Goal: Task Accomplishment & Management: Manage account settings

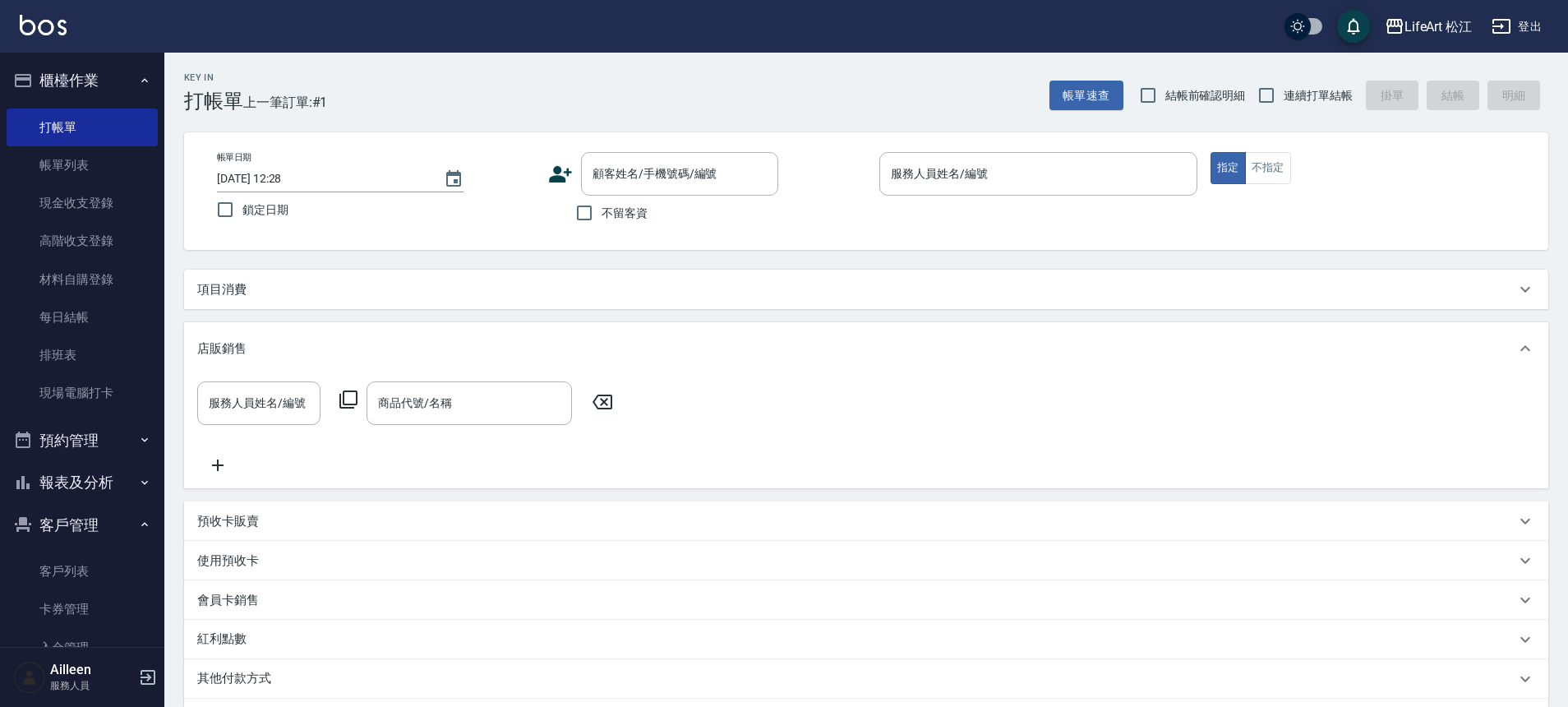
scroll to position [262, 0]
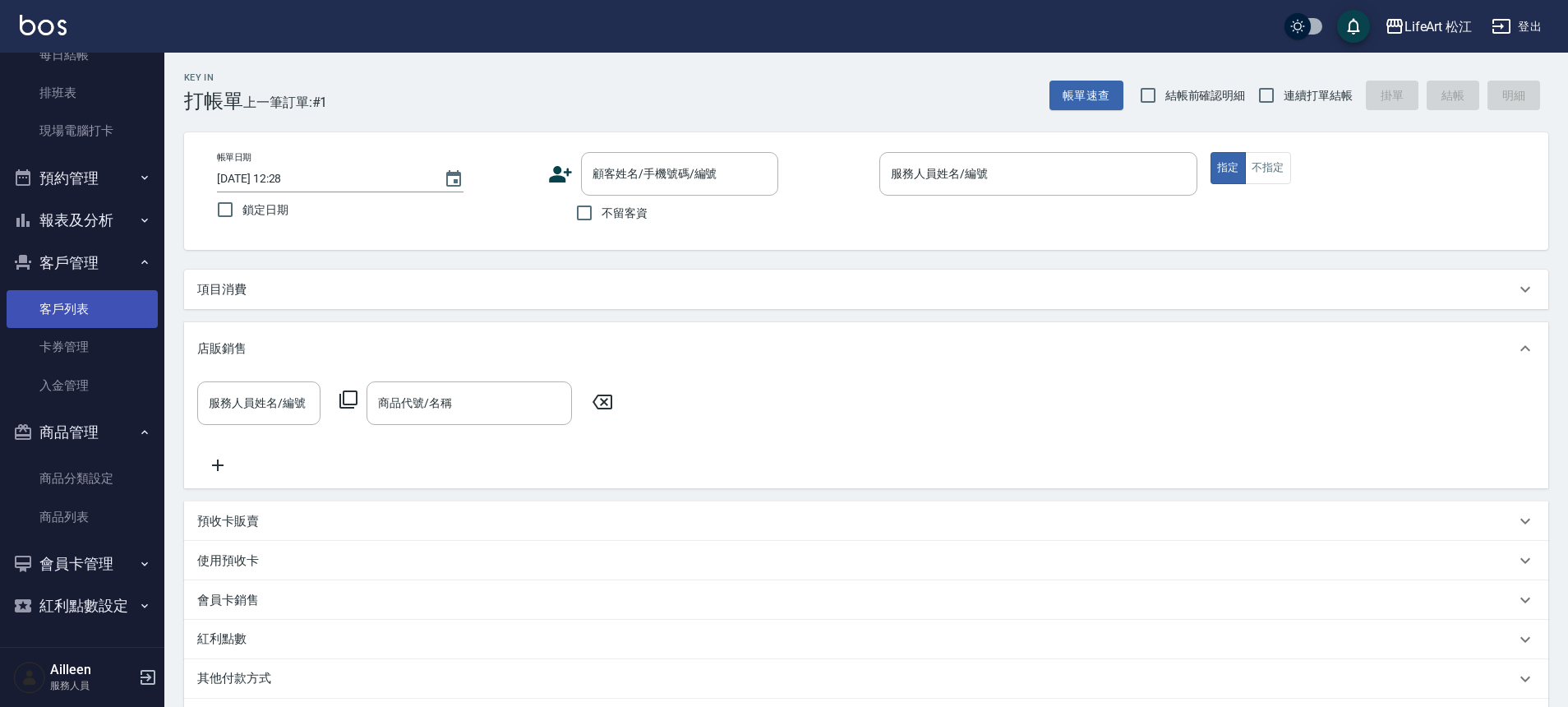
click at [71, 305] on link "客戶列表" at bounding box center [82, 308] width 151 height 38
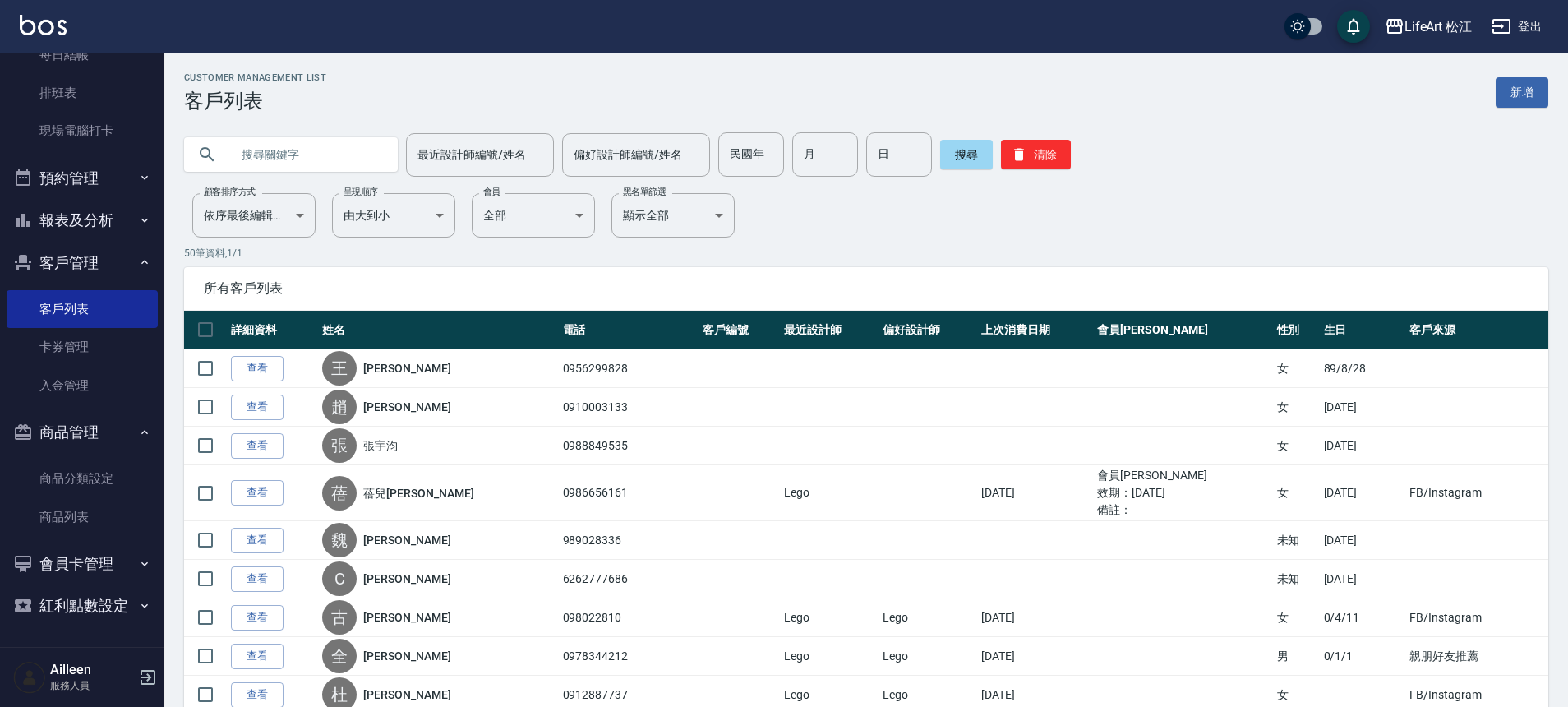
click at [1512, 101] on link "新增" at bounding box center [1522, 92] width 53 height 31
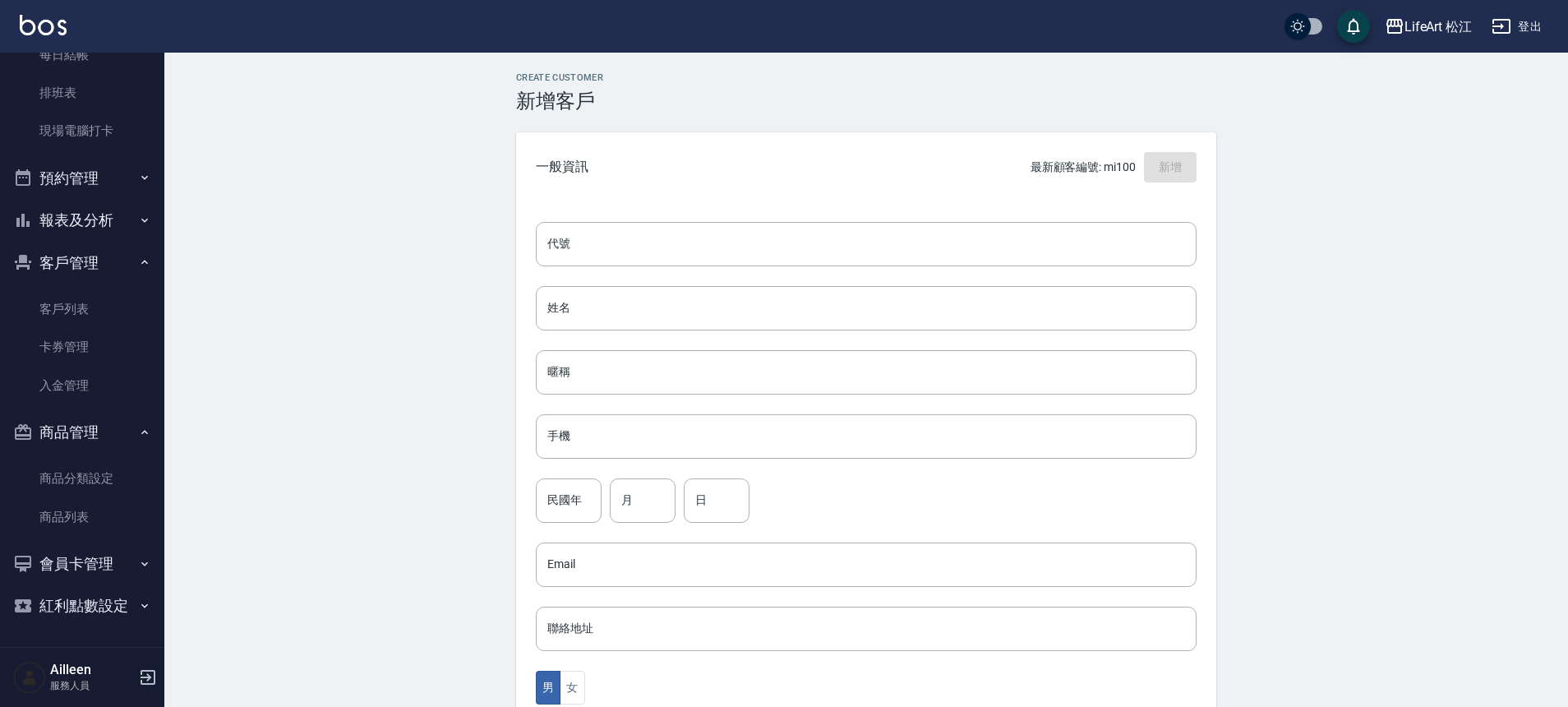
click at [606, 282] on div "代號 代號 姓名 姓名 暱稱 暱稱 手機 手機 民國年 民國年 月 月 日 日 Email Email 聯絡地址 聯絡地址 男 女 LINE ID LINE …" at bounding box center [866, 601] width 700 height 799
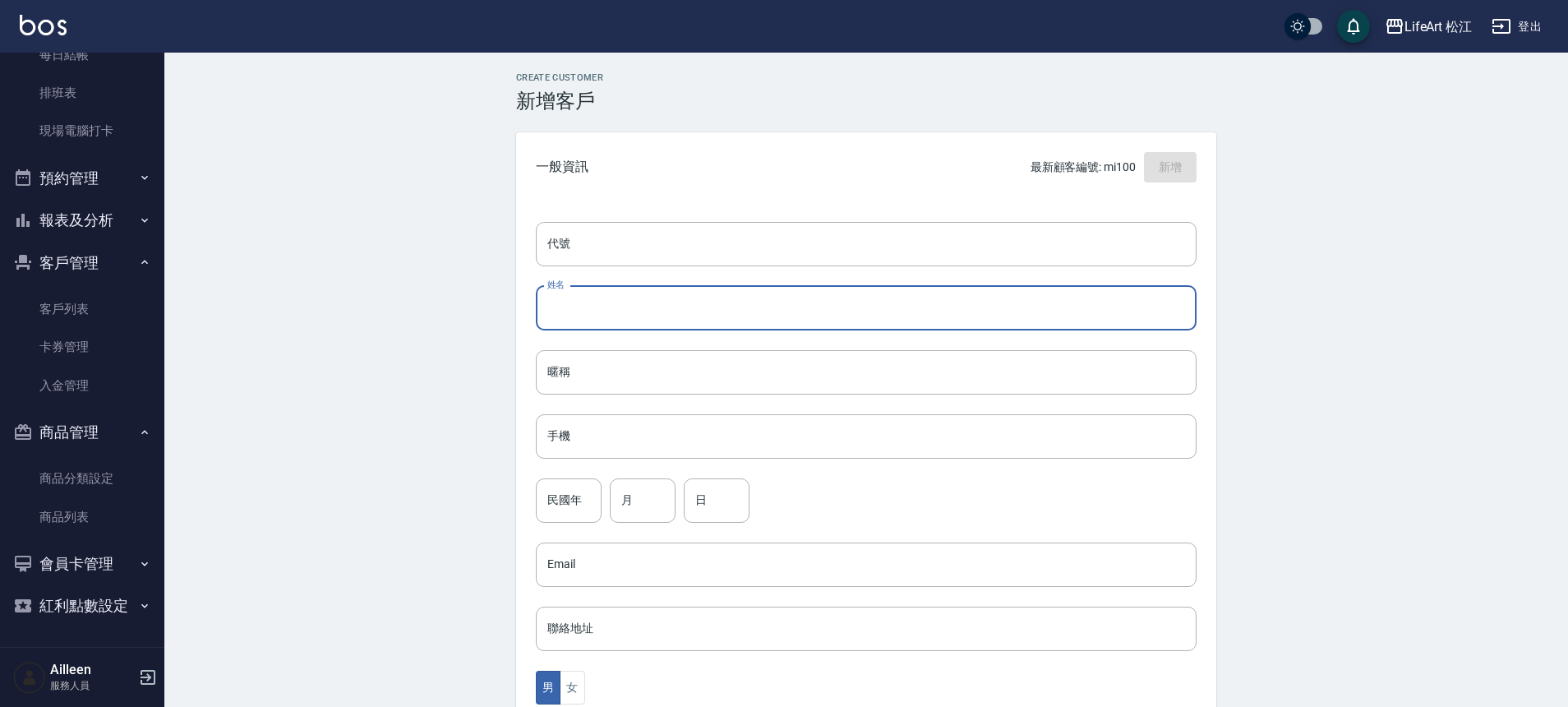
click at [605, 297] on input "姓名" at bounding box center [866, 308] width 661 height 44
type input "李宥蓉"
click at [600, 418] on input "手機" at bounding box center [866, 436] width 661 height 44
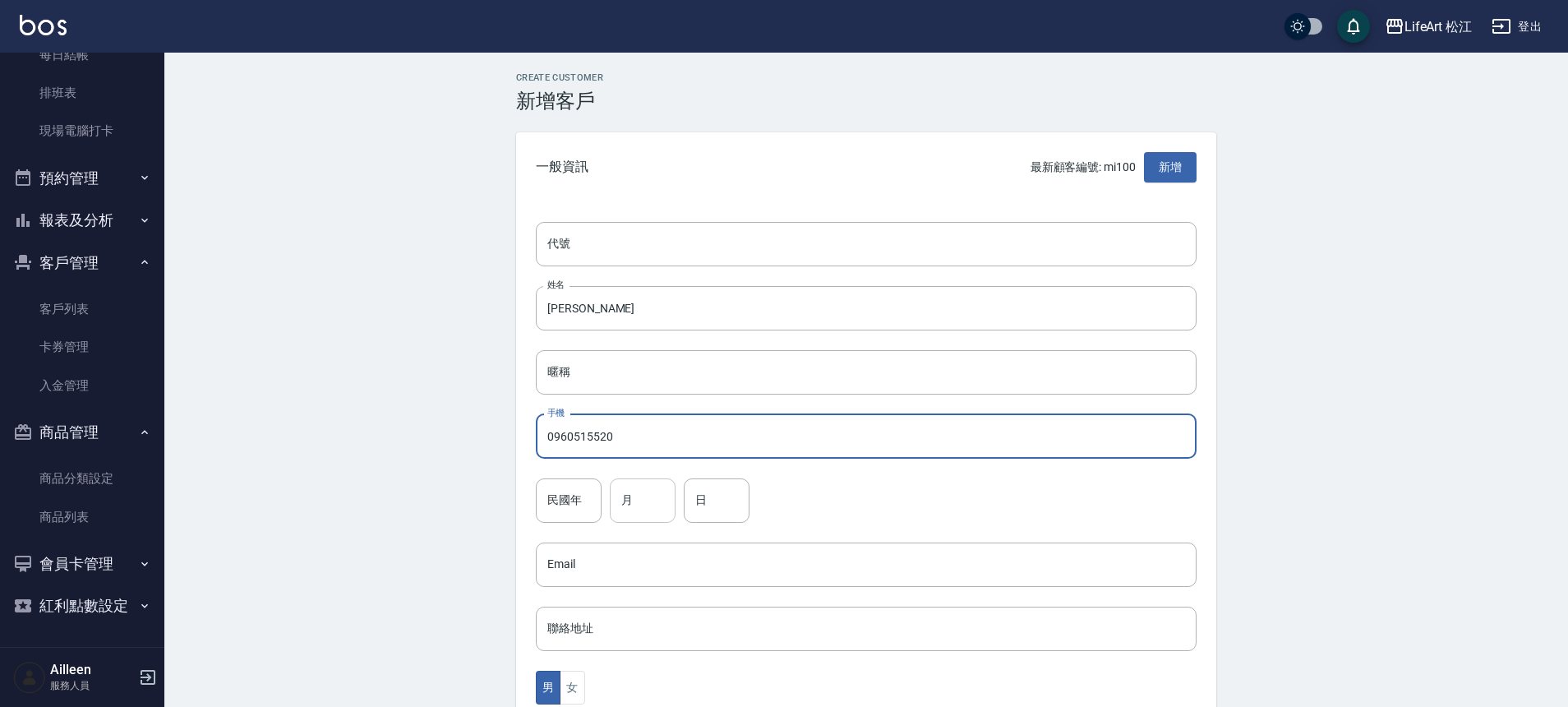
type input "0960515520"
click at [657, 506] on input "月" at bounding box center [642, 501] width 65 height 44
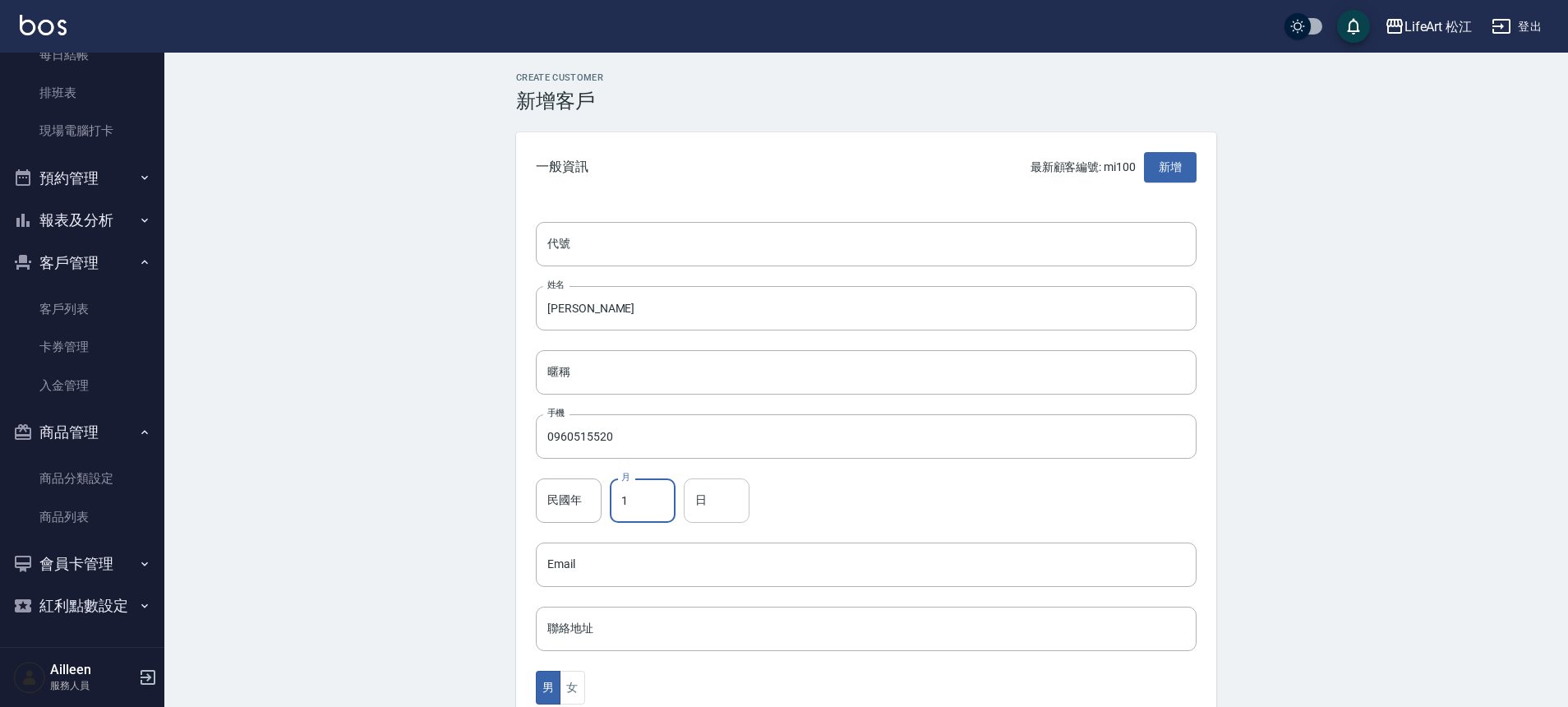
type input "1"
click at [743, 508] on input "日" at bounding box center [717, 501] width 65 height 44
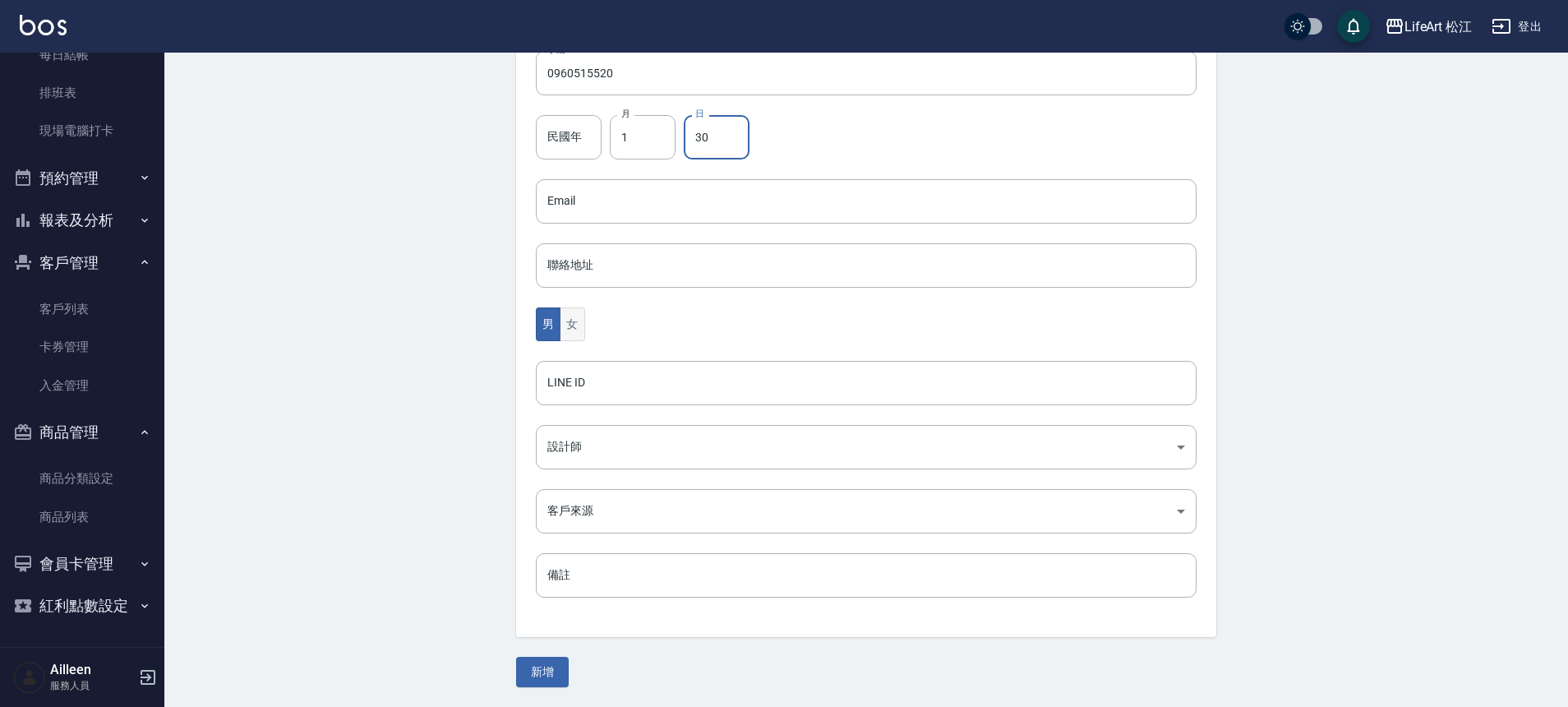
type input "30"
click at [580, 336] on button "女" at bounding box center [572, 324] width 25 height 34
click at [603, 434] on body "LifeArt 松江 登出 櫃檯作業 打帳單 帳單列表 現金收支登錄 高階收支登錄 材料自購登錄 每日結帳 排班表 現場電腦打卡 預約管理 預約管理 單日預約…" at bounding box center [788, 171] width 1576 height 1070
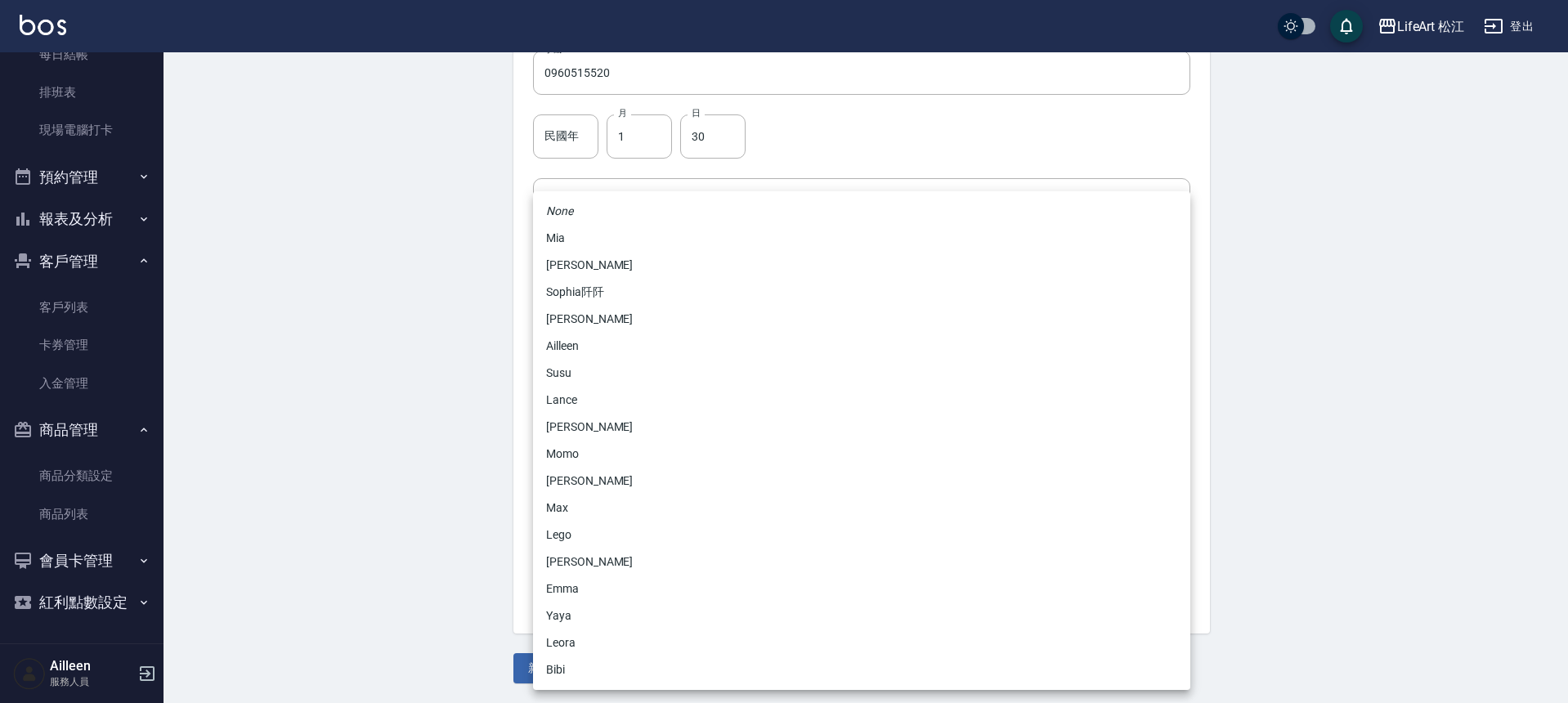
click at [602, 465] on li "Momo" at bounding box center [862, 454] width 657 height 27
type input "e84b7556-3071-4136-b765-65514d721750"
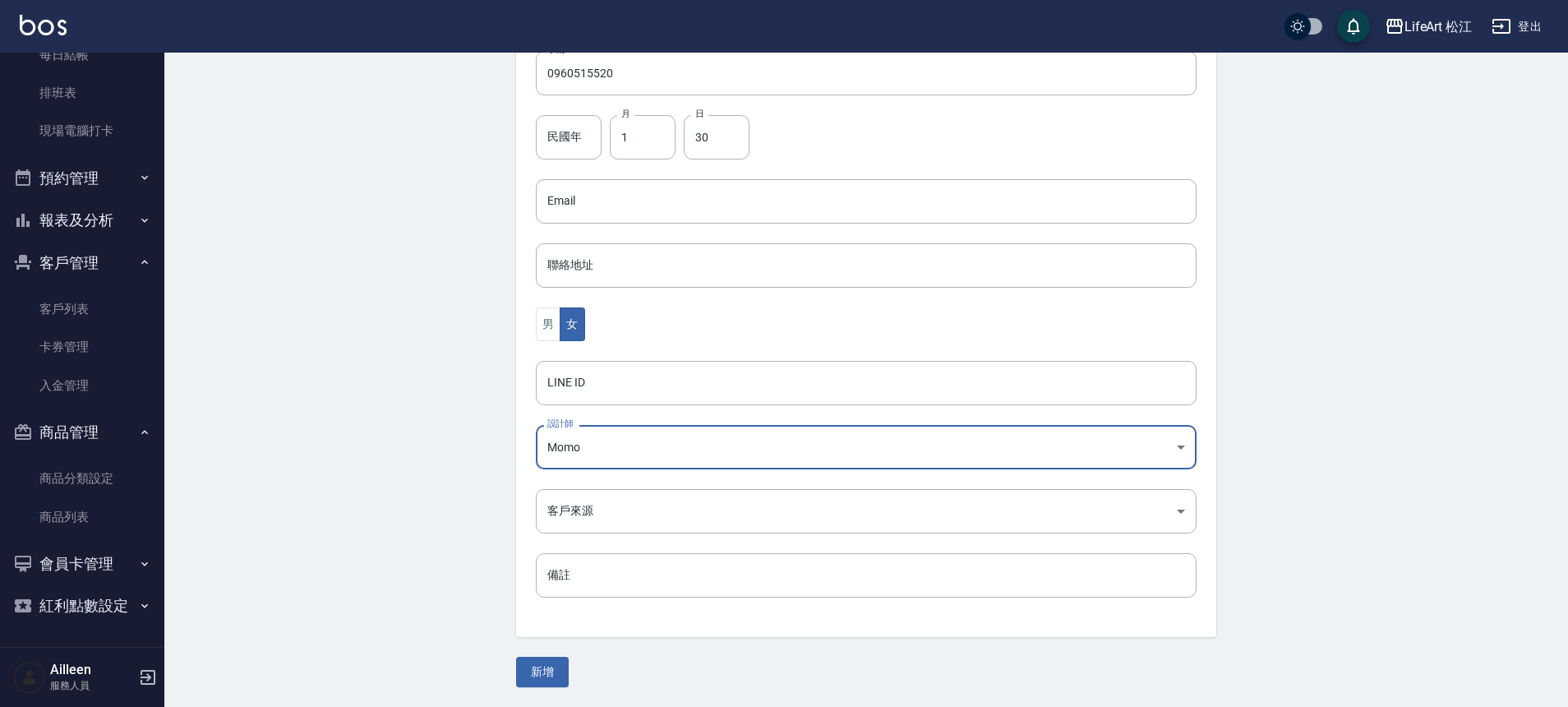
click at [613, 507] on body "LifeArt 松江 登出 櫃檯作業 打帳單 帳單列表 現金收支登錄 高階收支登錄 材料自購登錄 每日結帳 排班表 現場電腦打卡 預約管理 預約管理 單日預約…" at bounding box center [784, 171] width 1568 height 1070
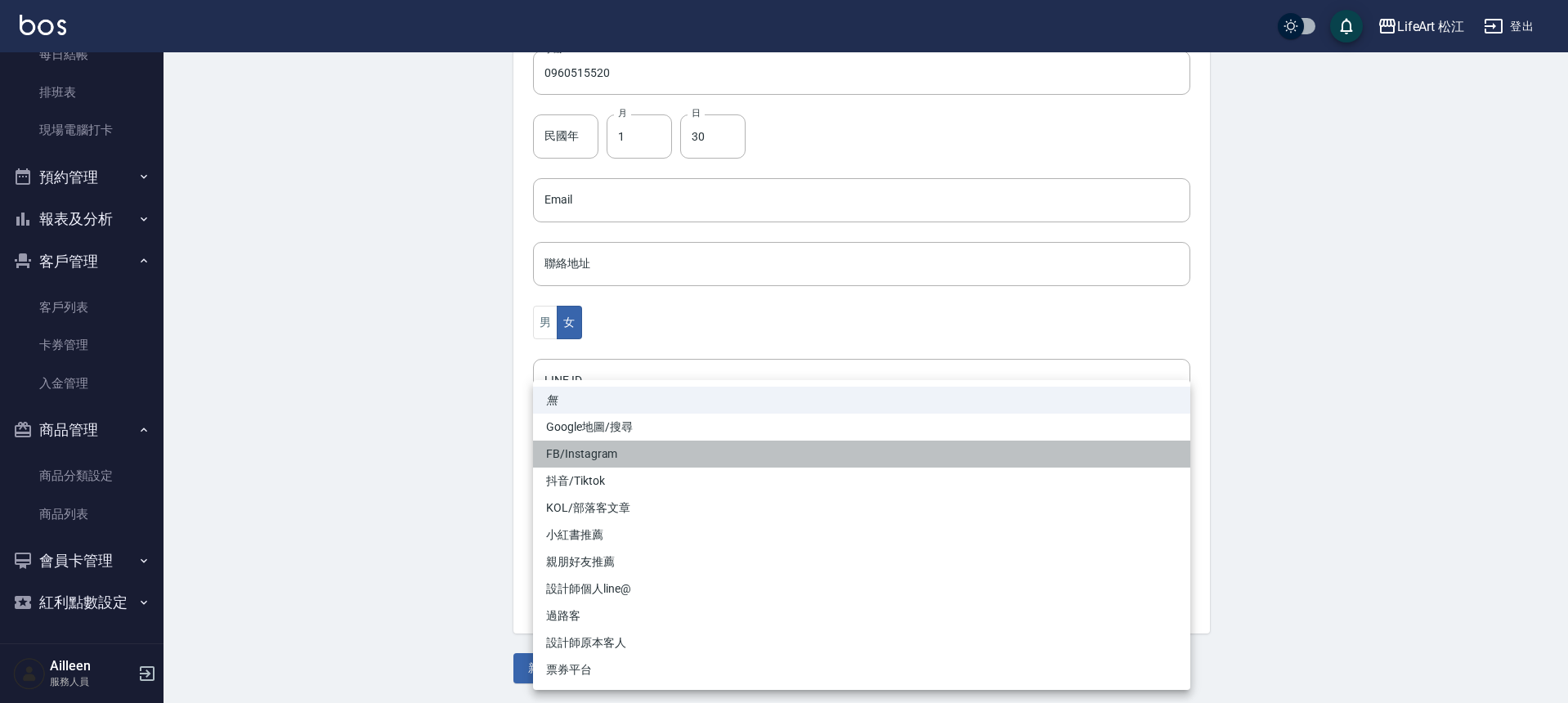
click at [604, 453] on li "FB/Instagram" at bounding box center [862, 454] width 657 height 27
type input "FB/Instagram"
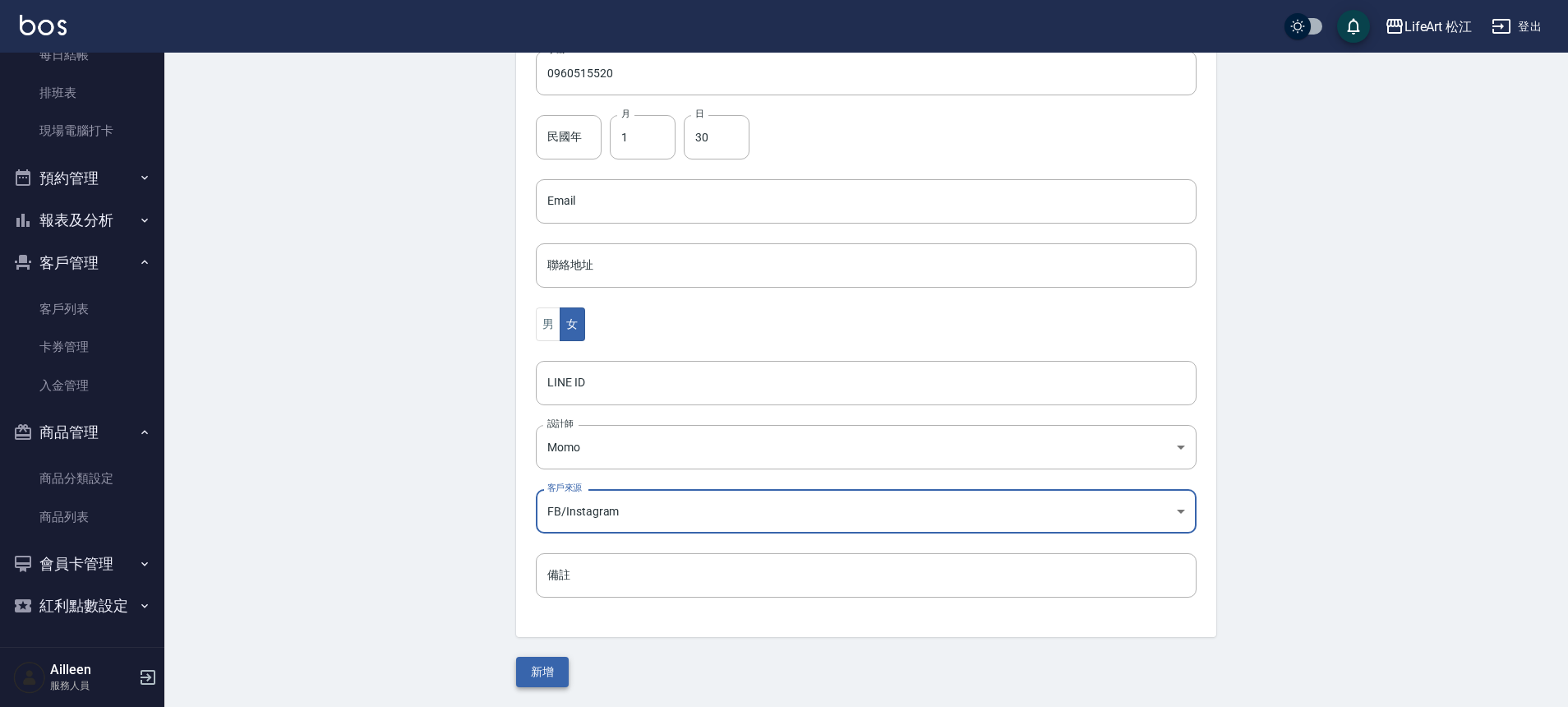
click at [547, 669] on button "新增" at bounding box center [542, 672] width 53 height 31
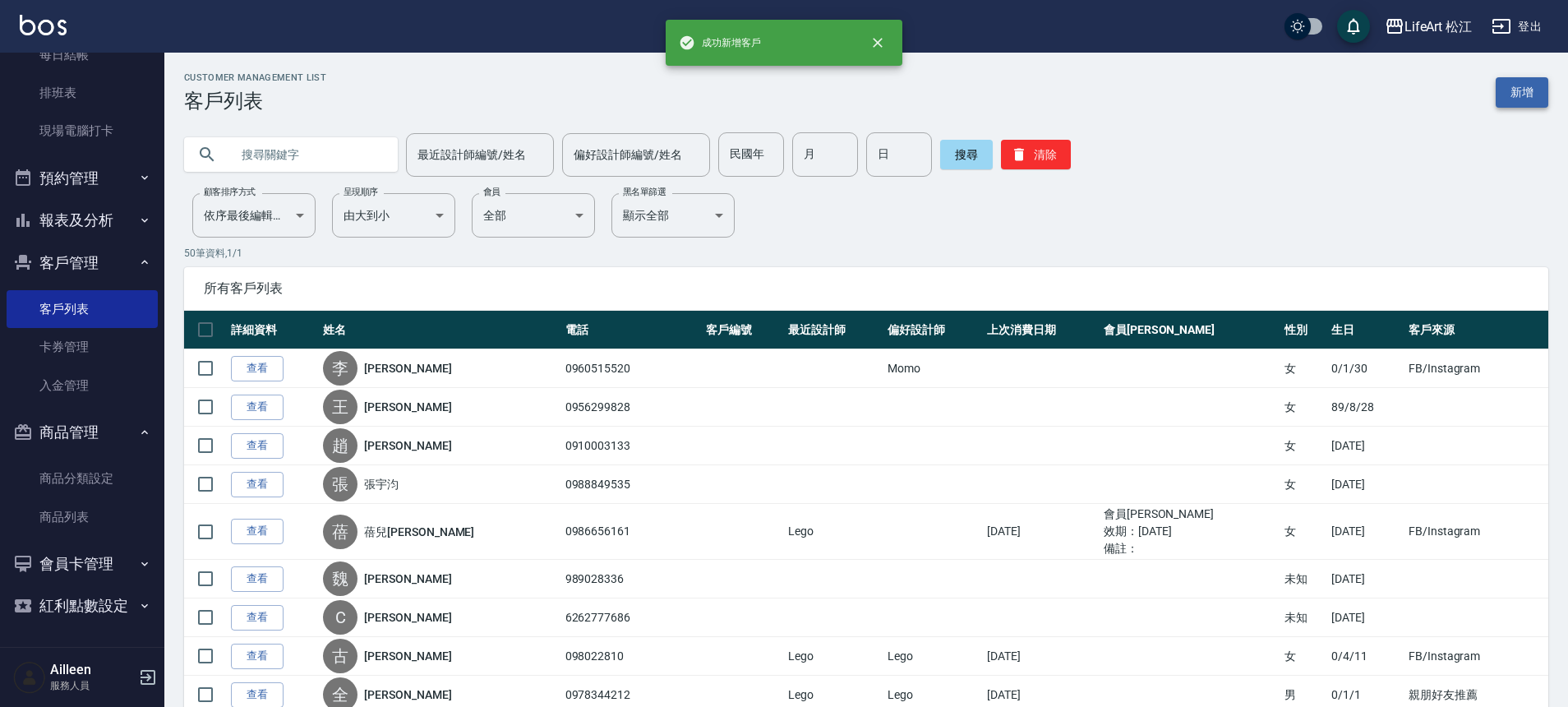
click at [1526, 95] on link "新增" at bounding box center [1522, 92] width 53 height 31
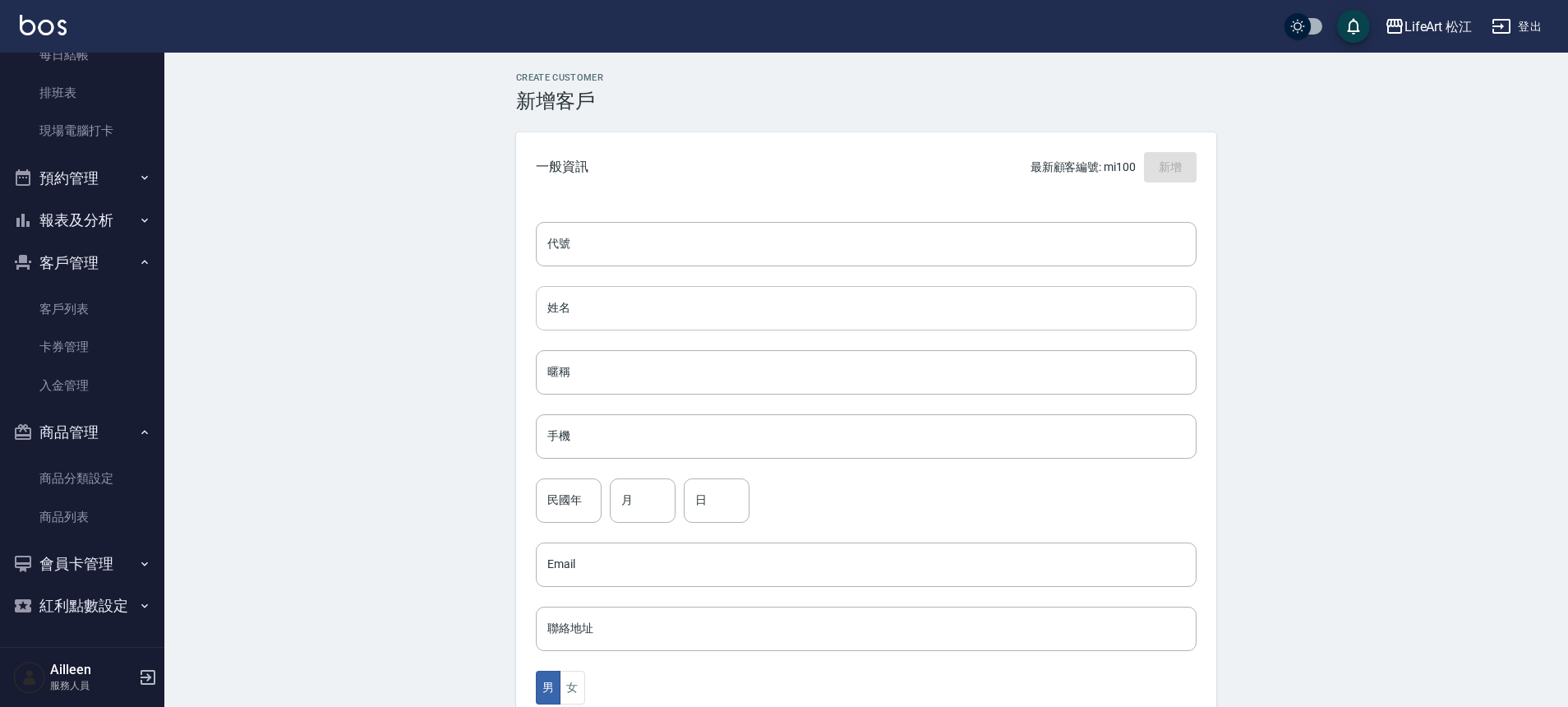
click at [627, 303] on input "姓名" at bounding box center [866, 308] width 661 height 44
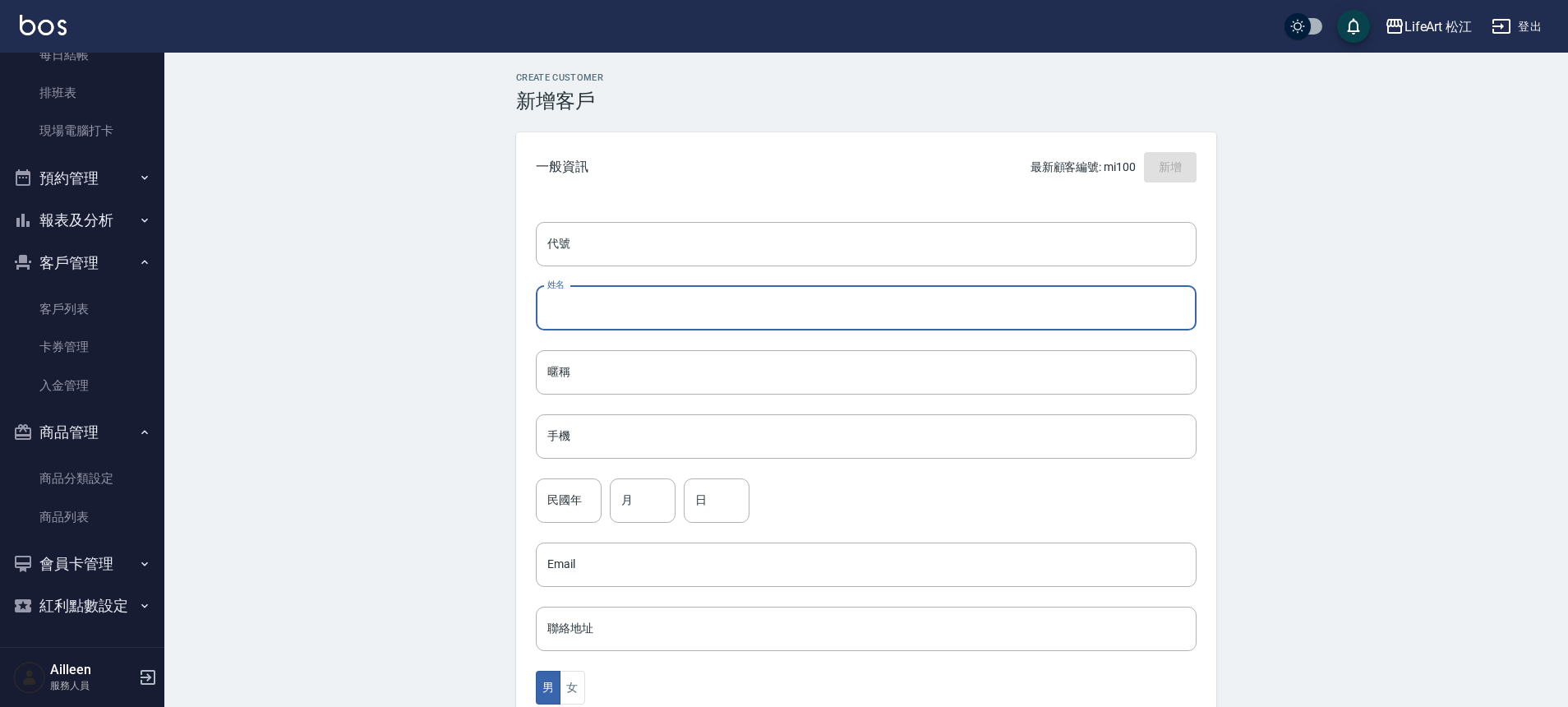
type input "x"
type input "林子歡"
click at [624, 419] on input "手機" at bounding box center [866, 436] width 661 height 44
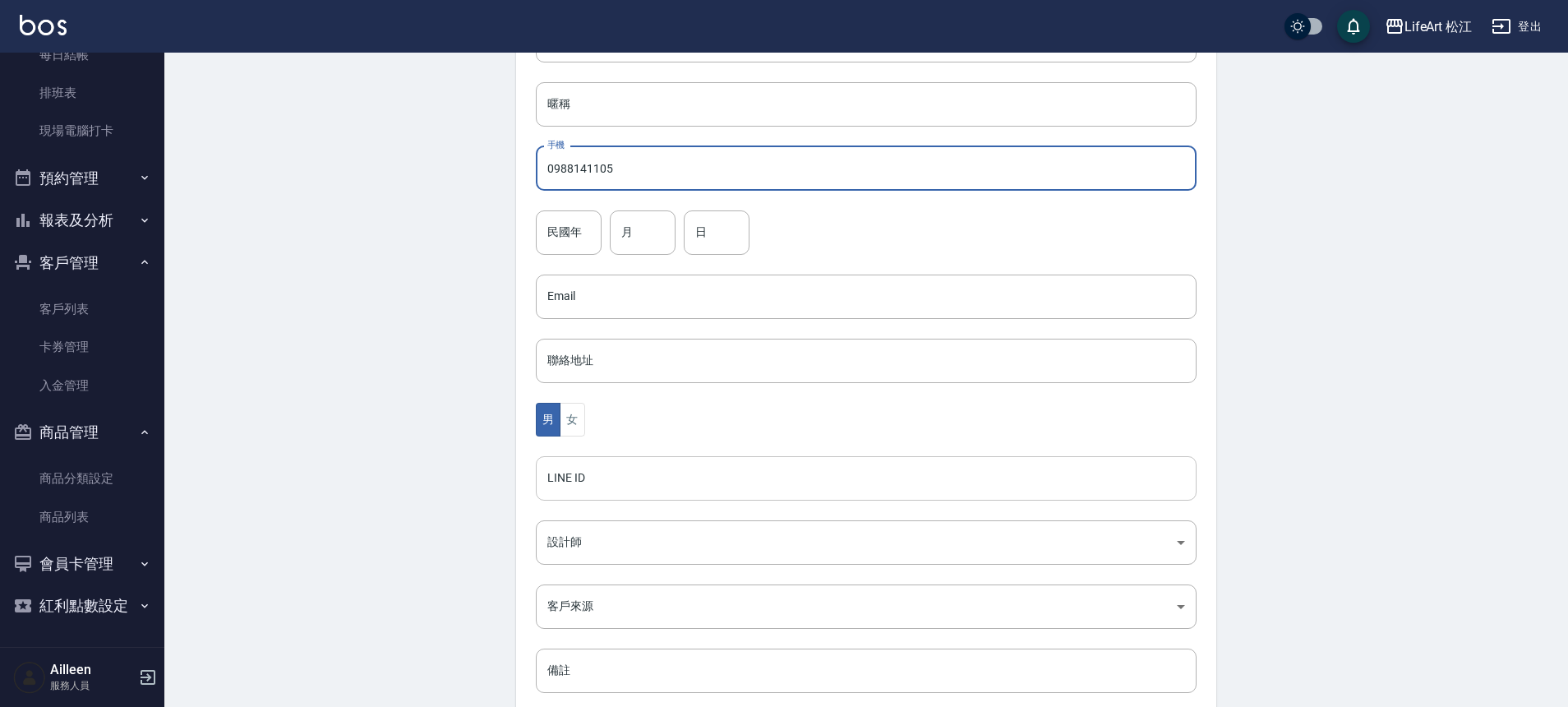
scroll to position [363, 0]
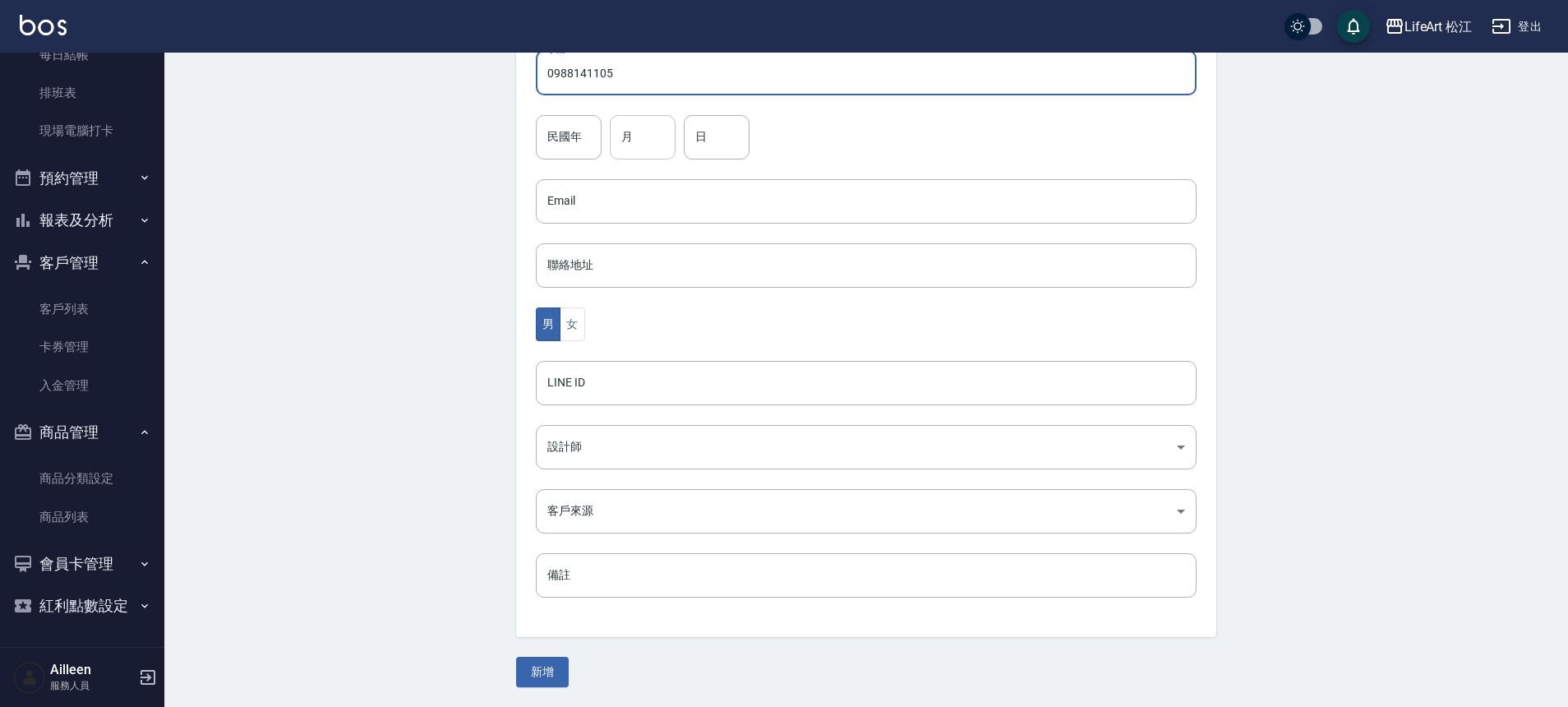
type input "0988141105"
click at [643, 143] on input "月" at bounding box center [642, 137] width 65 height 44
type input "11"
click at [733, 134] on input "日" at bounding box center [717, 137] width 65 height 44
type input "5"
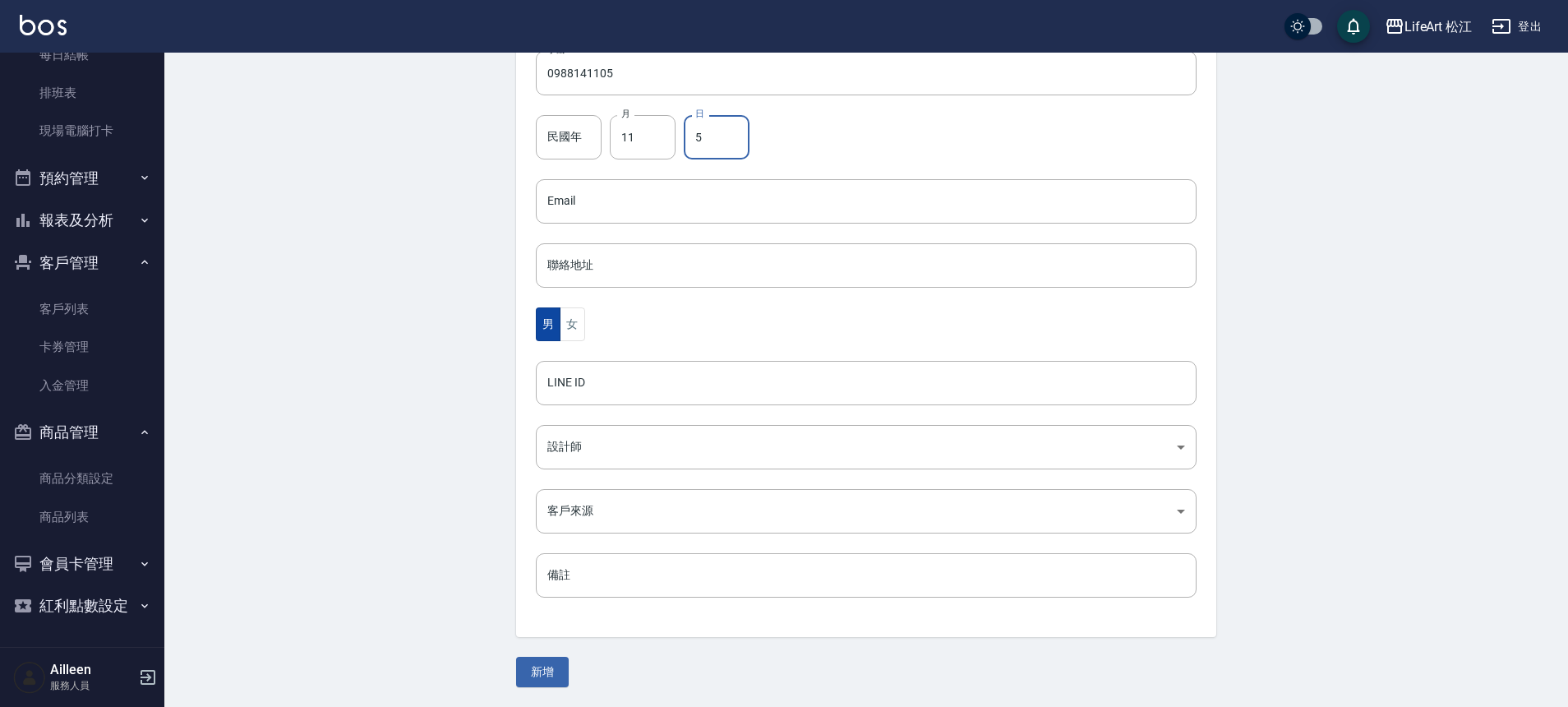
click at [553, 329] on button "男" at bounding box center [548, 324] width 25 height 34
click at [571, 328] on button "女" at bounding box center [572, 324] width 25 height 34
click at [607, 461] on body "LifeArt 松江 登出 櫃檯作業 打帳單 帳單列表 現金收支登錄 高階收支登錄 材料自購登錄 每日結帳 排班表 現場電腦打卡 預約管理 預約管理 單日預約…" at bounding box center [784, 171] width 1568 height 1070
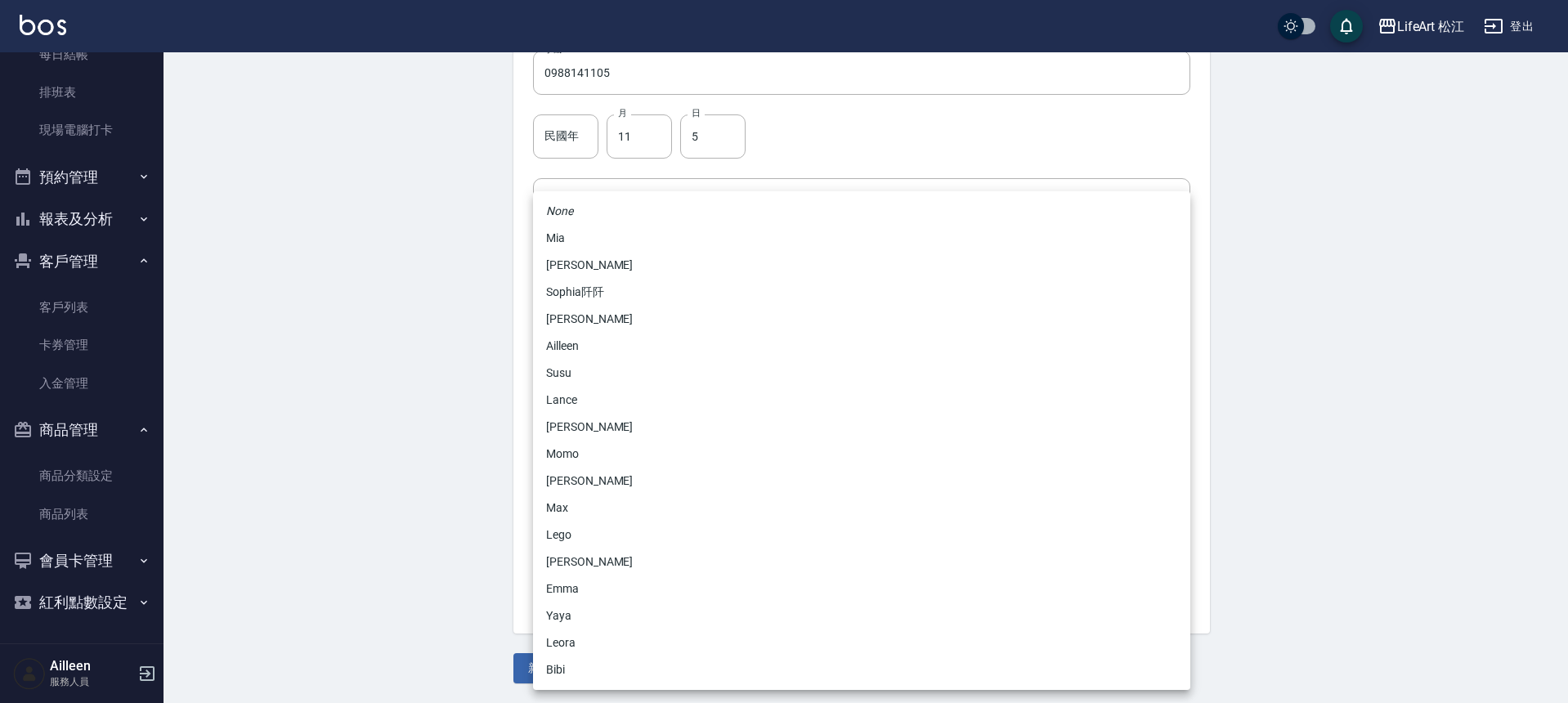
click at [605, 451] on li "Momo" at bounding box center [862, 454] width 657 height 27
type input "e84b7556-3071-4136-b765-65514d721750"
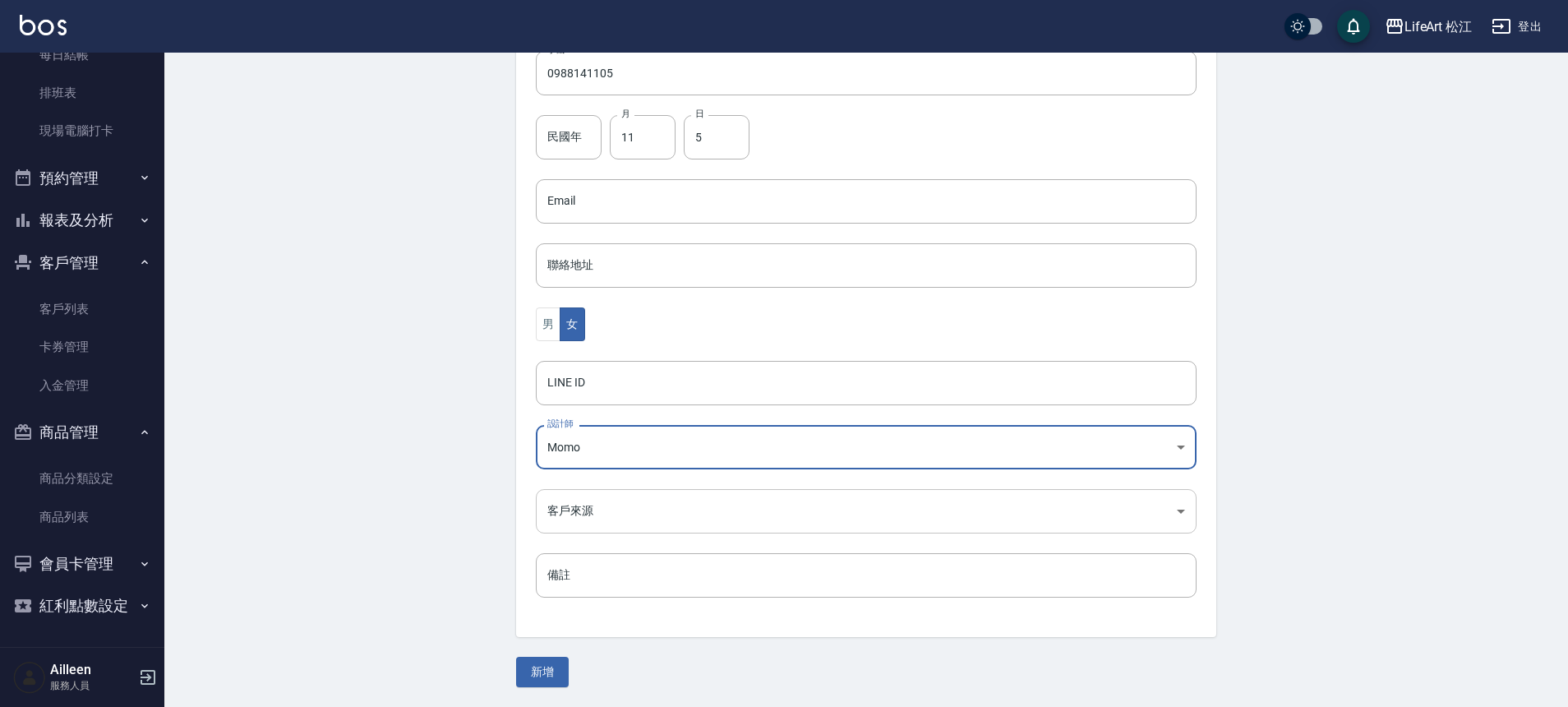
click at [615, 516] on body "LifeArt 松江 登出 櫃檯作業 打帳單 帳單列表 現金收支登錄 高階收支登錄 材料自購登錄 每日結帳 排班表 現場電腦打卡 預約管理 預約管理 單日預約…" at bounding box center [784, 171] width 1568 height 1070
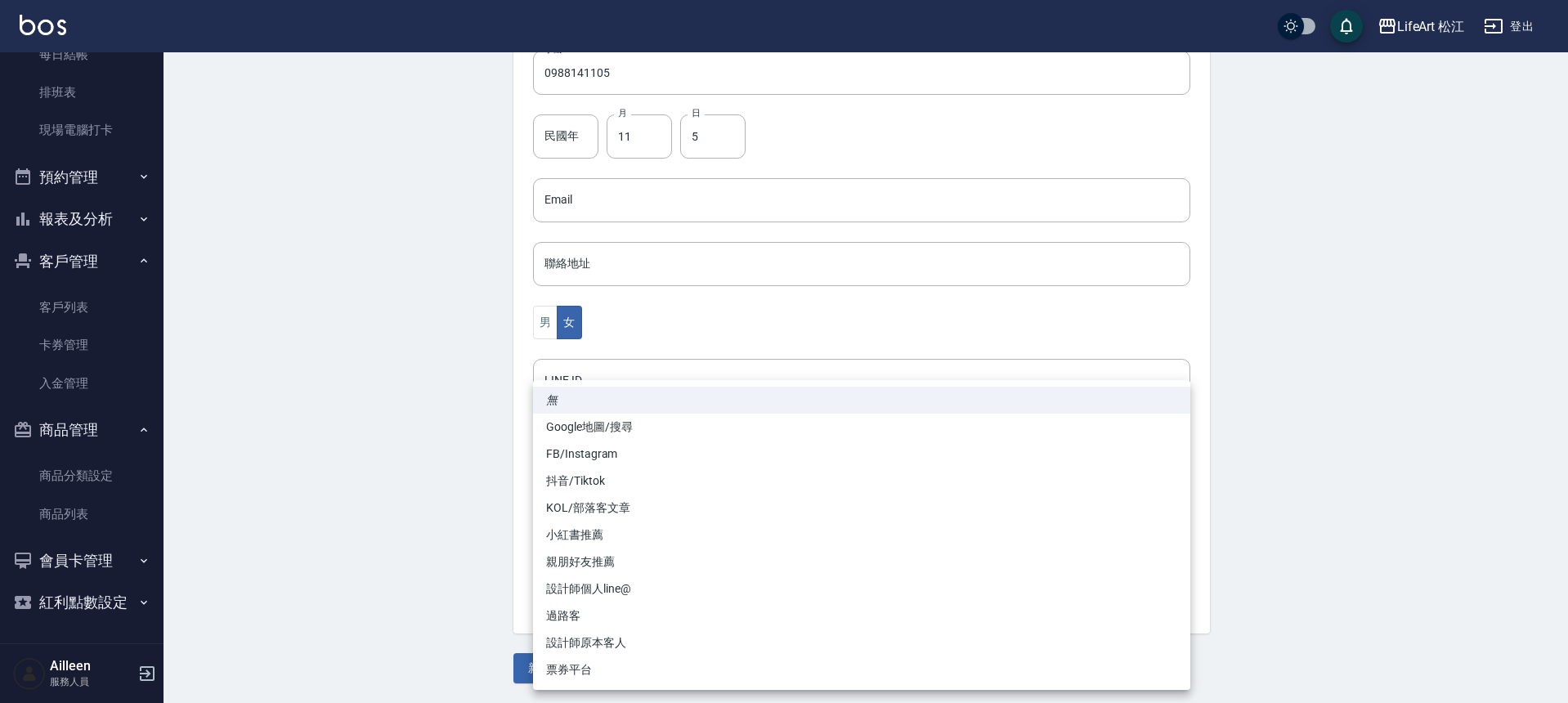
click at [610, 446] on li "FB/Instagram" at bounding box center [862, 454] width 657 height 27
type input "FB/Instagram"
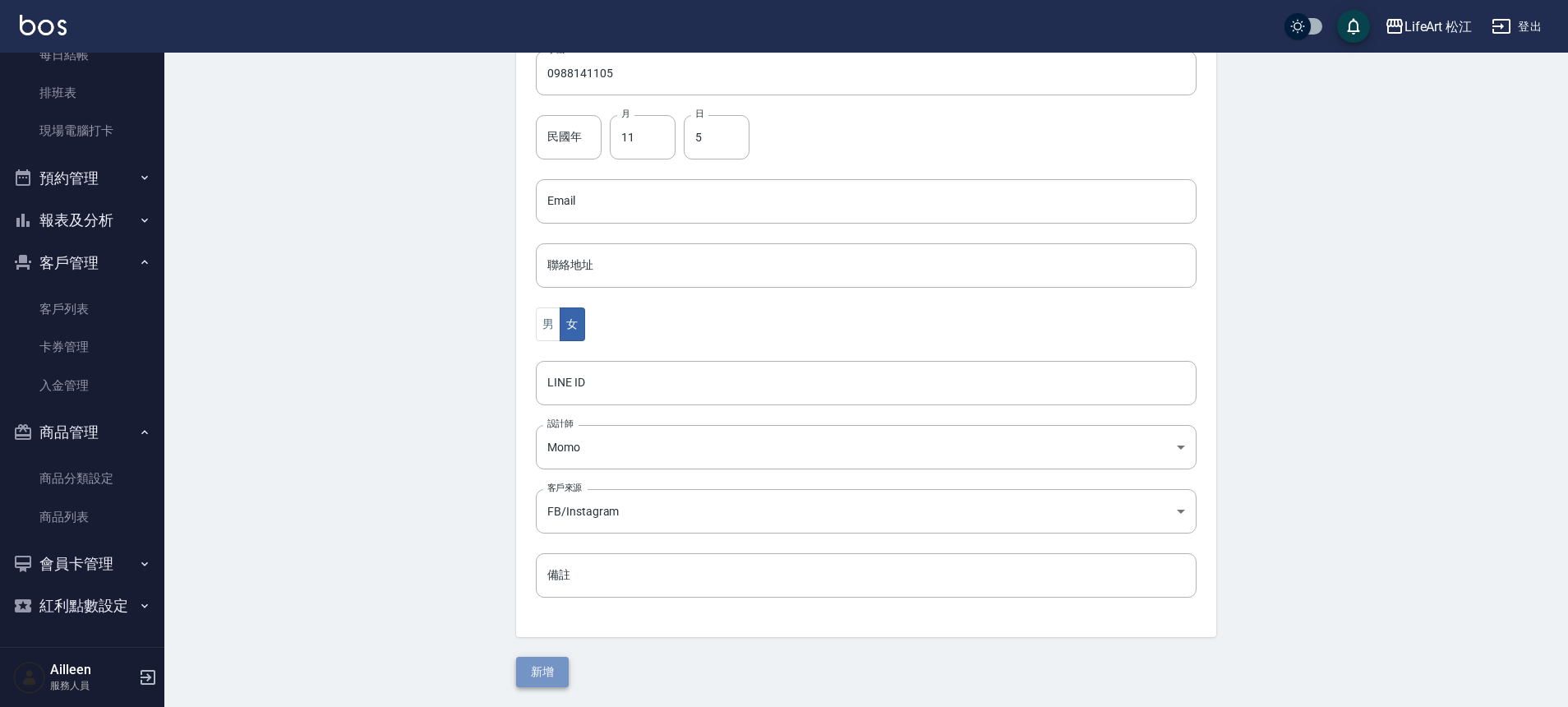
click at [535, 668] on button "新增" at bounding box center [542, 672] width 53 height 31
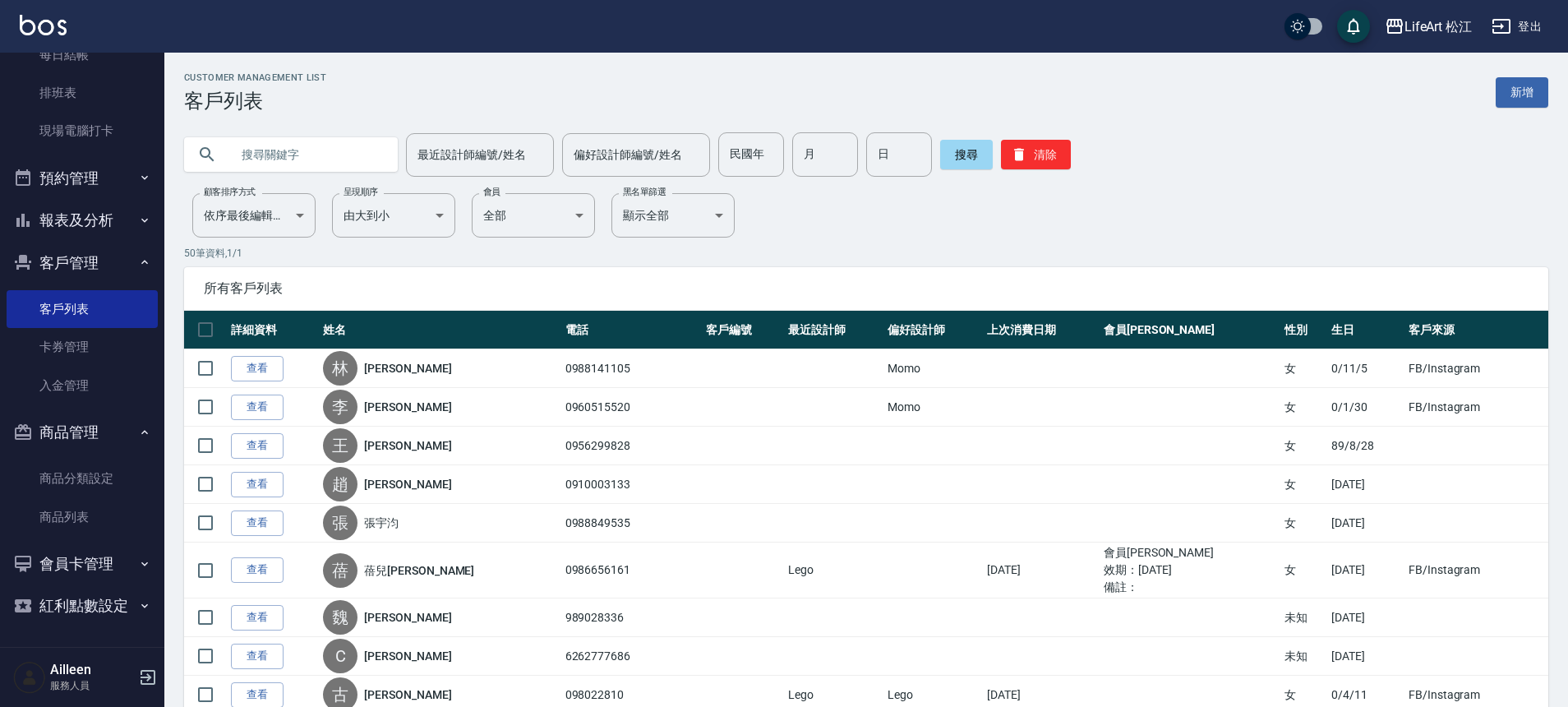
click at [1527, 75] on div "Customer Management List 客戶列表 新增" at bounding box center [866, 92] width 1364 height 40
click at [1520, 86] on link "新增" at bounding box center [1522, 92] width 53 height 31
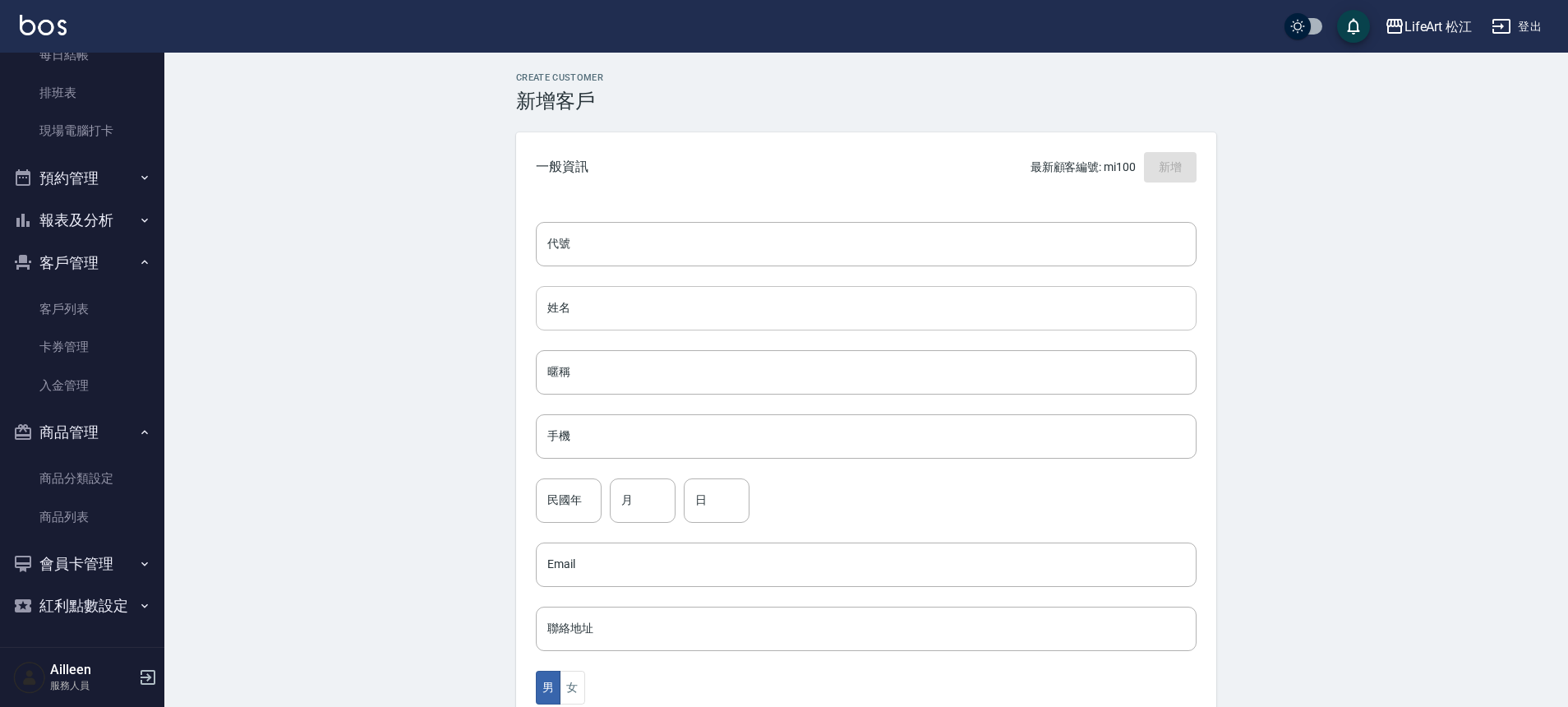
click at [593, 311] on input "姓名" at bounding box center [866, 308] width 661 height 44
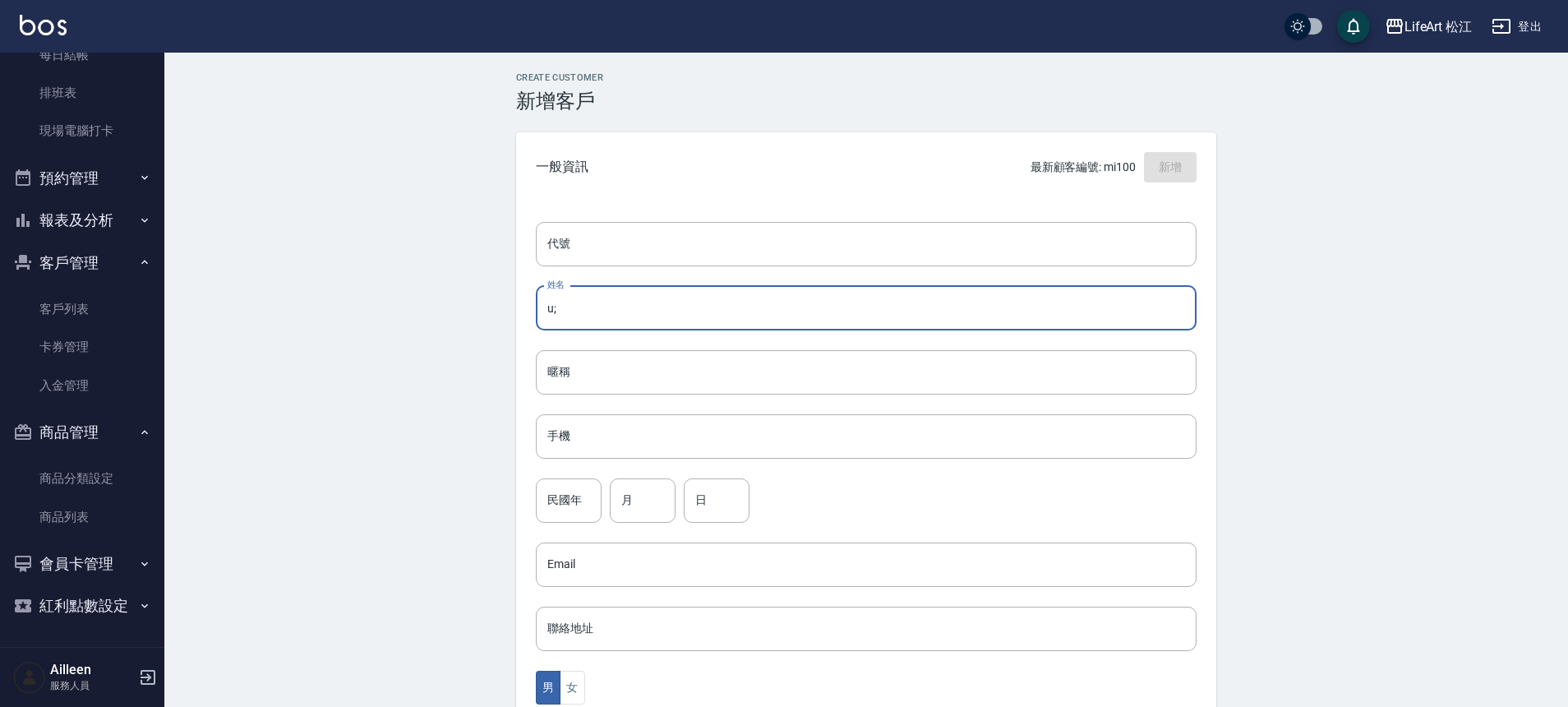
type input "u"
type input "楊繼嬙"
click at [702, 437] on input "手機" at bounding box center [866, 436] width 661 height 44
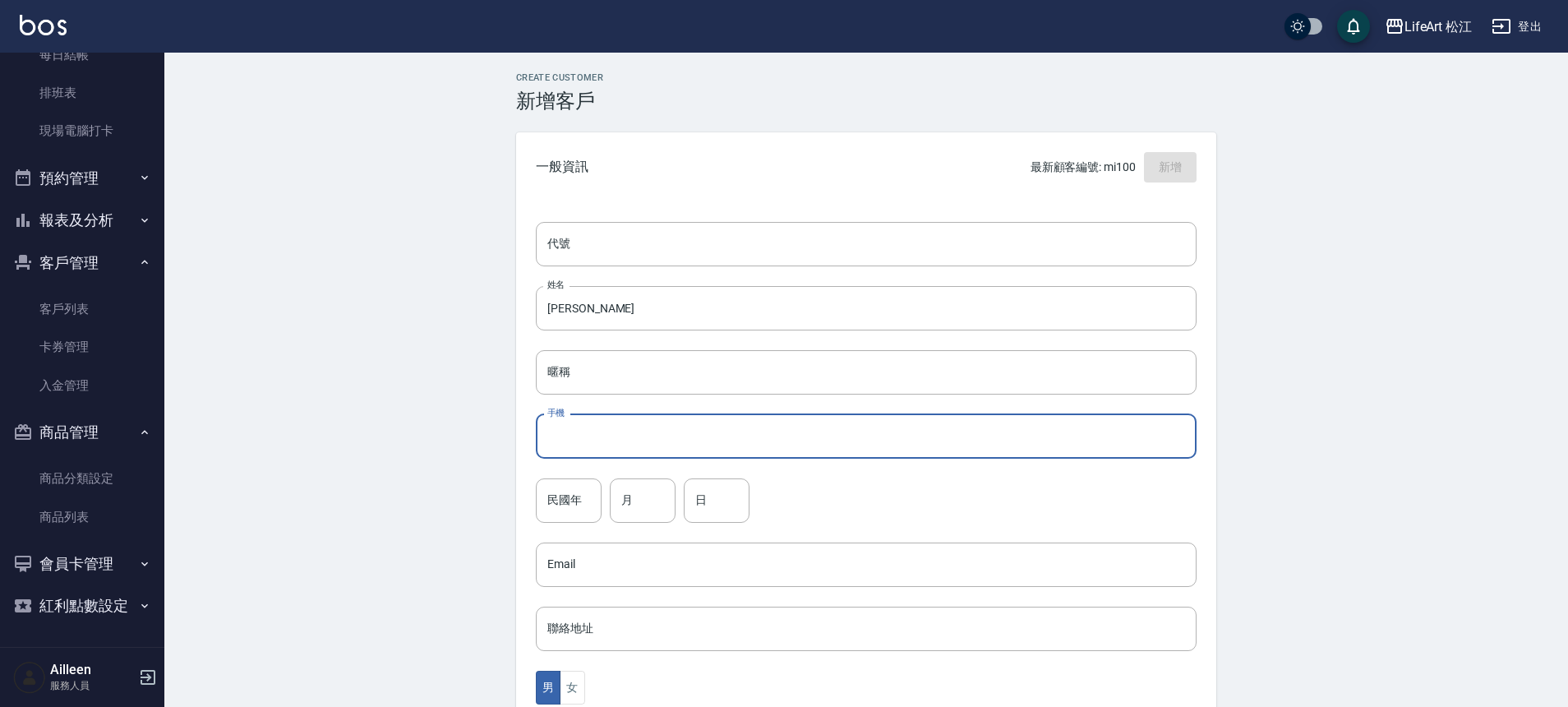
type input "０"
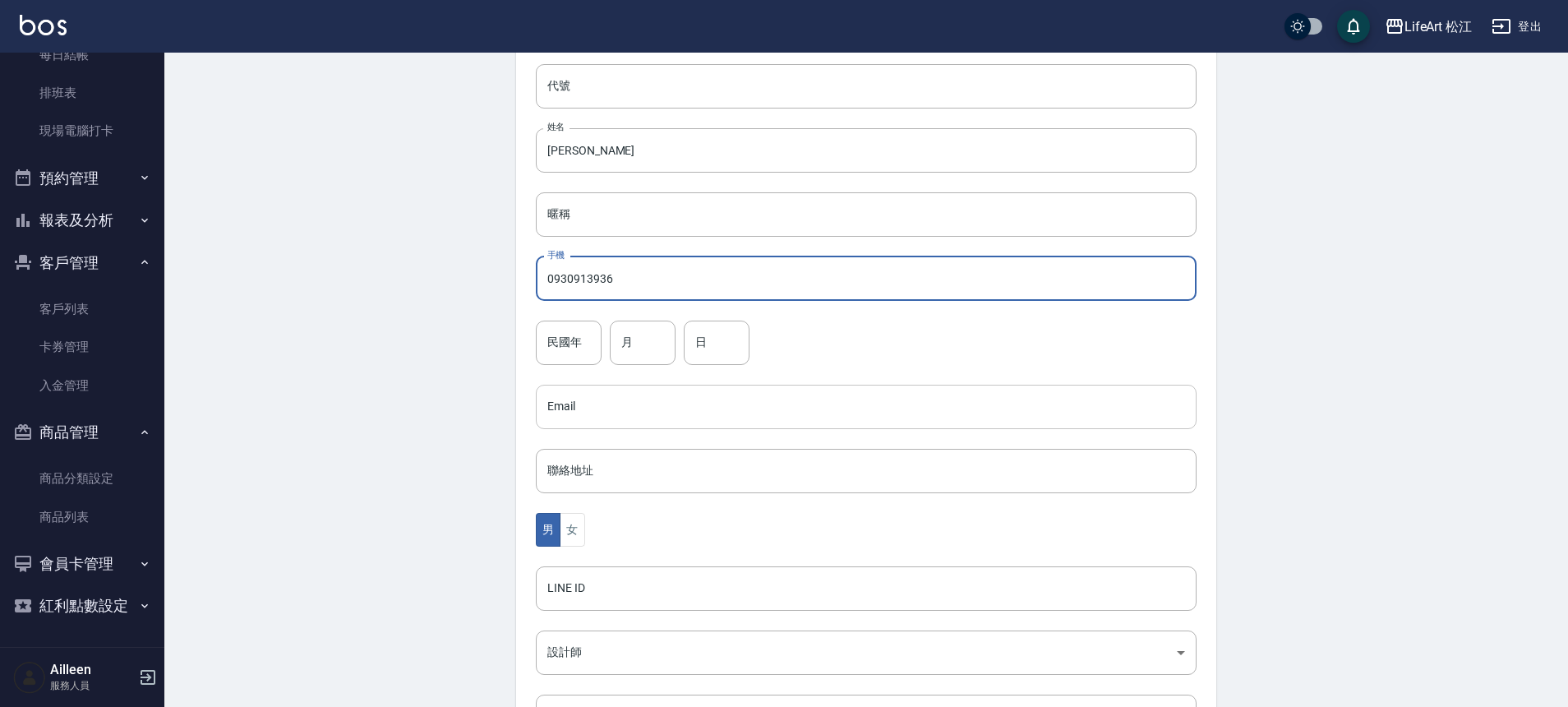
scroll to position [334, 0]
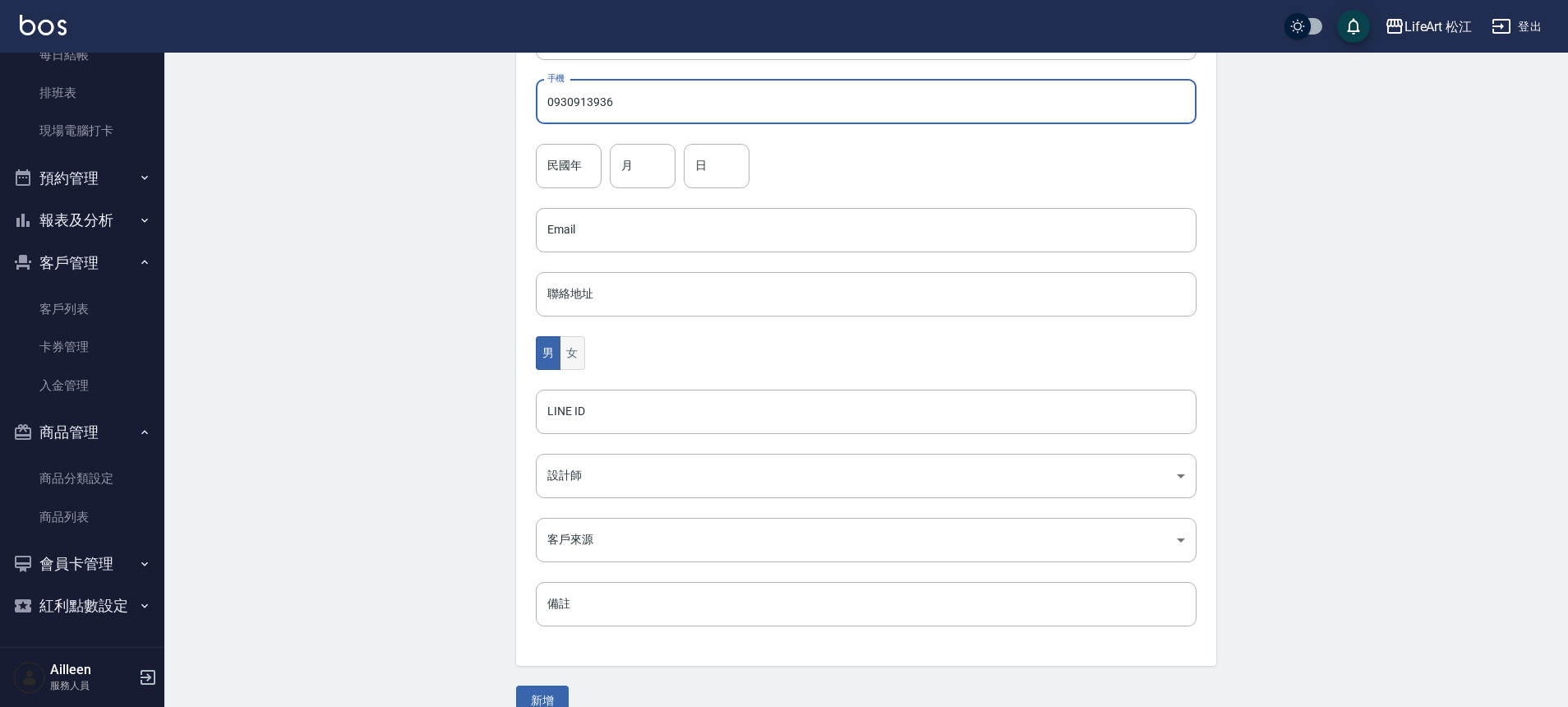
type input "0930913936"
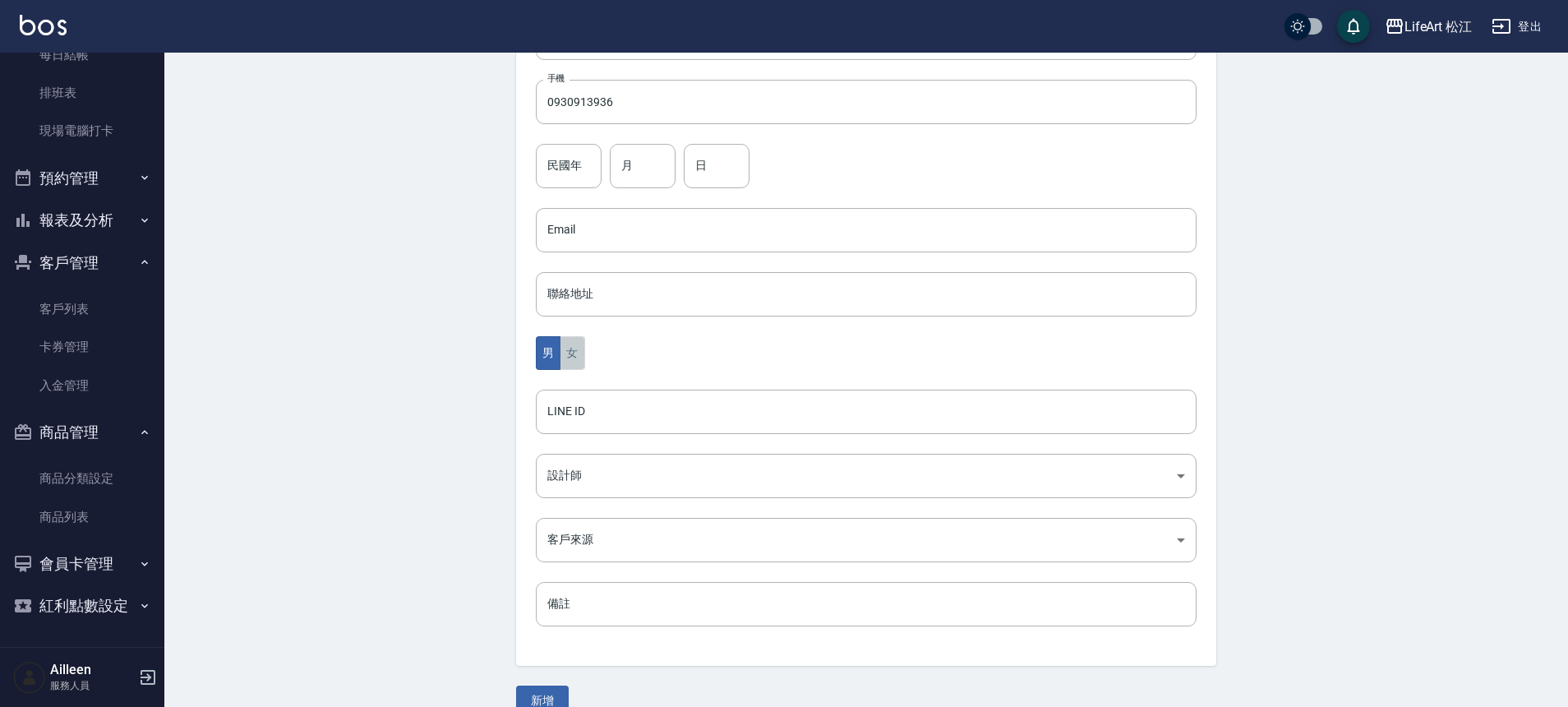
click at [577, 350] on button "女" at bounding box center [572, 353] width 25 height 34
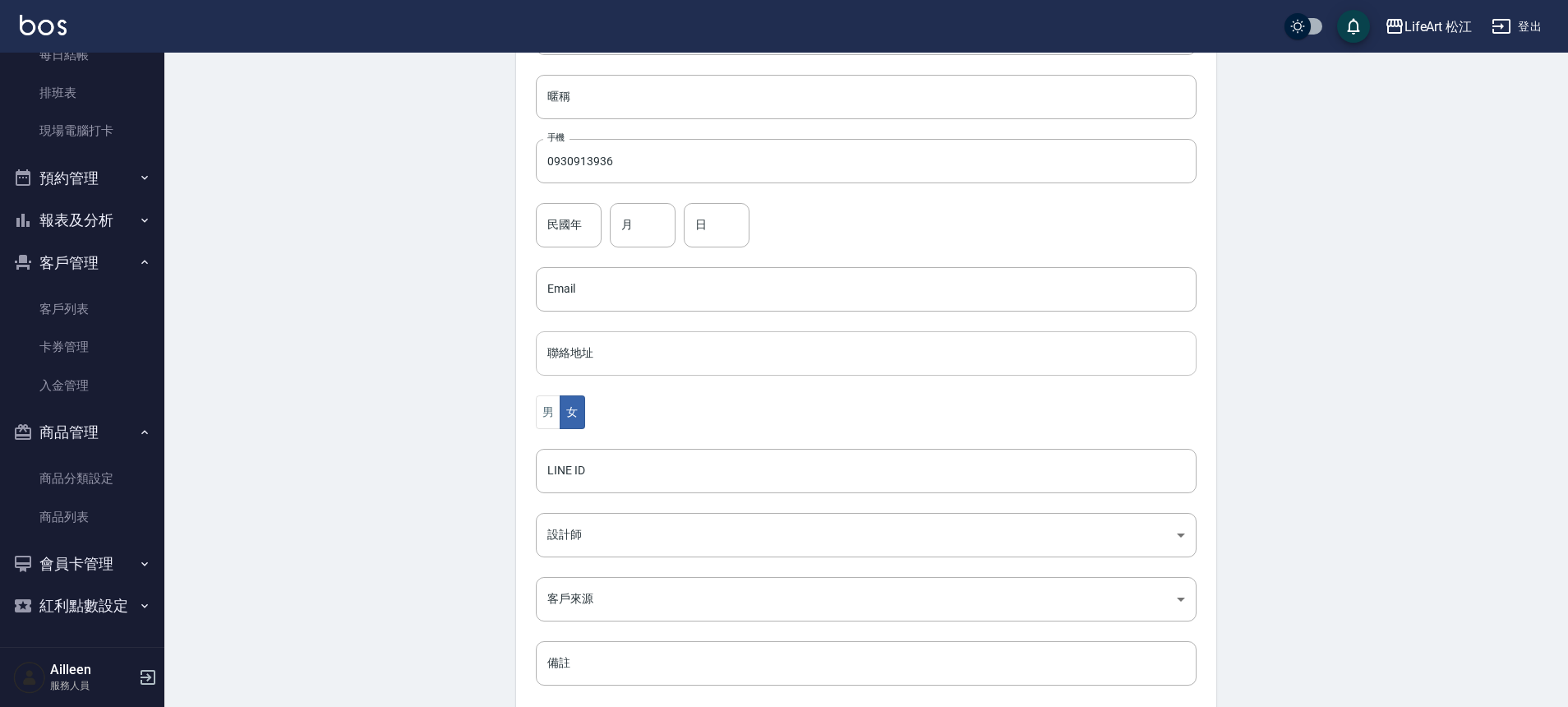
scroll to position [363, 0]
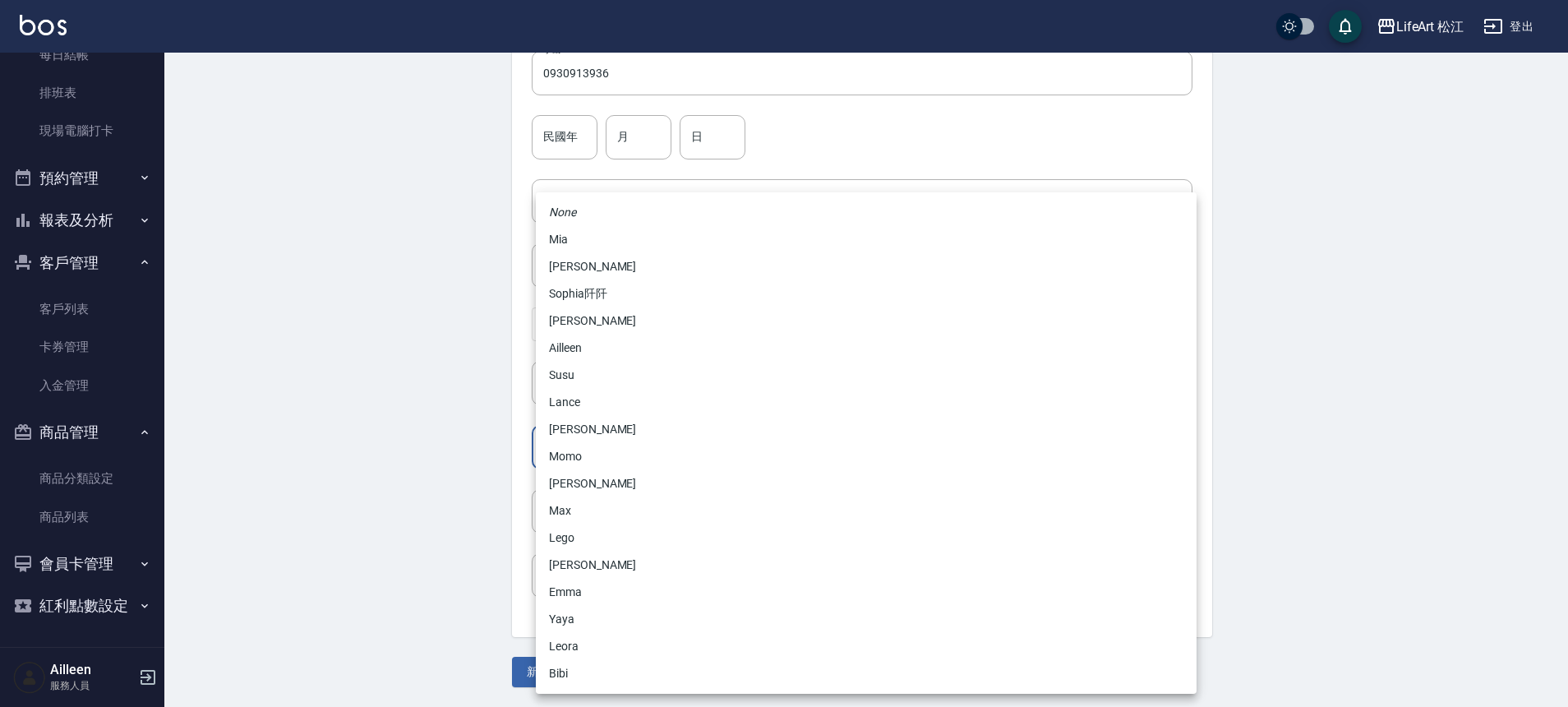
click at [585, 441] on body "LifeArt 松江 登出 櫃檯作業 打帳單 帳單列表 現金收支登錄 高階收支登錄 材料自購登錄 每日結帳 排班表 現場電腦打卡 預約管理 預約管理 單日預約…" at bounding box center [784, 171] width 1568 height 1070
click at [585, 445] on li "Momo" at bounding box center [866, 457] width 661 height 27
type input "e84b7556-3071-4136-b765-65514d721750"
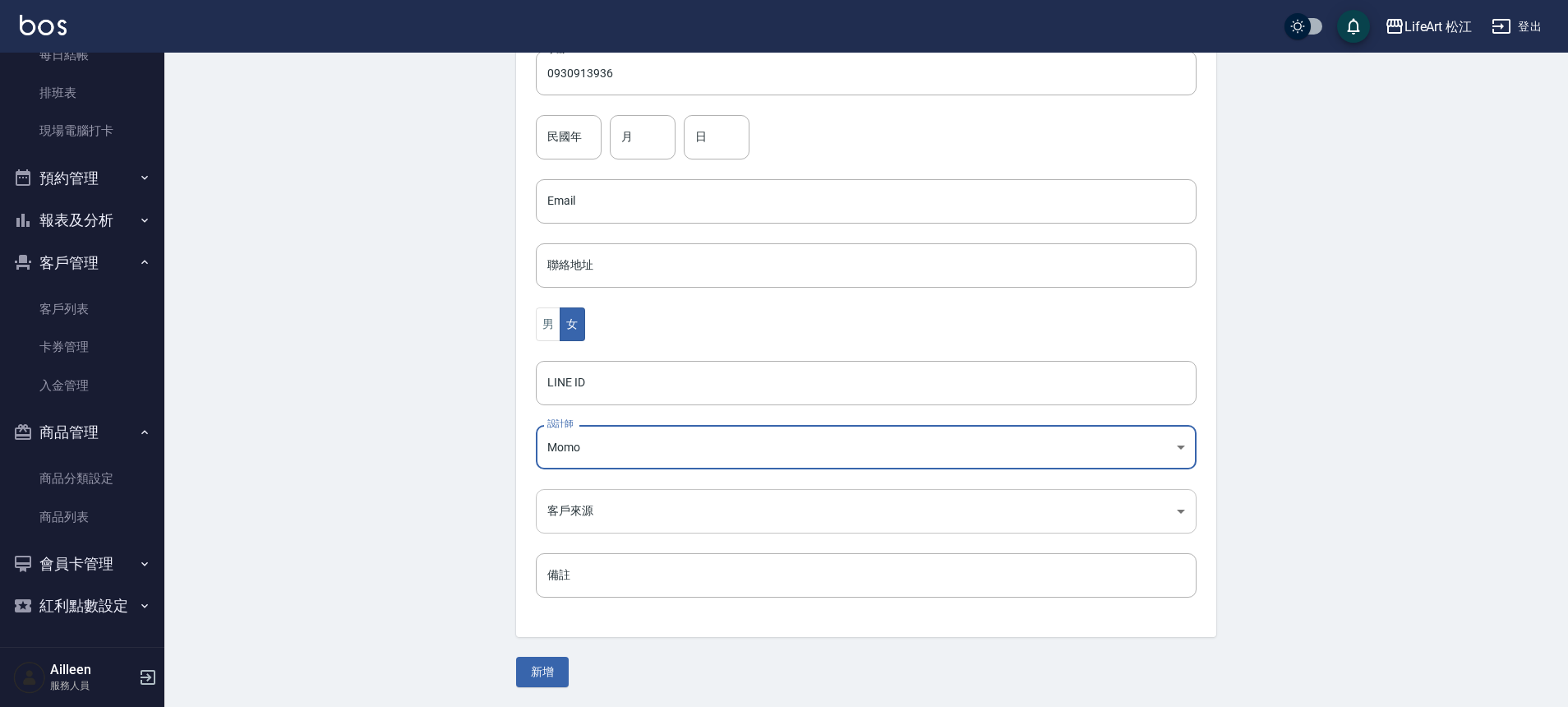
click at [591, 520] on body "LifeArt 松江 登出 櫃檯作業 打帳單 帳單列表 現金收支登錄 高階收支登錄 材料自購登錄 每日結帳 排班表 現場電腦打卡 預約管理 預約管理 單日預約…" at bounding box center [784, 171] width 1568 height 1070
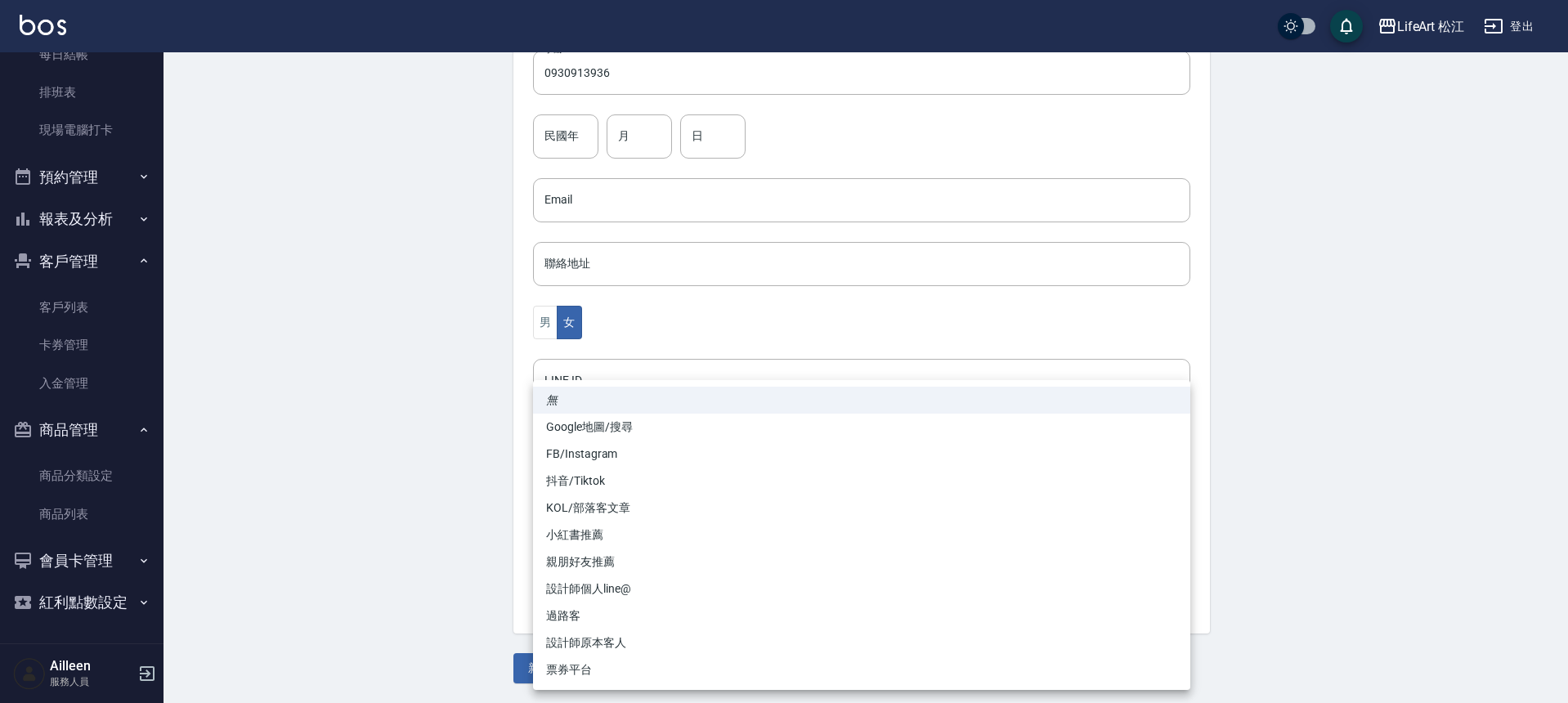
click at [583, 443] on li "FB/Instagram" at bounding box center [862, 454] width 657 height 27
type input "FB/Instagram"
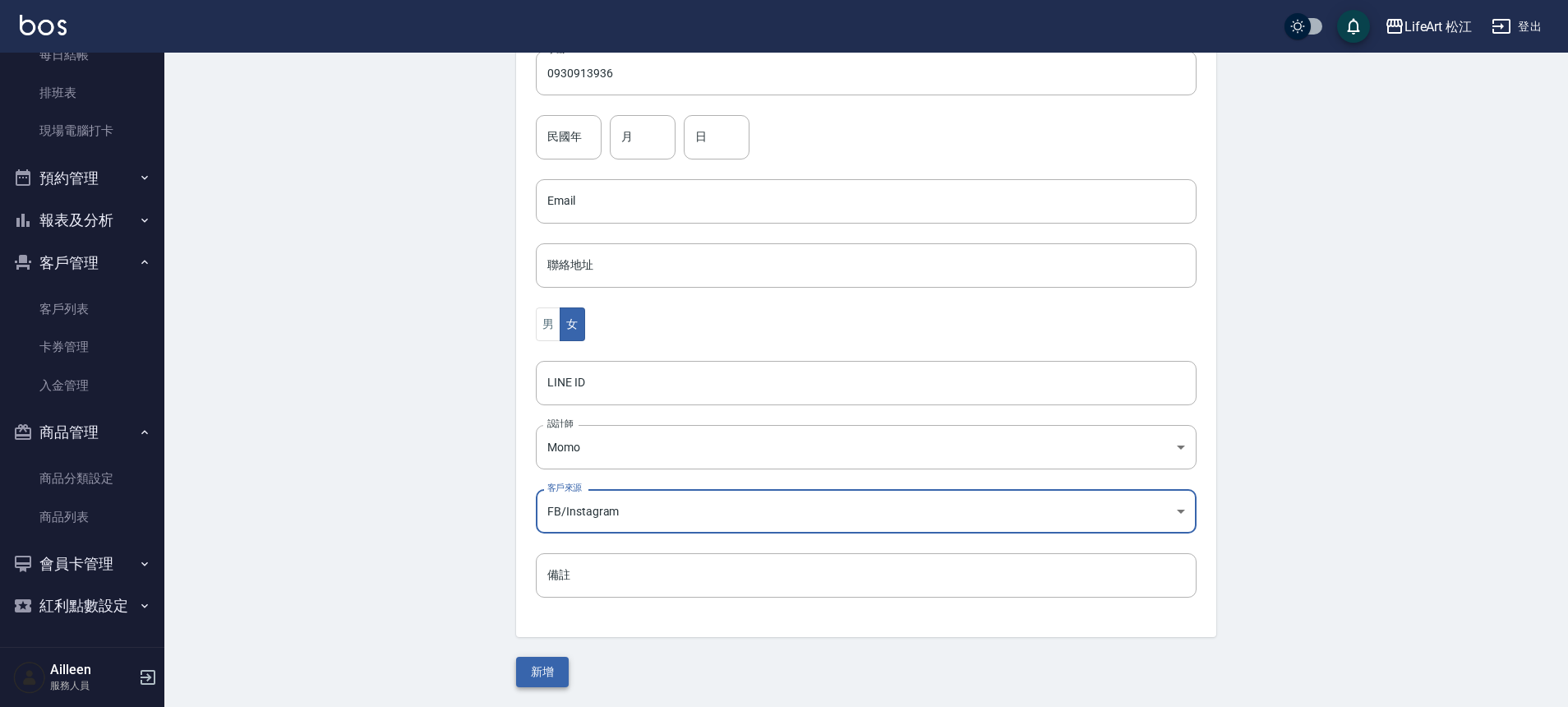
click at [545, 668] on button "新增" at bounding box center [542, 672] width 53 height 31
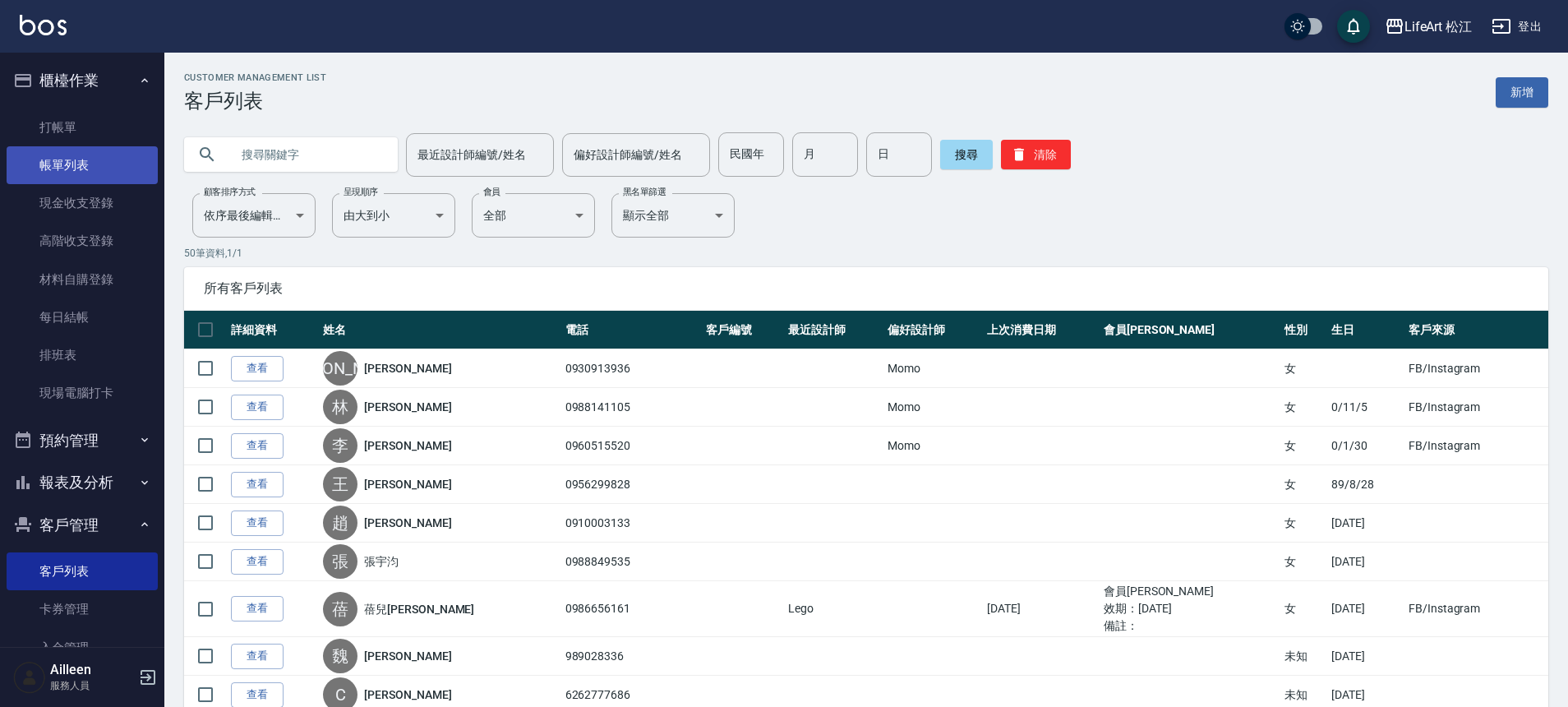
click at [98, 172] on link "帳單列表" at bounding box center [82, 165] width 151 height 38
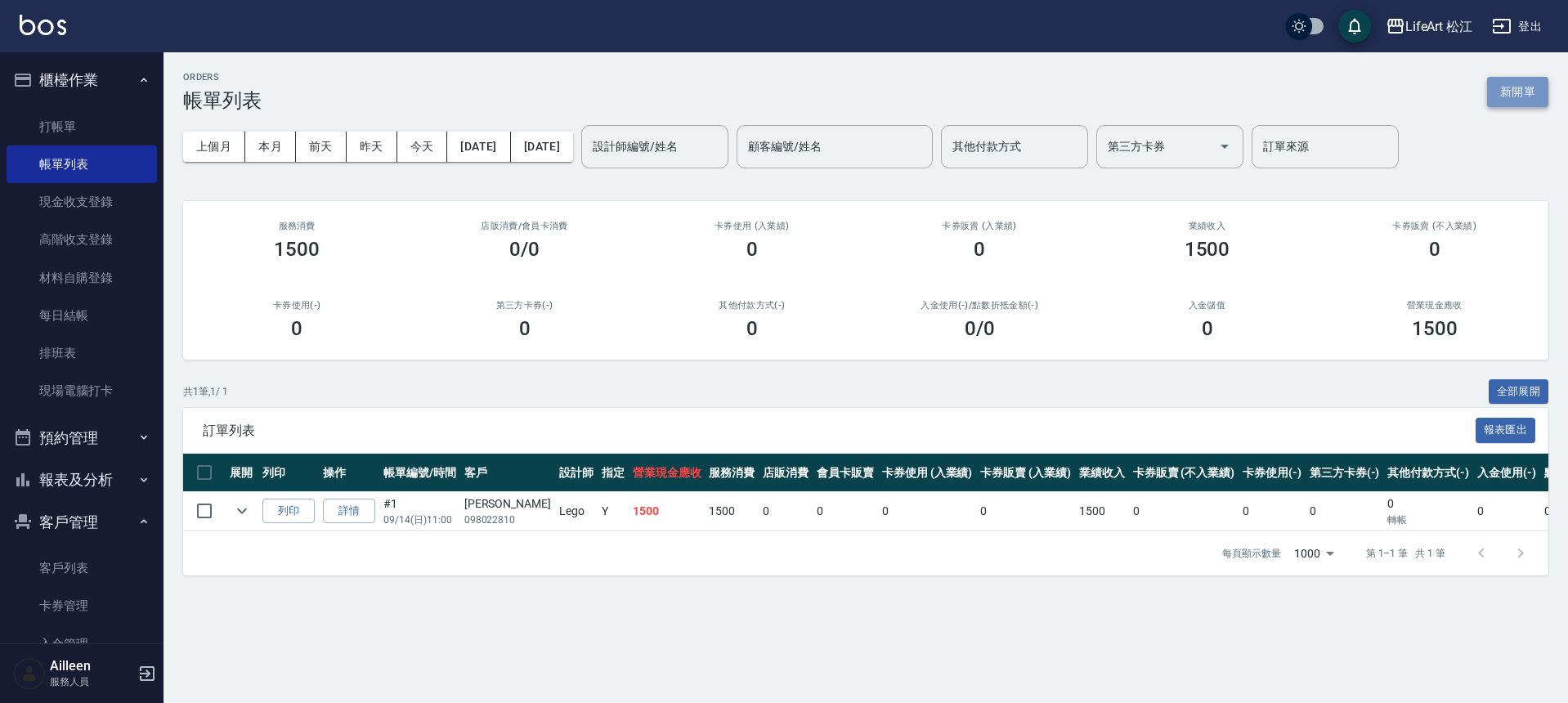
click at [1507, 84] on button "新開單" at bounding box center [1518, 92] width 61 height 31
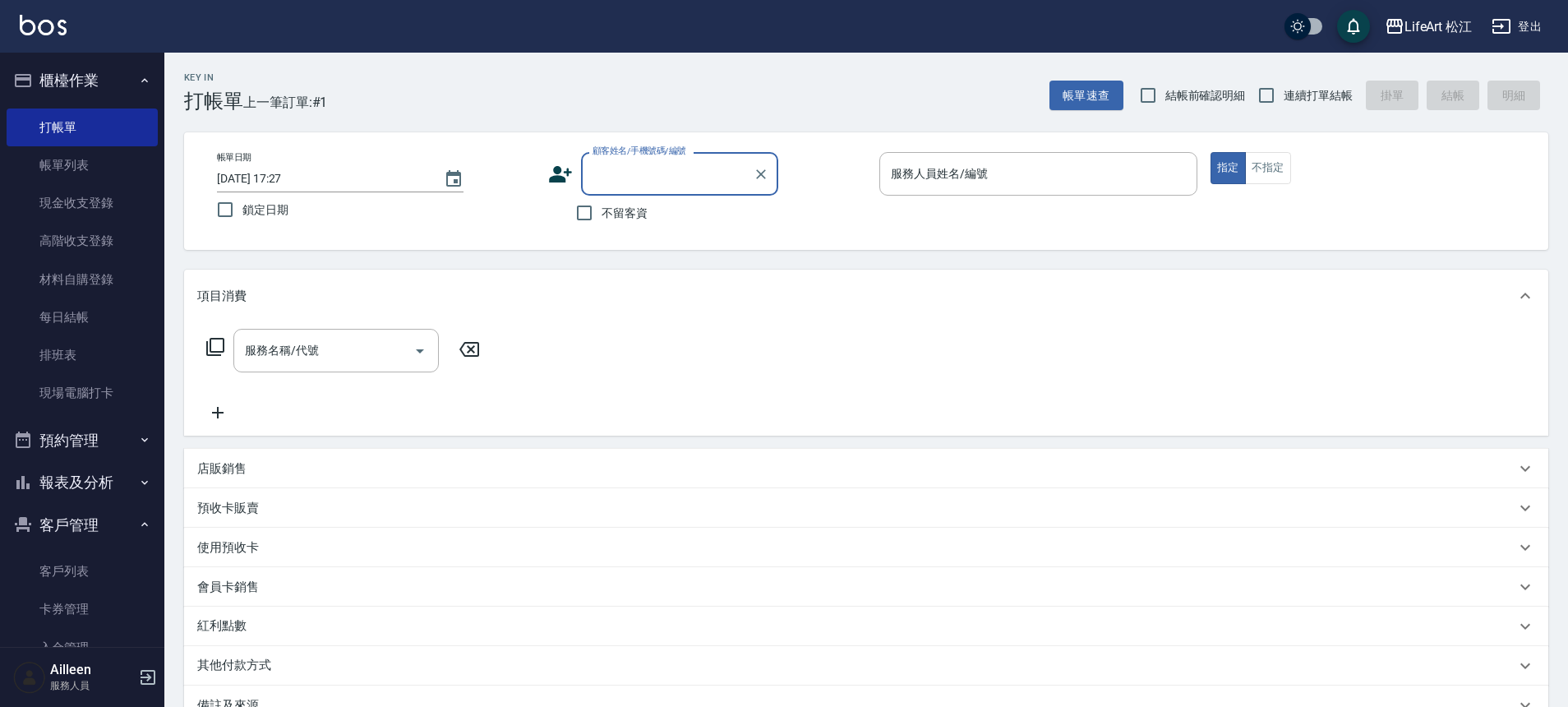
click at [699, 188] on div "顧客姓名/手機號碼/編號" at bounding box center [679, 173] width 197 height 43
click at [685, 174] on input "顧客姓名/手機號碼/編號" at bounding box center [667, 174] width 158 height 29
type input "u"
click at [702, 218] on li "楊庭絜/0920782296/Mo108*" at bounding box center [679, 216] width 197 height 27
type input "楊庭絜/0920782296/Mo108*"
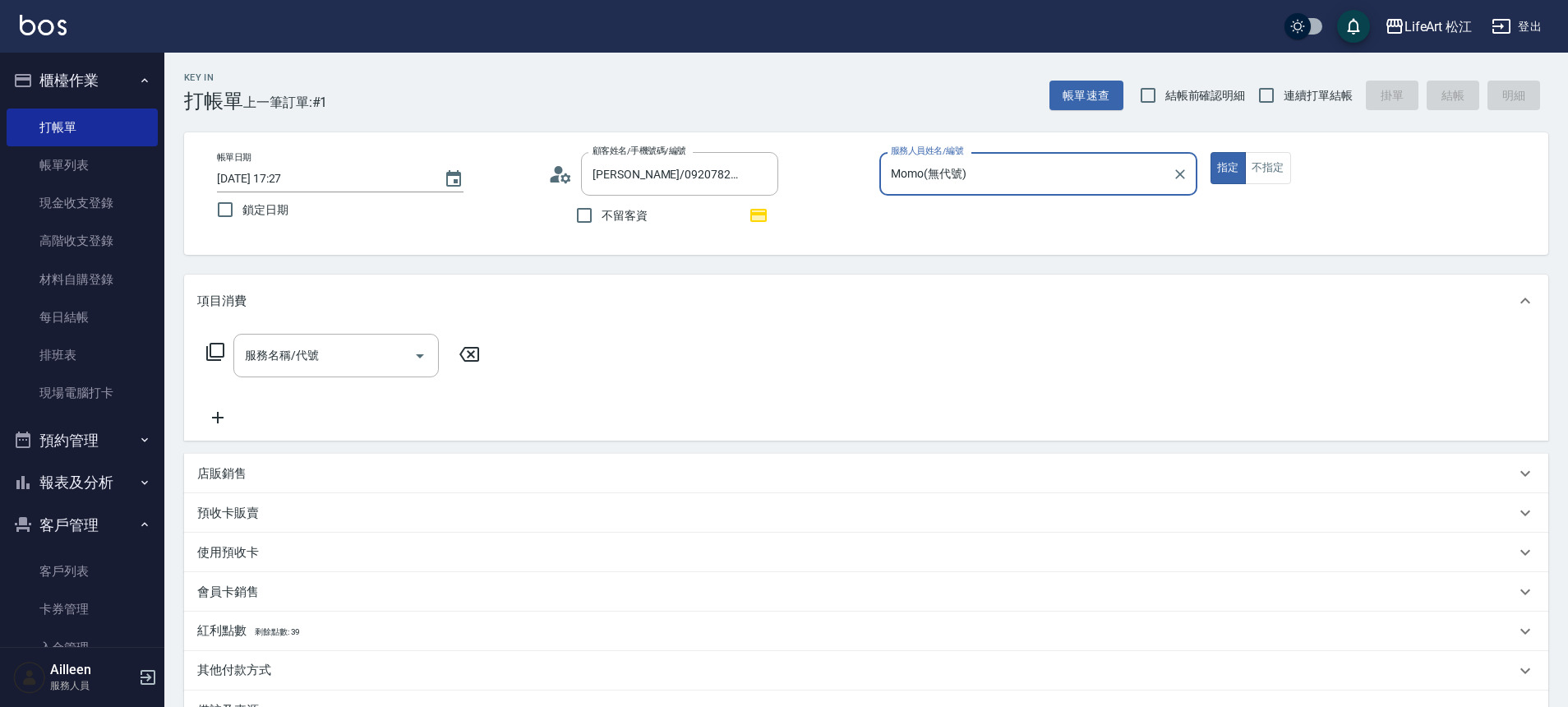
type input "Momo(無代號)"
click at [372, 351] on input "服務名稱/代號" at bounding box center [324, 355] width 166 height 29
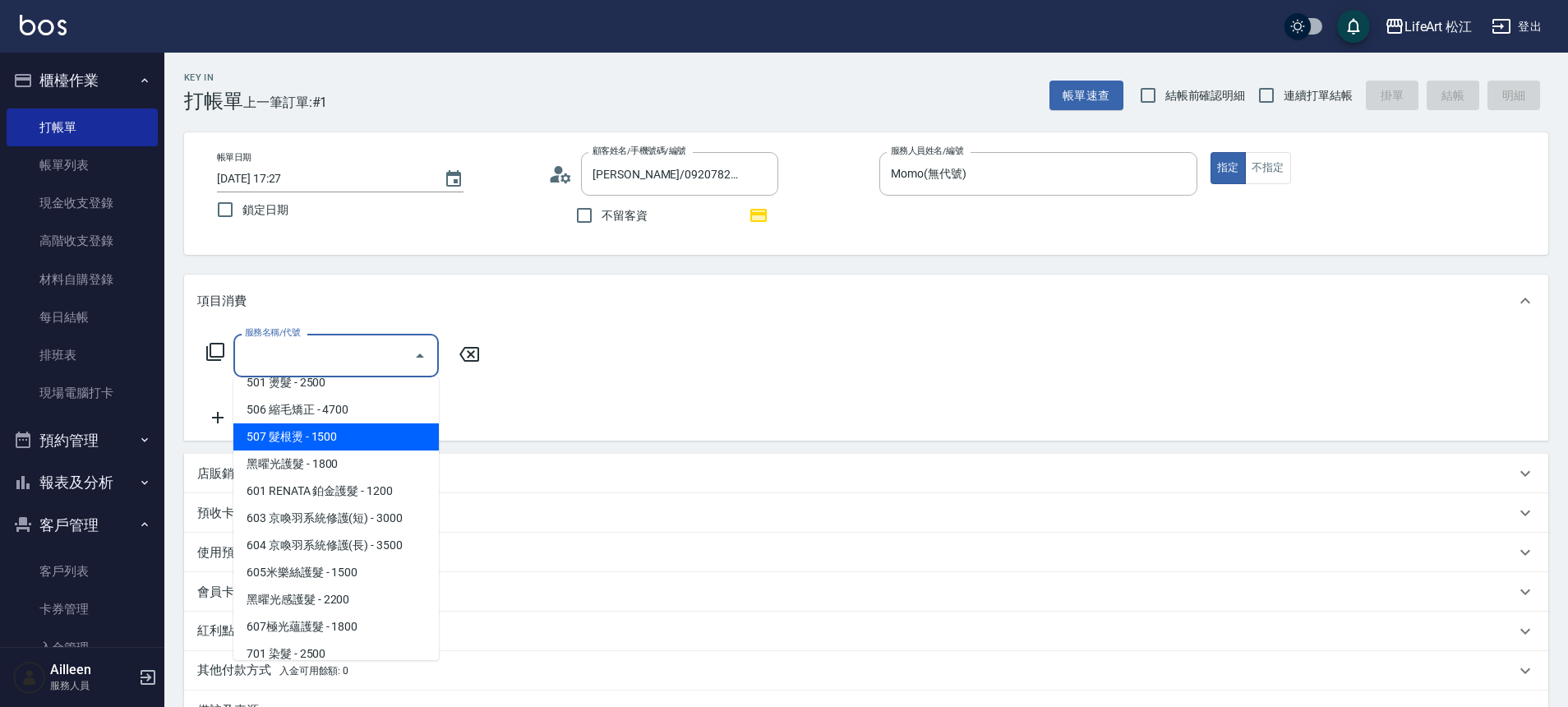
scroll to position [219, 0]
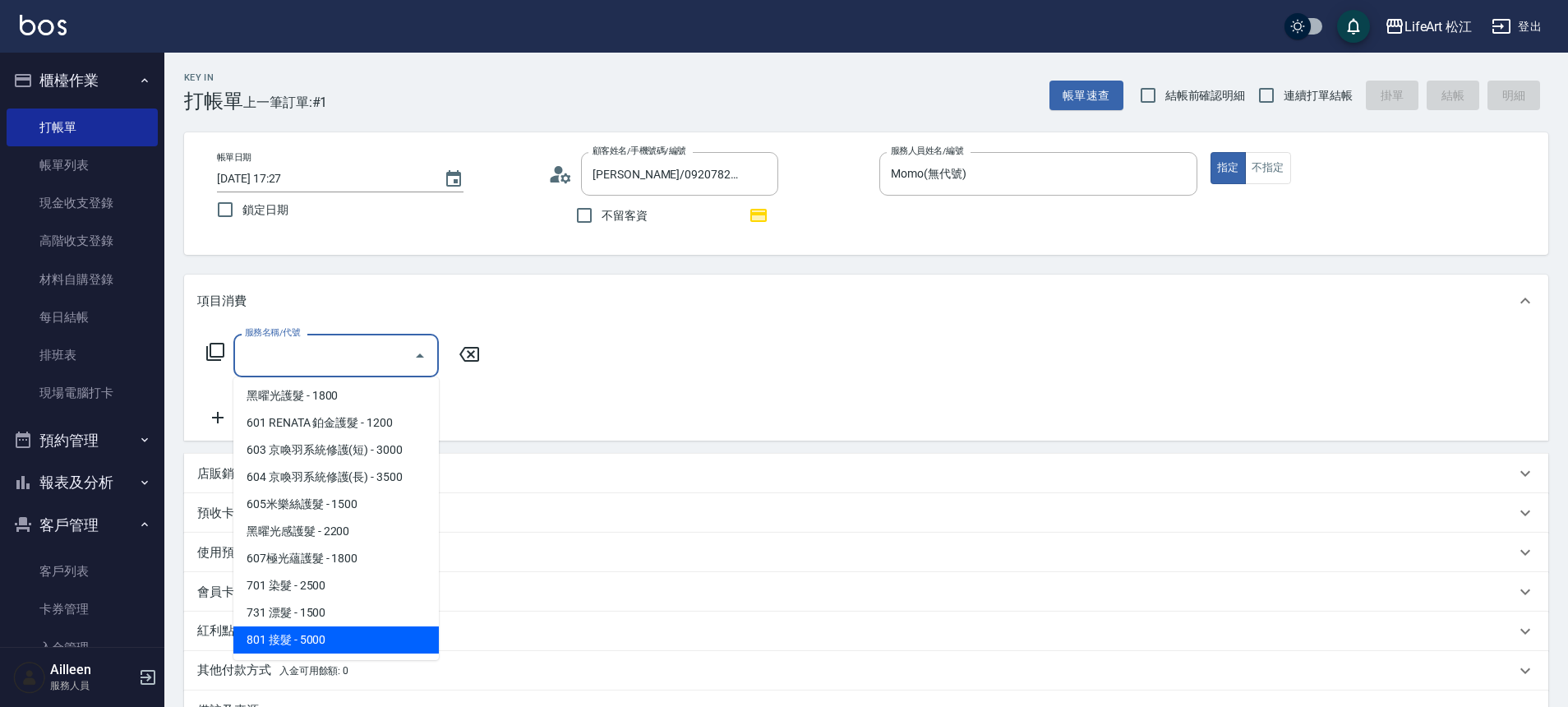
click at [354, 651] on span "801 接髮 - 5000" at bounding box center [335, 640] width 205 height 27
type input "801 接髮(801)"
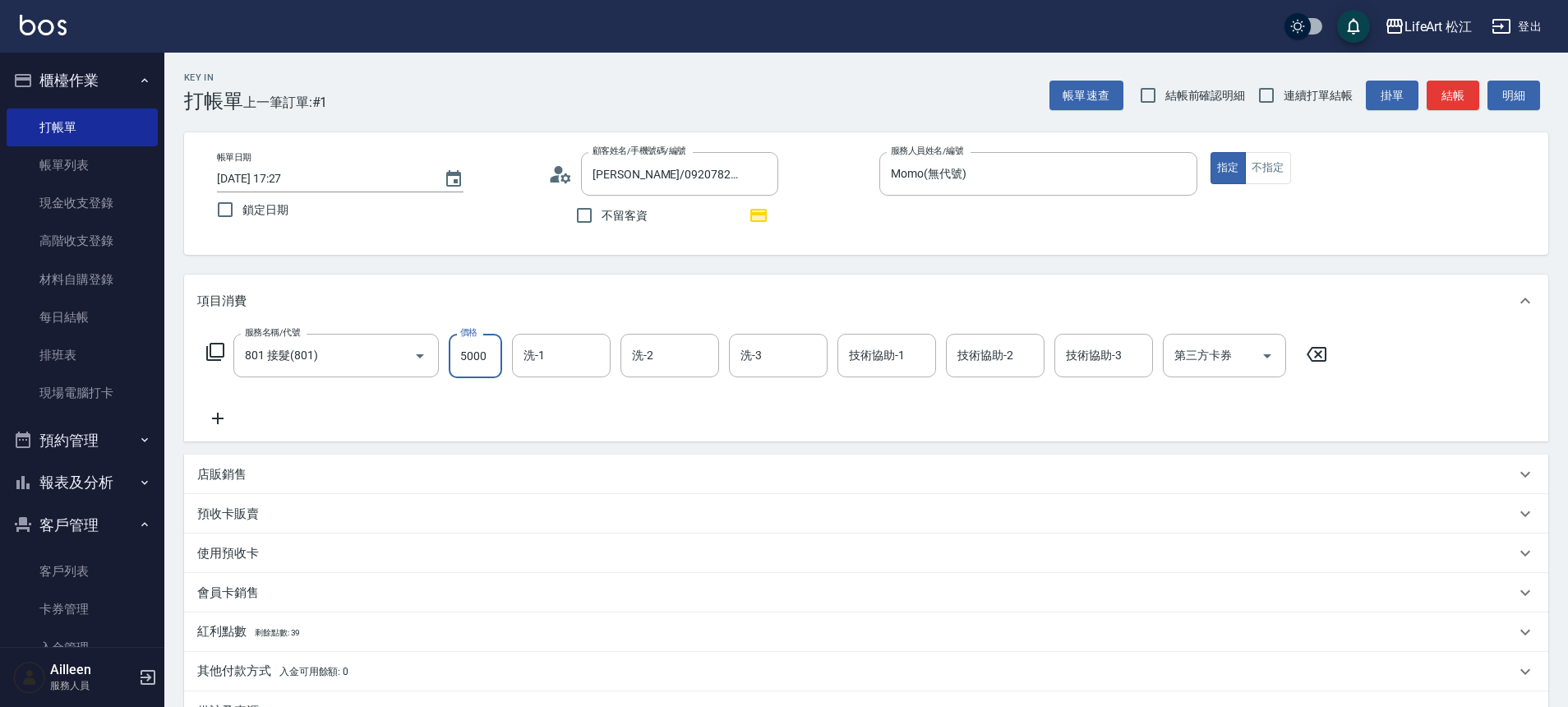
click at [487, 351] on input "5000" at bounding box center [475, 355] width 53 height 44
type input "2500"
click at [522, 360] on input "洗-1" at bounding box center [561, 355] width 84 height 29
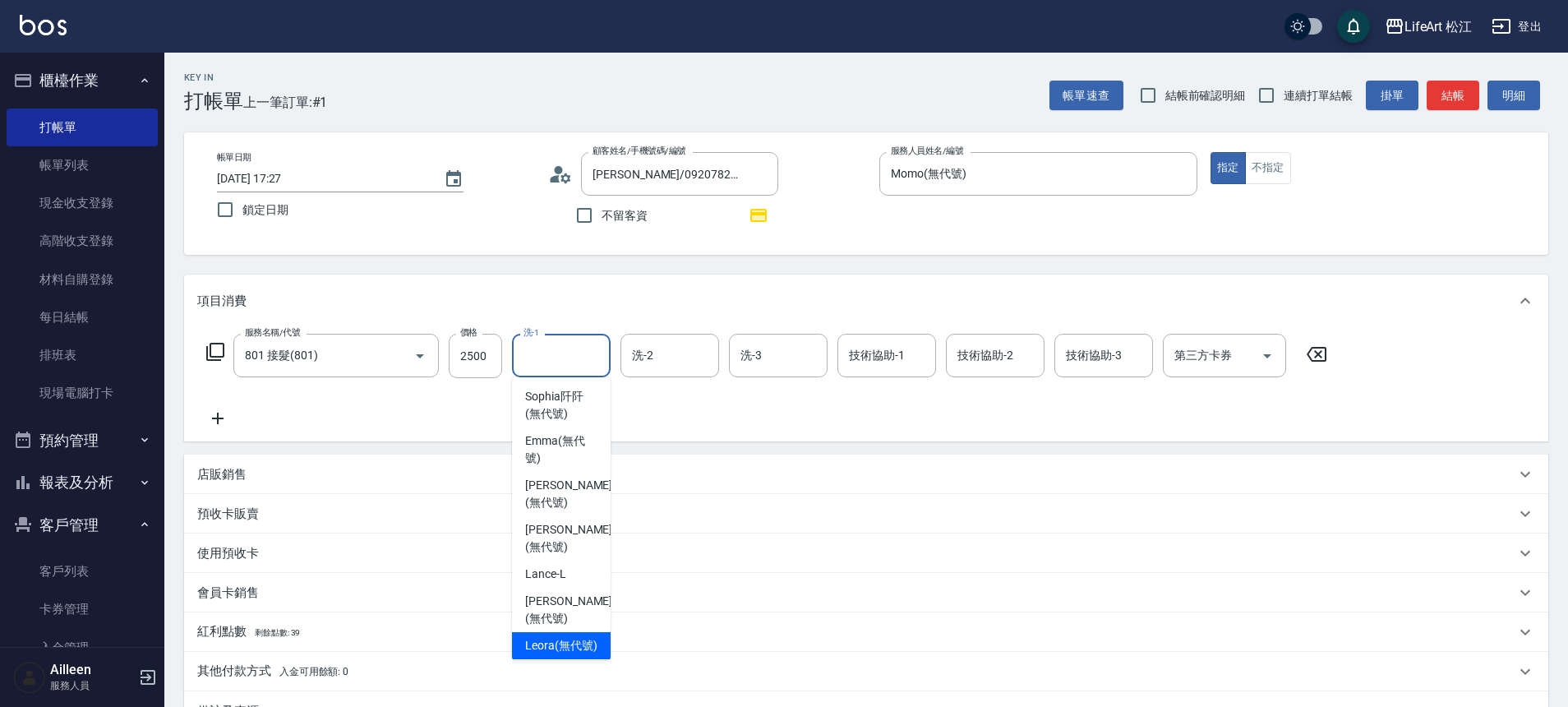
scroll to position [399, 0]
click at [559, 631] on span "Leora (無代號)" at bounding box center [561, 640] width 72 height 17
type input "Leora(無代號)"
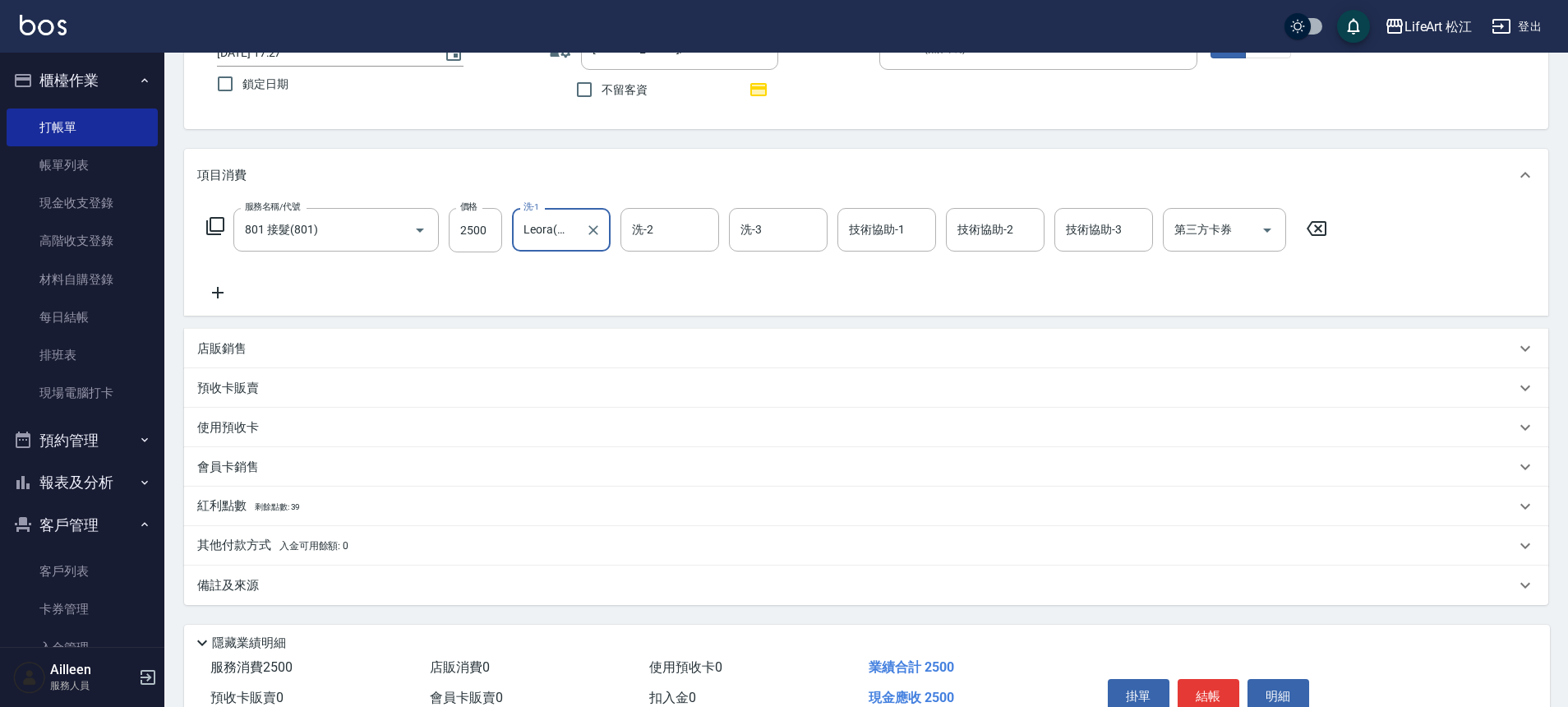
scroll to position [210, 0]
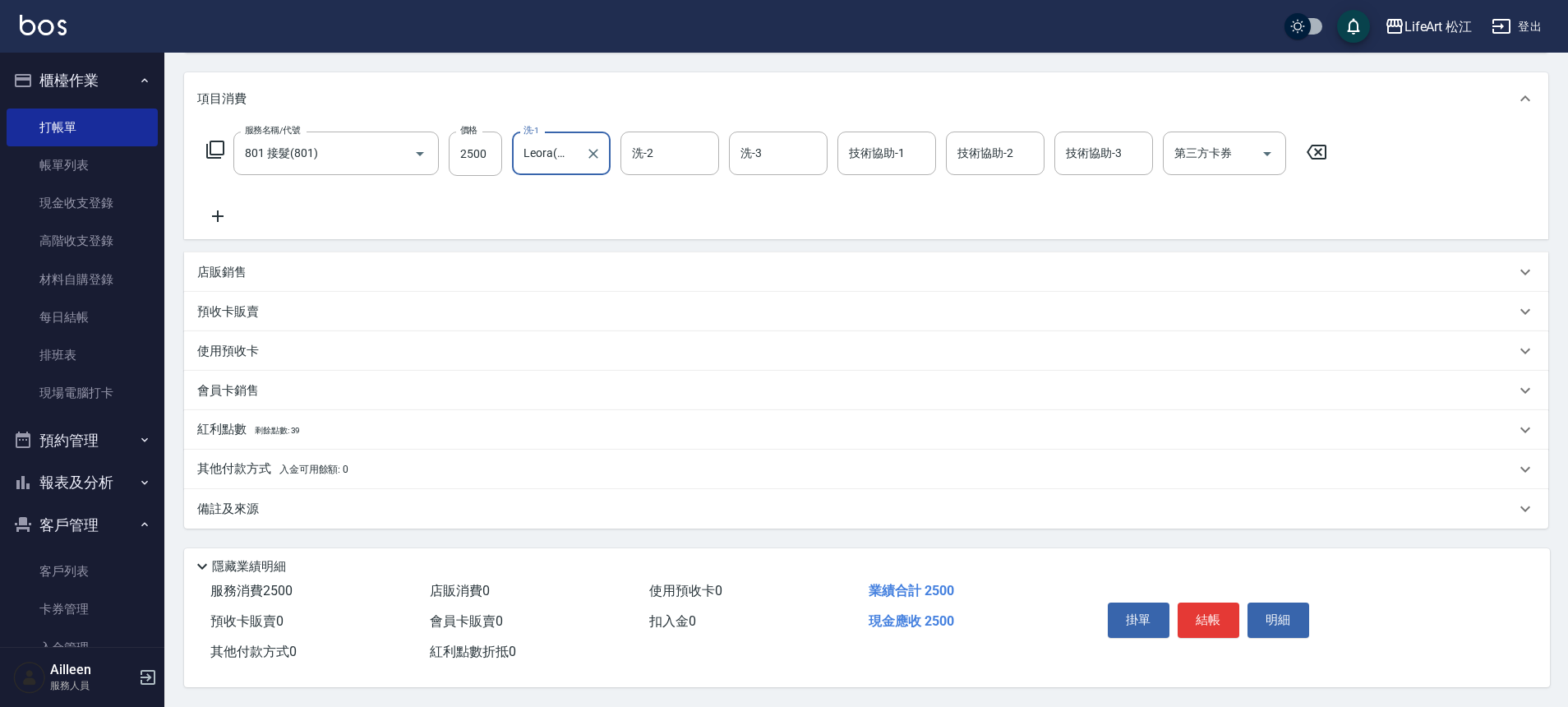
click at [255, 274] on div "店販銷售" at bounding box center [866, 272] width 1364 height 39
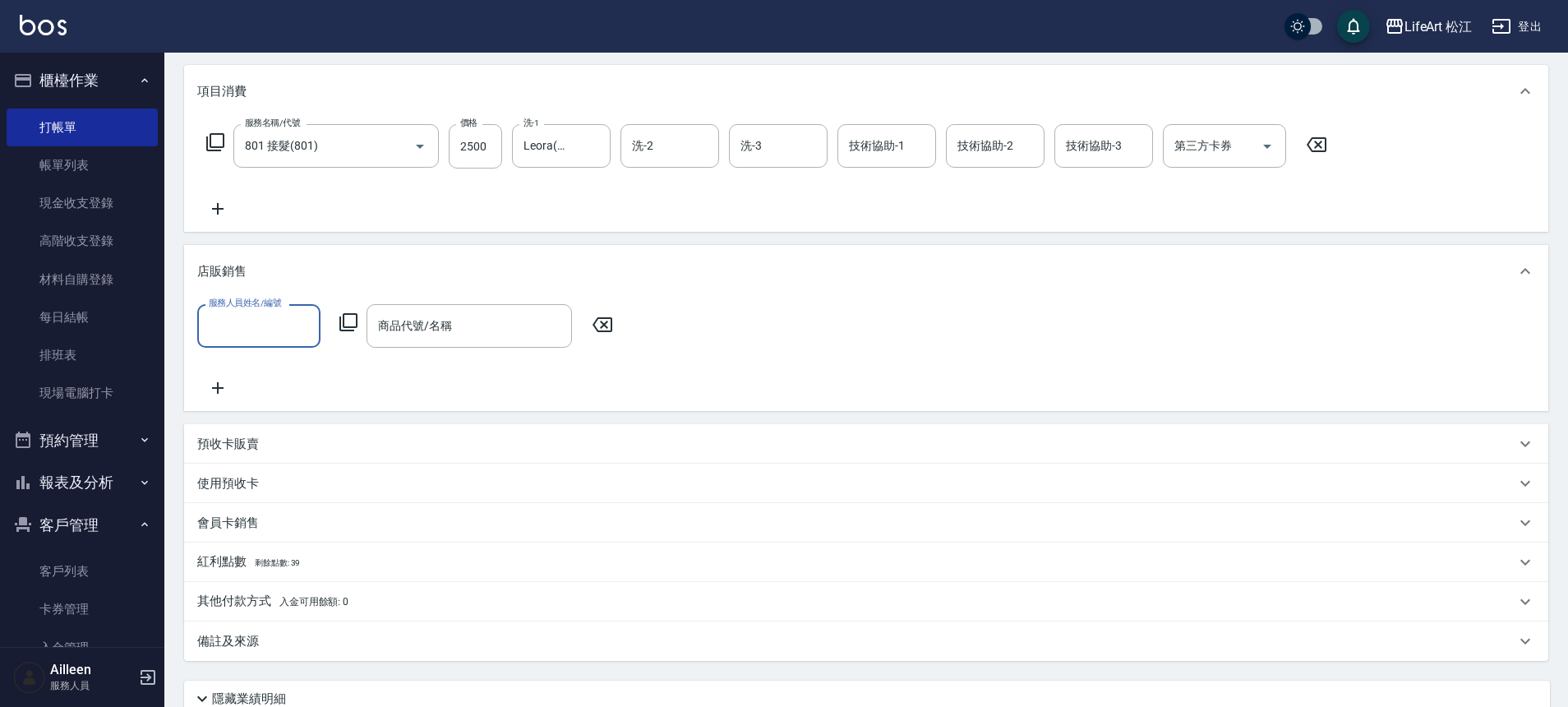
scroll to position [1, 0]
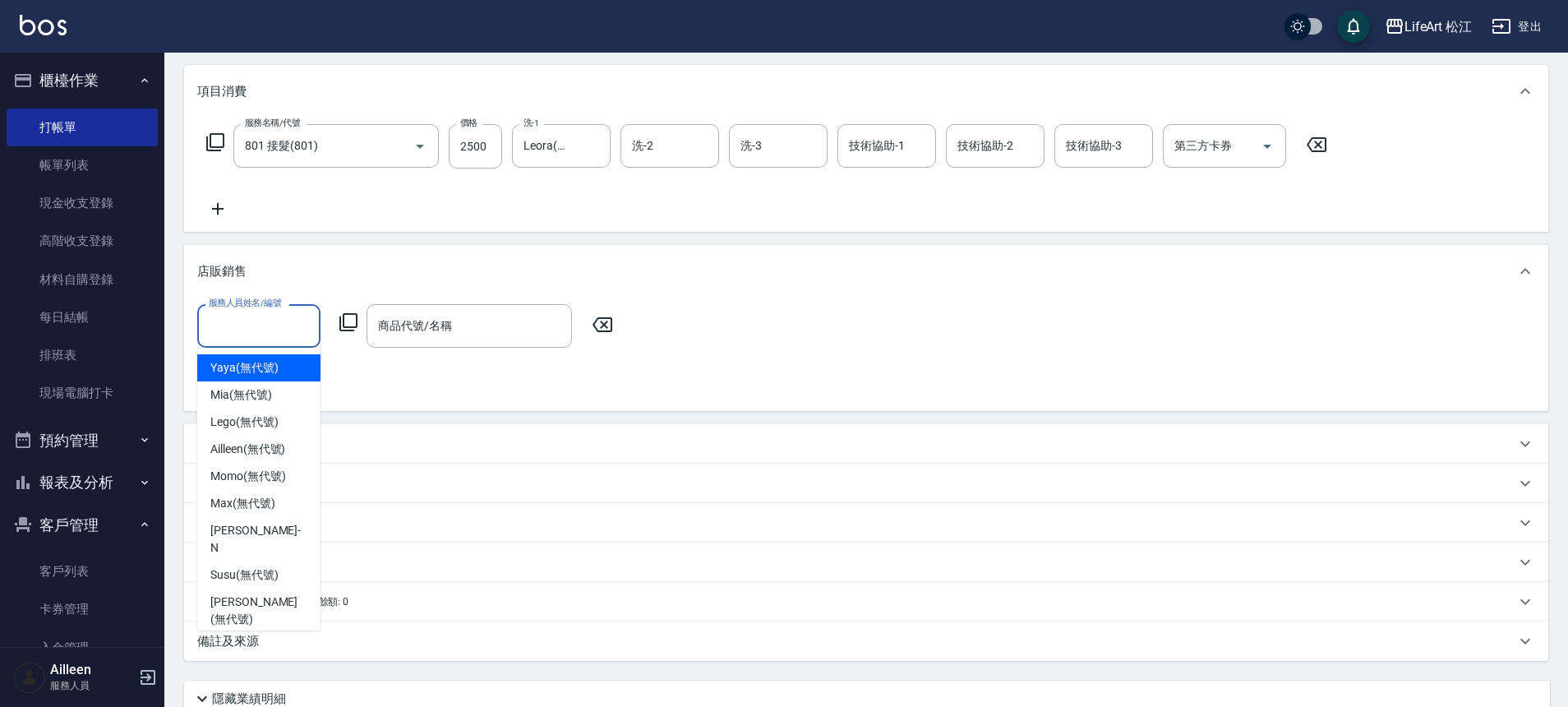
click at [250, 322] on input "服務人員姓名/編號" at bounding box center [258, 326] width 109 height 29
click at [252, 485] on div "Momo (無代號)" at bounding box center [259, 476] width 123 height 27
type input "Momo(無代號)"
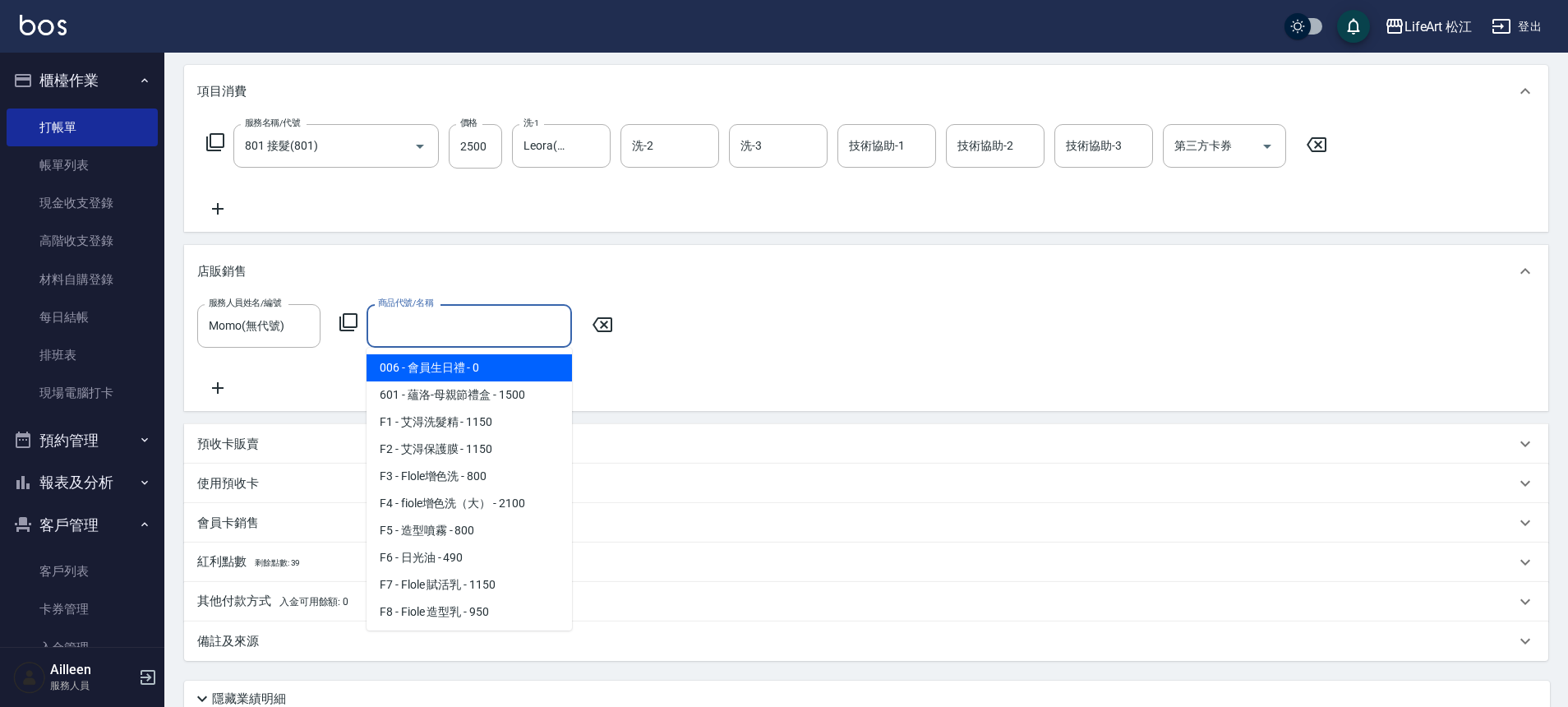
click at [454, 315] on input "商品代號/名稱" at bounding box center [469, 326] width 191 height 29
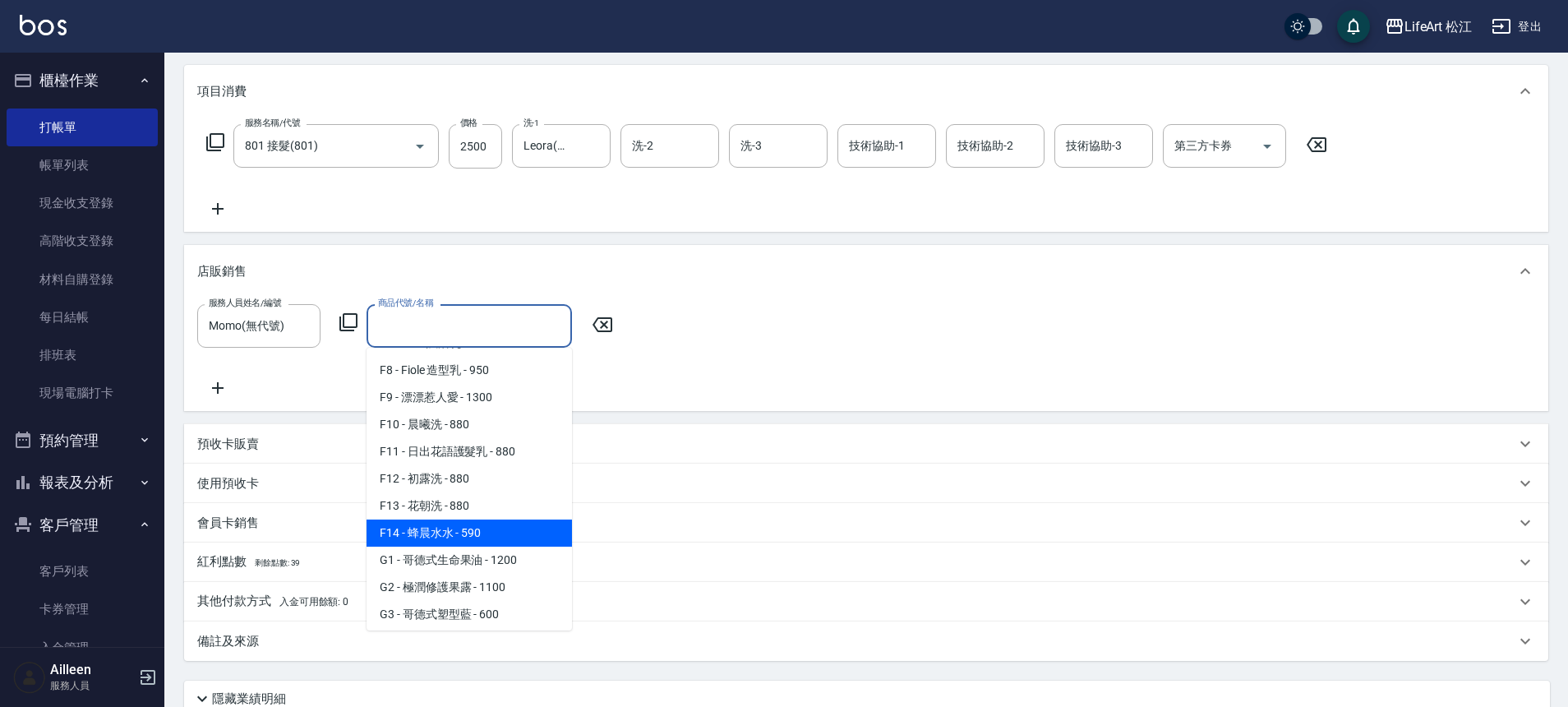
scroll to position [396, 0]
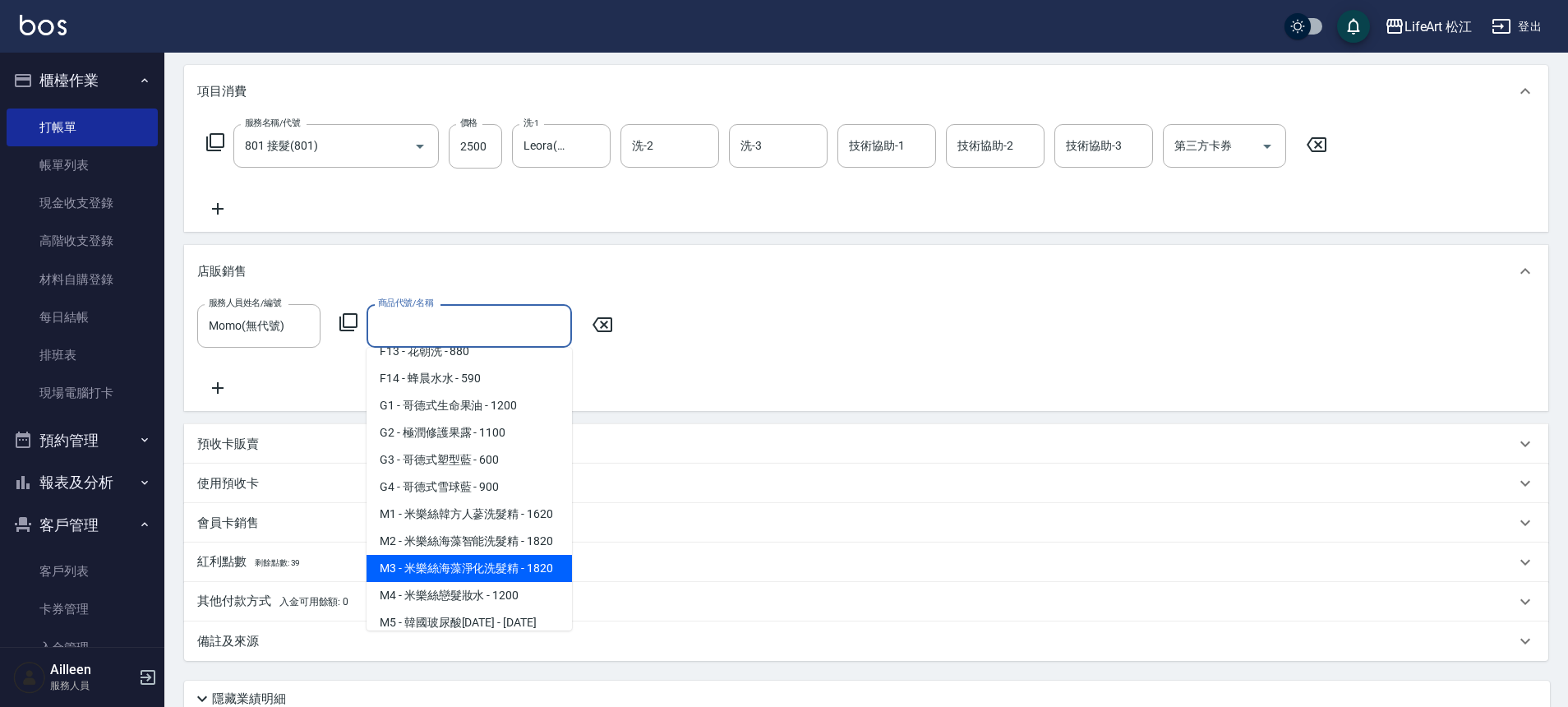
drag, startPoint x: 448, startPoint y: 607, endPoint x: 453, endPoint y: 591, distance: 16.8
click at [448, 582] on span "M3 - 米樂絲海藻淨化洗髮精 - 1820" at bounding box center [468, 568] width 205 height 27
type input "米樂絲海藻淨化洗髮精"
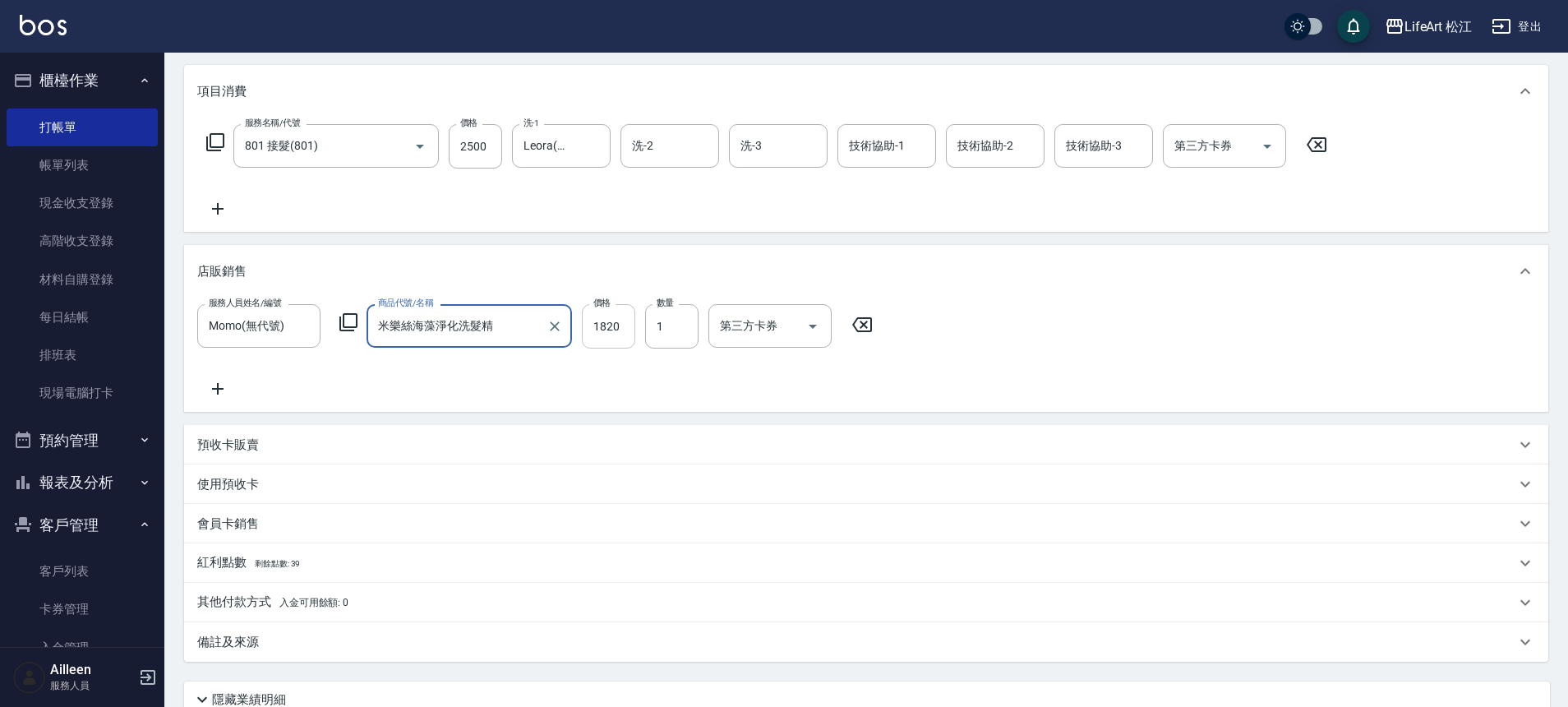
click at [624, 327] on input "1820" at bounding box center [608, 327] width 53 height 44
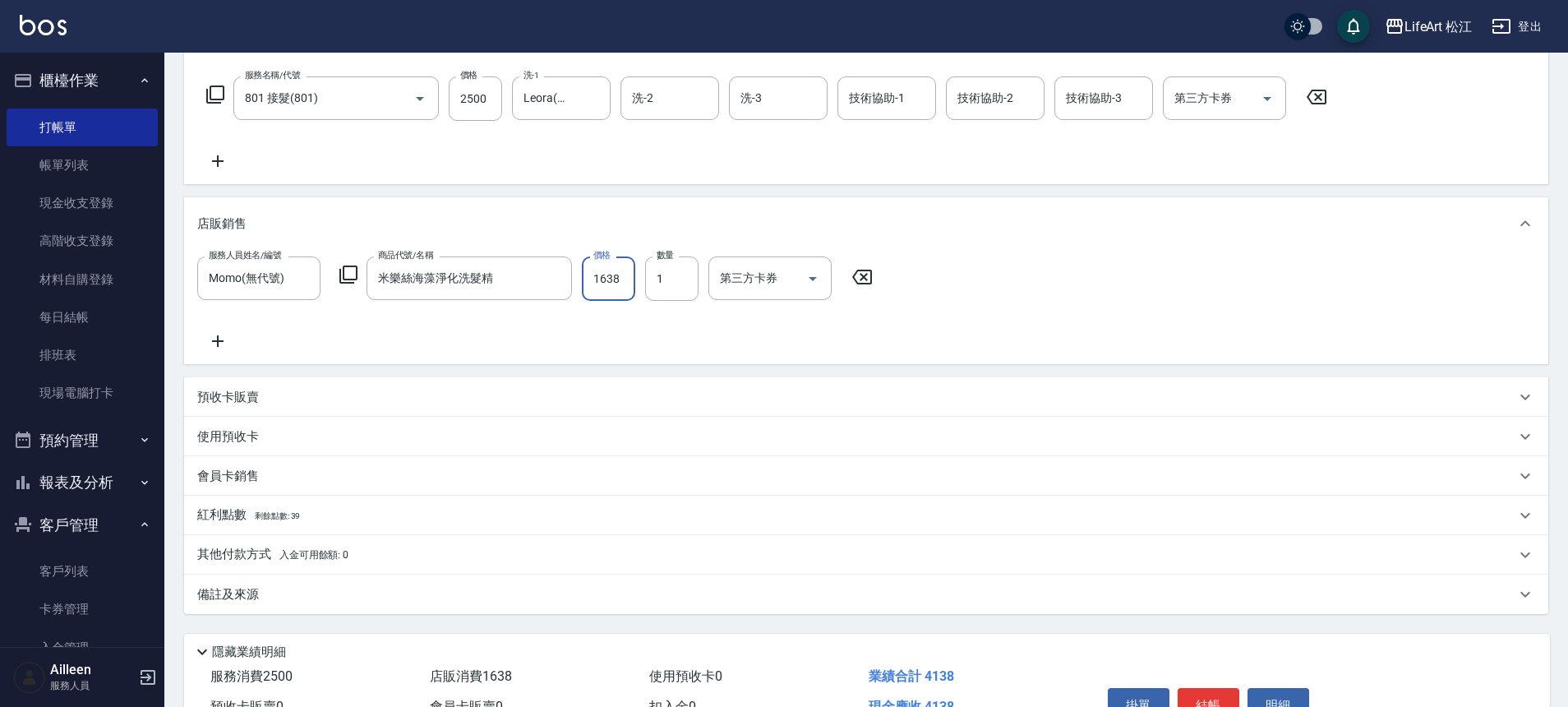
scroll to position [350, 0]
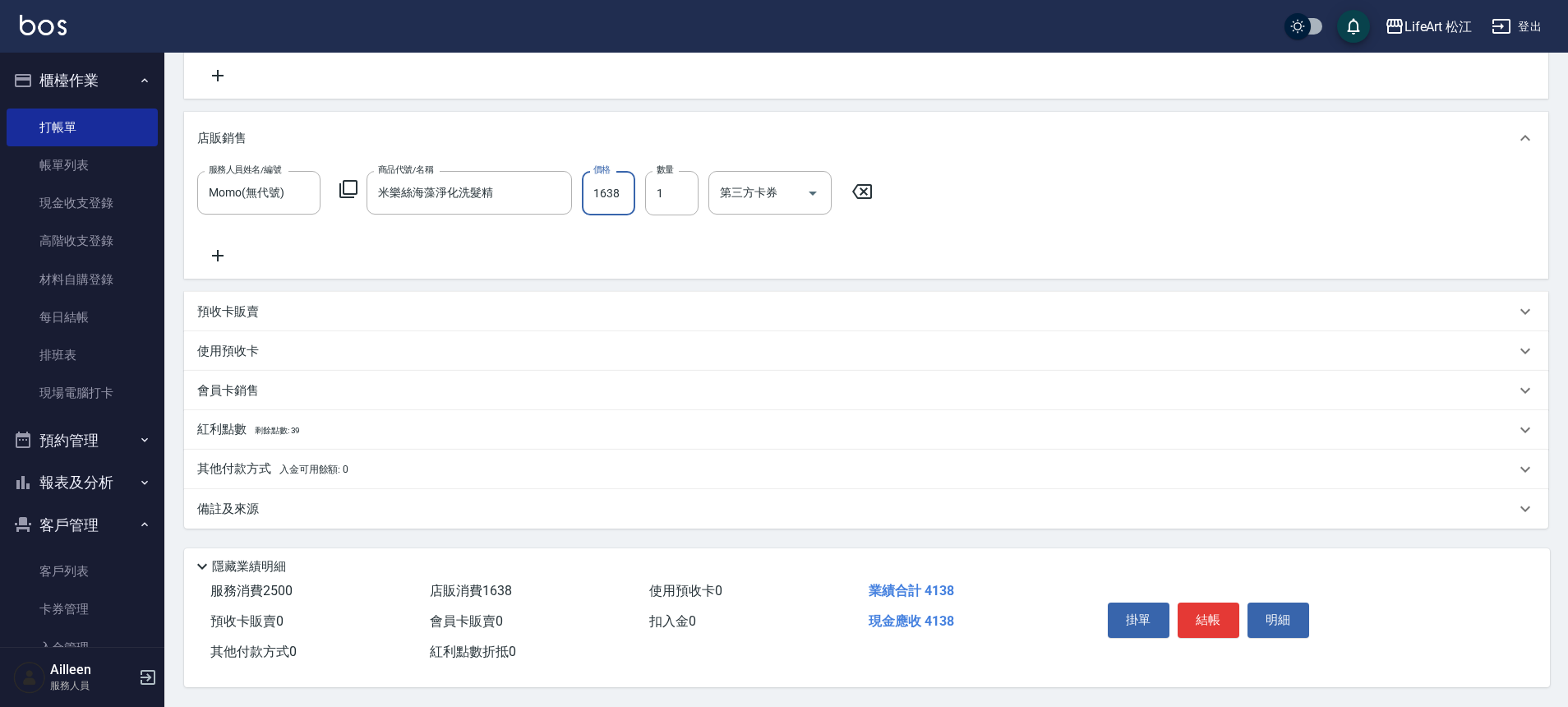
type input "1638"
click at [315, 421] on div "紅利點數 剩餘點數: 39" at bounding box center [856, 430] width 1318 height 18
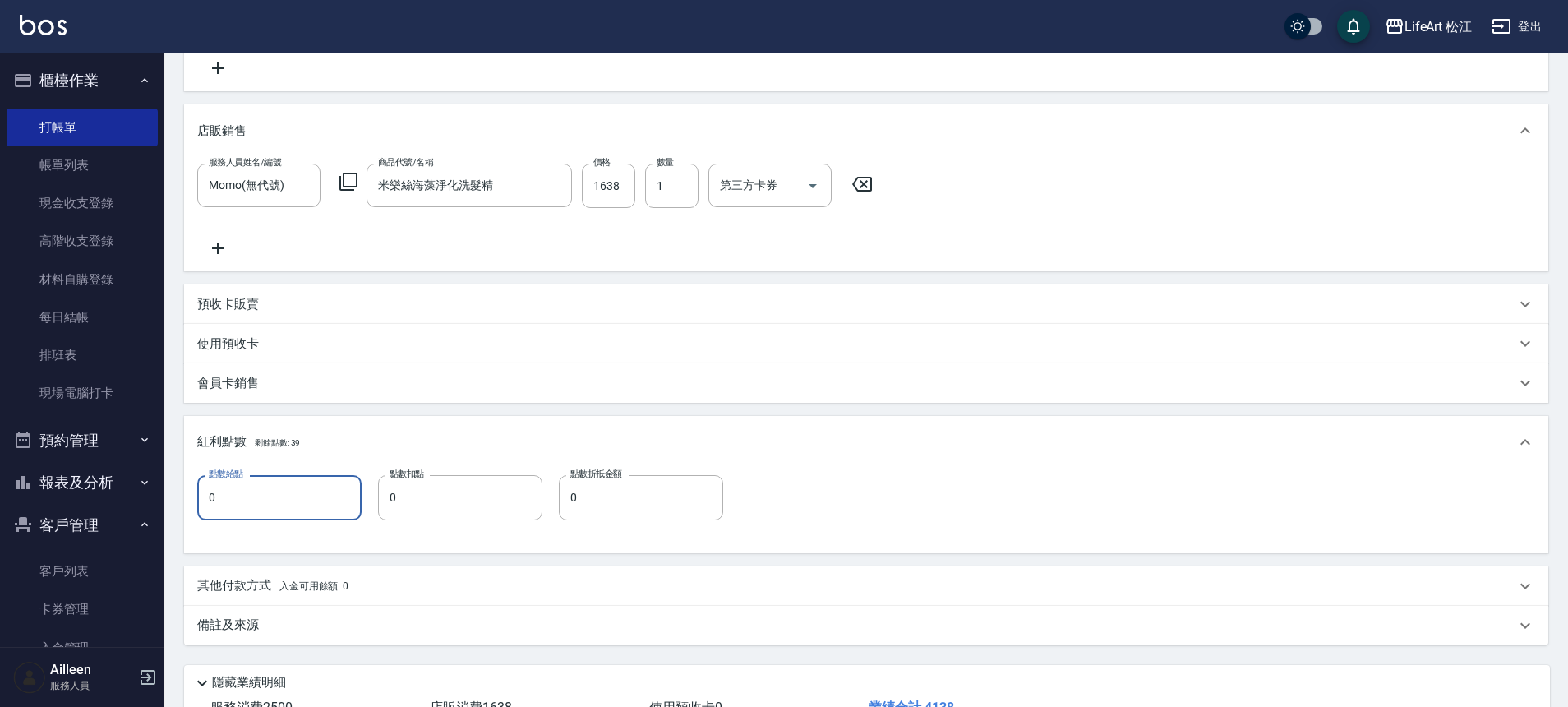
click at [291, 505] on input "0" at bounding box center [279, 497] width 165 height 44
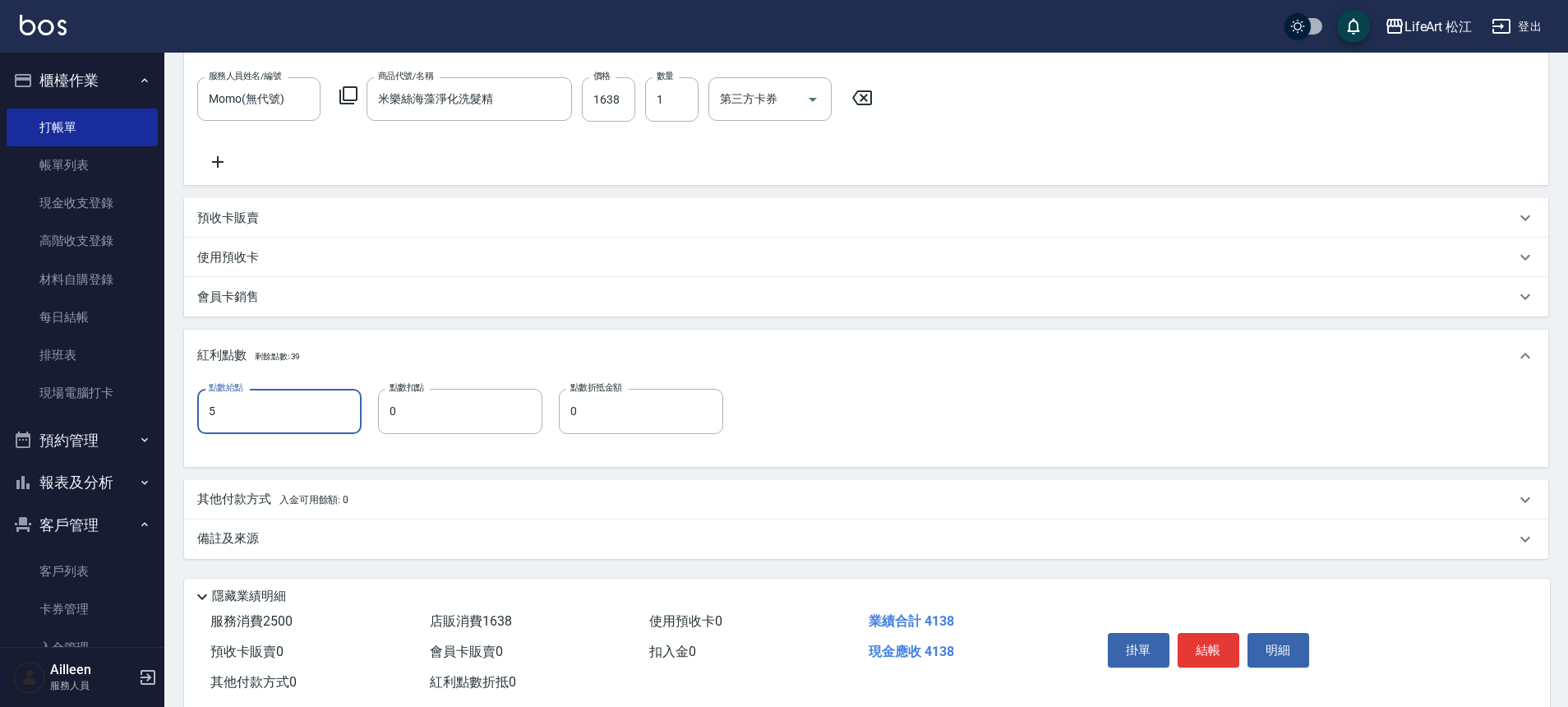
scroll to position [474, 0]
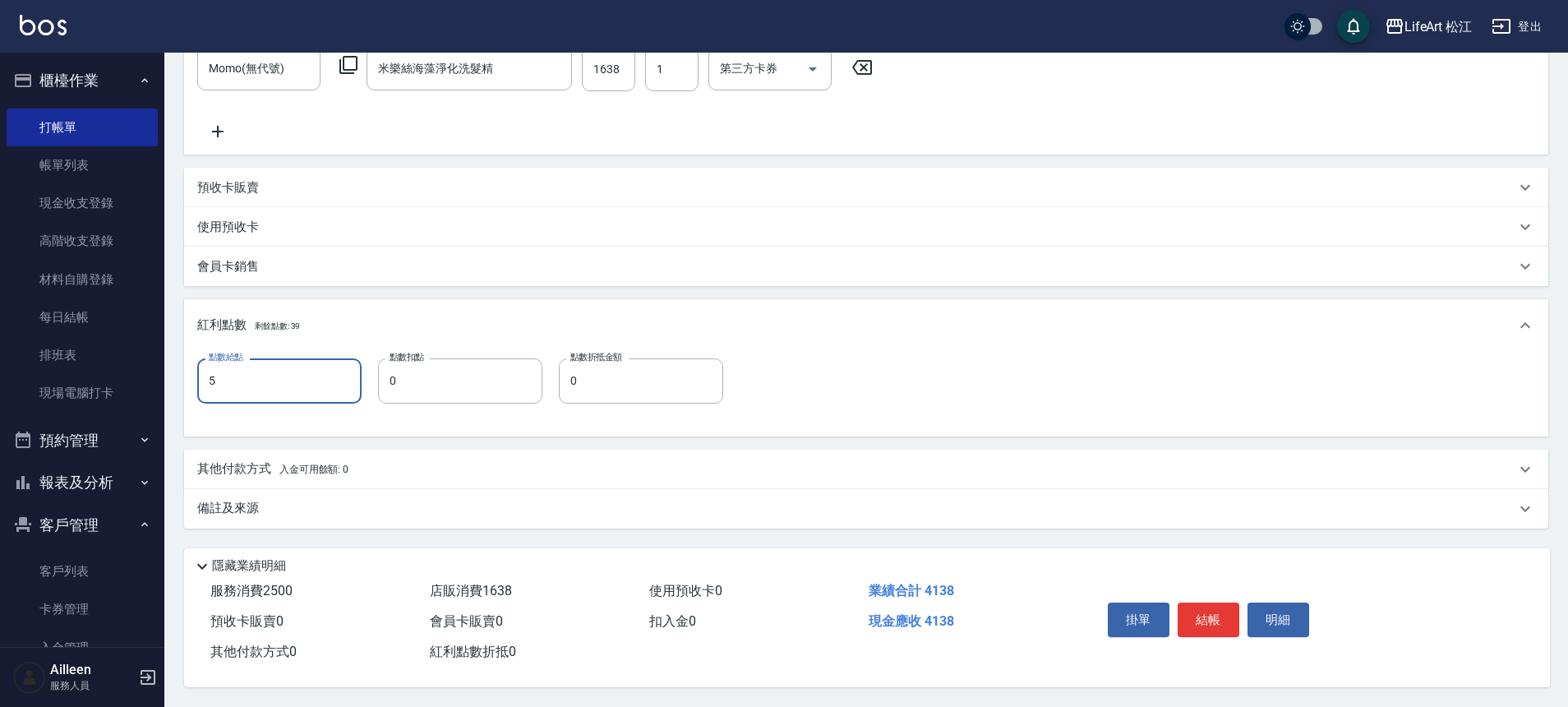
type input "5"
click at [310, 500] on div "備註及來源" at bounding box center [856, 509] width 1318 height 17
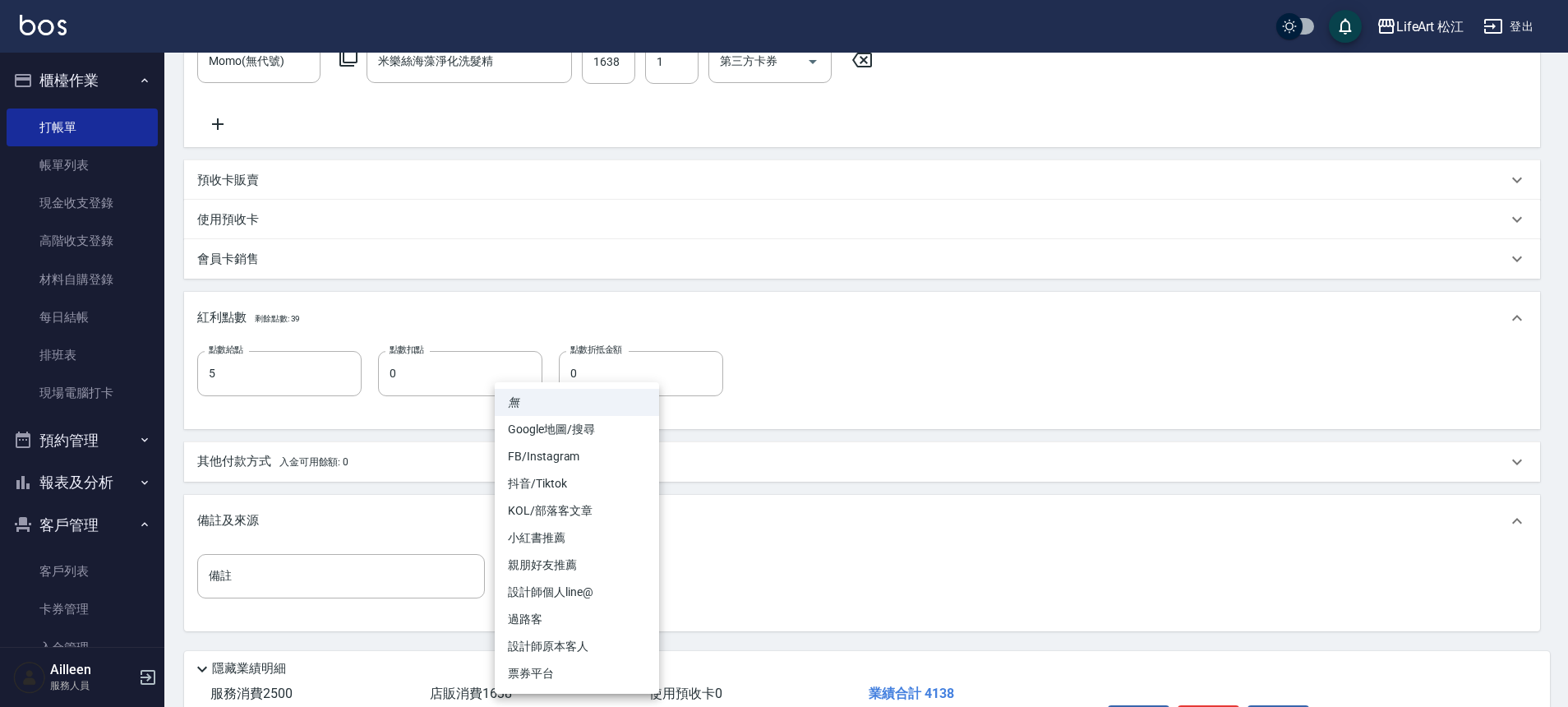
click at [547, 580] on body "LifeArt 松江 登出 櫃檯作業 打帳單 帳單列表 現金收支登錄 高階收支登錄 材料自購登錄 每日結帳 排班表 現場電腦打卡 預約管理 預約管理 單日預約…" at bounding box center [784, 168] width 1568 height 1284
click at [549, 585] on li "設計師個人line@" at bounding box center [577, 592] width 165 height 27
type input "設計師個人line@"
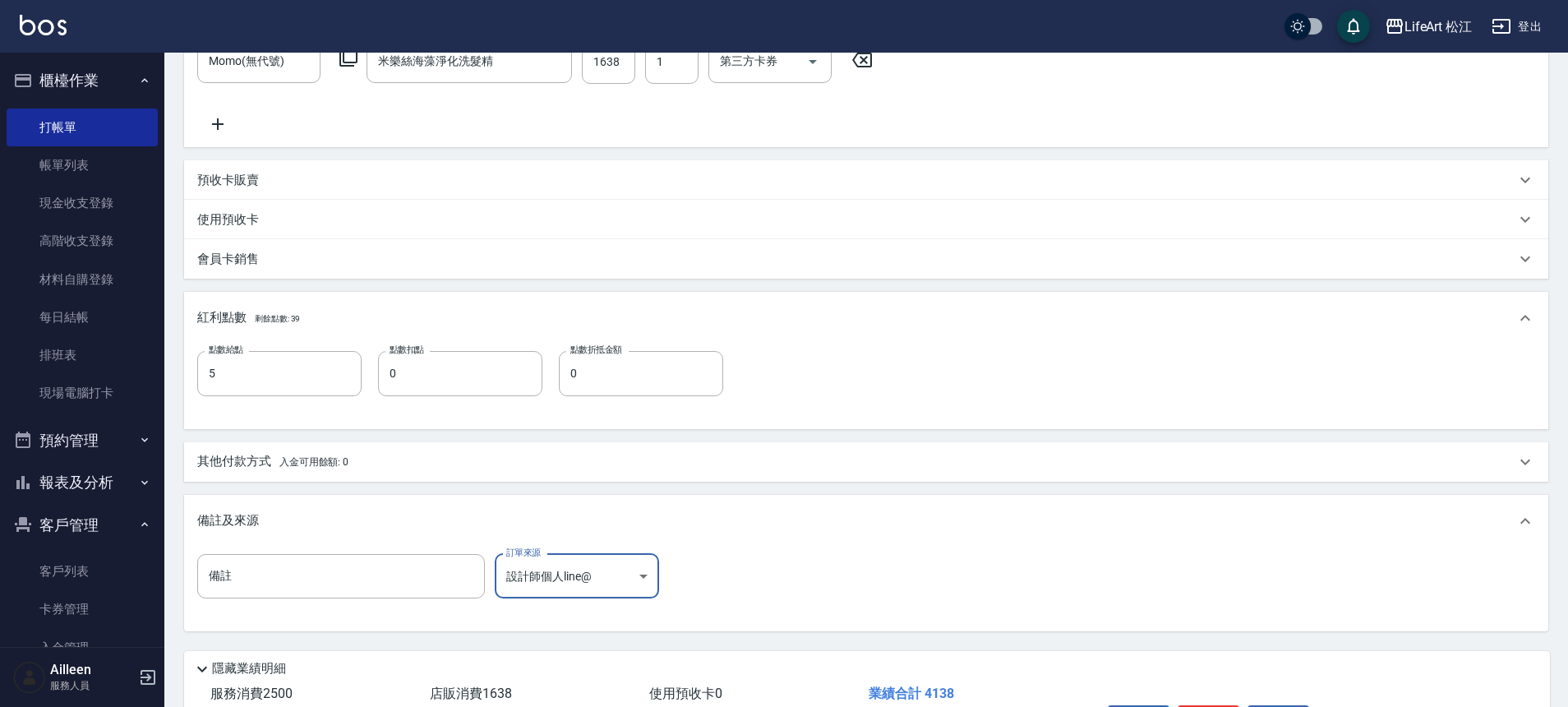
click at [397, 467] on div "其他付款方式 入金可用餘額: 0" at bounding box center [856, 461] width 1318 height 18
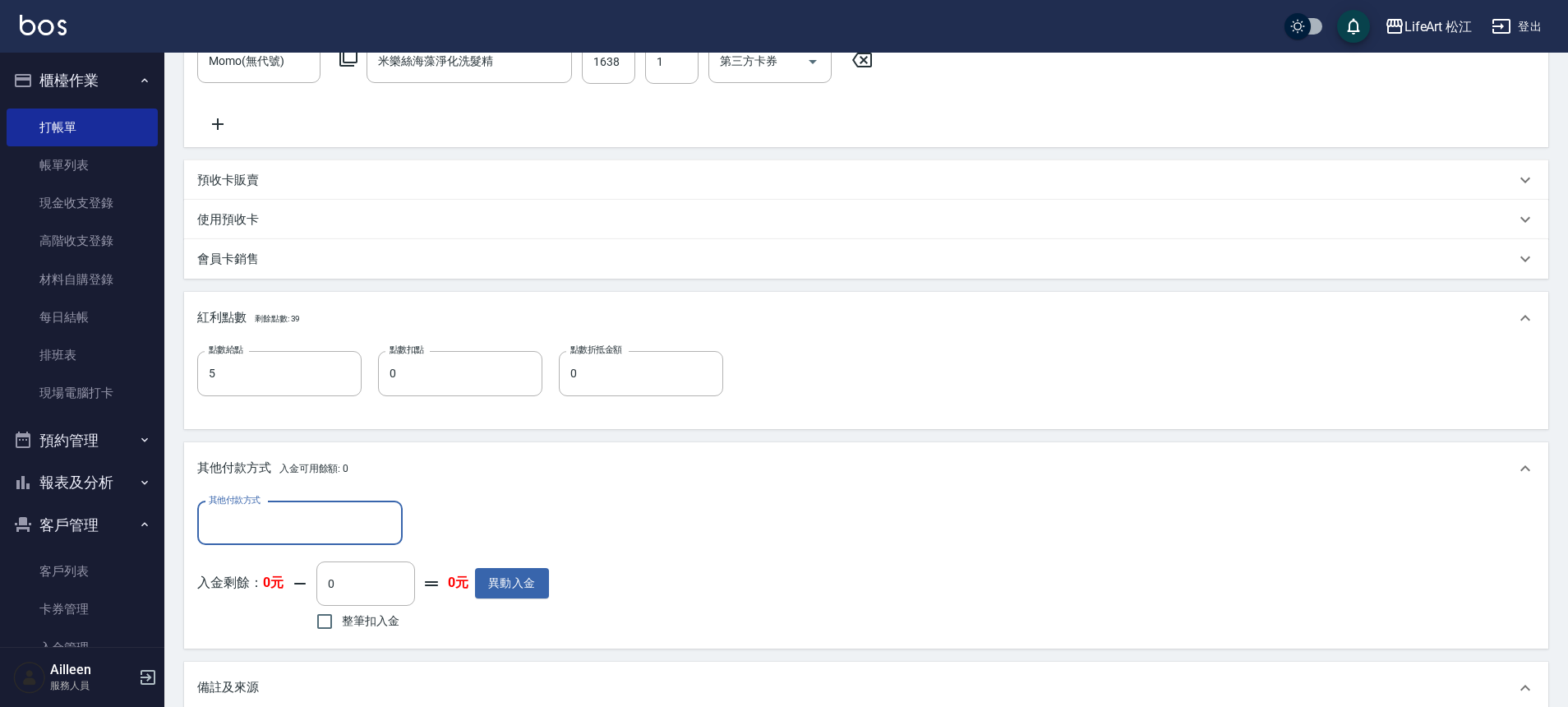
scroll to position [0, 0]
click at [322, 509] on input "其他付款方式" at bounding box center [300, 523] width 191 height 29
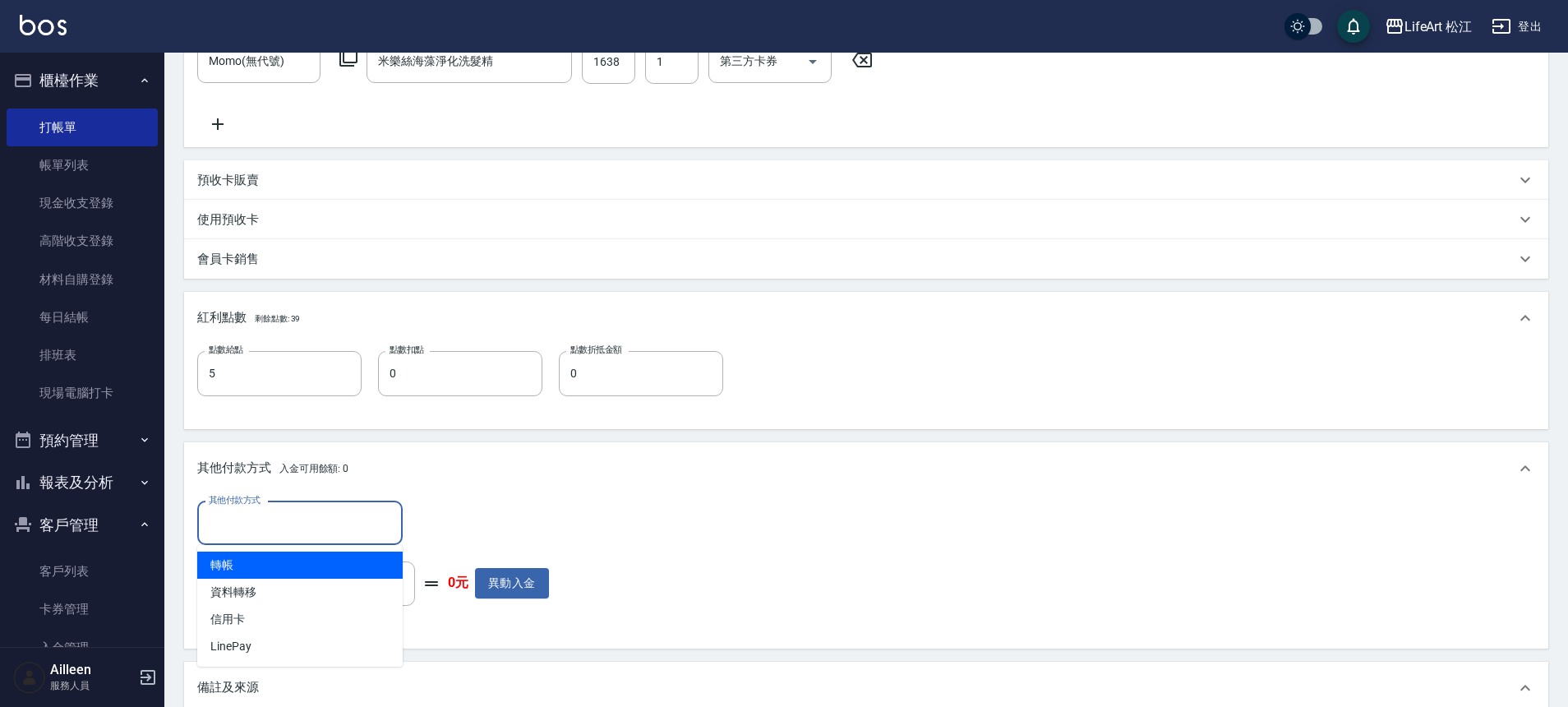
click at [301, 563] on span "轉帳" at bounding box center [300, 564] width 205 height 27
type input "轉帳"
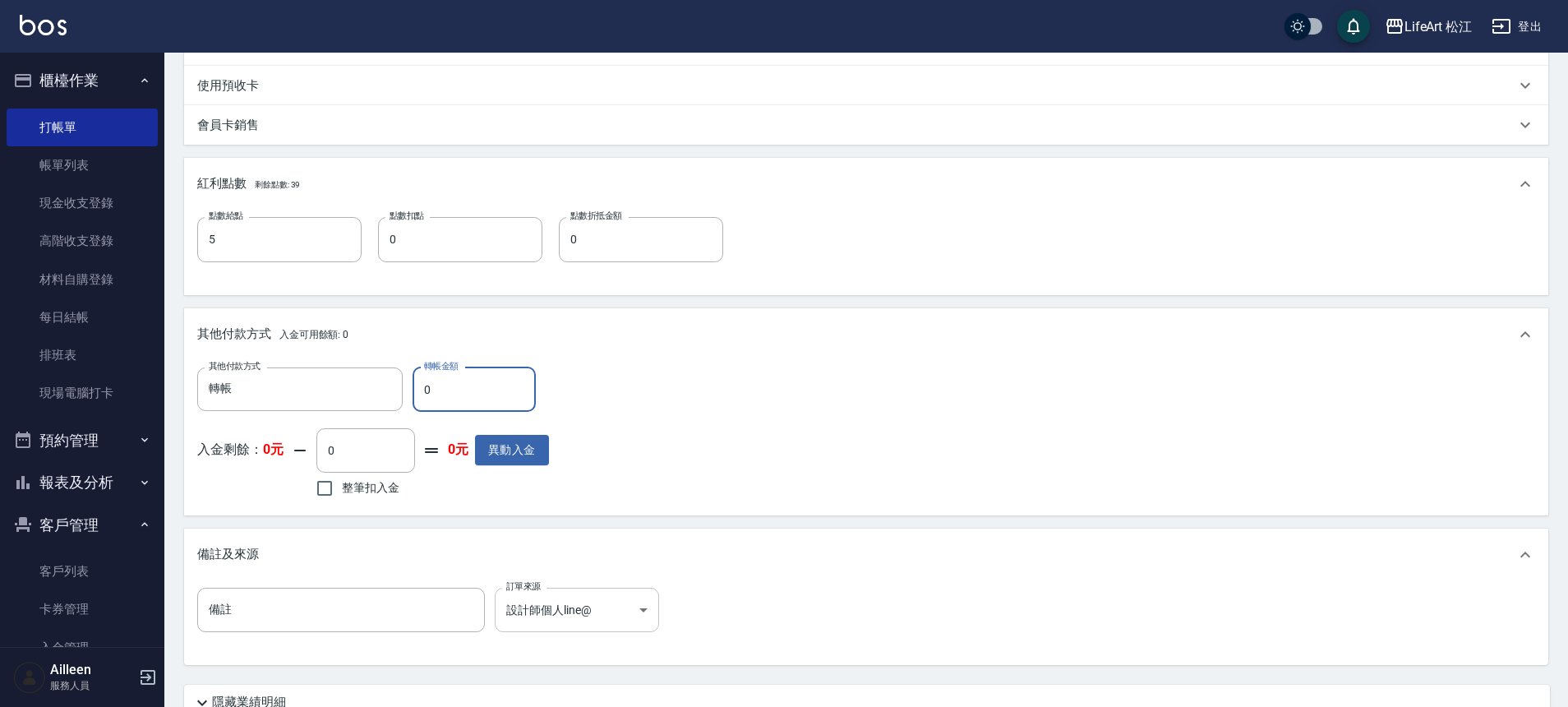
scroll to position [752, 0]
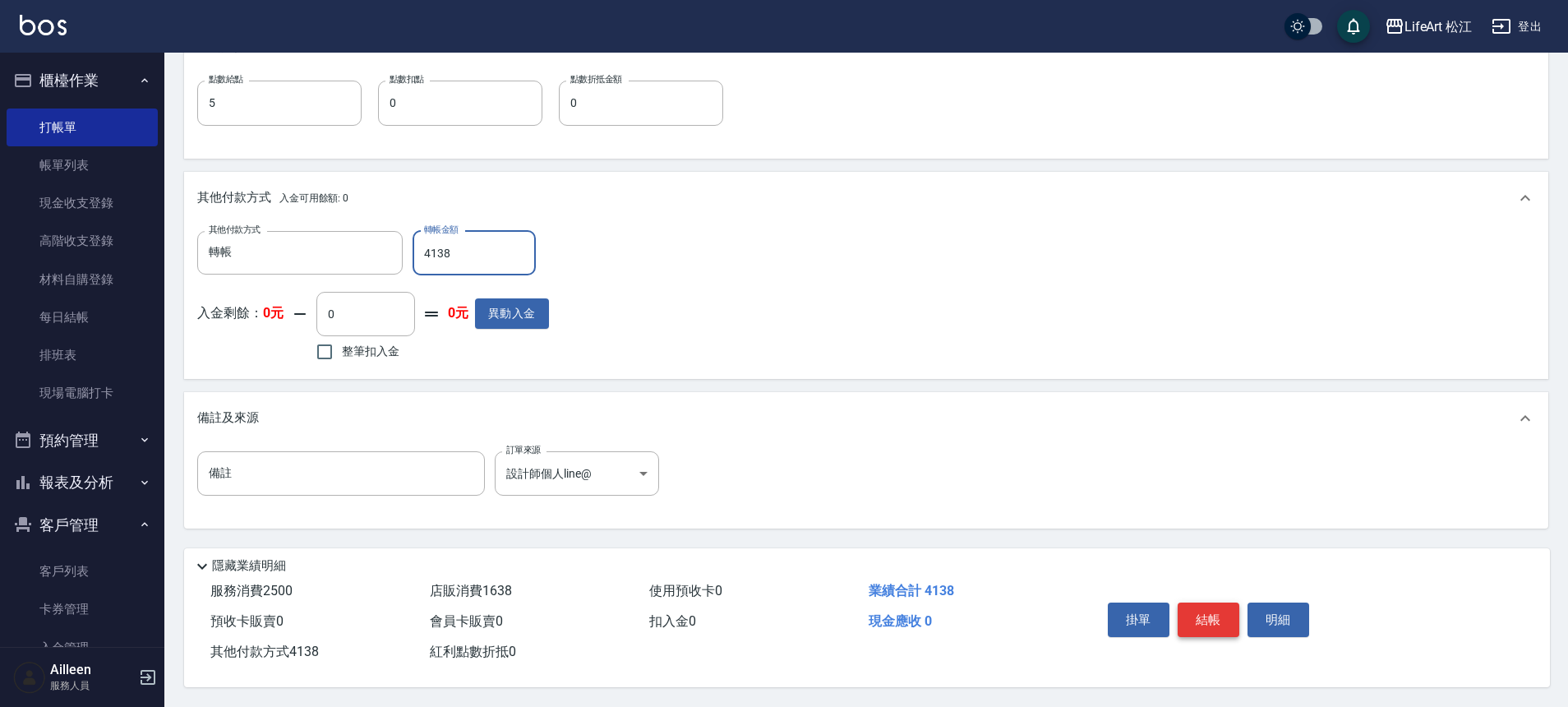
type input "4138"
click at [1196, 604] on button "結帳" at bounding box center [1208, 619] width 62 height 35
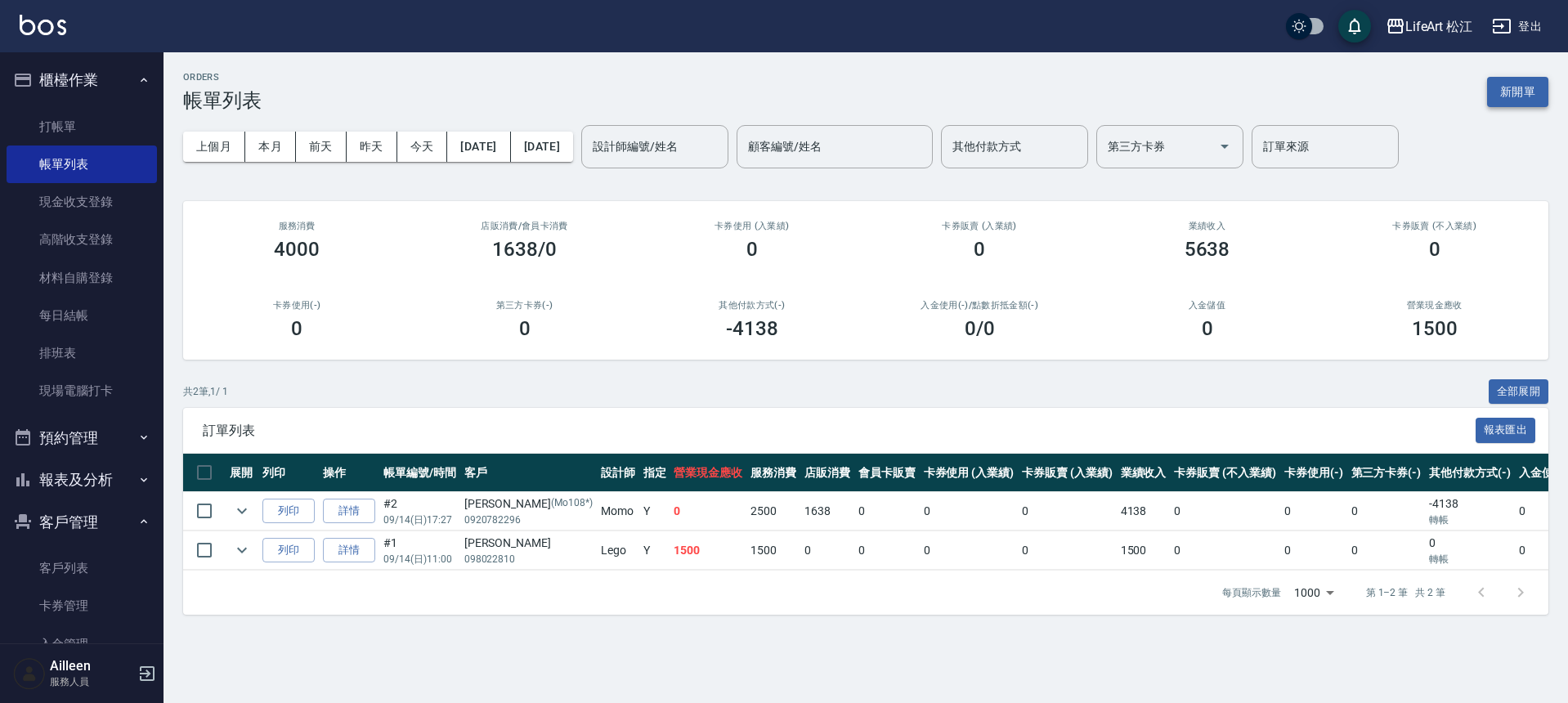
click at [1528, 86] on button "新開單" at bounding box center [1518, 92] width 61 height 31
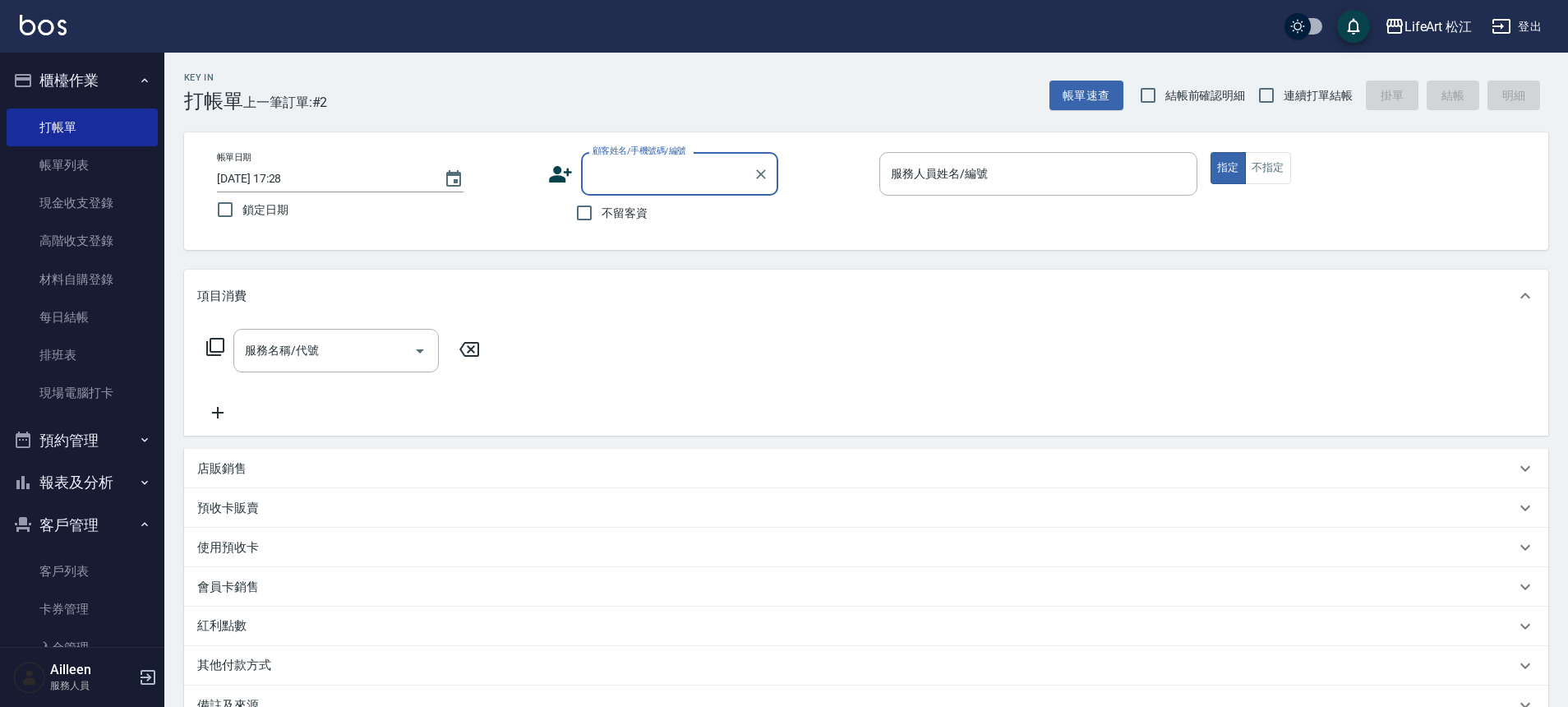
click at [622, 184] on input "顧客姓名/手機號碼/編號" at bounding box center [667, 174] width 158 height 29
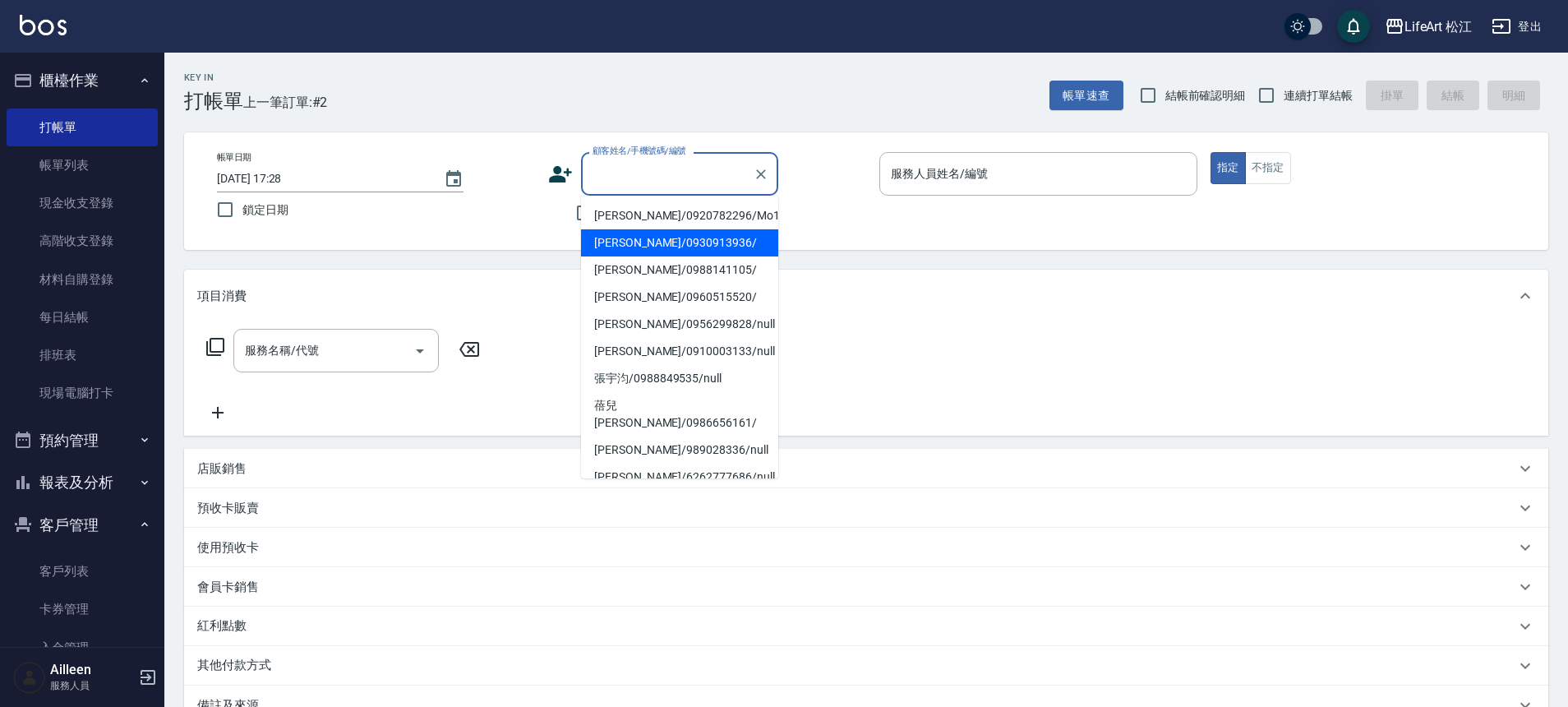
click at [679, 244] on li "楊繼嬙/0930913936/" at bounding box center [679, 243] width 197 height 27
type input "楊繼嬙/0930913936/"
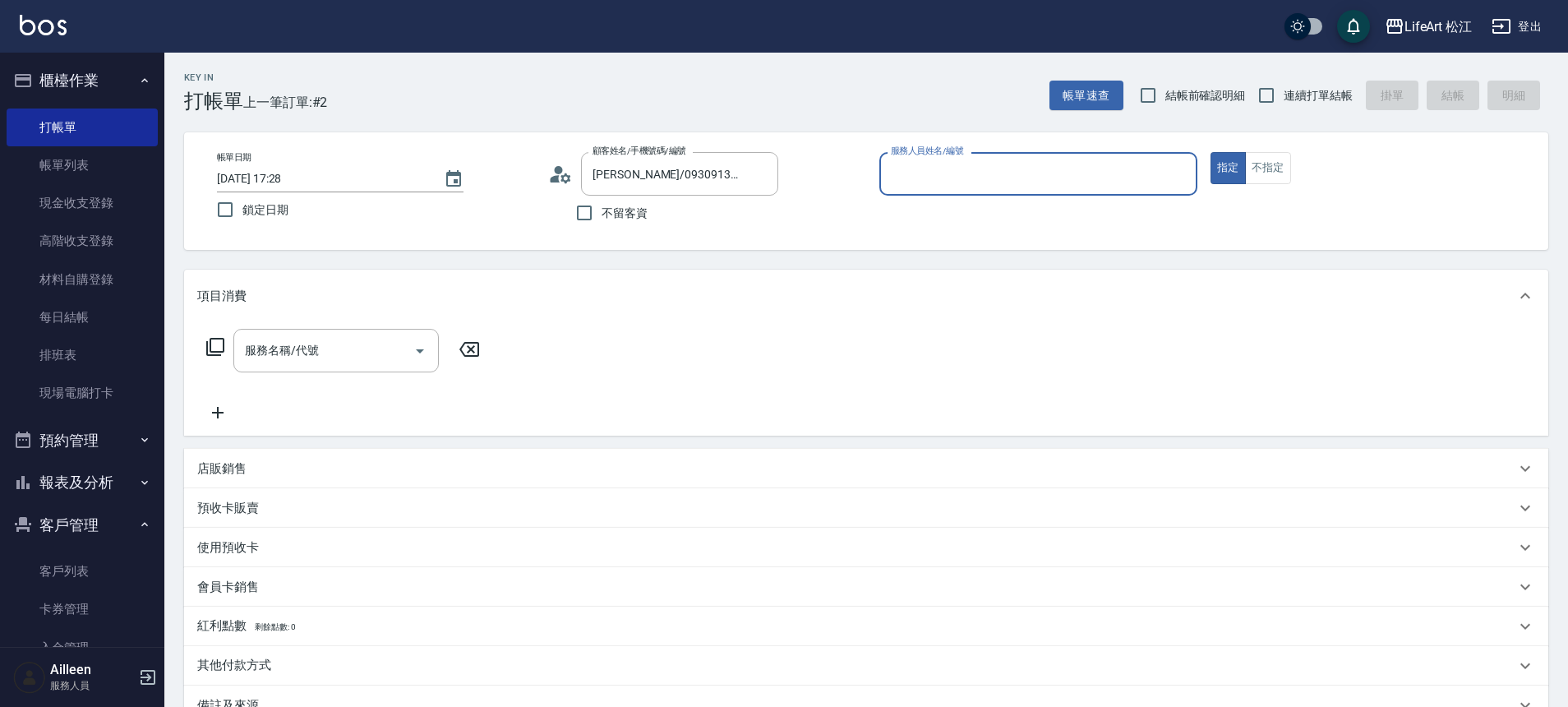
type input "Momo(無代號)"
click at [288, 327] on div "服務名稱/代號 服務名稱/代號" at bounding box center [866, 379] width 1364 height 114
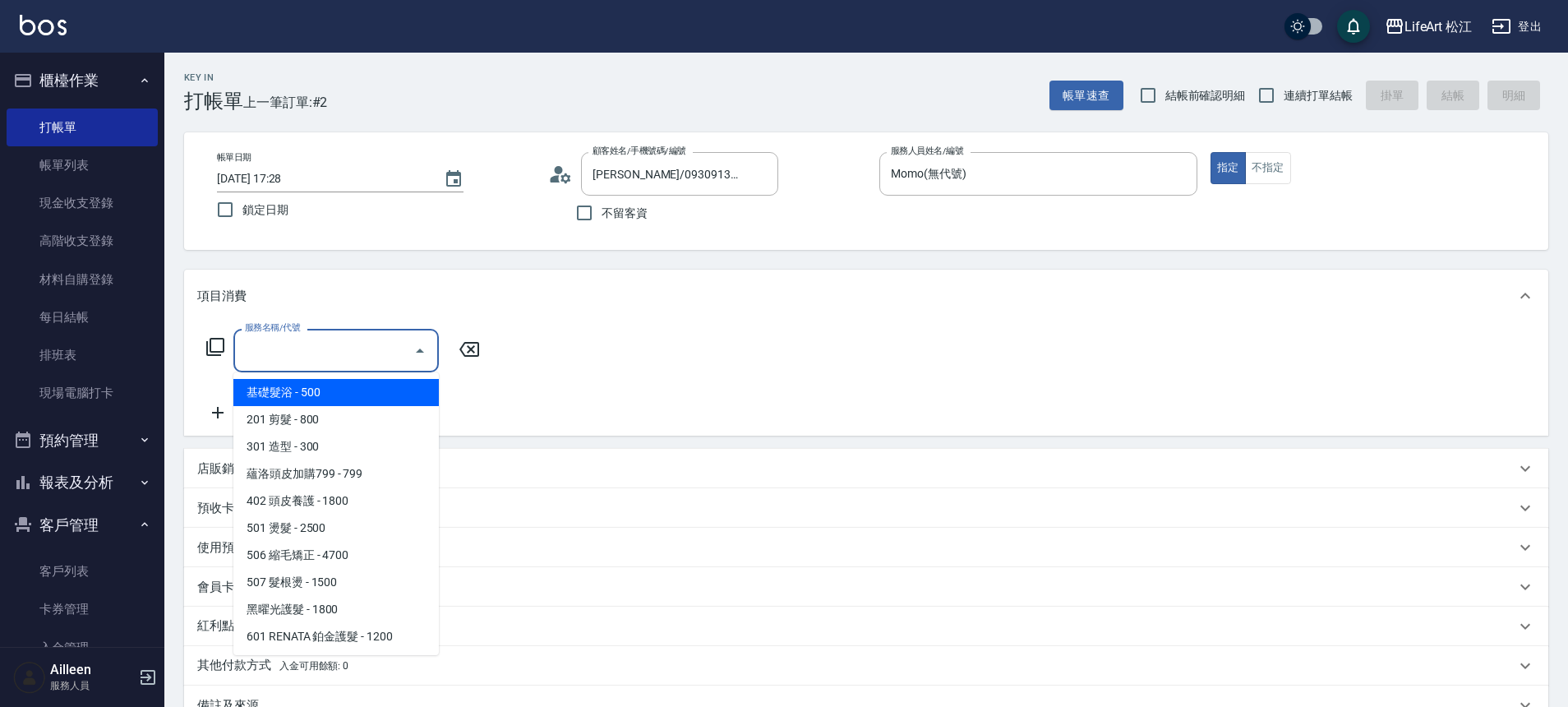
click at [314, 362] on input "服務名稱/代號" at bounding box center [324, 351] width 166 height 29
click at [323, 391] on span "基礎髮浴 - 500" at bounding box center [335, 392] width 205 height 27
type input "基礎髮浴 (101)"
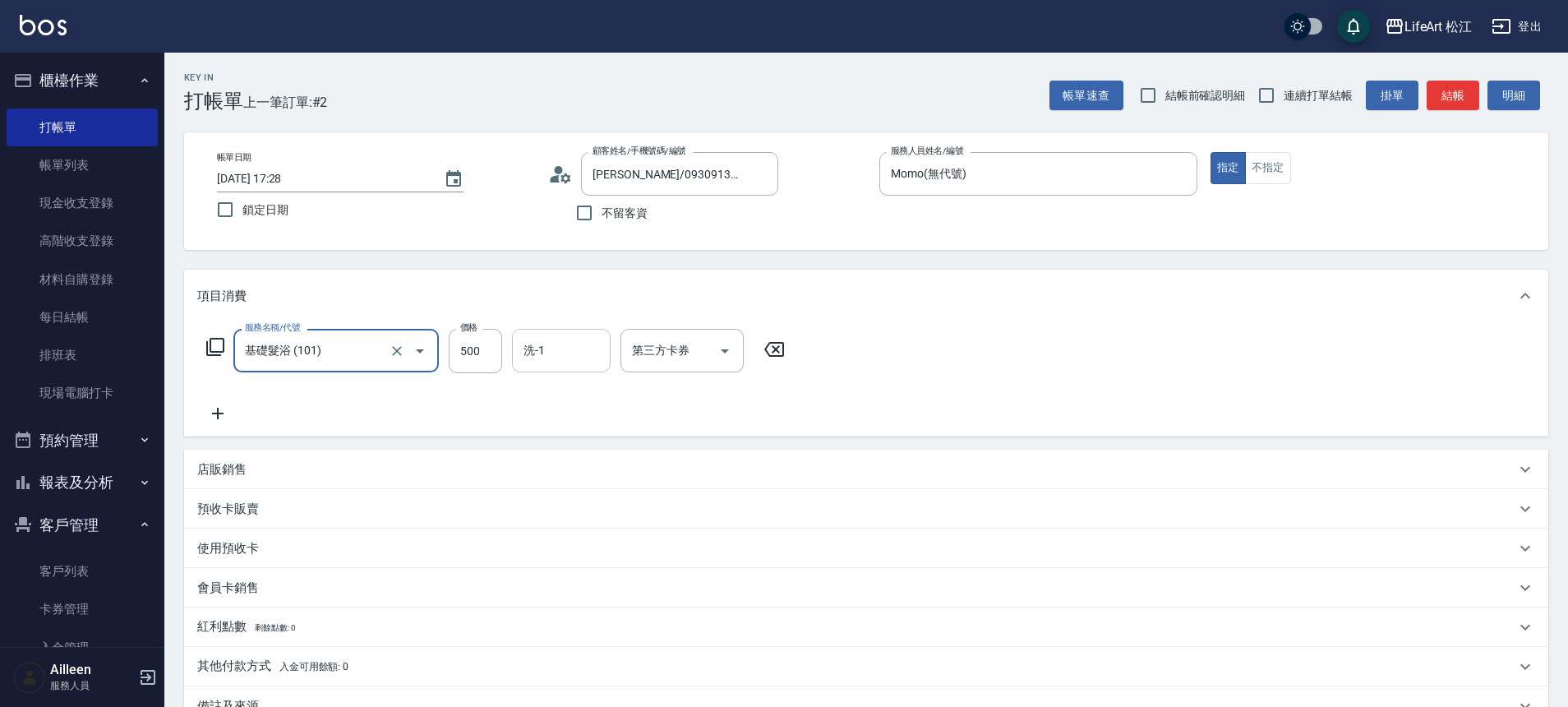
click at [554, 356] on input "洗-1" at bounding box center [561, 351] width 84 height 29
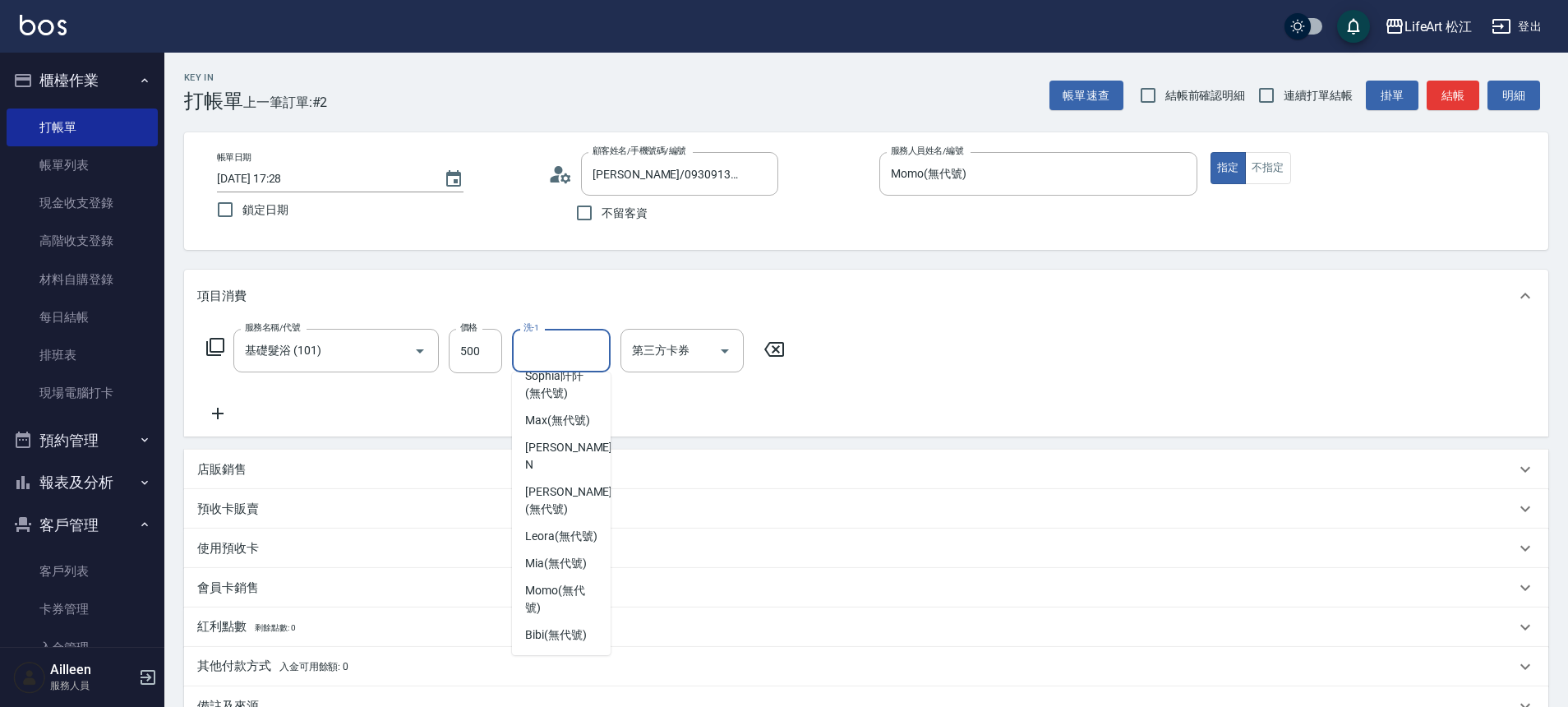
scroll to position [399, 0]
click at [579, 523] on div "Leora (無代號)" at bounding box center [561, 537] width 98 height 27
type input "Leora(無代號)"
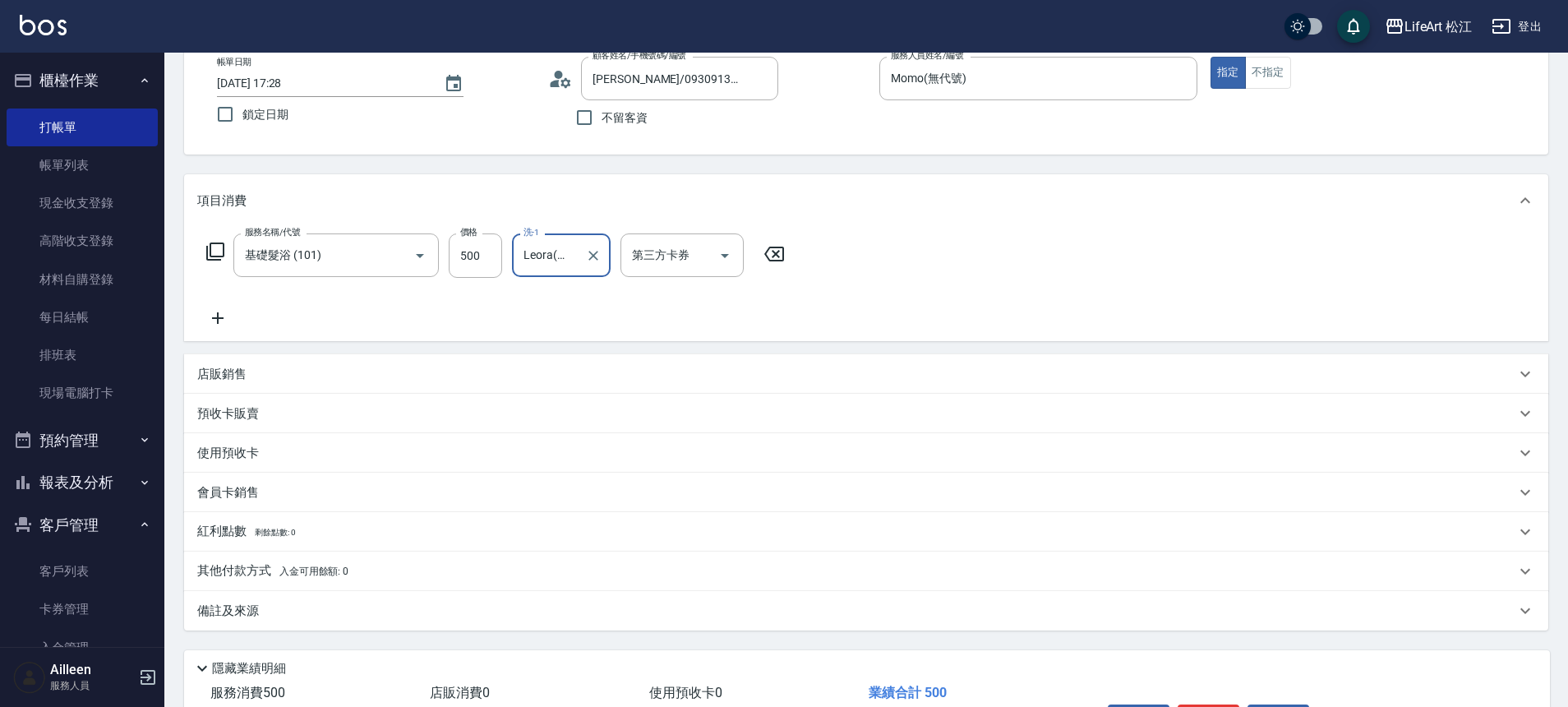
scroll to position [204, 0]
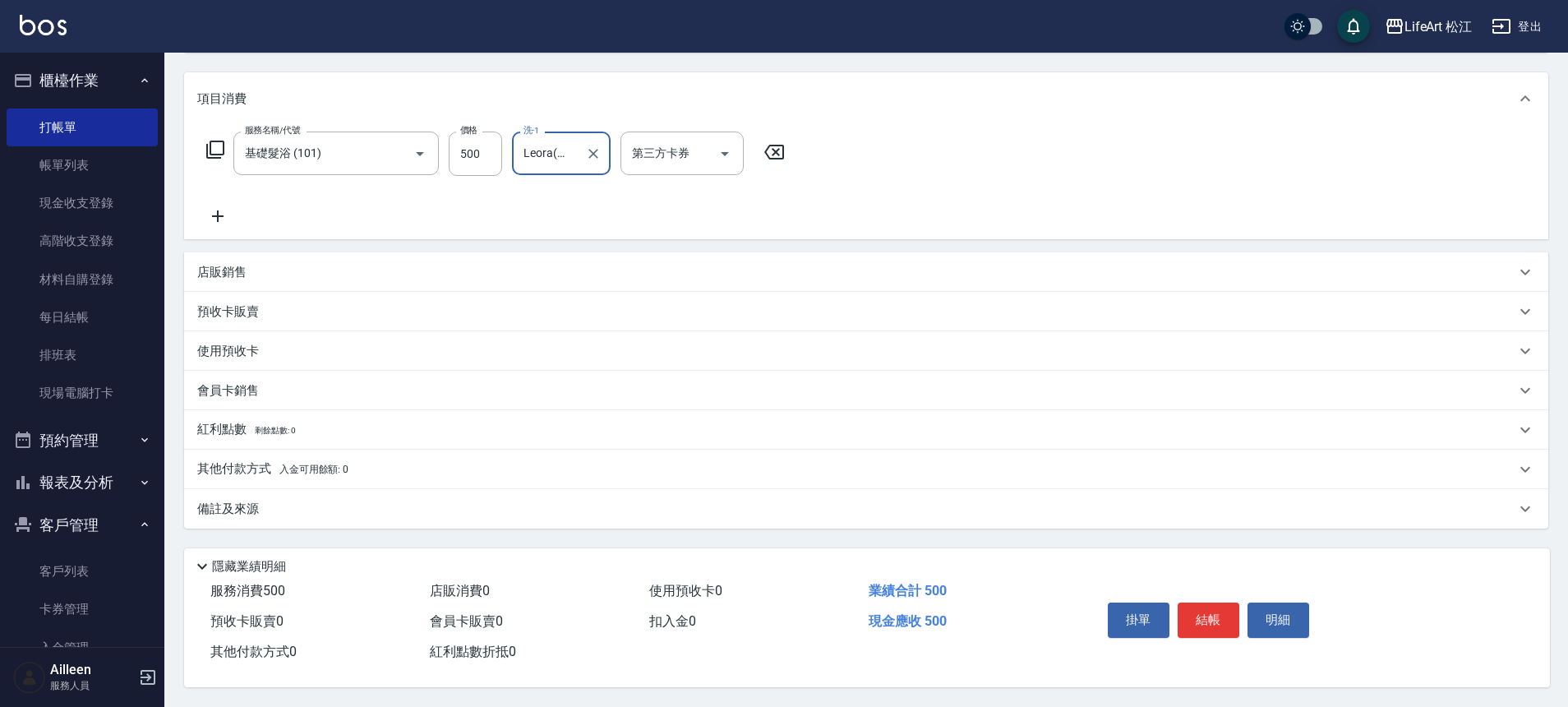
click at [402, 501] on div "備註及來源" at bounding box center [856, 510] width 1318 height 17
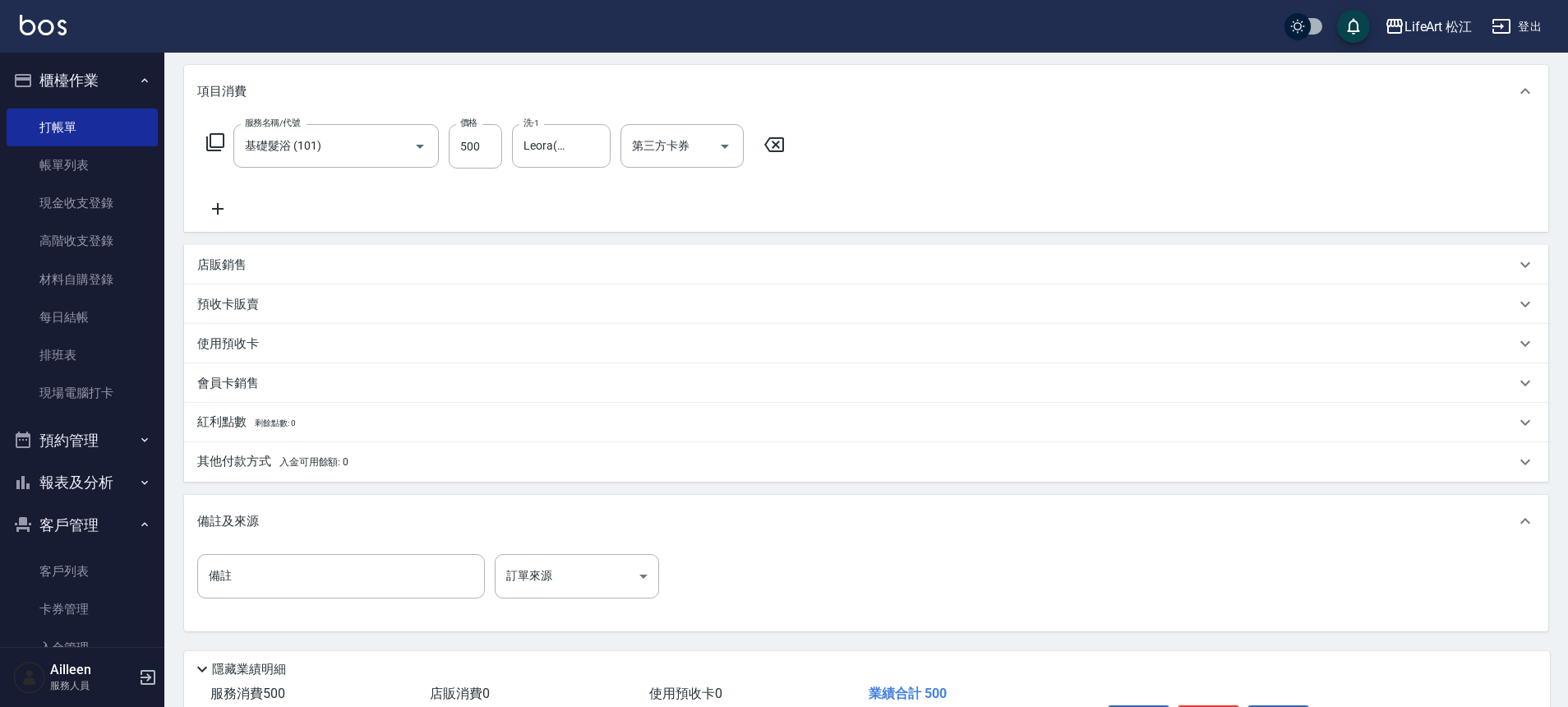
click at [585, 551] on div "備註 備註 訂單來源 ​ 訂單來源" at bounding box center [866, 589] width 1364 height 84
click at [601, 568] on body "LifeArt 松江 登出 櫃檯作業 打帳單 帳單列表 現金收支登錄 高階收支登錄 材料自購登錄 每日結帳 排班表 現場電腦打卡 預約管理 預約管理 單日預約…" at bounding box center [784, 302] width 1568 height 1014
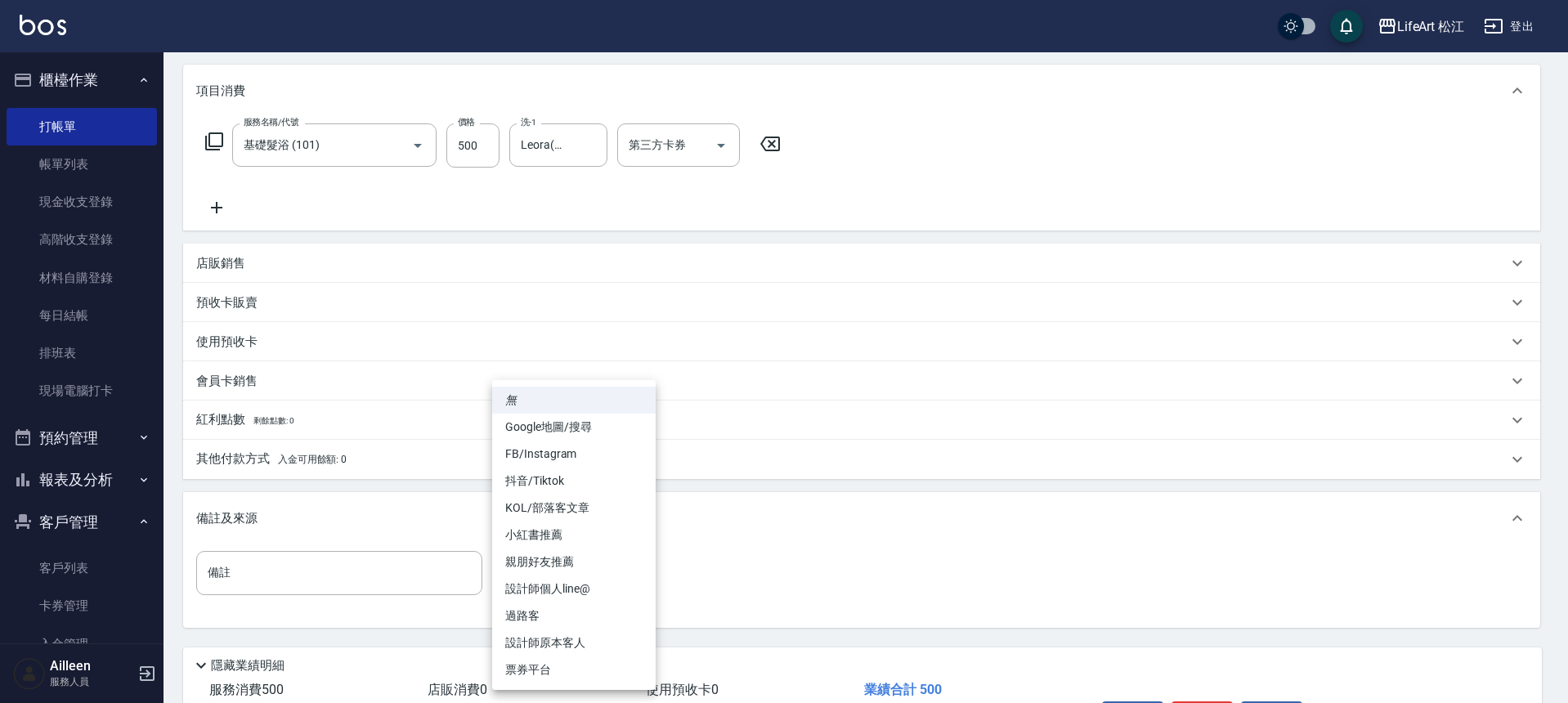
click at [566, 455] on li "FB/Instagram" at bounding box center [574, 454] width 164 height 27
type input "FB/Instagram"
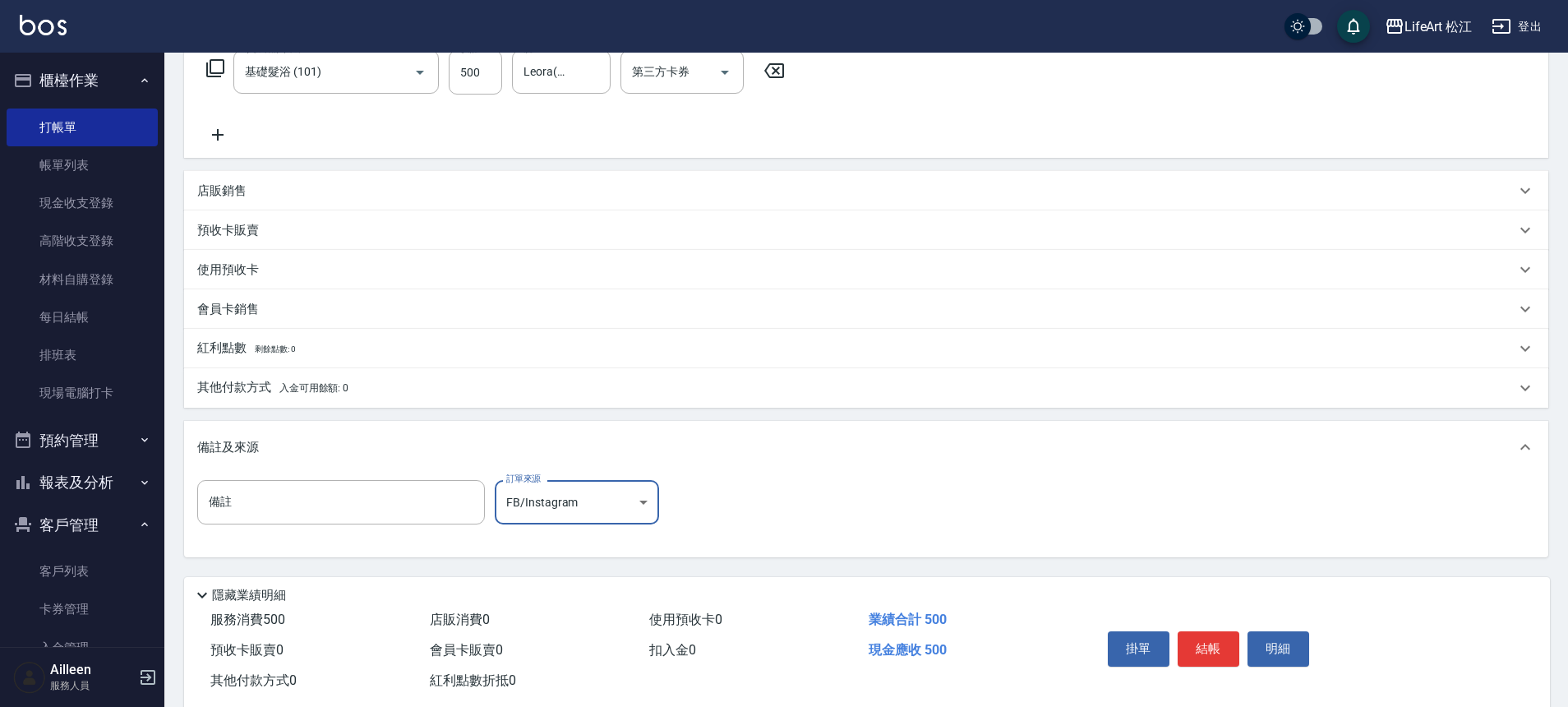
scroll to position [315, 0]
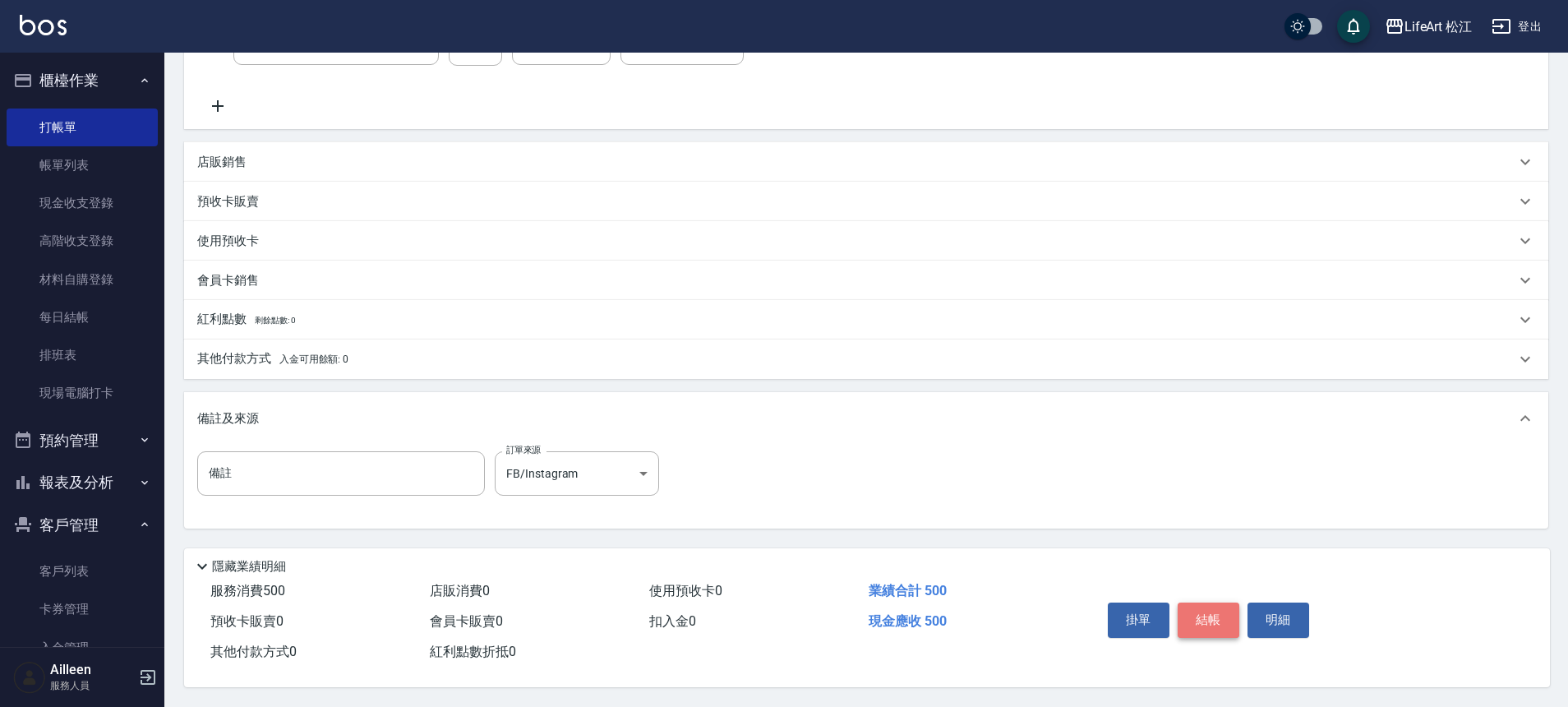
click at [1209, 607] on button "結帳" at bounding box center [1208, 619] width 62 height 35
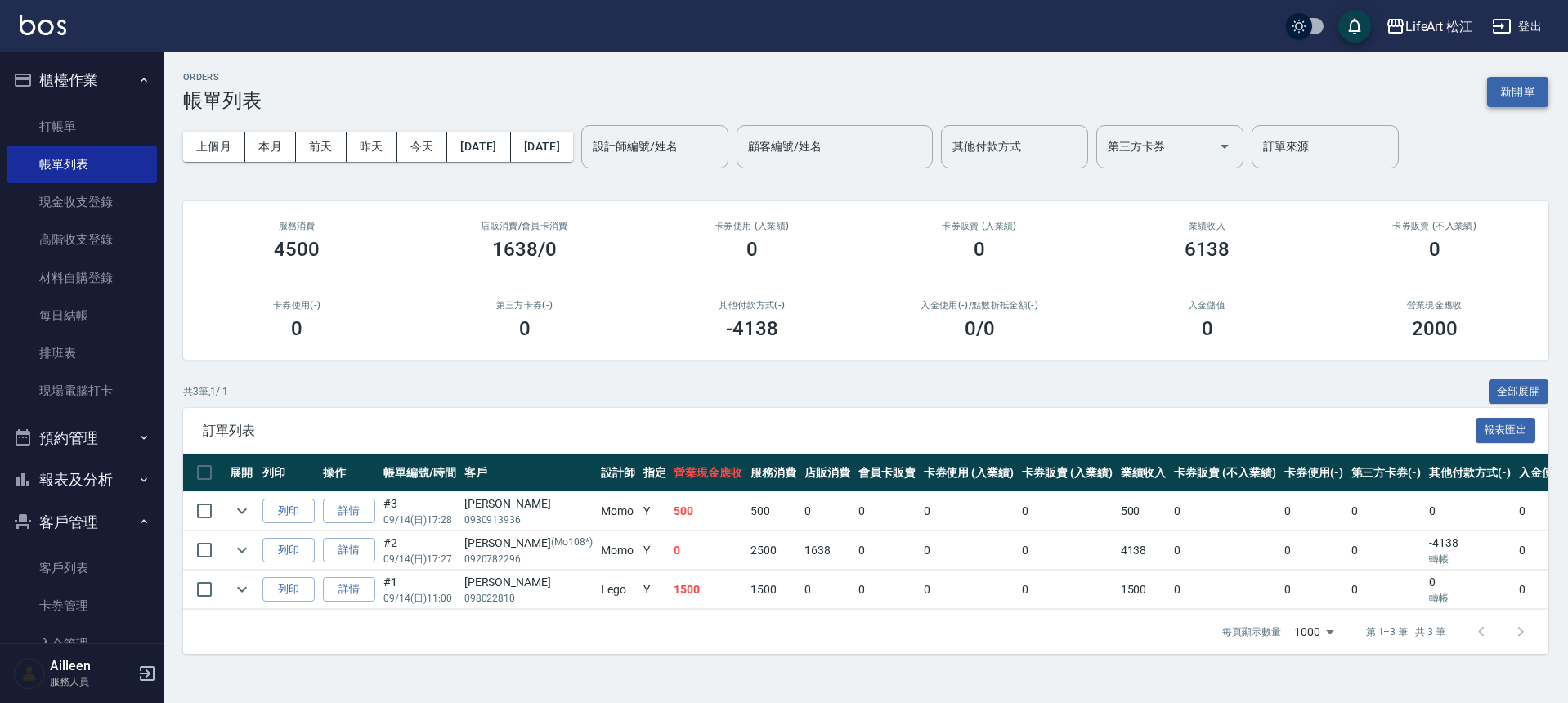
click at [1524, 88] on button "新開單" at bounding box center [1518, 92] width 61 height 31
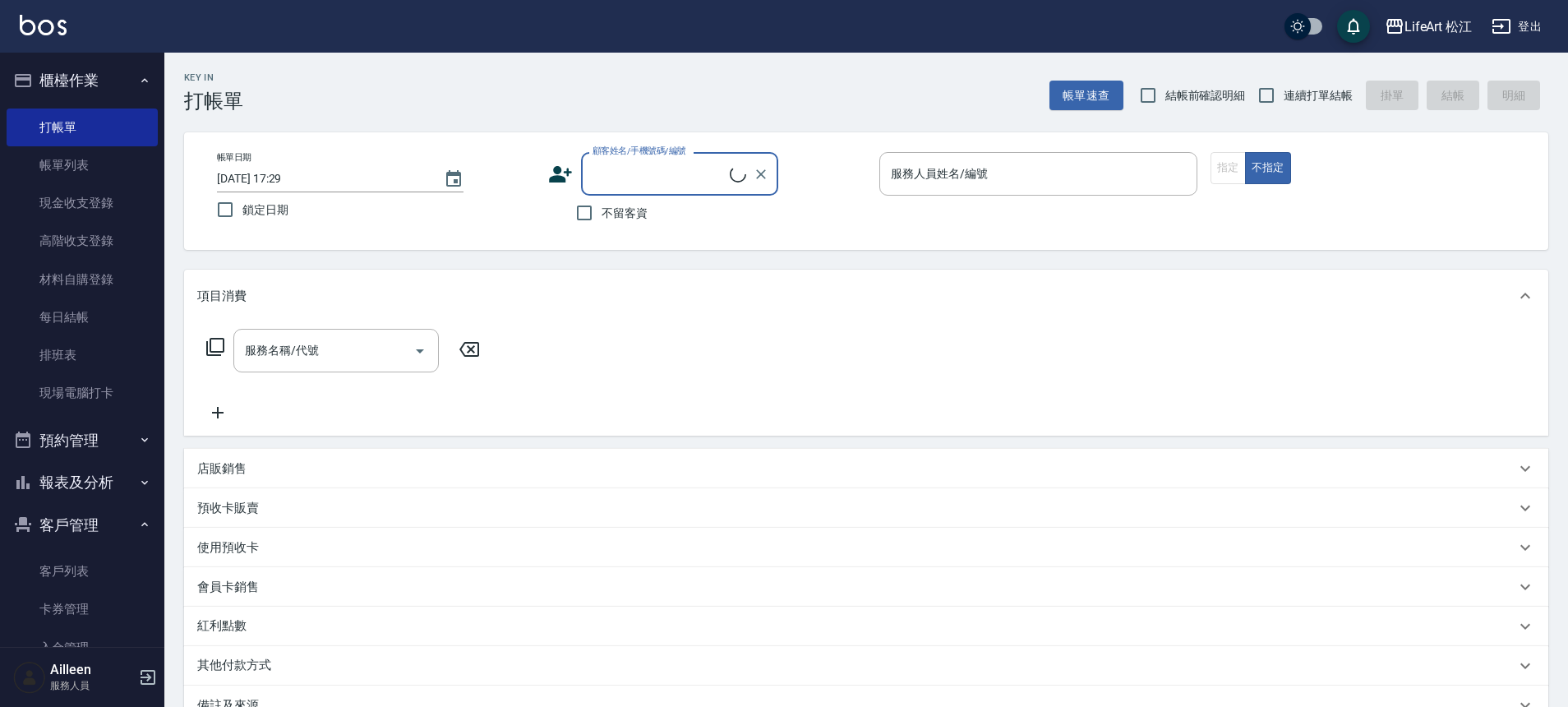
click at [636, 174] on input "顧客姓名/手機號碼/編號" at bounding box center [659, 174] width 142 height 29
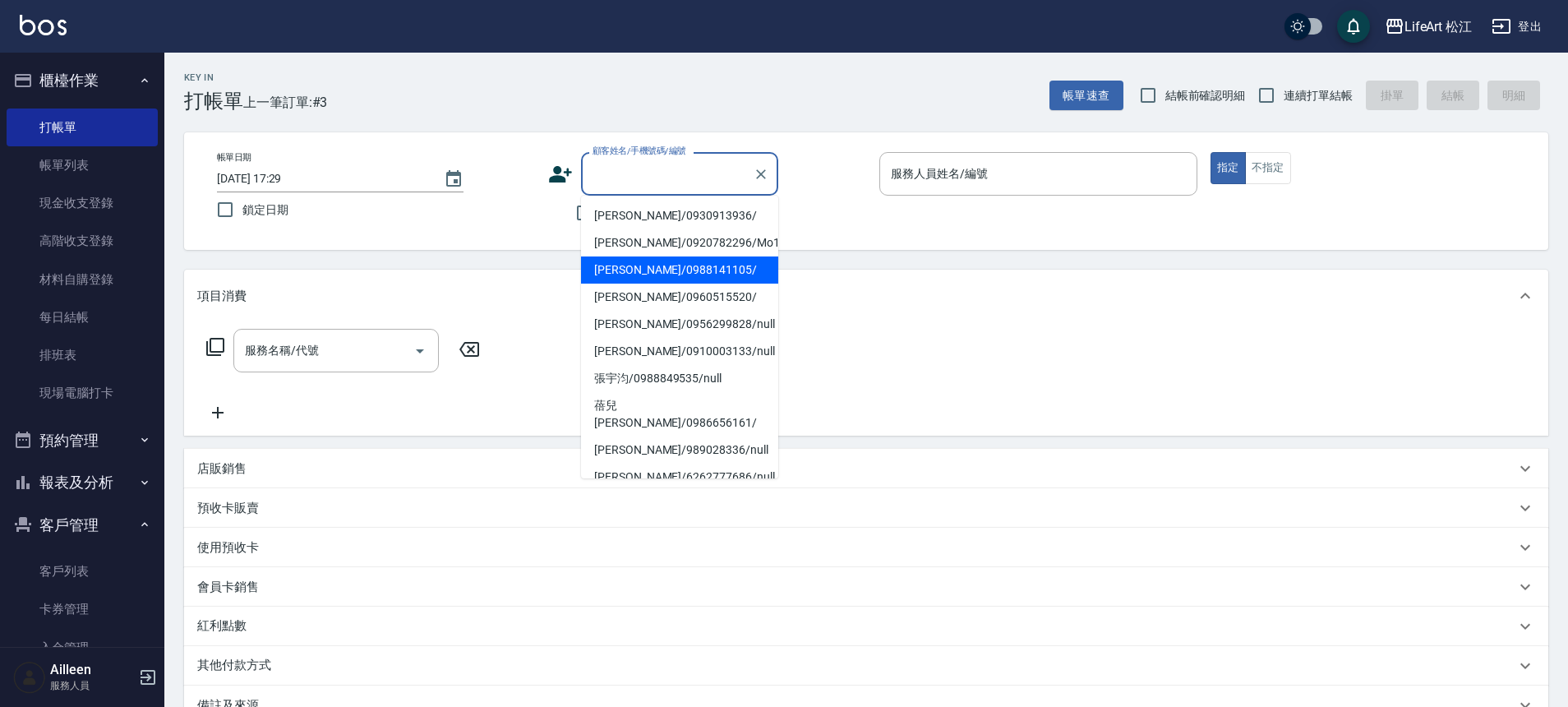
click at [639, 267] on li "林子歡/0988141105/" at bounding box center [679, 270] width 197 height 27
click at [639, 267] on div "Key In 打帳單 上一筆訂單:#3 帳單速查 結帳前確認明細 連續打單結帳 掛單 結帳 明細 帳單日期 2025/09/14 17:29 鎖定日期 顧客姓…" at bounding box center [866, 478] width 1403 height 851
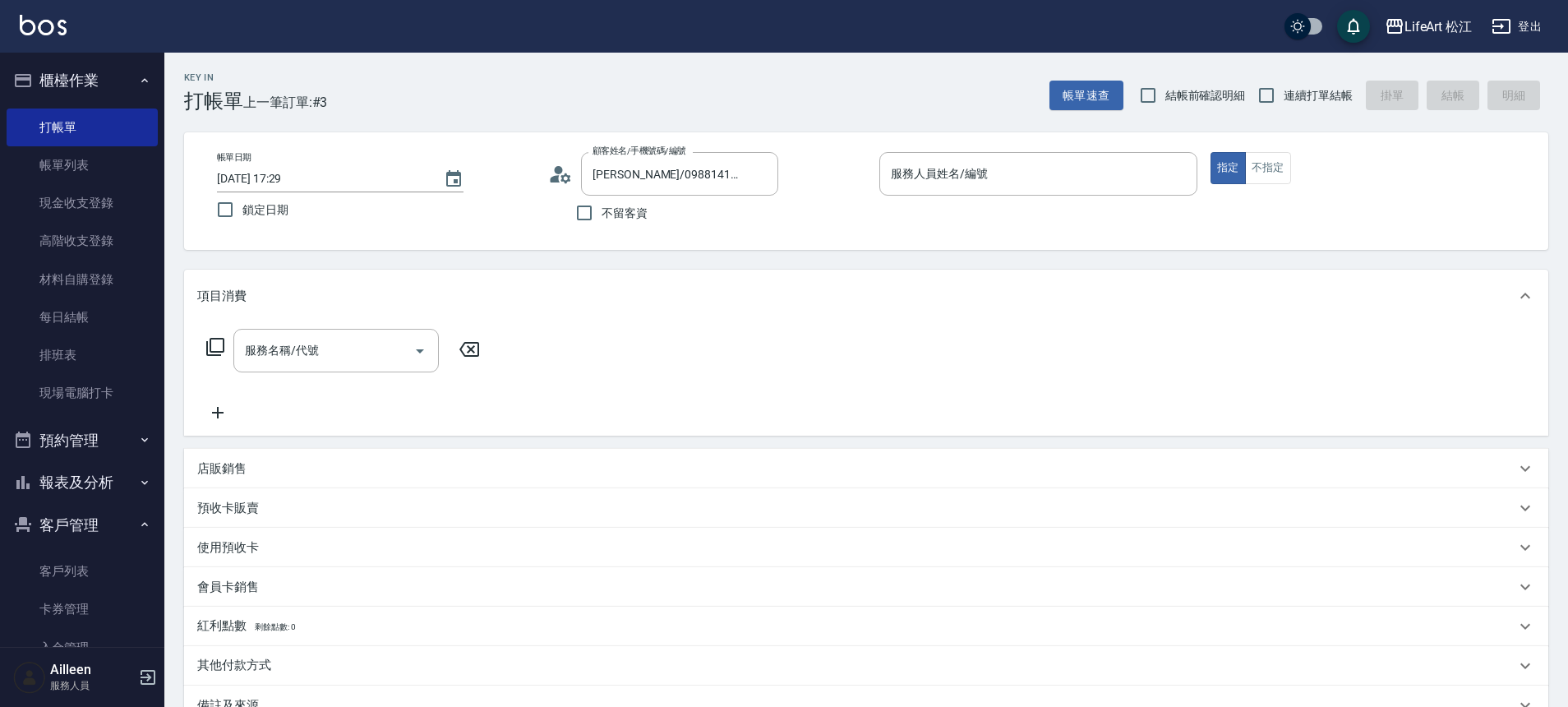
type input "林子歡/0988141105/"
type input "Momo(無代號)"
click at [368, 344] on input "服務名稱/代號" at bounding box center [324, 351] width 166 height 29
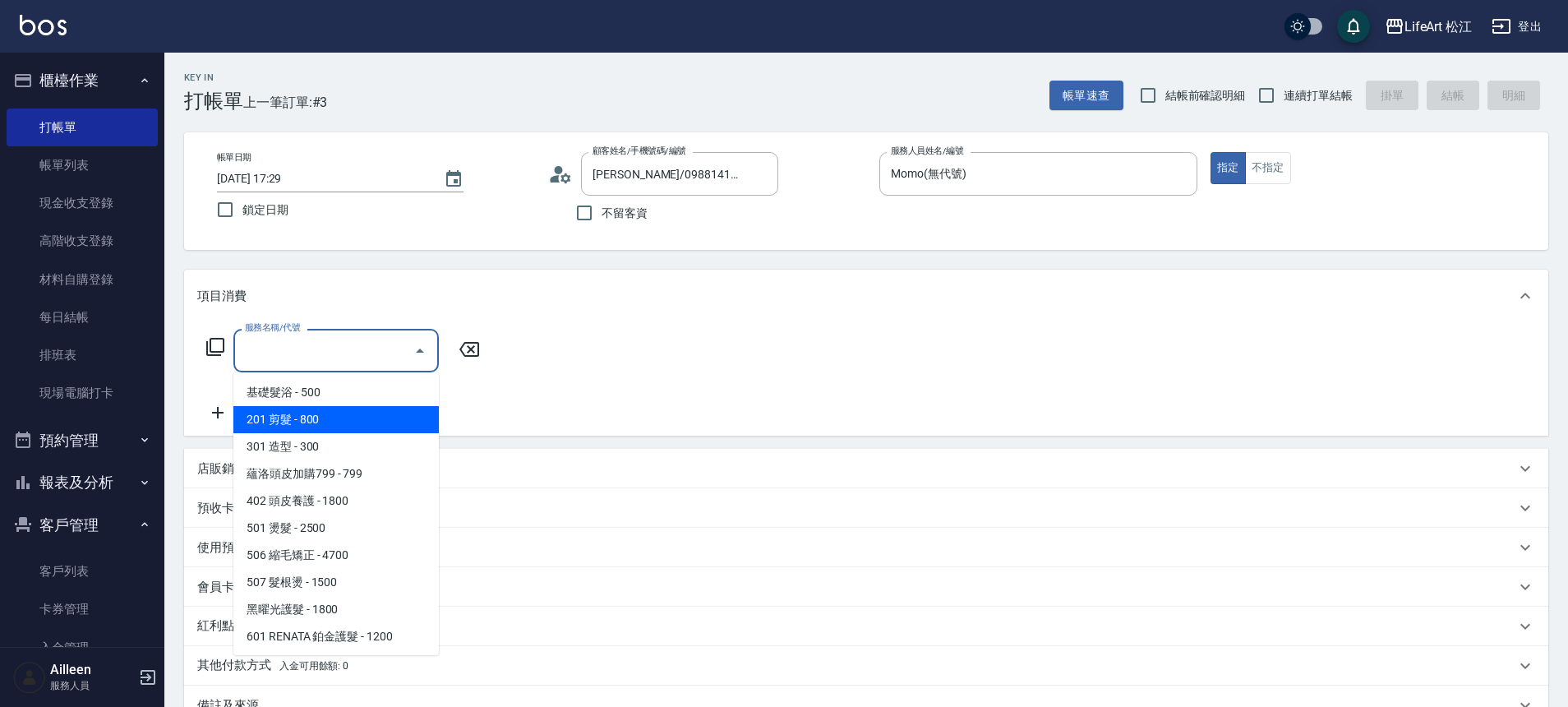
click at [336, 422] on span "201 剪髮 - 800" at bounding box center [335, 419] width 205 height 27
type input "201 剪髮(201)"
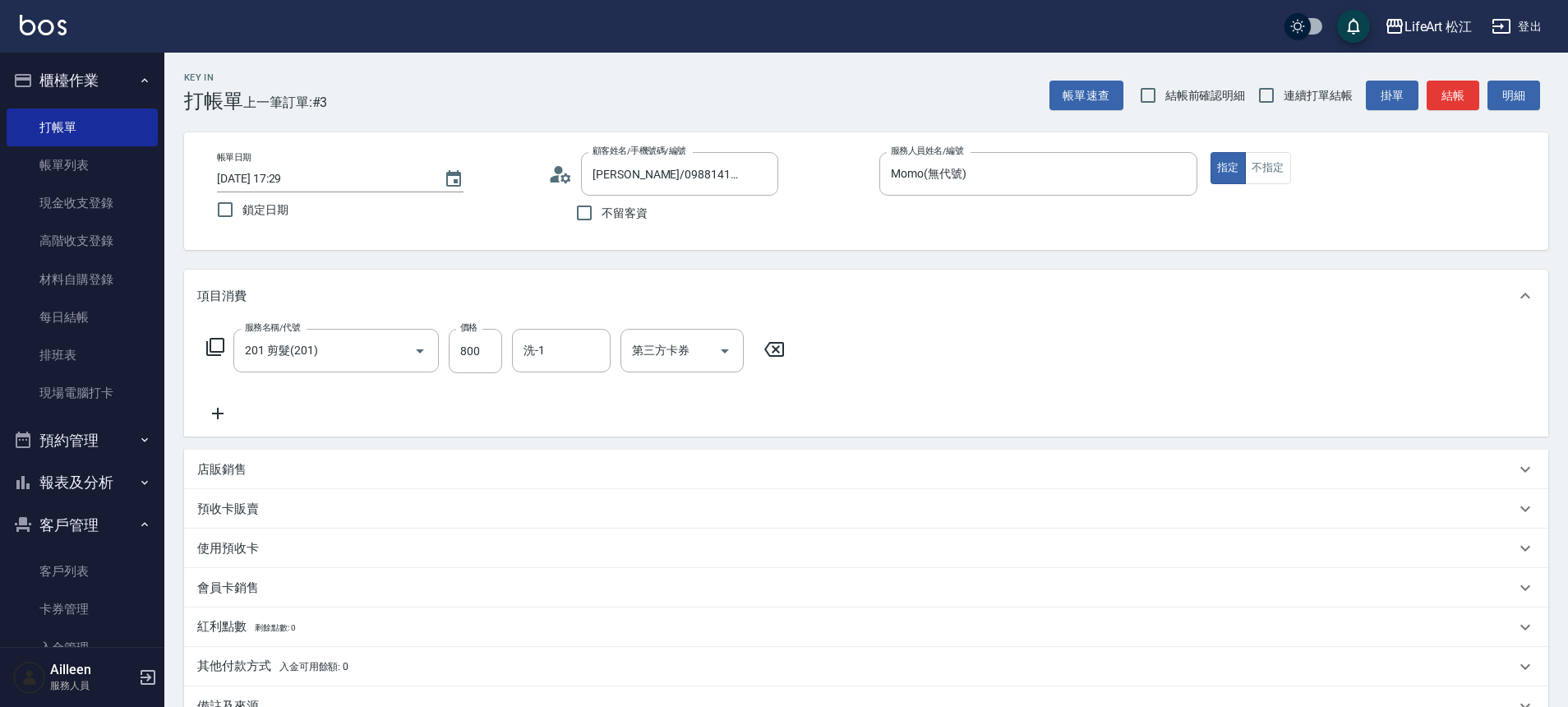
click at [207, 410] on icon at bounding box center [218, 413] width 41 height 19
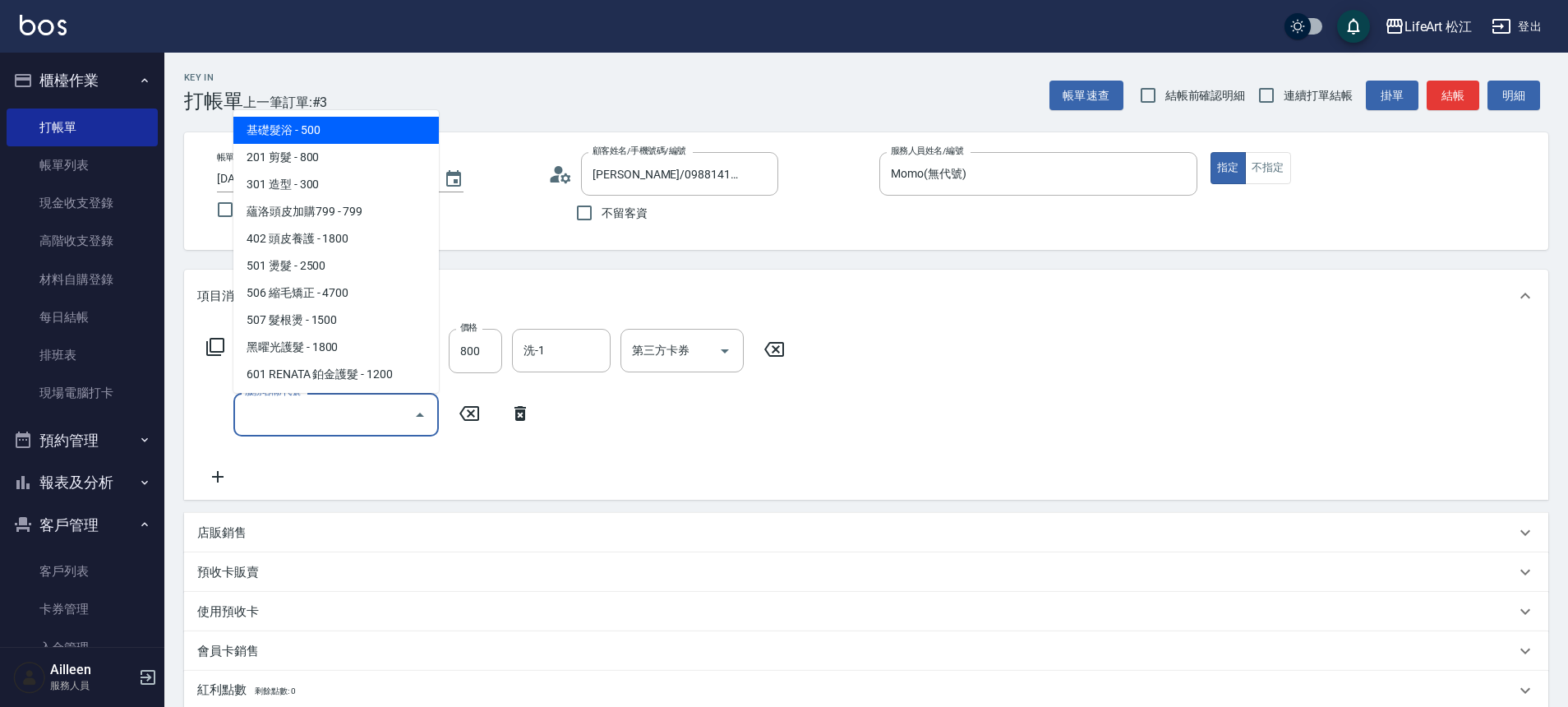
click at [324, 406] on input "服務名稱/代號" at bounding box center [324, 414] width 166 height 29
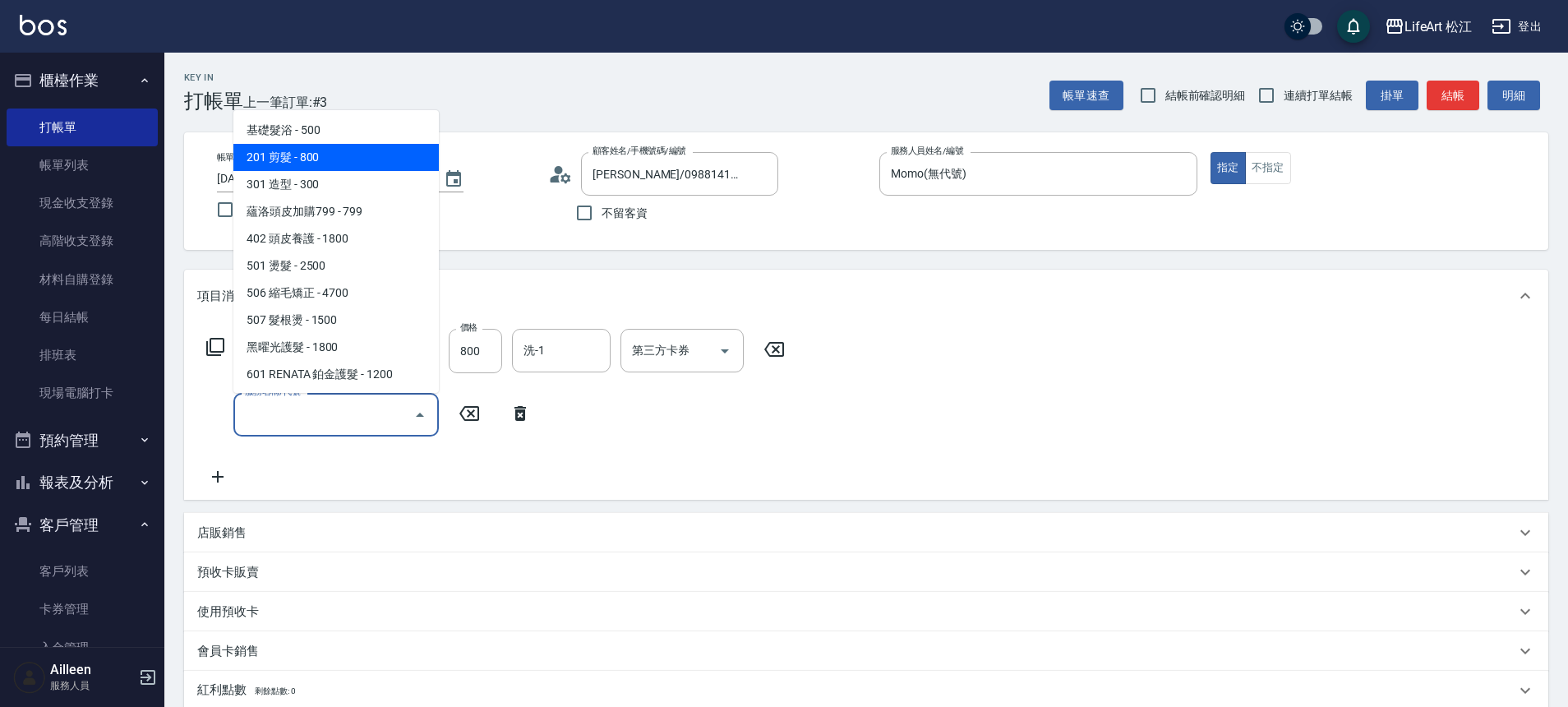
click at [357, 154] on span "201 剪髮 - 800" at bounding box center [335, 157] width 205 height 27
type input "201 剪髮(201)"
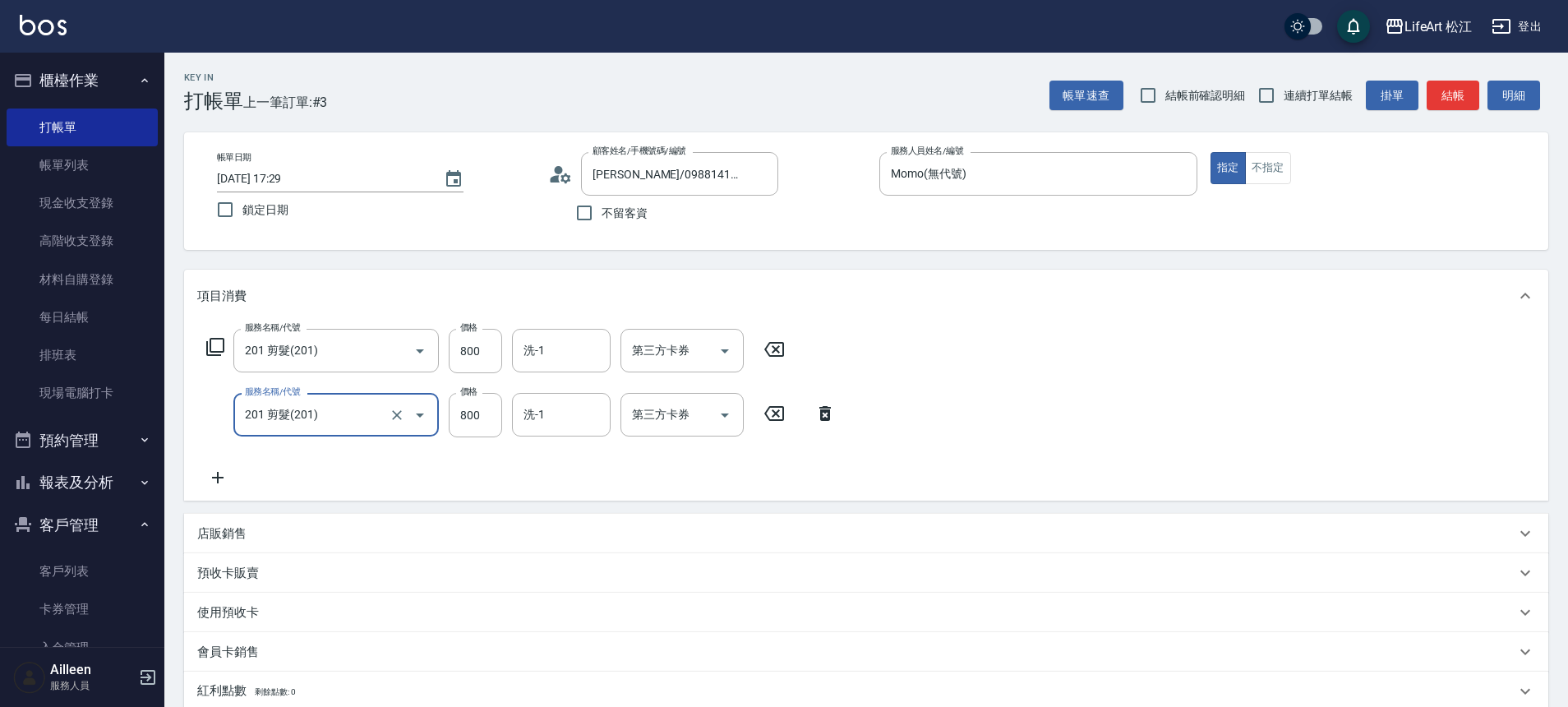
click at [217, 484] on icon at bounding box center [218, 477] width 41 height 19
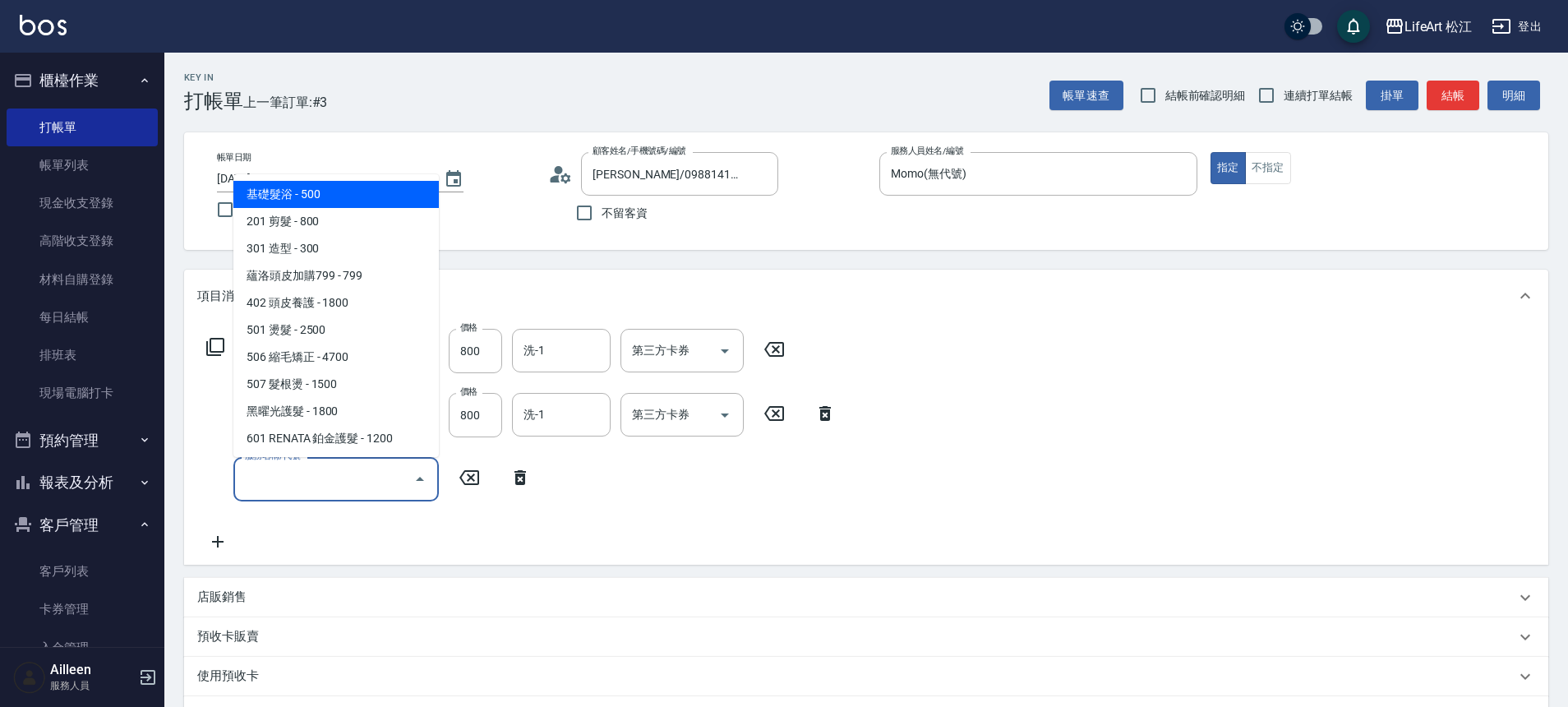
click at [279, 489] on input "服務名稱/代號" at bounding box center [324, 479] width 166 height 29
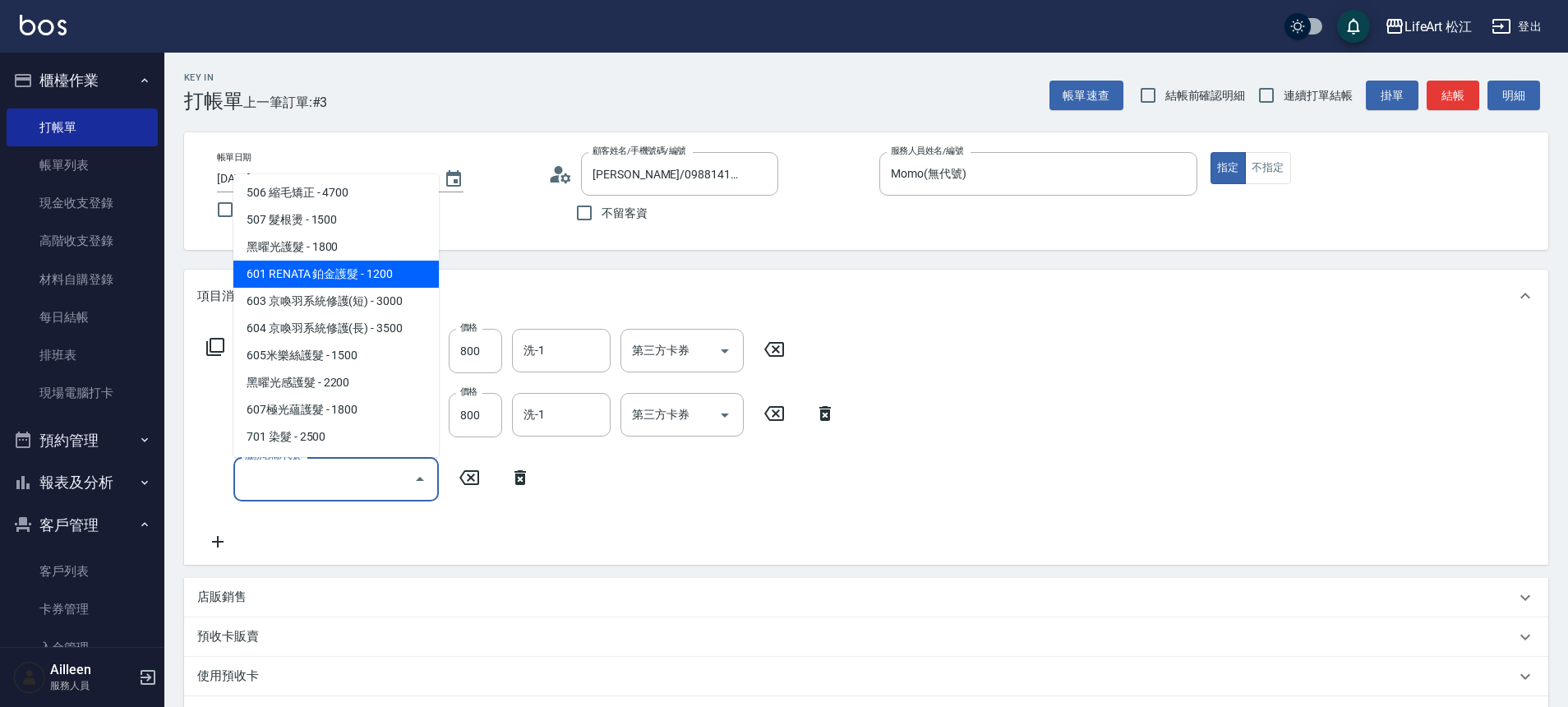
scroll to position [219, 0]
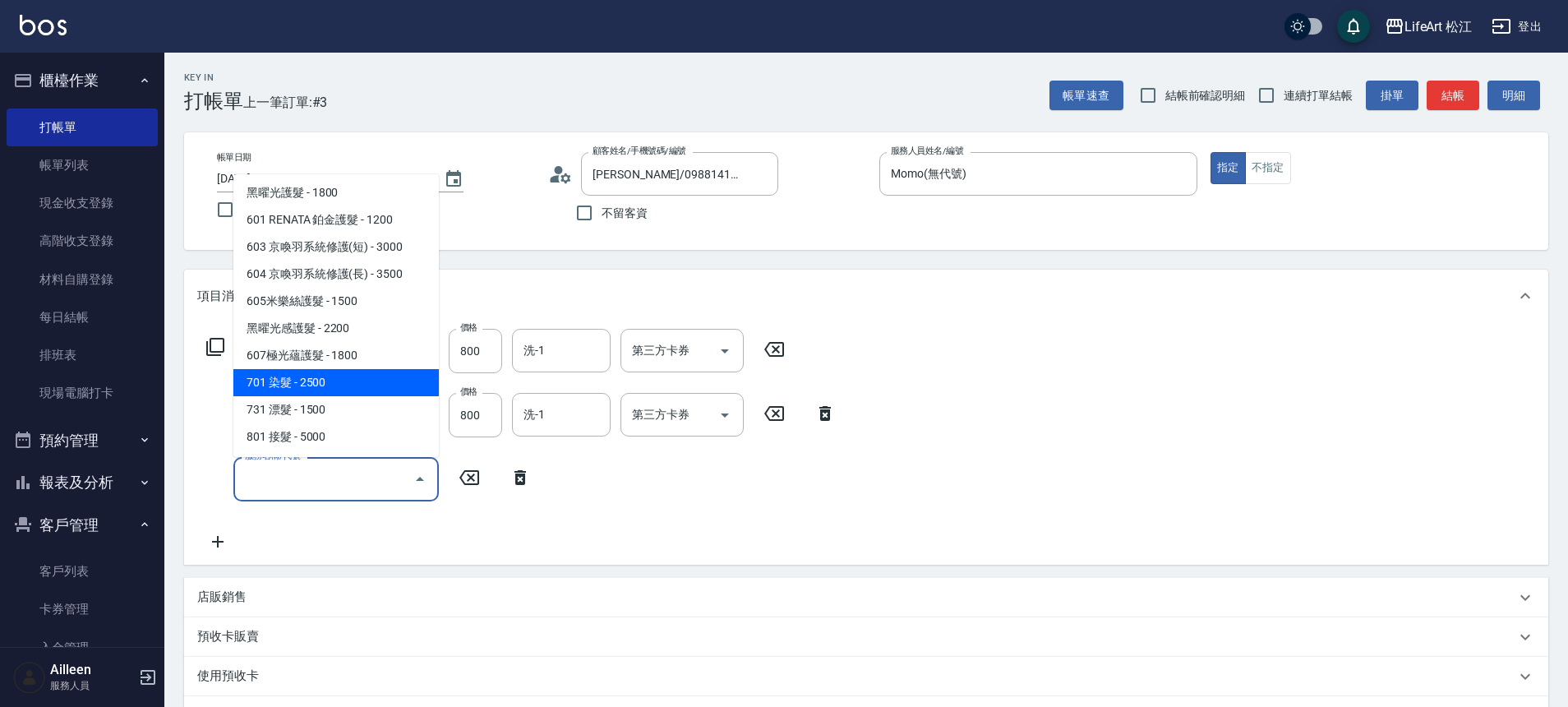
drag, startPoint x: 337, startPoint y: 375, endPoint x: 319, endPoint y: 391, distance: 24.1
click at [337, 375] on span "701 染髮 - 2500" at bounding box center [335, 382] width 205 height 27
type input "701 染髮(701)"
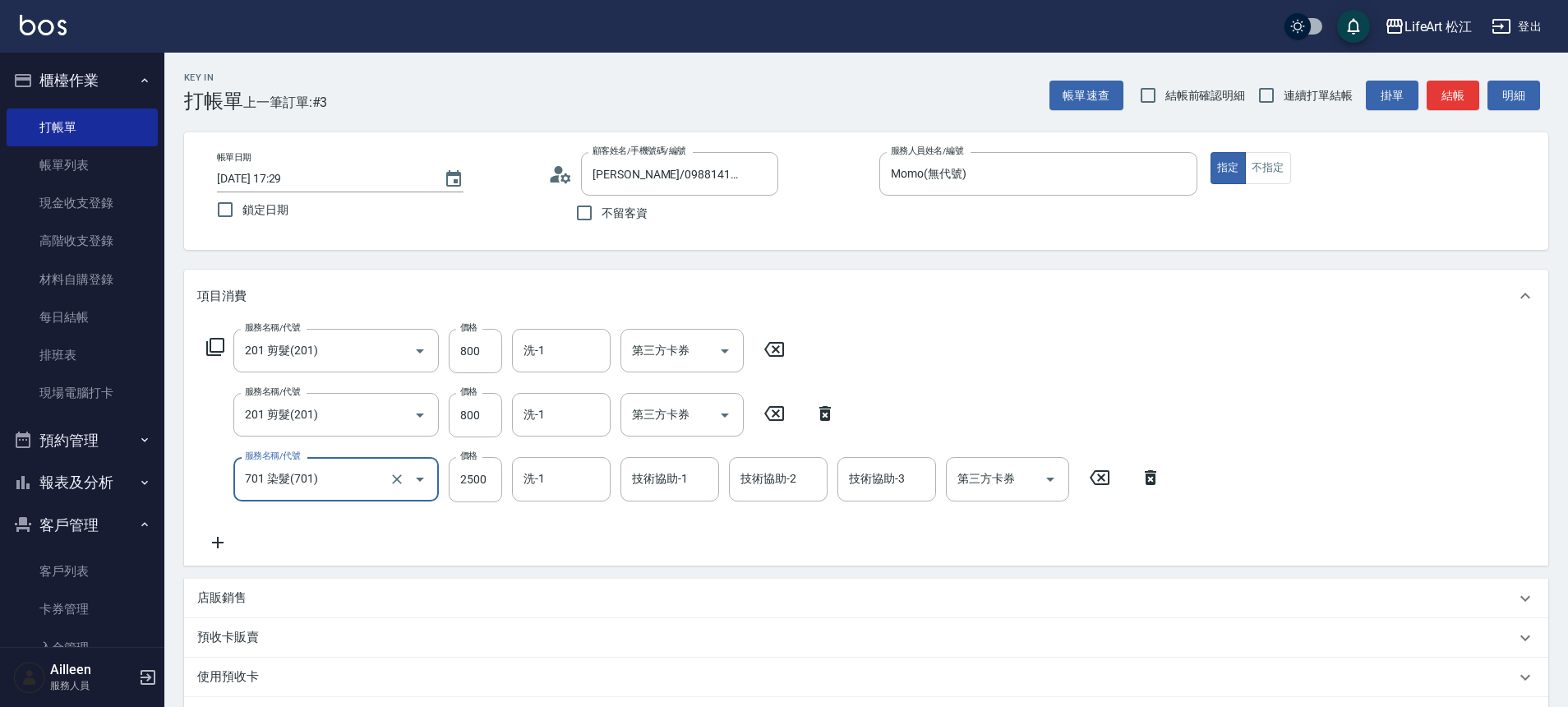
drag, startPoint x: 210, startPoint y: 552, endPoint x: 221, endPoint y: 551, distance: 11.0
click at [210, 553] on div "服務名稱/代號 201 剪髮(201) 服務名稱/代號 價格 800 價格 洗-1 洗-1 第三方卡券 第三方卡券 服務名稱/代號 201 剪髮(201) 服…" at bounding box center [866, 443] width 1364 height 243
click at [230, 545] on icon at bounding box center [218, 542] width 41 height 19
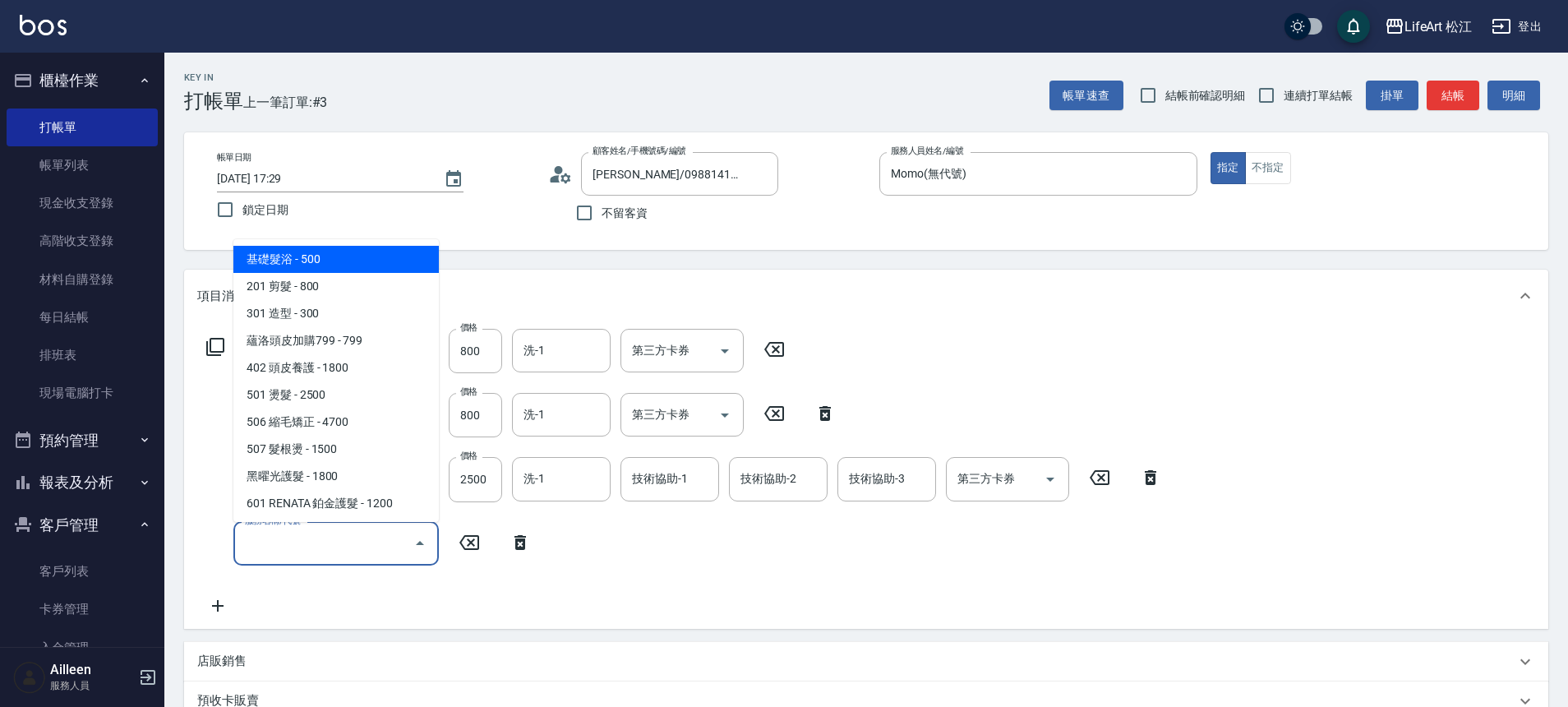
click at [307, 541] on input "服務名稱/代號" at bounding box center [324, 543] width 166 height 29
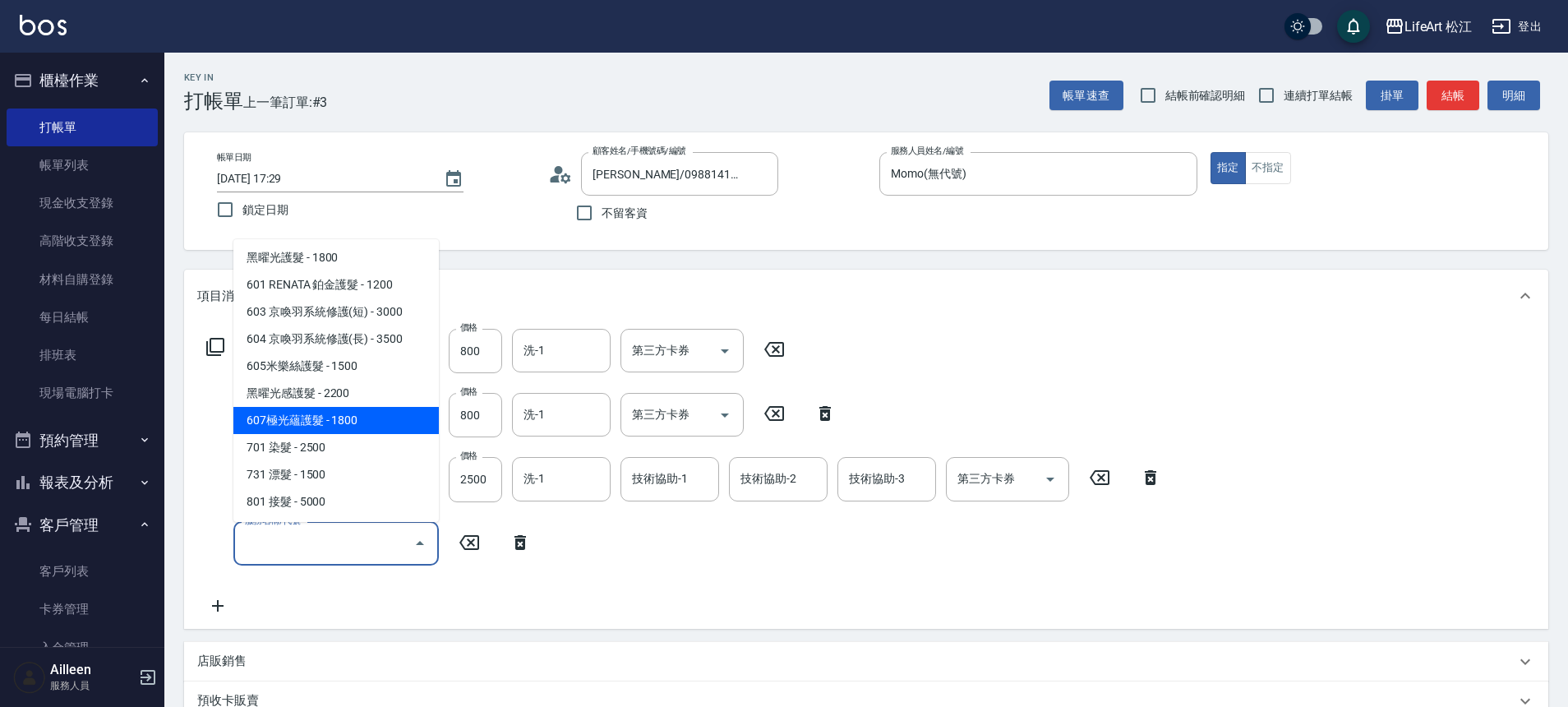
click at [330, 420] on span "607極光蘊護髮 - 1800" at bounding box center [335, 420] width 205 height 27
type input "607極光蘊護髮(607)"
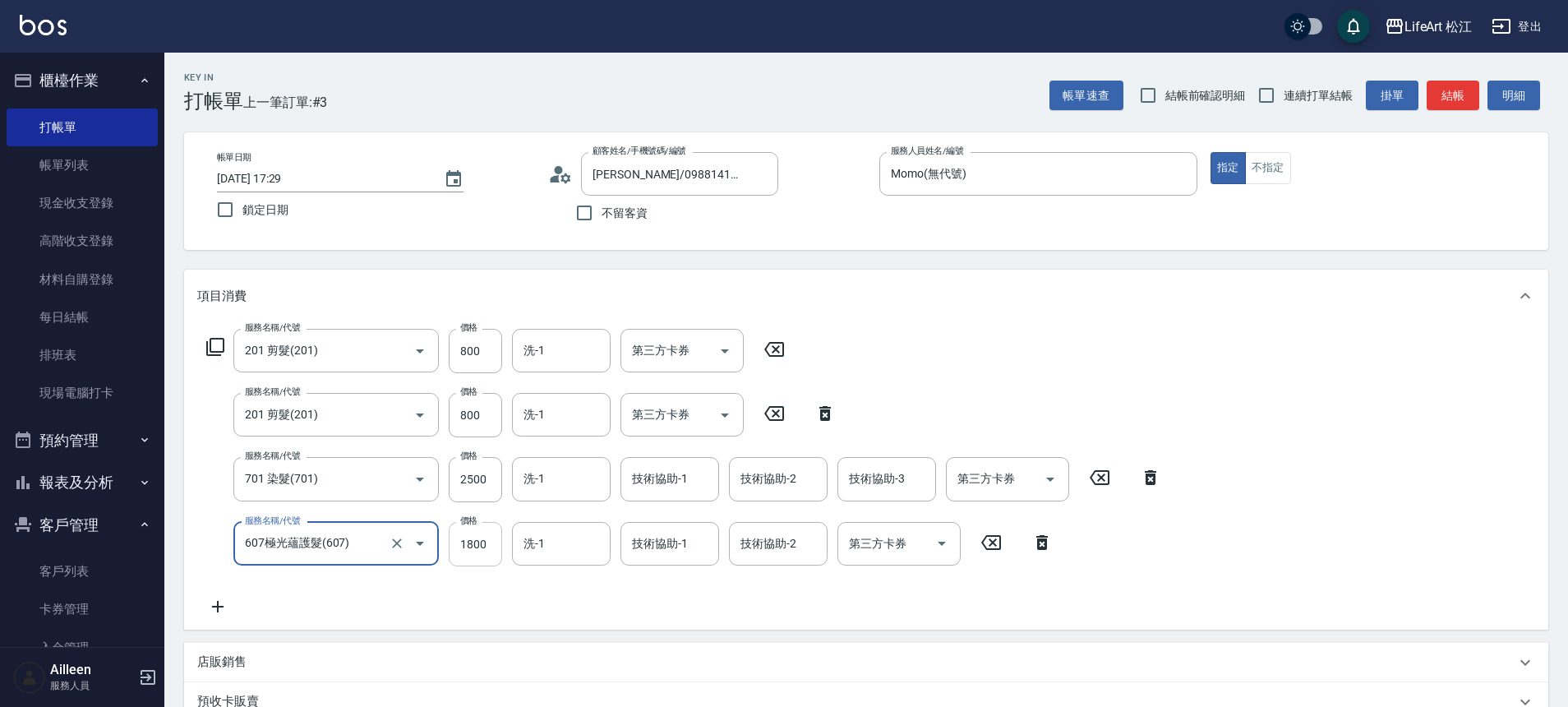
click at [501, 549] on input "1800" at bounding box center [475, 544] width 53 height 44
type input "2200"
click at [489, 489] on input "2500" at bounding box center [475, 479] width 53 height 44
click at [585, 494] on div "洗-1" at bounding box center [561, 478] width 98 height 43
type input "2450"
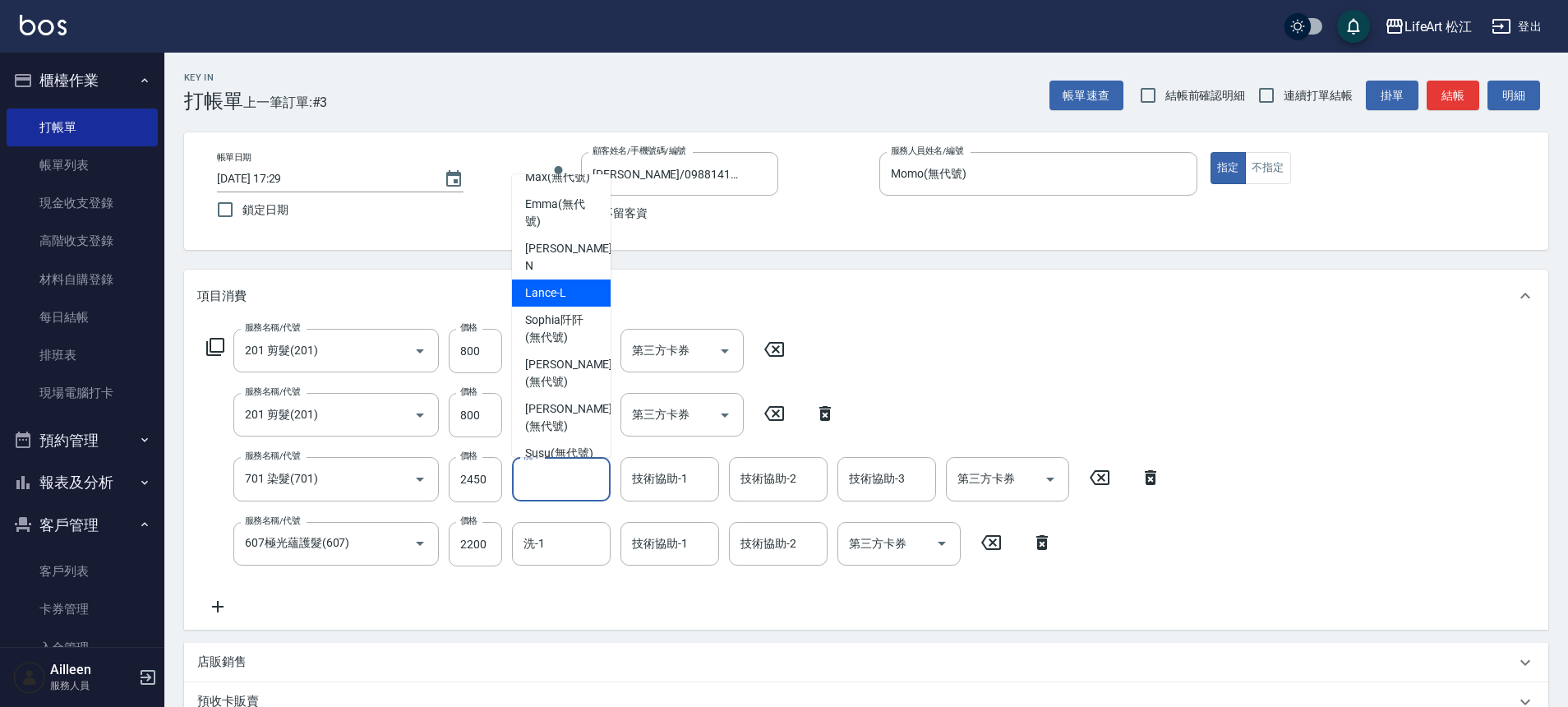
scroll to position [77, 0]
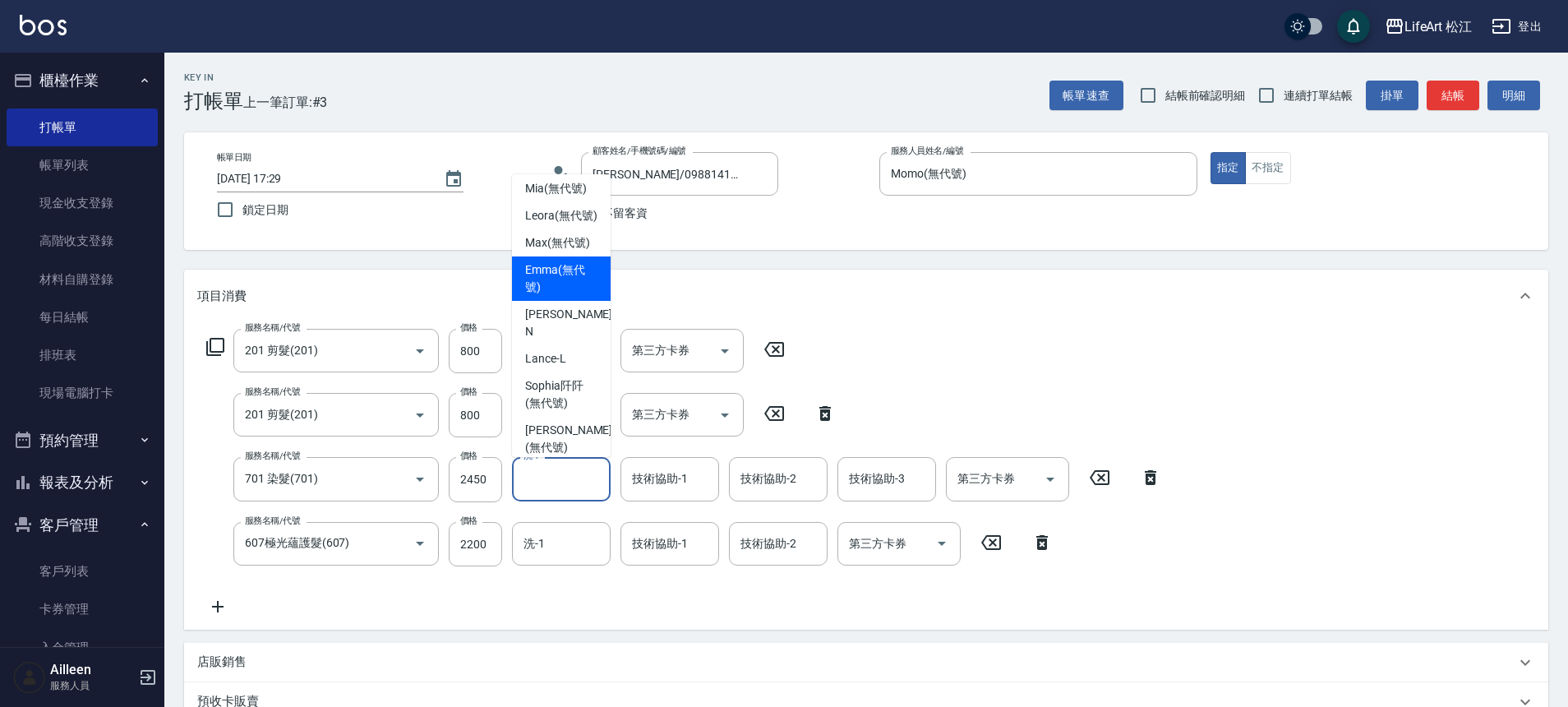
click at [552, 296] on span "Emma (無代號)" at bounding box center [561, 278] width 72 height 35
type input "Emma(無代號)"
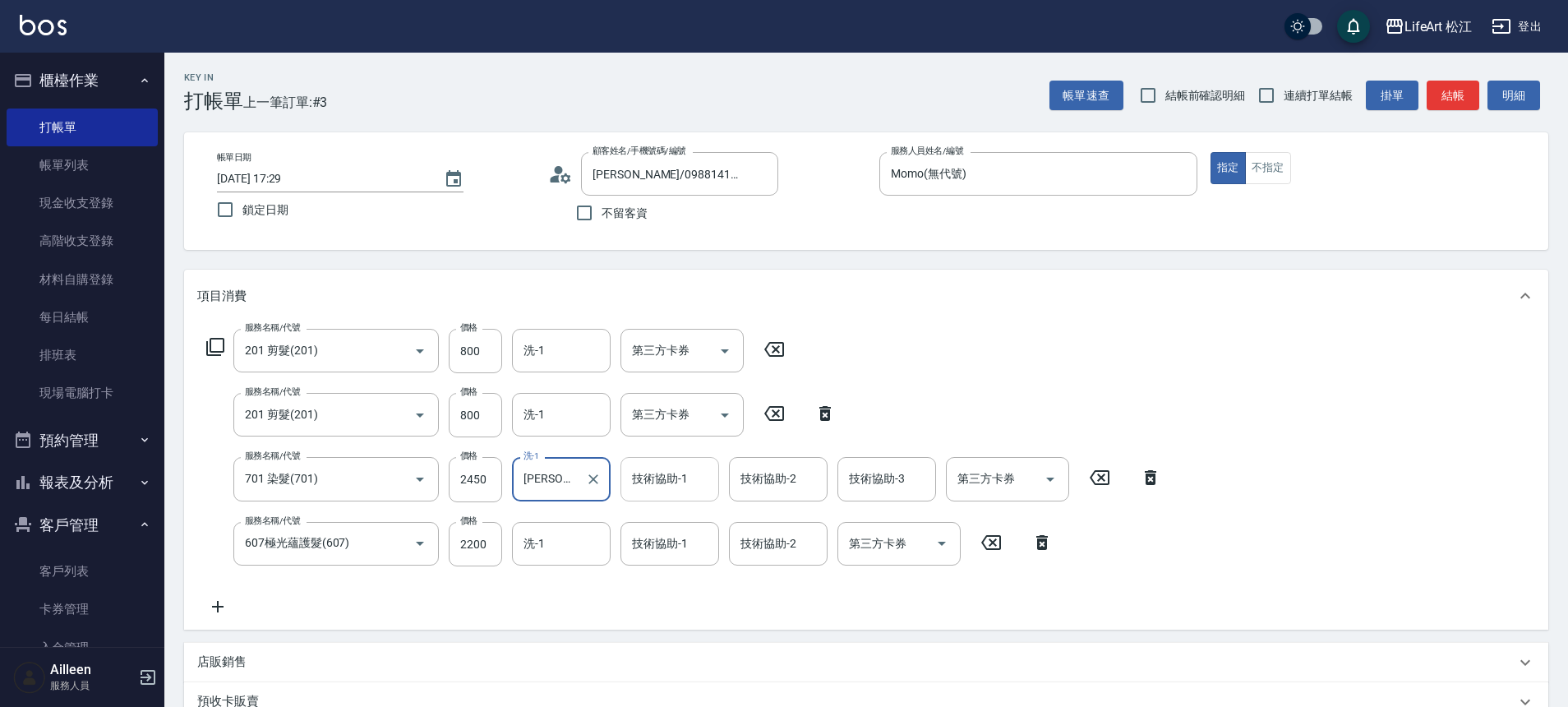
click at [680, 490] on input "技術協助-1" at bounding box center [669, 479] width 84 height 29
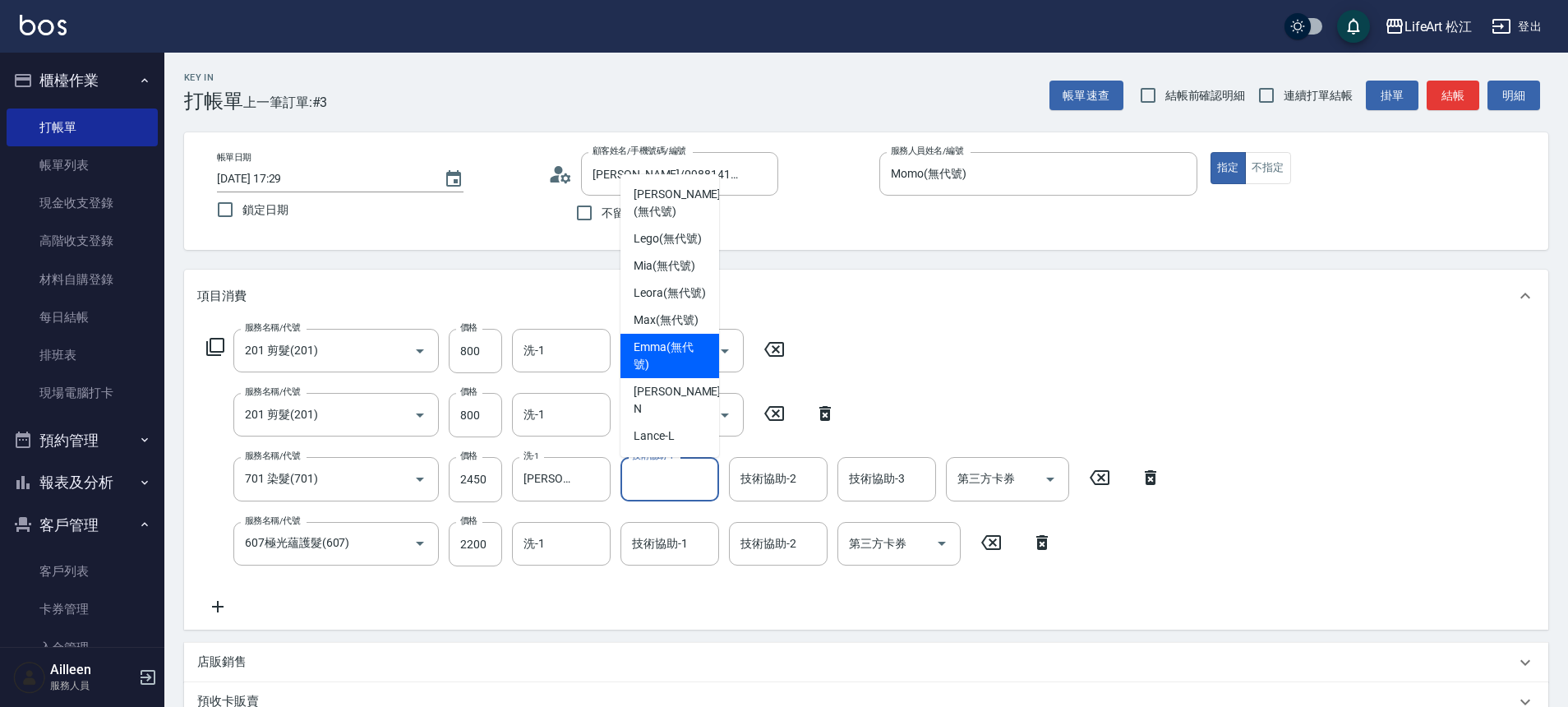
click at [666, 373] on span "Emma (無代號)" at bounding box center [669, 355] width 72 height 35
type input "Emma(無代號)"
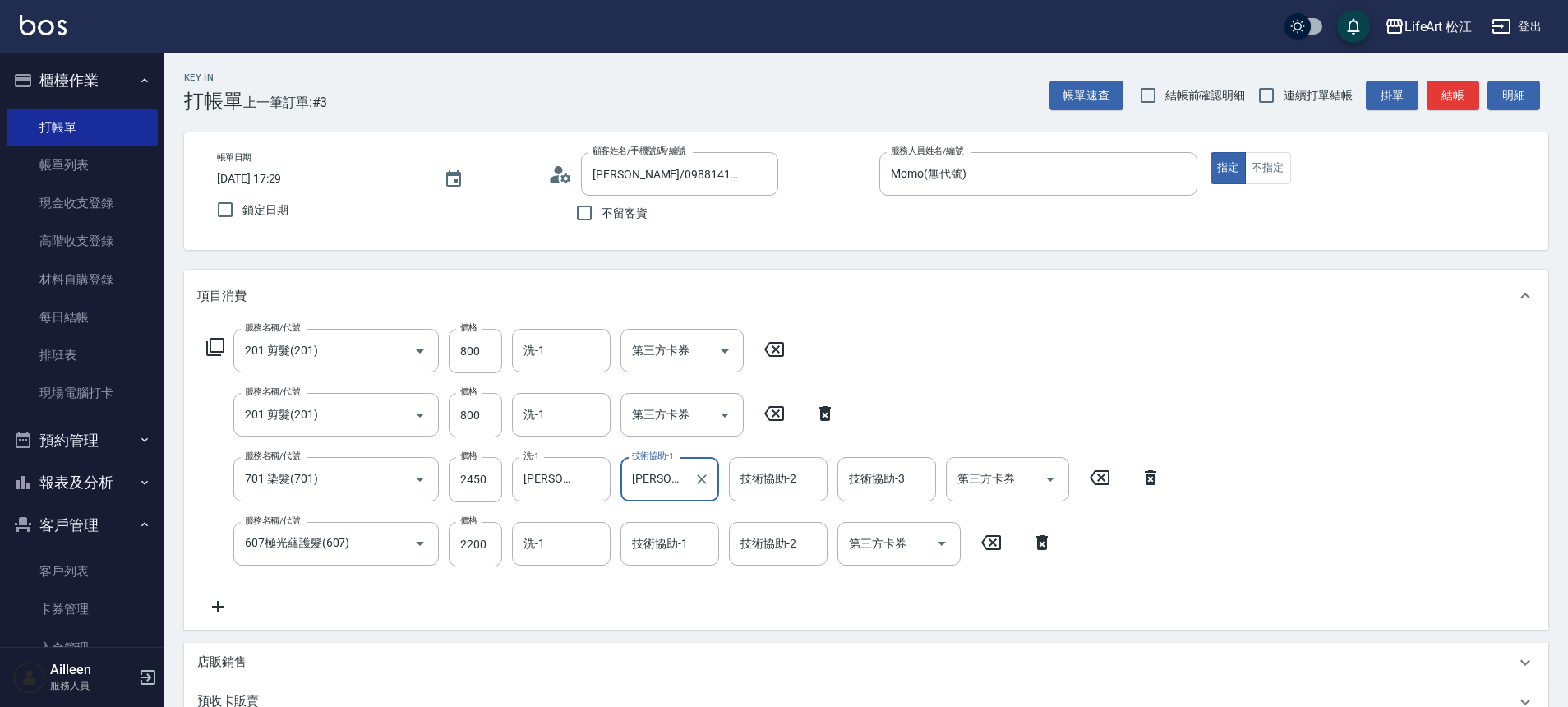
click at [765, 482] on div "技術協助-2 技術協助-2" at bounding box center [778, 478] width 98 height 43
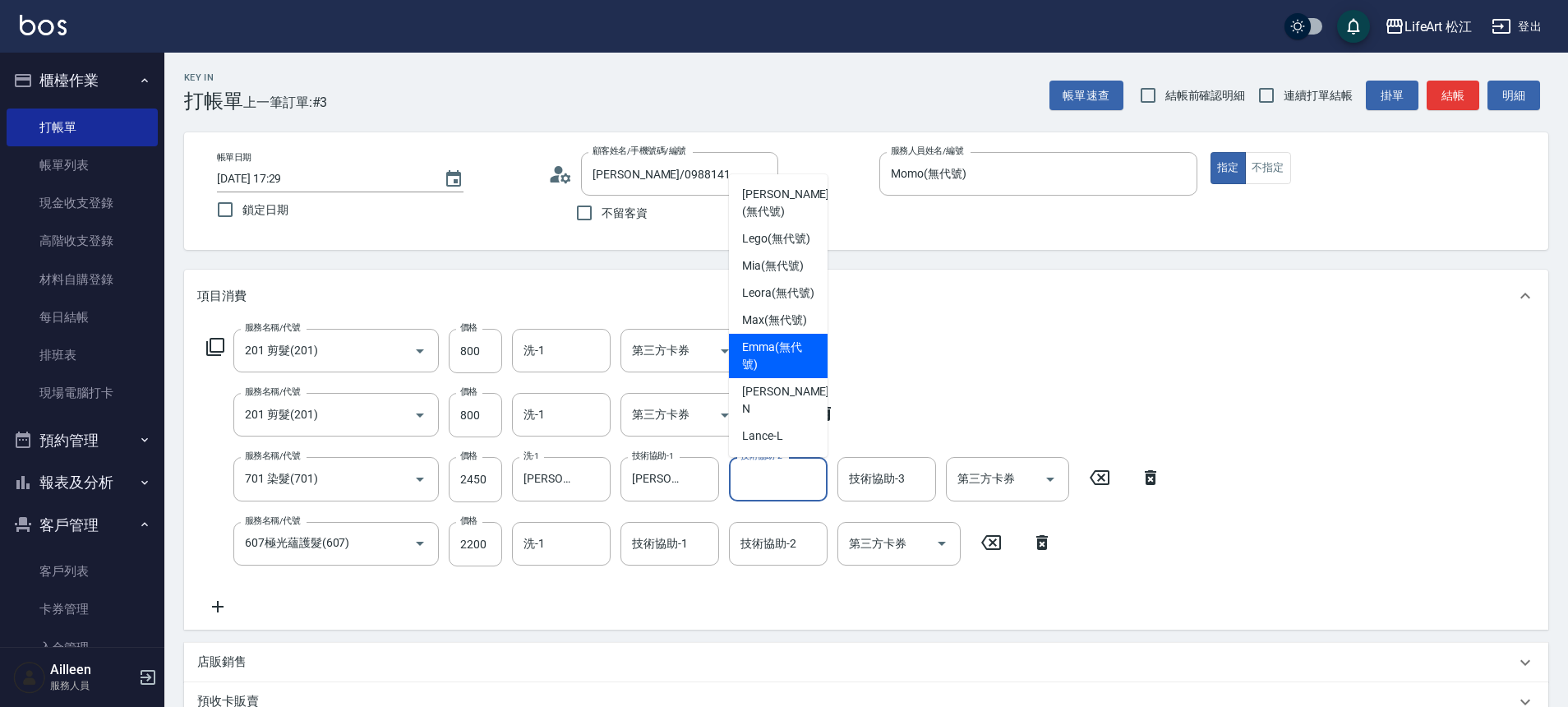
click at [775, 373] on span "Emma (無代號)" at bounding box center [777, 355] width 72 height 35
type input "Emma(無代號)"
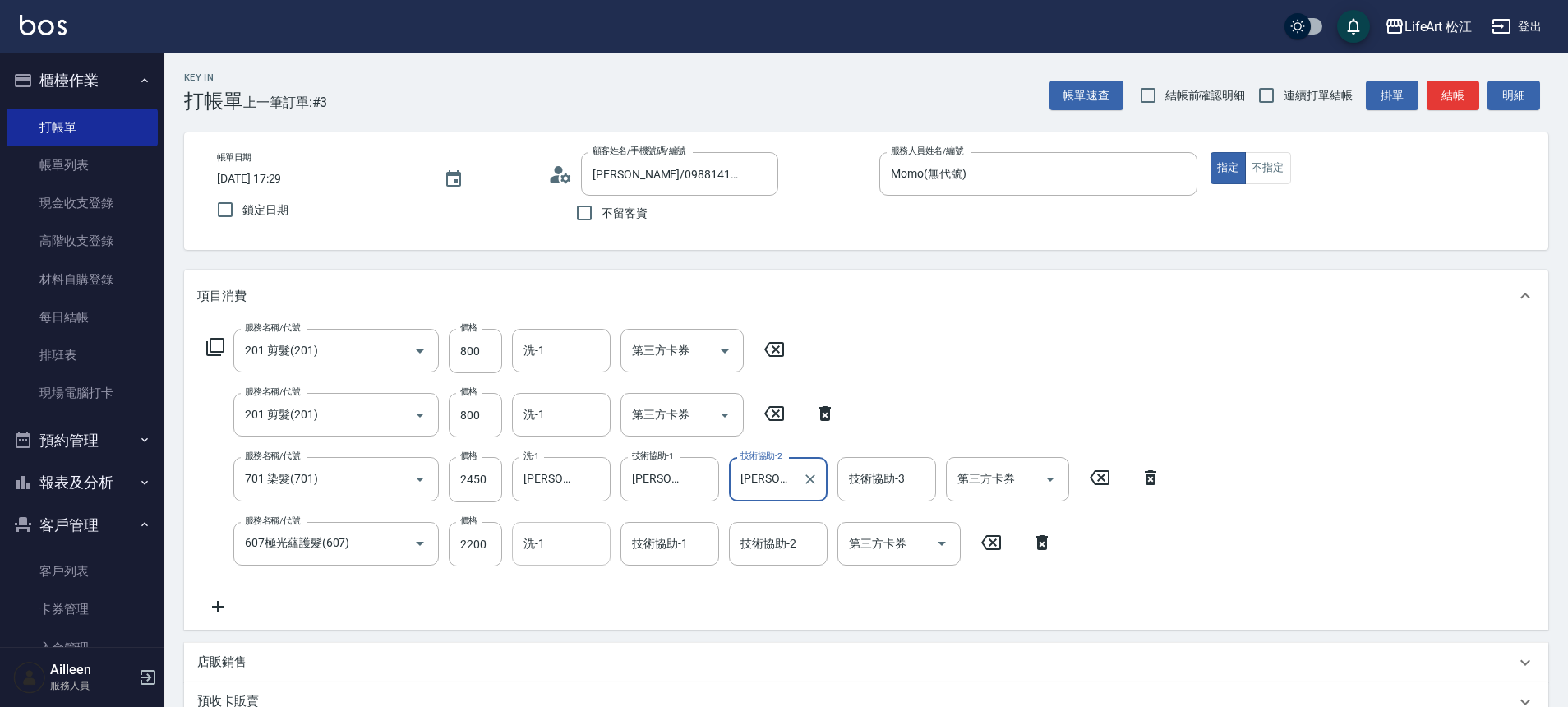
click at [591, 545] on input "洗-1" at bounding box center [561, 543] width 84 height 29
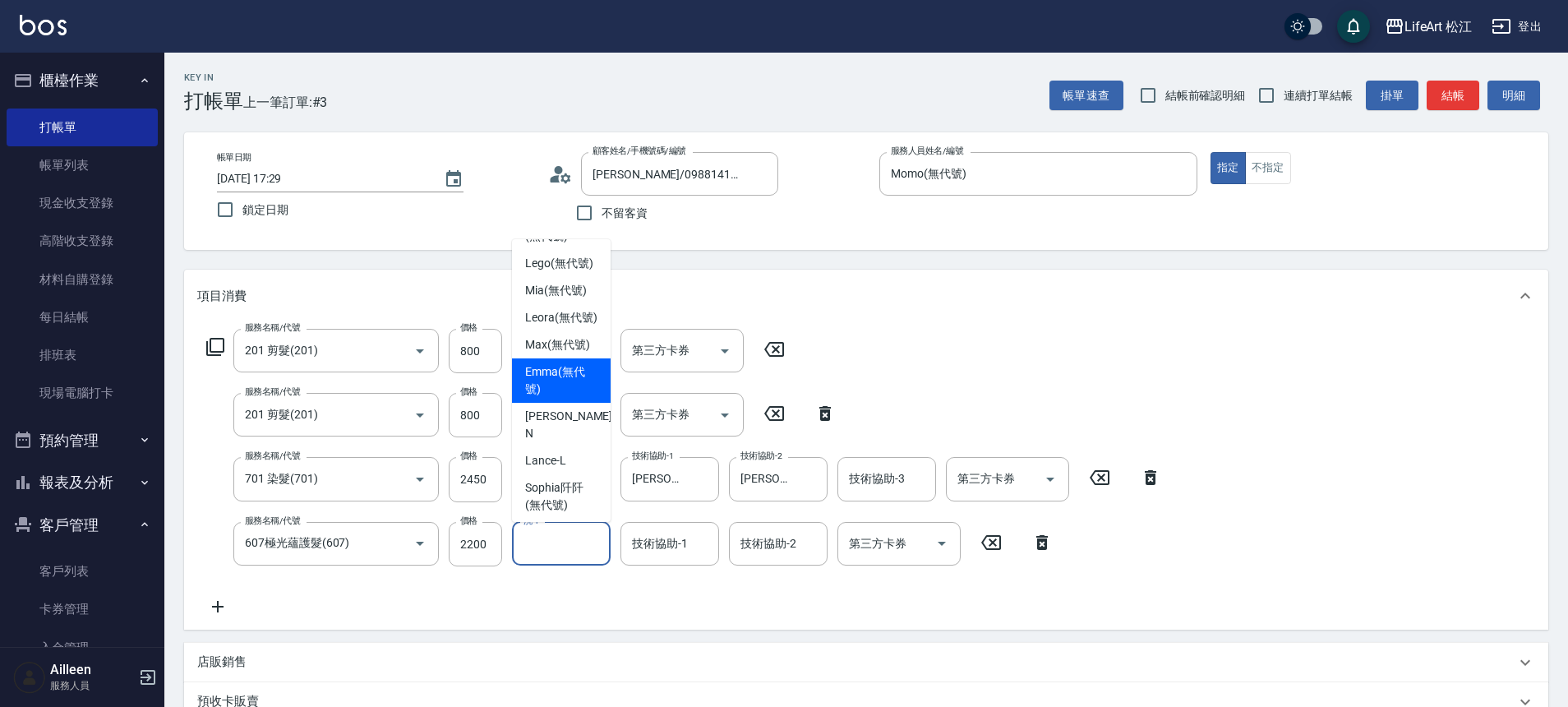
scroll to position [0, 0]
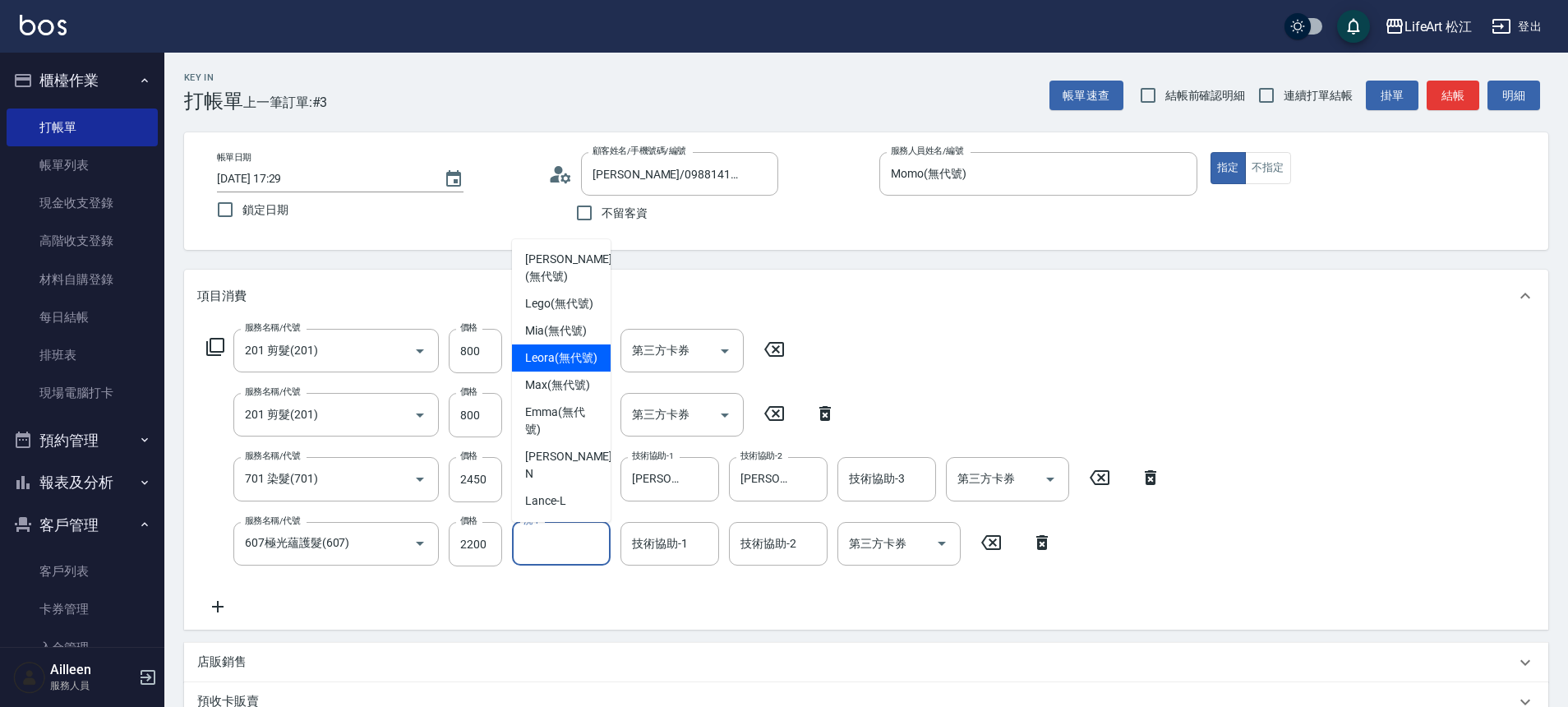
click at [548, 364] on span "Leora (無代號)" at bounding box center [561, 358] width 72 height 17
type input "Leora(無代號)"
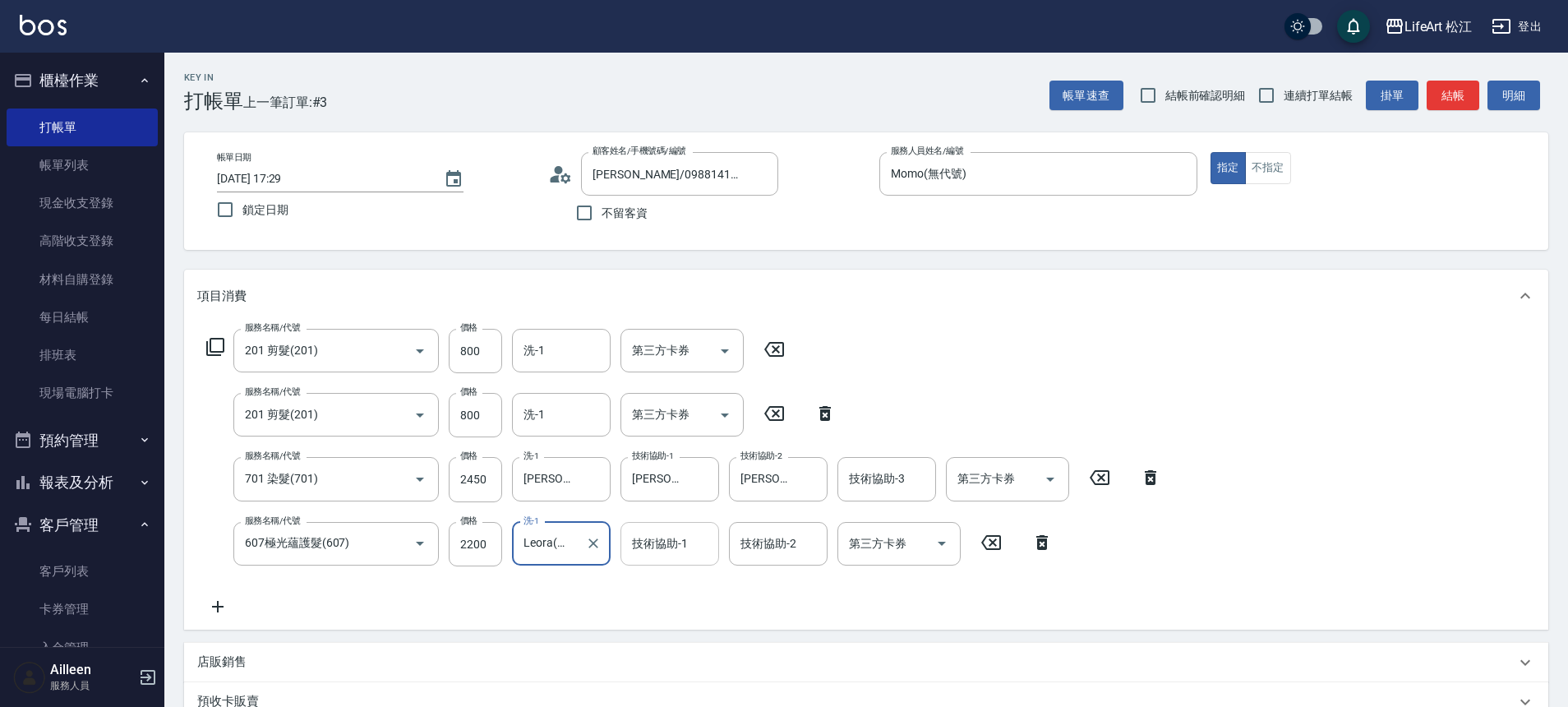
click at [675, 549] on div "技術協助-1 技術協助-1" at bounding box center [669, 543] width 98 height 43
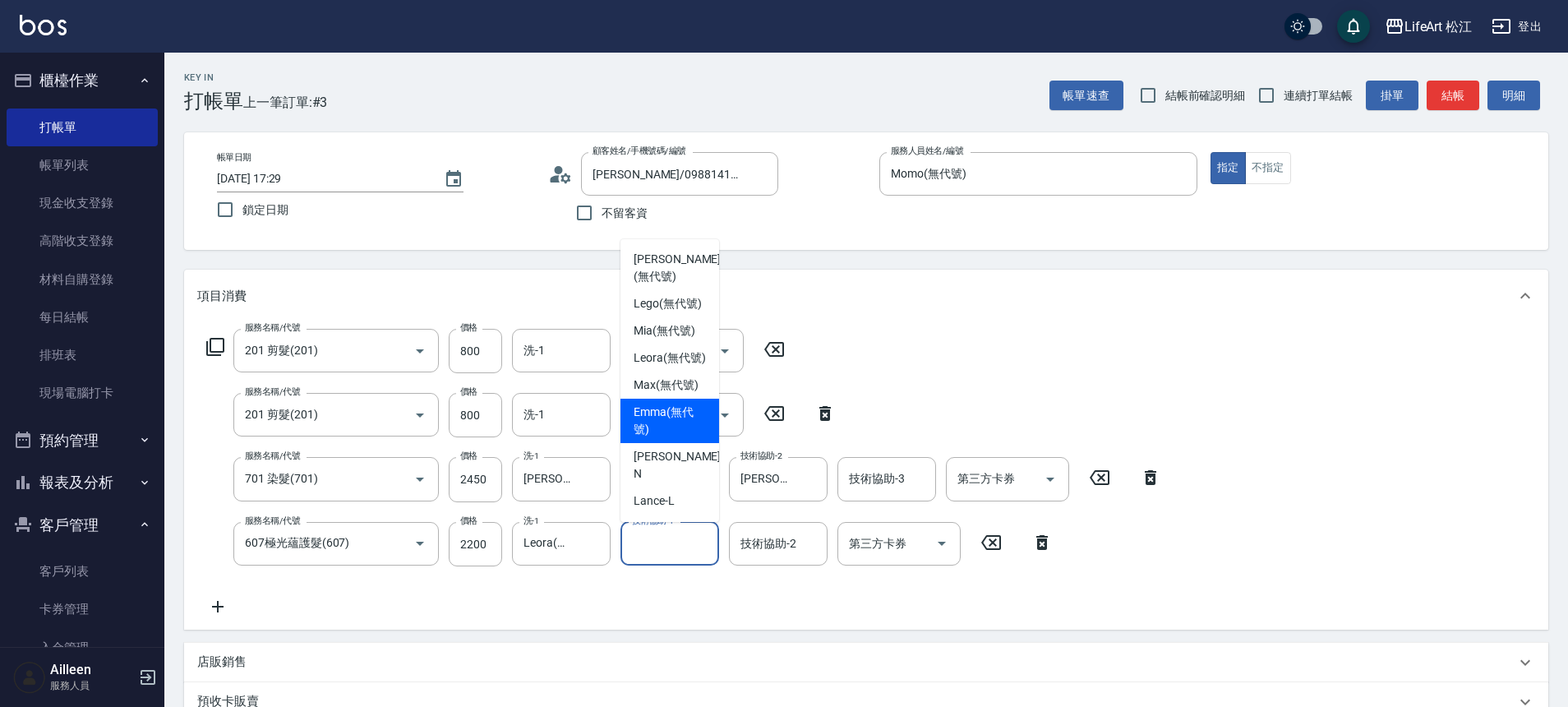
scroll to position [3, 0]
click at [667, 363] on span "Leora (無代號)" at bounding box center [669, 354] width 72 height 17
type input "Leora(無代號)"
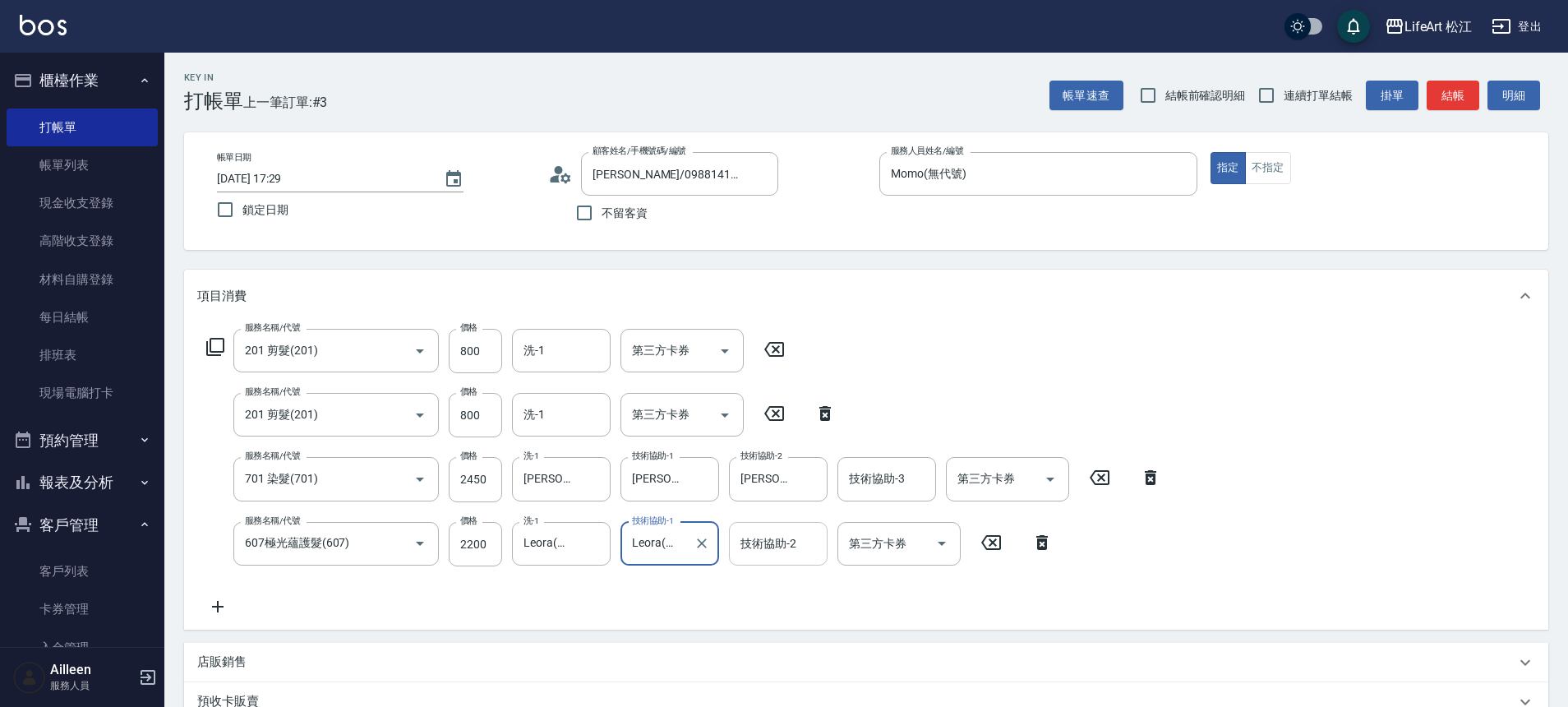
click at [797, 555] on input "技術協助-2" at bounding box center [777, 543] width 84 height 29
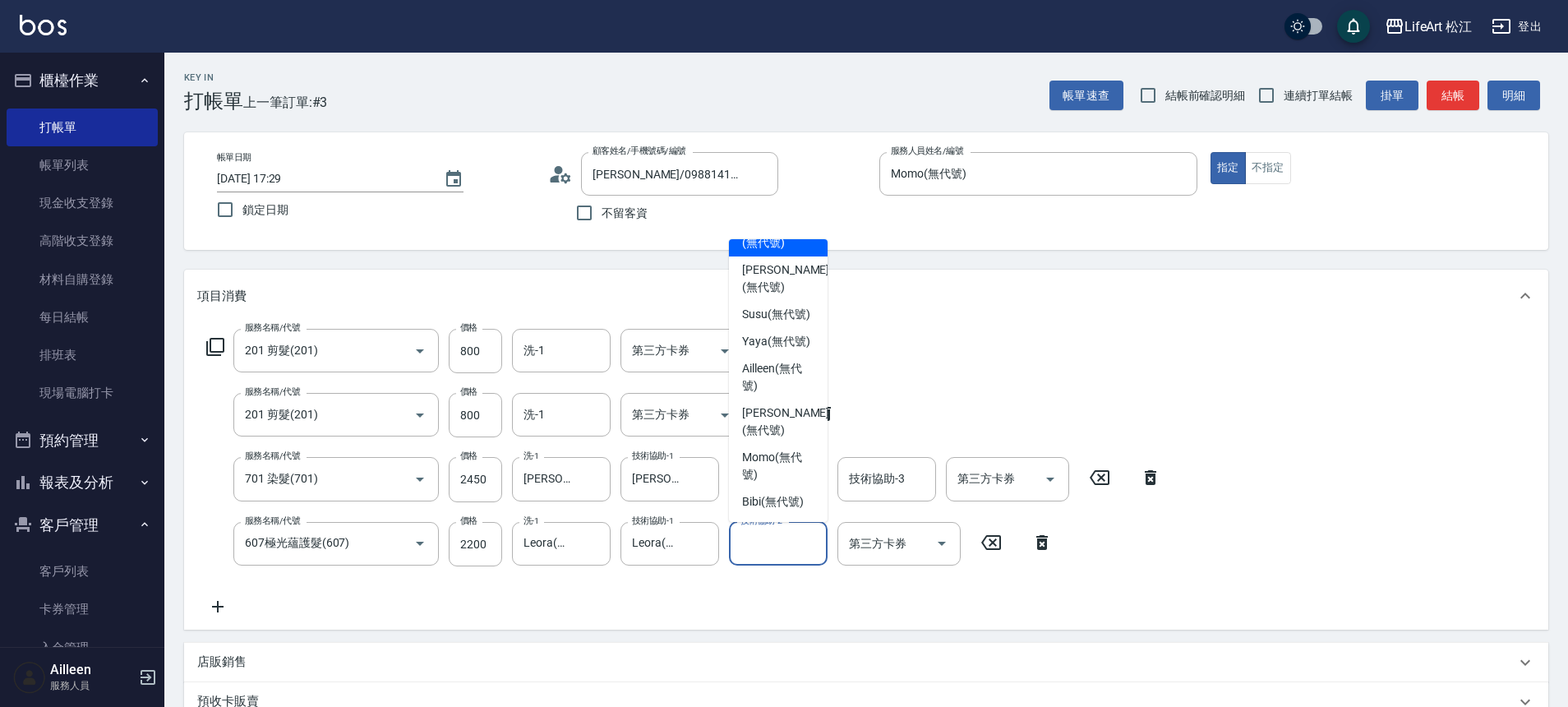
scroll to position [0, 0]
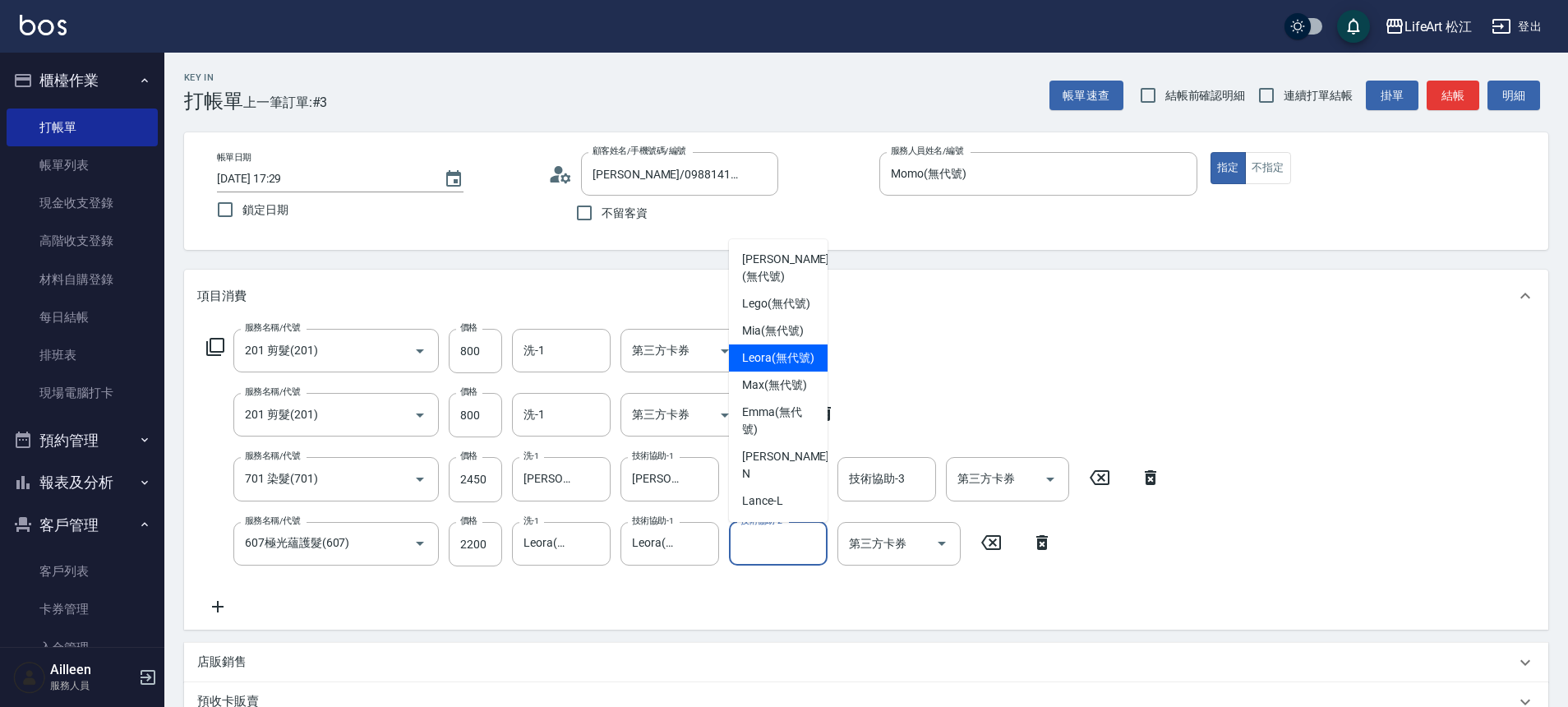
click at [766, 366] on span "Leora (無代號)" at bounding box center [777, 358] width 72 height 17
type input "Leora(無代號)"
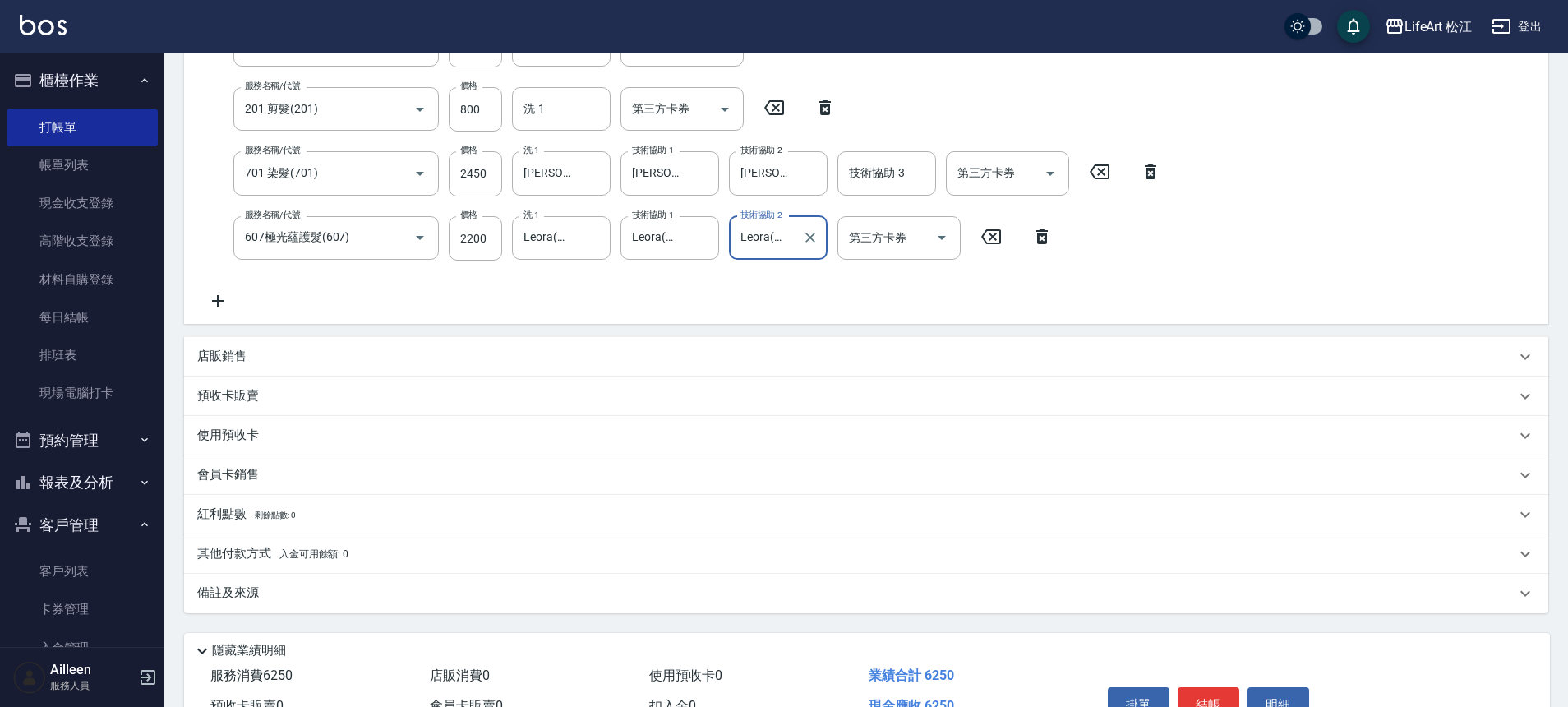
scroll to position [350, 0]
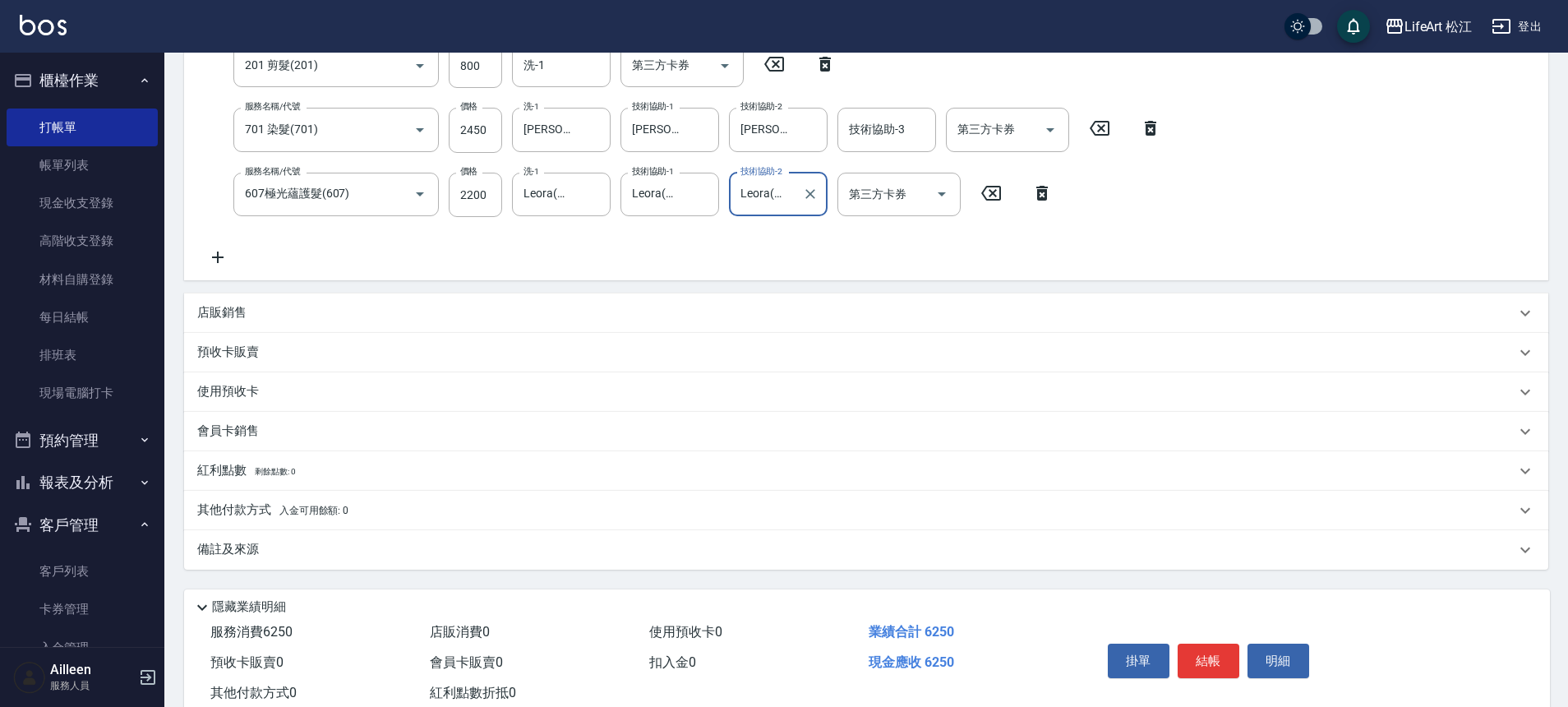
click at [316, 308] on div "店販銷售" at bounding box center [856, 313] width 1318 height 17
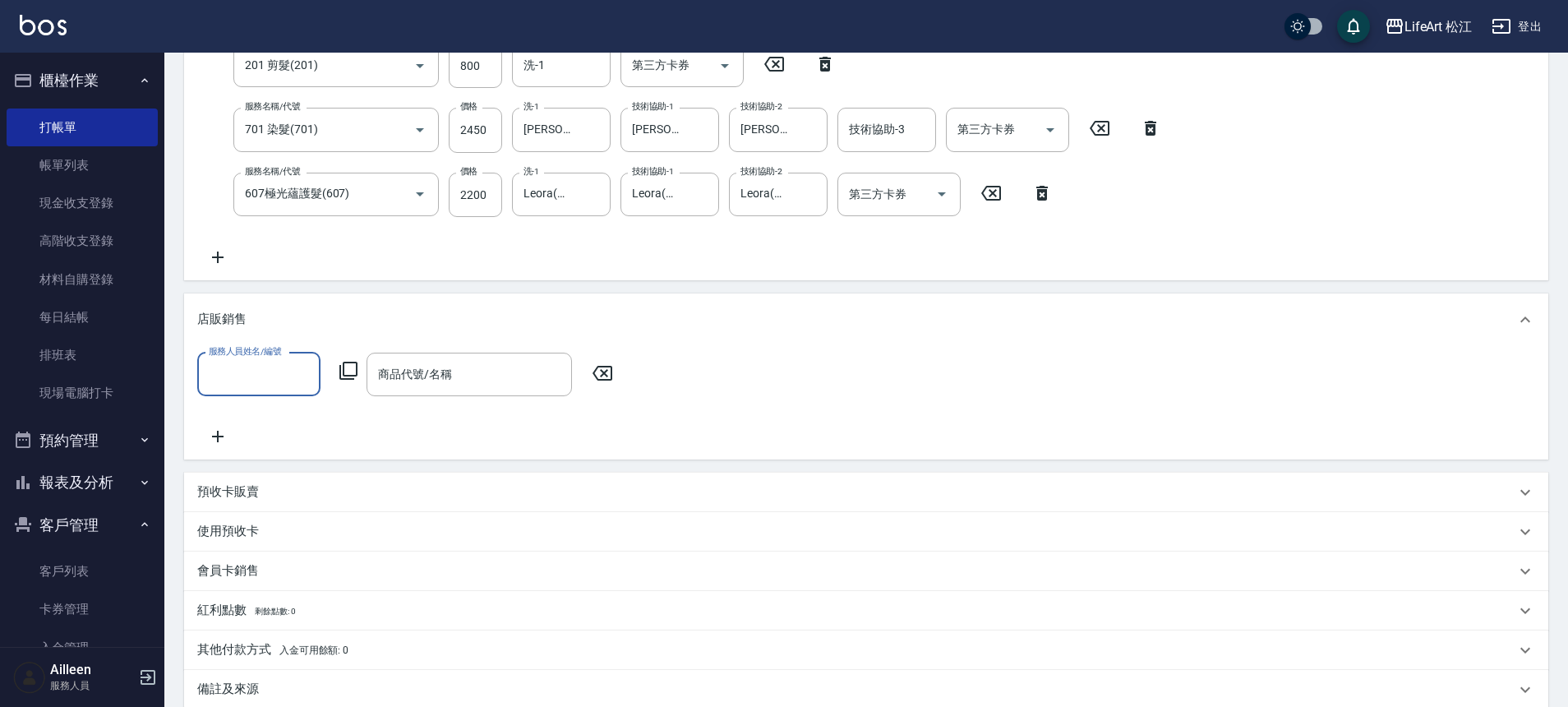
scroll to position [1, 0]
click at [269, 369] on input "服務人員姓名/編號" at bounding box center [258, 375] width 109 height 29
click at [253, 706] on span "Momo (無代號)" at bounding box center [248, 718] width 75 height 17
type input "Momo(無代號)"
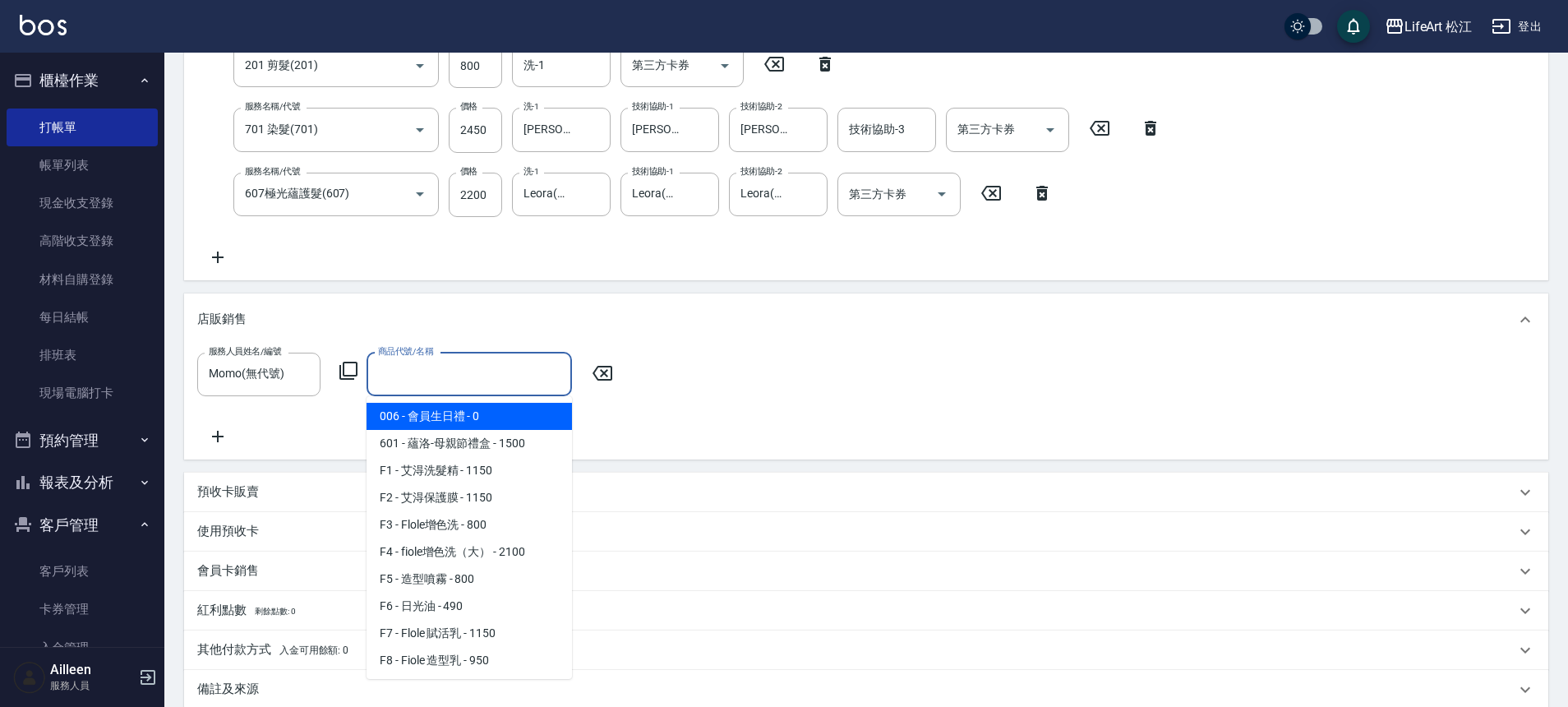
click at [468, 380] on input "商品代號/名稱" at bounding box center [469, 375] width 191 height 29
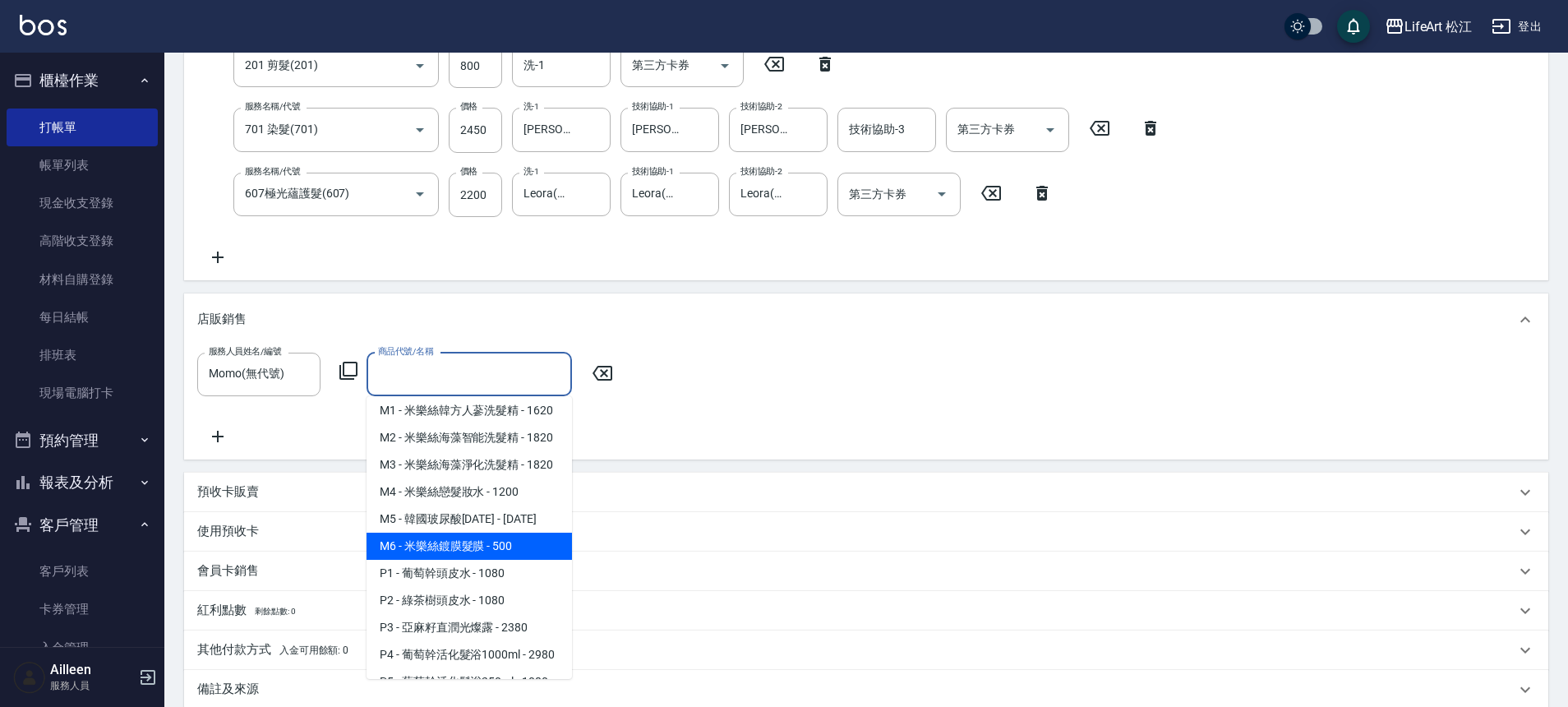
scroll to position [551, 0]
click at [499, 584] on span "P1 - 葡萄幹頭皮水 - 1080" at bounding box center [468, 570] width 205 height 27
type input "葡萄幹頭皮水"
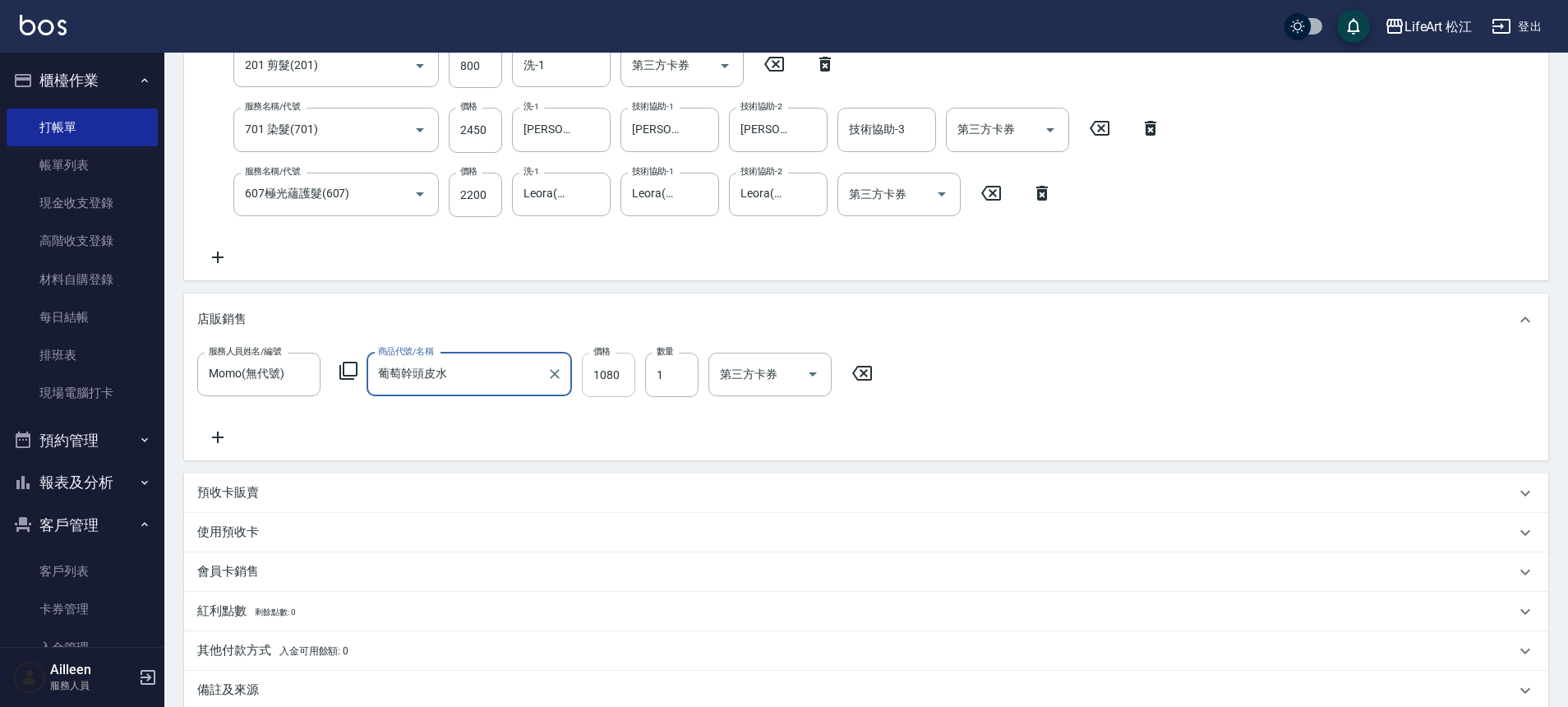
click at [609, 375] on input "1080" at bounding box center [608, 375] width 53 height 44
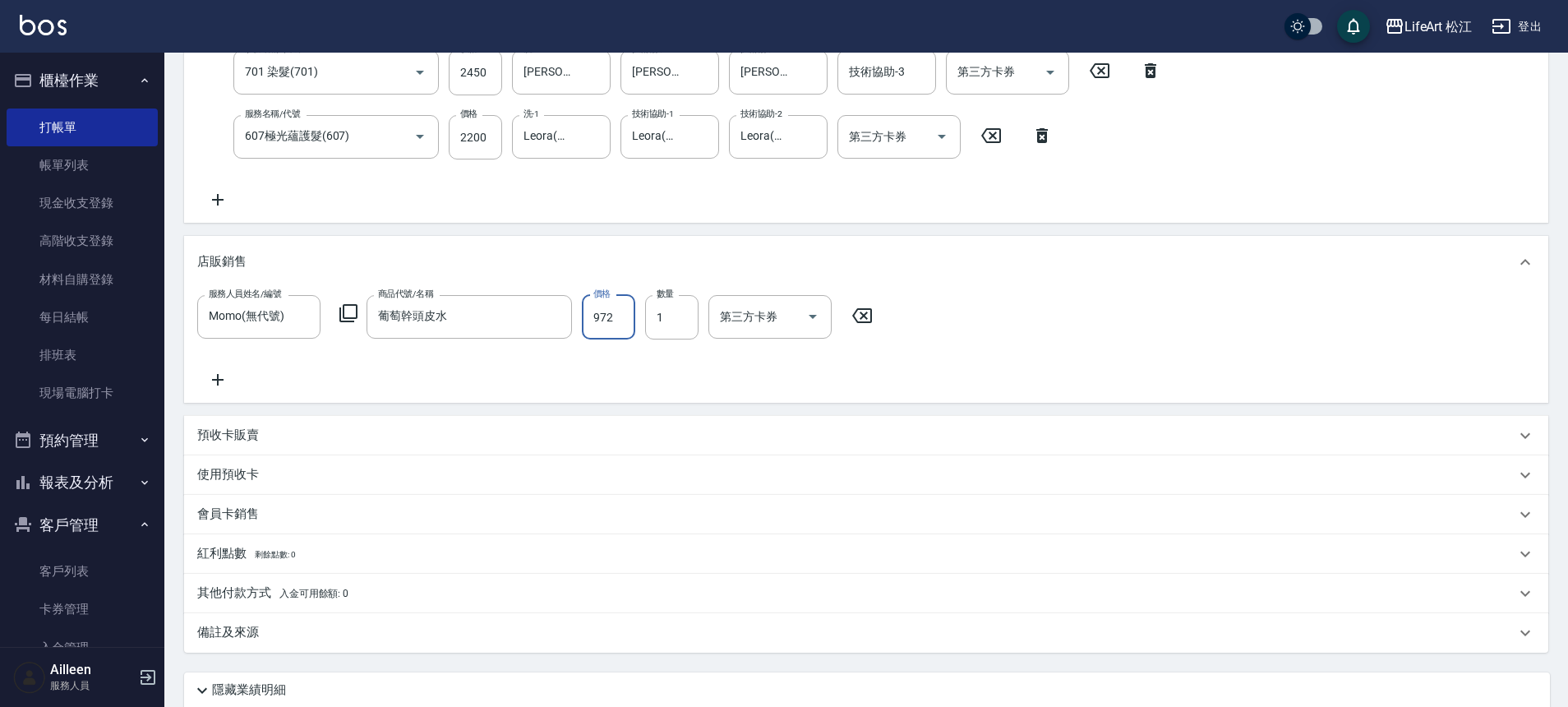
scroll to position [389, 0]
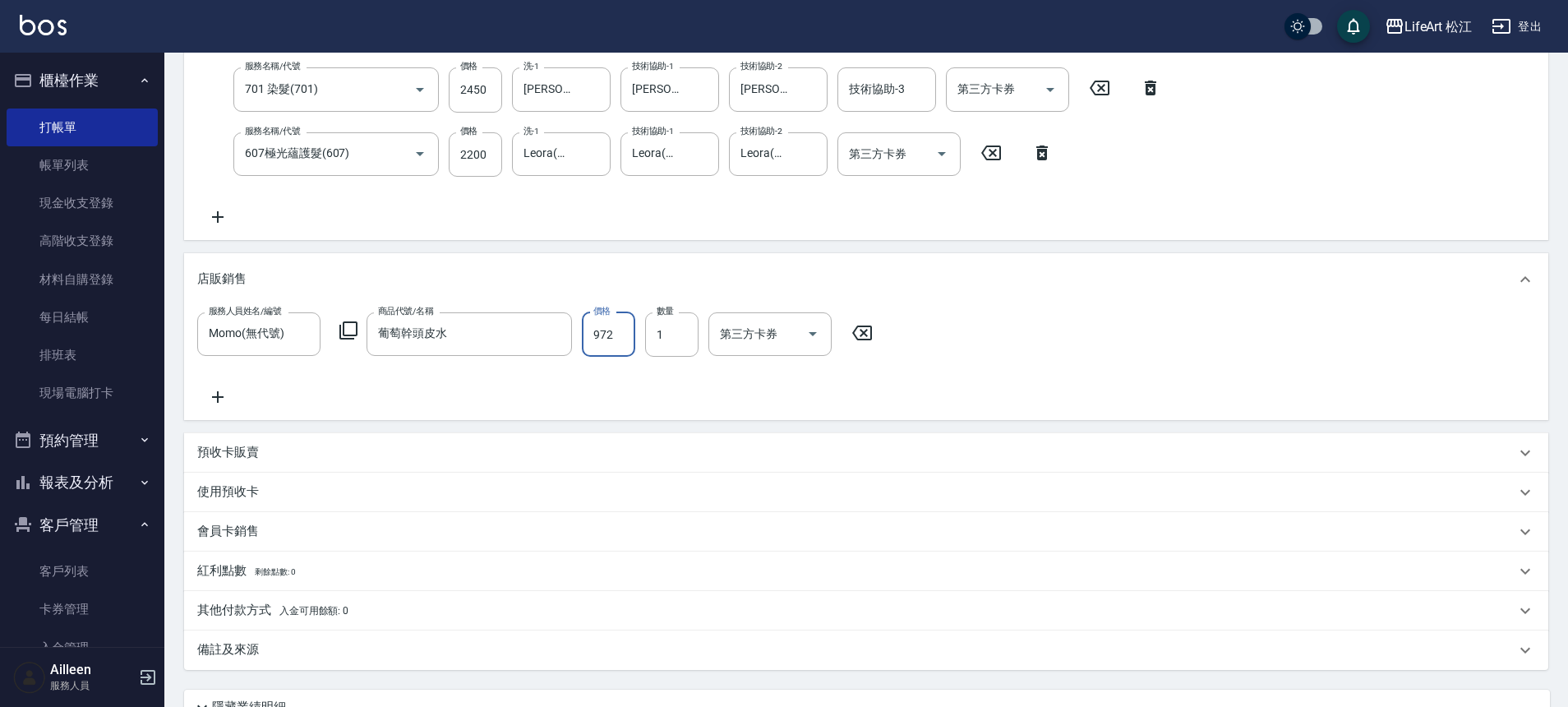
type input "972"
click at [286, 537] on div "會員卡銷售" at bounding box center [856, 532] width 1318 height 17
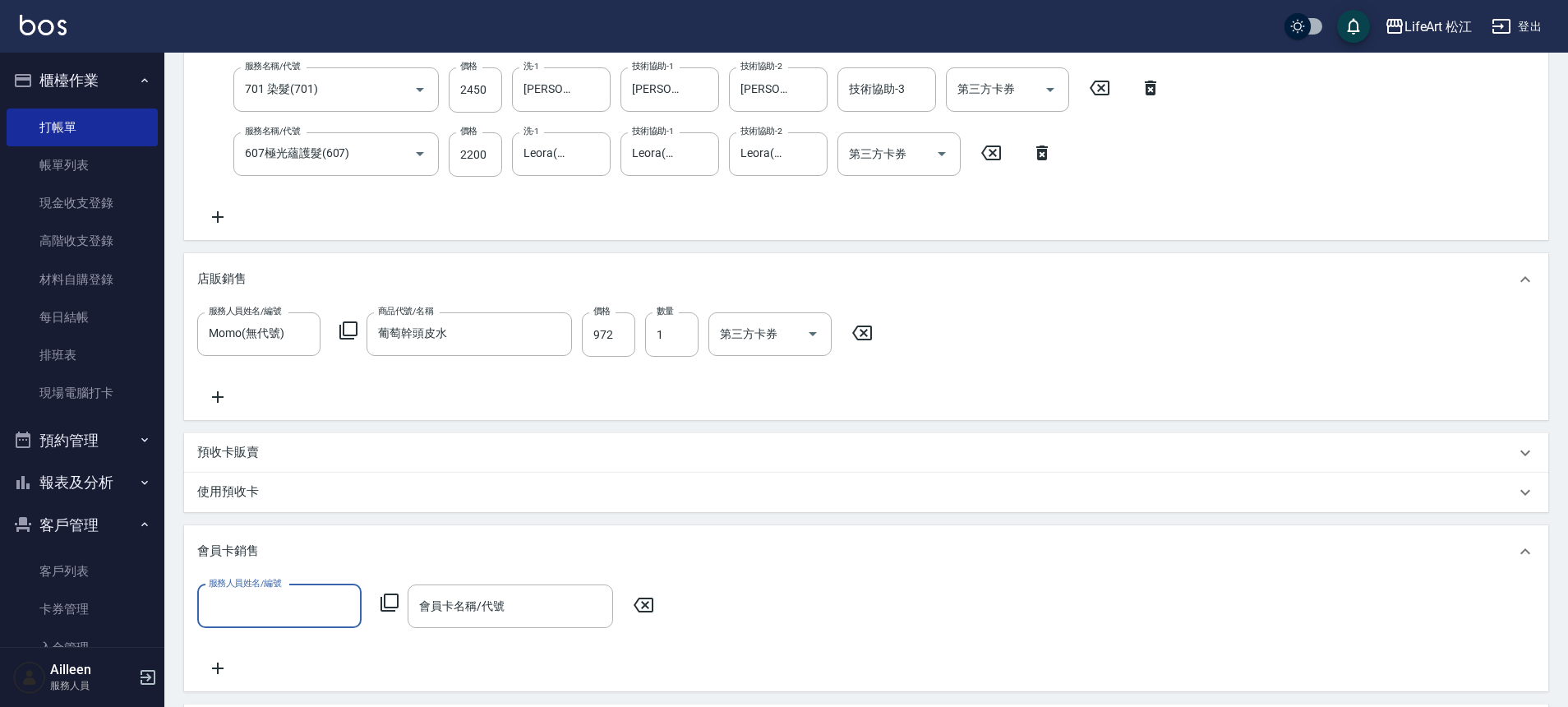
scroll to position [1, 0]
click at [266, 595] on input "服務人員姓名/編號" at bounding box center [278, 606] width 149 height 29
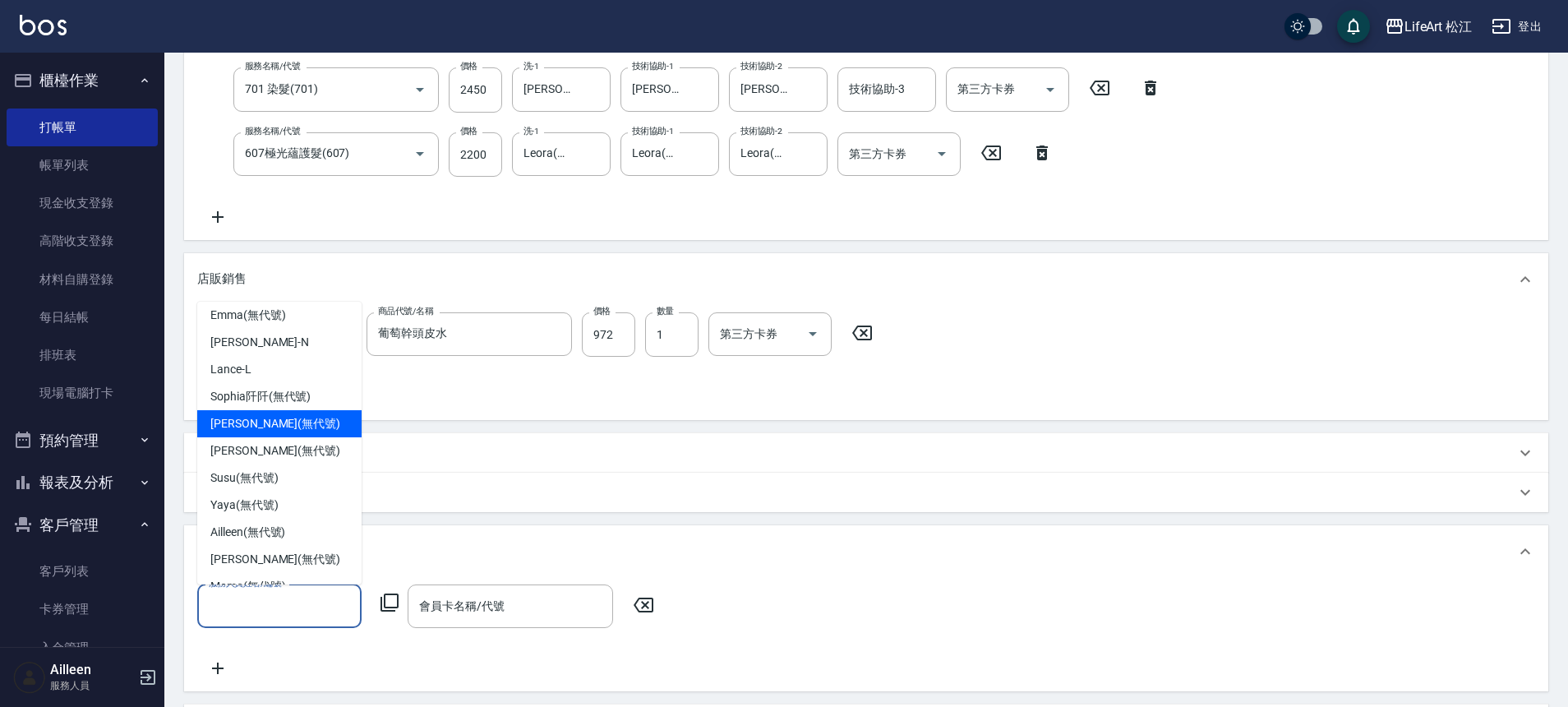
scroll to position [192, 0]
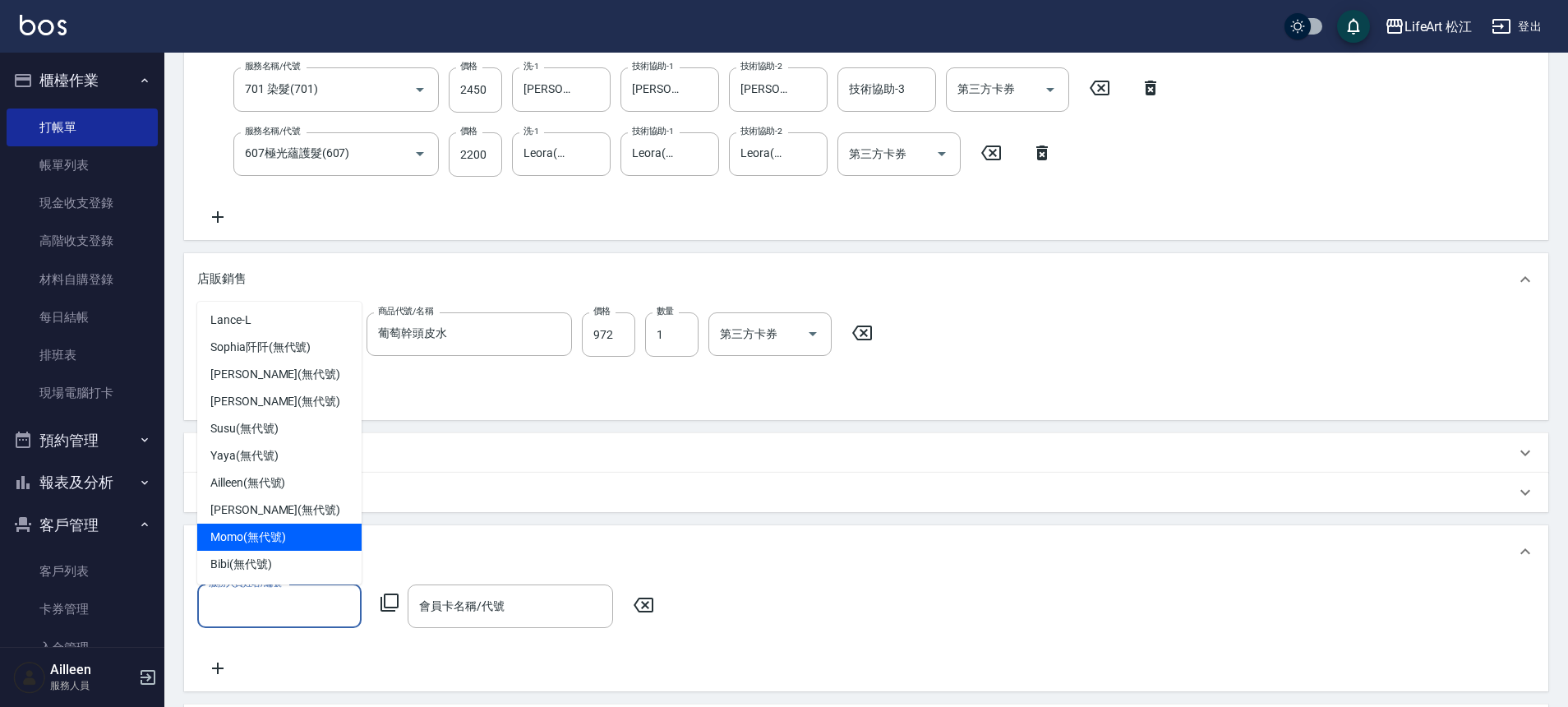
click at [248, 544] on span "Momo (無代號)" at bounding box center [248, 537] width 75 height 17
type input "Momo(無代號)"
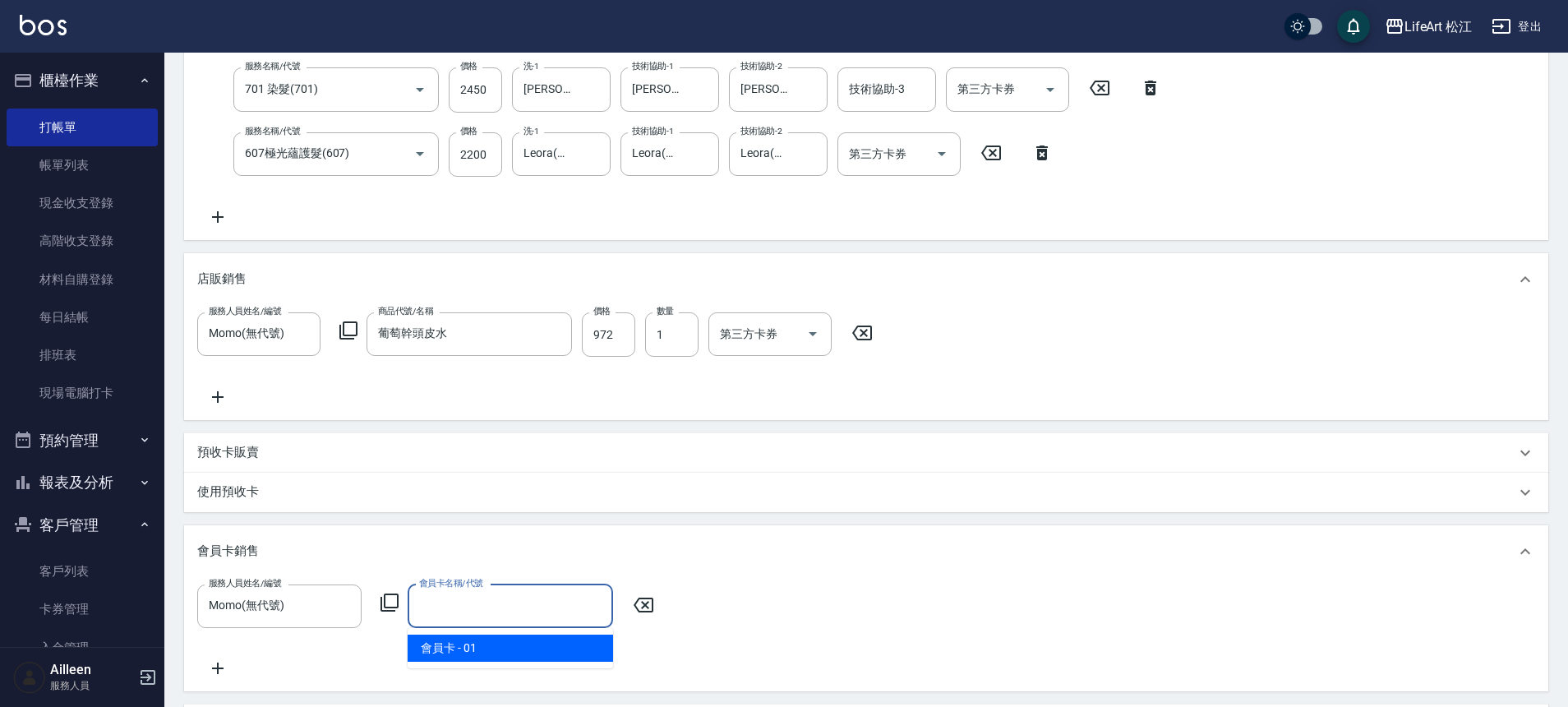
click at [478, 610] on input "會員卡名稱/代號" at bounding box center [510, 606] width 191 height 29
click at [486, 646] on span "會員卡 - 01" at bounding box center [510, 648] width 205 height 27
type input "會員卡-0天"
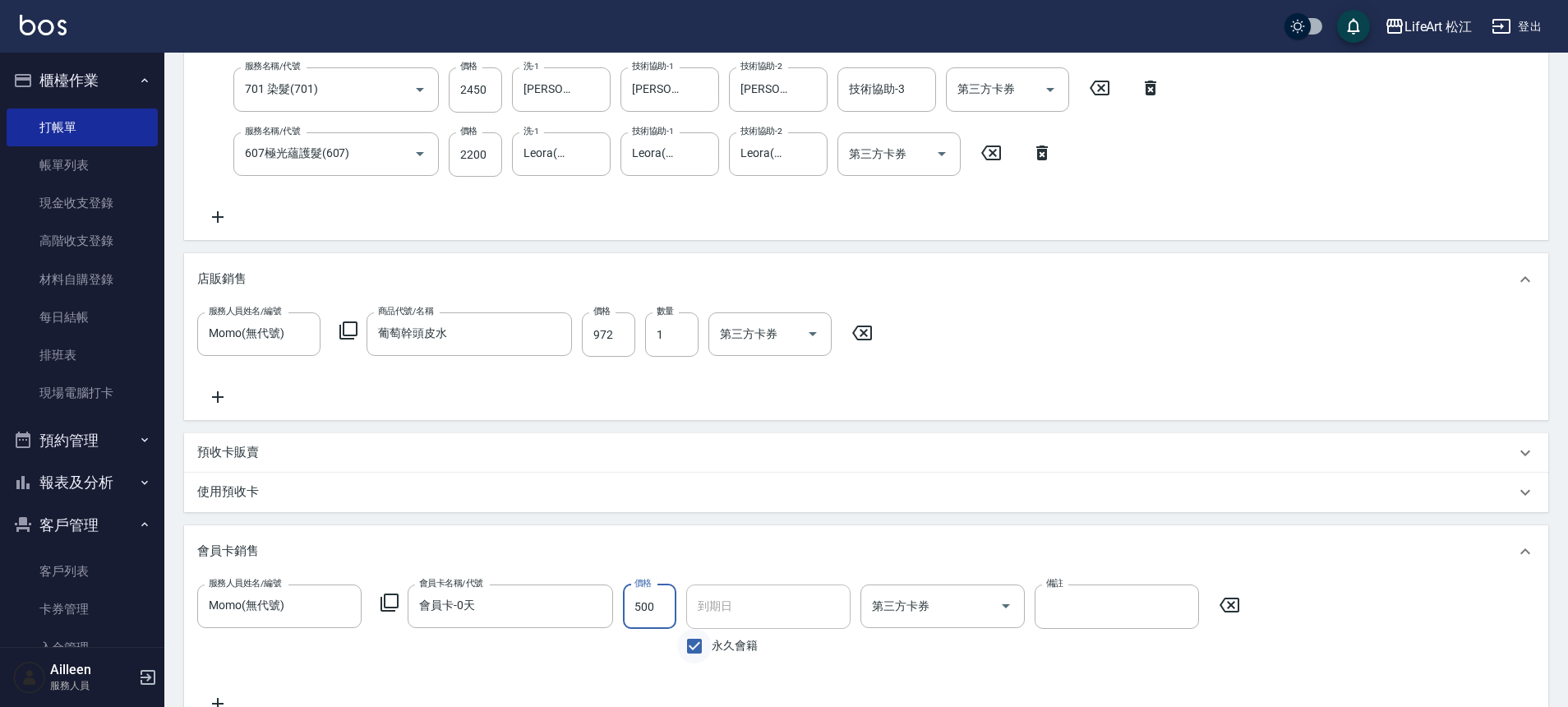
click at [696, 646] on input "永久會籍" at bounding box center [694, 646] width 35 height 35
checkbox input "false"
click at [728, 601] on input "[DATE]" at bounding box center [762, 607] width 153 height 44
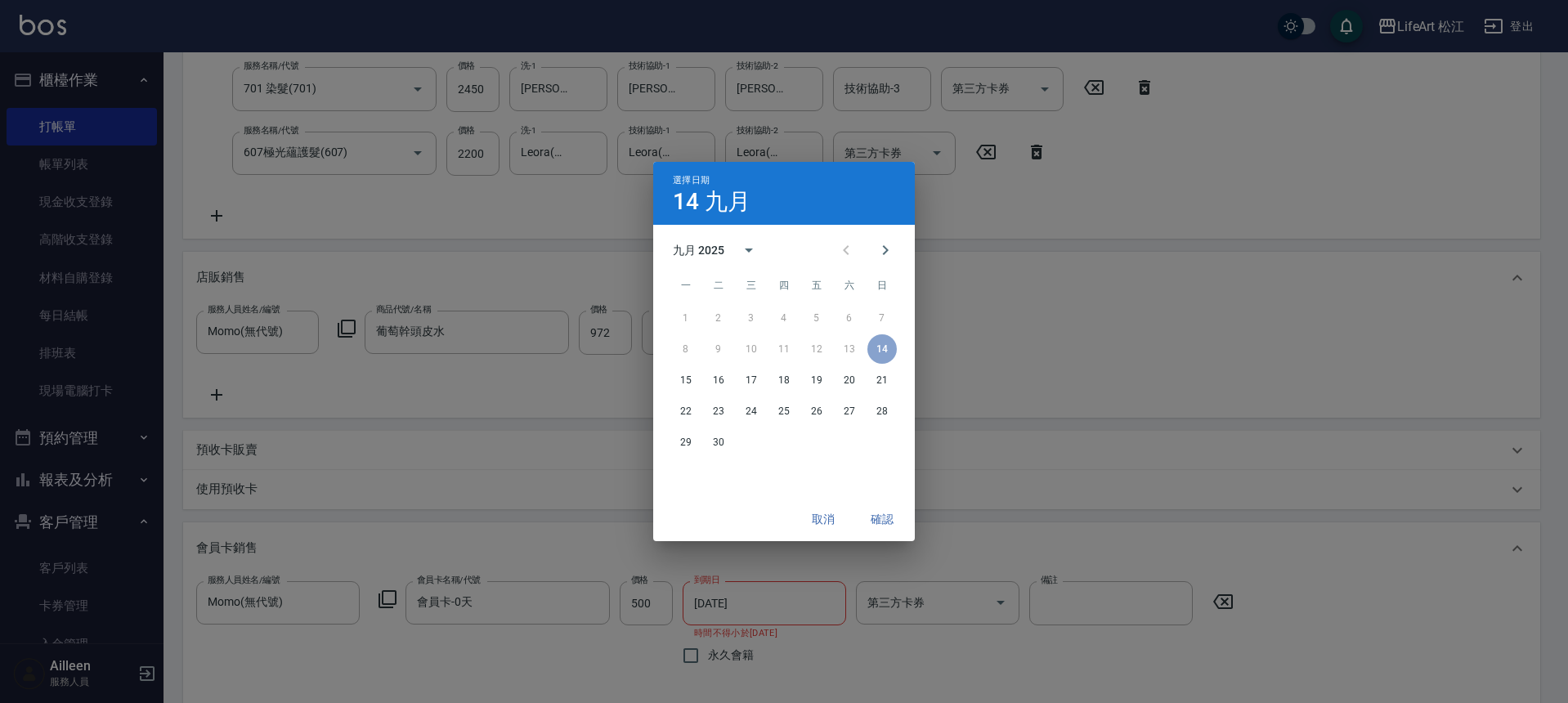
click at [716, 249] on div "九月 2025" at bounding box center [699, 251] width 52 height 17
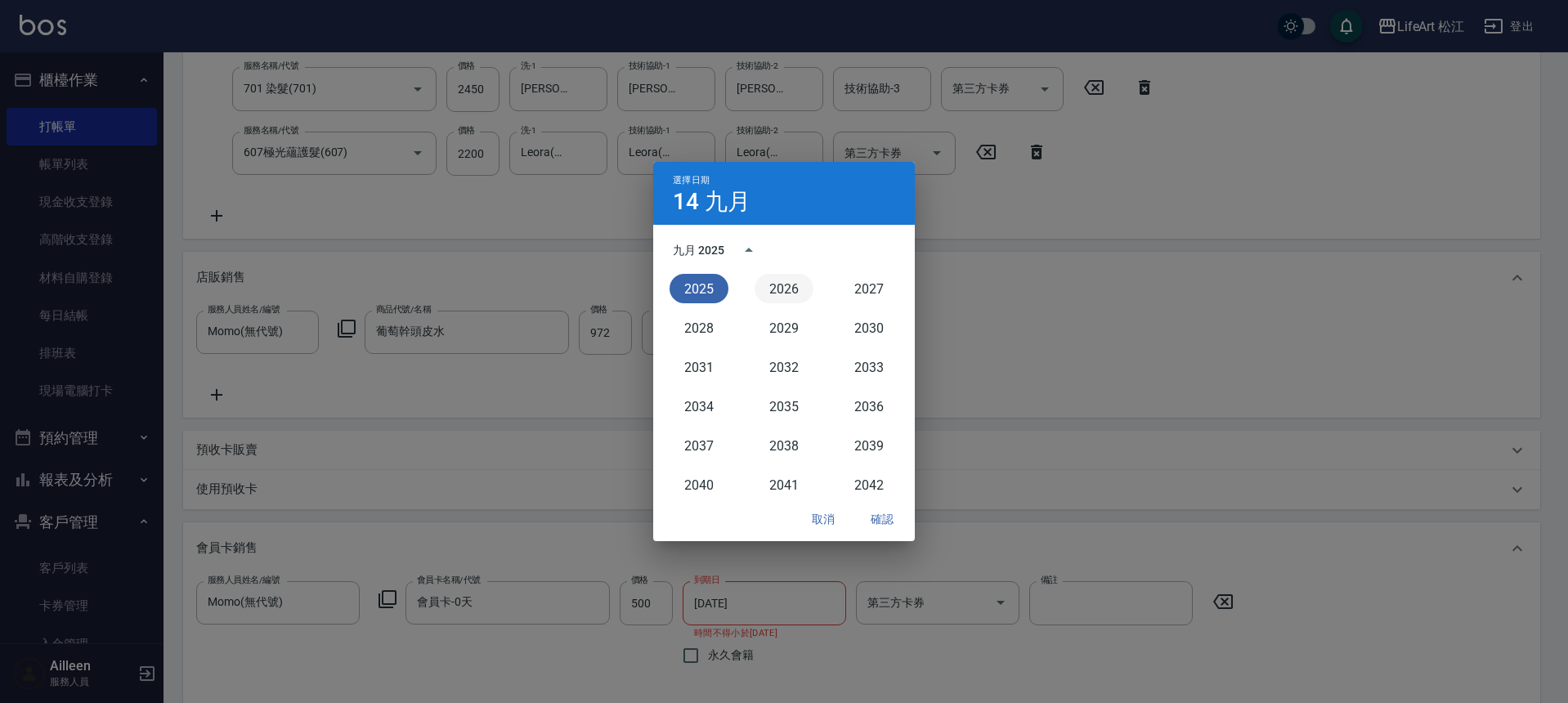
click at [794, 292] on button "2026" at bounding box center [783, 288] width 58 height 30
type input "2026/09/14"
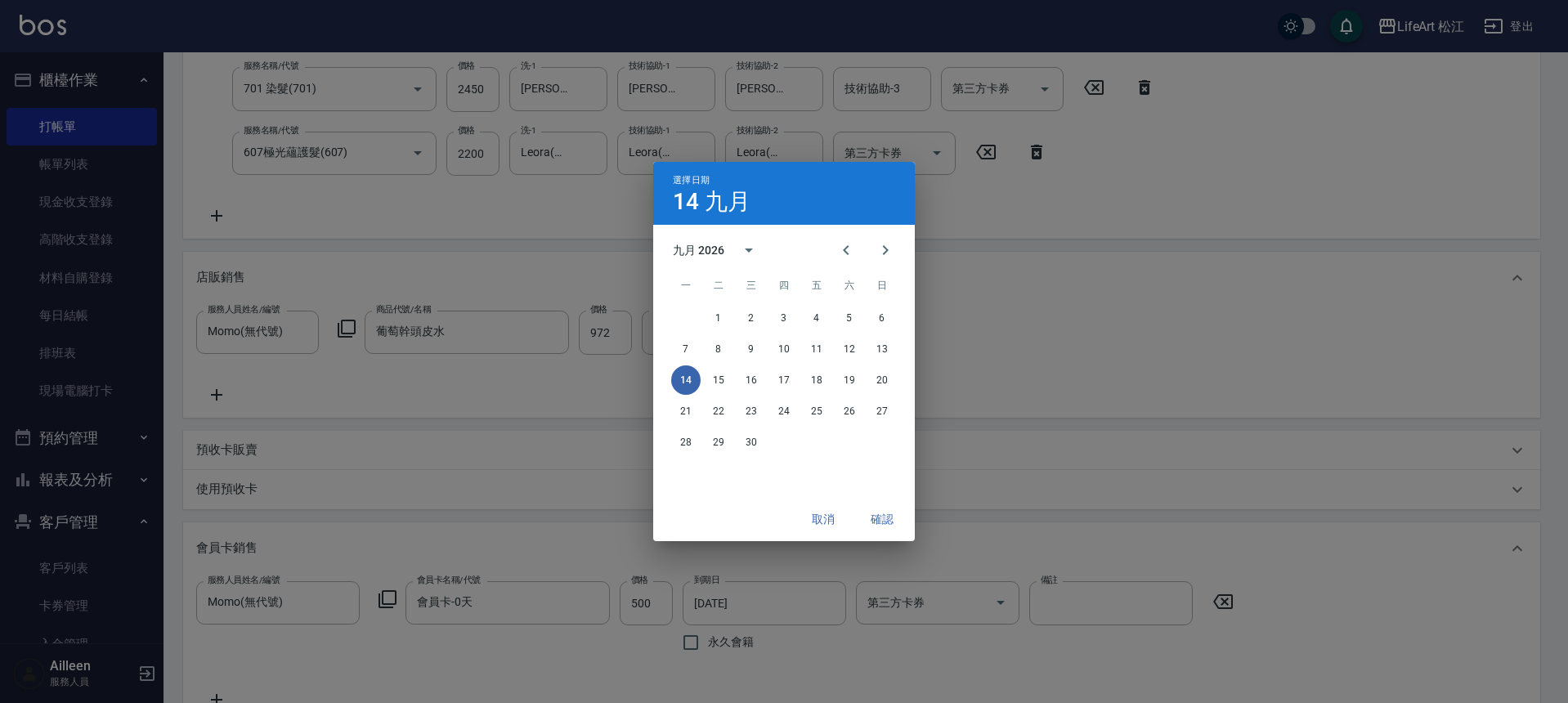
click at [893, 511] on button "確認" at bounding box center [882, 519] width 53 height 31
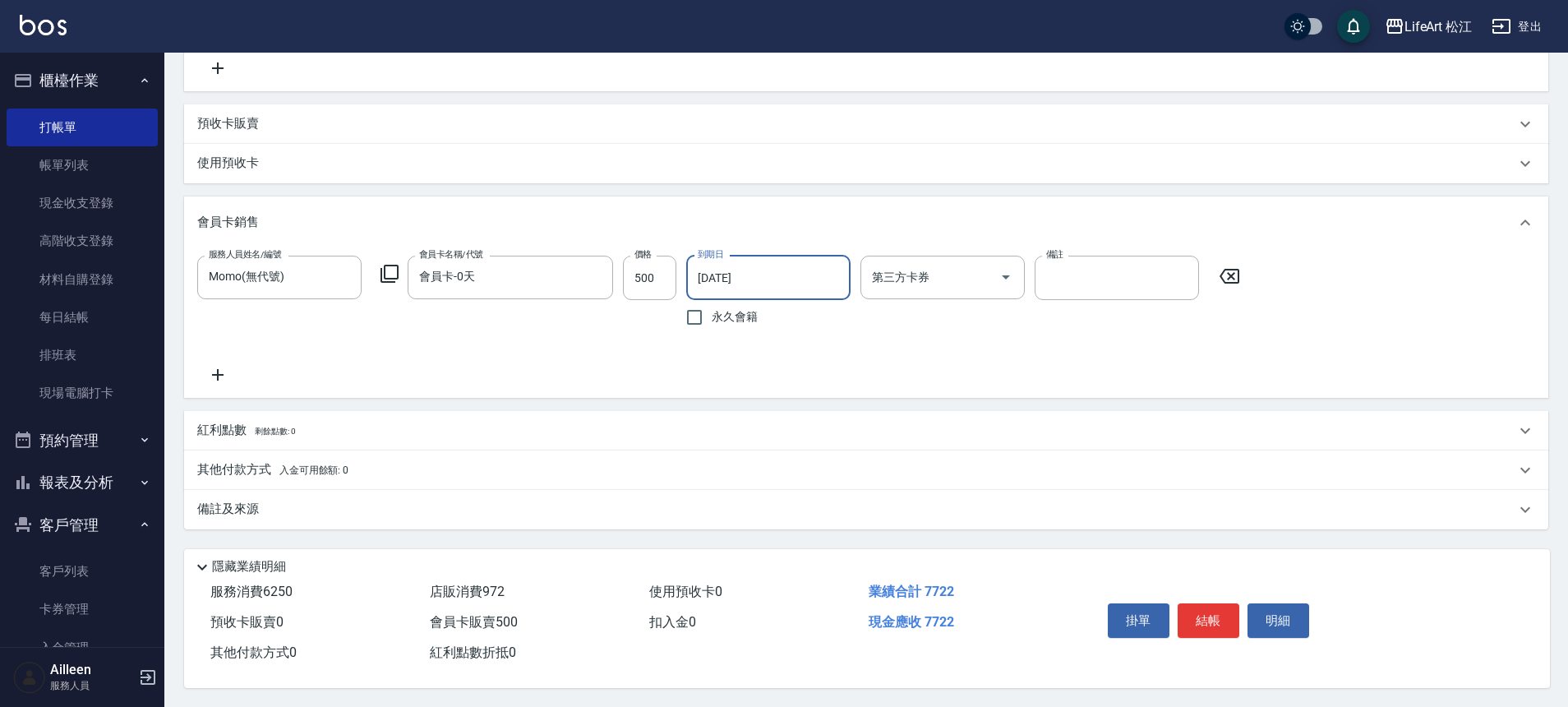
scroll to position [726, 0]
click at [413, 504] on div "備註及來源" at bounding box center [856, 509] width 1318 height 17
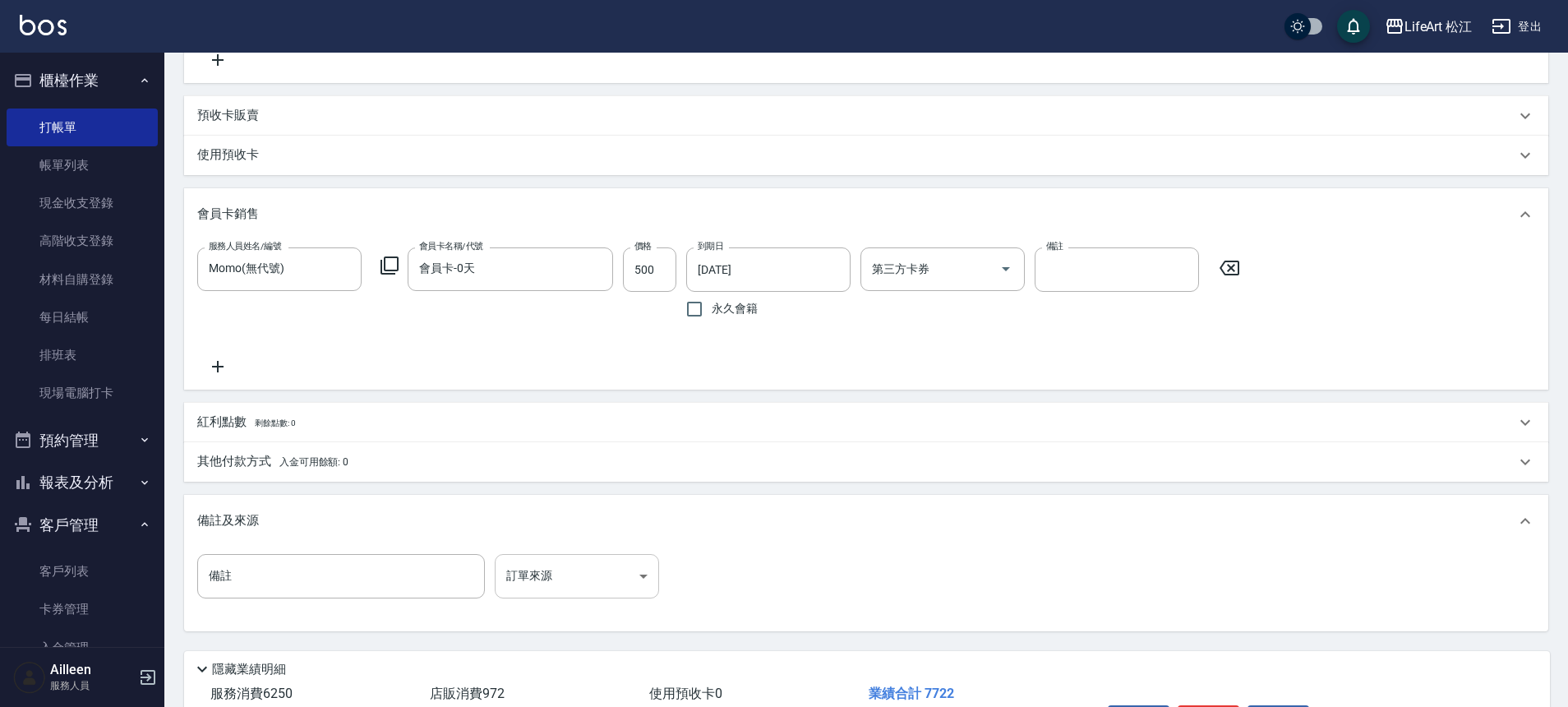
click at [550, 589] on body "LifeArt 松江 登出 櫃檯作業 打帳單 帳單列表 現金收支登錄 高階收支登錄 材料自購登錄 每日結帳 排班表 現場電腦打卡 預約管理 預約管理 單日預約…" at bounding box center [784, 41] width 1568 height 1535
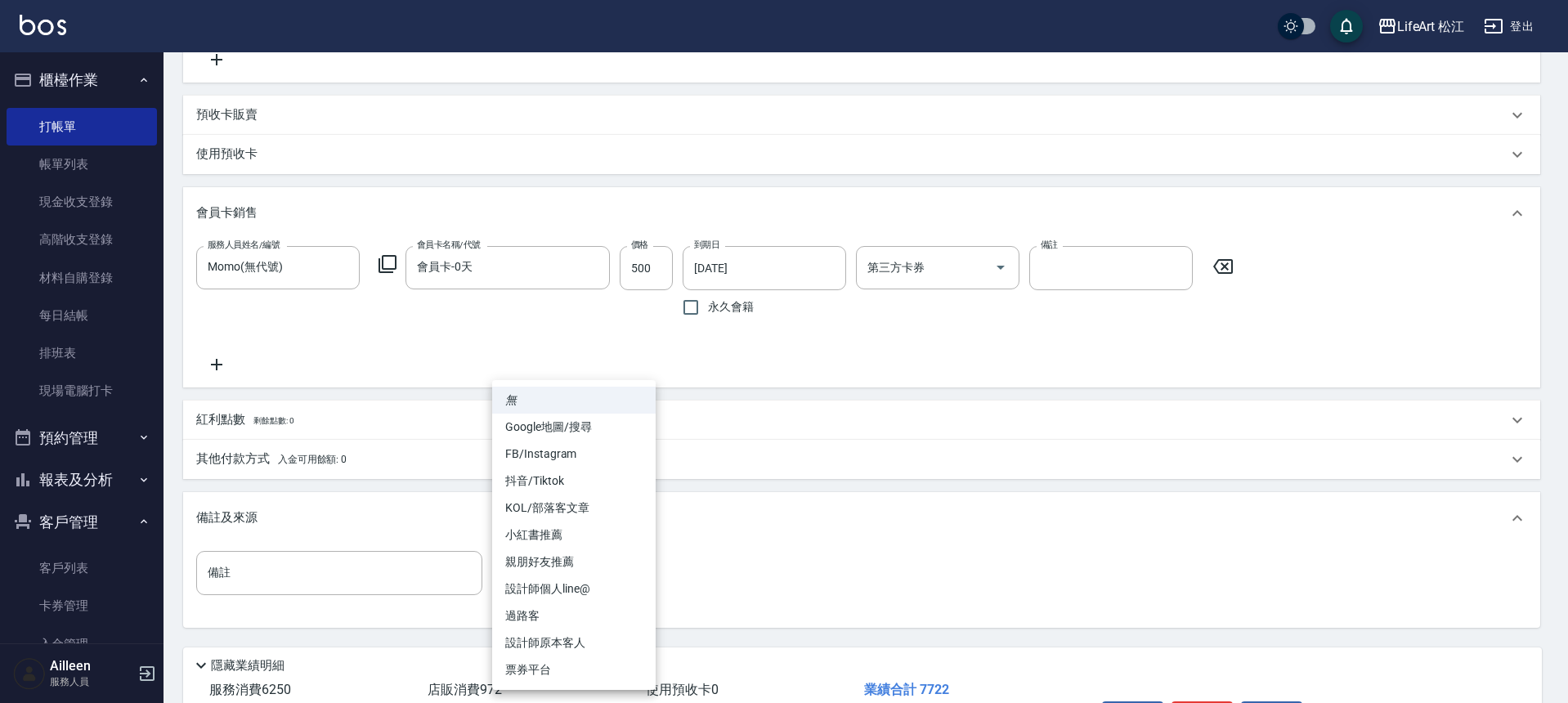
click at [564, 450] on li "FB/Instagram" at bounding box center [574, 454] width 164 height 27
type input "FB/Instagram"
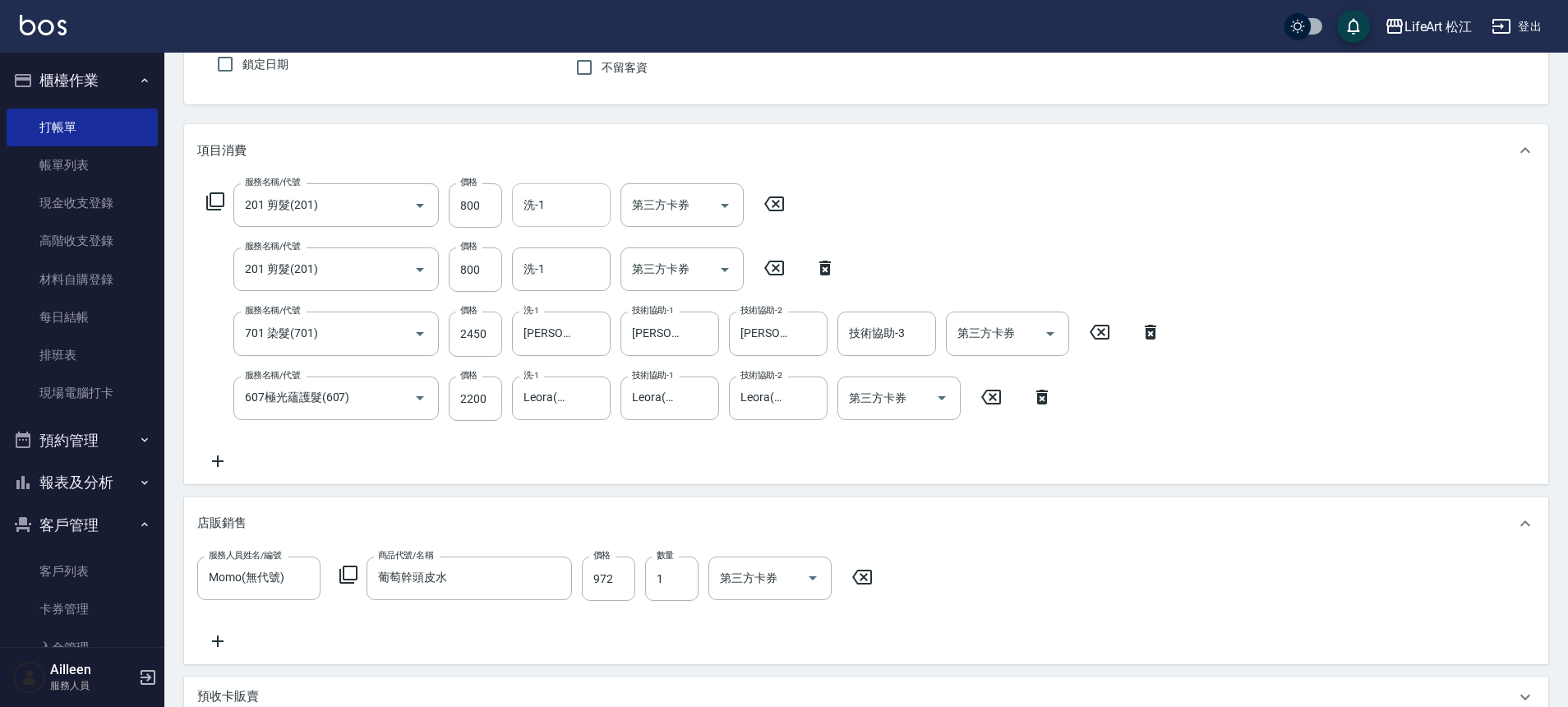
scroll to position [38, 0]
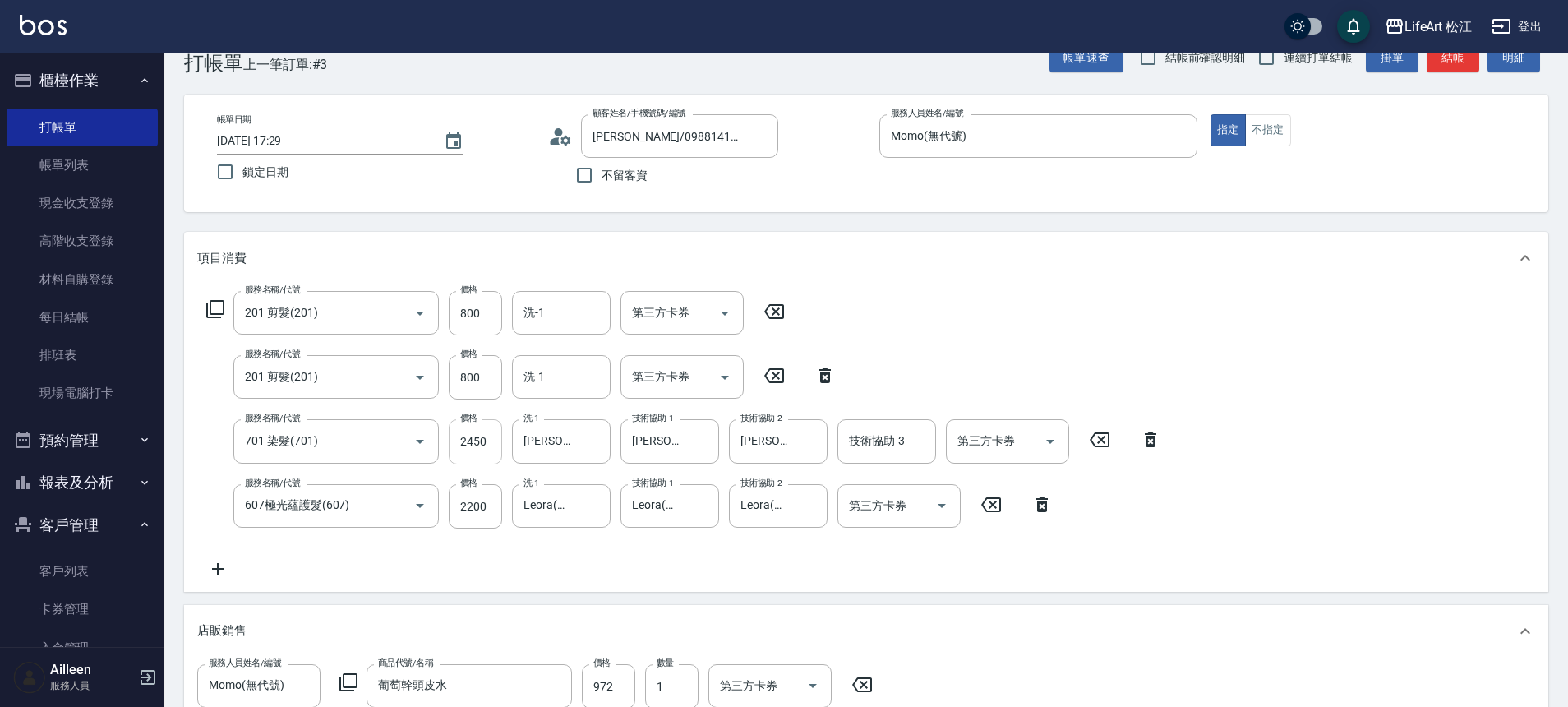
click at [492, 433] on input "2450" at bounding box center [475, 441] width 53 height 44
click at [493, 443] on input "2450" at bounding box center [475, 441] width 53 height 44
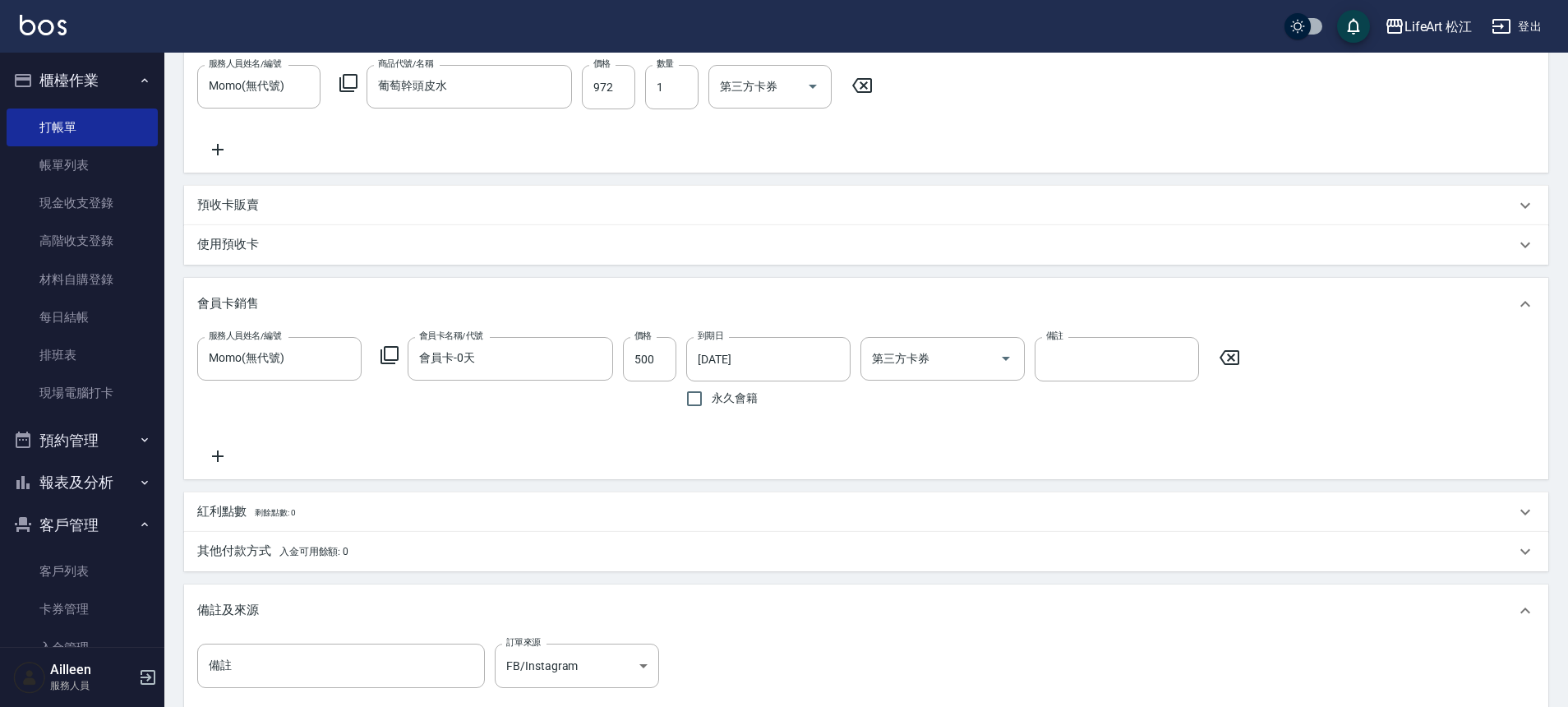
scroll to position [836, 0]
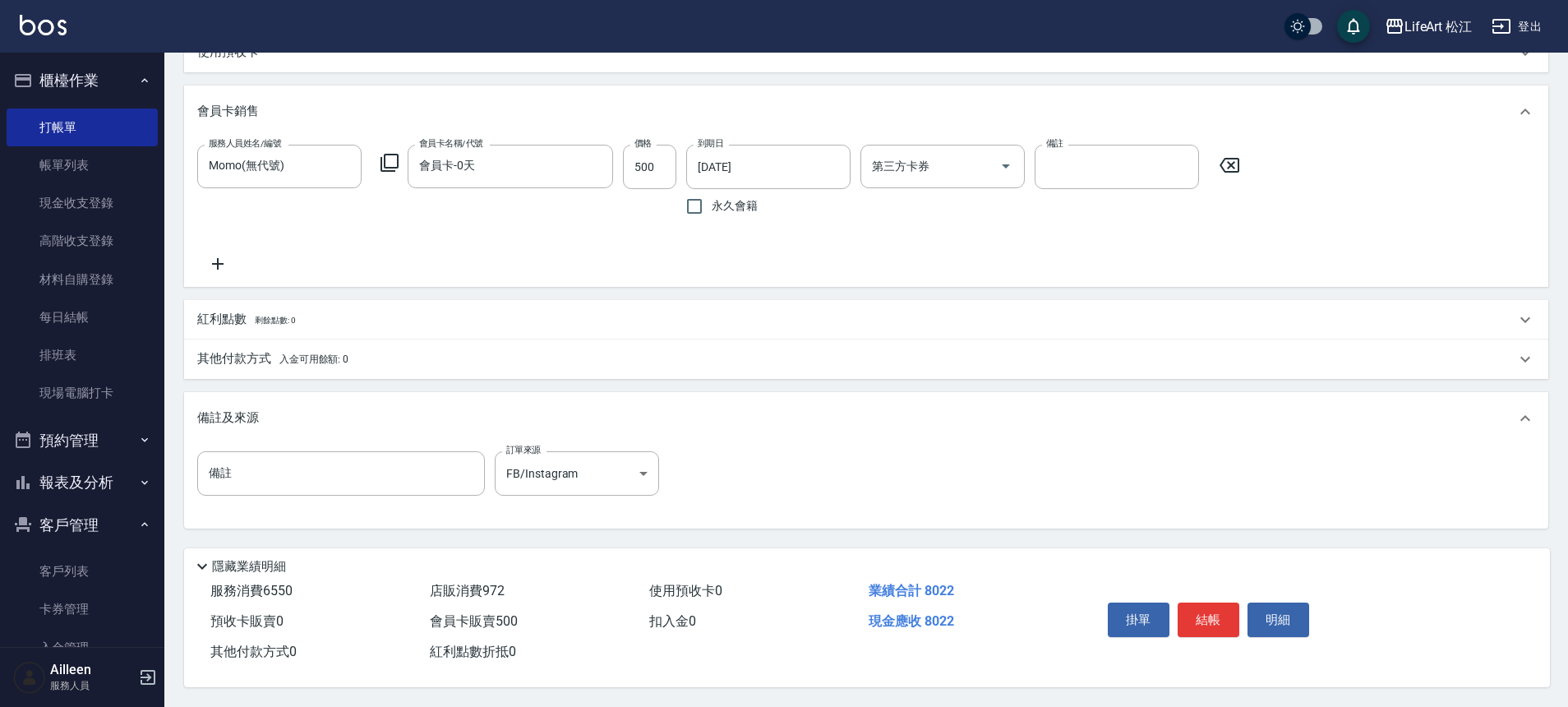
type input "2750"
click at [222, 350] on p "其他付款方式 入金可用餘額: 0" at bounding box center [273, 358] width 151 height 18
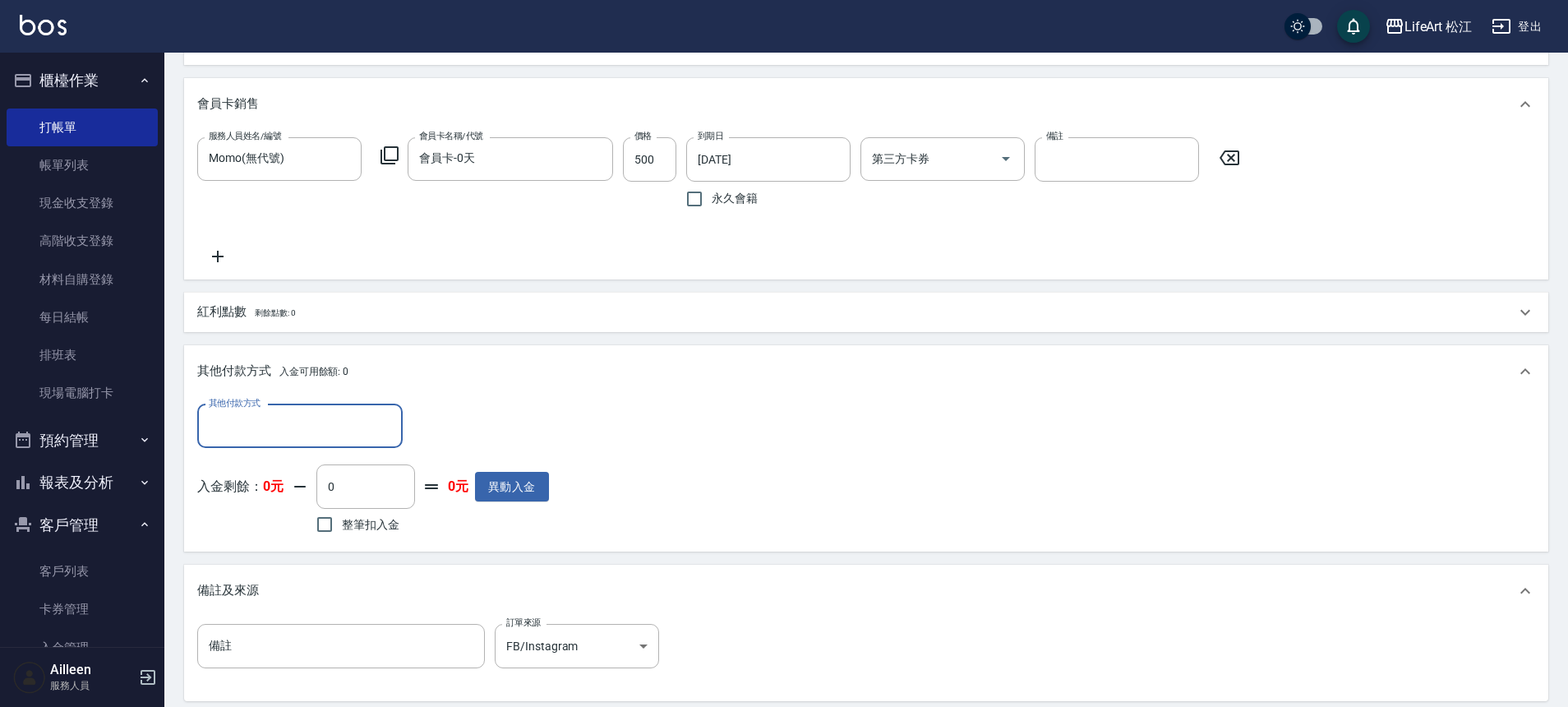
scroll to position [1, 0]
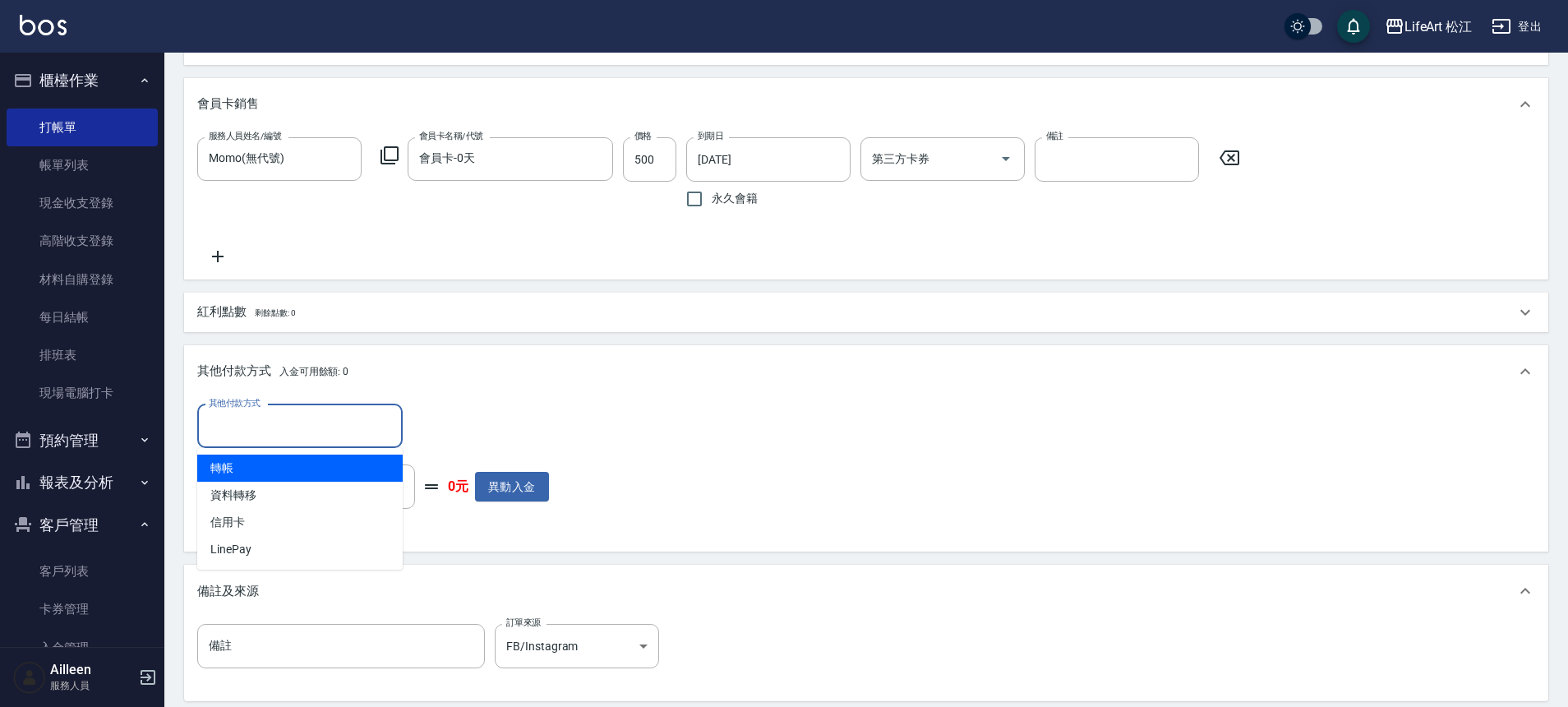
click at [324, 424] on input "其他付款方式" at bounding box center [300, 426] width 191 height 29
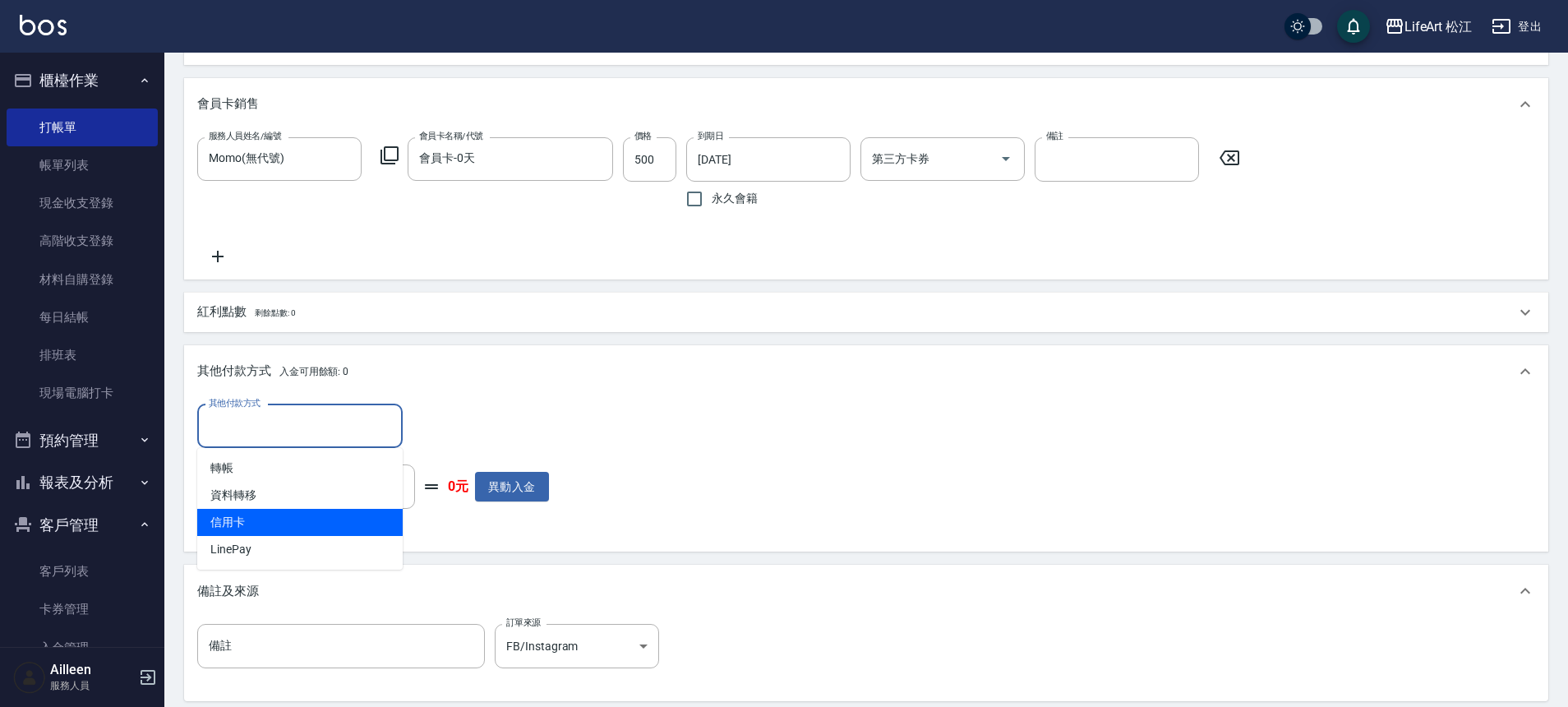
click at [279, 524] on span "信用卡" at bounding box center [300, 522] width 205 height 27
type input "信用卡"
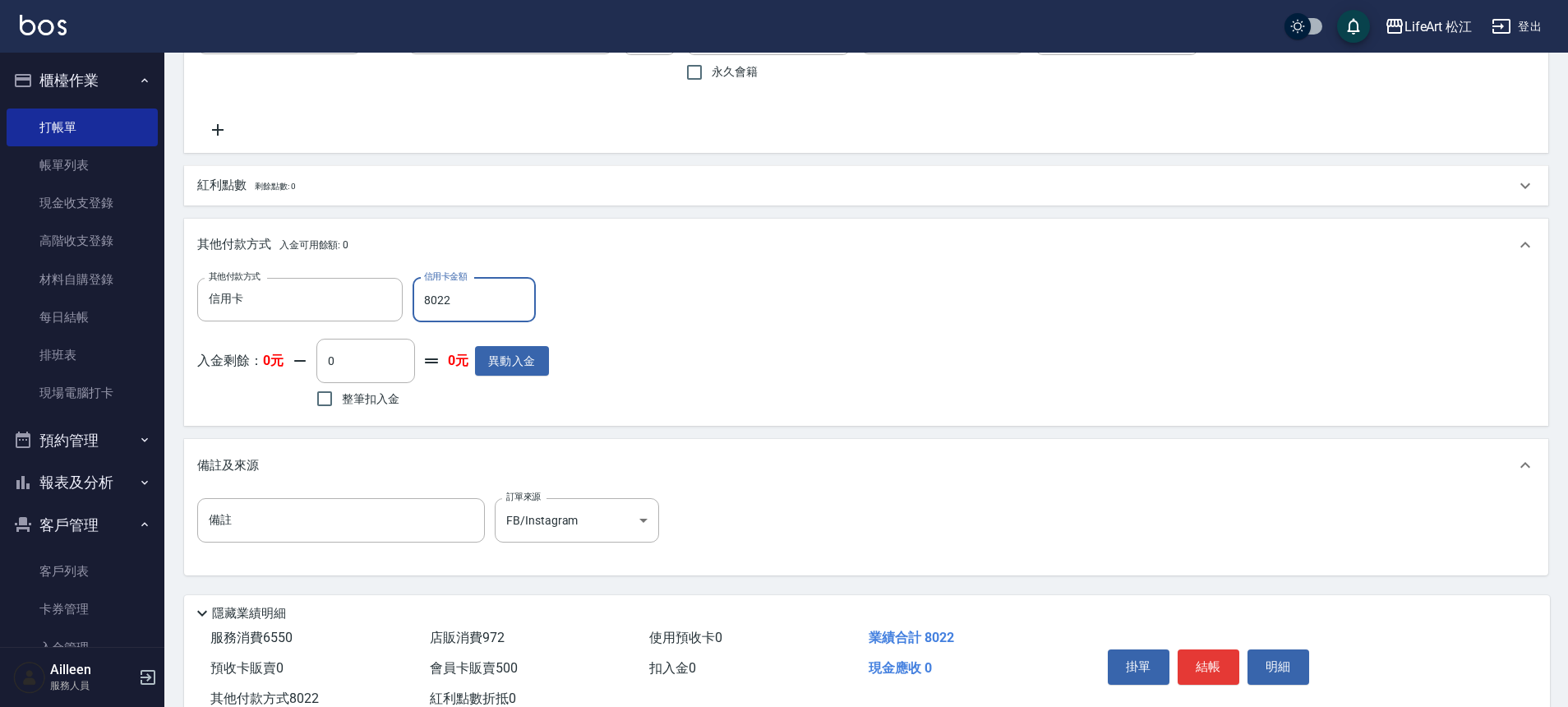
scroll to position [1017, 0]
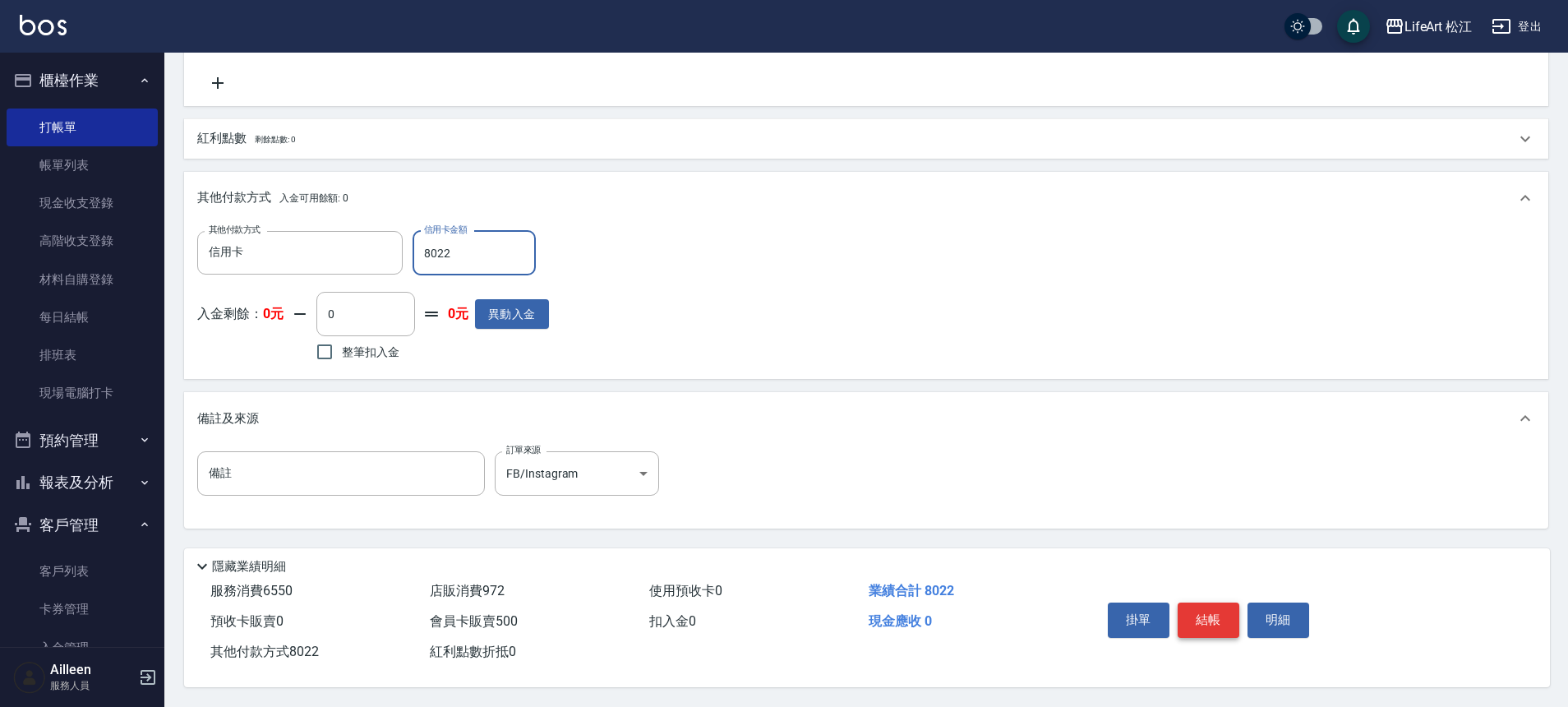
type input "8022"
click at [1201, 615] on button "結帳" at bounding box center [1208, 619] width 62 height 35
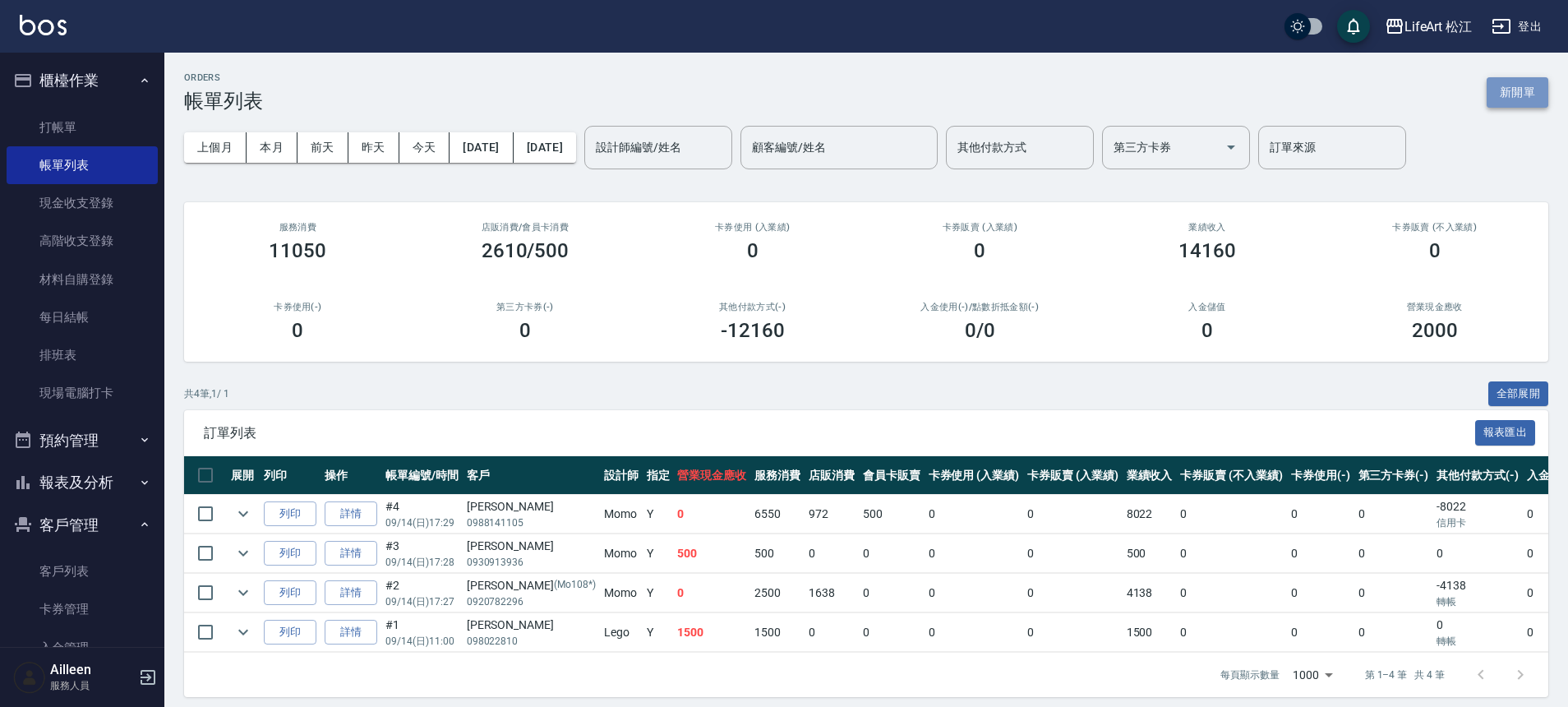
click at [1519, 103] on button "新開單" at bounding box center [1517, 92] width 62 height 31
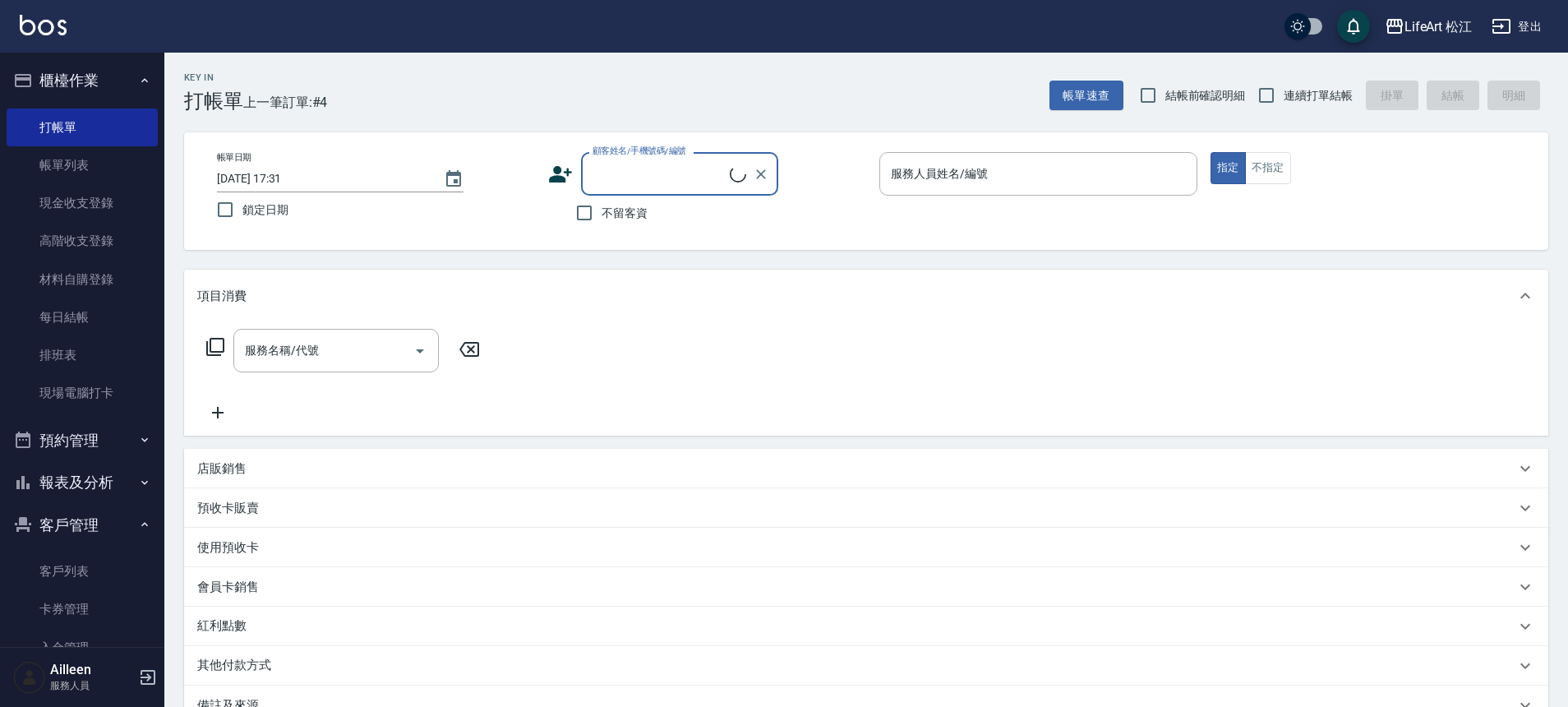
click at [666, 165] on input "顧客姓名/手機號碼/編號" at bounding box center [659, 174] width 142 height 29
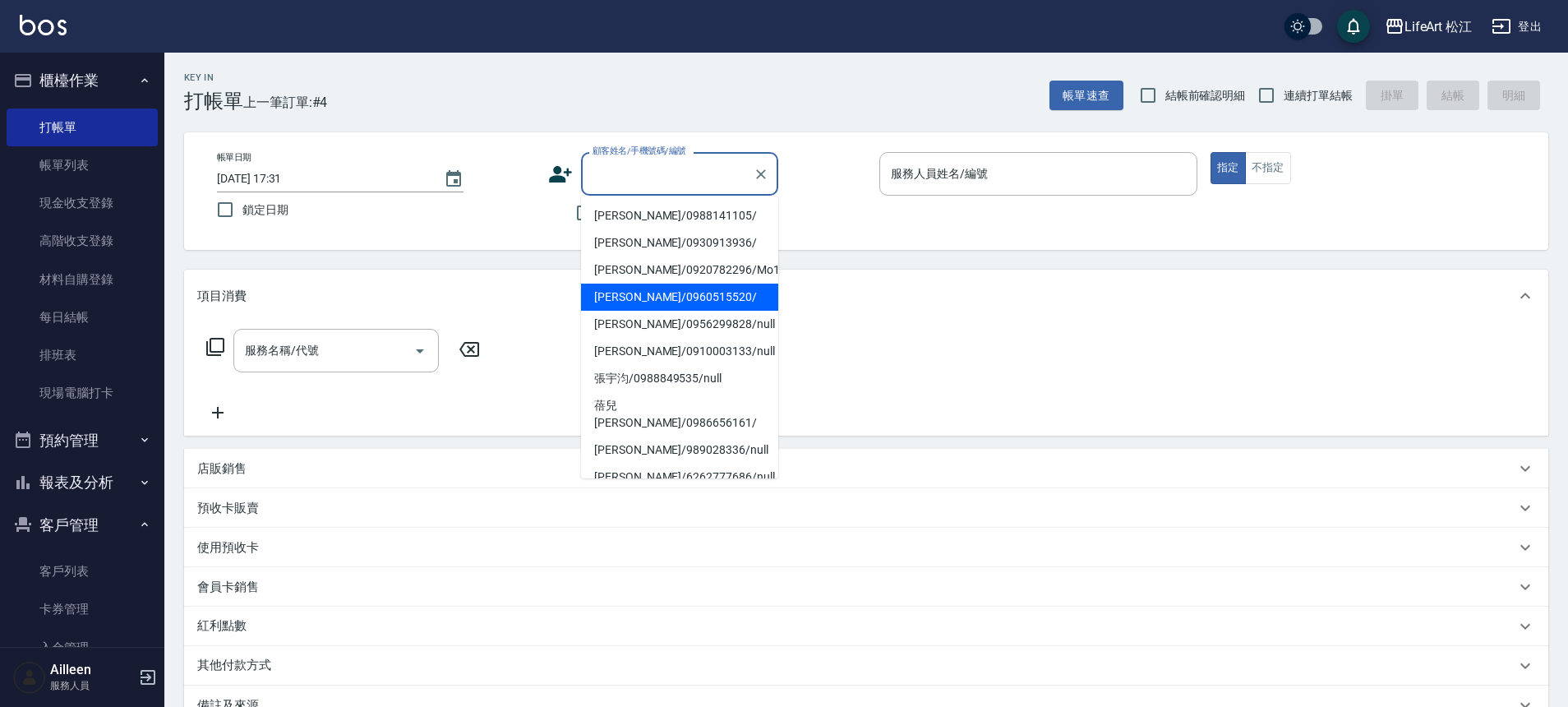
click at [629, 300] on li "李宥蓉/0960515520/" at bounding box center [679, 297] width 197 height 27
type input "李宥蓉/0960515520/"
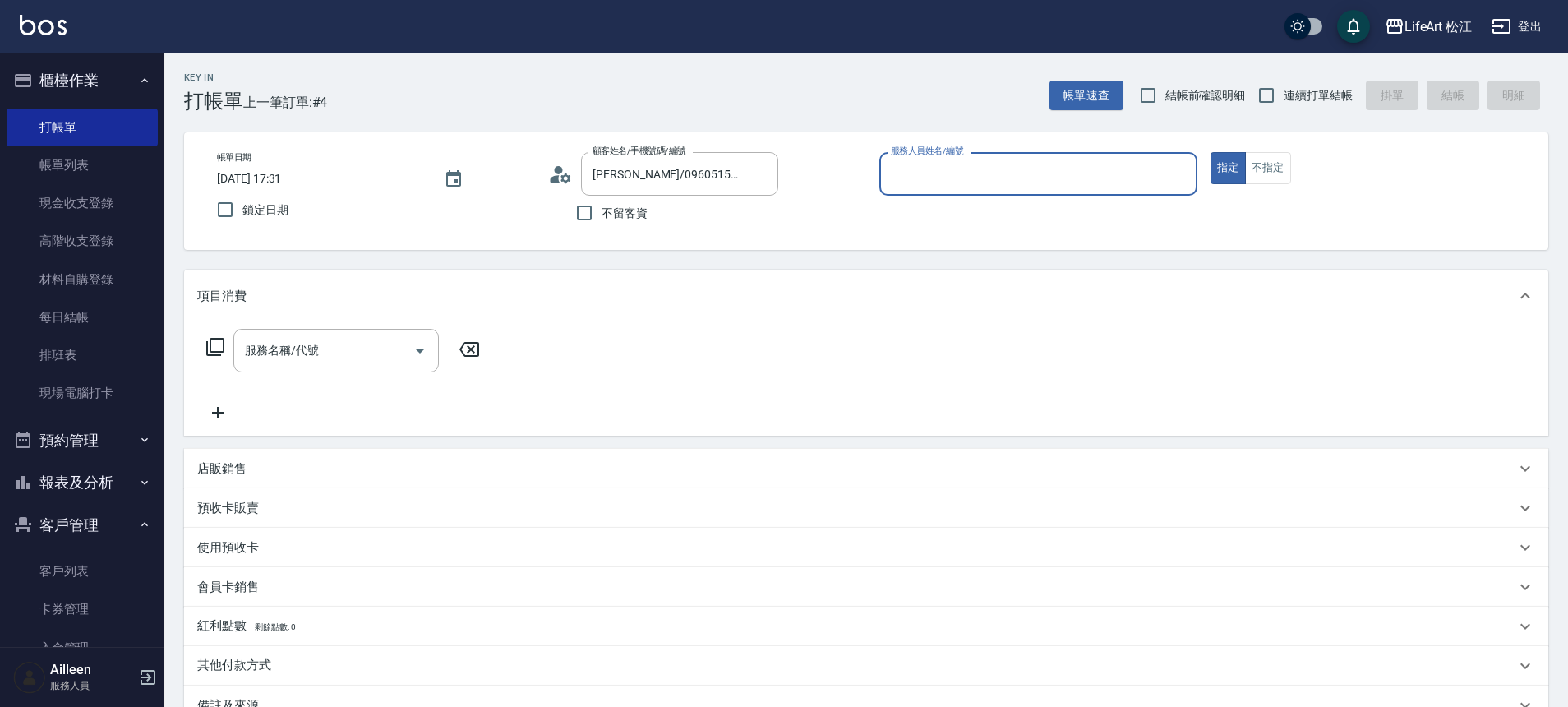
type input "Momo(無代號)"
click at [288, 361] on input "服務名稱/代號" at bounding box center [324, 351] width 166 height 29
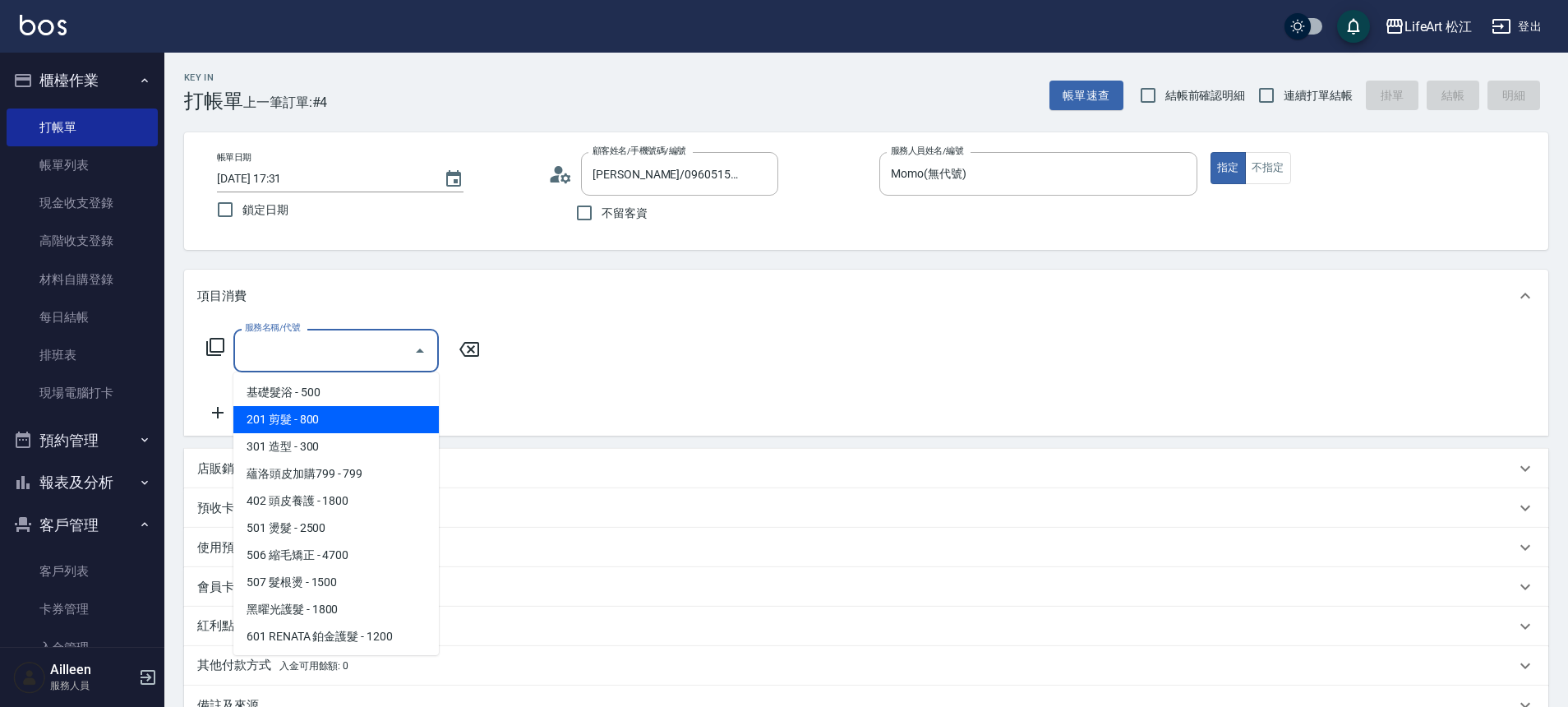
click at [325, 429] on span "201 剪髮 - 800" at bounding box center [335, 419] width 205 height 27
type input "201 剪髮(201)"
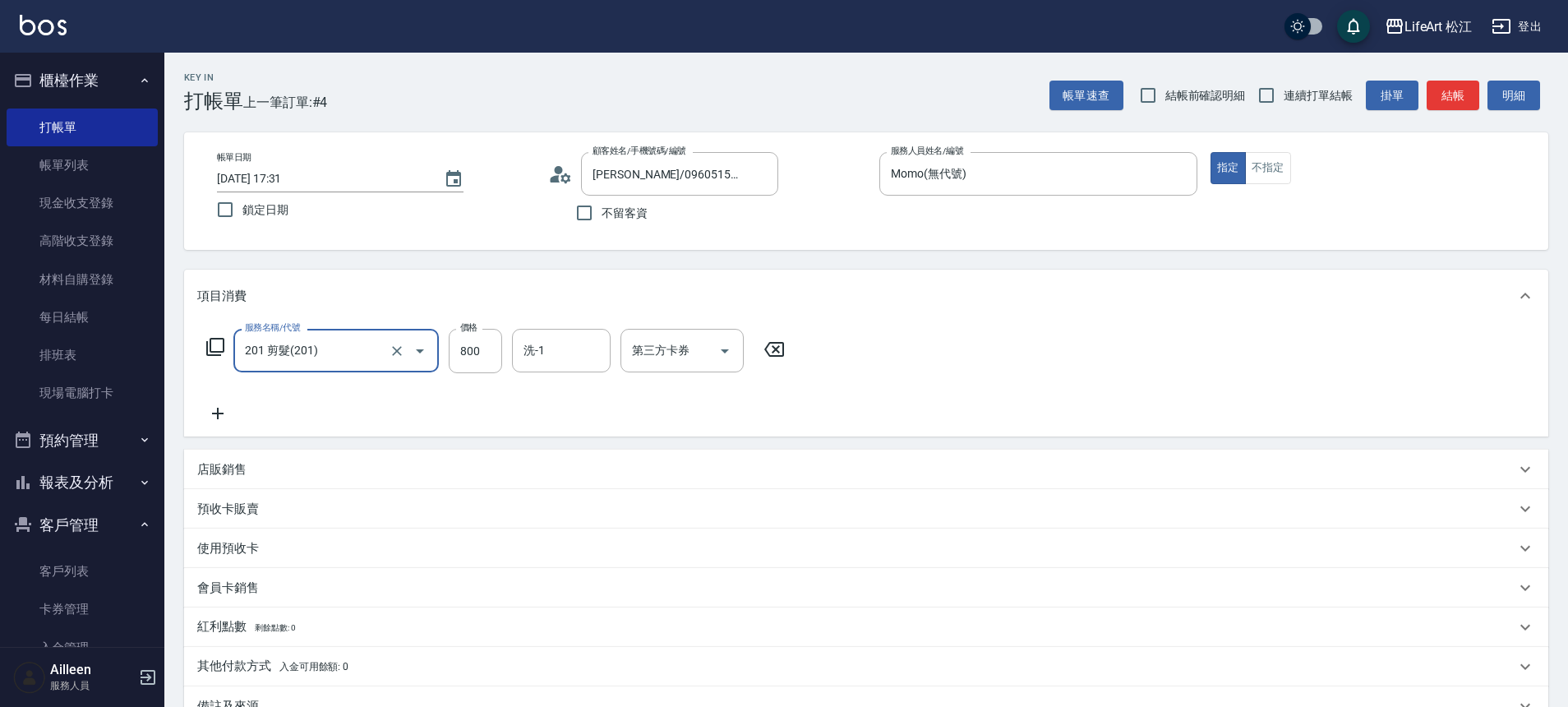
click at [223, 410] on icon at bounding box center [218, 413] width 41 height 19
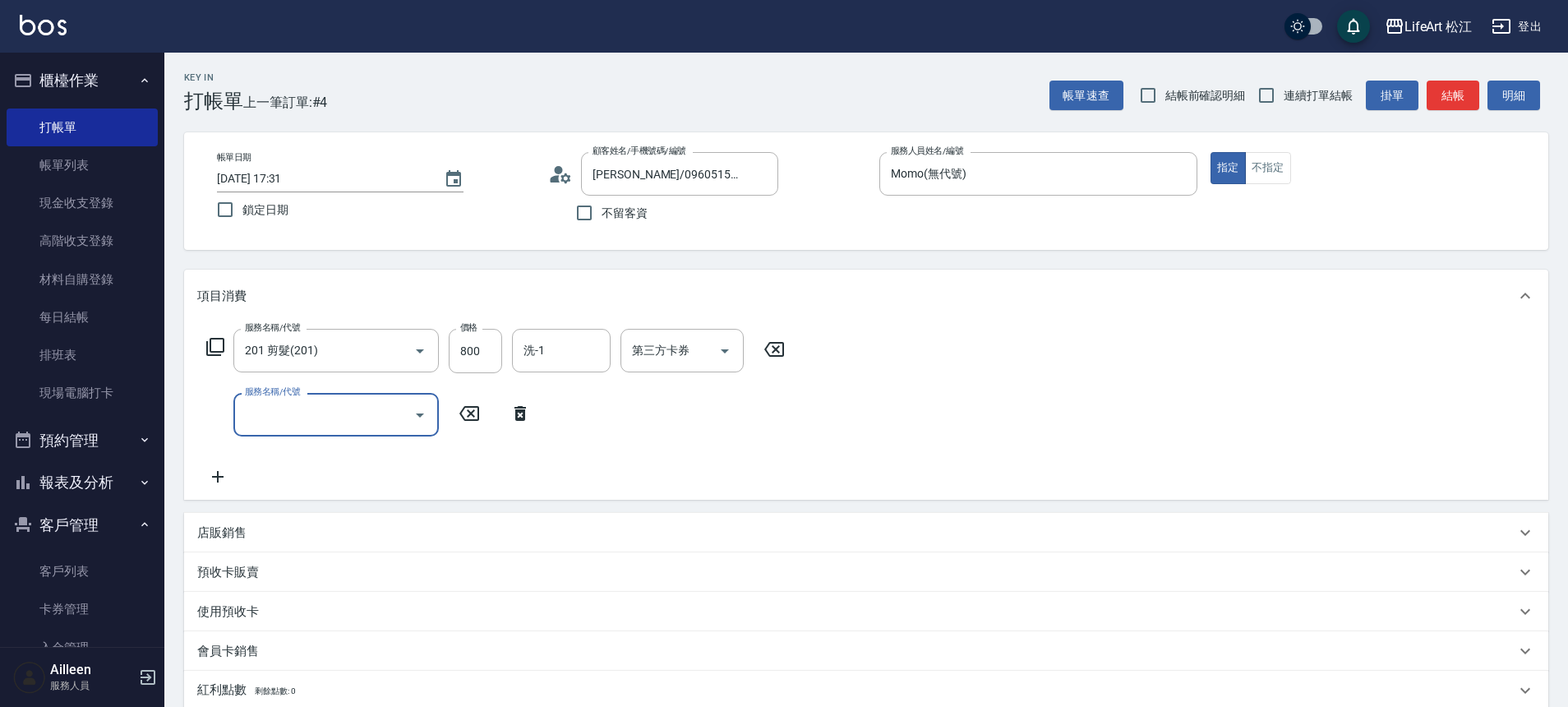
click at [330, 416] on input "服務名稱/代號" at bounding box center [324, 414] width 166 height 29
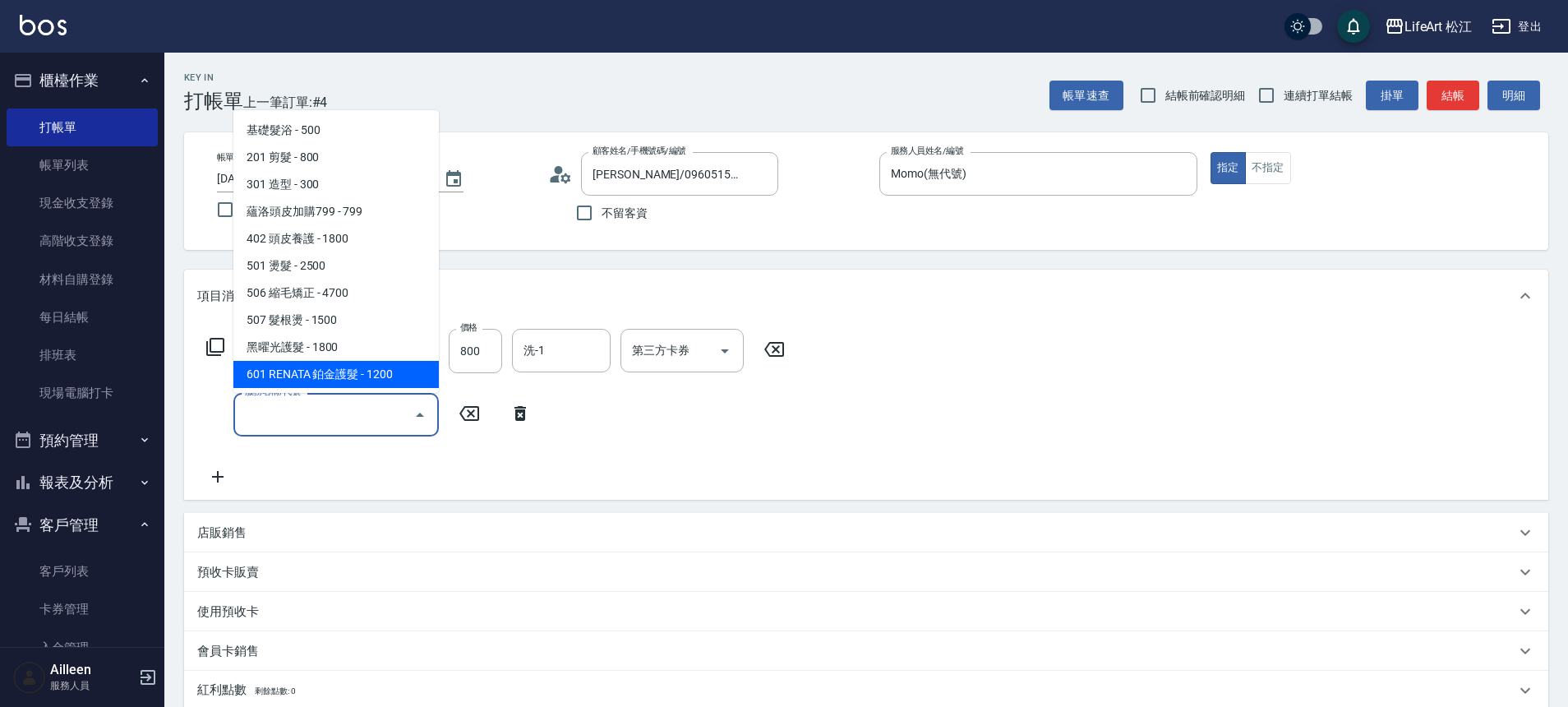
scroll to position [219, 0]
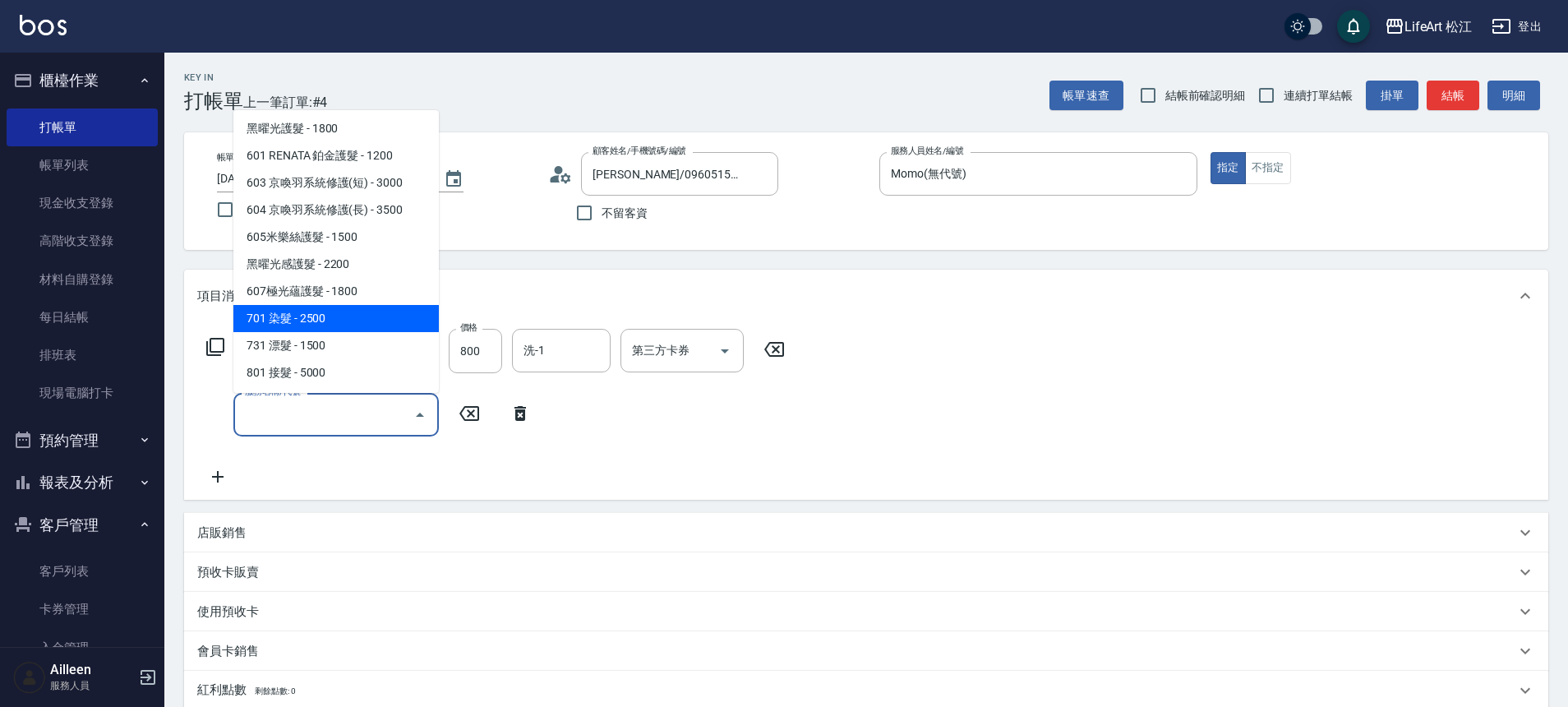
click at [307, 320] on span "701 染髮 - 2500" at bounding box center [335, 319] width 205 height 27
type input "701 染髮(701)"
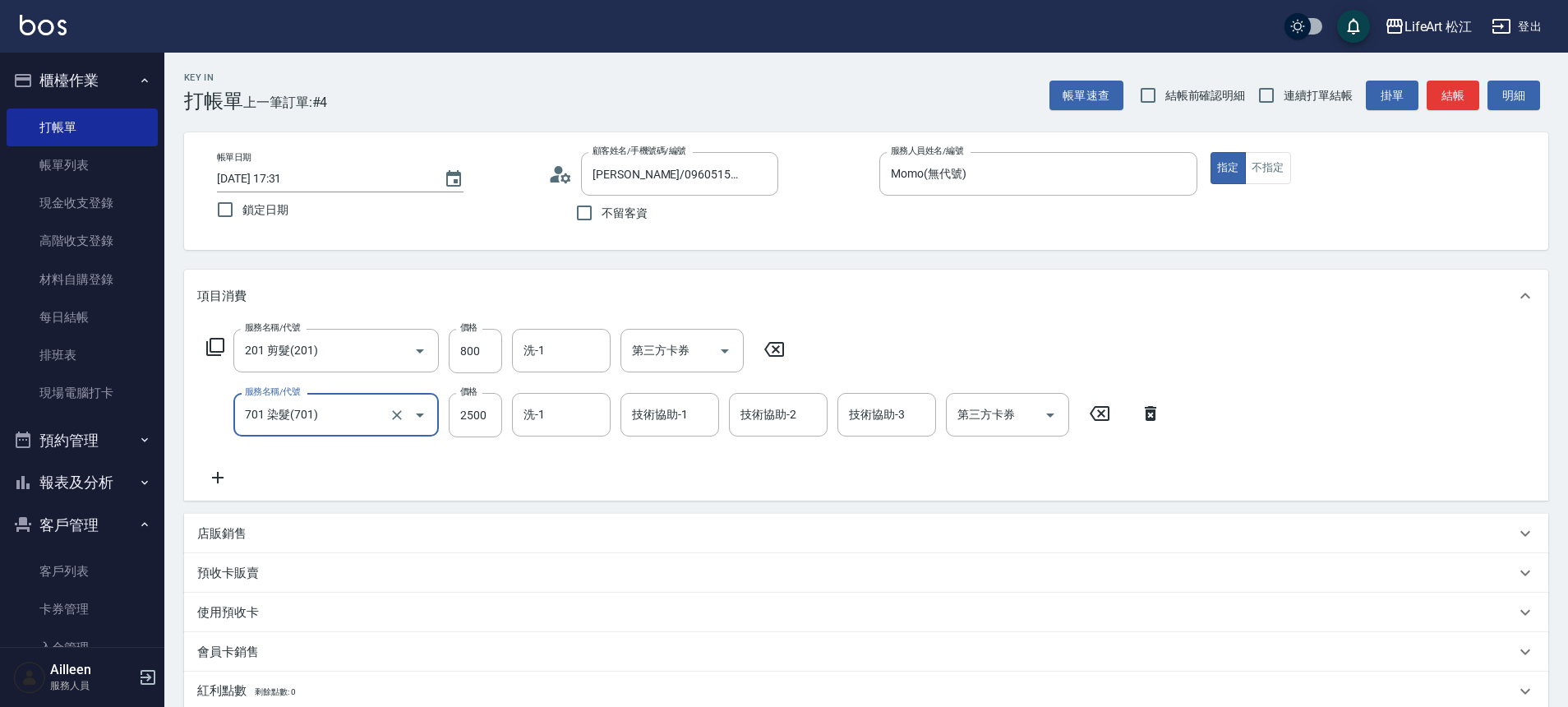
click at [257, 537] on div "店販銷售" at bounding box center [856, 534] width 1318 height 17
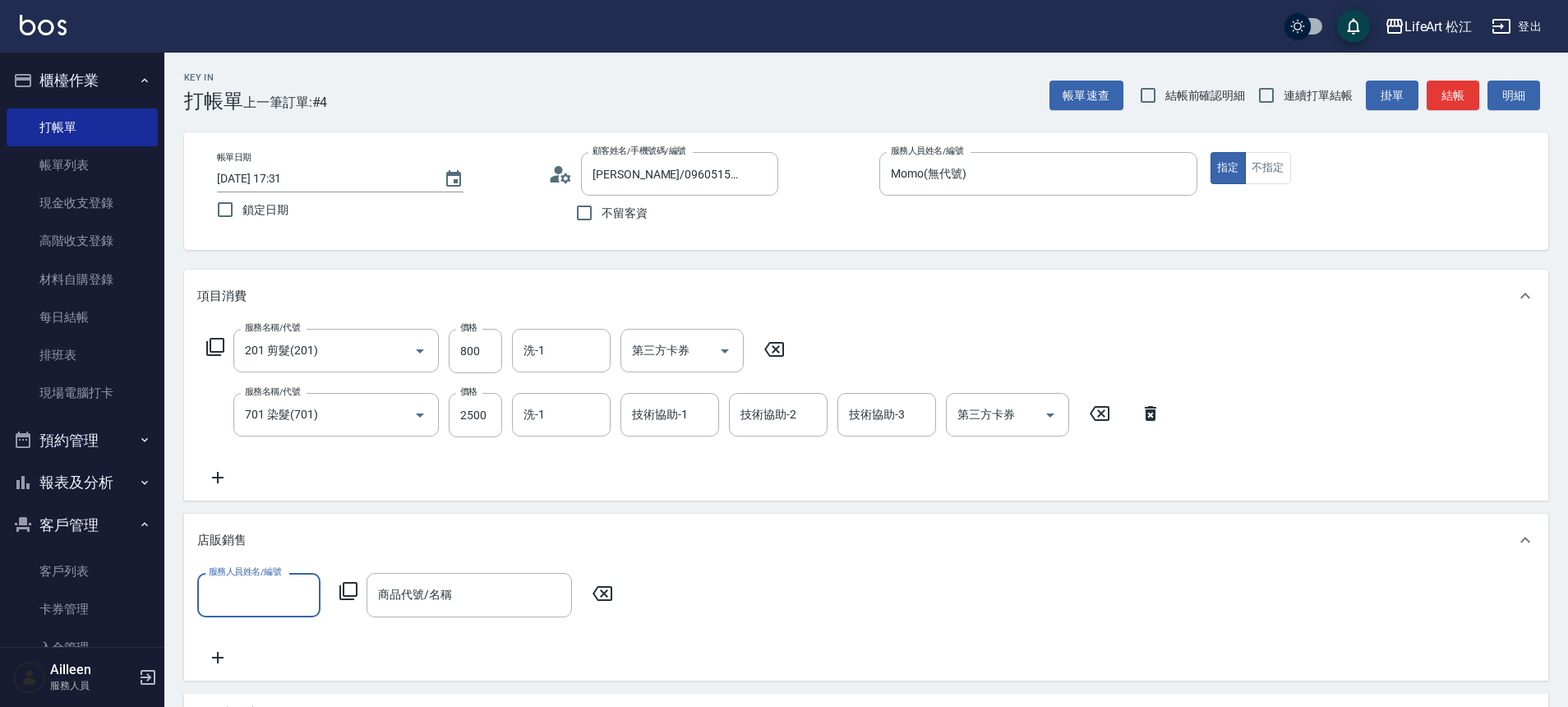
scroll to position [0, 0]
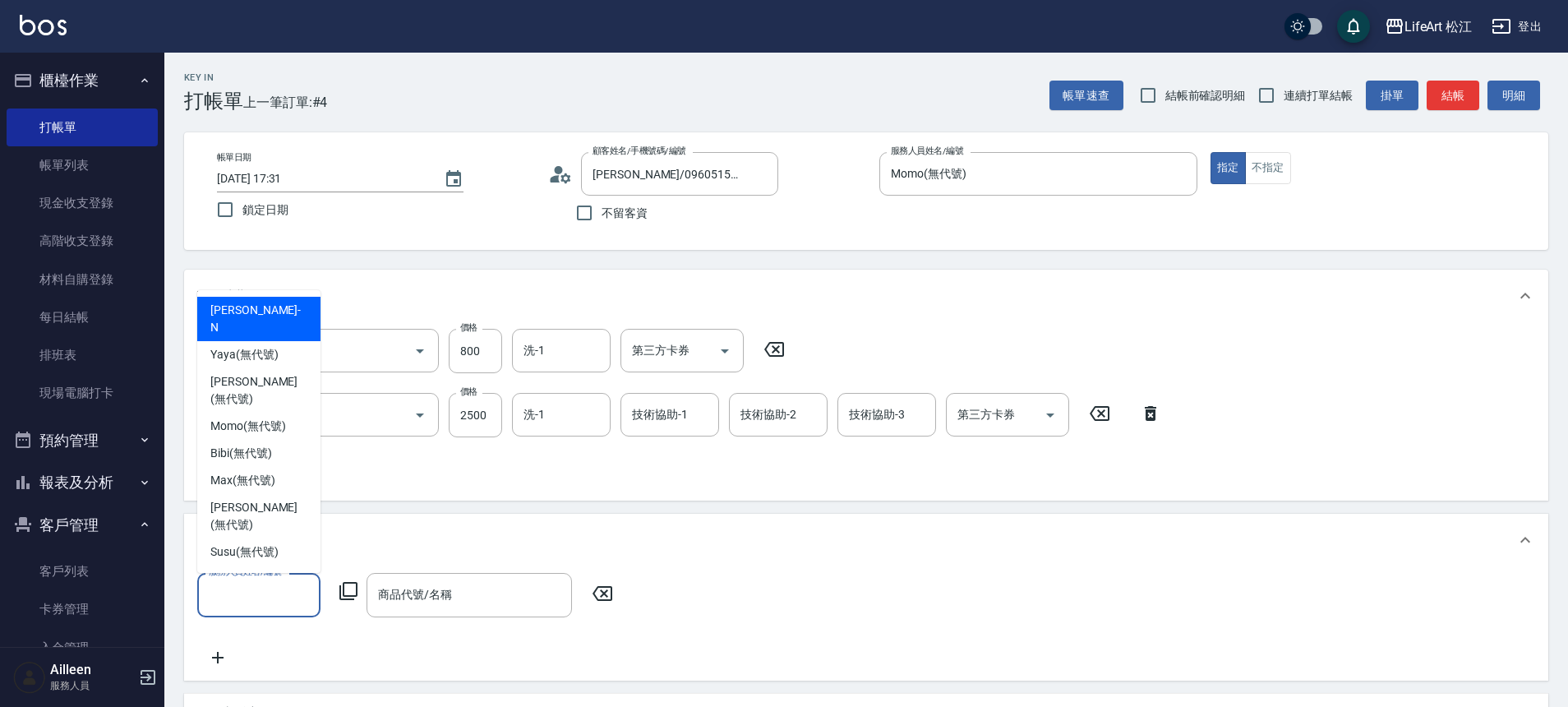
click at [266, 592] on input "服務人員姓名/編號" at bounding box center [258, 594] width 109 height 29
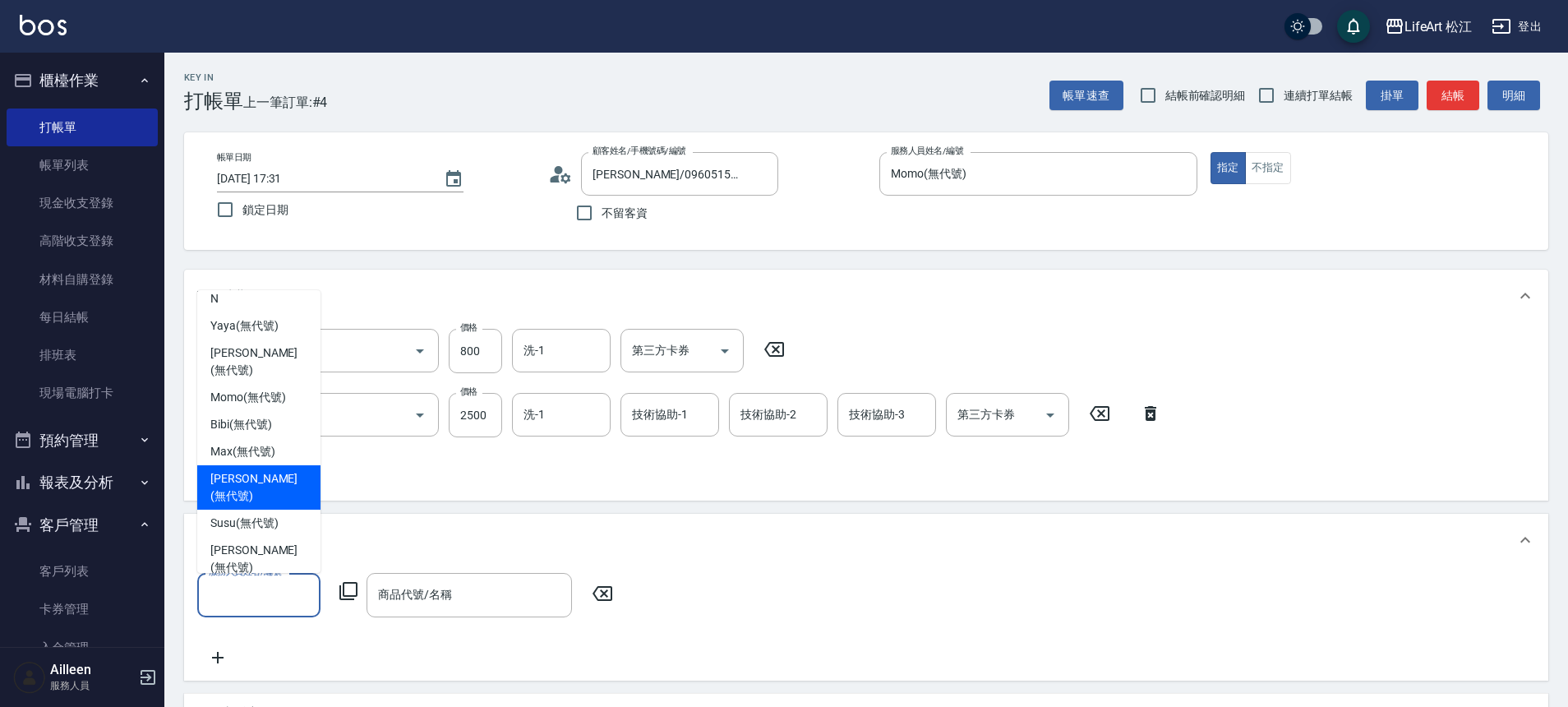
scroll to position [11, 0]
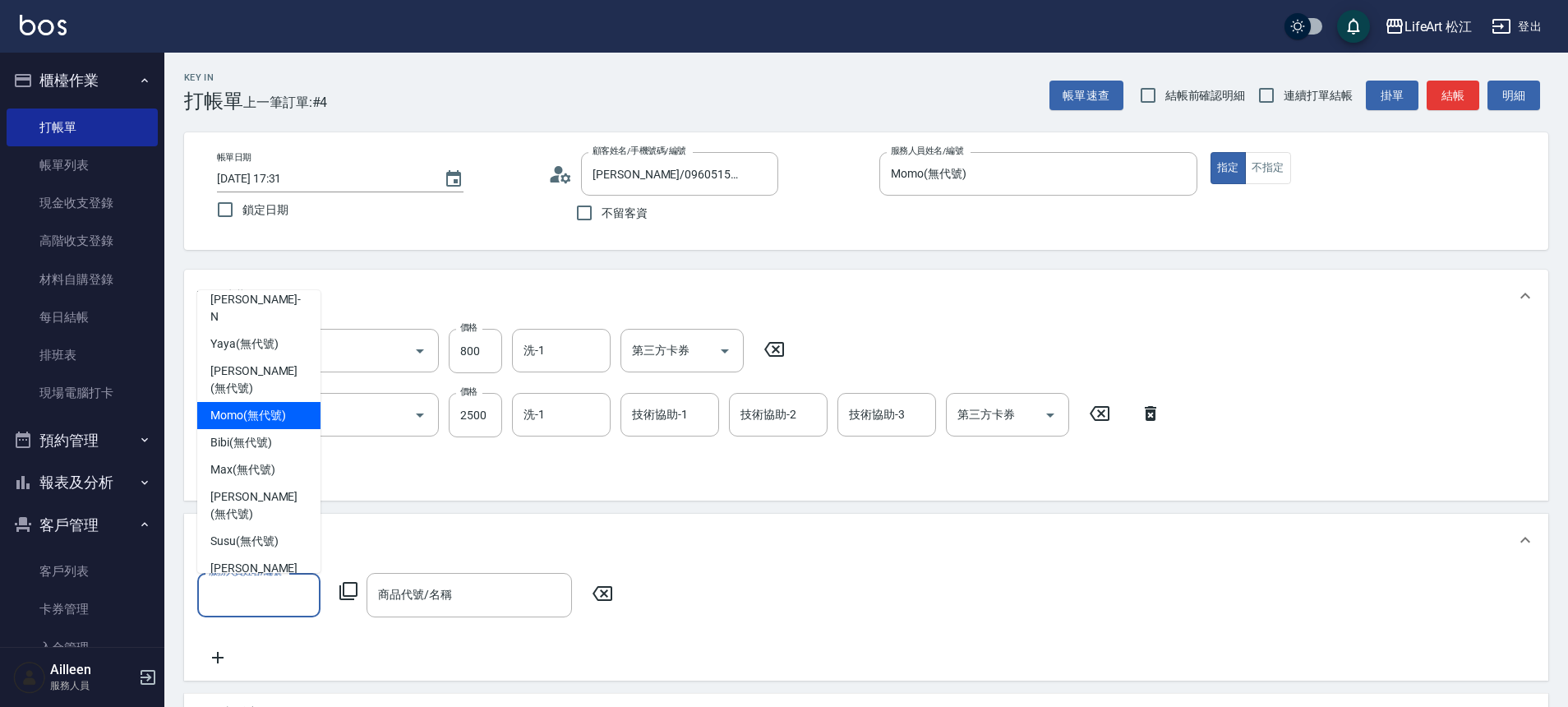
click at [274, 406] on span "Momo (無代號)" at bounding box center [248, 415] width 75 height 17
type input "Momo(無代號)"
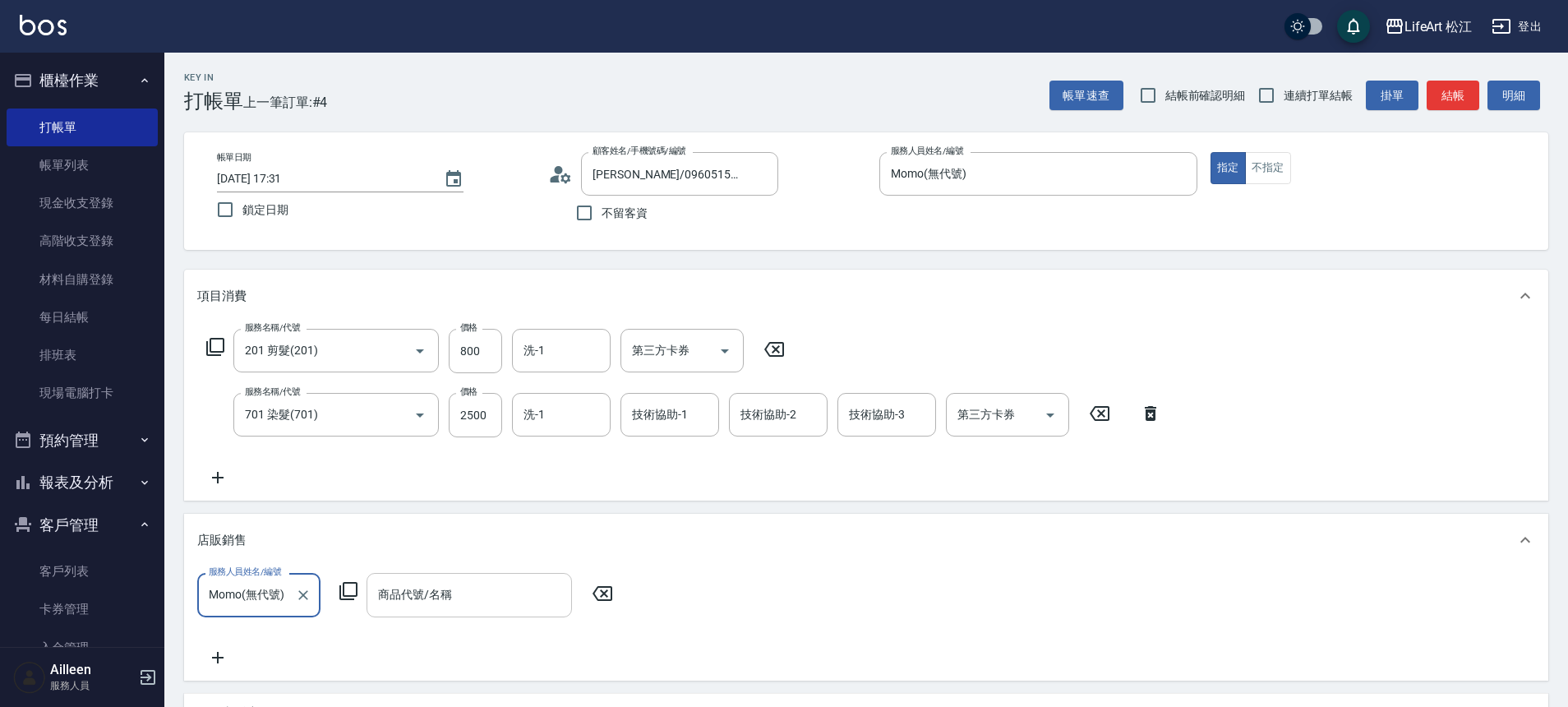
click at [496, 609] on div "商品代號/名稱" at bounding box center [468, 594] width 205 height 43
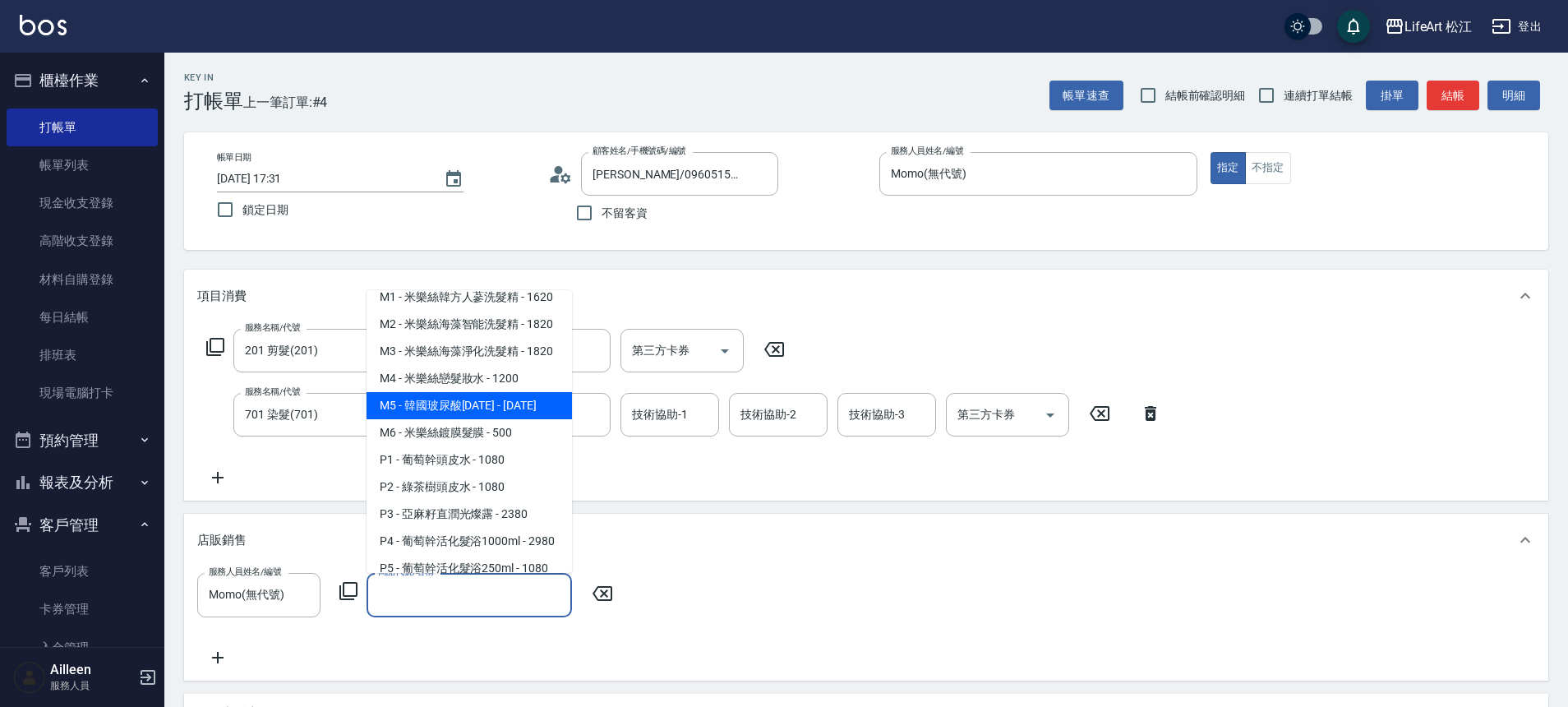
scroll to position [543, 0]
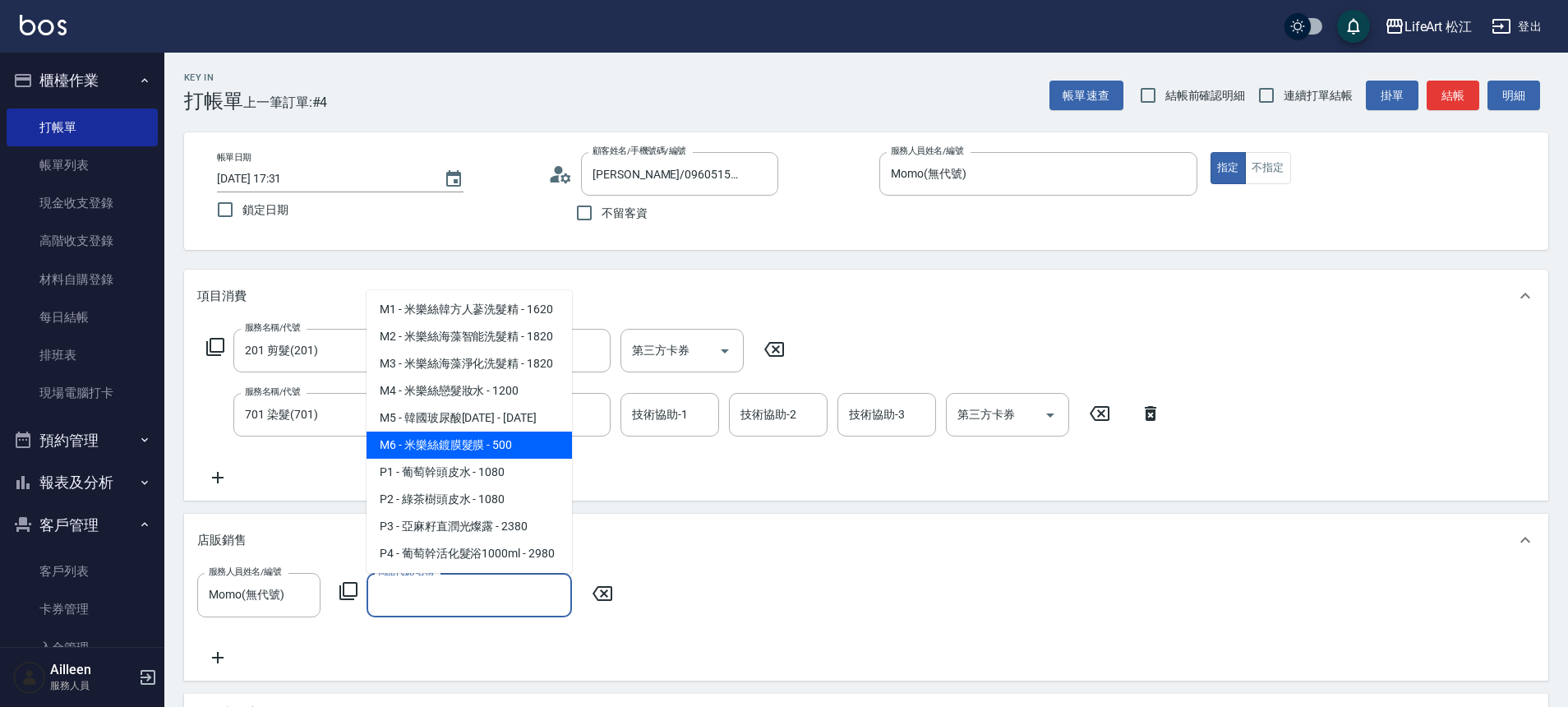
click at [481, 458] on span "M6 - 米樂絲鍍膜髮膜 - 500" at bounding box center [468, 445] width 205 height 27
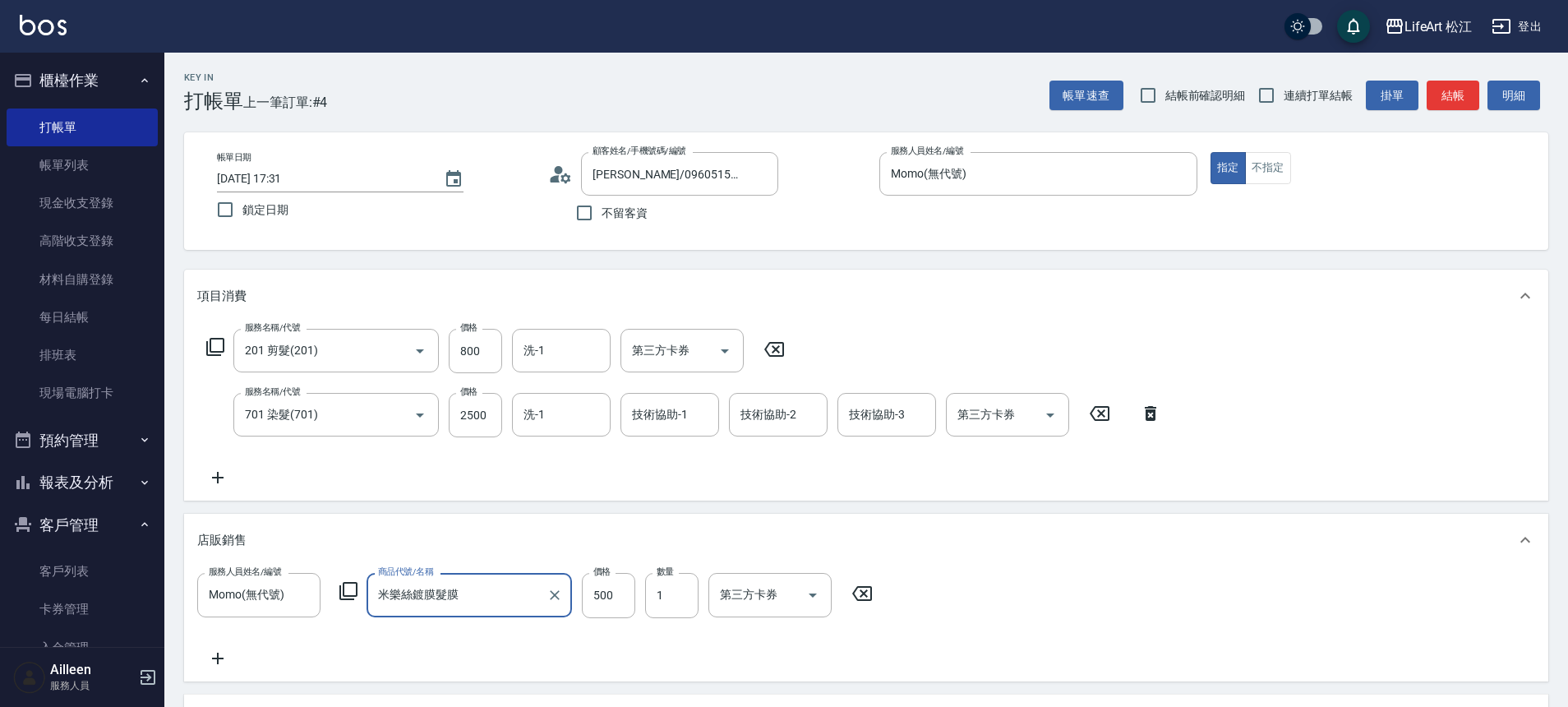
type input "米樂絲鍍膜髮膜"
click at [618, 607] on input "500" at bounding box center [608, 595] width 53 height 44
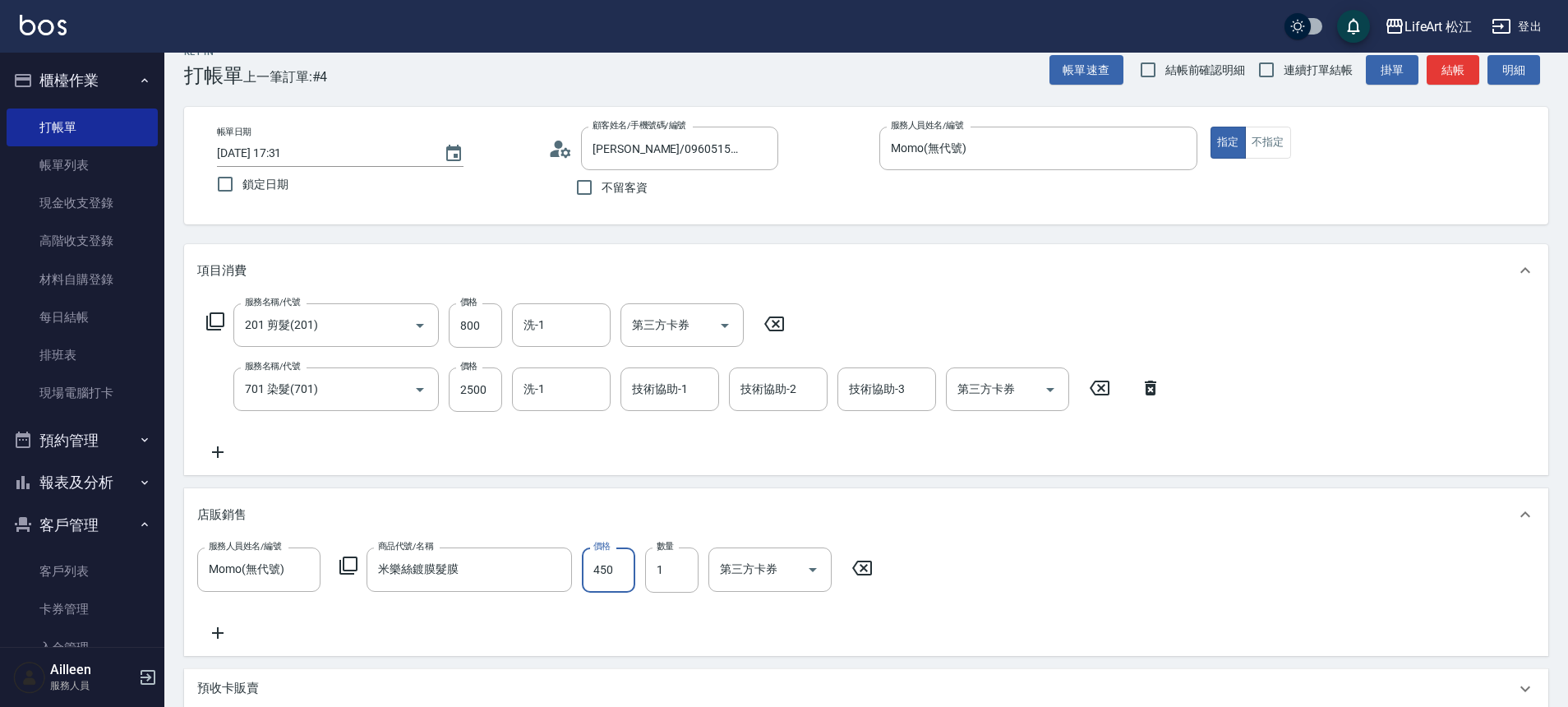
scroll to position [0, 0]
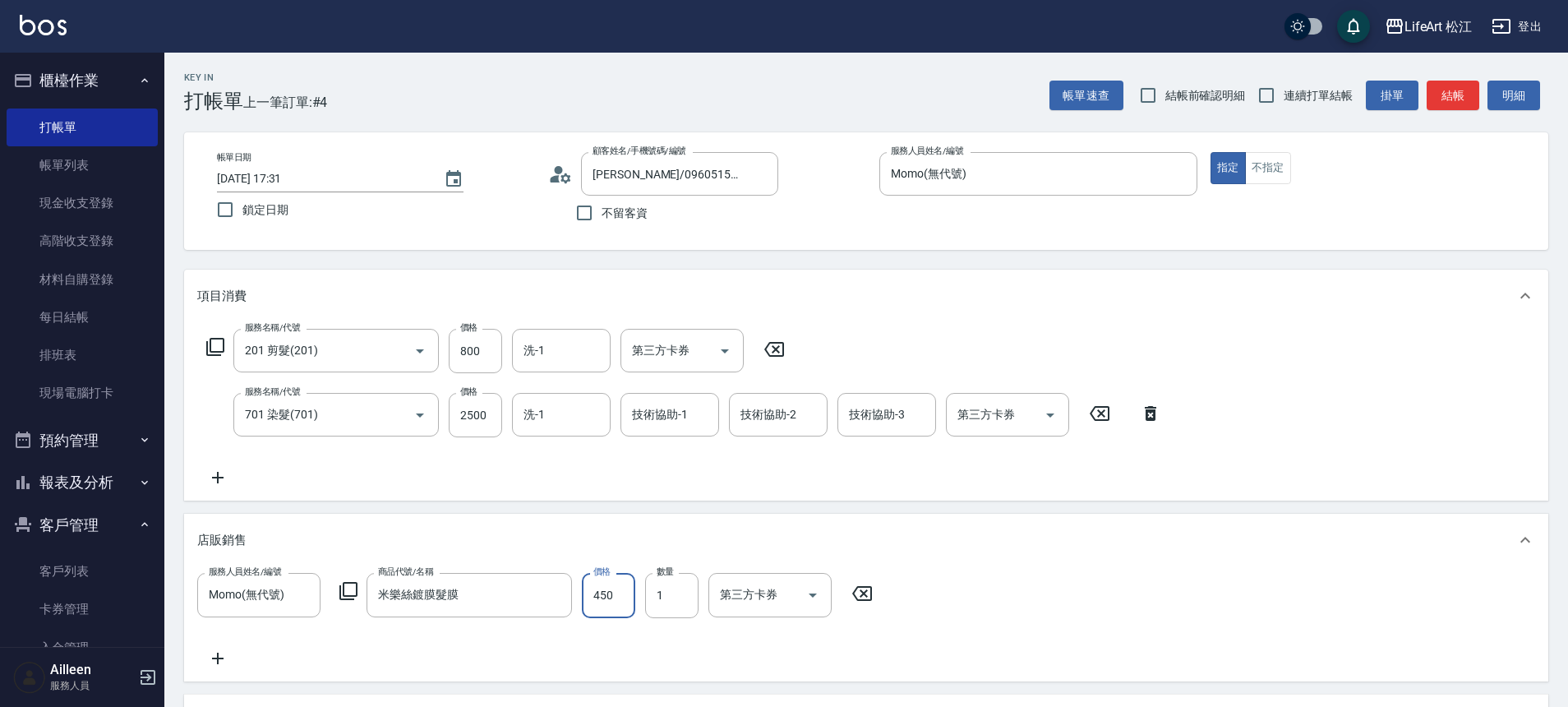
type input "450"
click at [221, 479] on icon at bounding box center [218, 477] width 41 height 19
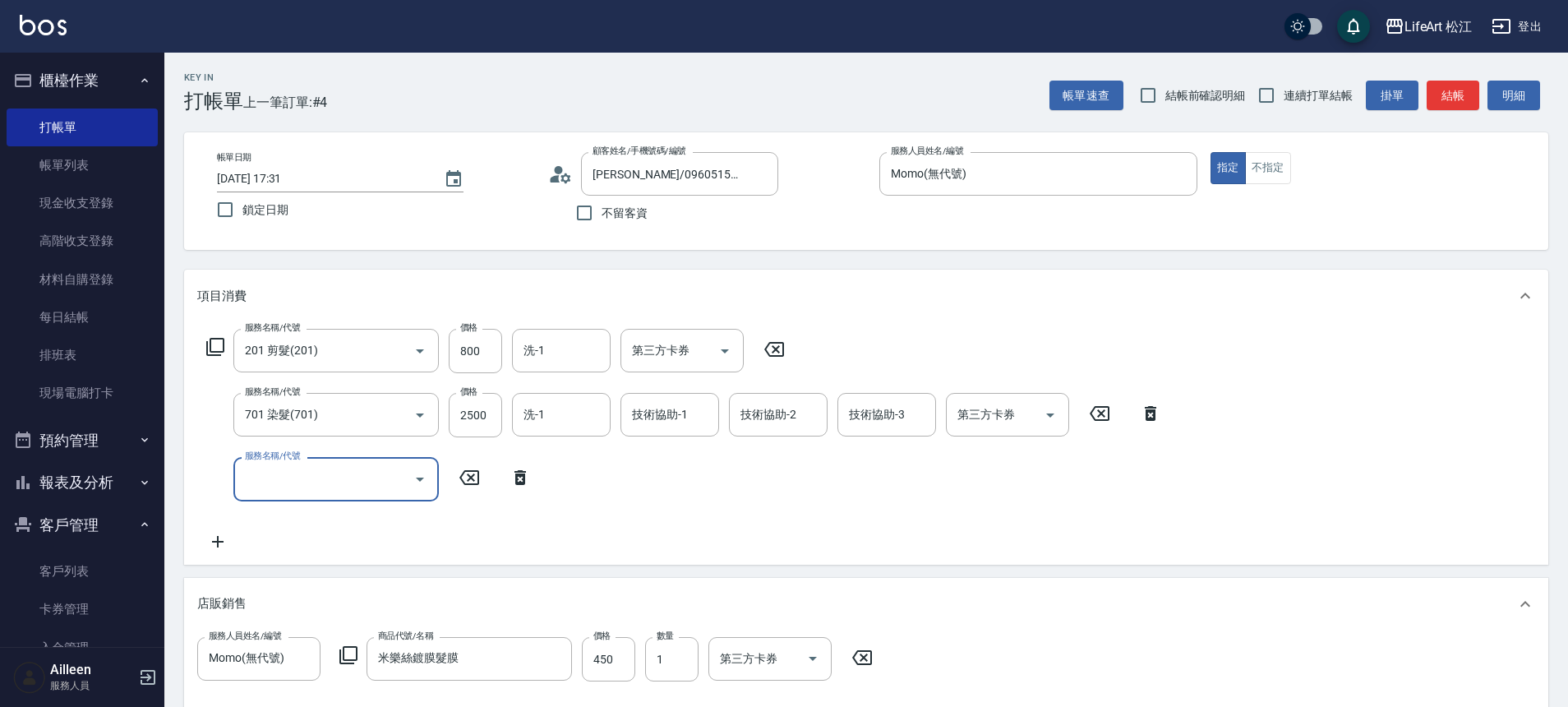
drag, startPoint x: 342, startPoint y: 478, endPoint x: 344, endPoint y: 468, distance: 10.2
click at [342, 477] on input "服務名稱/代號" at bounding box center [324, 479] width 166 height 29
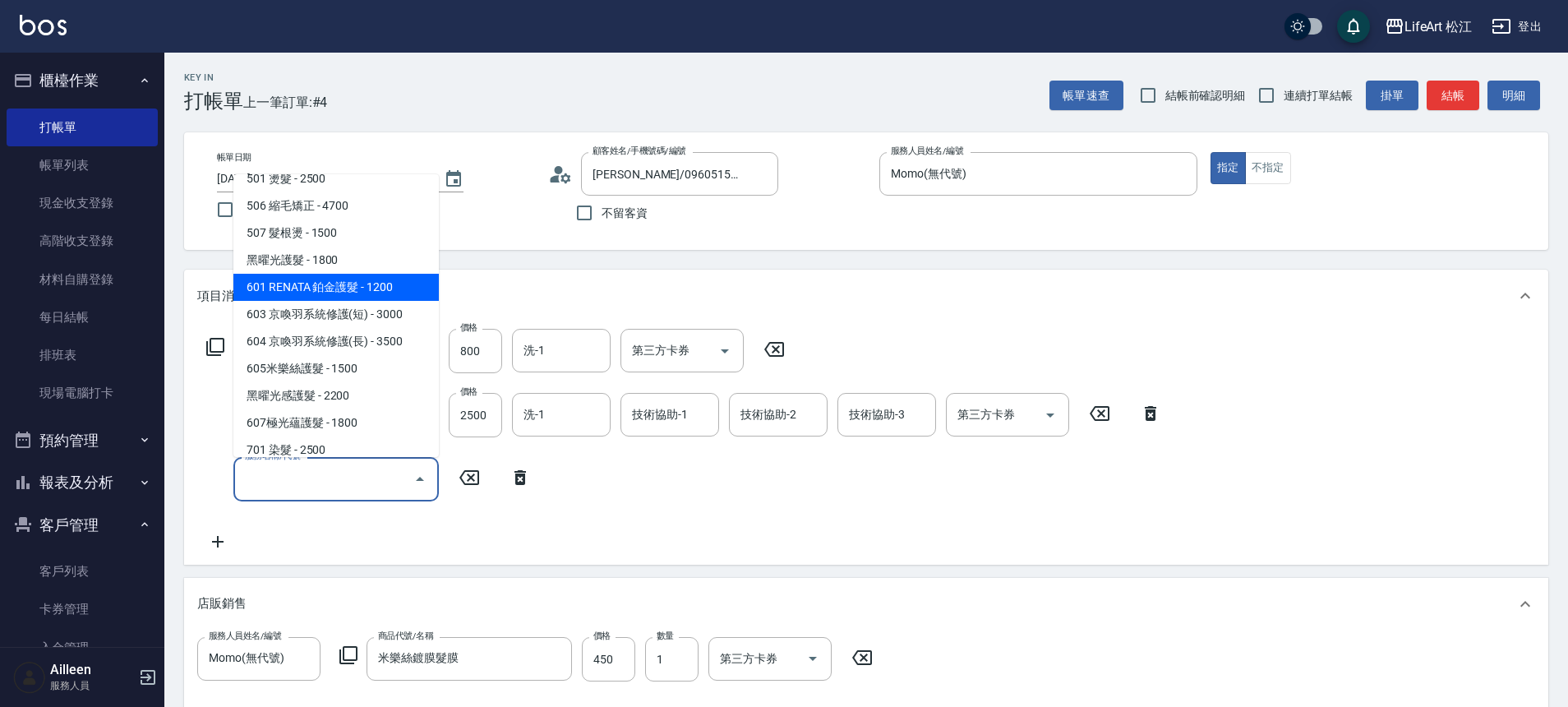
scroll to position [154, 0]
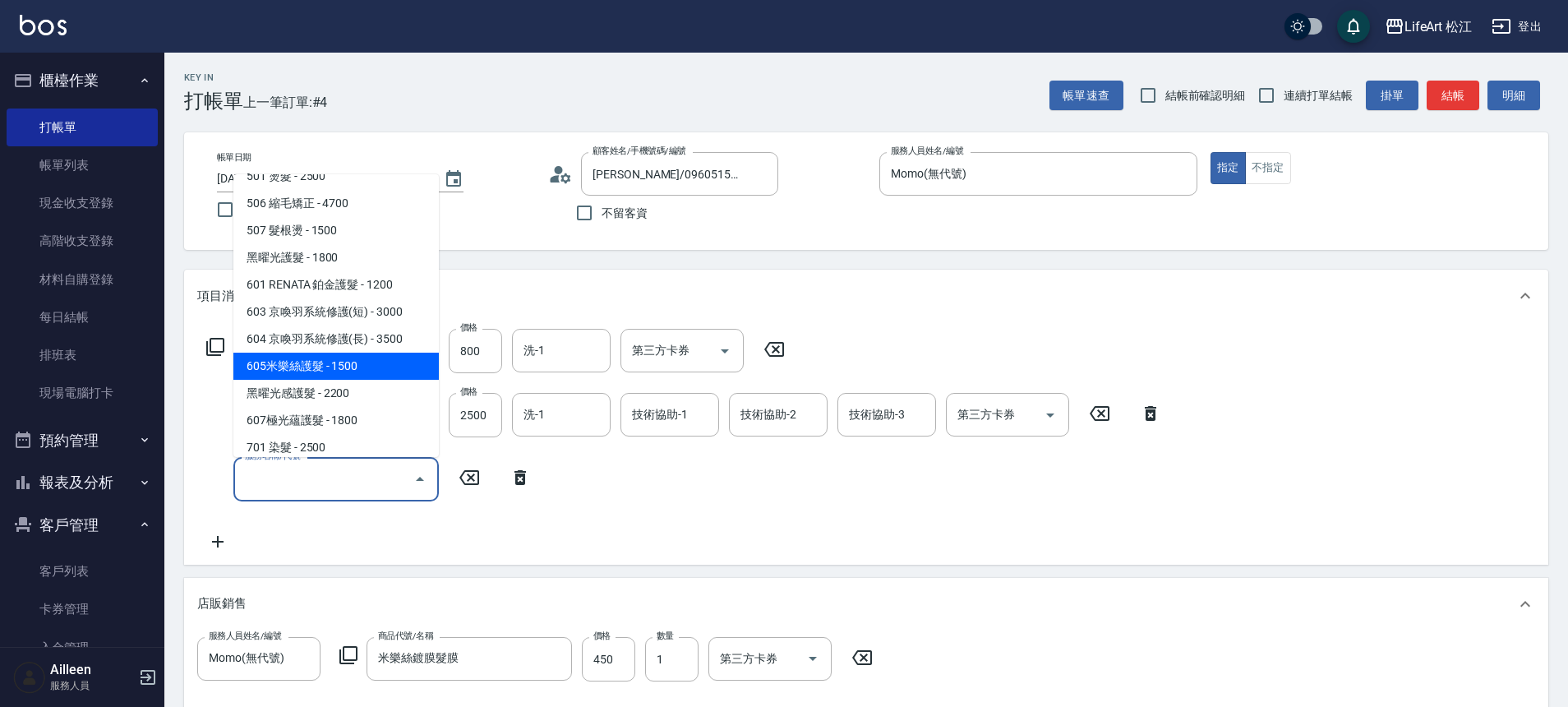
click at [348, 367] on span "605米樂絲護髮 - 1500" at bounding box center [335, 366] width 205 height 27
type input "605米樂絲護髮(605)"
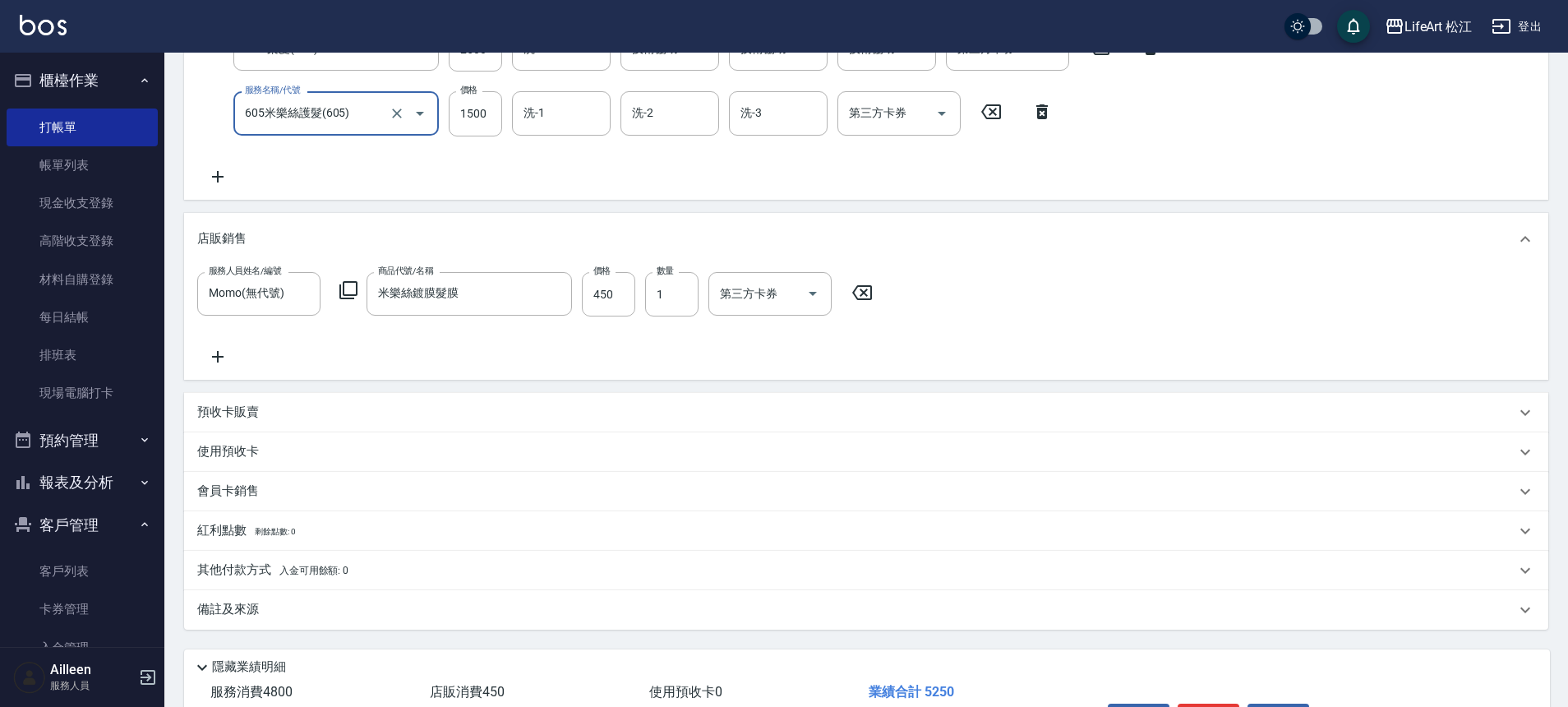
scroll to position [369, 0]
click at [269, 494] on div "會員卡銷售" at bounding box center [856, 487] width 1318 height 17
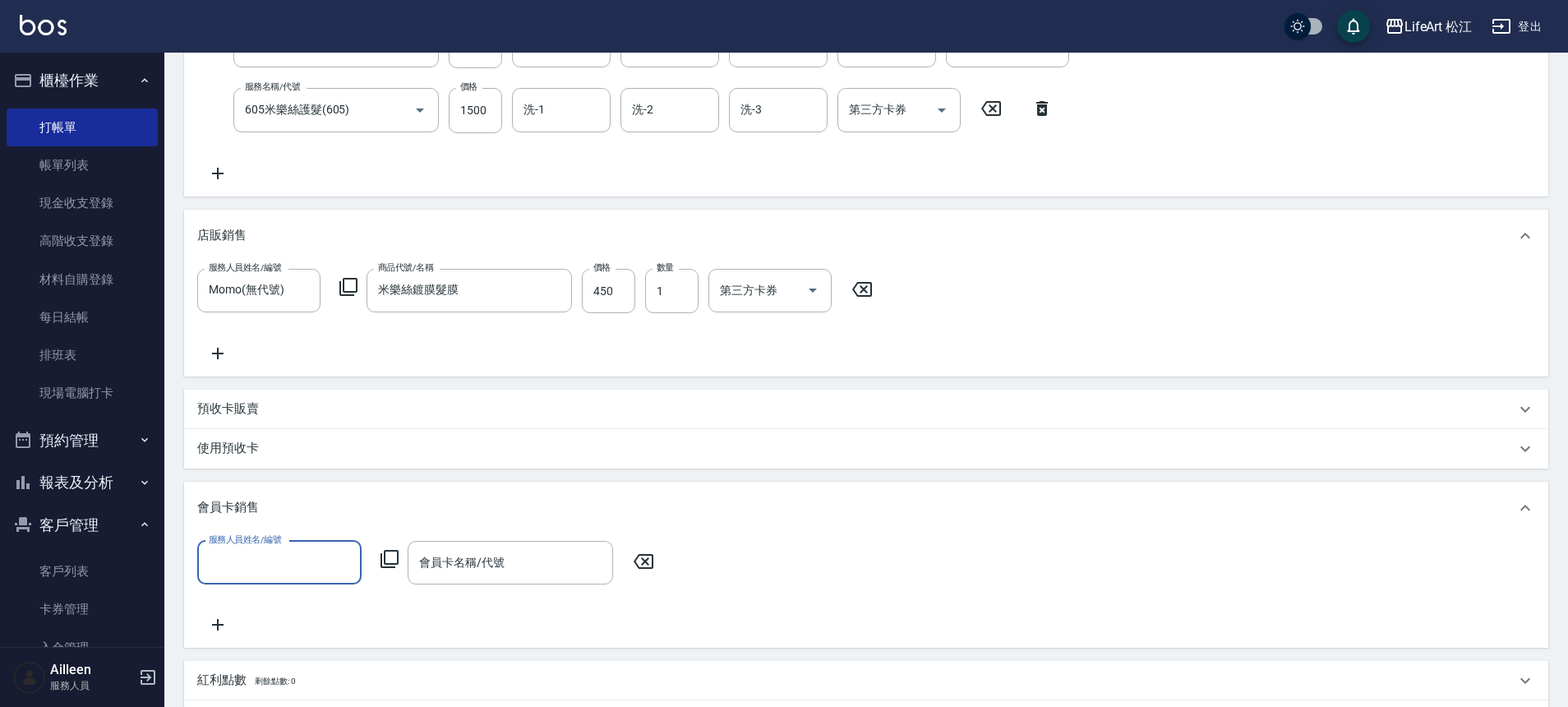
scroll to position [0, 0]
click at [268, 563] on input "服務人員姓名/編號" at bounding box center [278, 563] width 149 height 29
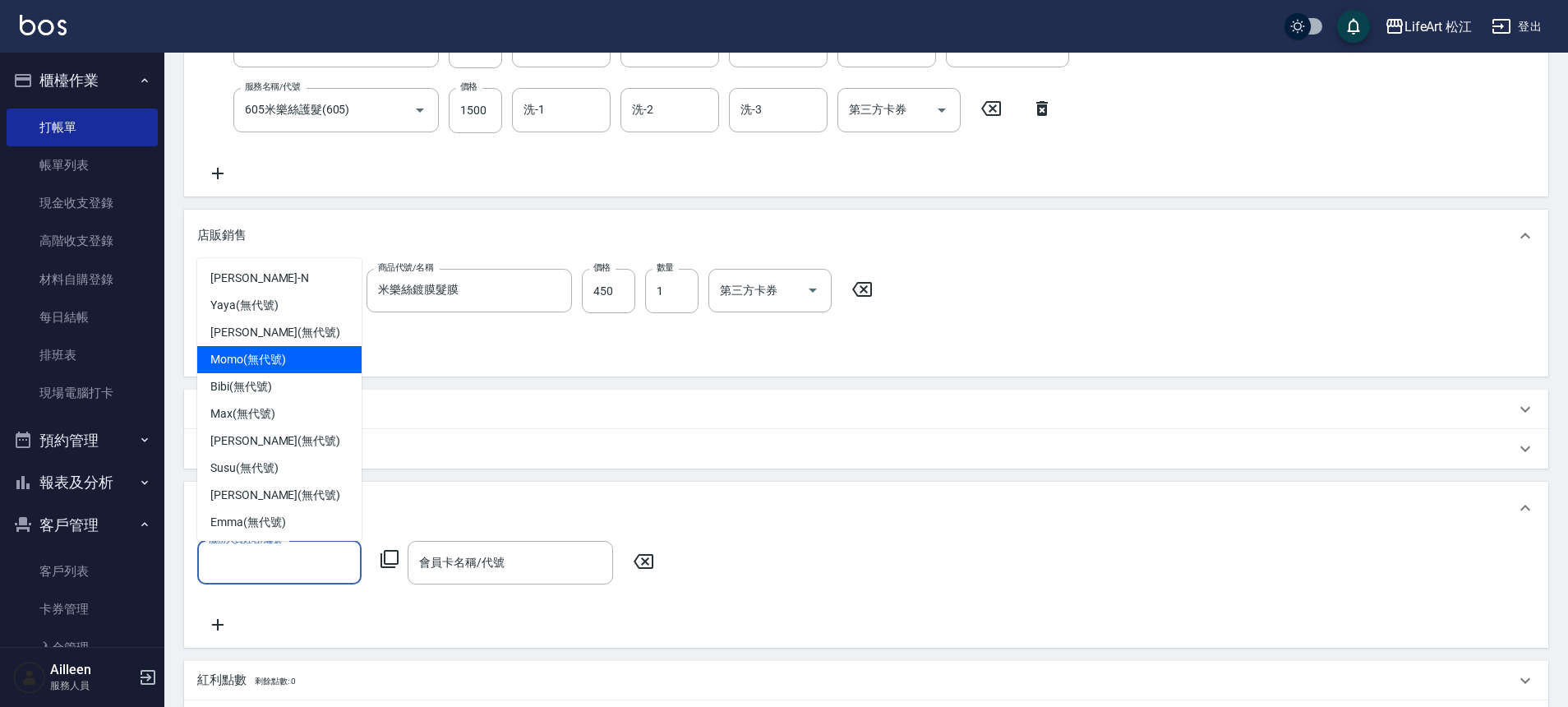
click at [300, 355] on div "Momo (無代號)" at bounding box center [279, 359] width 165 height 27
type input "Momo(無代號)"
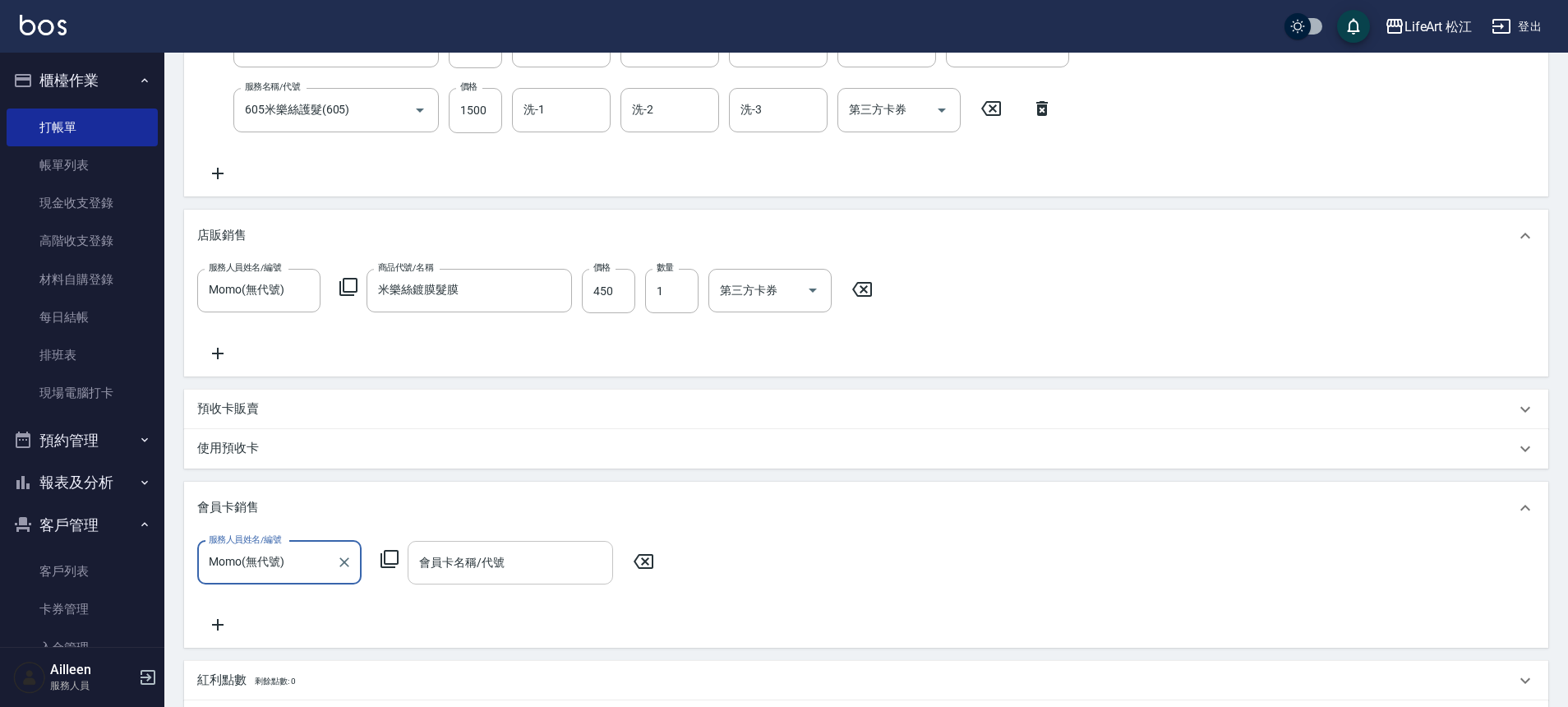
click at [480, 577] on div "會員卡名稱/代號" at bounding box center [510, 562] width 205 height 43
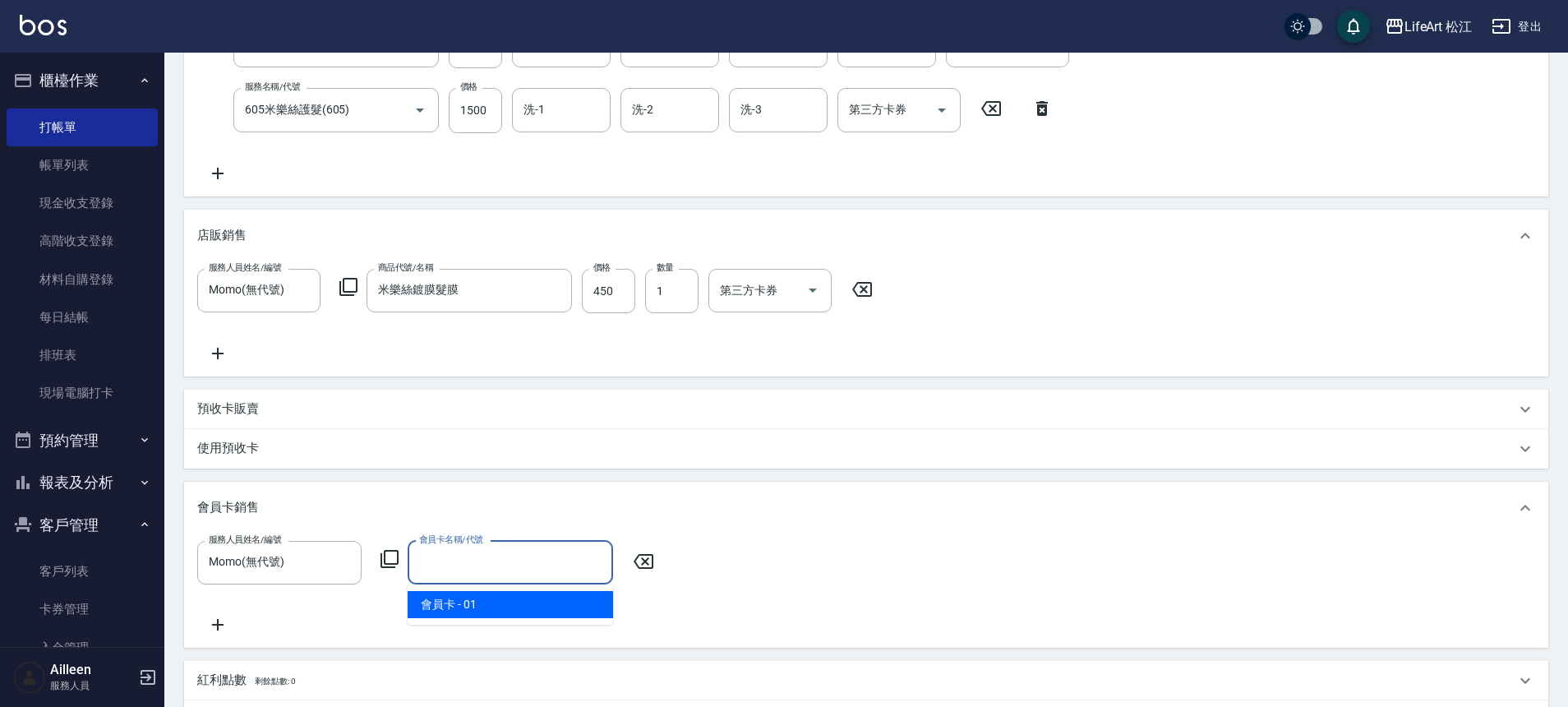
click at [507, 604] on span "會員卡 - 01" at bounding box center [510, 604] width 205 height 27
type input "會員卡-0天"
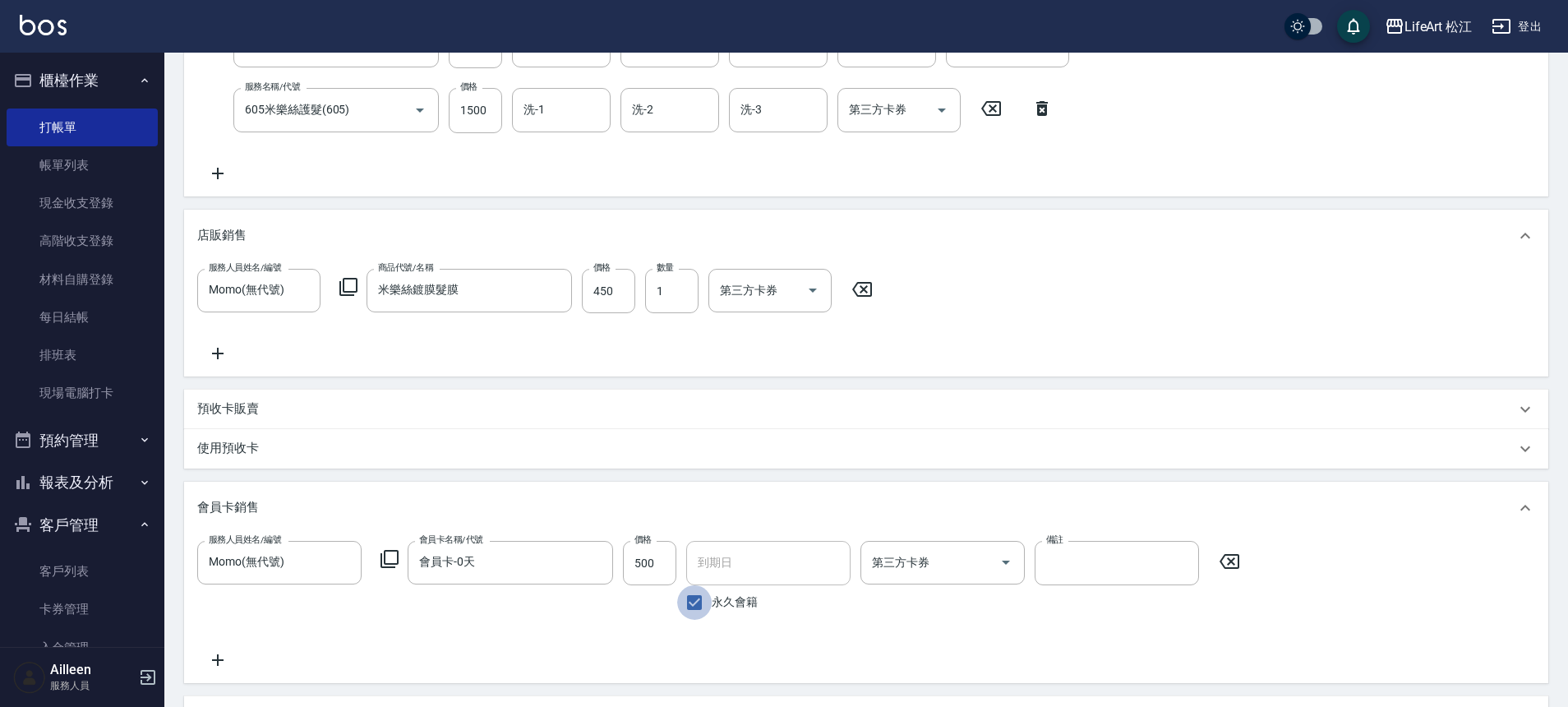
click at [710, 600] on input "永久會籍" at bounding box center [694, 602] width 35 height 35
checkbox input "false"
click at [738, 569] on input "[DATE]" at bounding box center [762, 563] width 153 height 44
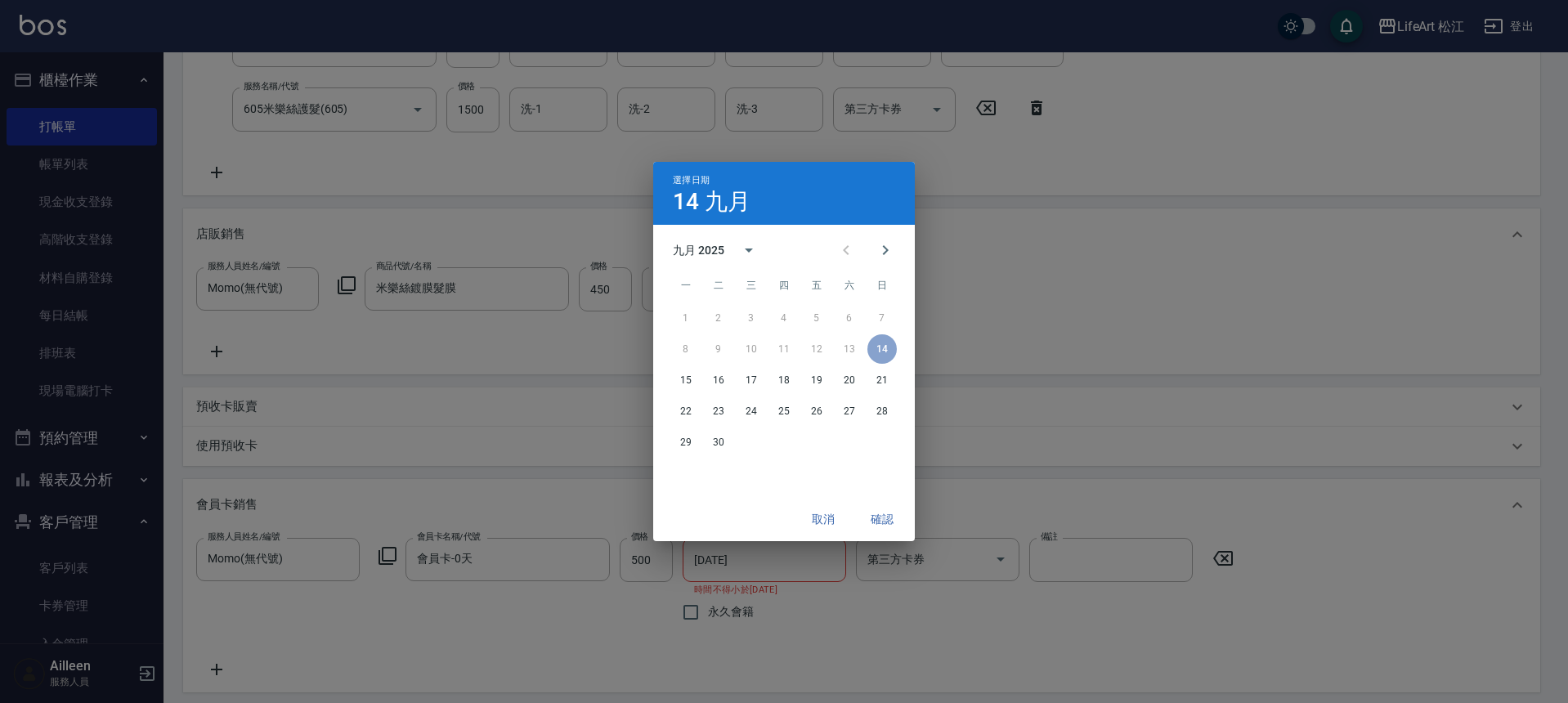
click at [707, 242] on div "九月 2025" at bounding box center [699, 251] width 52 height 17
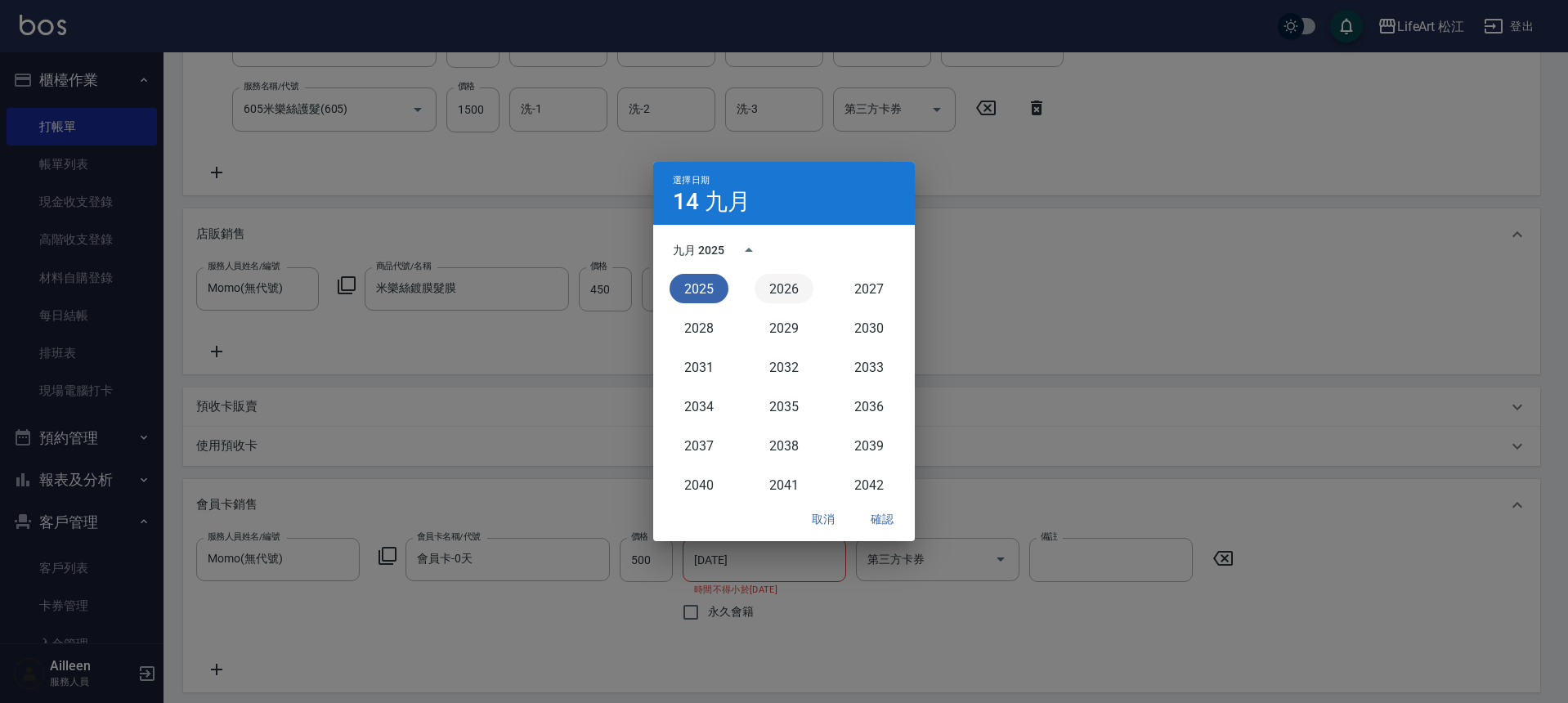
click at [757, 285] on button "2026" at bounding box center [783, 288] width 58 height 30
type input "2026/09/14"
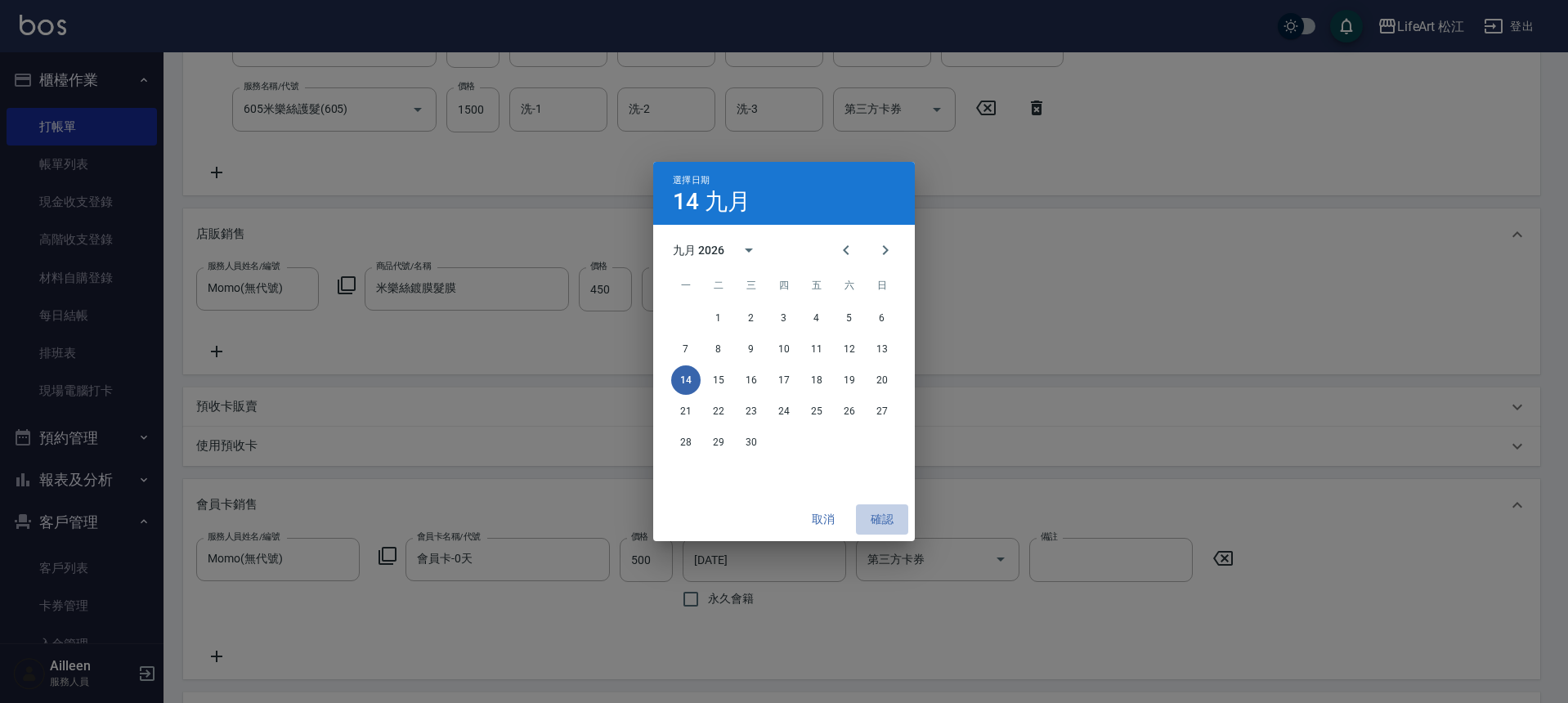
click at [888, 524] on button "確認" at bounding box center [882, 519] width 53 height 31
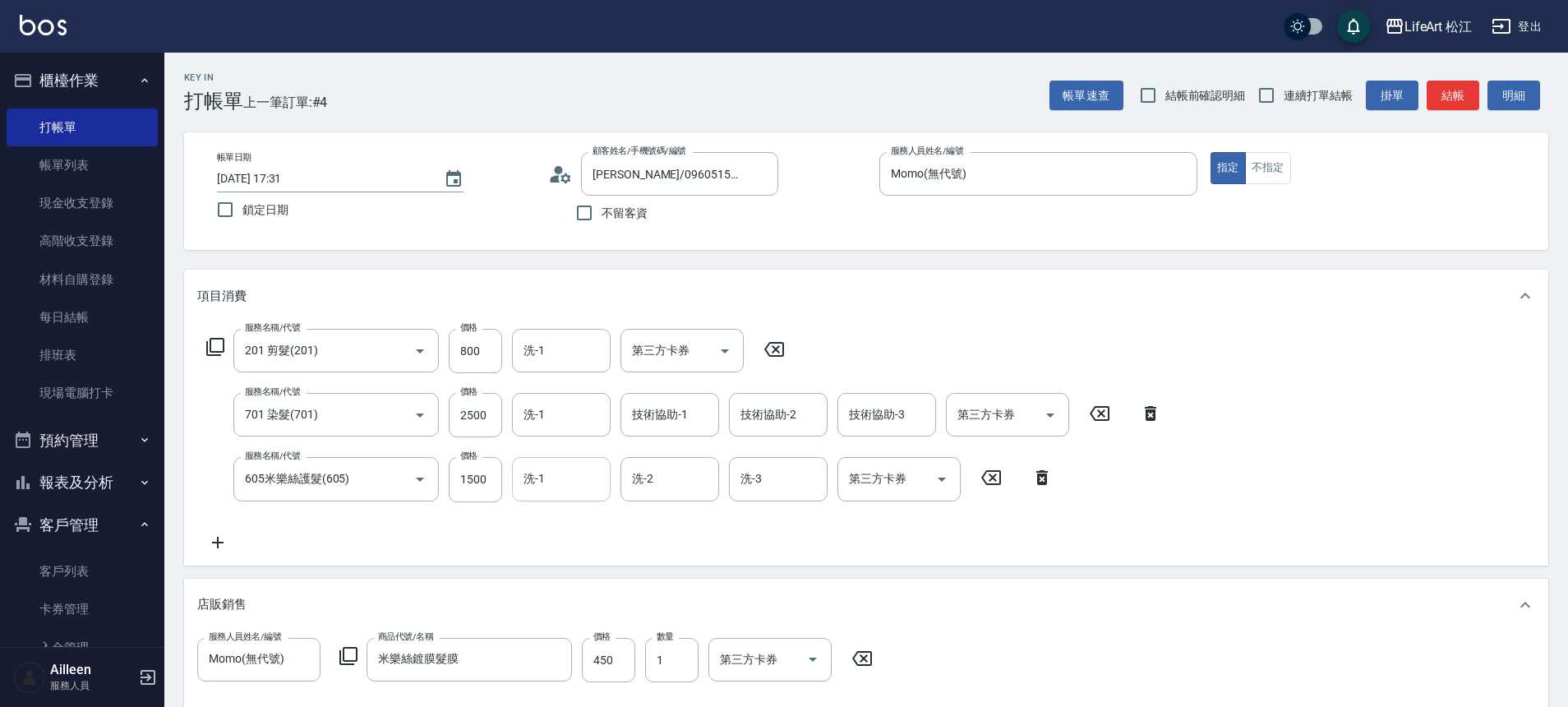
click at [567, 484] on input "洗-1" at bounding box center [561, 479] width 84 height 29
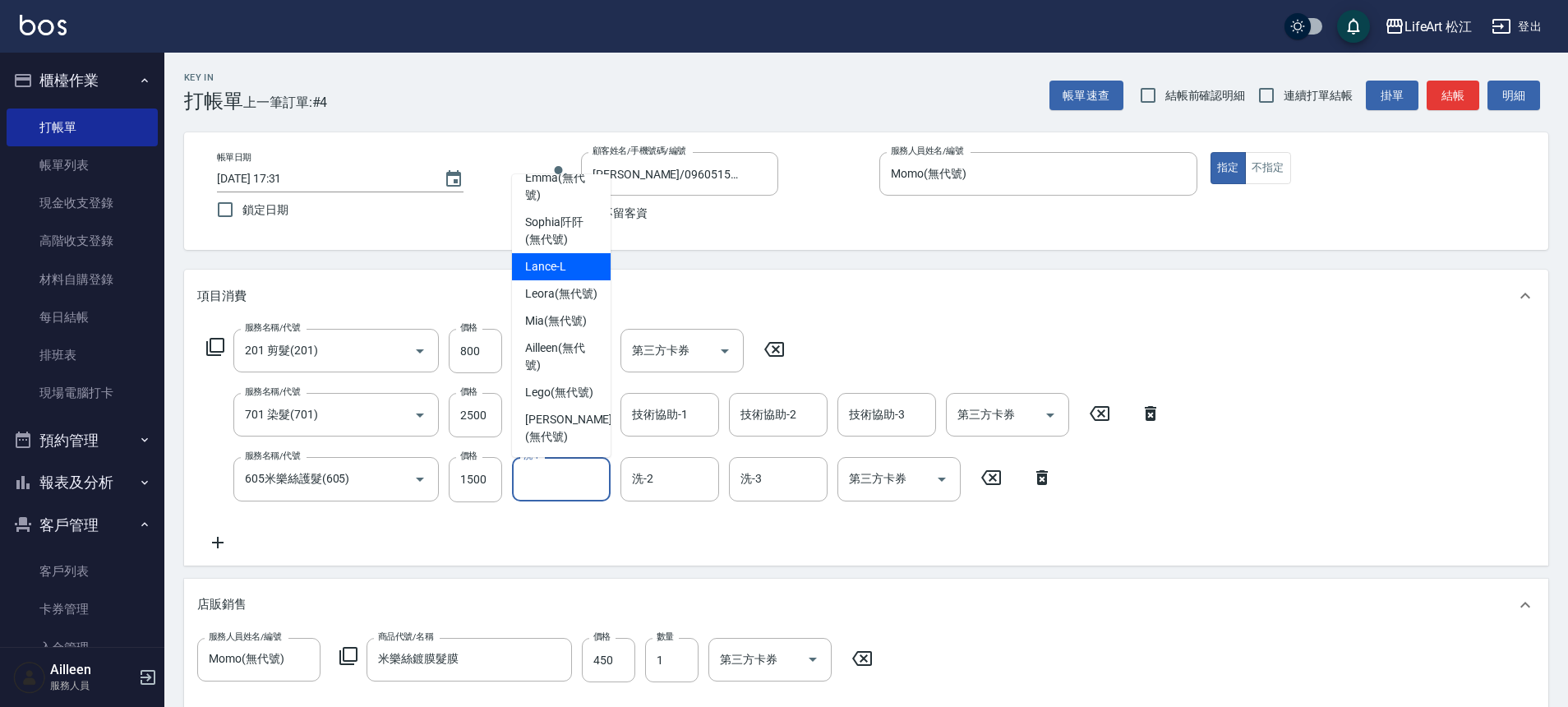
scroll to position [399, 0]
click at [549, 285] on span "Leora (無代號)" at bounding box center [561, 294] width 72 height 17
type input "Leora(無代號)"
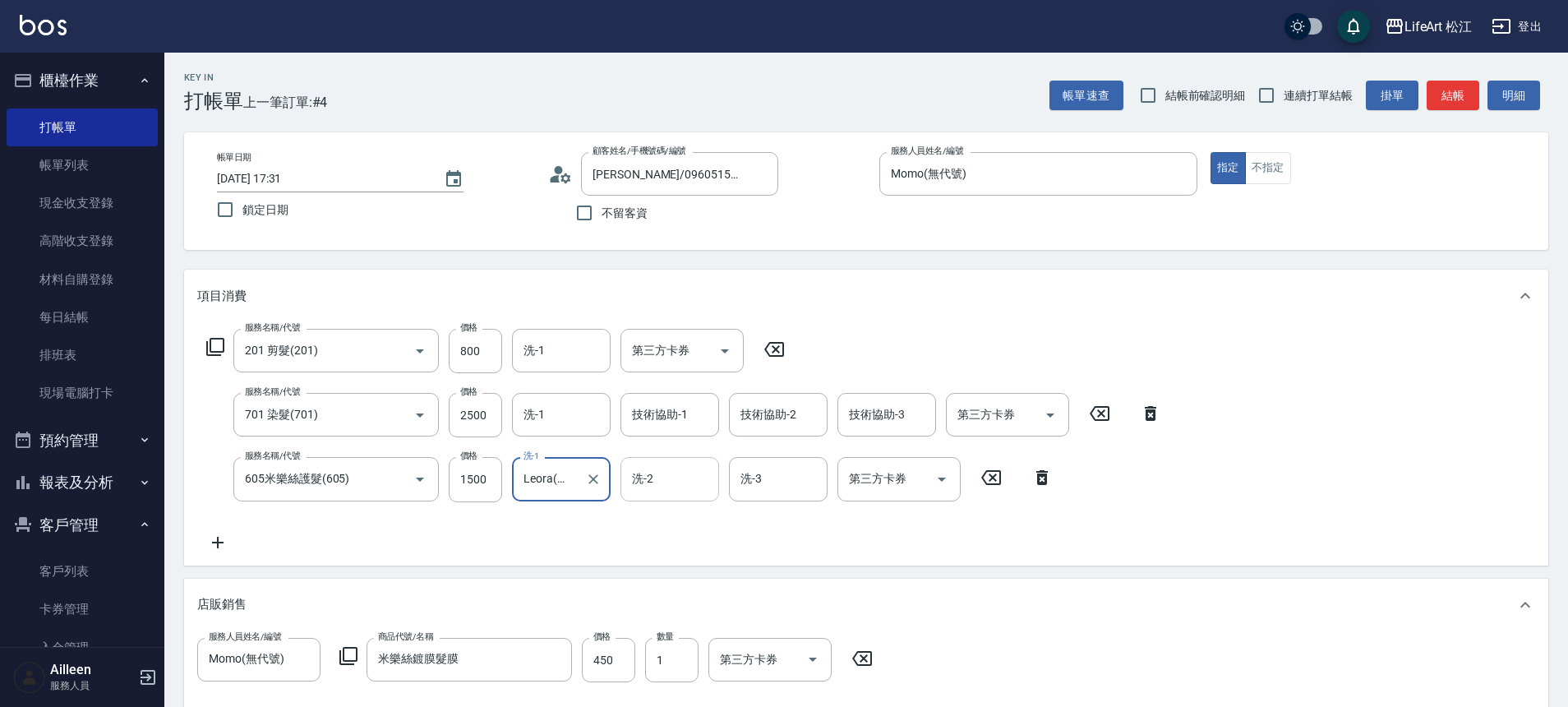
click at [664, 481] on input "洗-2" at bounding box center [669, 479] width 84 height 29
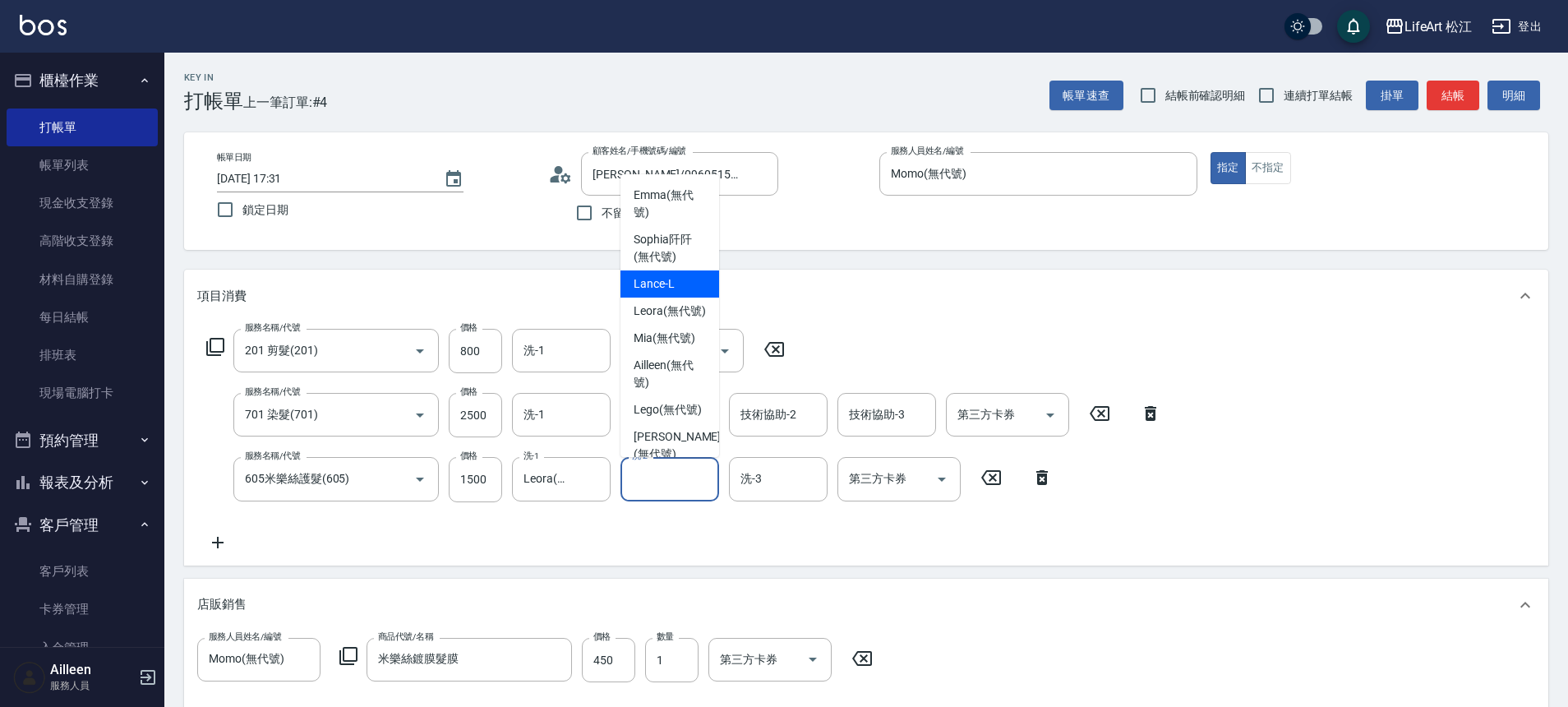
scroll to position [332, 0]
click at [663, 316] on div "Leora (無代號)" at bounding box center [669, 308] width 98 height 27
type input "Leora(無代號)"
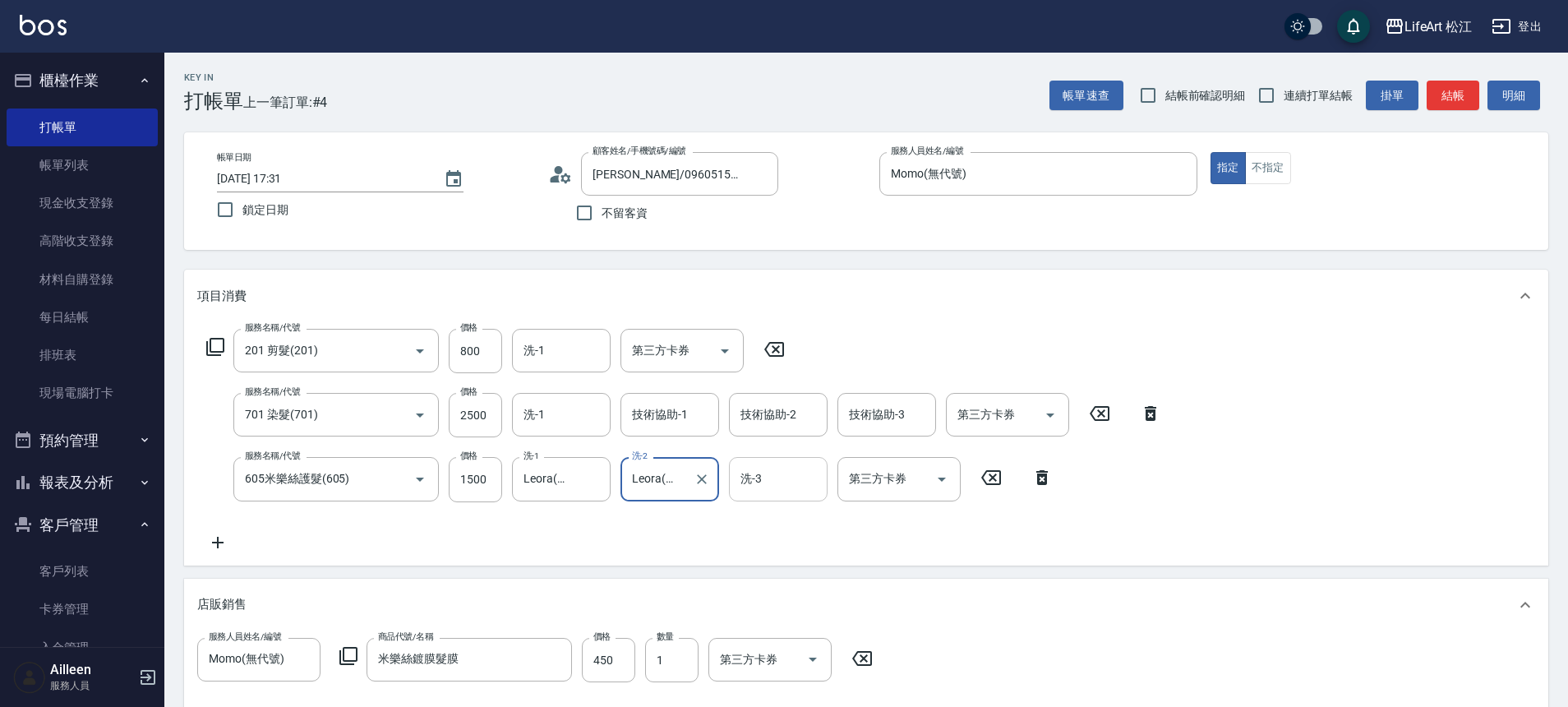
click at [766, 480] on input "洗-3" at bounding box center [777, 479] width 84 height 29
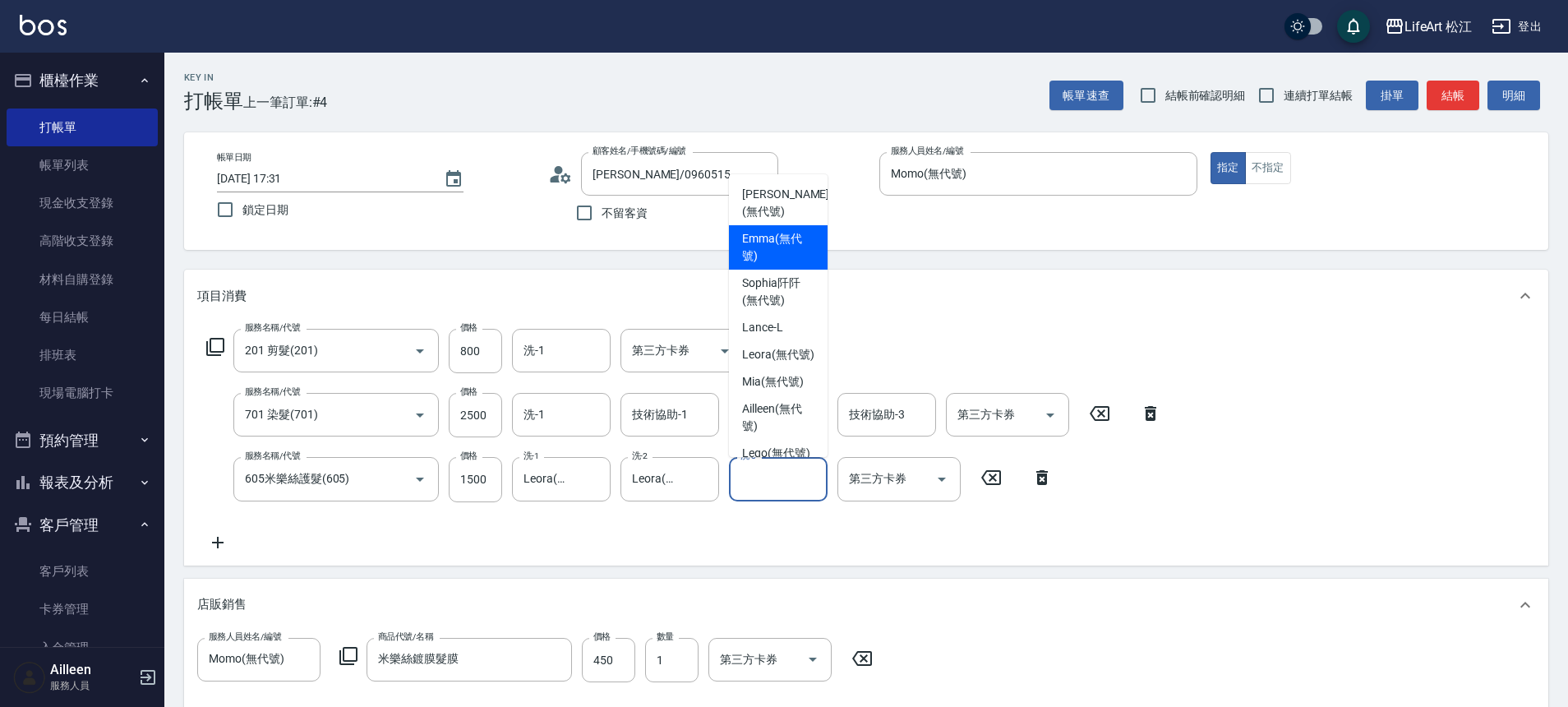
scroll to position [354, 0]
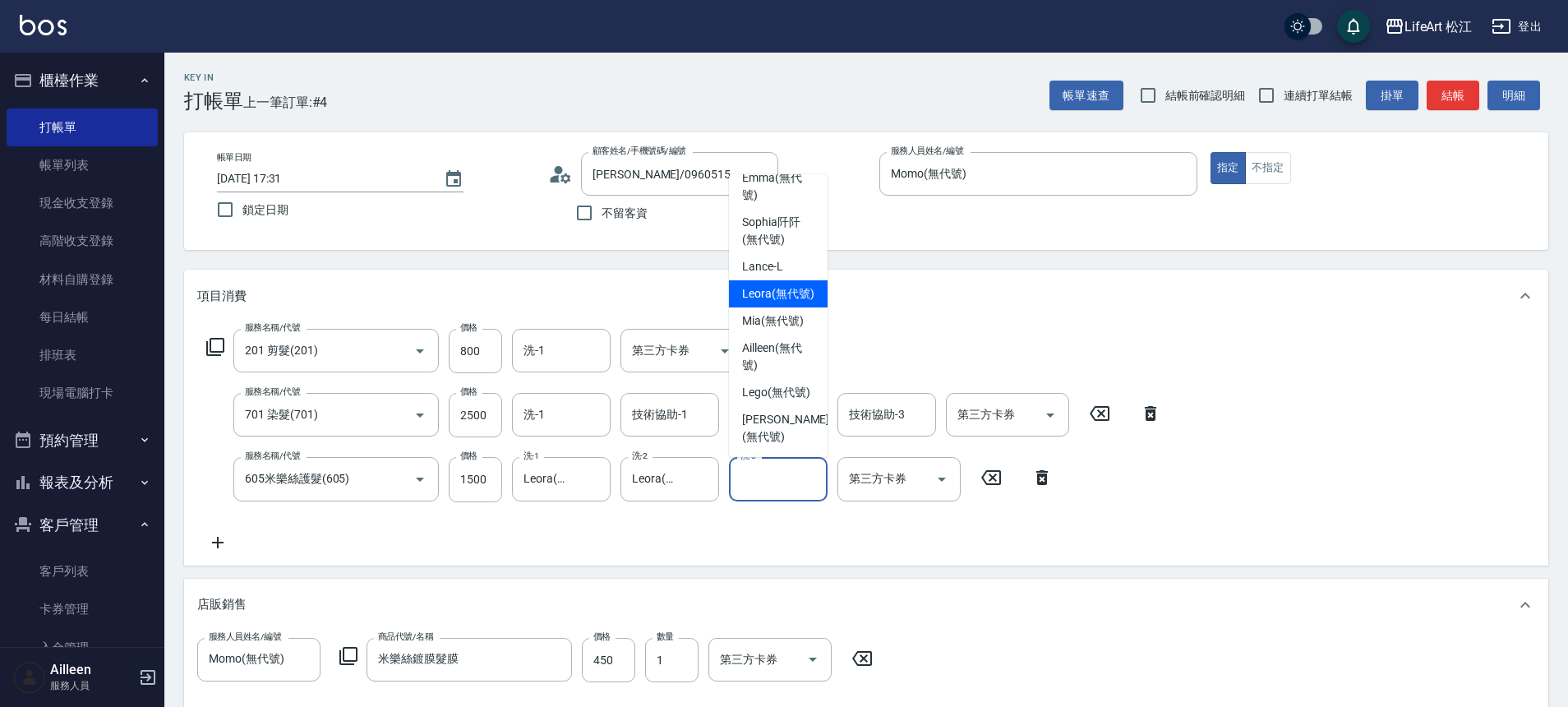
click at [765, 298] on span "Leora (無代號)" at bounding box center [777, 294] width 72 height 17
type input "Leora(無代號)"
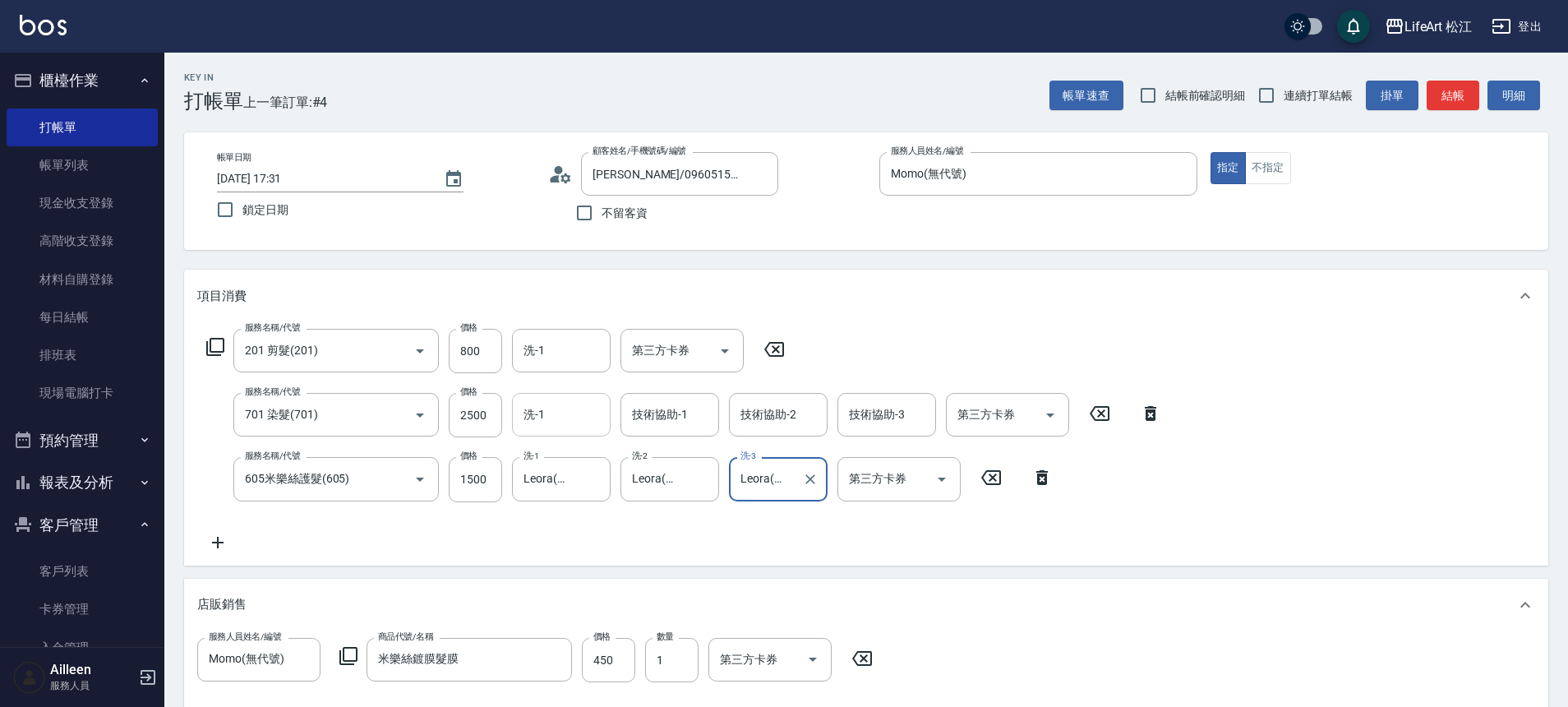
click at [562, 430] on div "洗-1" at bounding box center [561, 414] width 98 height 43
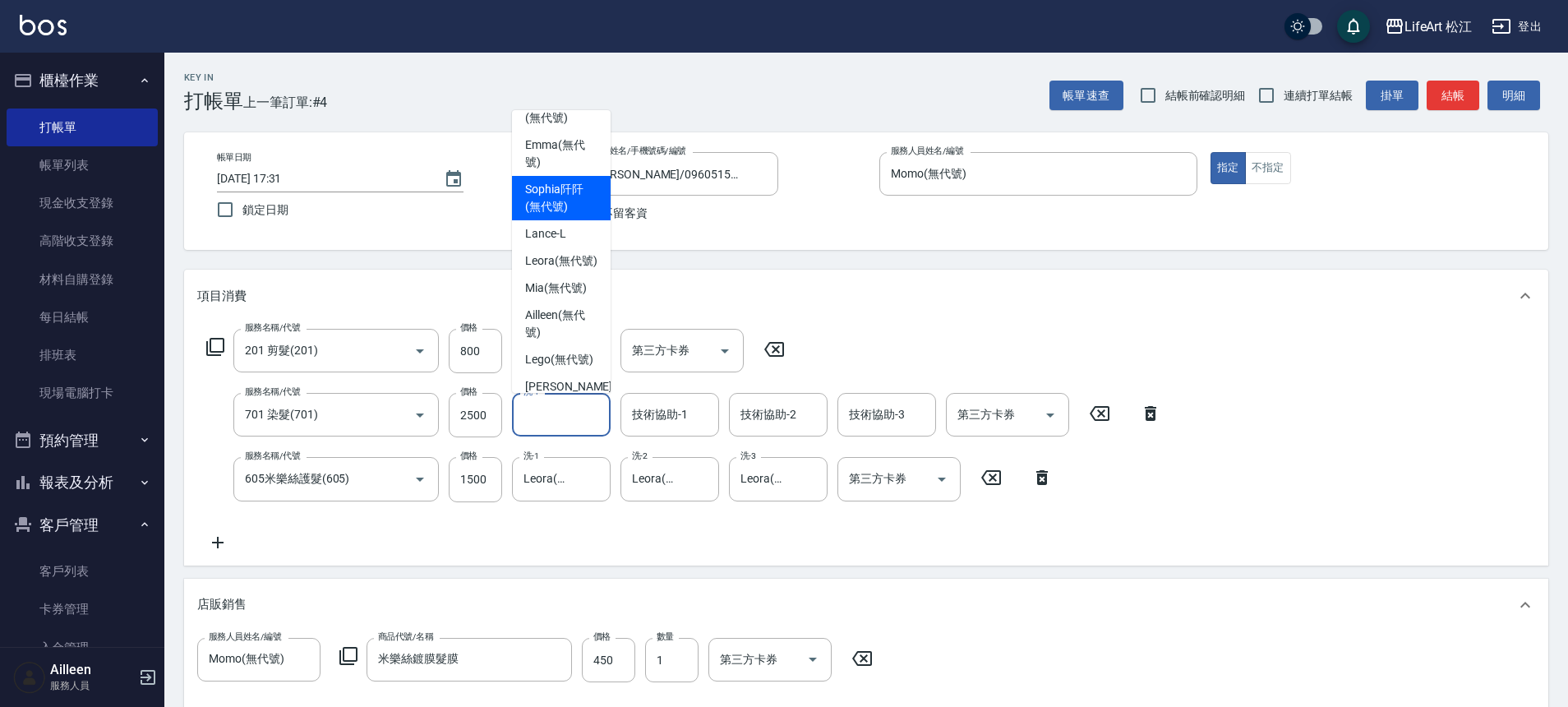
scroll to position [357, 0]
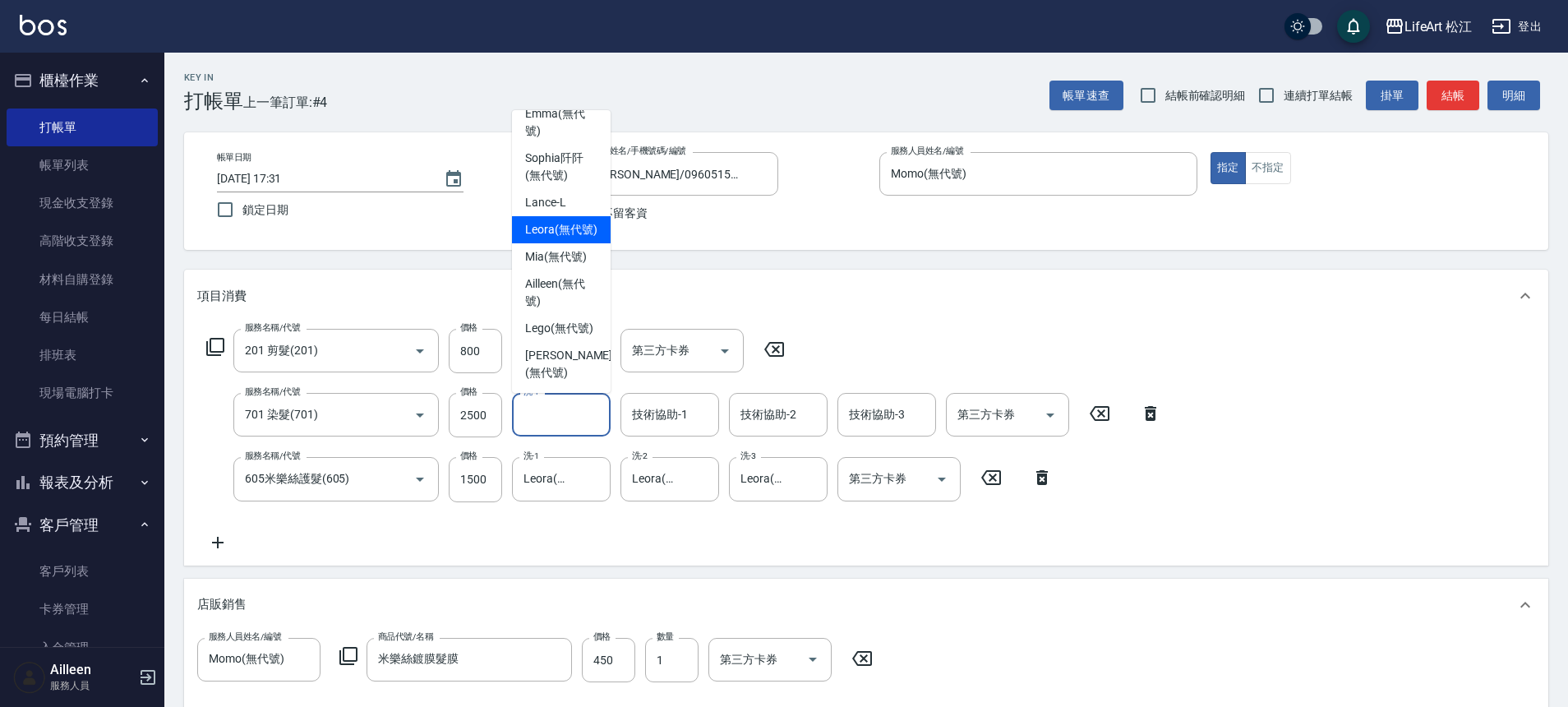
click at [564, 238] on span "Leora (無代號)" at bounding box center [561, 229] width 72 height 17
type input "Leora(無代號)"
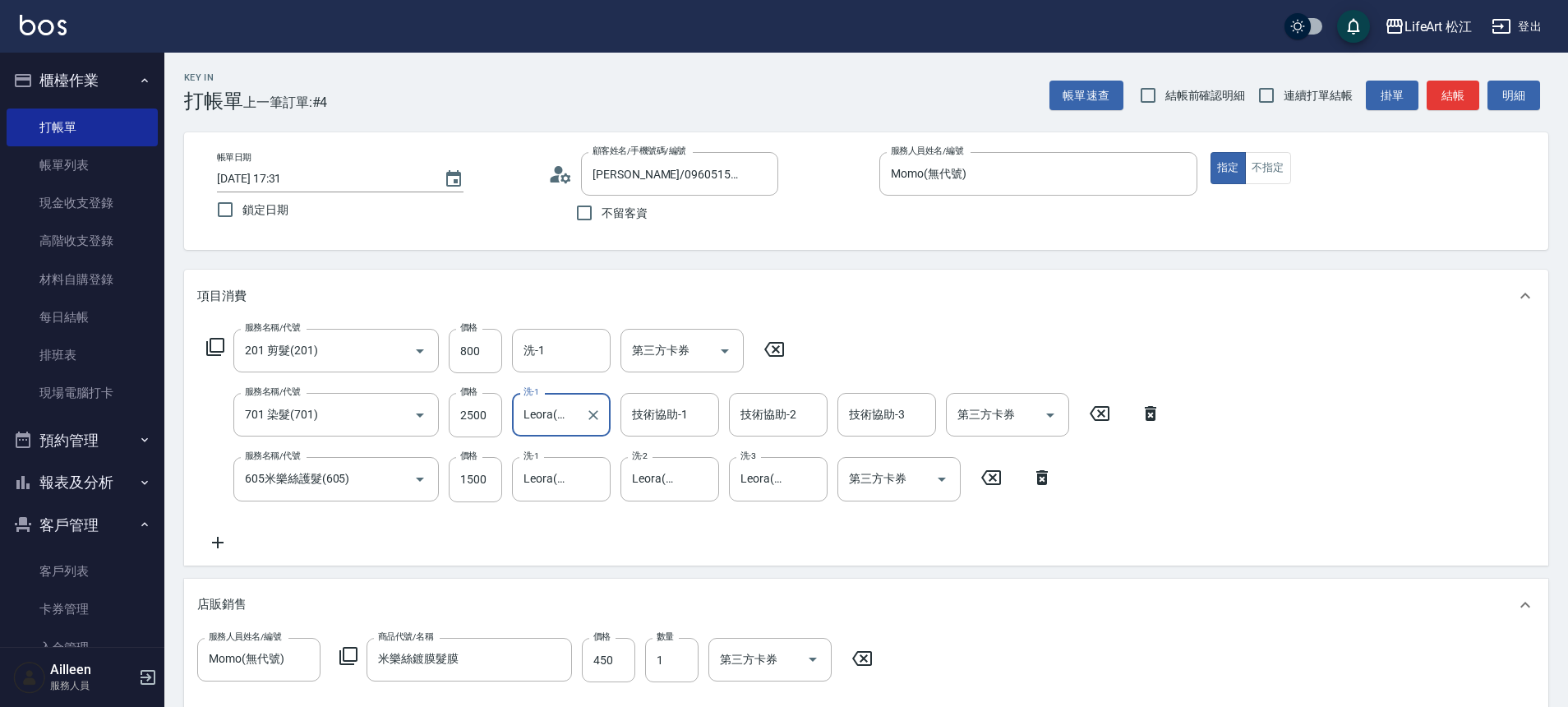
click at [654, 413] on div "技術協助-1 技術協助-1" at bounding box center [669, 414] width 98 height 43
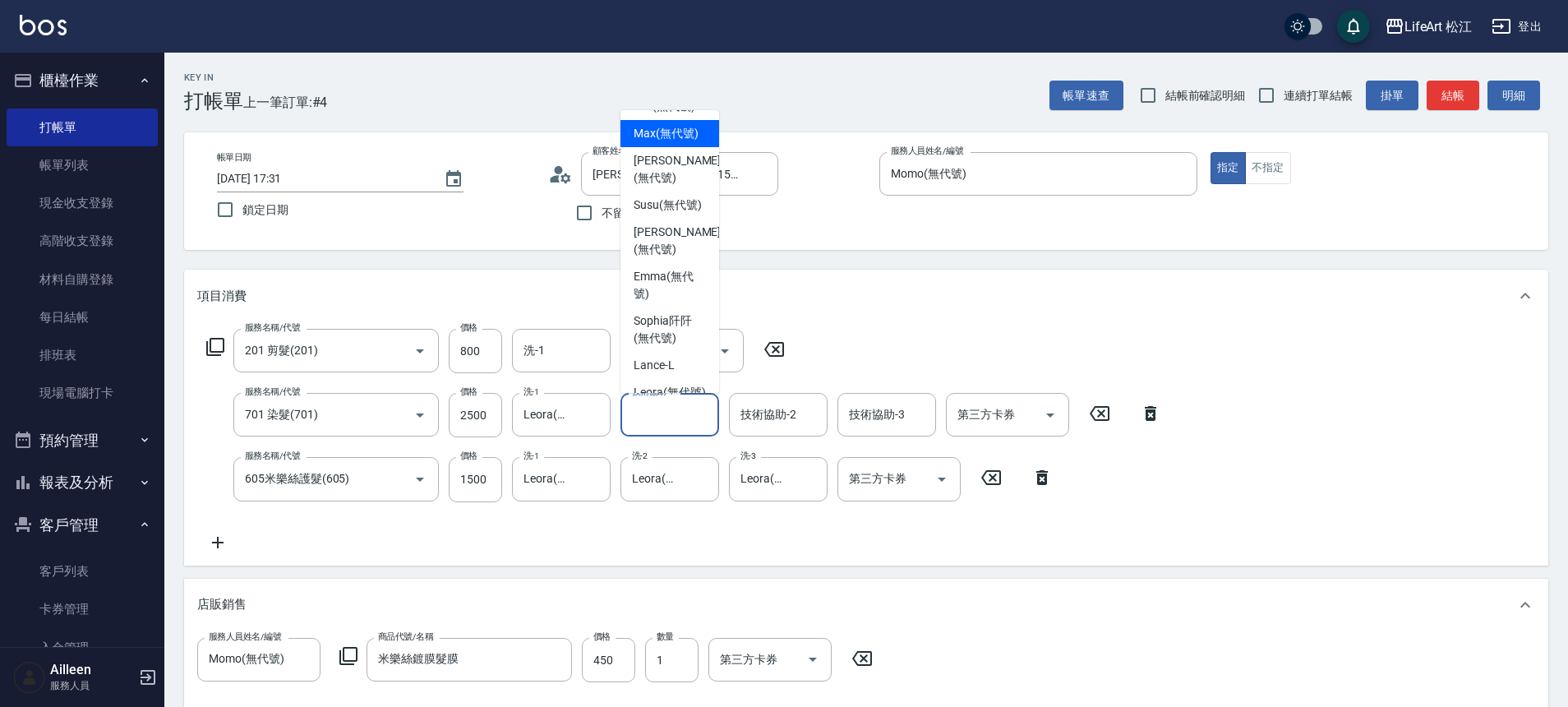
scroll to position [319, 0]
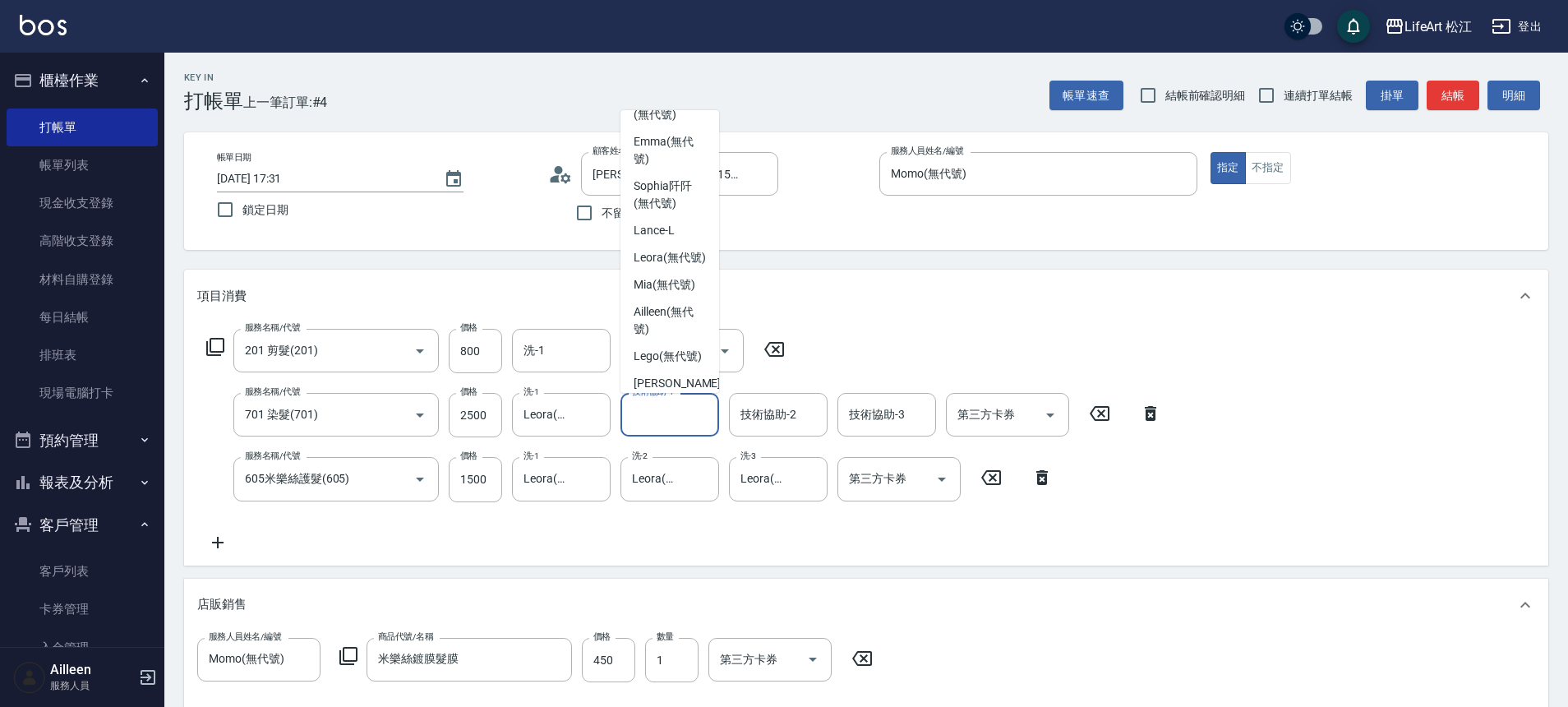
click at [649, 266] on span "Leora (無代號)" at bounding box center [669, 257] width 72 height 17
type input "Leora(無代號)"
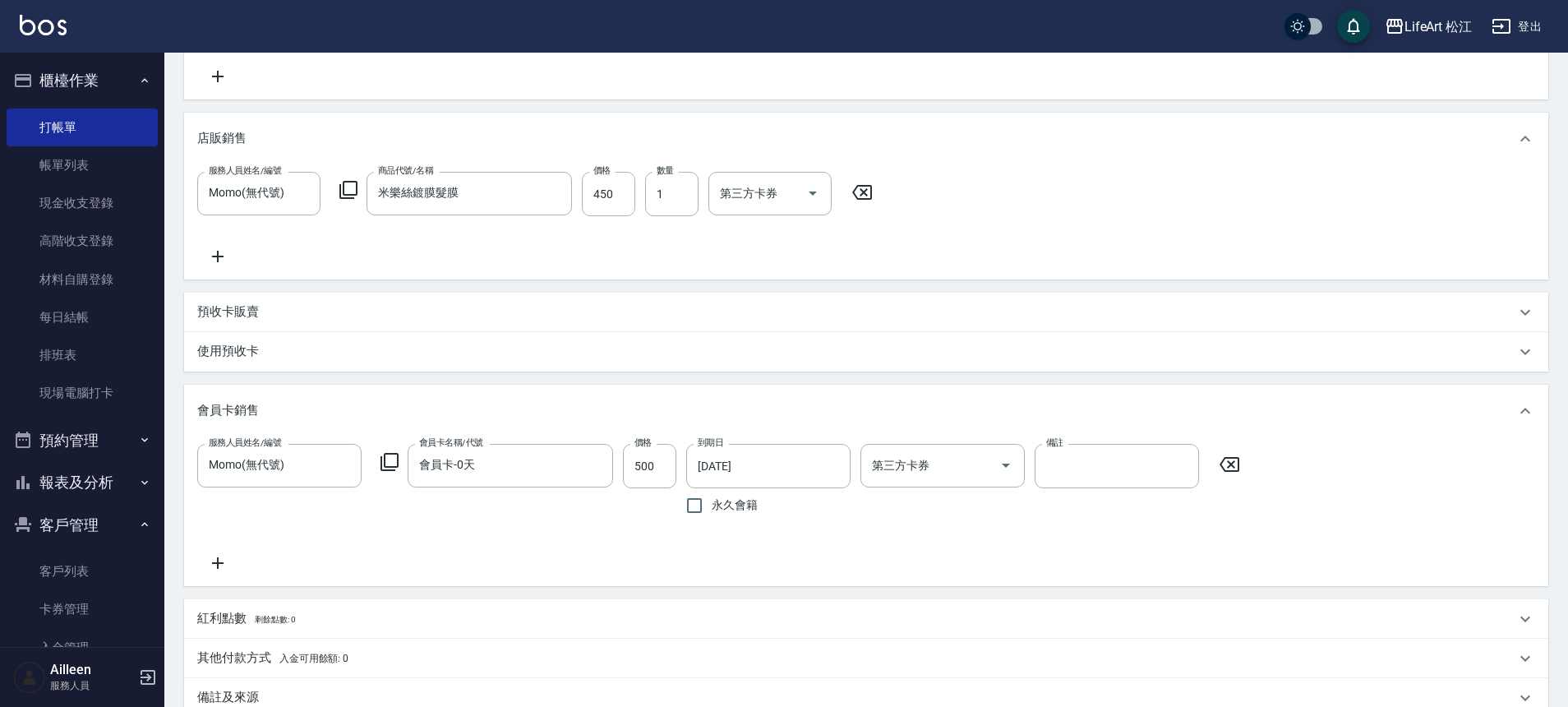
scroll to position [663, 0]
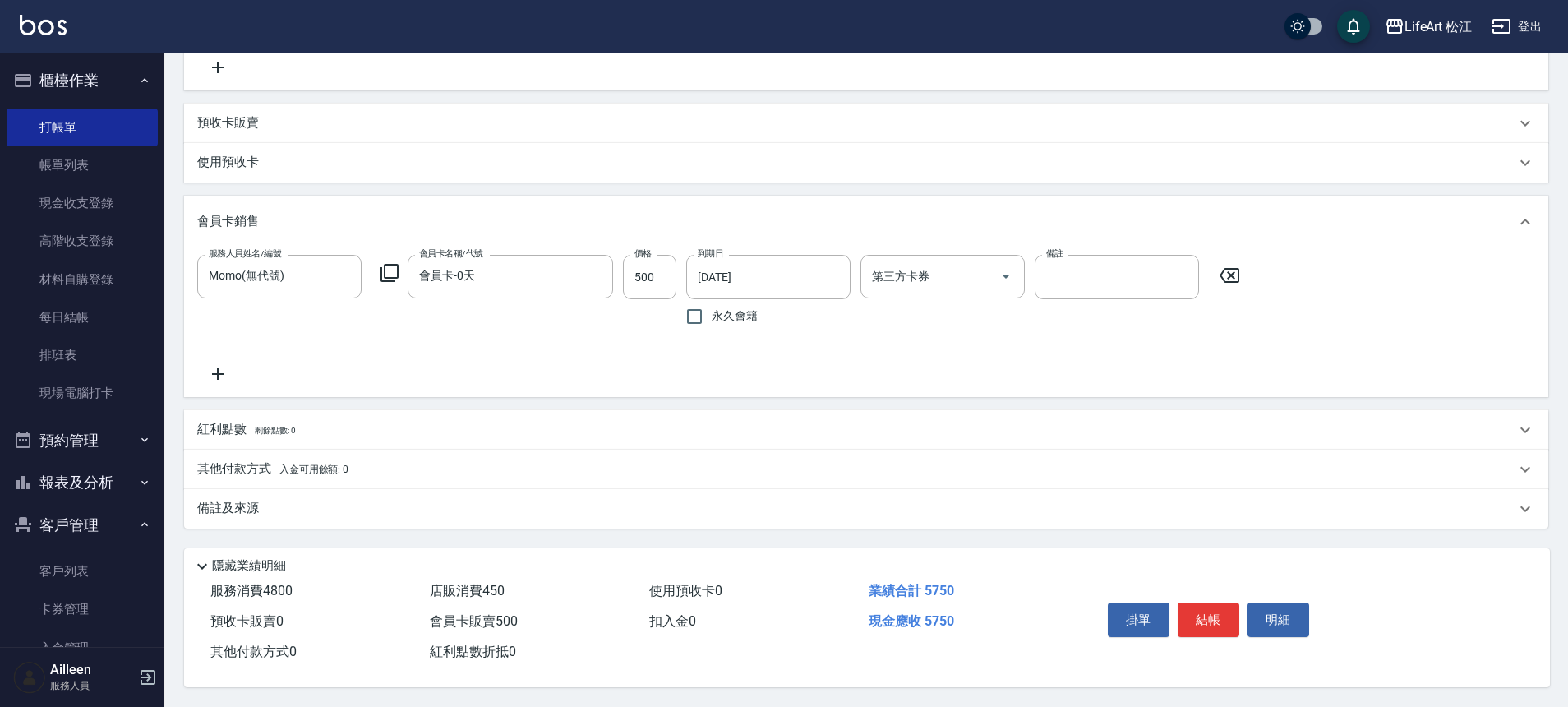
click at [404, 500] on div "備註及來源" at bounding box center [856, 509] width 1318 height 17
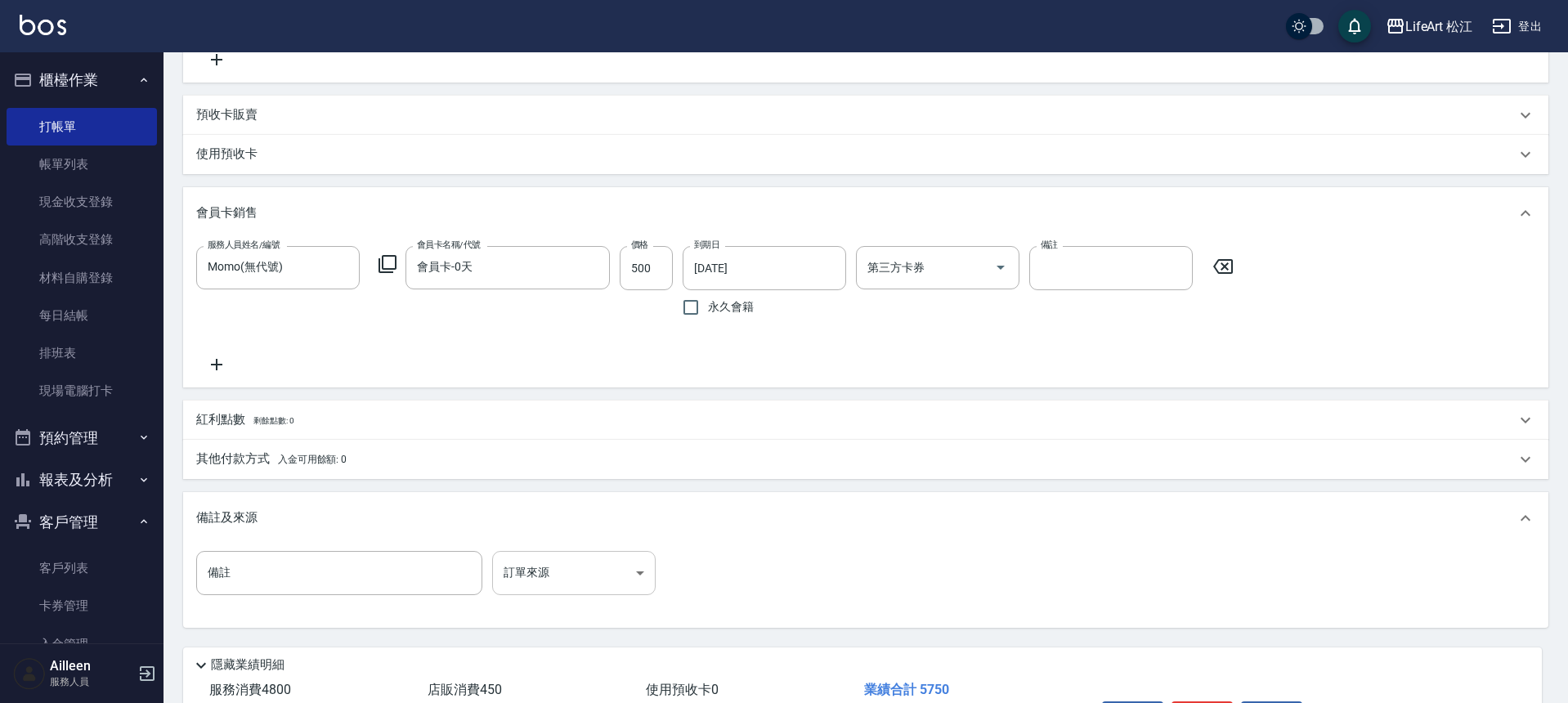
click at [622, 582] on body "LifeArt 松江 登出 櫃檯作業 打帳單 帳單列表 現金收支登錄 高階收支登錄 材料自購登錄 每日結帳 排班表 現場電腦打卡 預約管理 預約管理 單日預約…" at bounding box center [784, 73] width 1568 height 1463
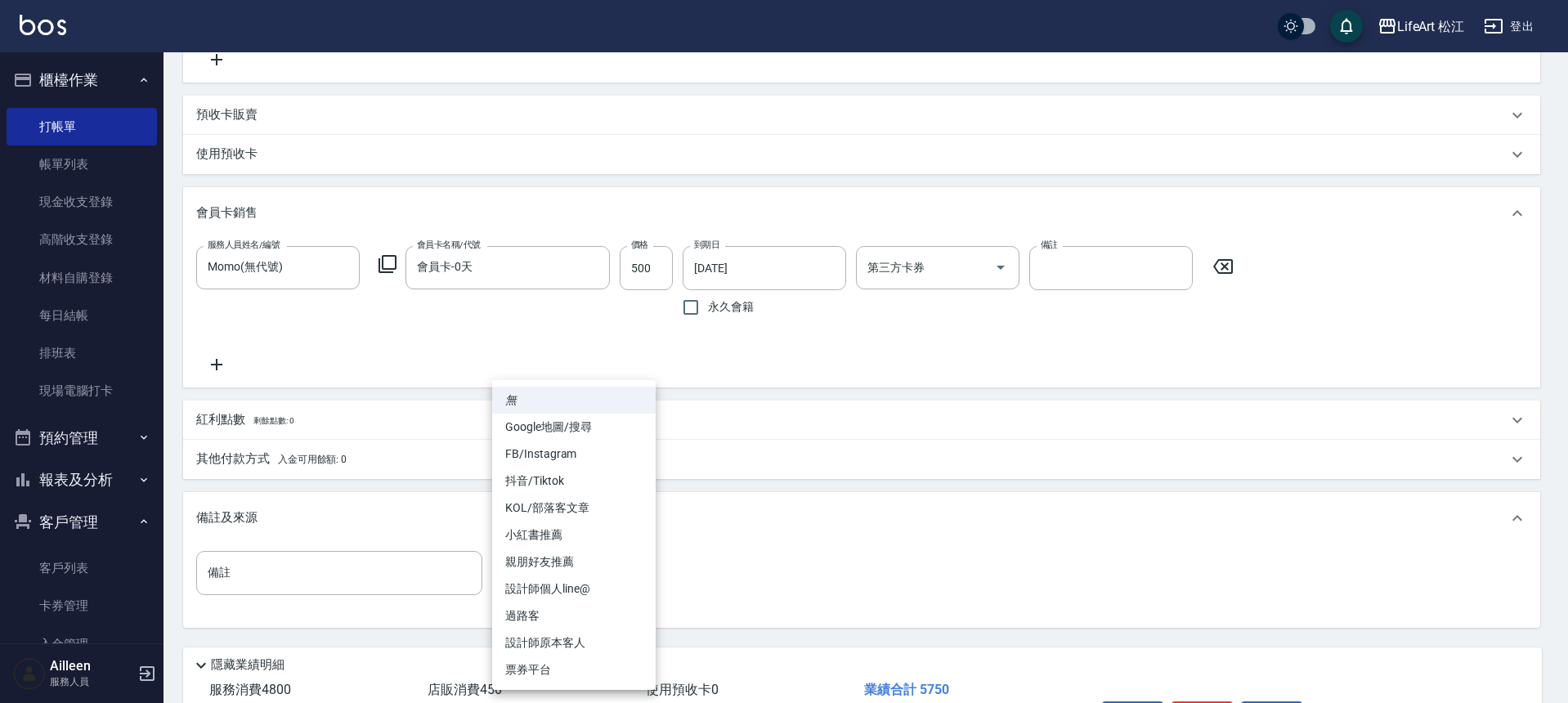
click at [596, 455] on li "FB/Instagram" at bounding box center [574, 454] width 164 height 27
type input "FB/Instagram"
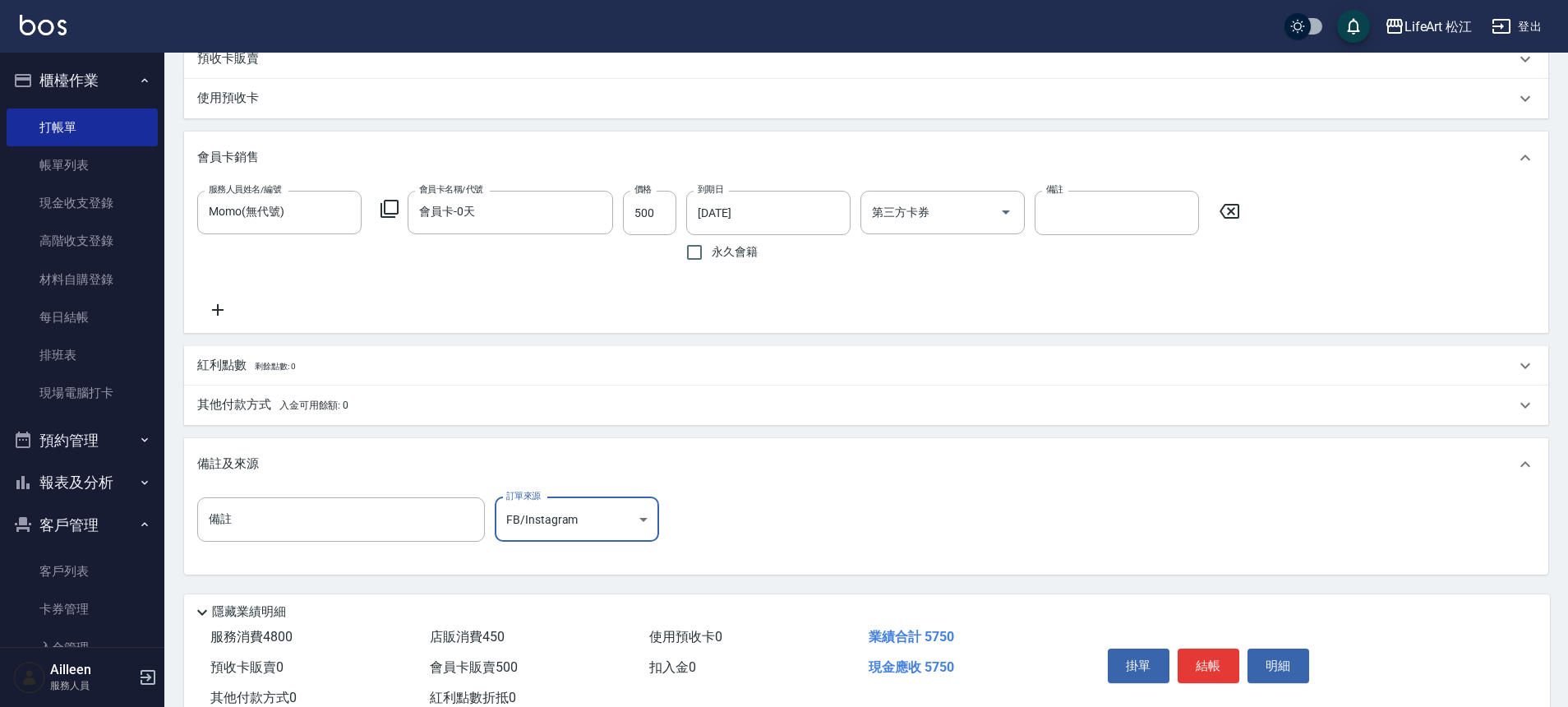
scroll to position [772, 0]
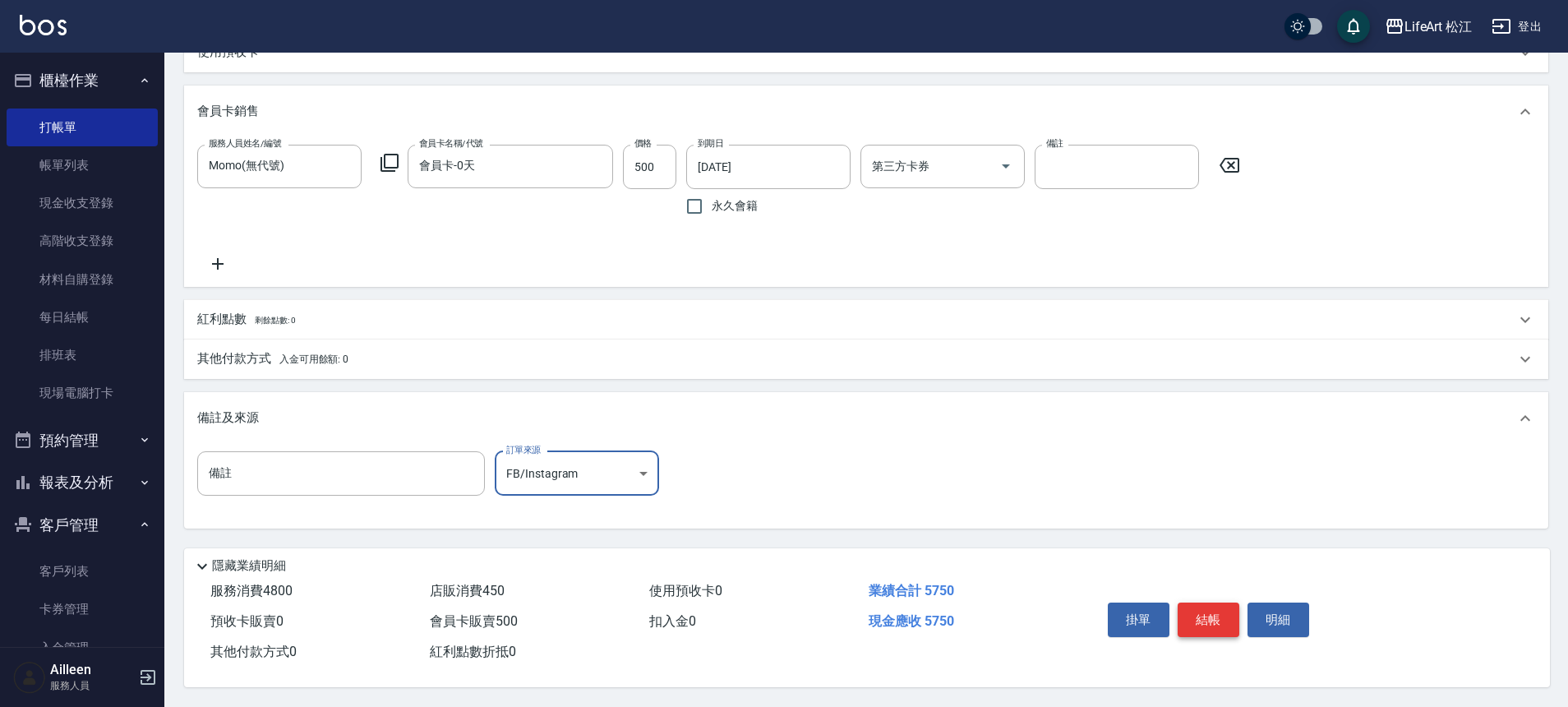
click at [1215, 613] on button "結帳" at bounding box center [1208, 619] width 62 height 35
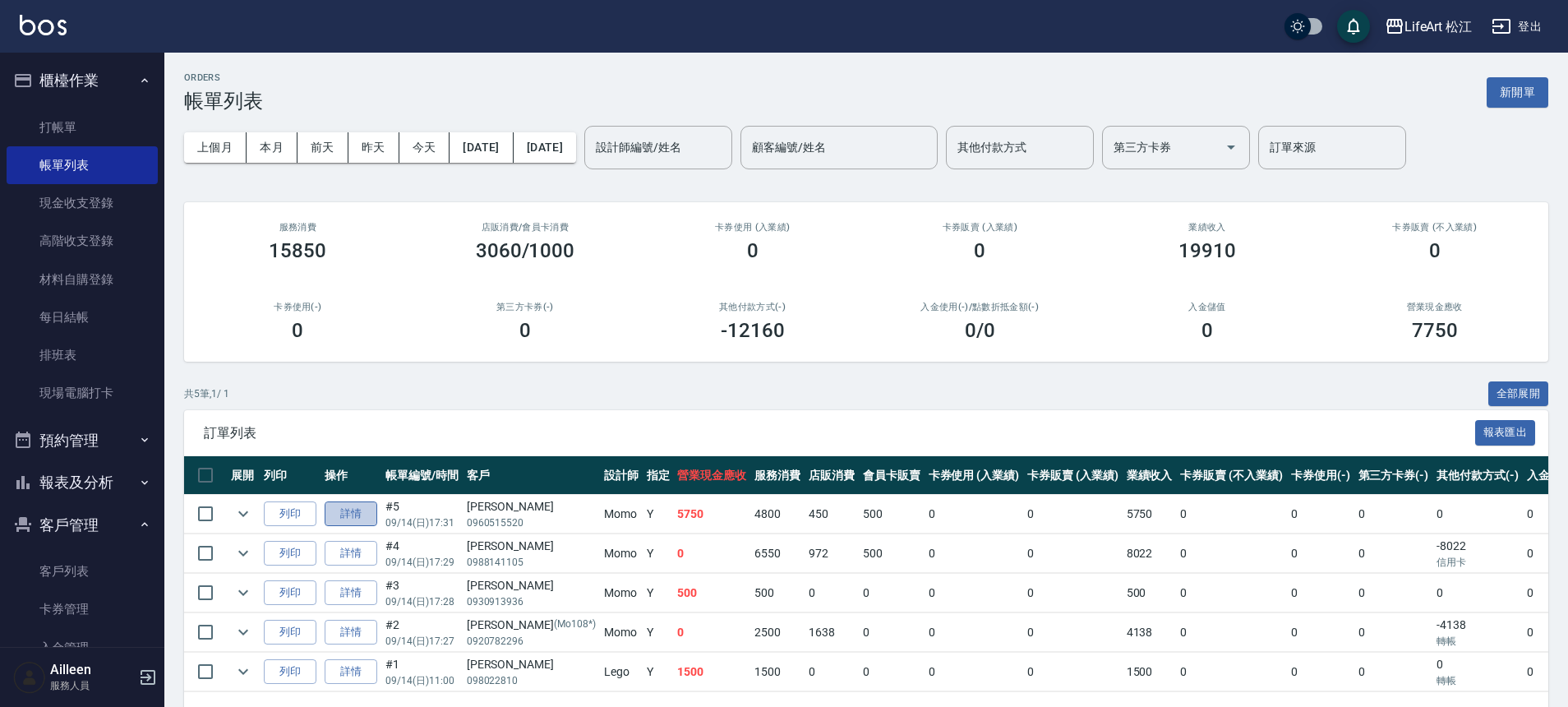
click at [365, 509] on link "詳情" at bounding box center [351, 513] width 53 height 25
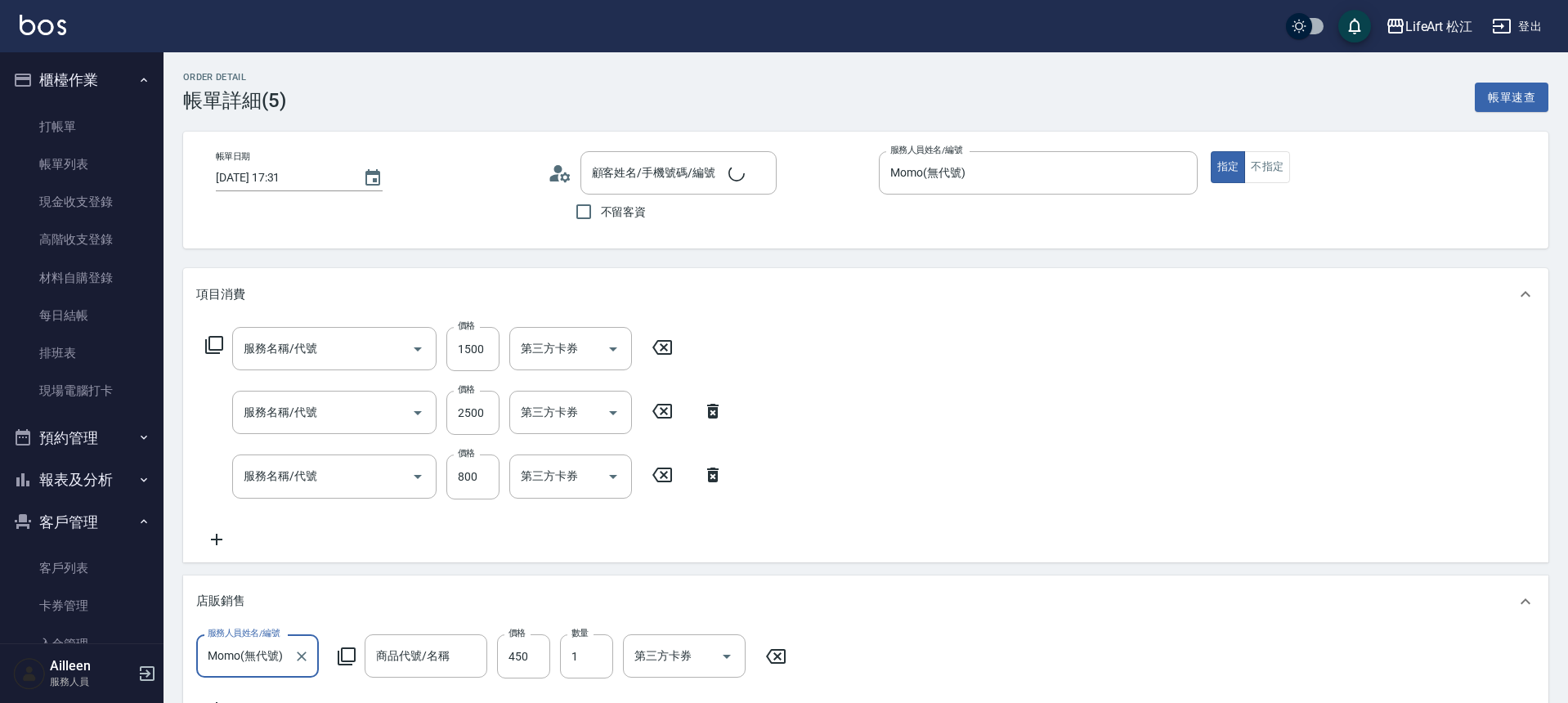
type input "2025/09/14 17:31"
type input "Momo(無代號)"
type input "FB/Instagram"
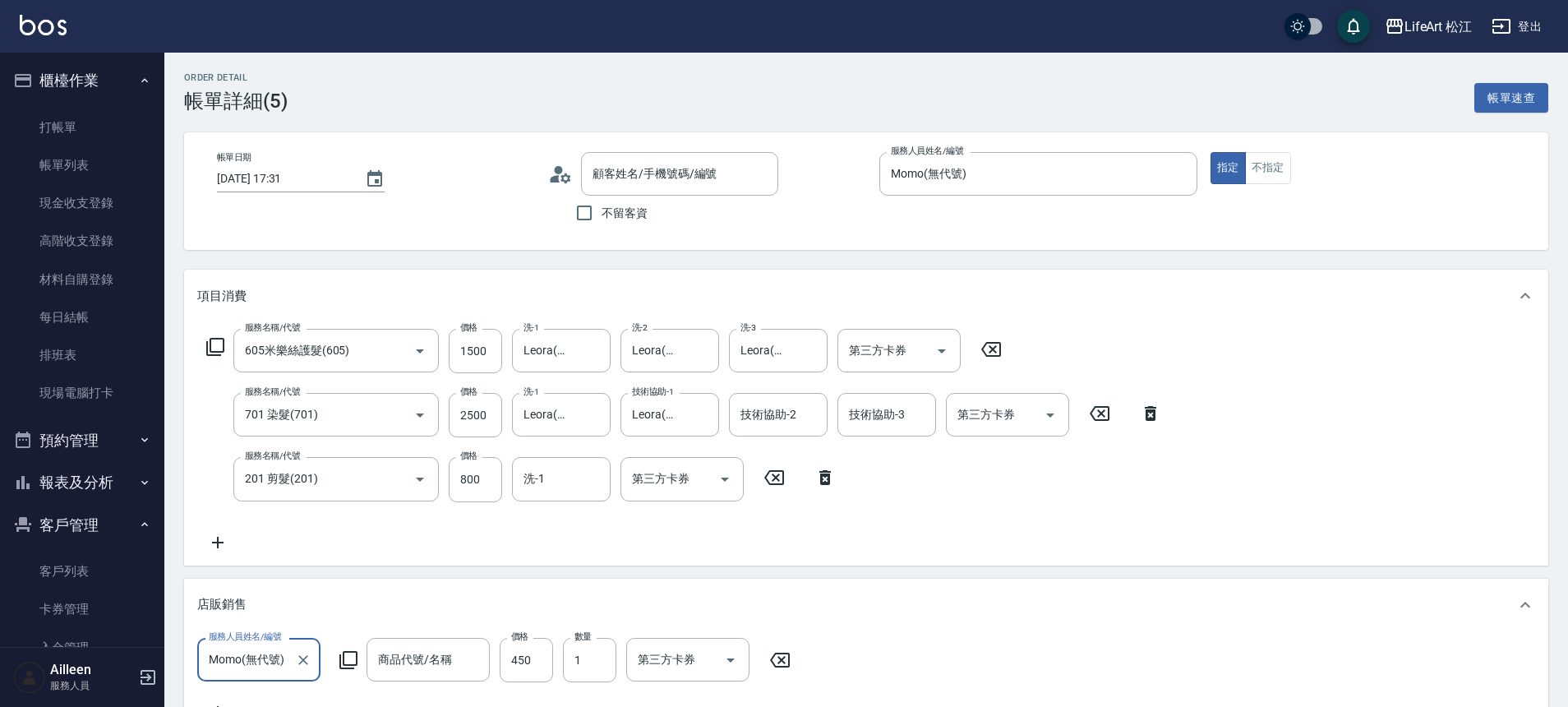
type input "605米樂絲護髮(605)"
type input "701 染髮(701)"
type input "201 剪髮(201)"
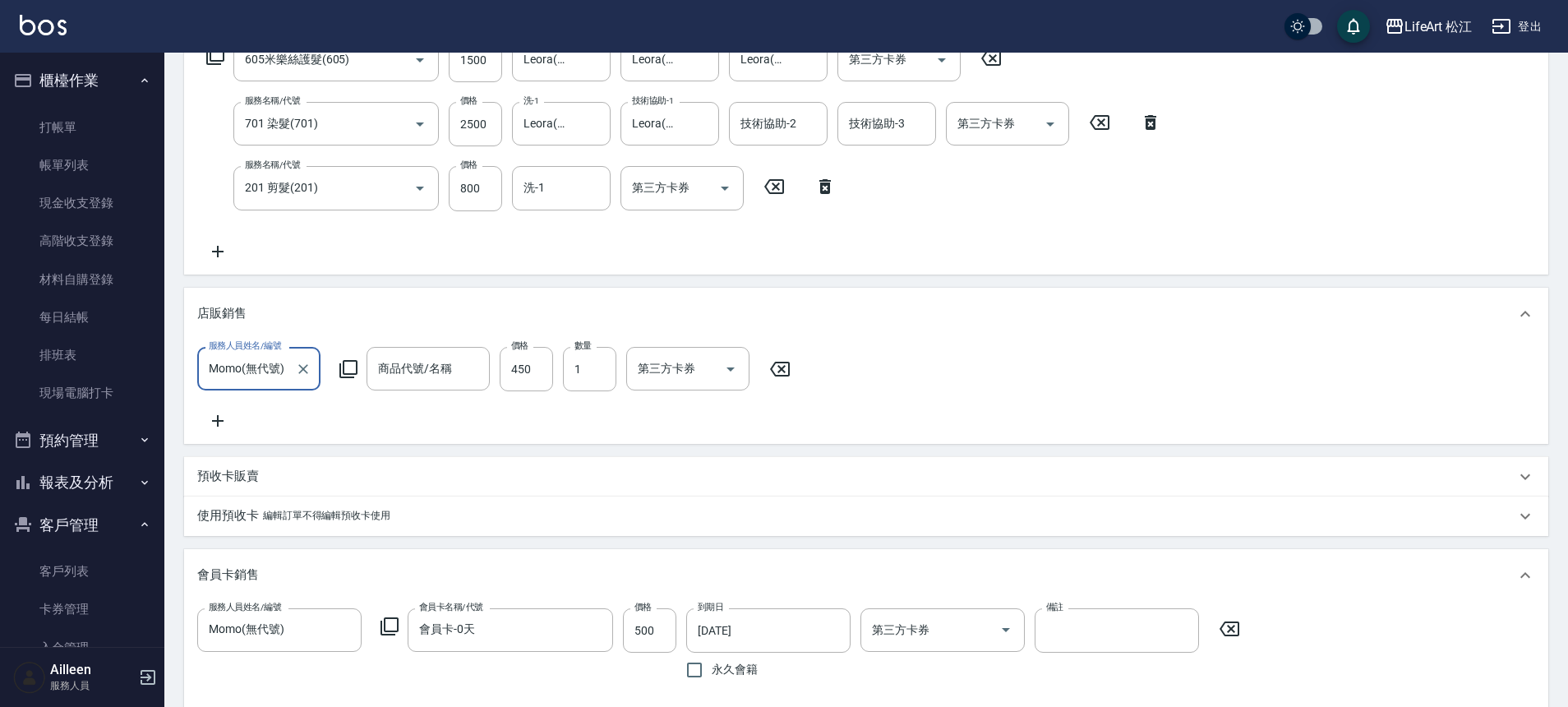
type input "李宥蓉/0960515520/"
type input "米樂絲鍍膜髮膜"
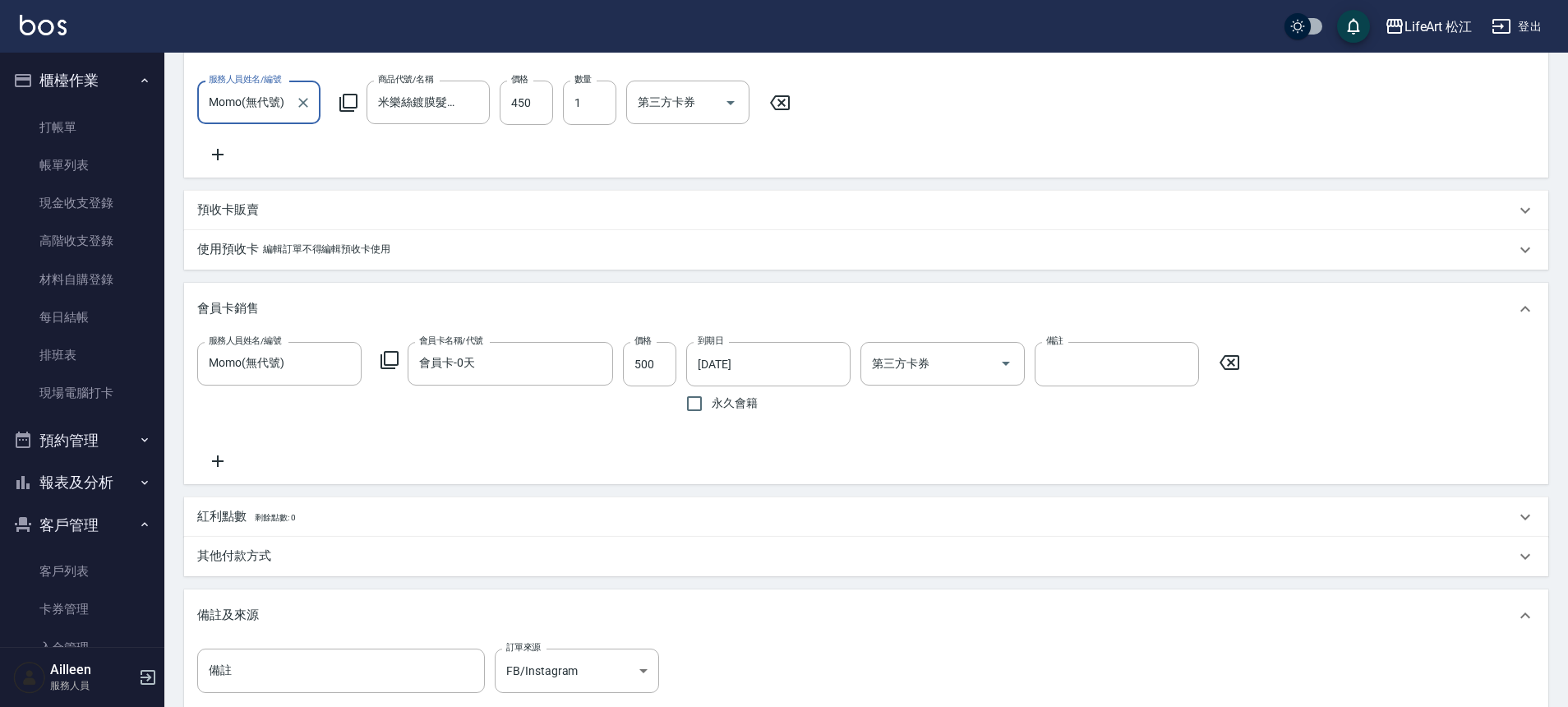
click at [318, 526] on div "紅利點數 剩餘點數: 0" at bounding box center [856, 516] width 1318 height 18
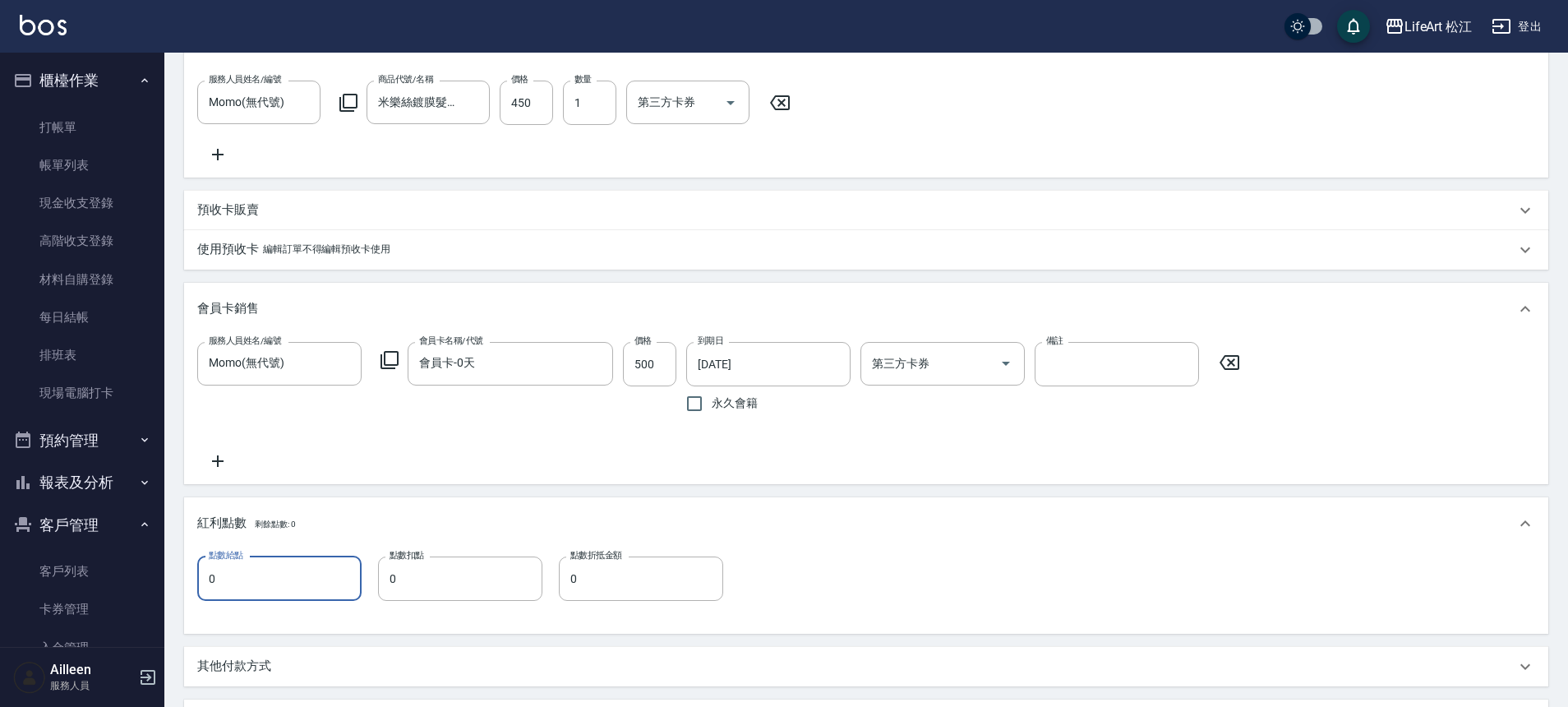
click at [284, 600] on input "0" at bounding box center [279, 579] width 165 height 44
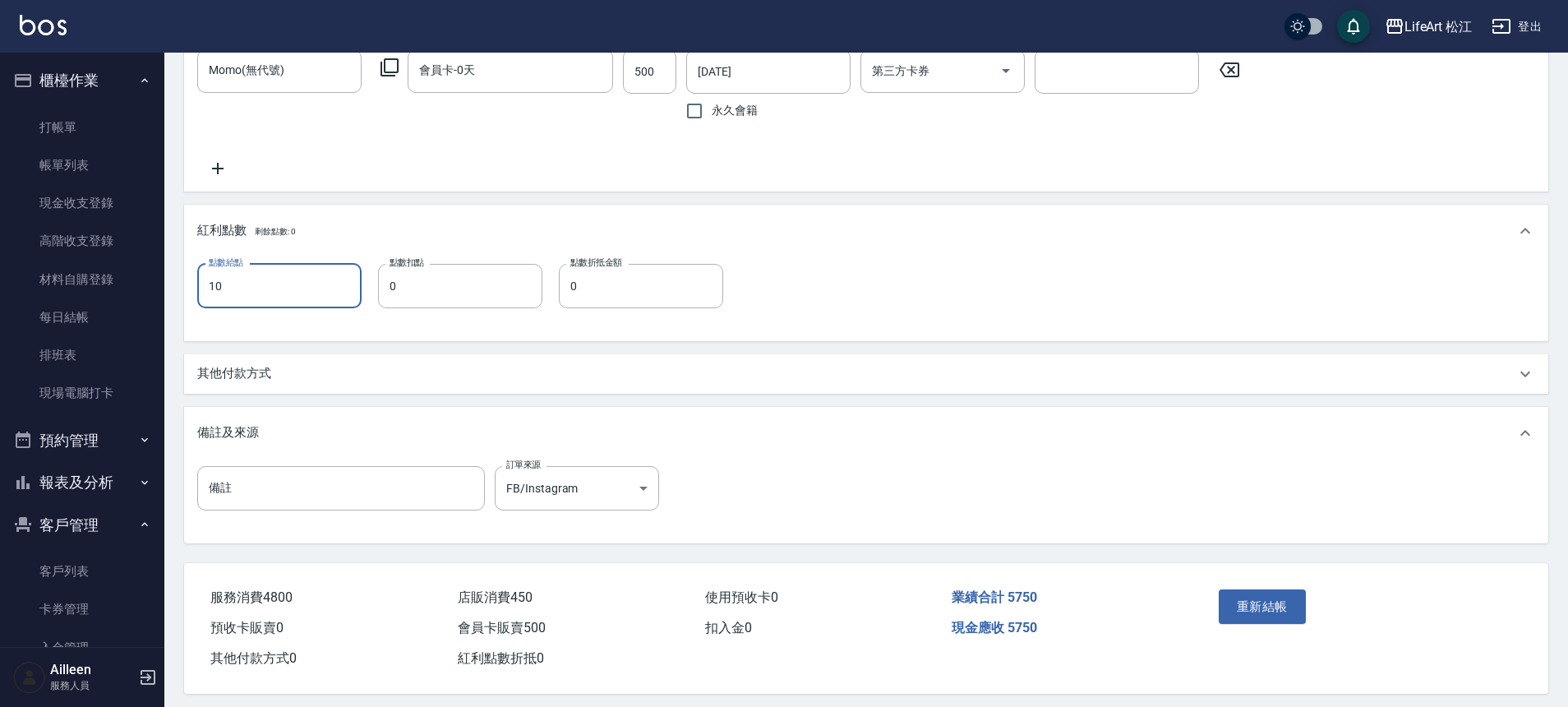
scroll to position [893, 0]
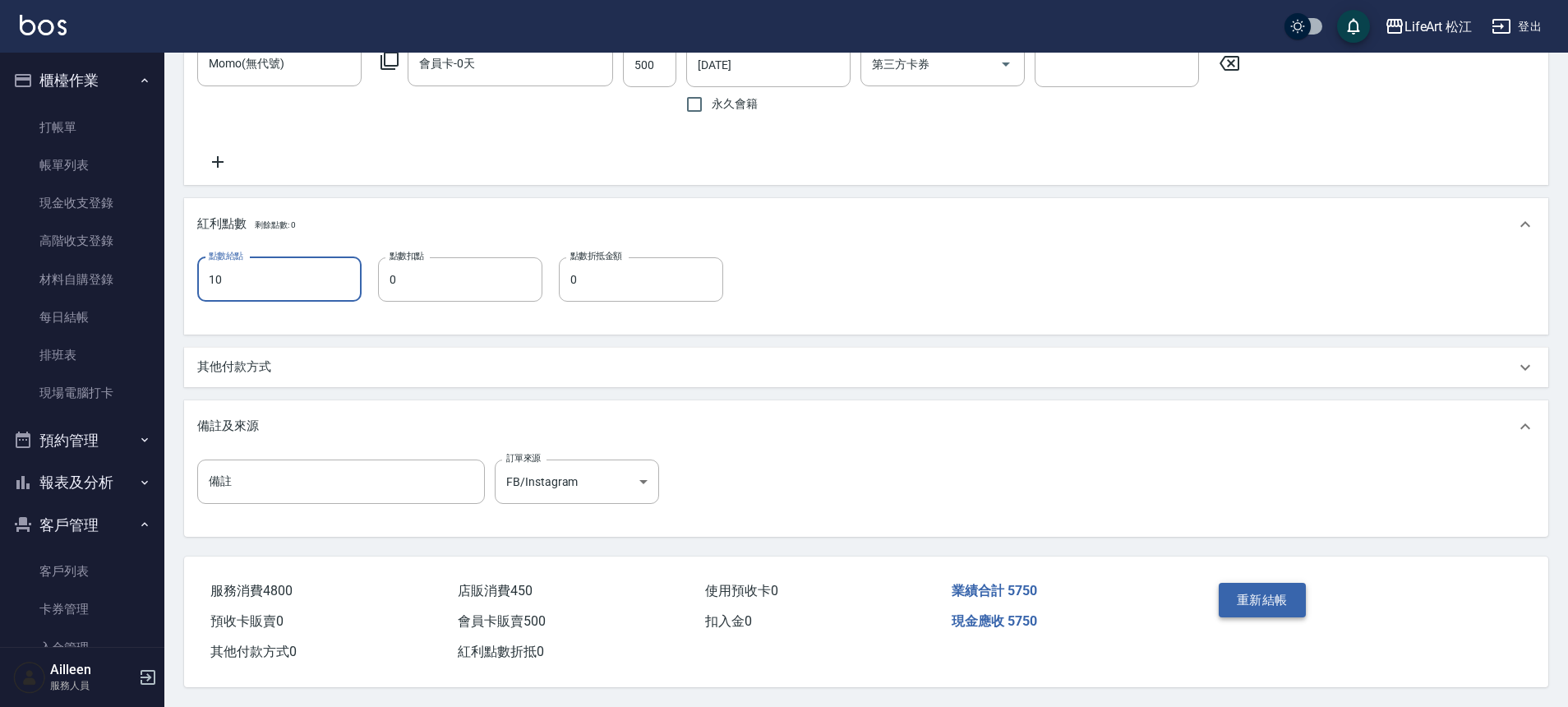
type input "10"
click at [1291, 591] on button "重新結帳" at bounding box center [1262, 600] width 87 height 35
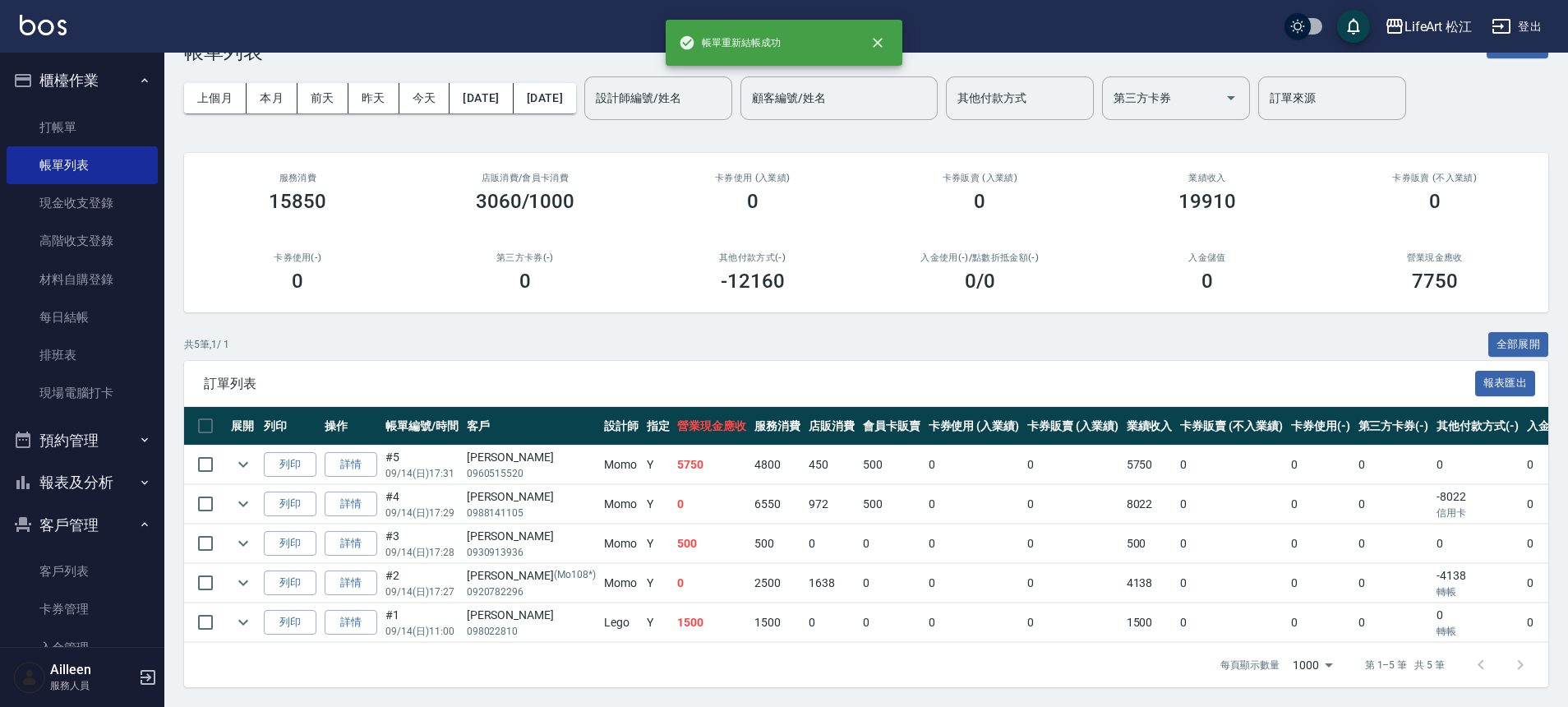
scroll to position [62, 0]
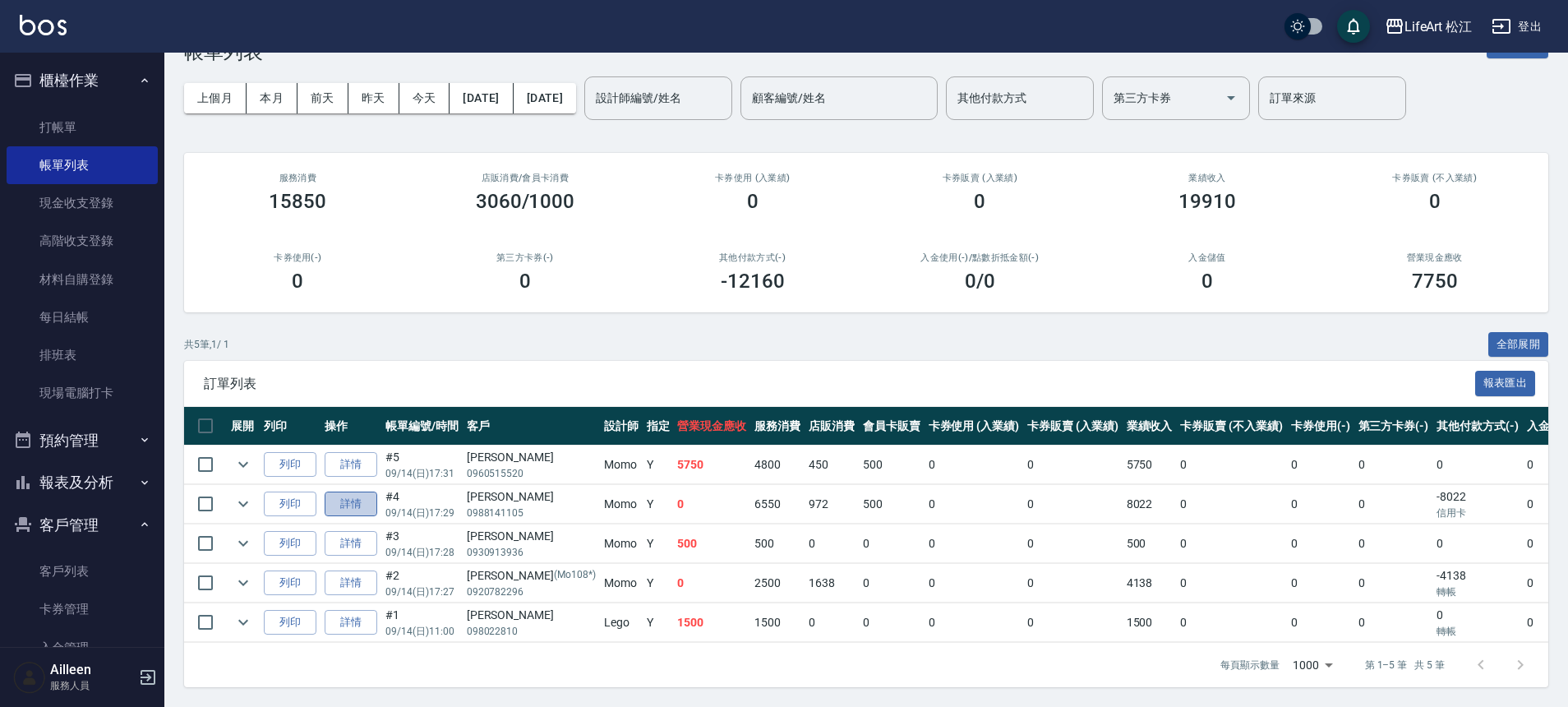
click at [351, 491] on link "詳情" at bounding box center [351, 504] width 53 height 25
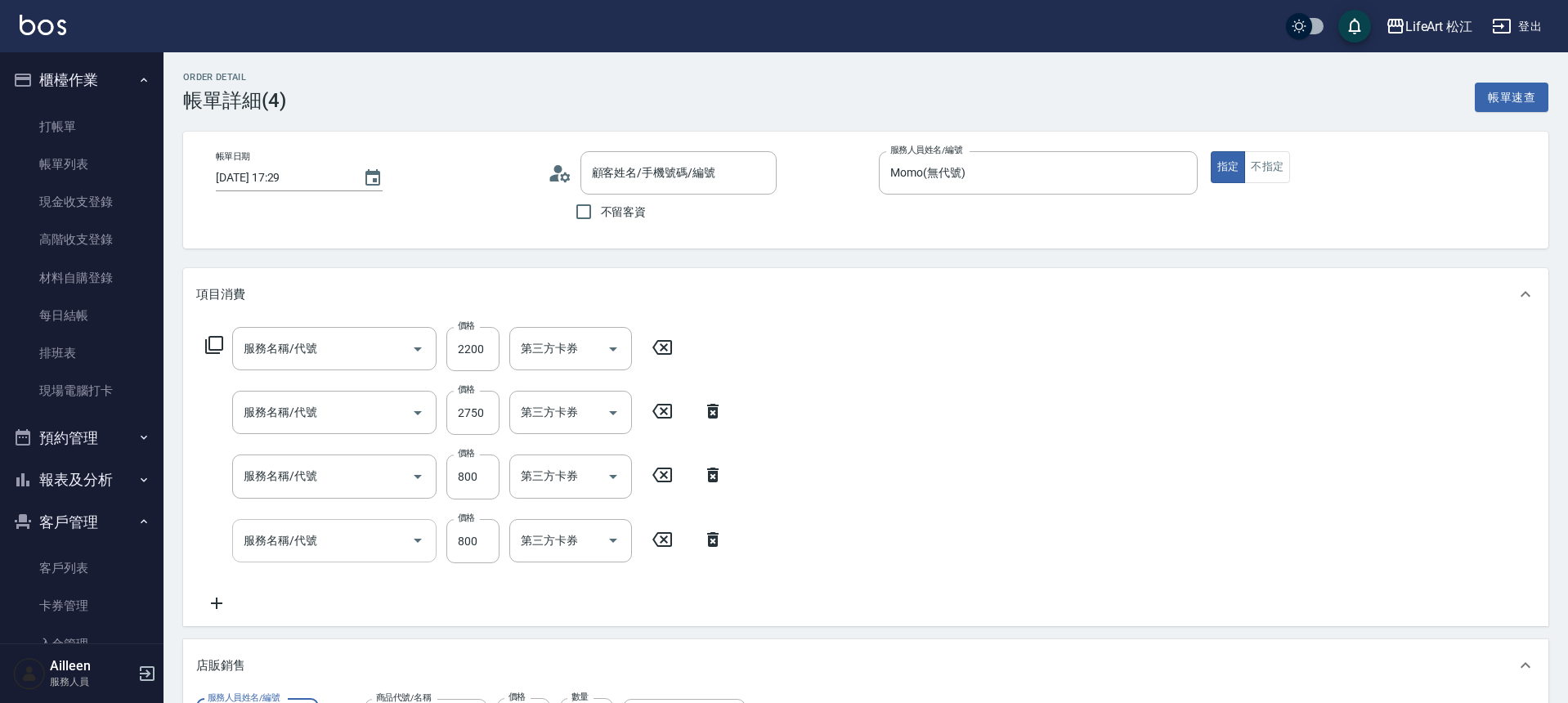
type input "2025/09/14 17:29"
type input "Momo(無代號)"
type input "FB/Instagram"
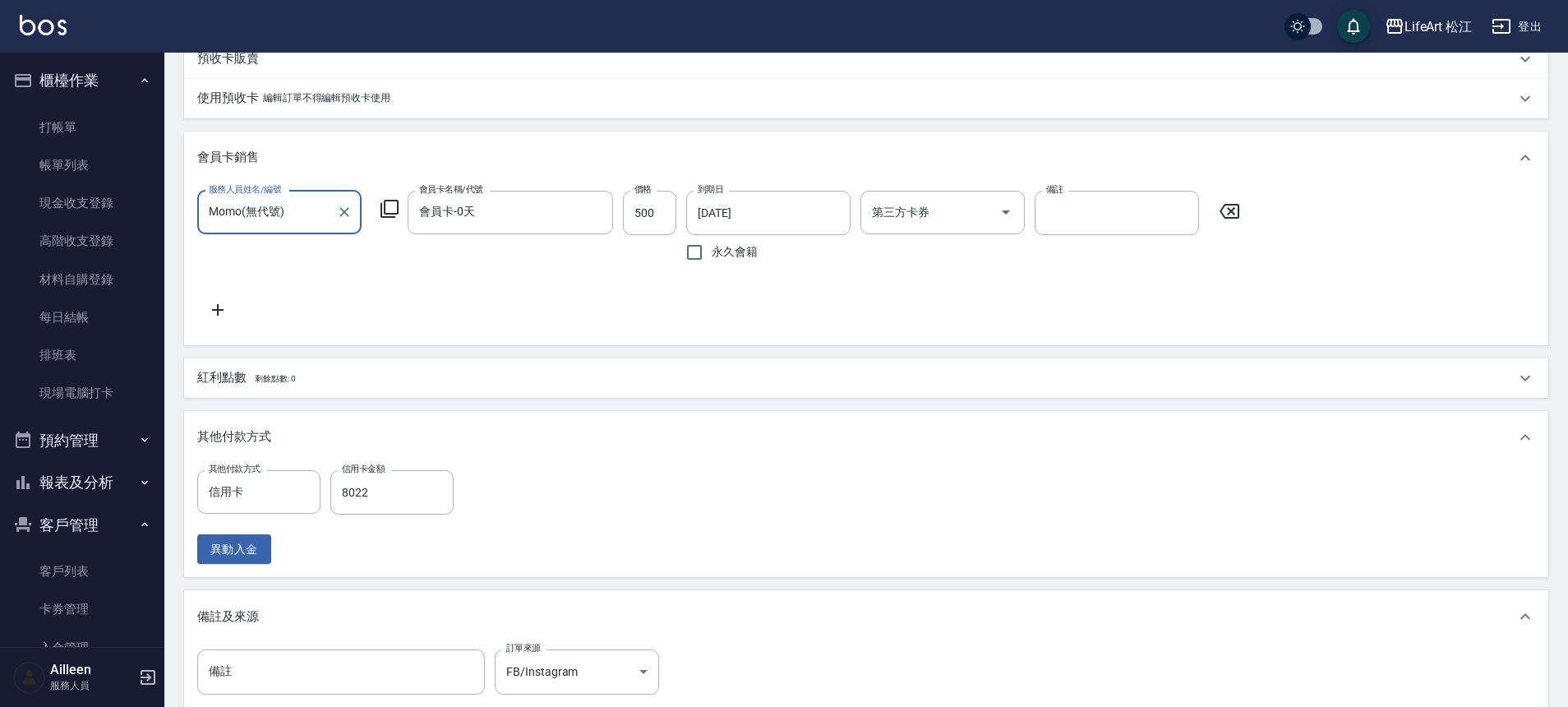
type input "607極光蘊護髮(607)"
type input "701 染髮(701)"
type input "201 剪髮(201)"
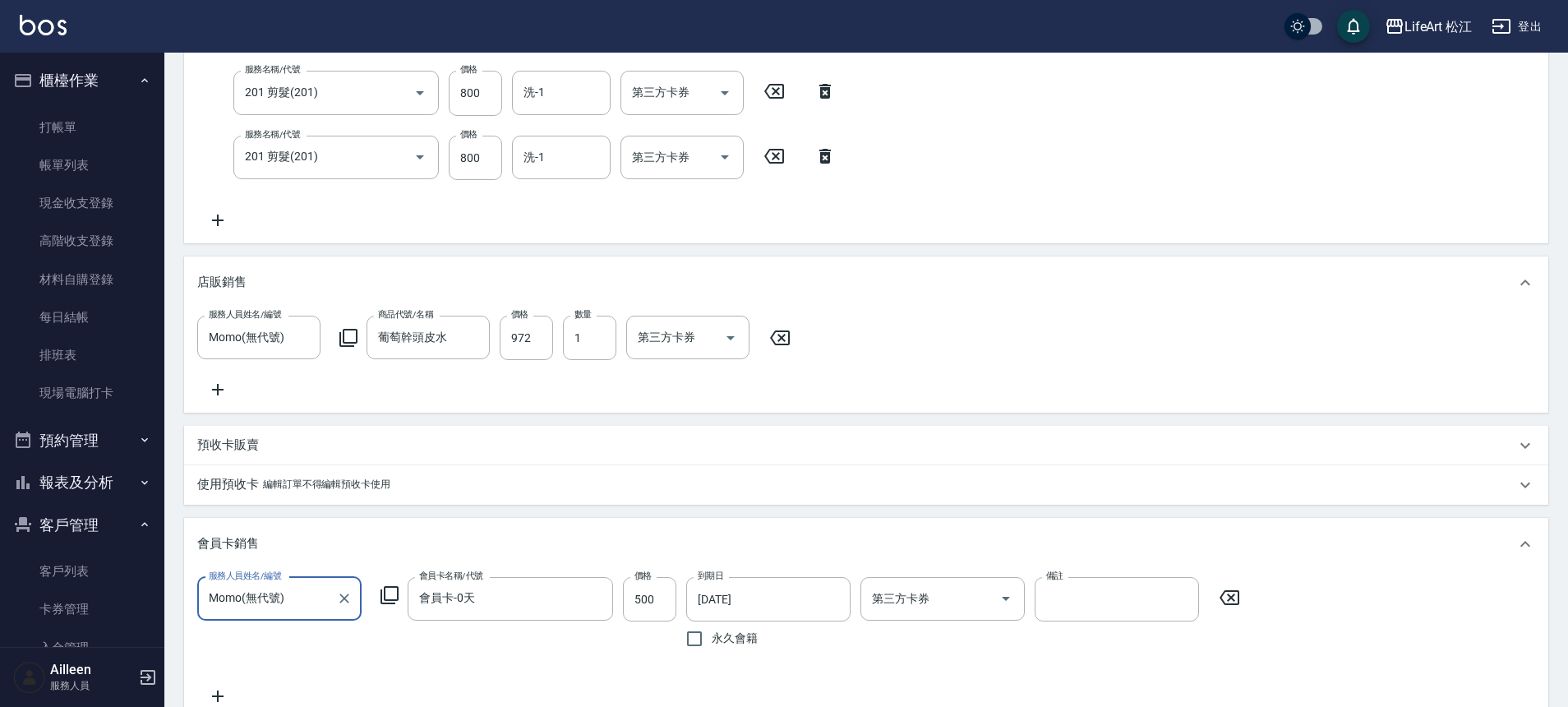
type input "林子歡/0988141105/"
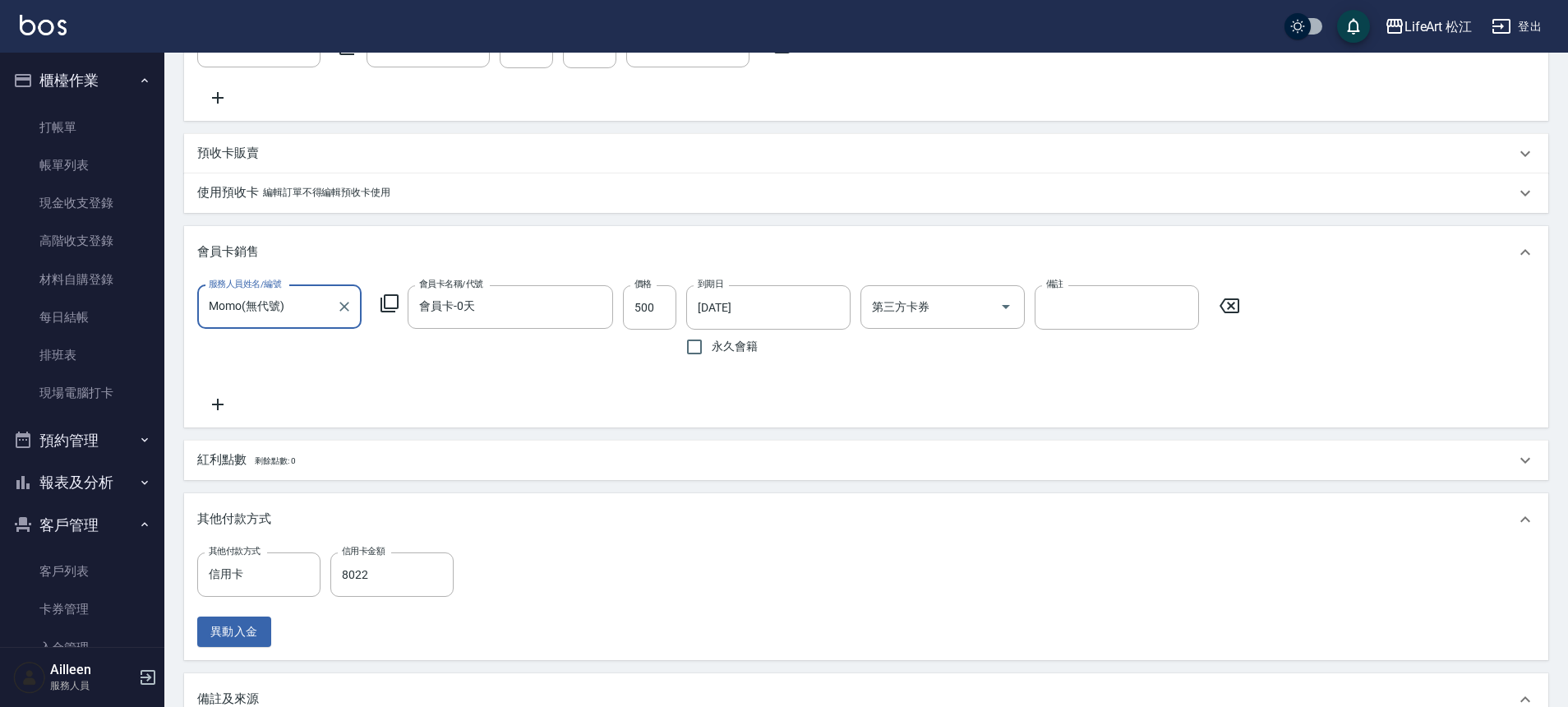
scroll to position [778, 0]
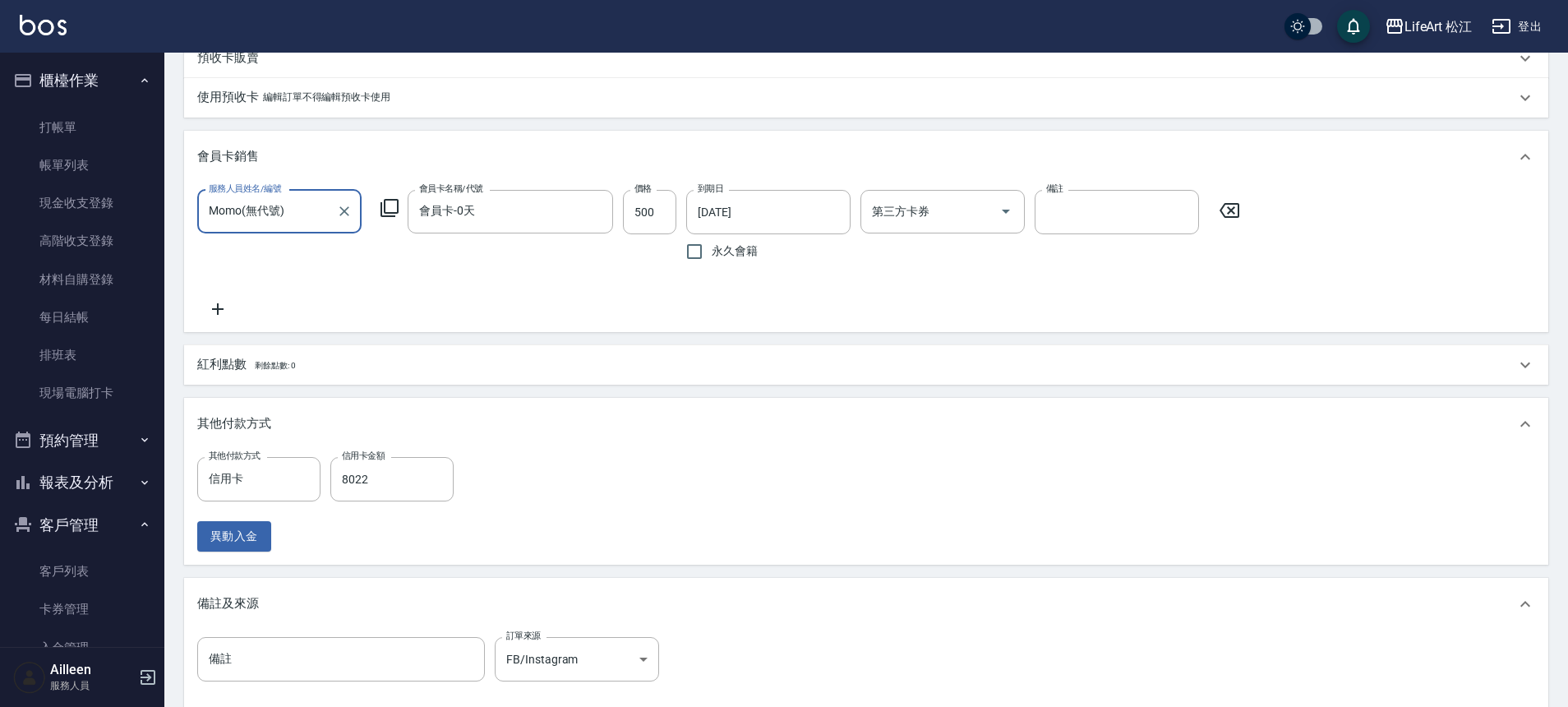
click at [285, 370] on span "剩餘點數: 0" at bounding box center [274, 365] width 41 height 9
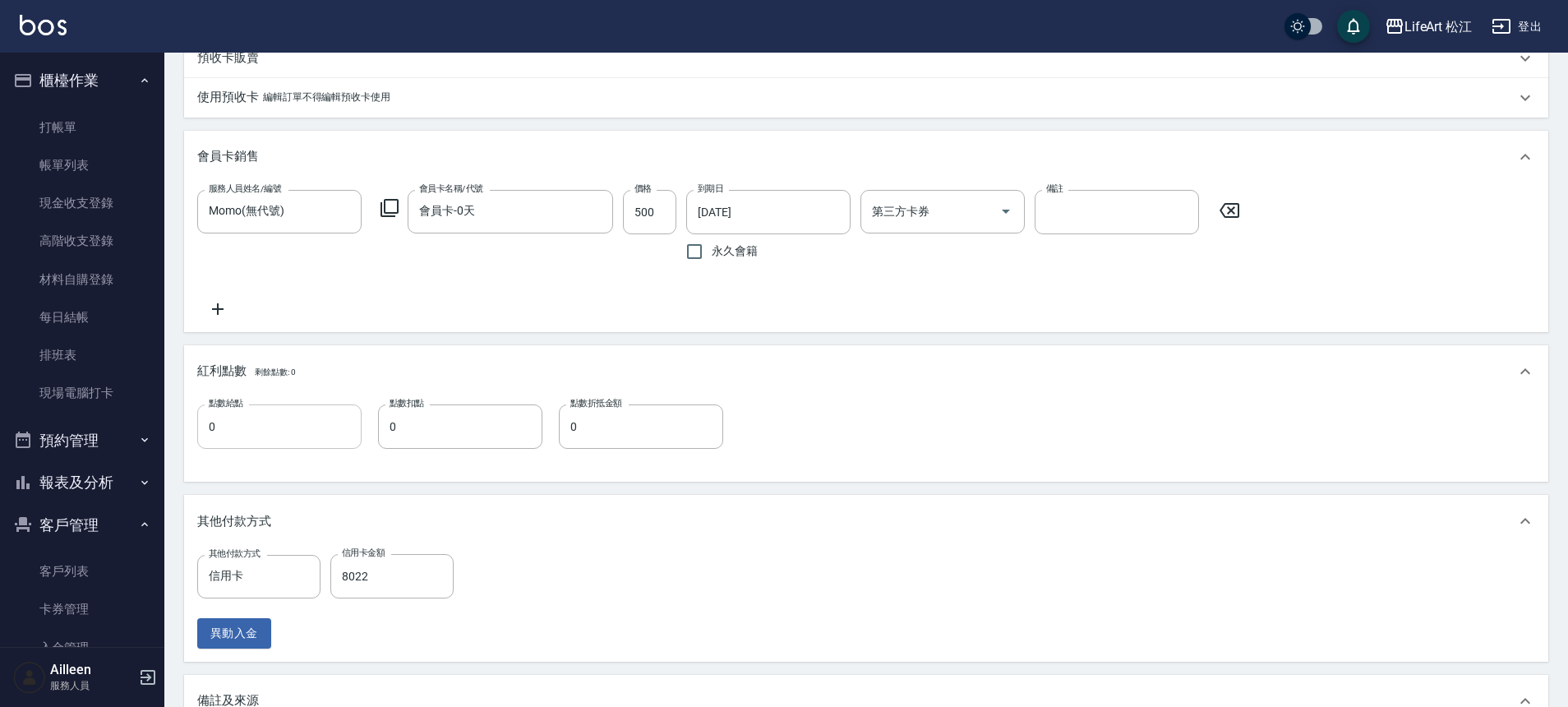
click at [250, 449] on input "0" at bounding box center [279, 427] width 165 height 44
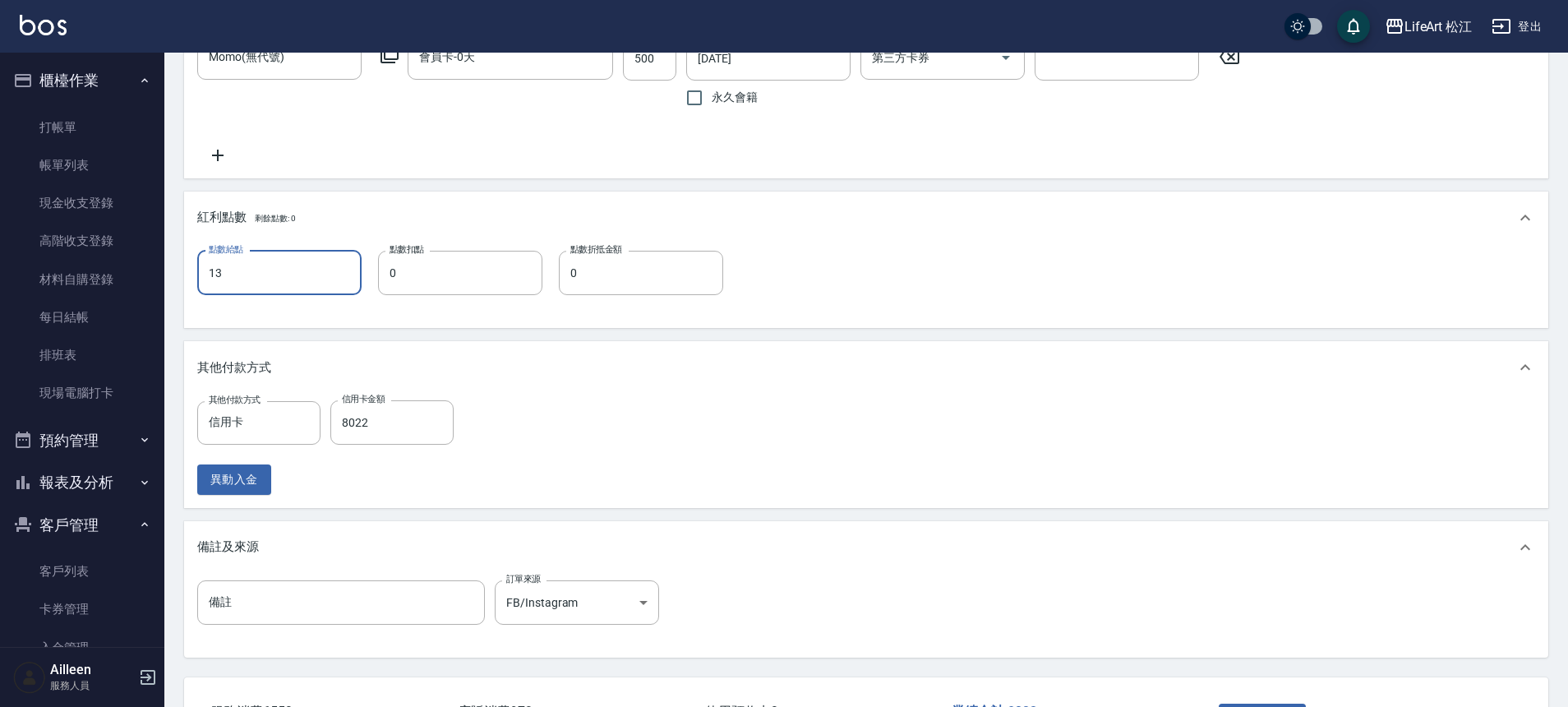
scroll to position [1085, 0]
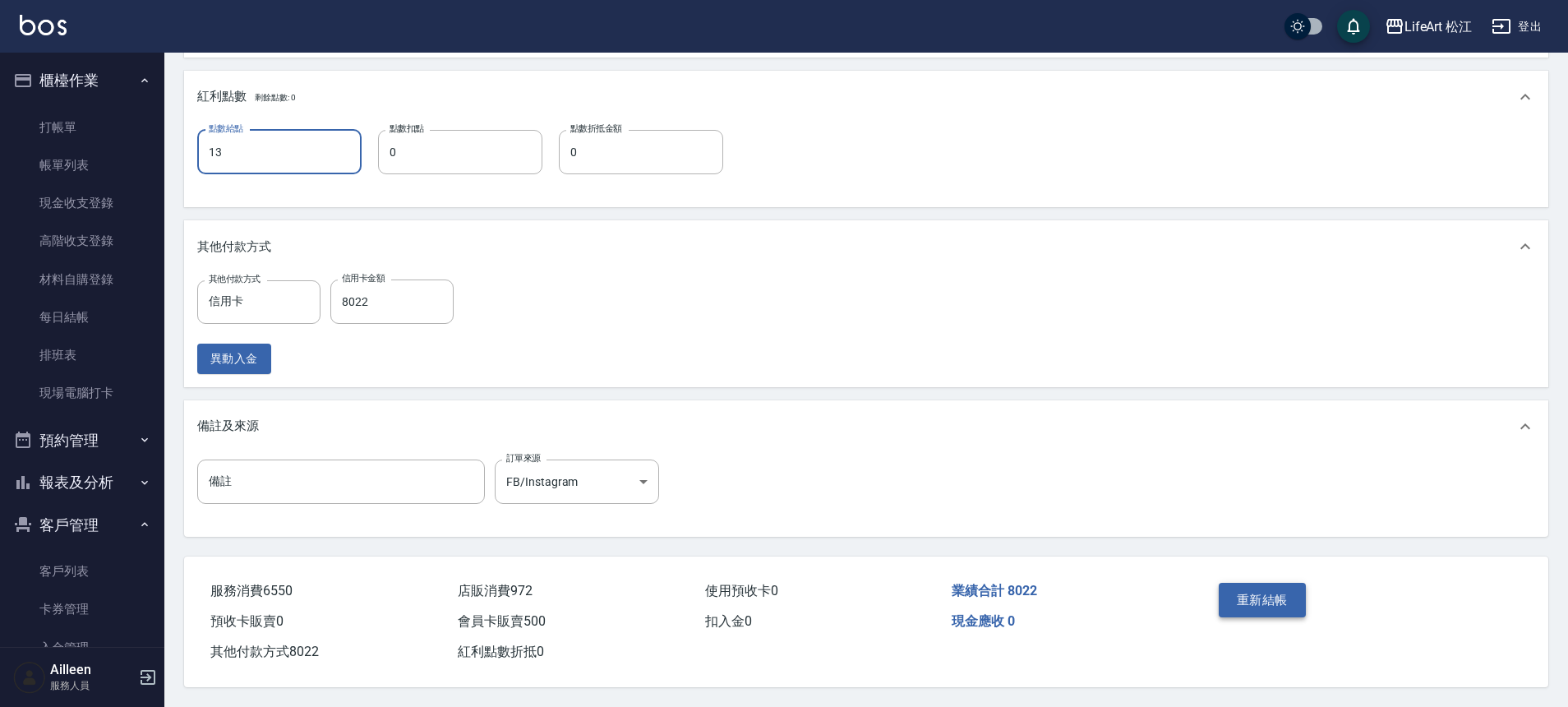
type input "13"
click at [1287, 597] on button "重新結帳" at bounding box center [1262, 600] width 87 height 35
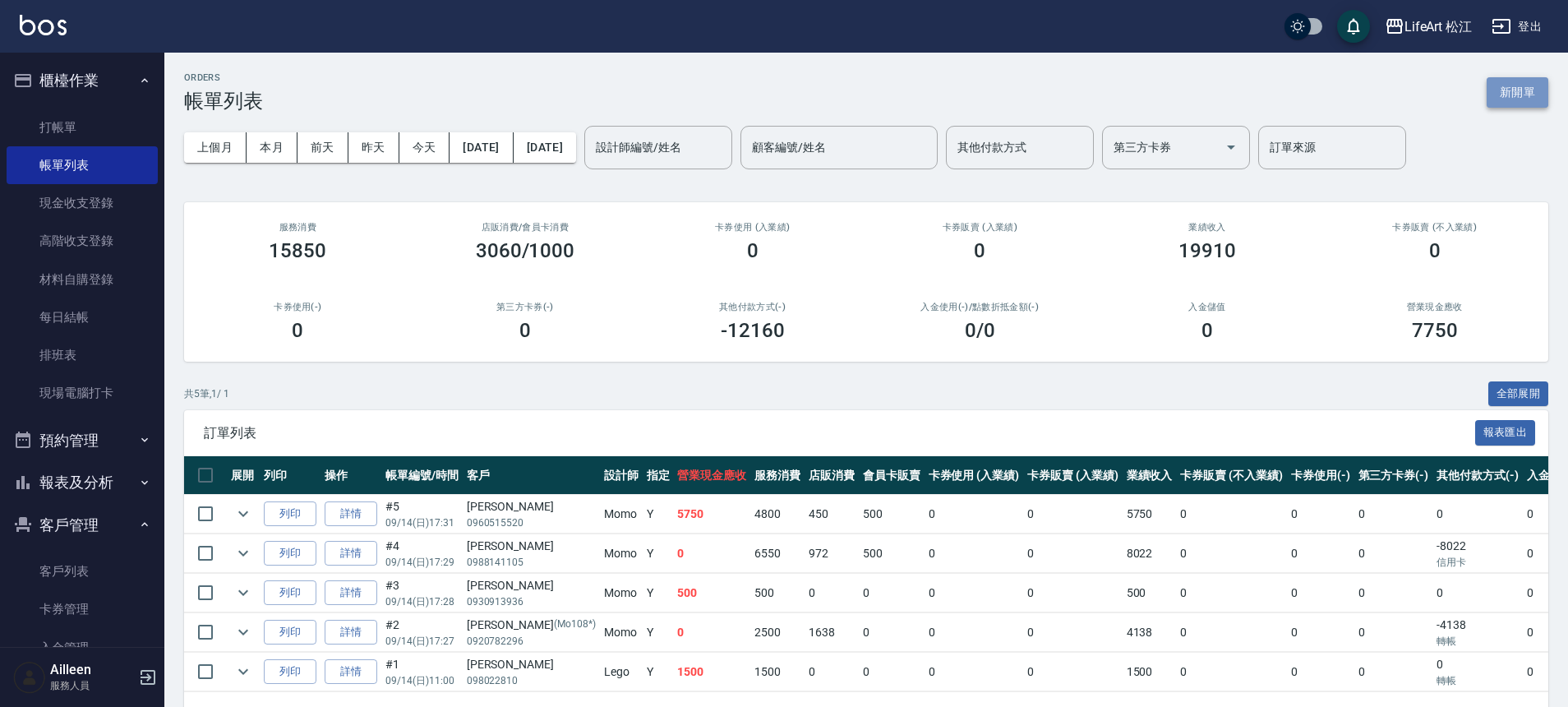
click at [1527, 90] on button "新開單" at bounding box center [1517, 92] width 62 height 31
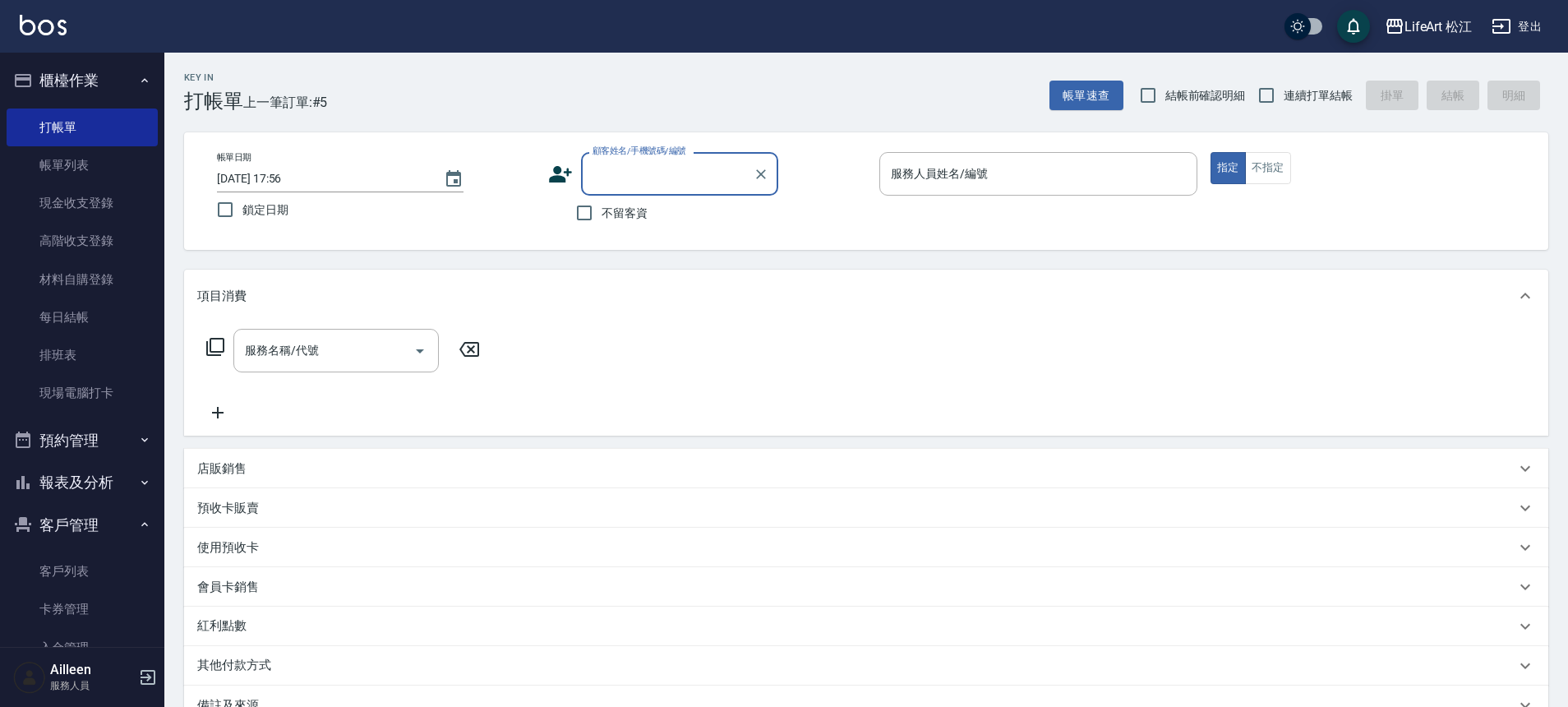
click at [623, 210] on span "不留客資" at bounding box center [624, 213] width 46 height 17
click at [601, 210] on input "不留客資" at bounding box center [585, 213] width 35 height 35
checkbox input "true"
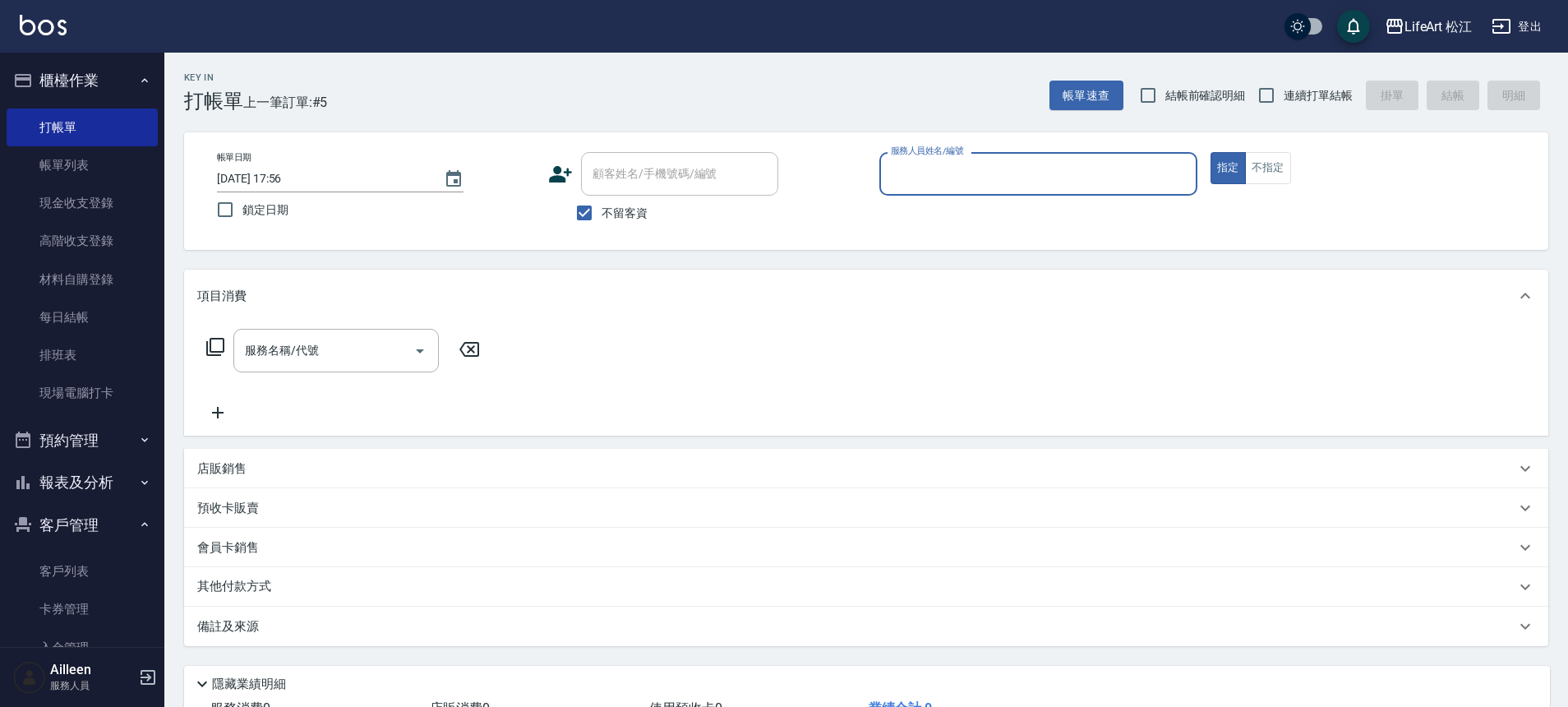
click at [879, 190] on div "服務人員姓名/編號" at bounding box center [1038, 173] width 318 height 43
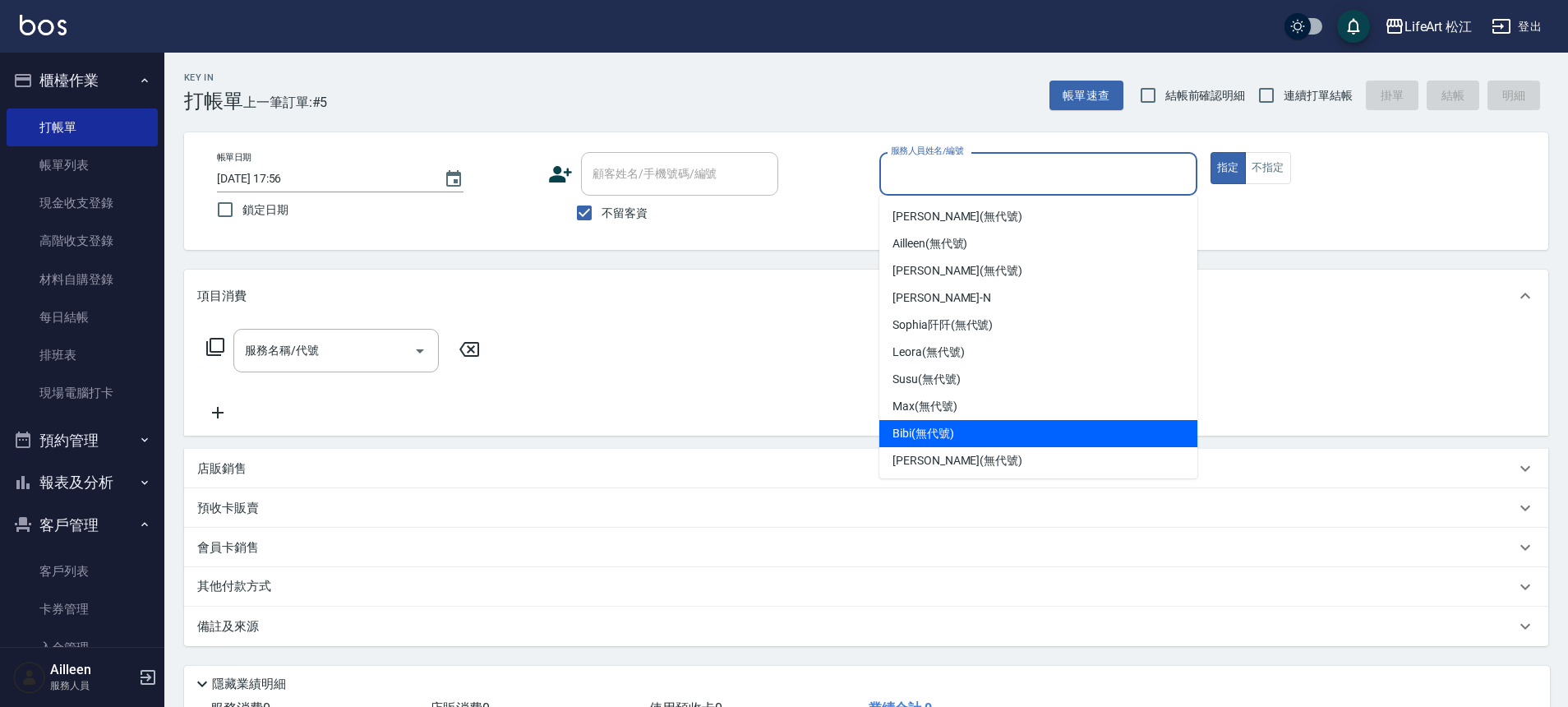
scroll to position [106, 0]
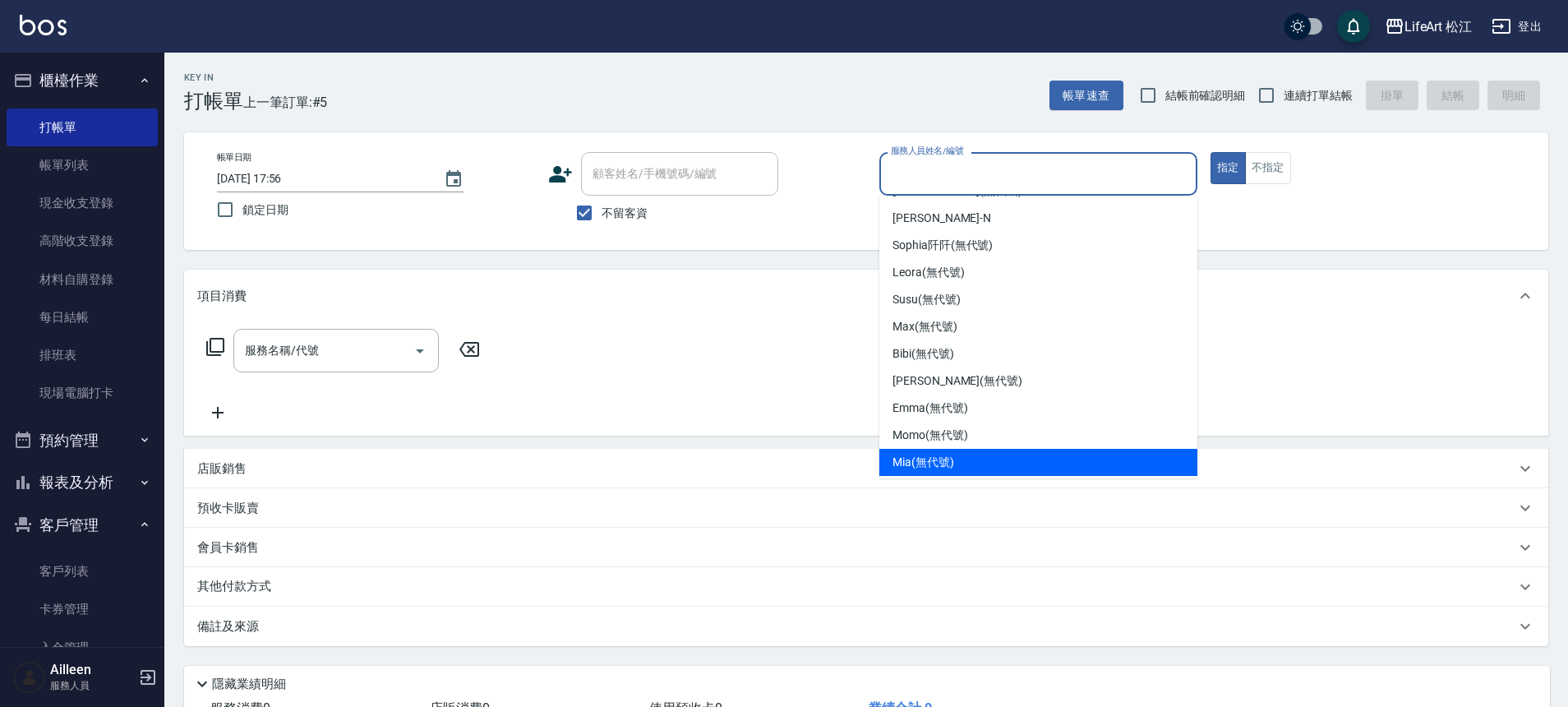
click at [933, 457] on span "Mia (無代號)" at bounding box center [923, 462] width 62 height 17
type input "Mia(無代號)"
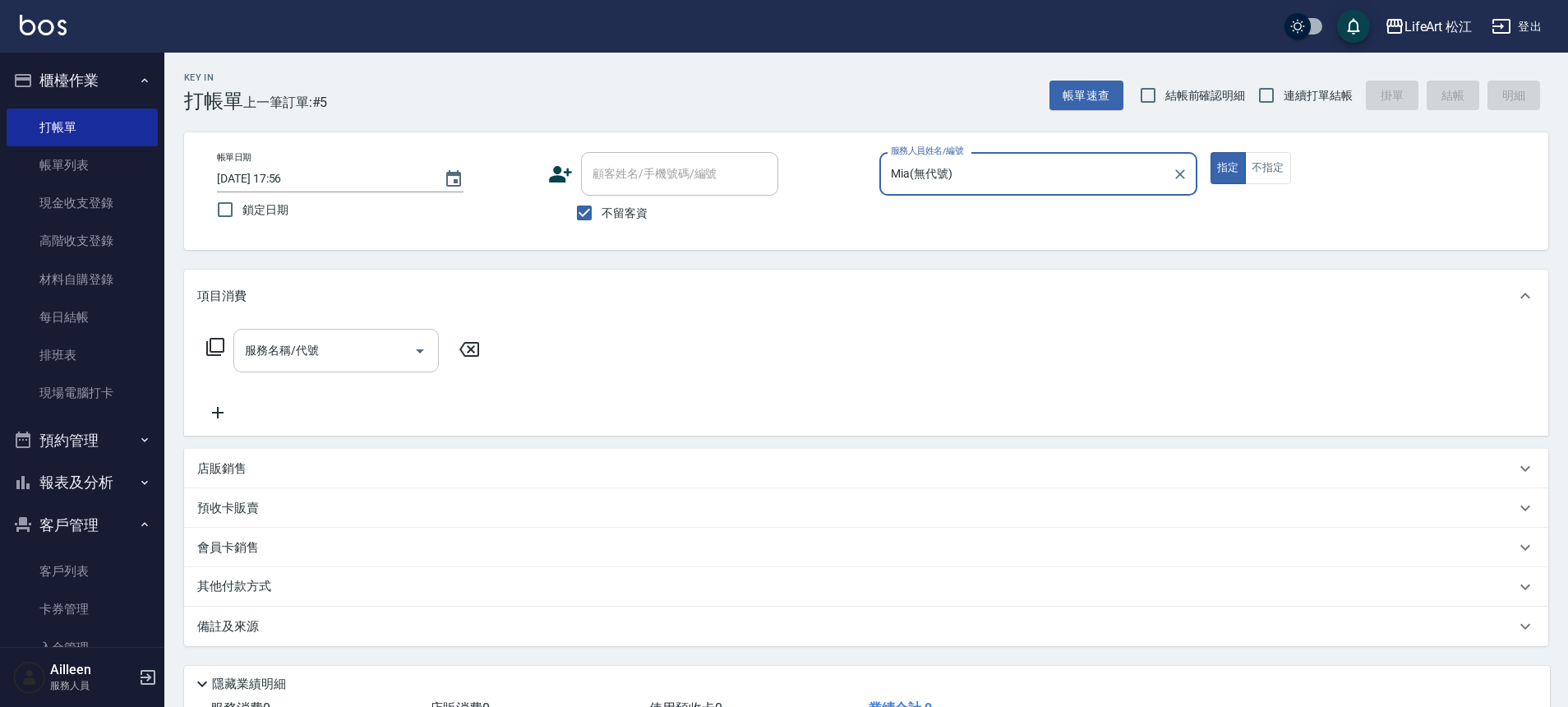
click at [311, 360] on input "服務名稱/代號" at bounding box center [324, 351] width 166 height 29
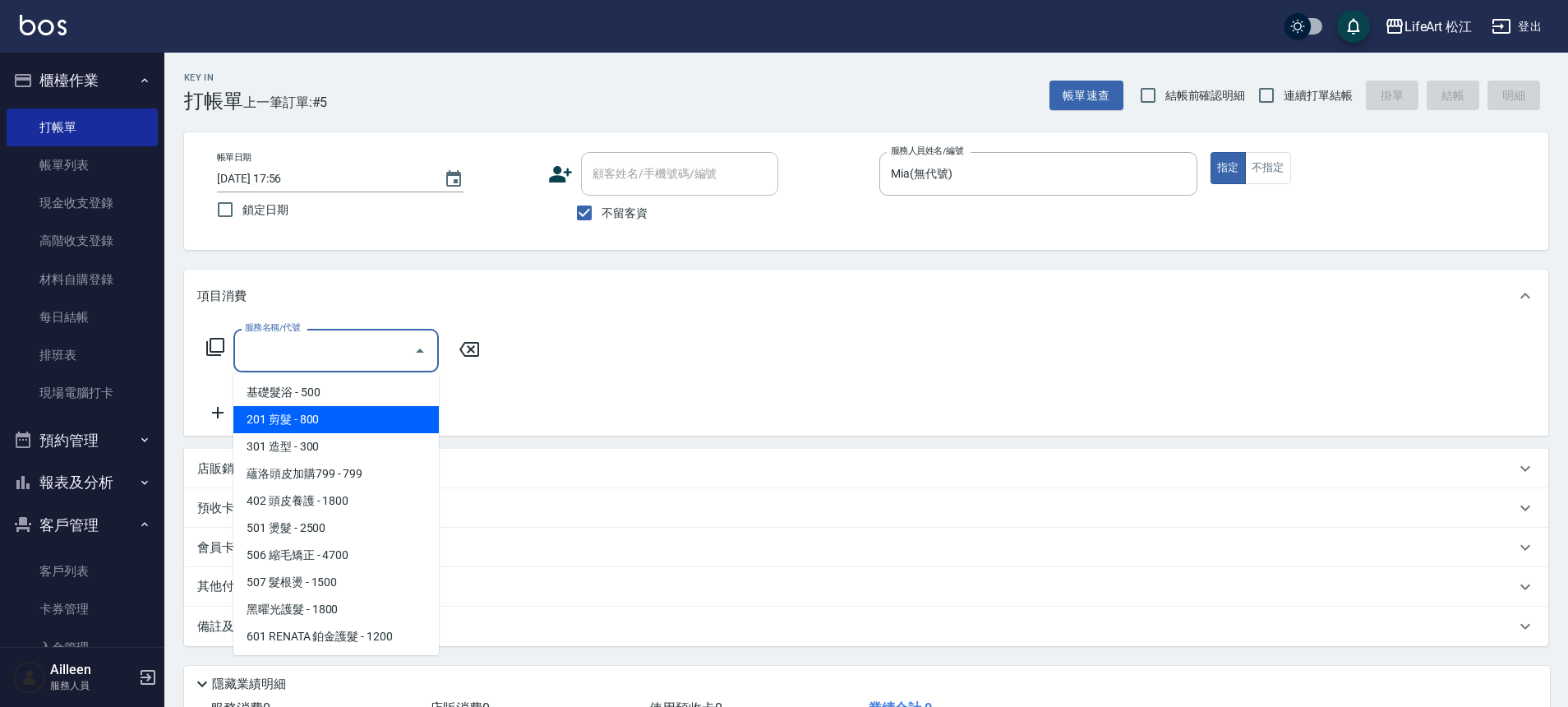
click at [324, 417] on span "201 剪髮 - 800" at bounding box center [335, 419] width 205 height 27
type input "201 剪髮(201)"
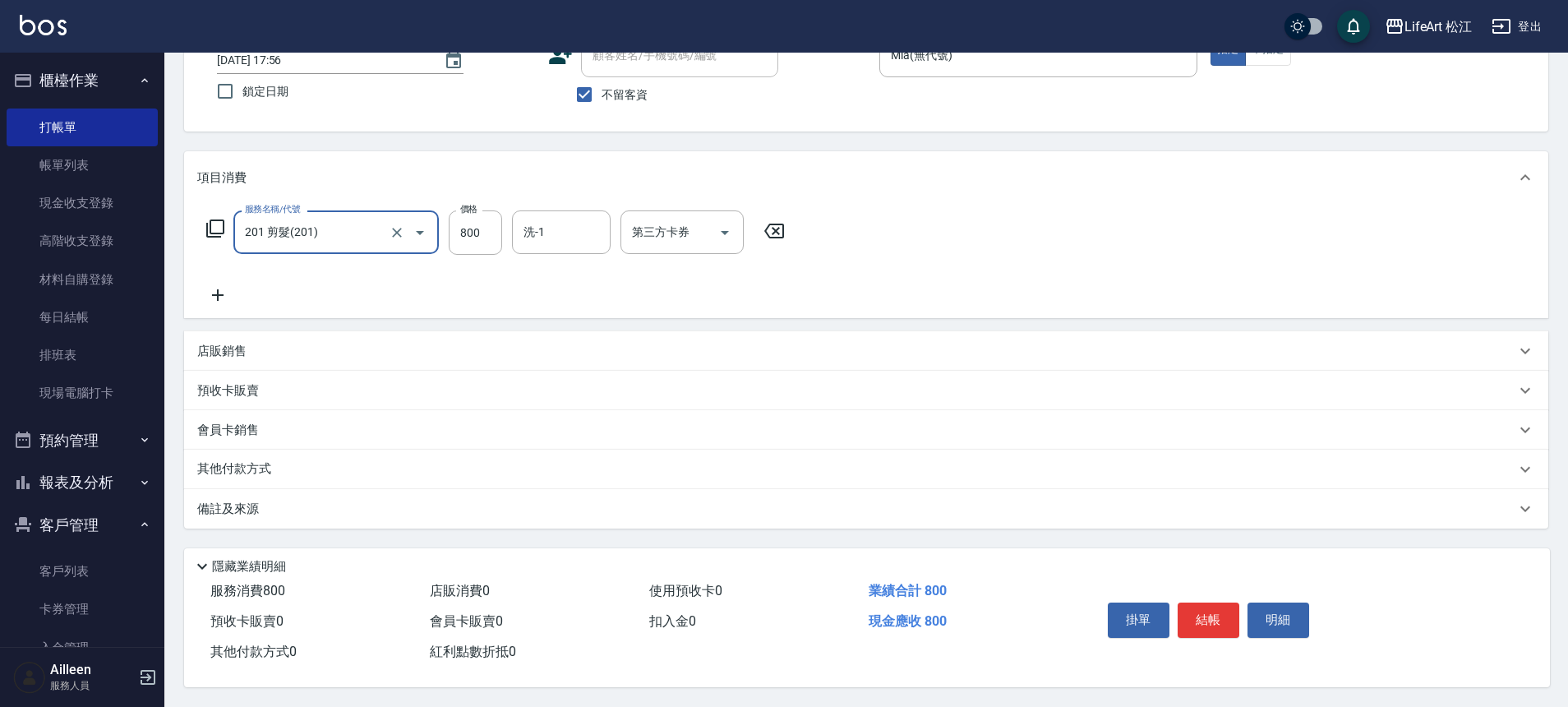
scroll to position [126, 0]
click at [257, 501] on p "備註及來源" at bounding box center [228, 510] width 62 height 17
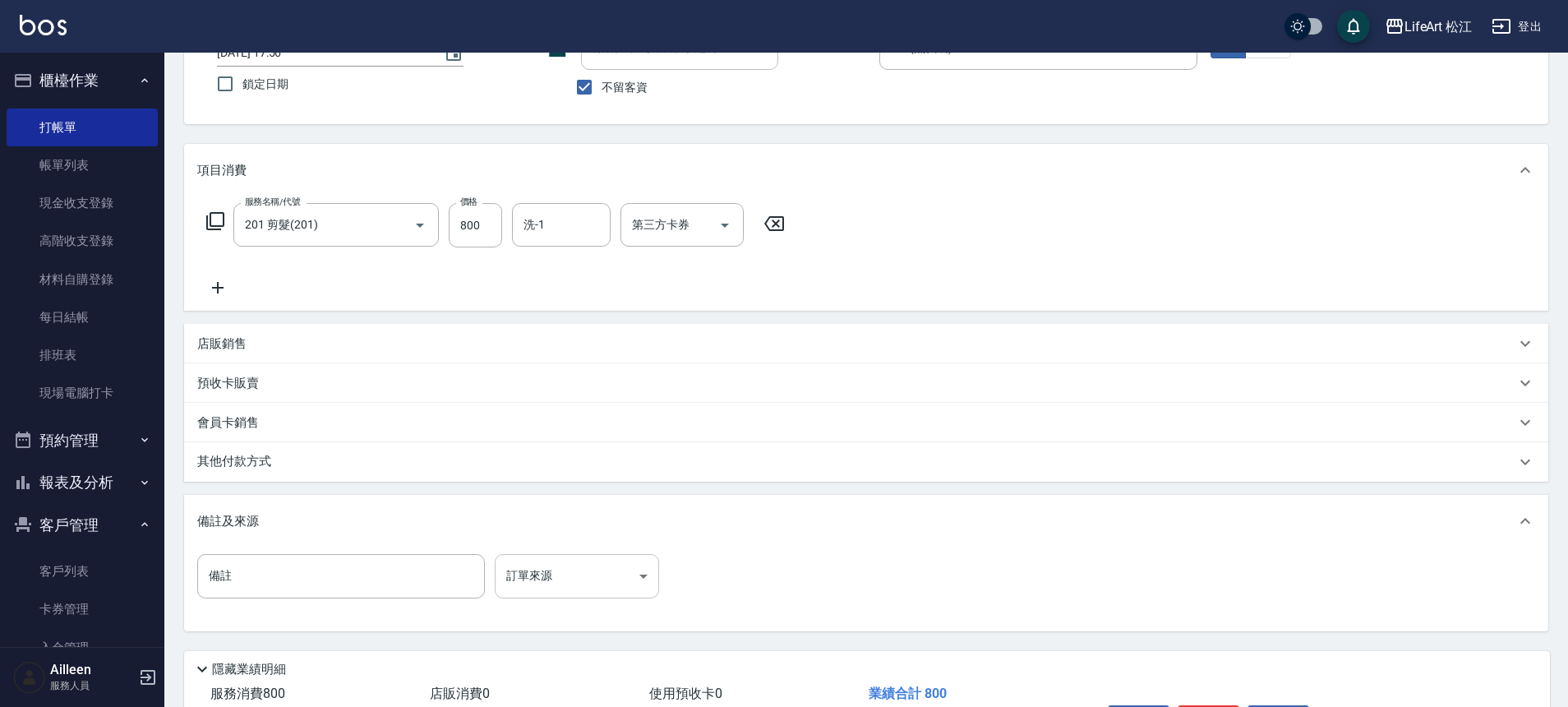
click at [605, 588] on body "LifeArt 松江 登出 櫃檯作業 打帳單 帳單列表 現金收支登錄 高階收支登錄 材料自購登錄 每日結帳 排班表 現場電腦打卡 預約管理 預約管理 單日預約…" at bounding box center [784, 341] width 1568 height 935
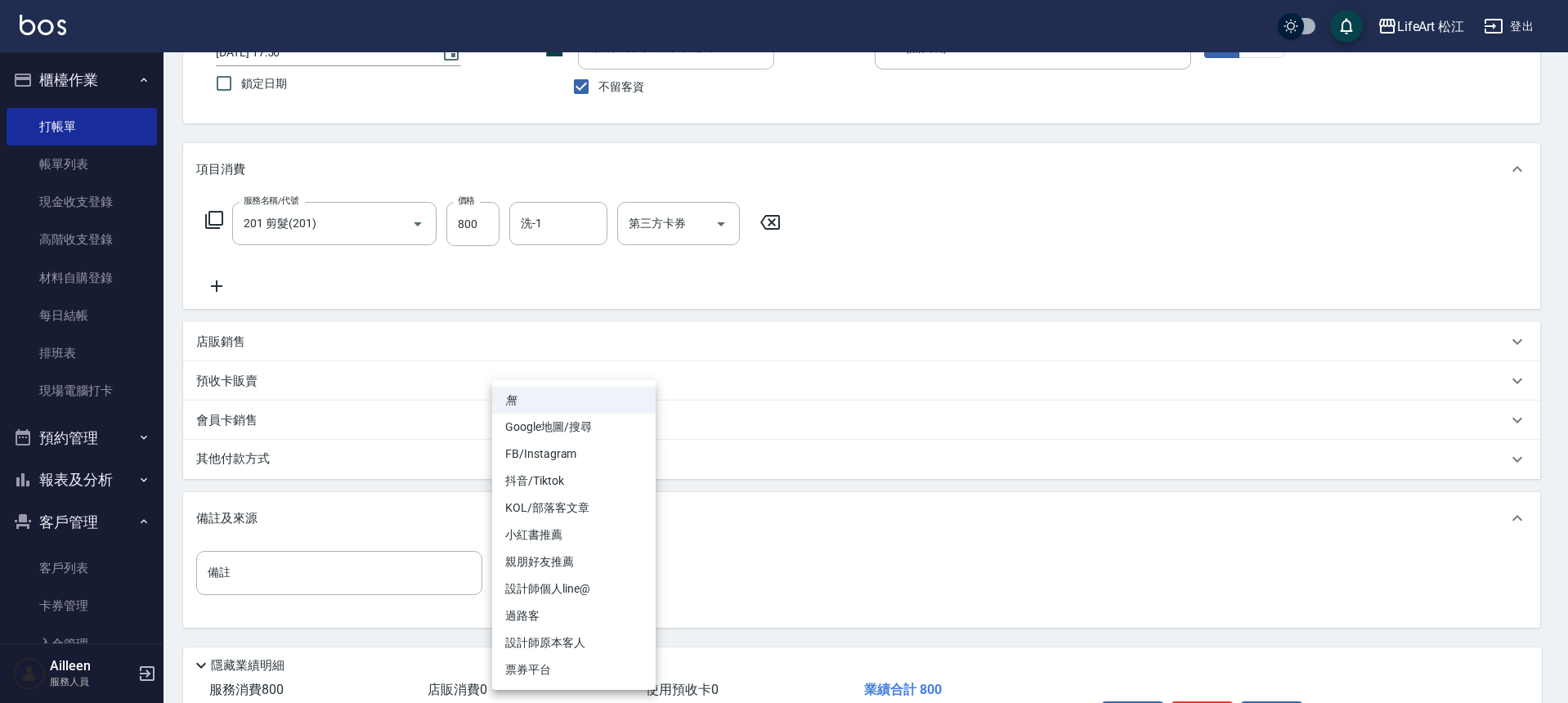
click at [599, 617] on li "過路客" at bounding box center [574, 616] width 164 height 27
type input "過路客"
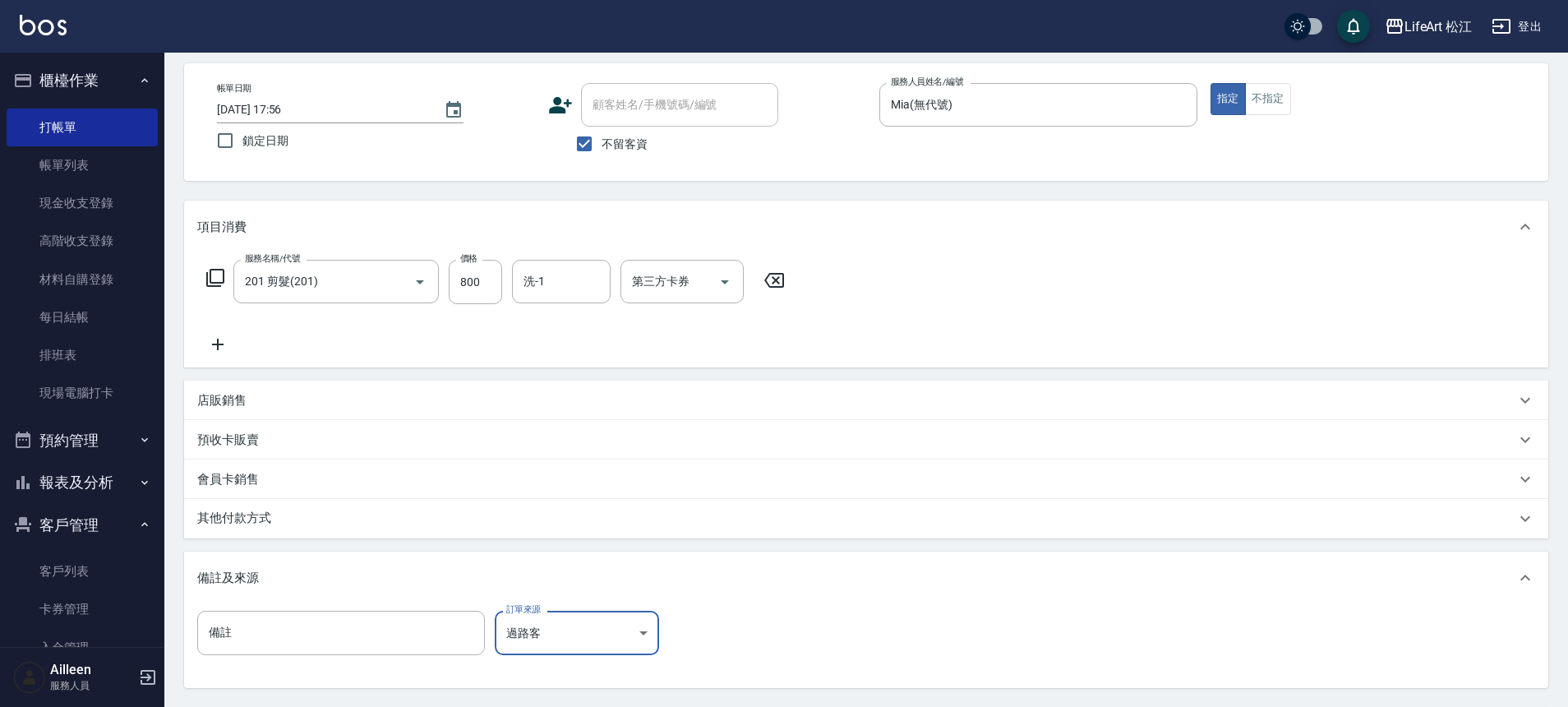
scroll to position [0, 0]
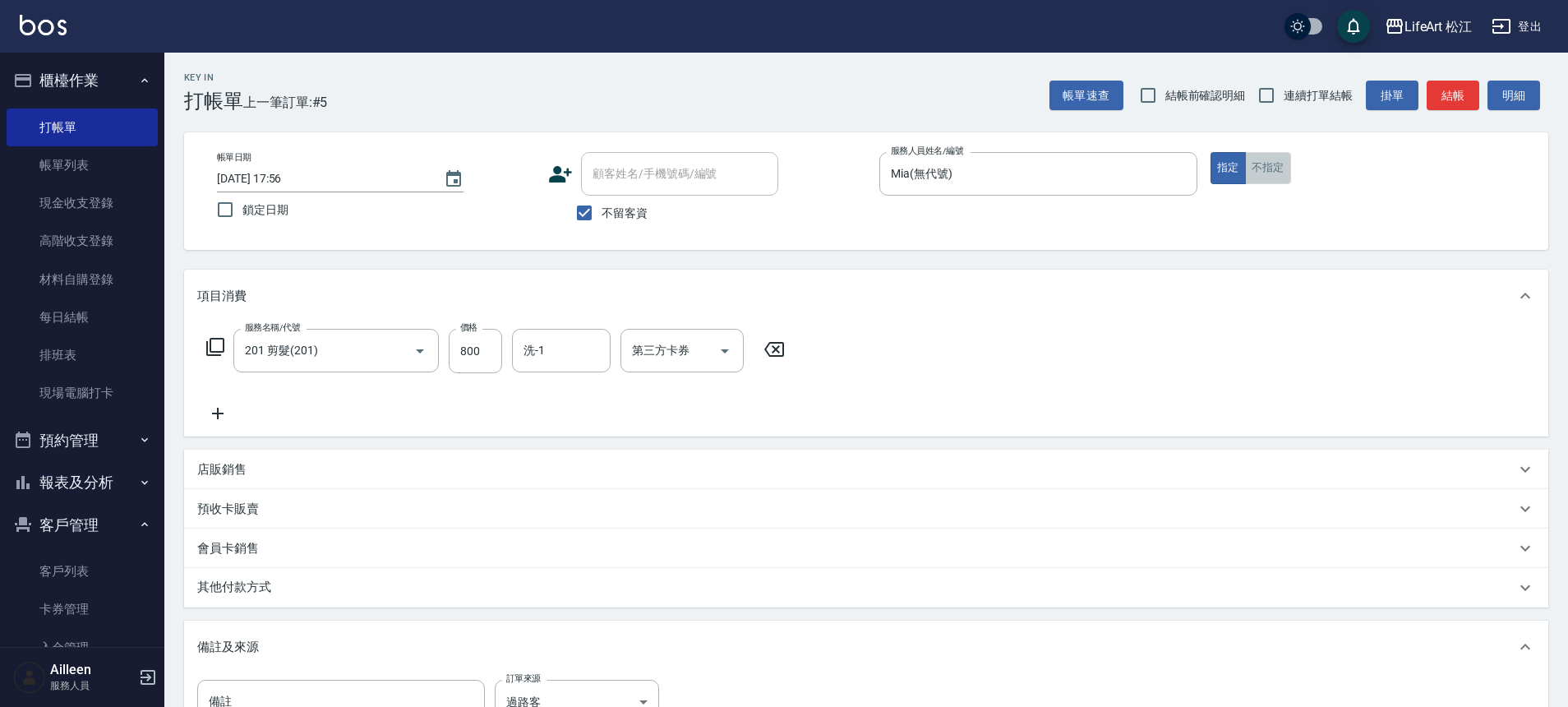
click at [1267, 182] on button "不指定" at bounding box center [1267, 168] width 46 height 32
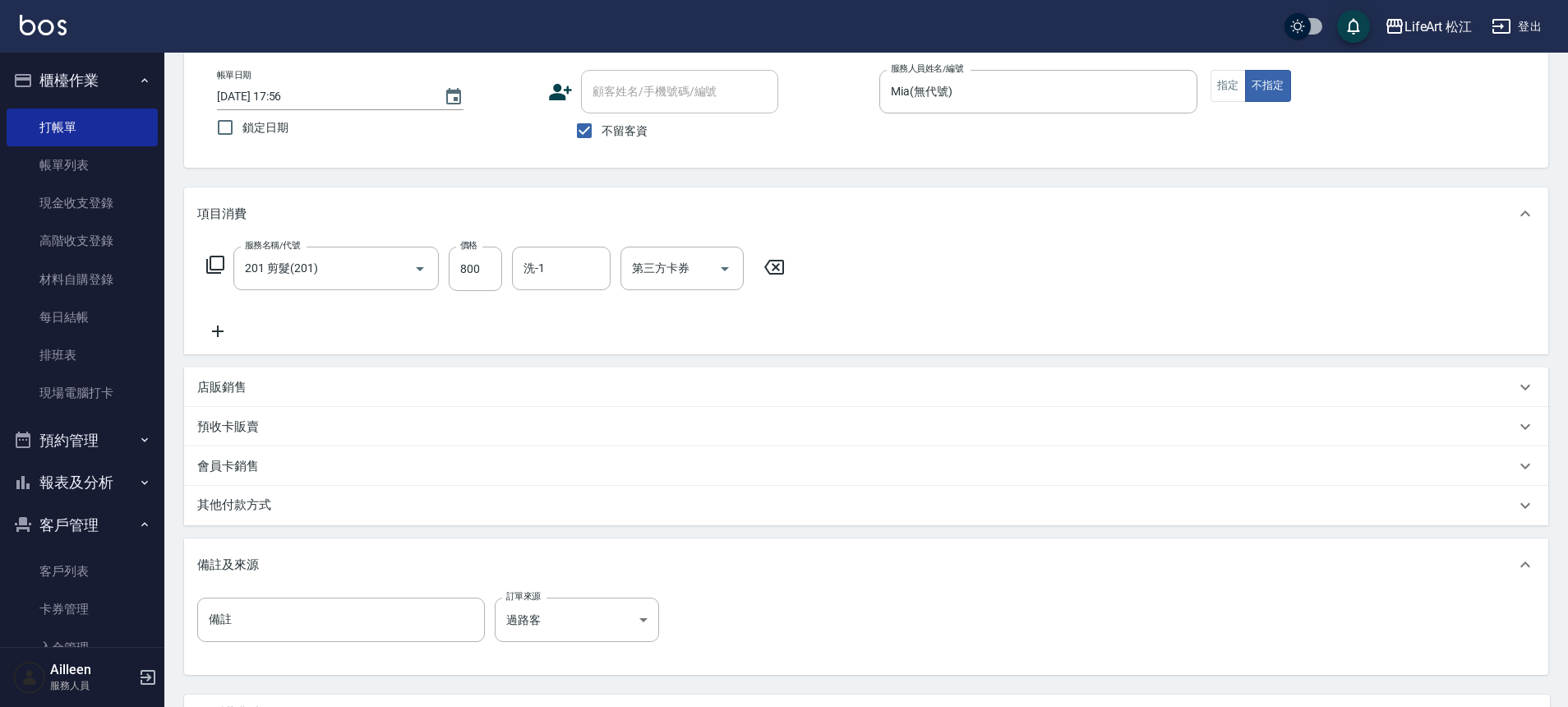
scroll to position [236, 0]
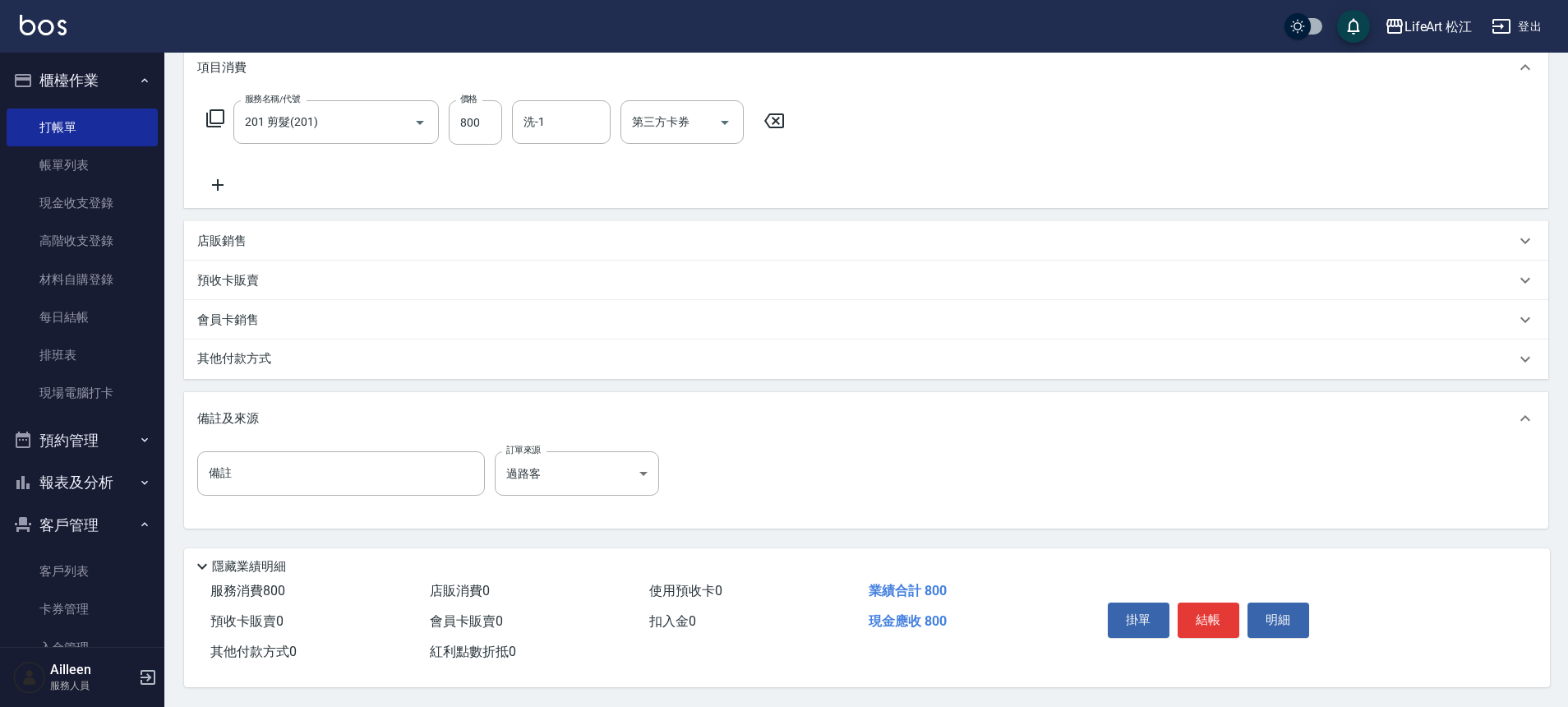
click at [1207, 631] on div "掛單 結帳 明細" at bounding box center [1208, 621] width 215 height 52
click at [1212, 614] on button "結帳" at bounding box center [1208, 619] width 62 height 35
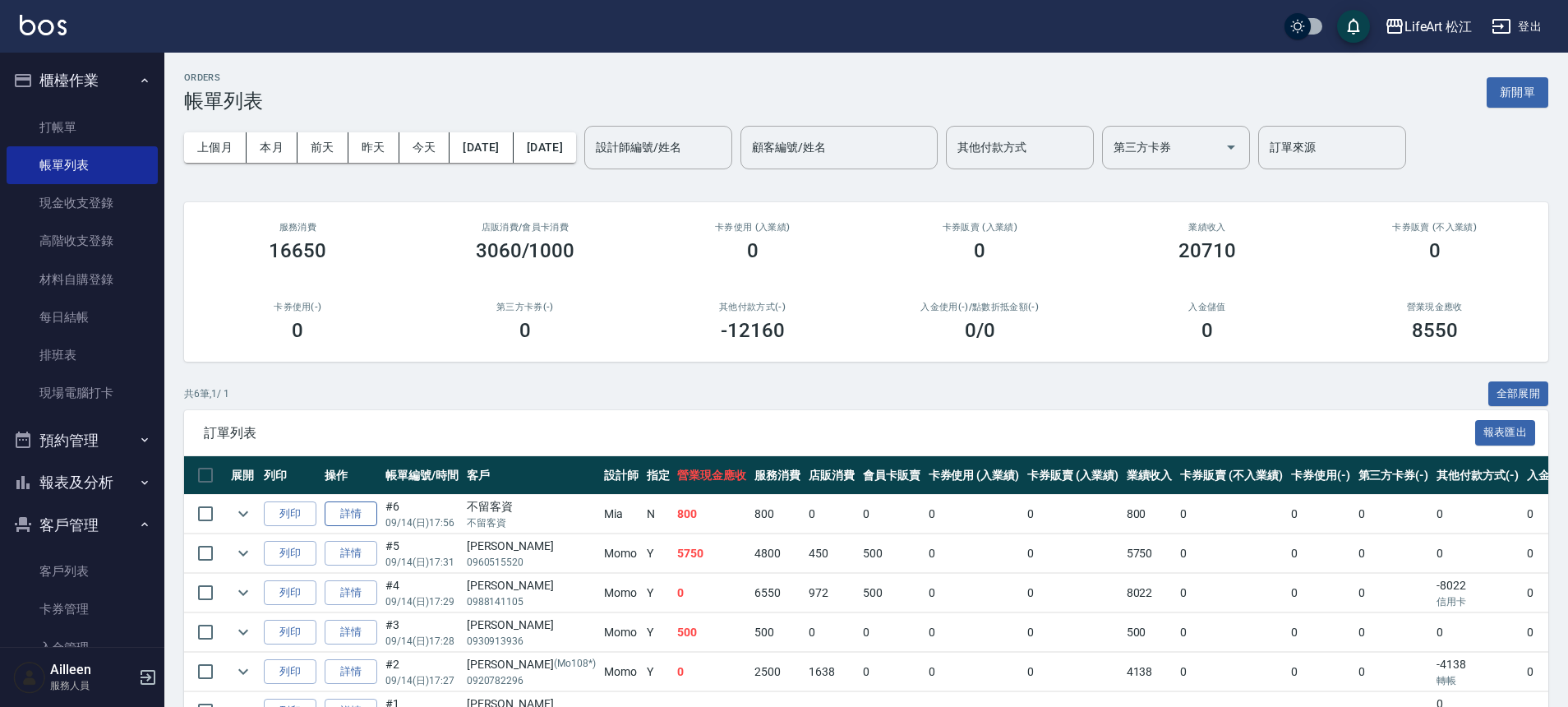
click at [354, 511] on link "詳情" at bounding box center [351, 513] width 53 height 25
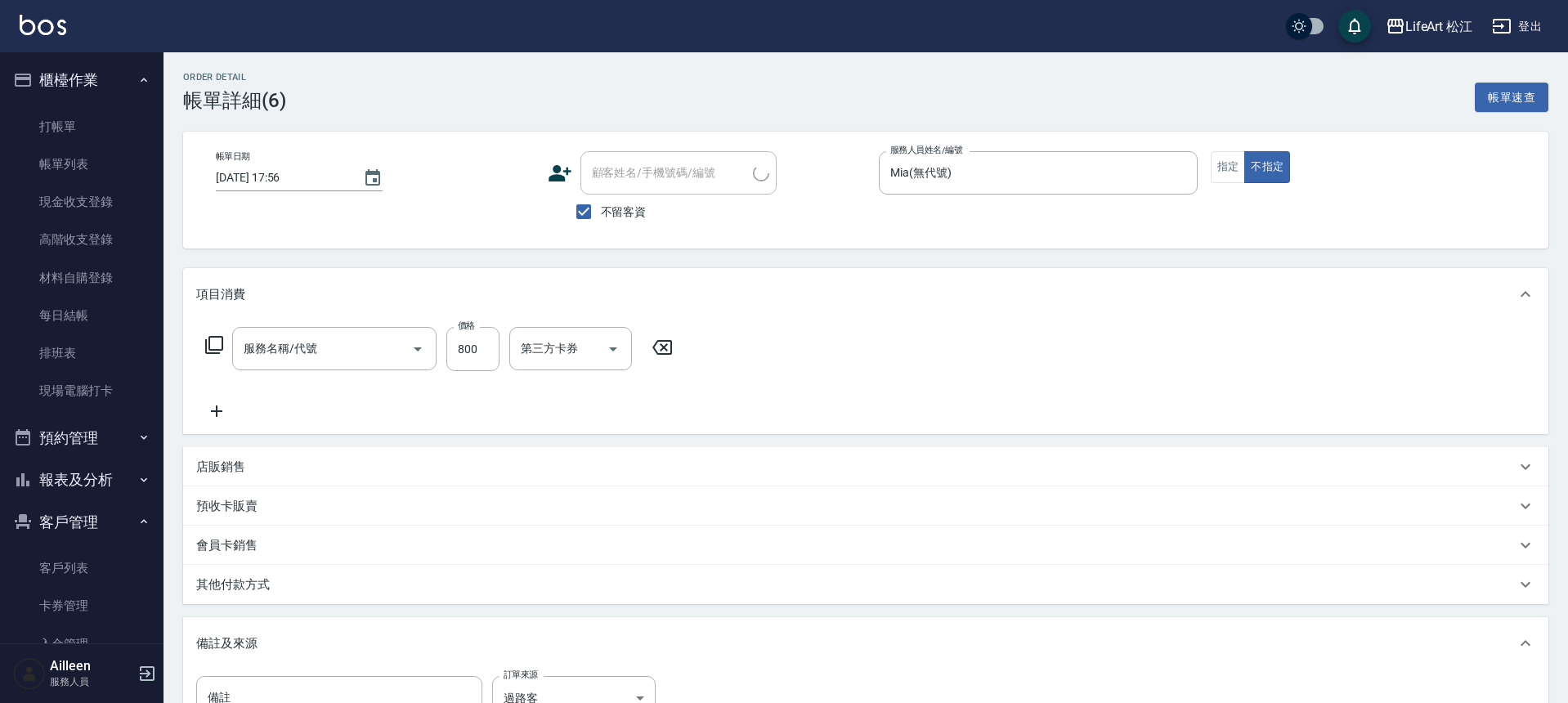
checkbox input "true"
type input "Mia(無代號)"
type input "過路客"
type input "201 剪髮(201)"
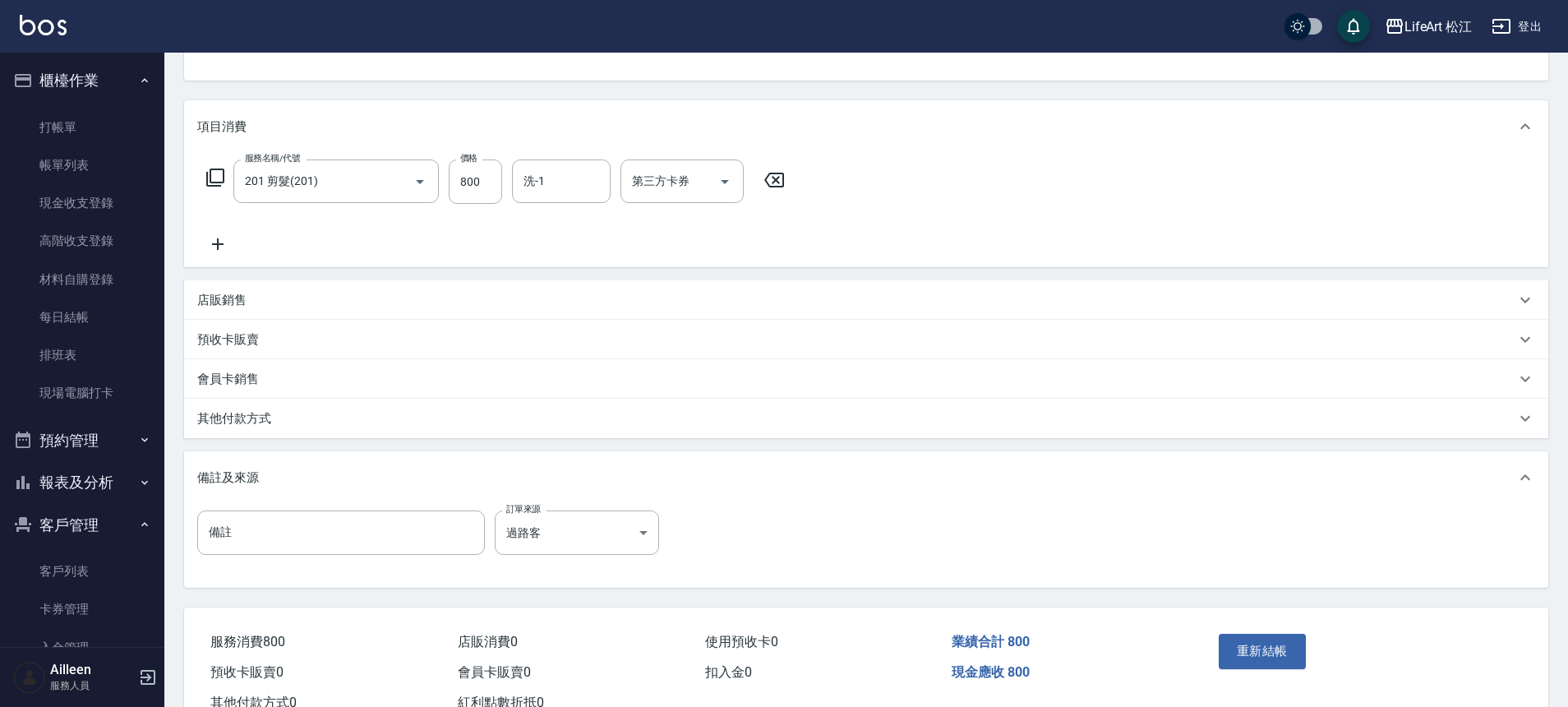
scroll to position [227, 0]
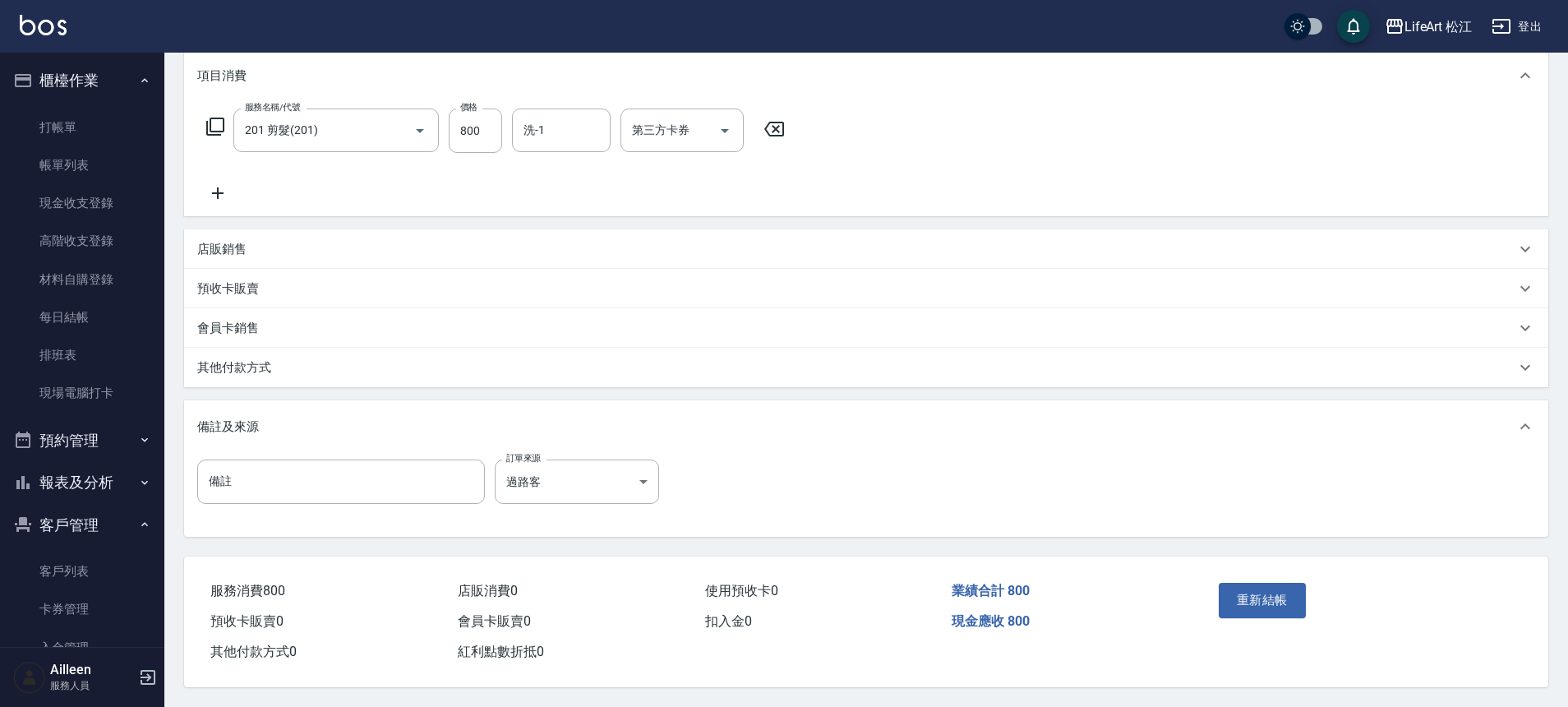
click at [231, 359] on p "其他付款方式" at bounding box center [234, 368] width 74 height 17
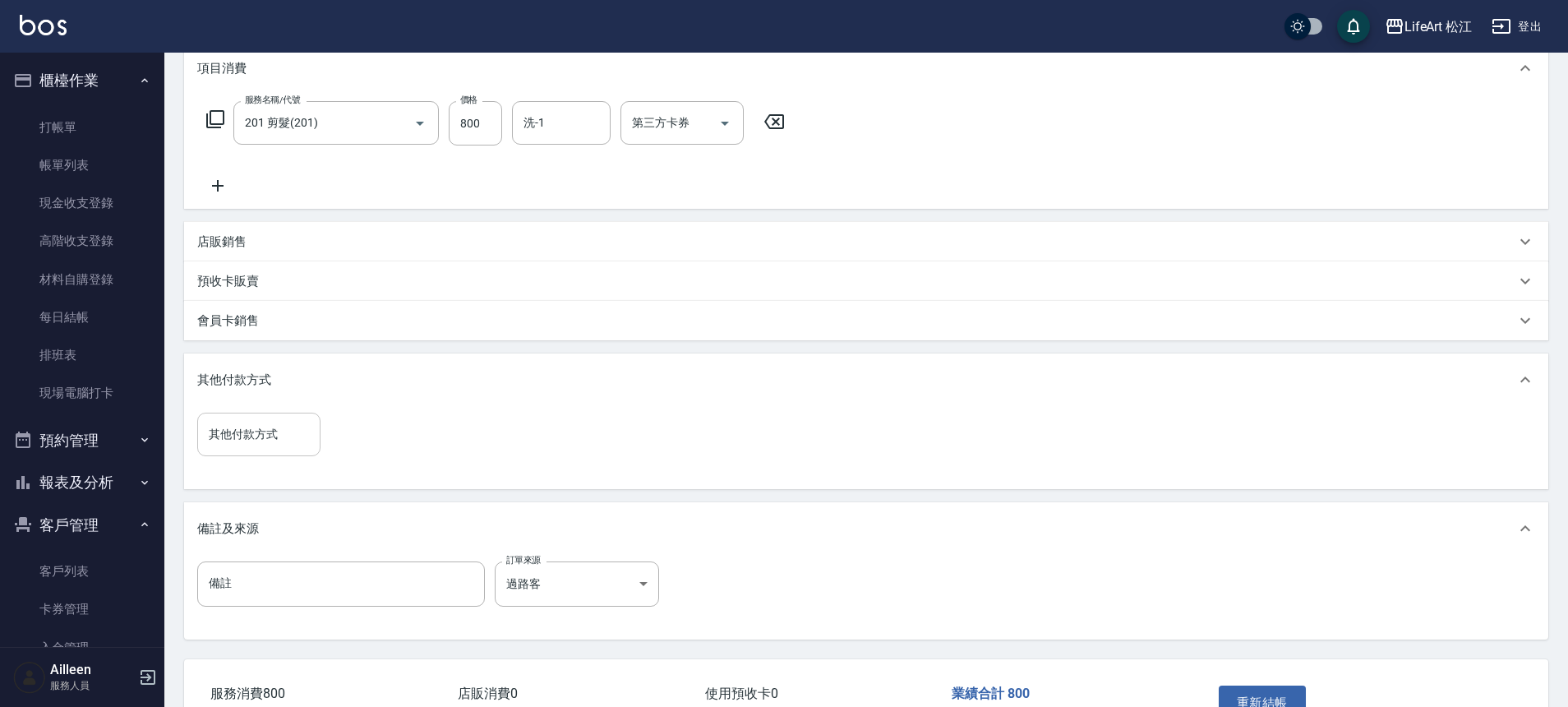
click at [300, 439] on input "其他付款方式" at bounding box center [258, 434] width 109 height 29
click at [250, 517] on span "信用卡" at bounding box center [259, 531] width 123 height 27
type input "信用卡"
click at [381, 436] on input "0" at bounding box center [392, 434] width 123 height 44
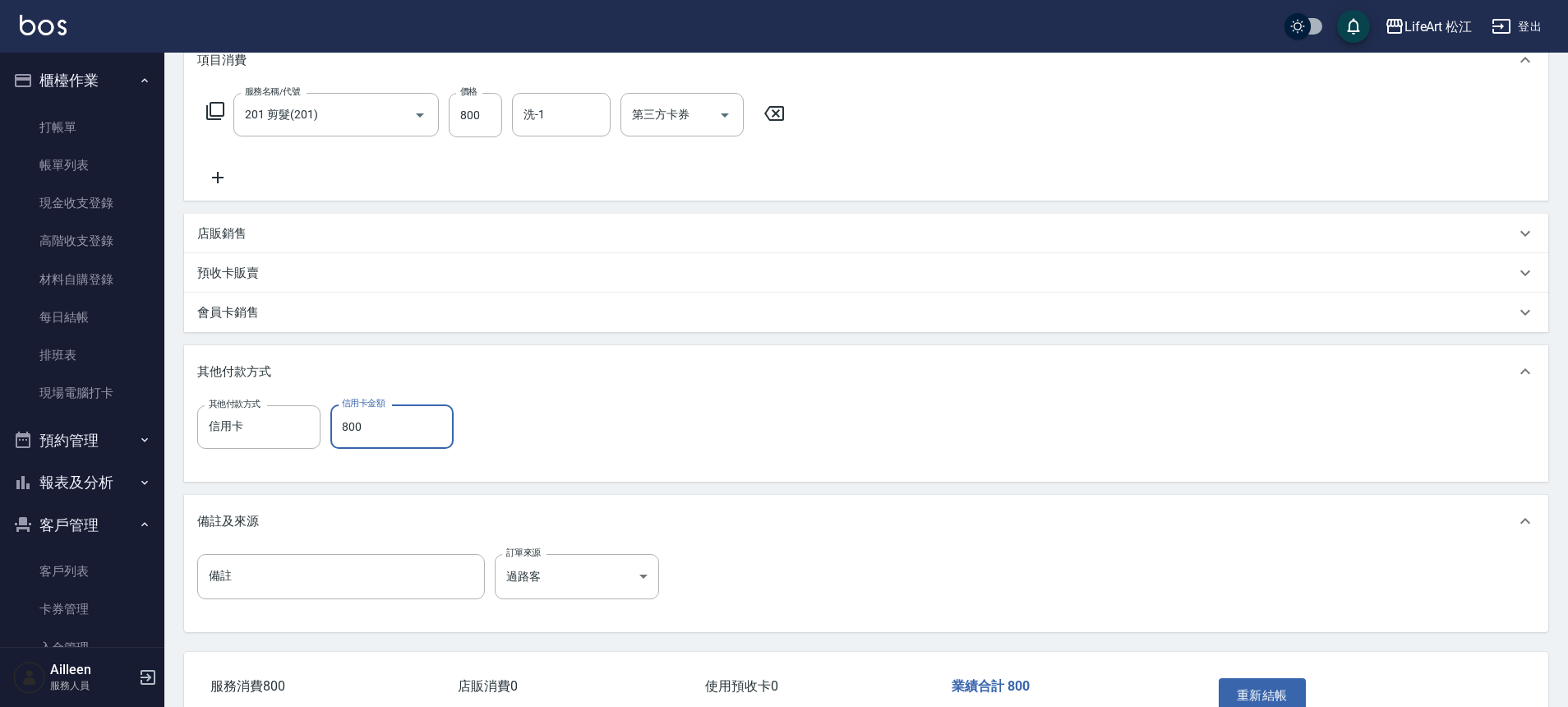
scroll to position [338, 0]
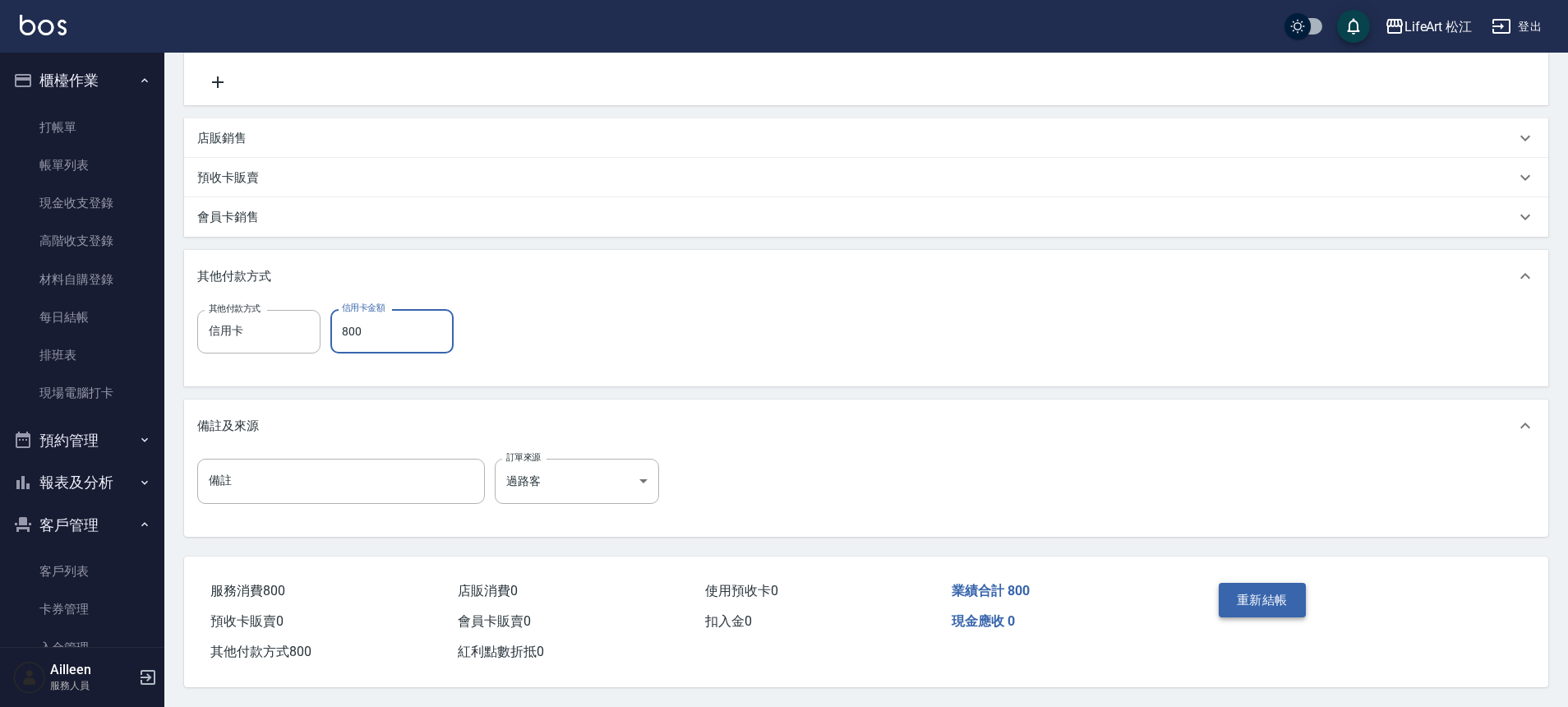
type input "800"
click at [1255, 589] on button "重新結帳" at bounding box center [1262, 600] width 87 height 35
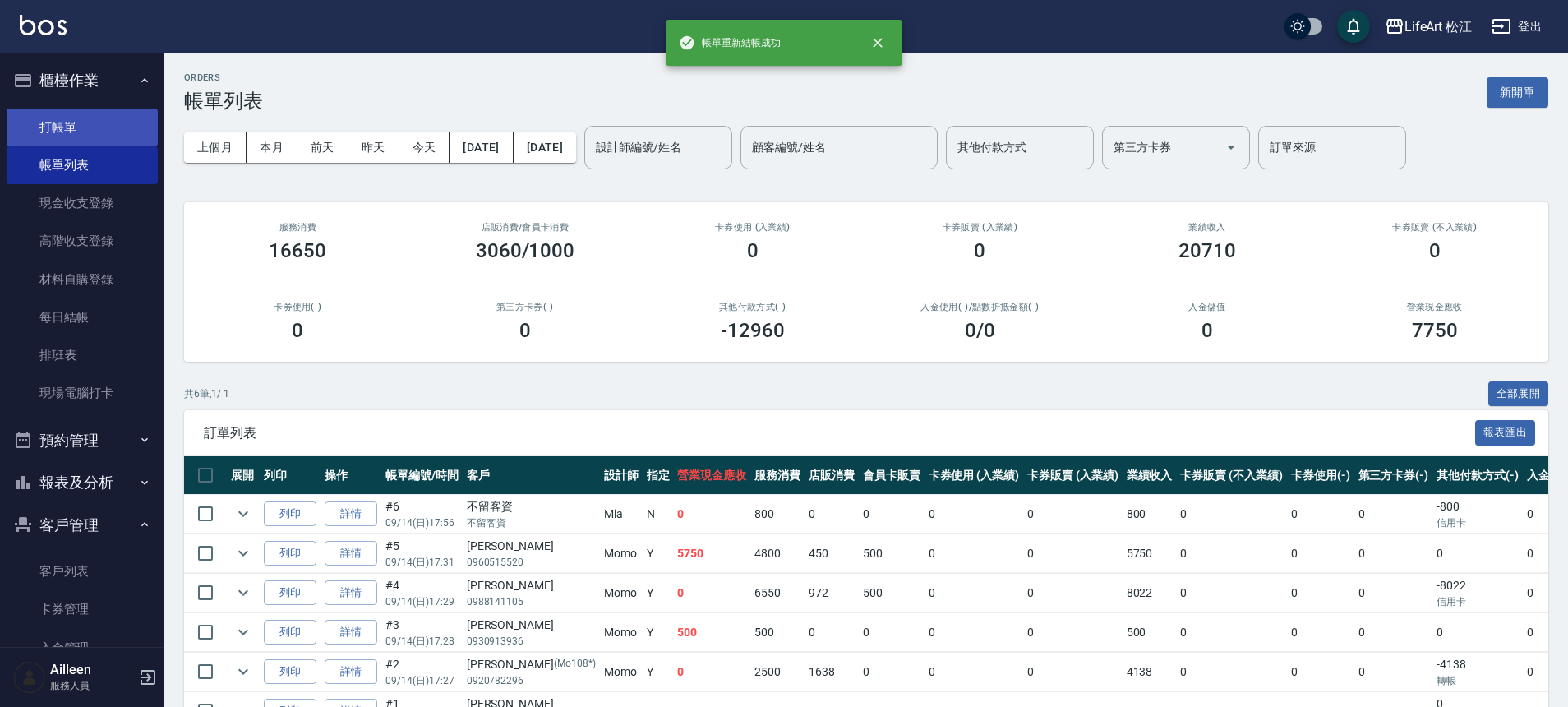
click at [65, 137] on link "打帳單" at bounding box center [82, 127] width 151 height 38
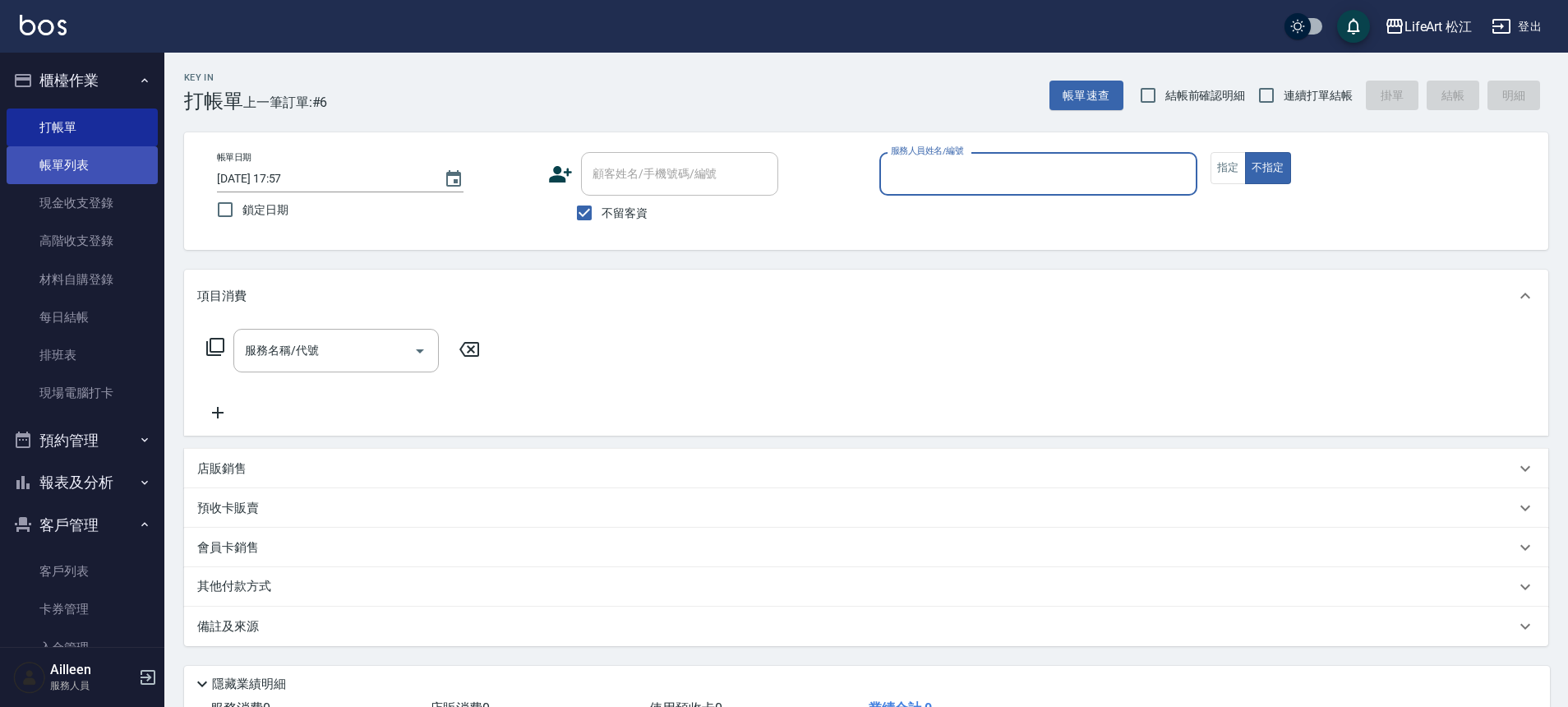
click at [99, 148] on link "帳單列表" at bounding box center [82, 165] width 151 height 38
click at [99, 170] on link "帳單列表" at bounding box center [82, 165] width 151 height 38
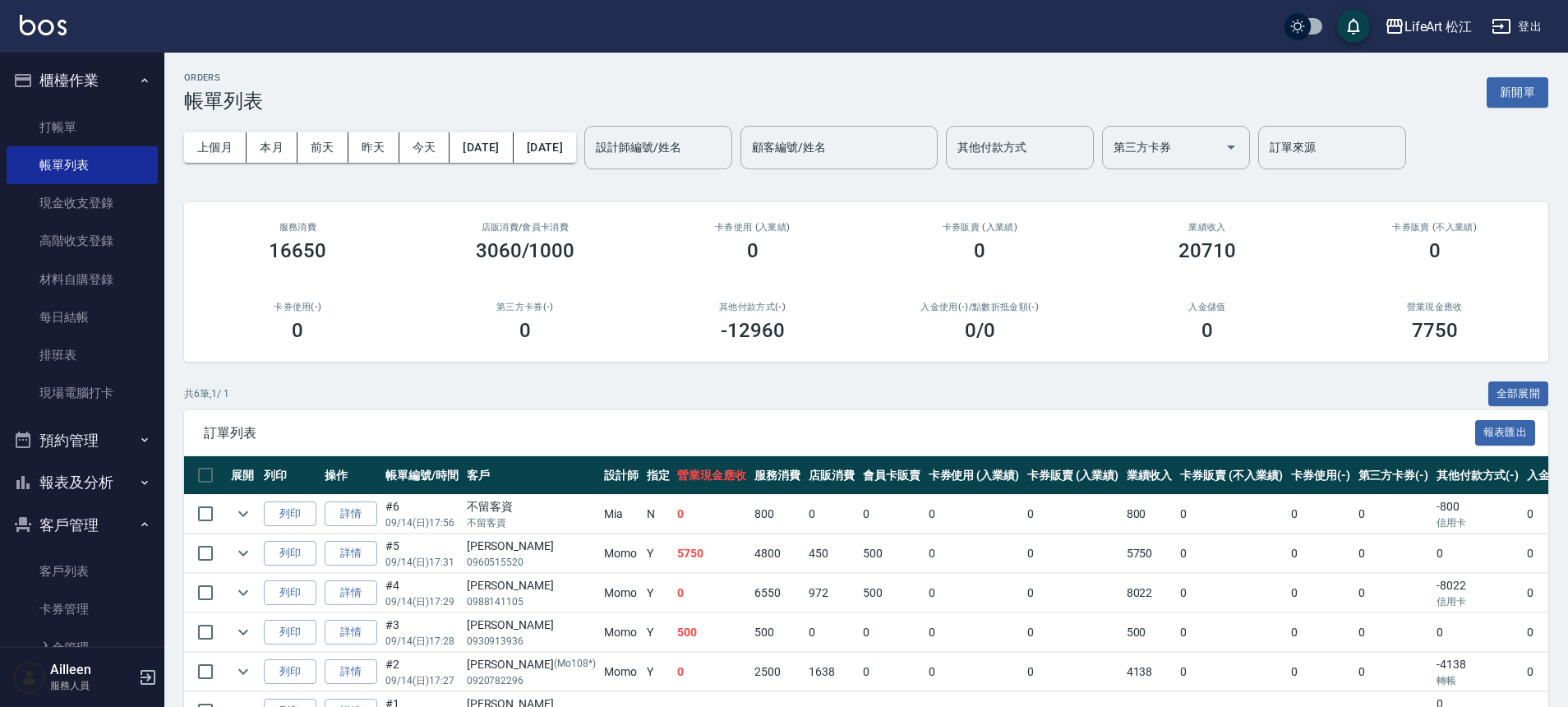
click at [977, 406] on div "共 6 筆, 1 / 1 全部展開" at bounding box center [866, 394] width 1364 height 25
click at [126, 481] on button "報表及分析" at bounding box center [82, 483] width 151 height 42
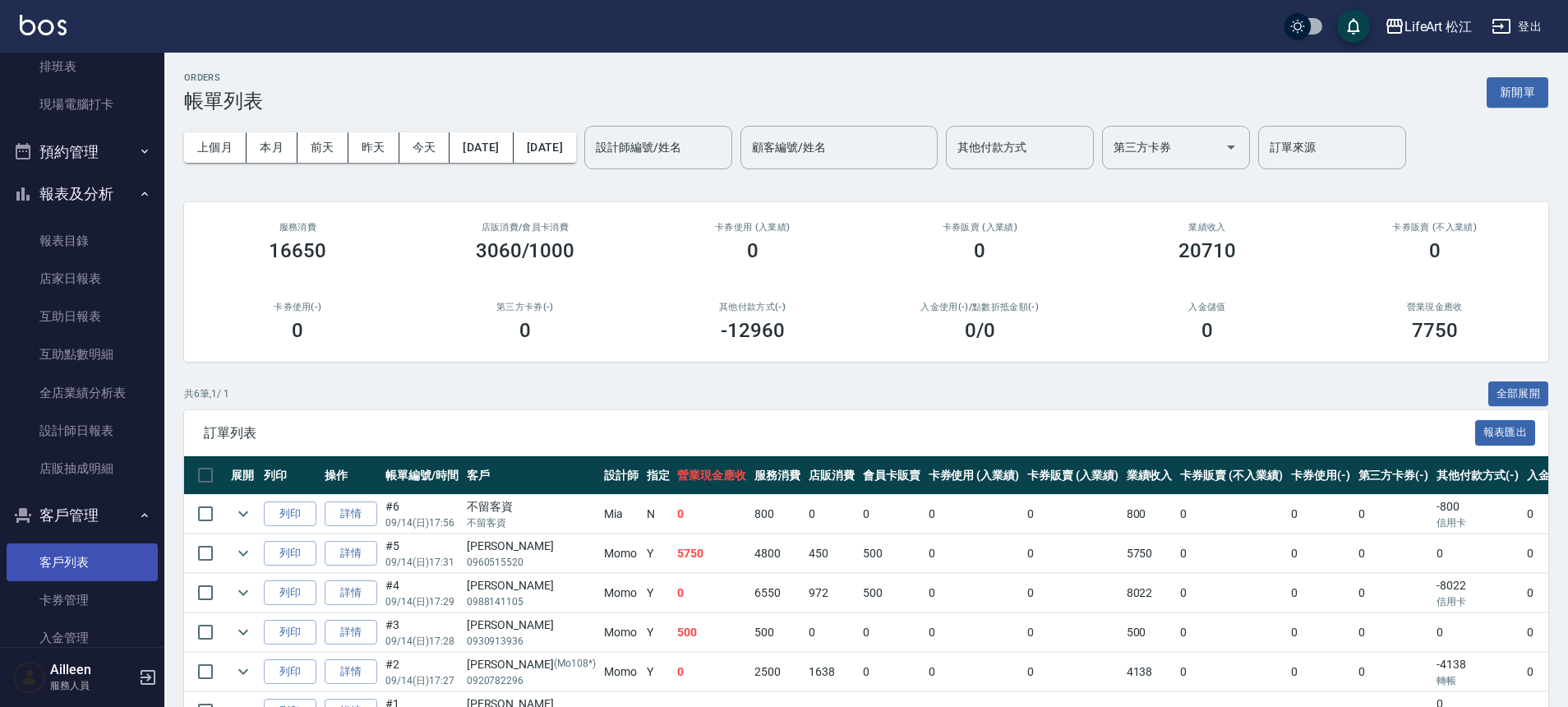
scroll to position [298, 0]
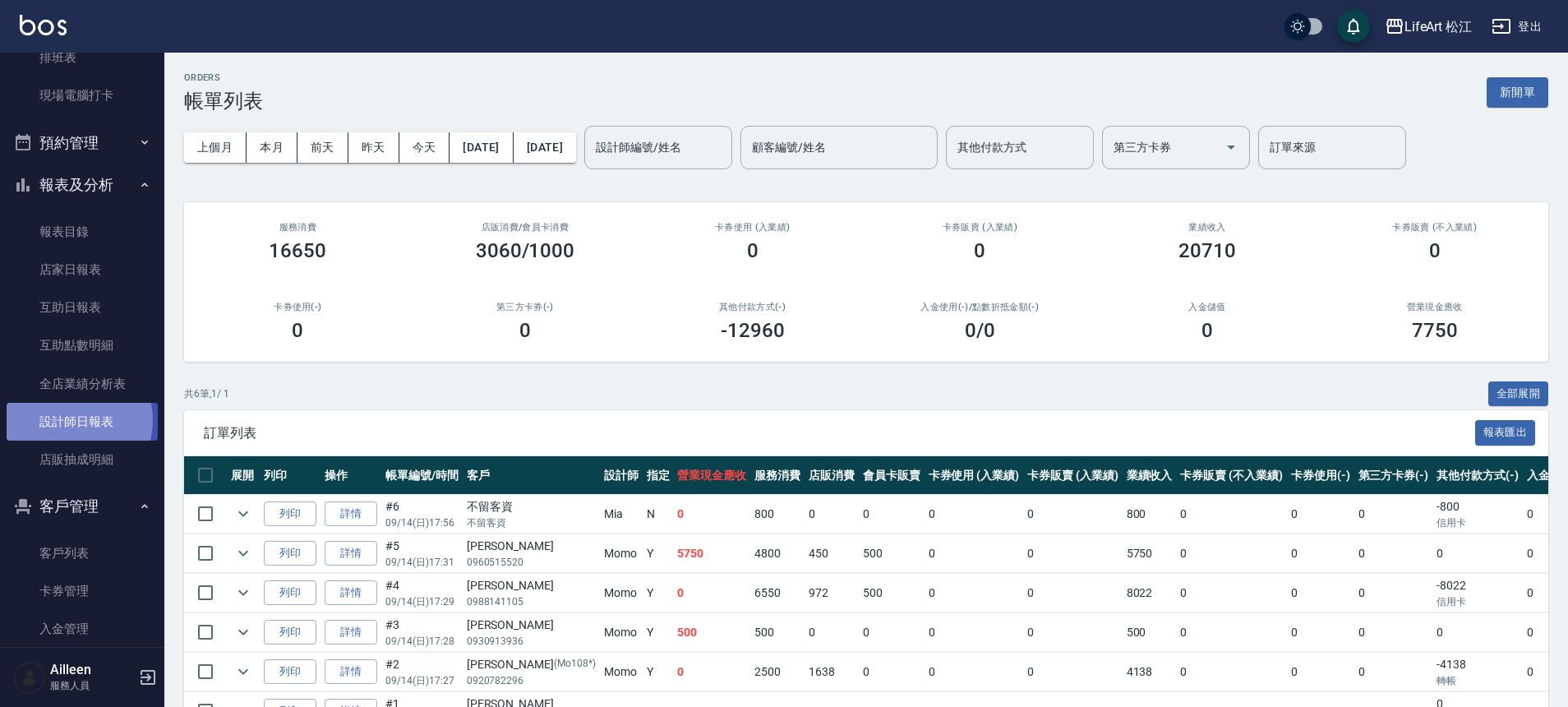
click at [65, 420] on link "設計師日報表" at bounding box center [82, 421] width 151 height 38
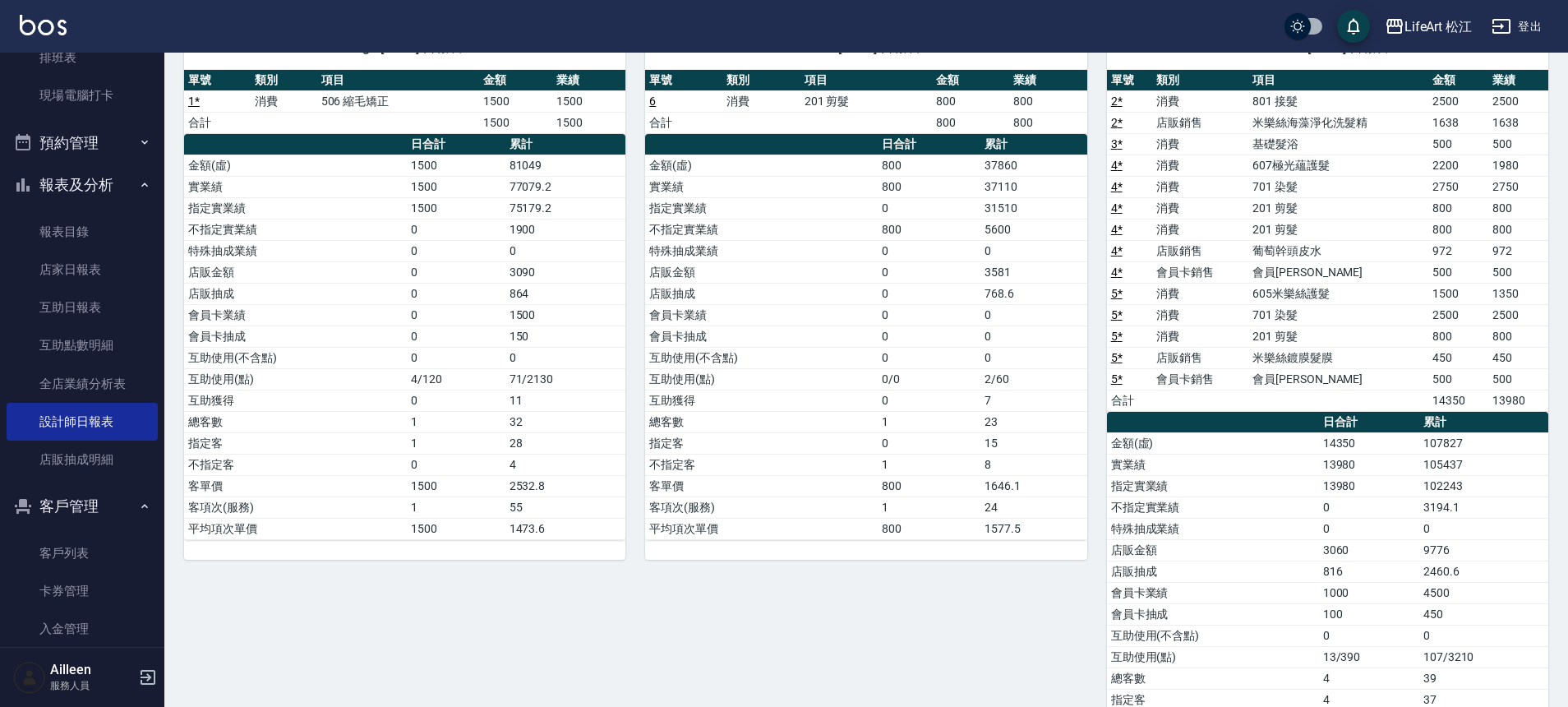
scroll to position [157, 0]
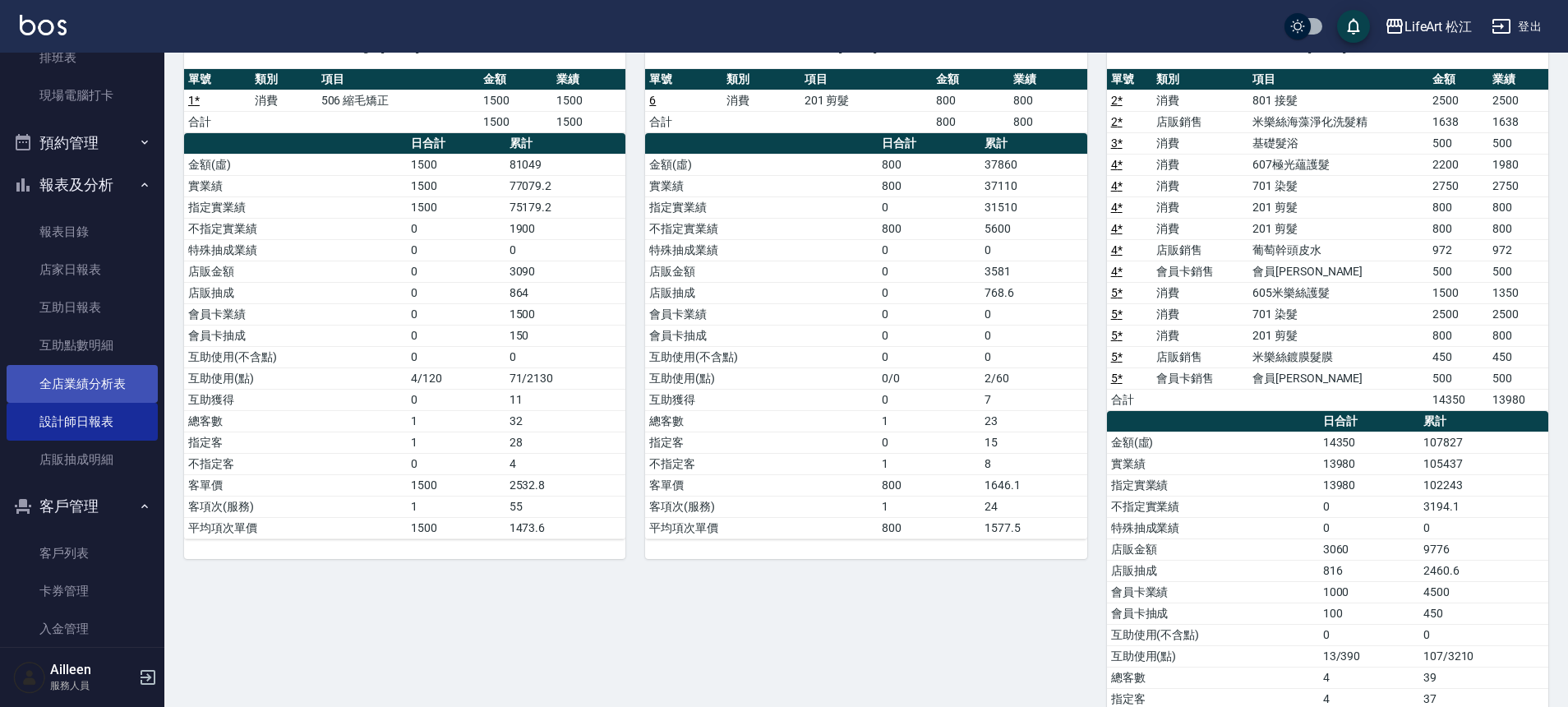
click at [109, 386] on link "全店業績分析表" at bounding box center [82, 383] width 151 height 38
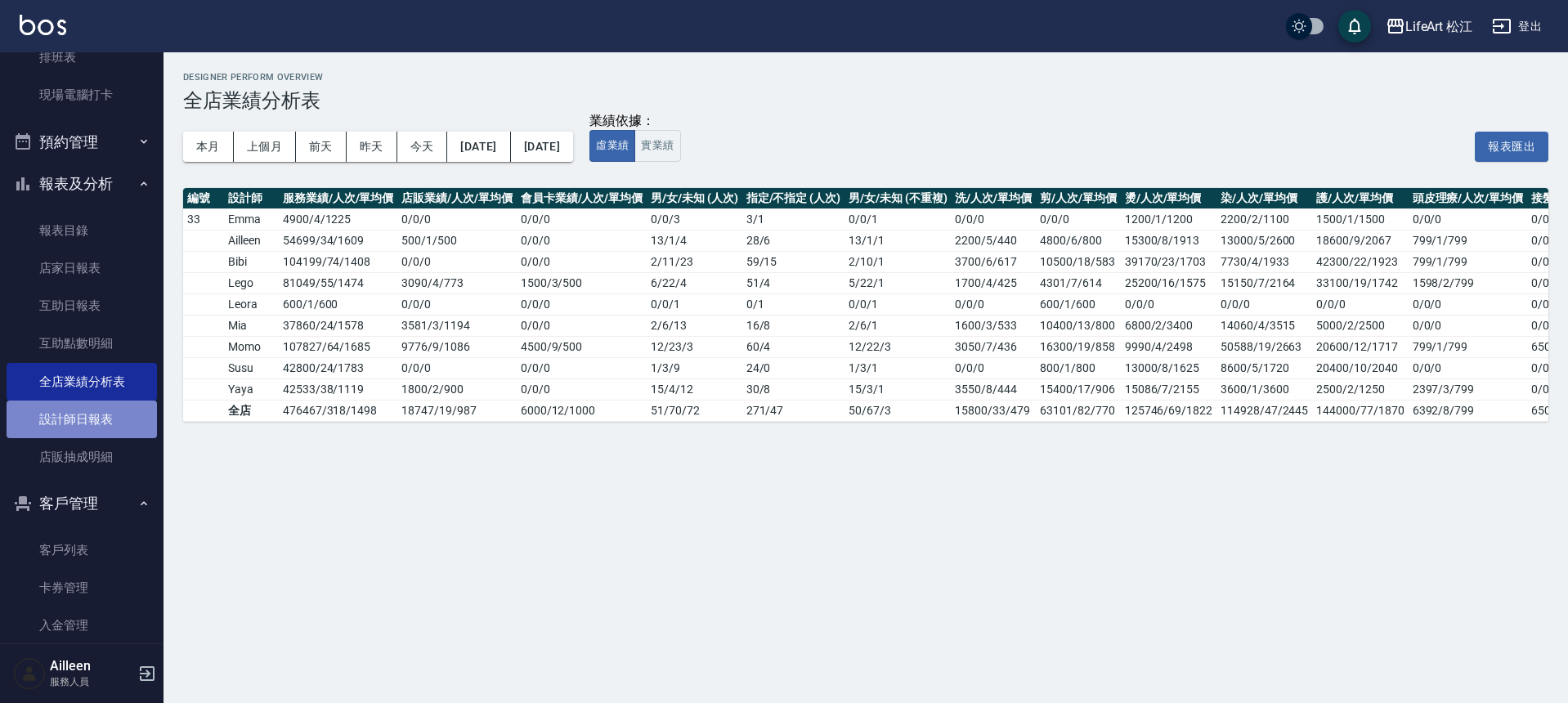
click at [98, 419] on link "設計師日報表" at bounding box center [81, 419] width 150 height 37
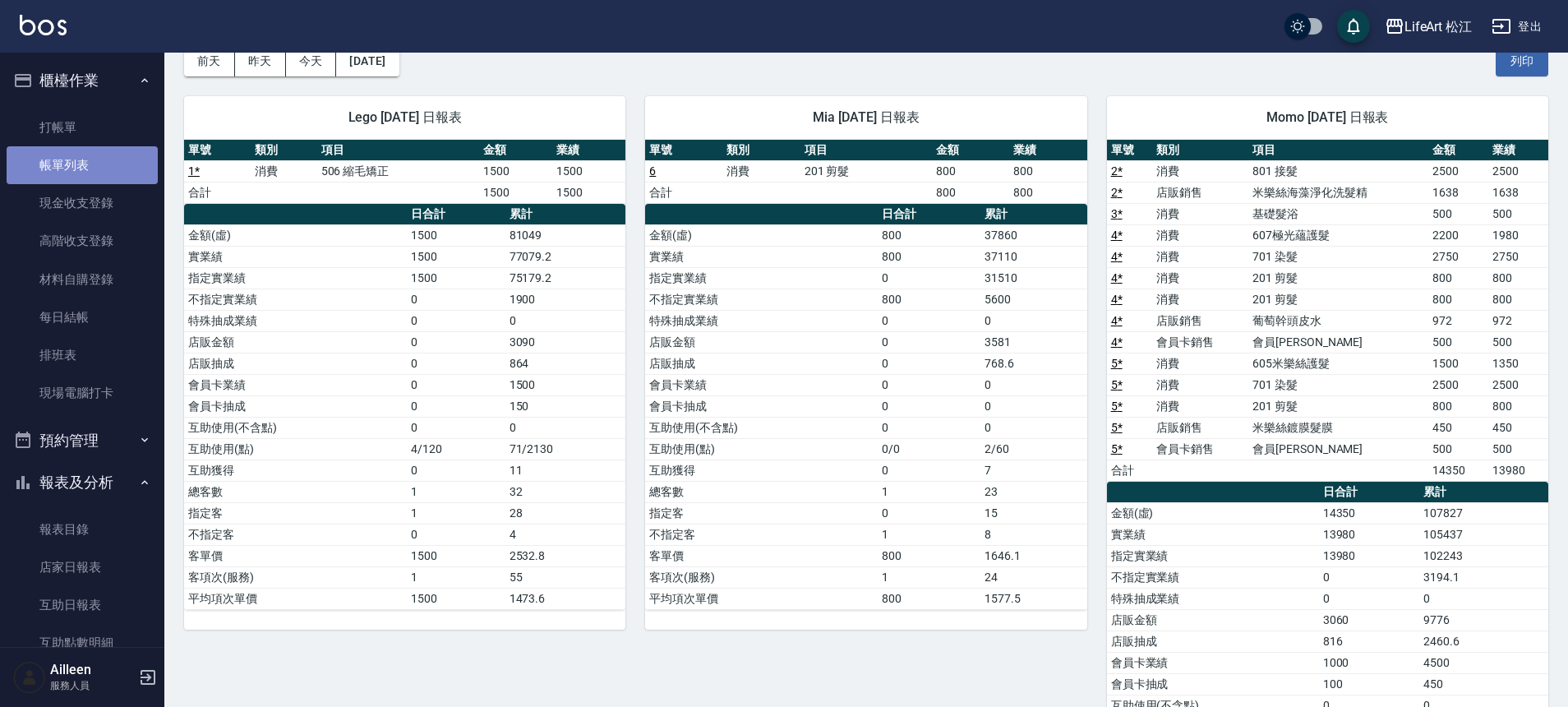
click at [81, 173] on link "帳單列表" at bounding box center [82, 165] width 151 height 38
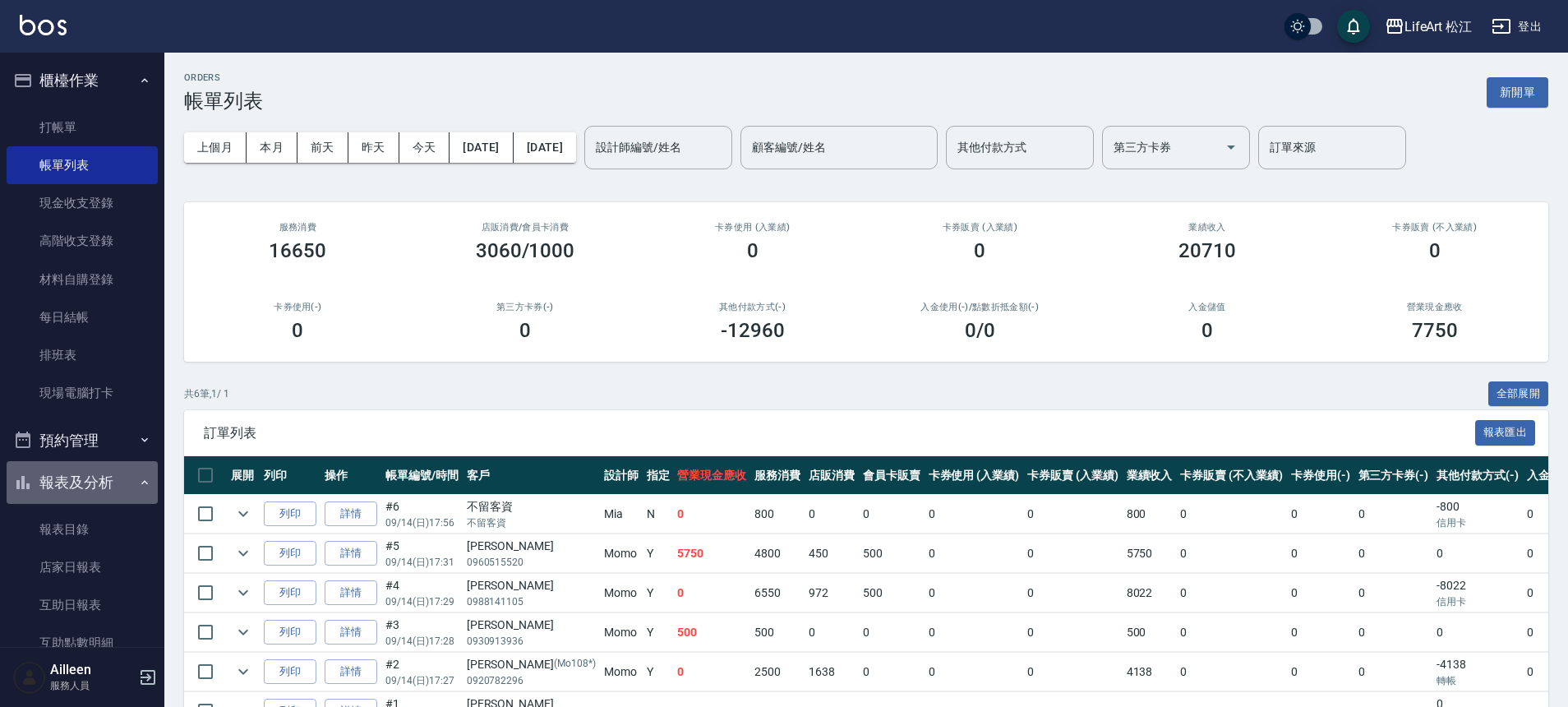
click at [116, 476] on button "報表及分析" at bounding box center [82, 483] width 151 height 42
click at [114, 479] on button "報表及分析" at bounding box center [82, 483] width 151 height 42
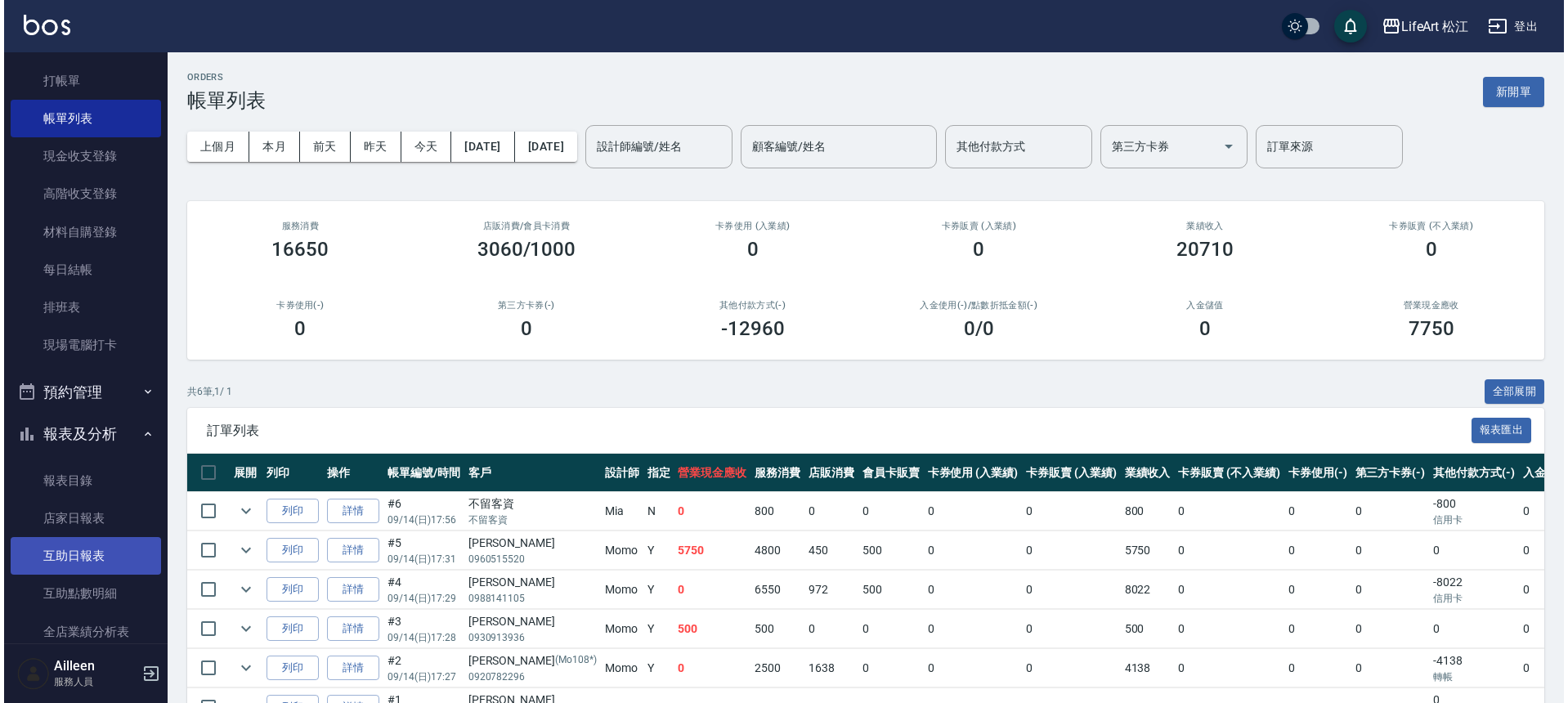
scroll to position [128, 0]
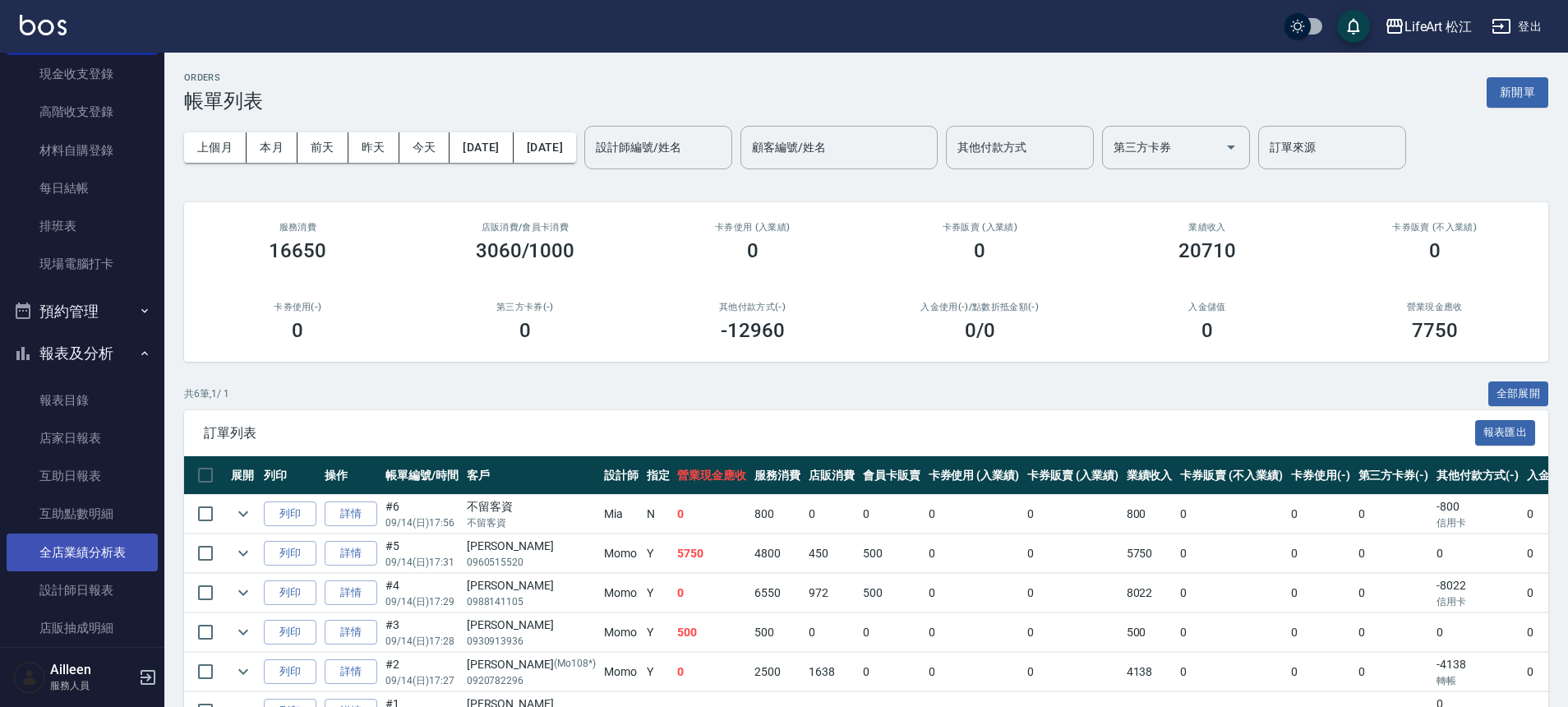
click at [96, 548] on link "全店業績分析表" at bounding box center [82, 552] width 151 height 38
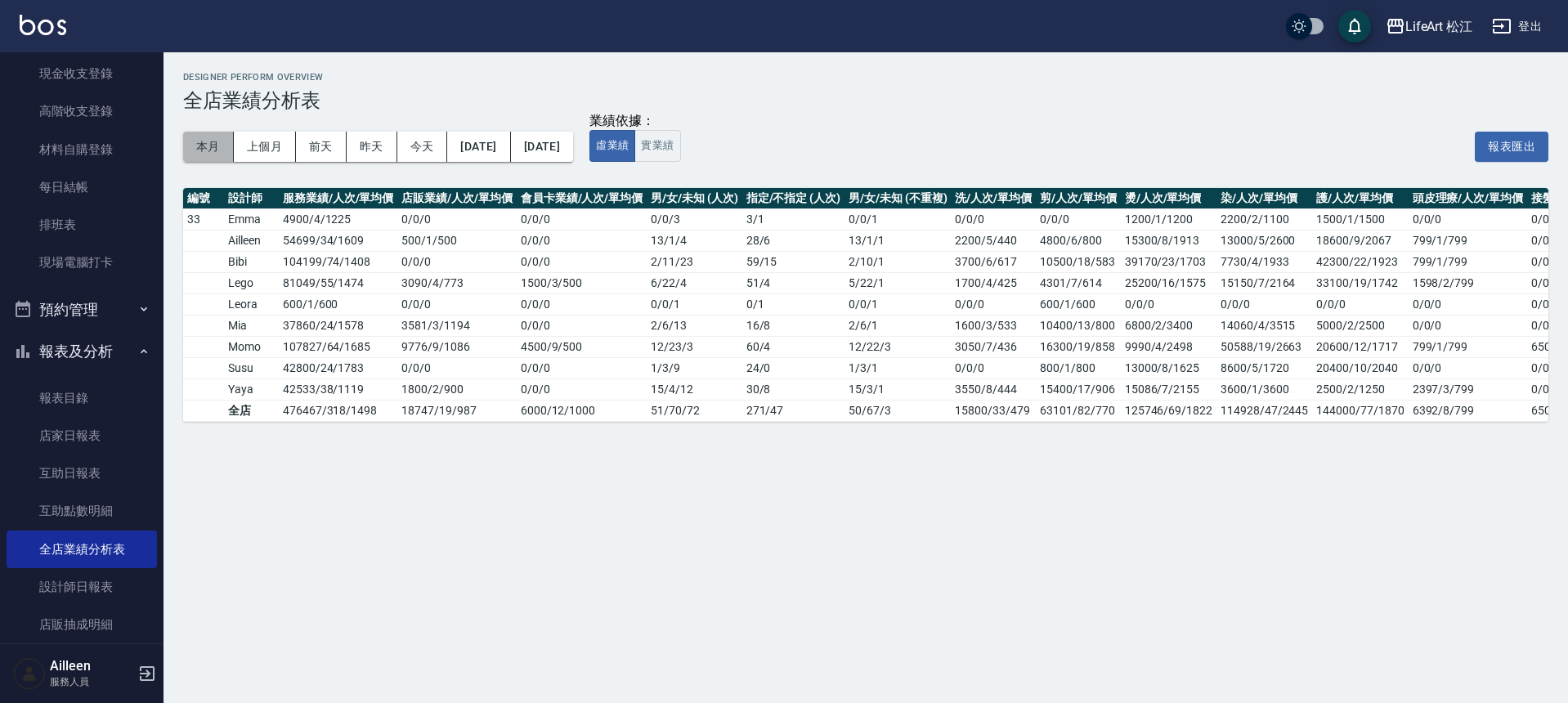
click at [217, 146] on button "本月" at bounding box center [208, 147] width 51 height 31
click at [1436, 19] on div "LifeArt 松江" at bounding box center [1439, 26] width 68 height 20
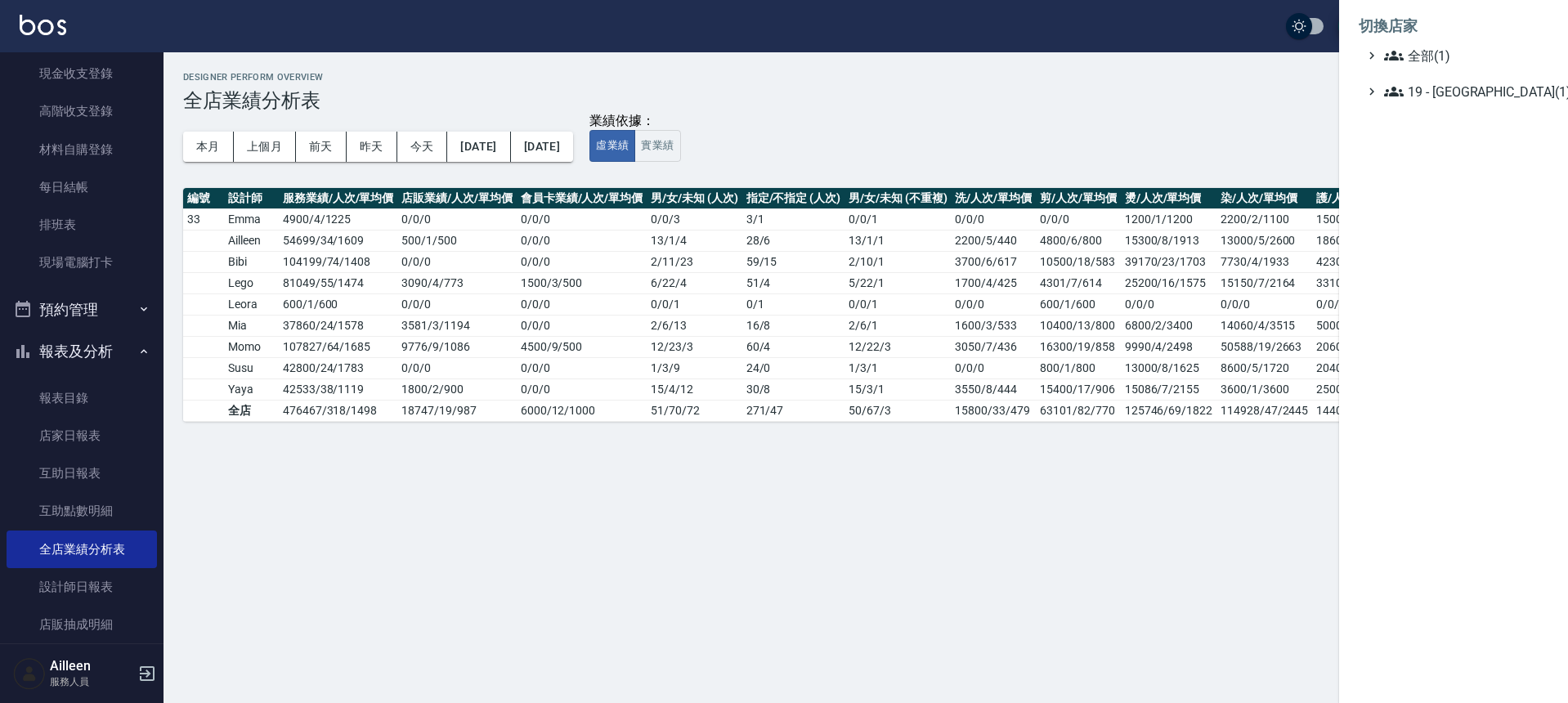
click at [134, 671] on div at bounding box center [784, 352] width 1568 height 703
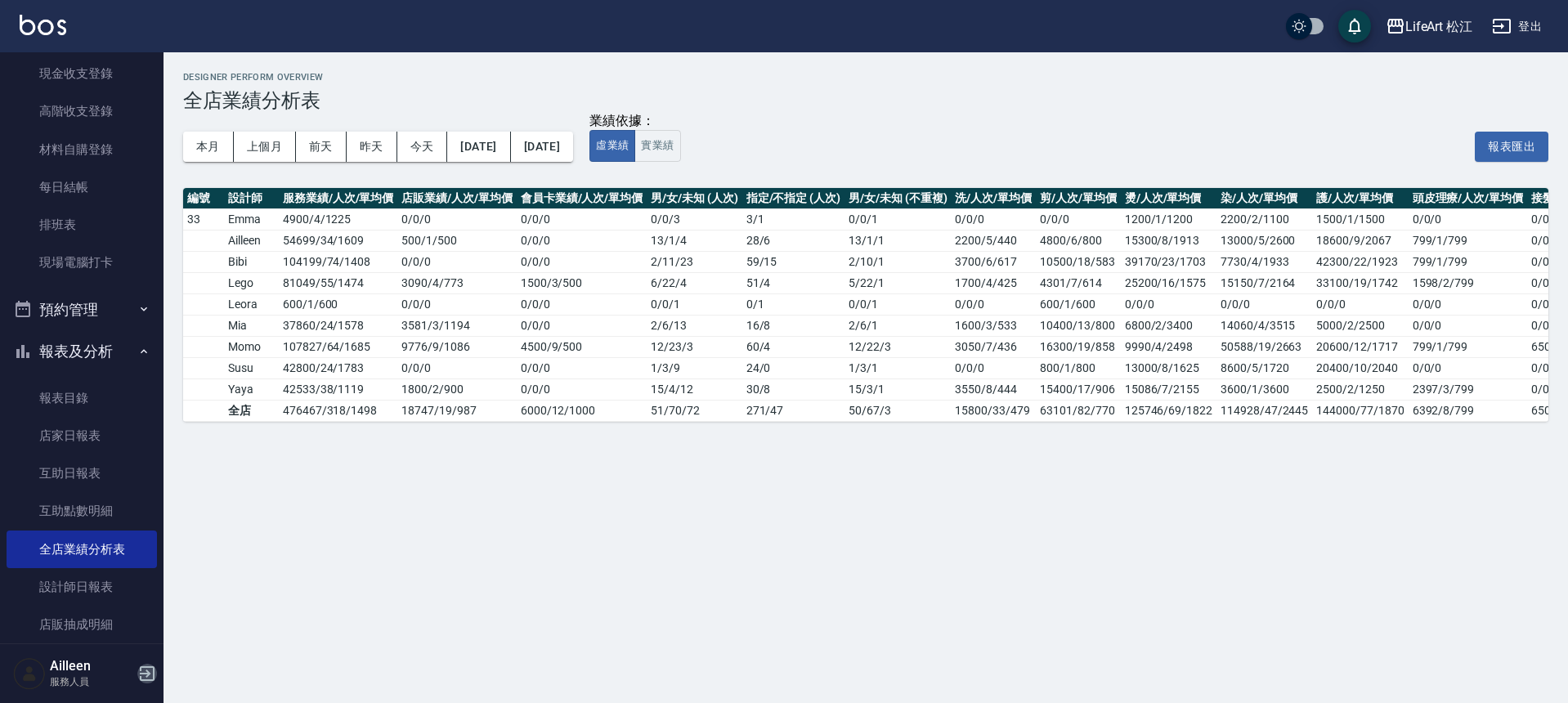
click at [150, 672] on icon "button" at bounding box center [147, 673] width 19 height 19
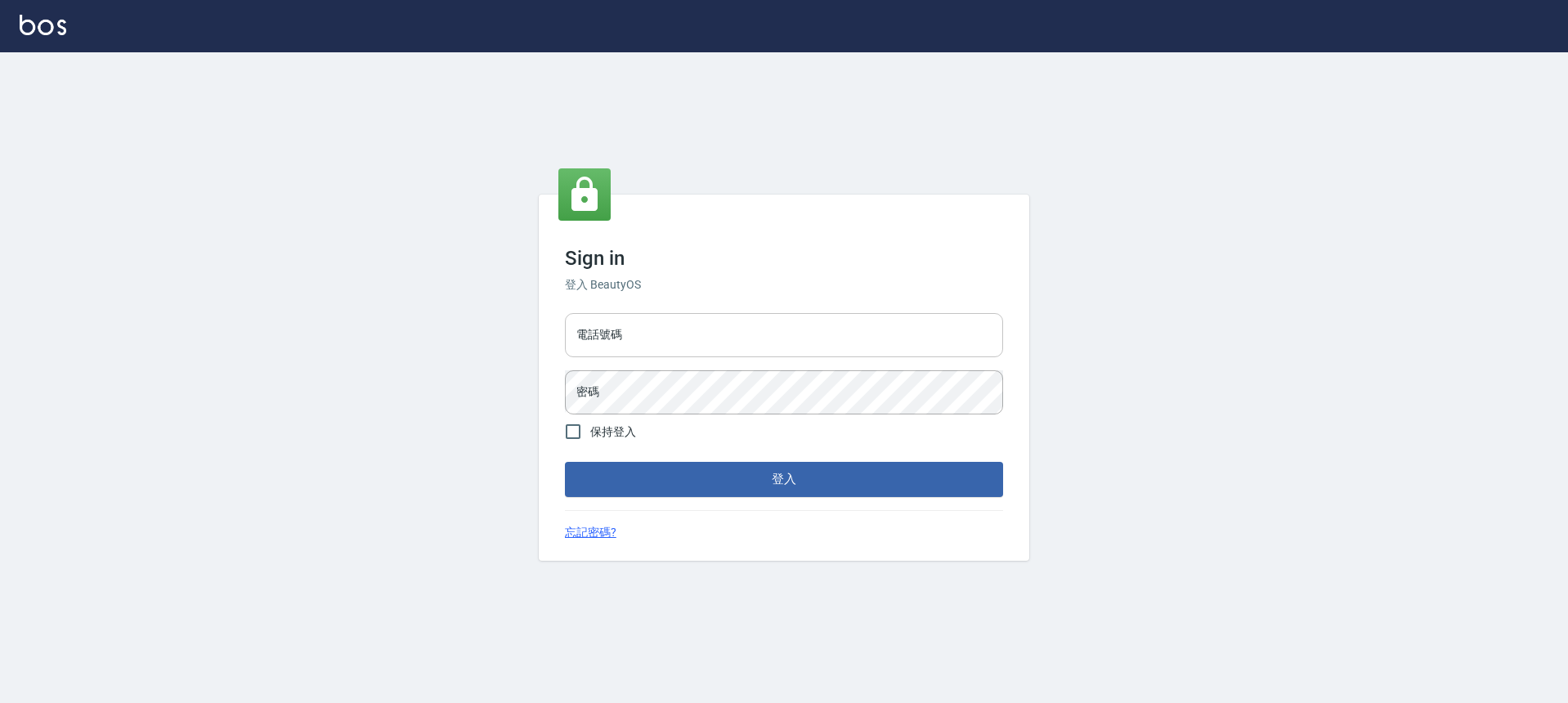
click at [749, 335] on input "電話號碼" at bounding box center [783, 335] width 438 height 44
type input "0966425575"
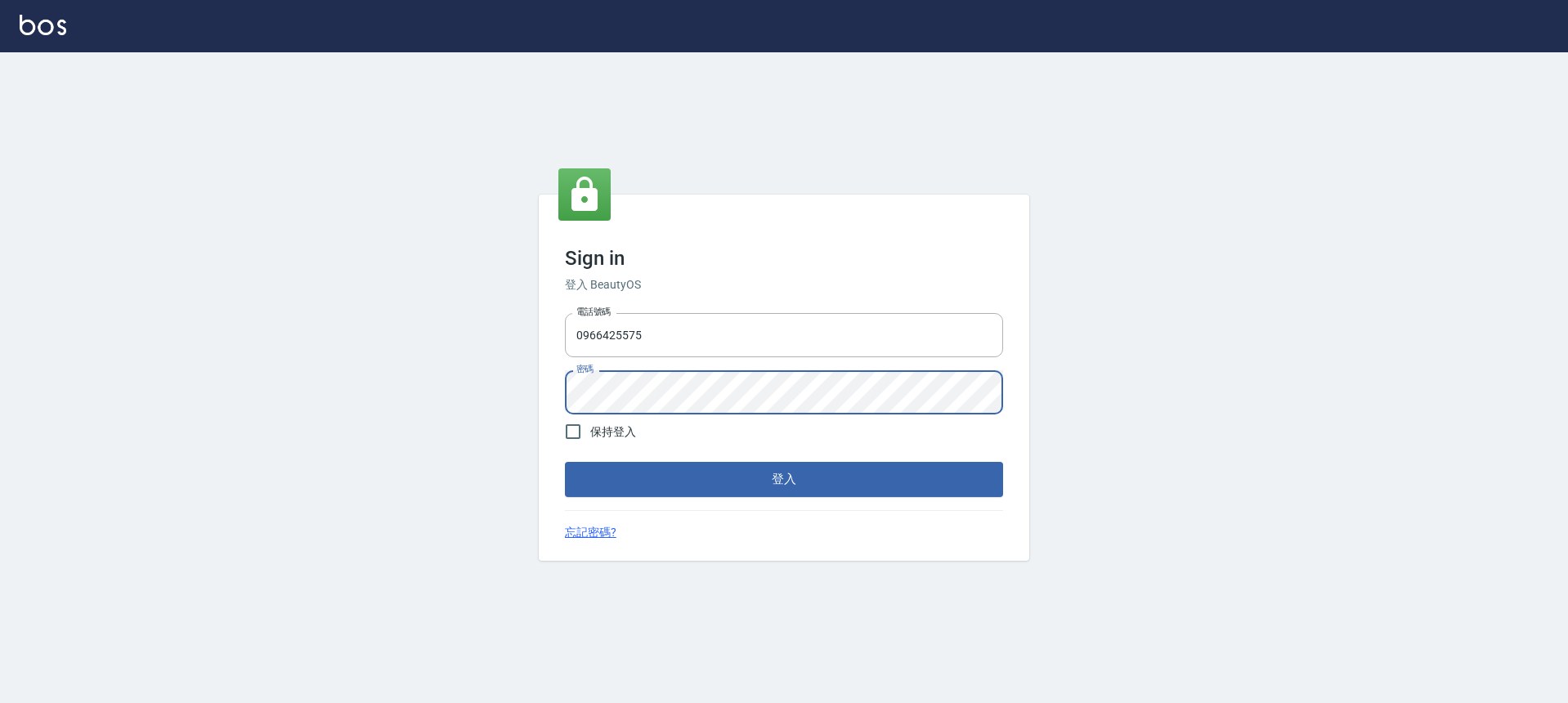
click at [565, 462] on button "登入" at bounding box center [783, 479] width 438 height 34
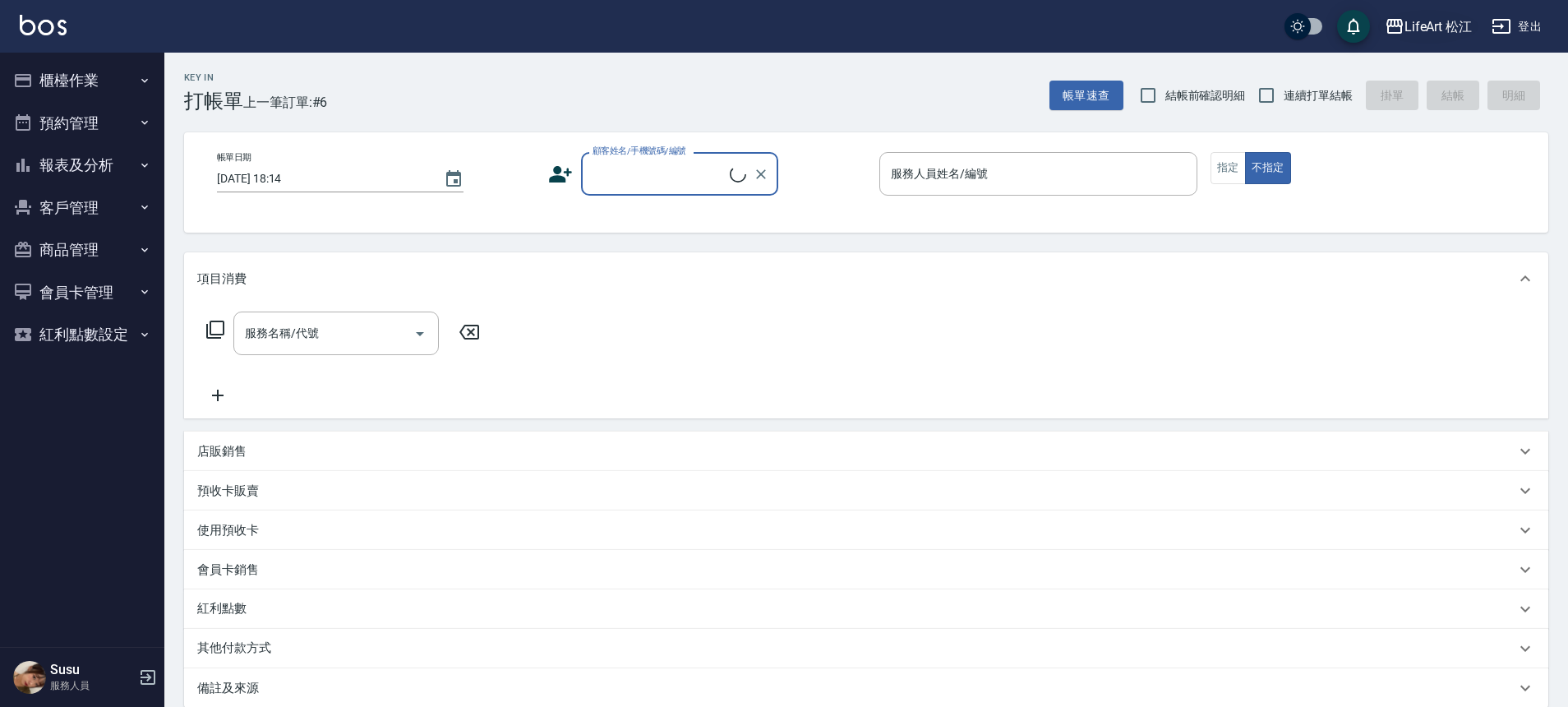
click at [1446, 23] on div "LifeArt 松江" at bounding box center [1438, 26] width 68 height 20
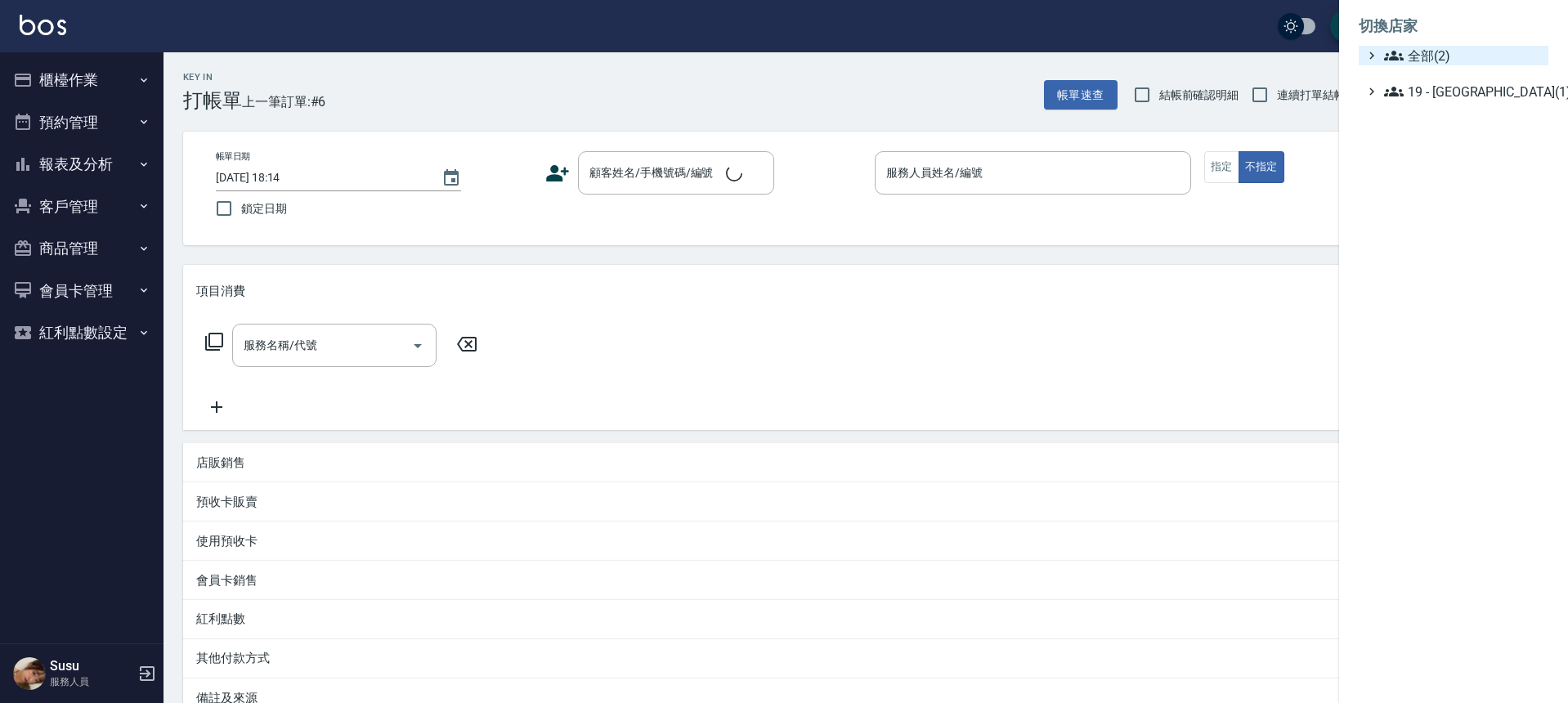
click at [1432, 51] on span "全部(2)" at bounding box center [1463, 56] width 158 height 19
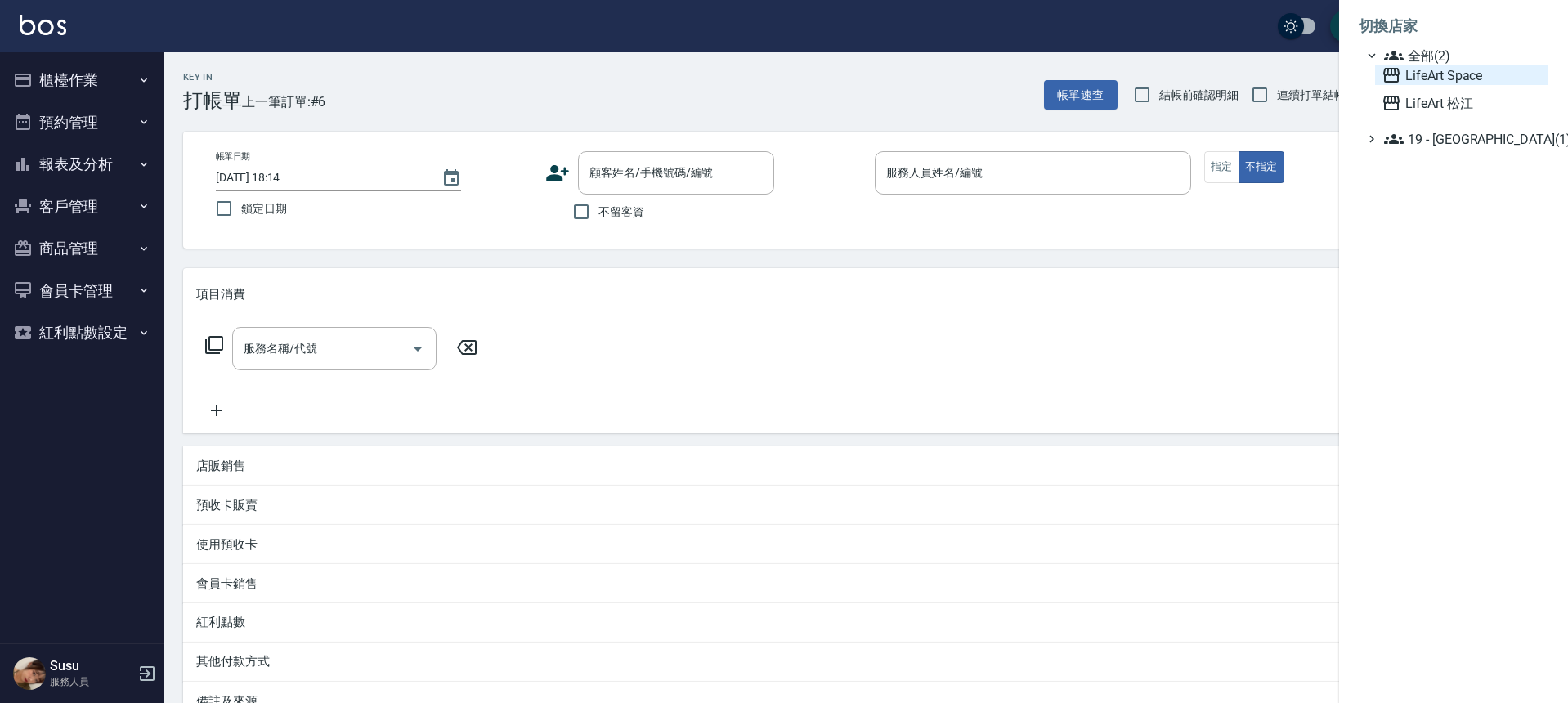
click at [1433, 75] on span "LifeArt Space" at bounding box center [1462, 75] width 160 height 19
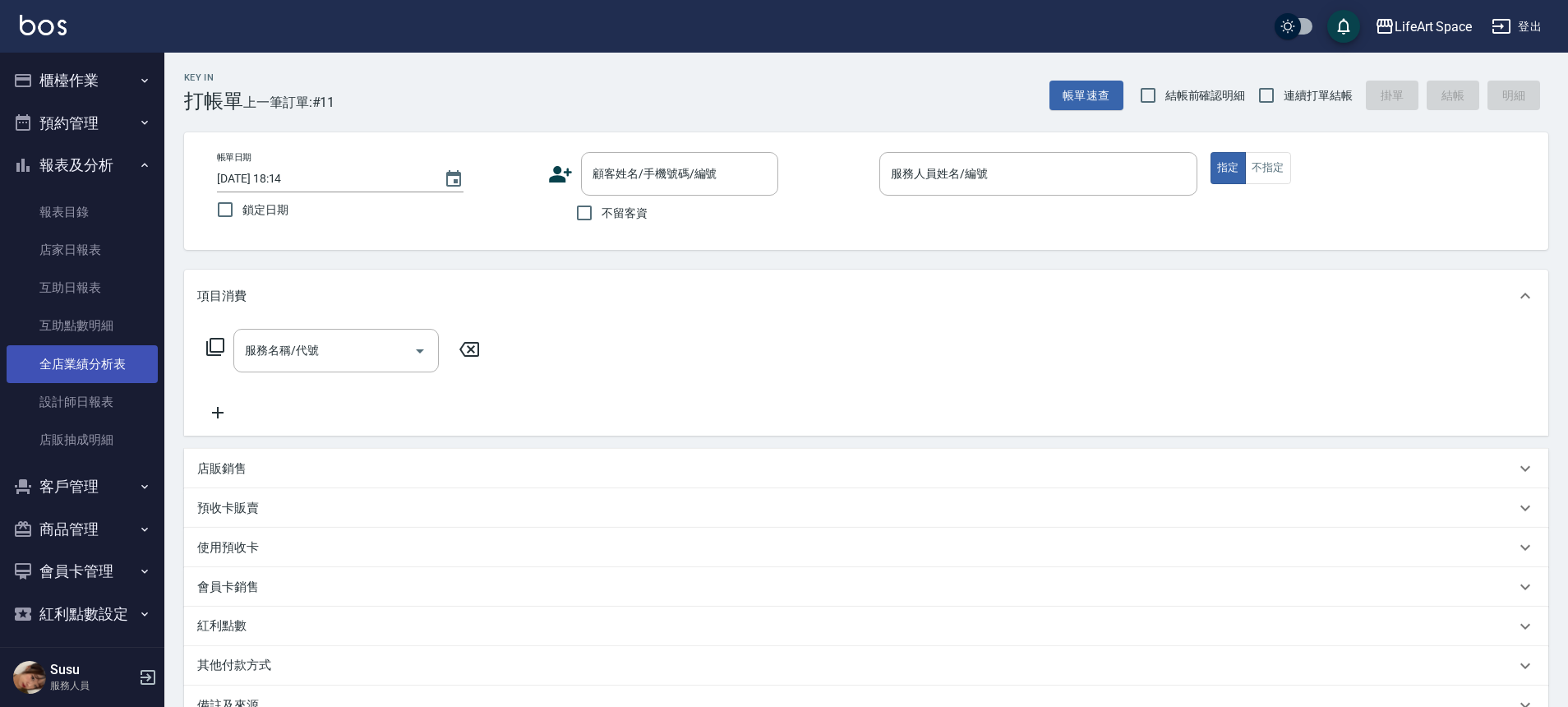
click at [112, 368] on link "全店業績分析表" at bounding box center [82, 363] width 151 height 38
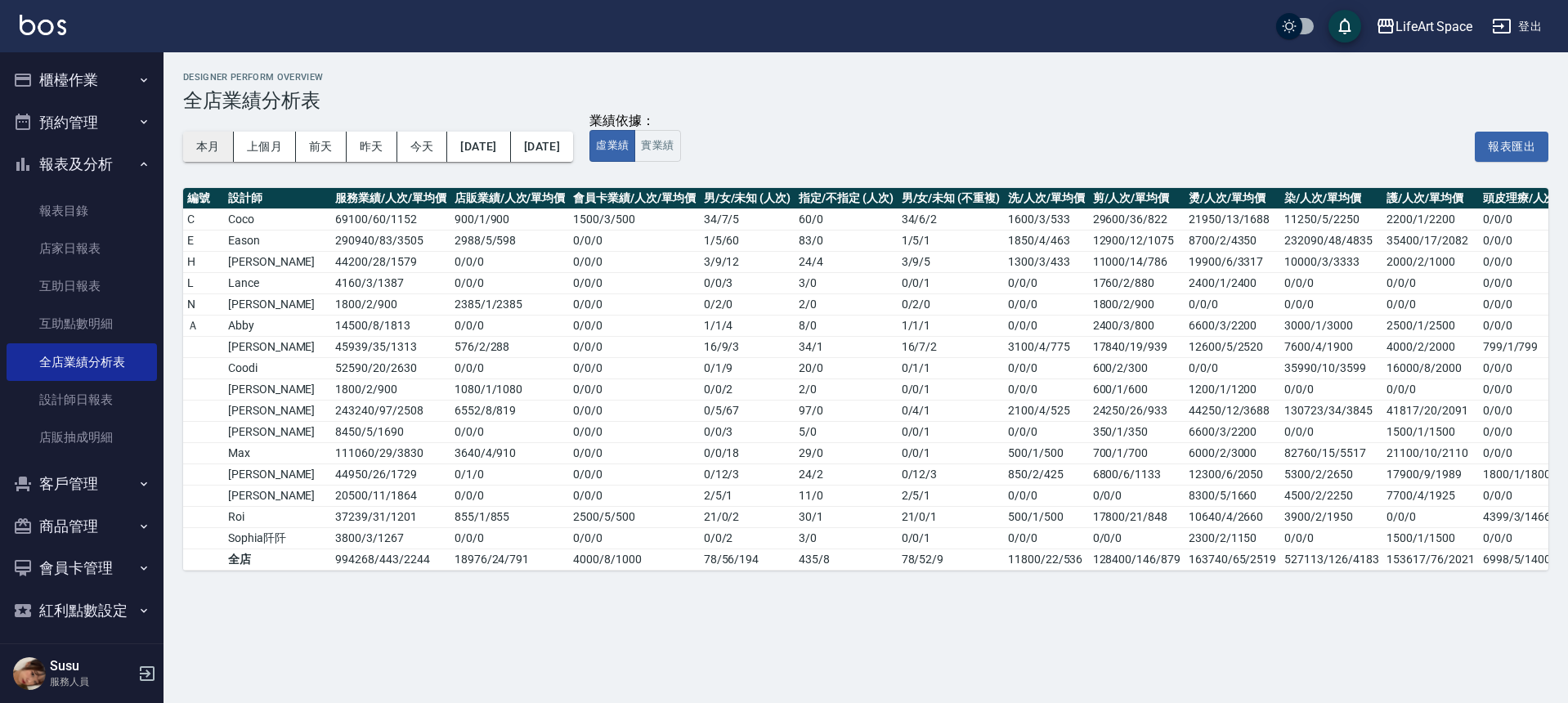
click at [199, 139] on button "本月" at bounding box center [208, 147] width 51 height 31
click at [1440, 35] on div "LifeArt Space" at bounding box center [1434, 26] width 77 height 20
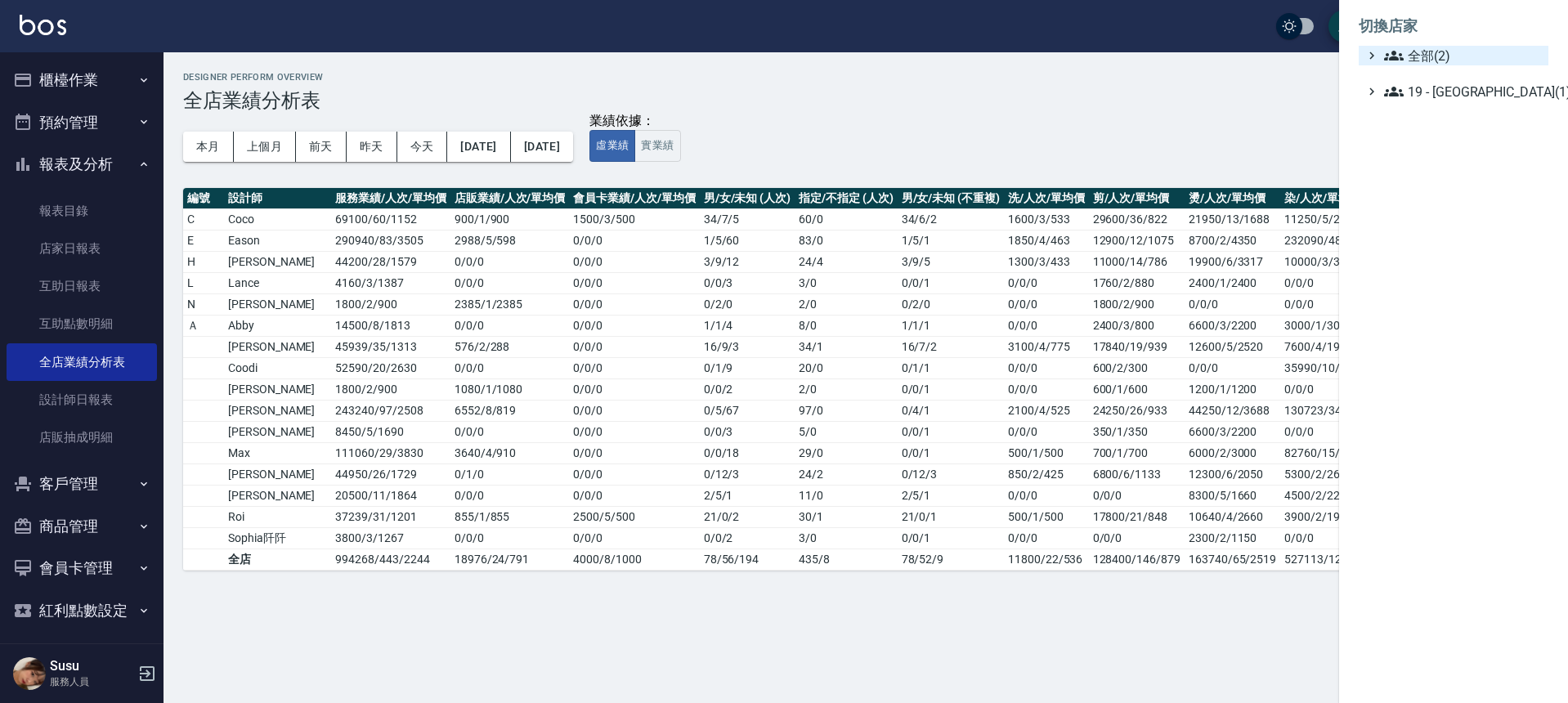
click at [1439, 57] on span "全部(2)" at bounding box center [1463, 56] width 158 height 19
click at [1429, 97] on span "LifeArt 松江" at bounding box center [1462, 102] width 160 height 19
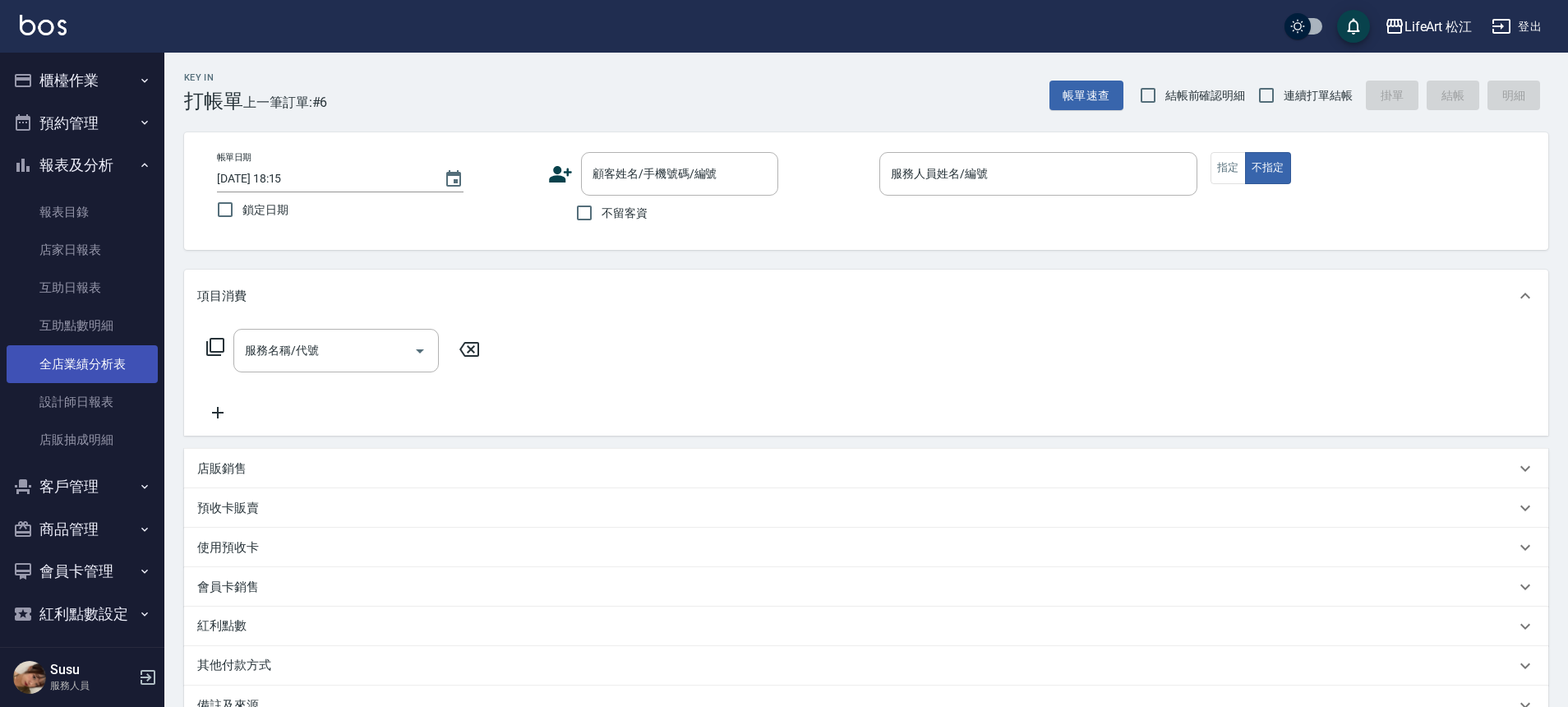
click at [101, 355] on link "全店業績分析表" at bounding box center [82, 363] width 151 height 38
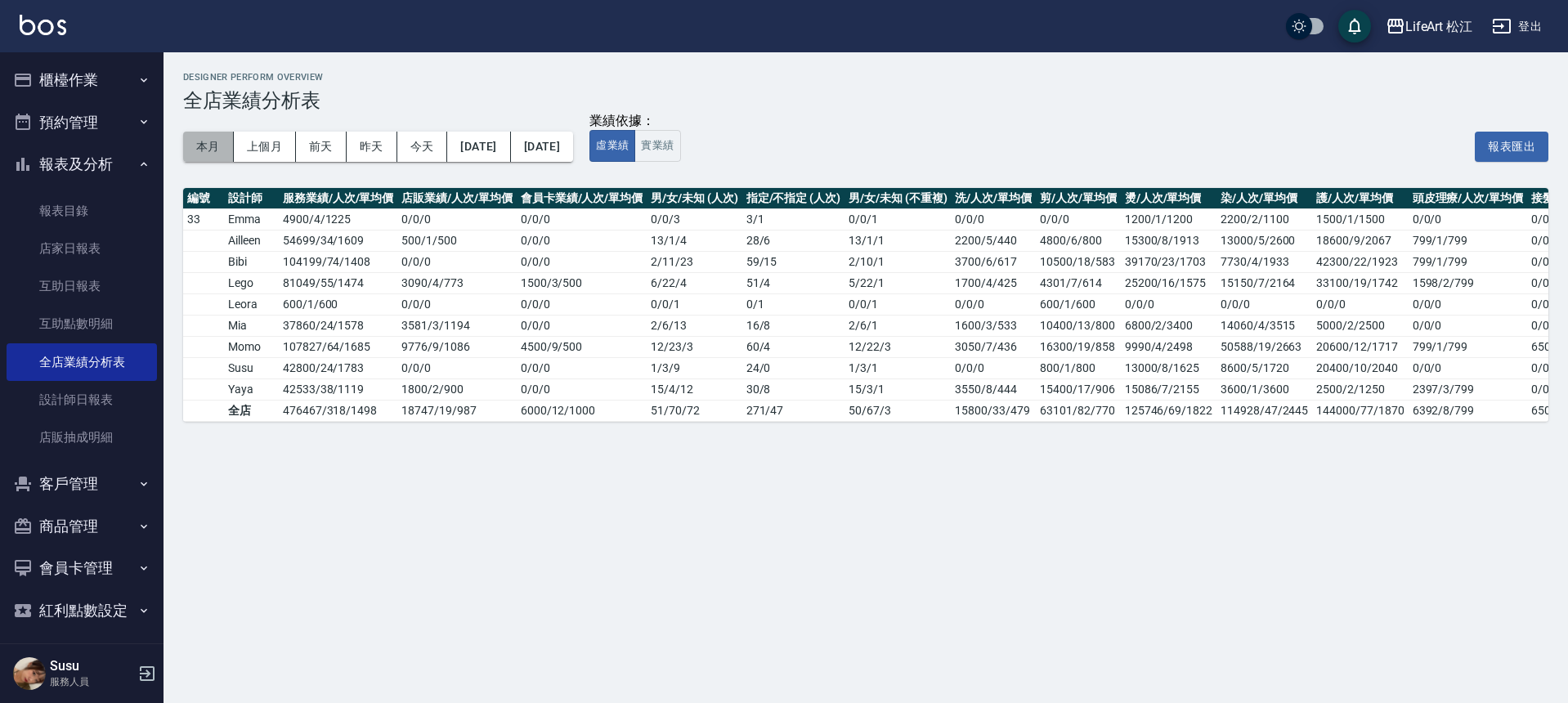
click at [202, 149] on button "本月" at bounding box center [208, 147] width 51 height 31
click at [65, 80] on button "櫃檯作業" at bounding box center [81, 79] width 150 height 42
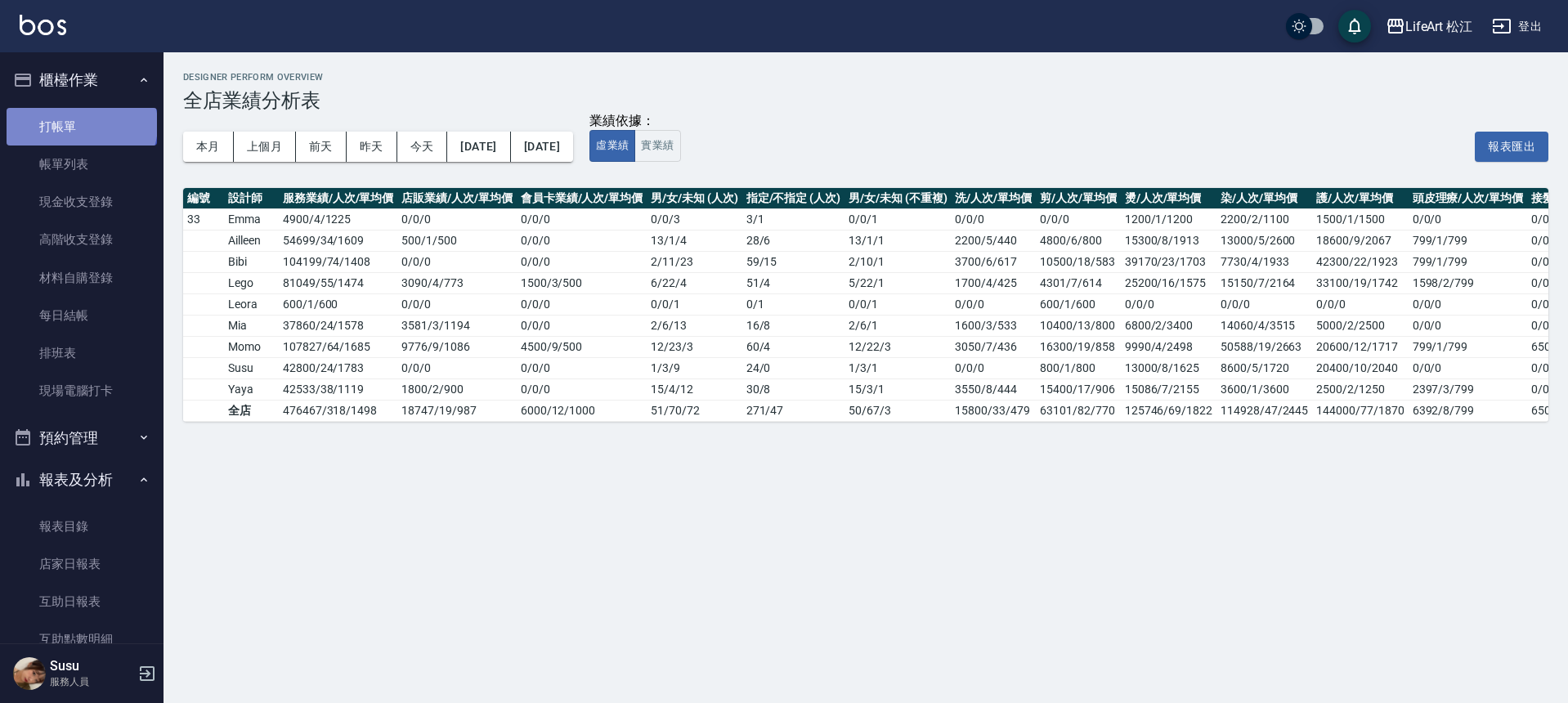
click at [81, 125] on link "打帳單" at bounding box center [81, 126] width 150 height 37
